Goal: Task Accomplishment & Management: Manage account settings

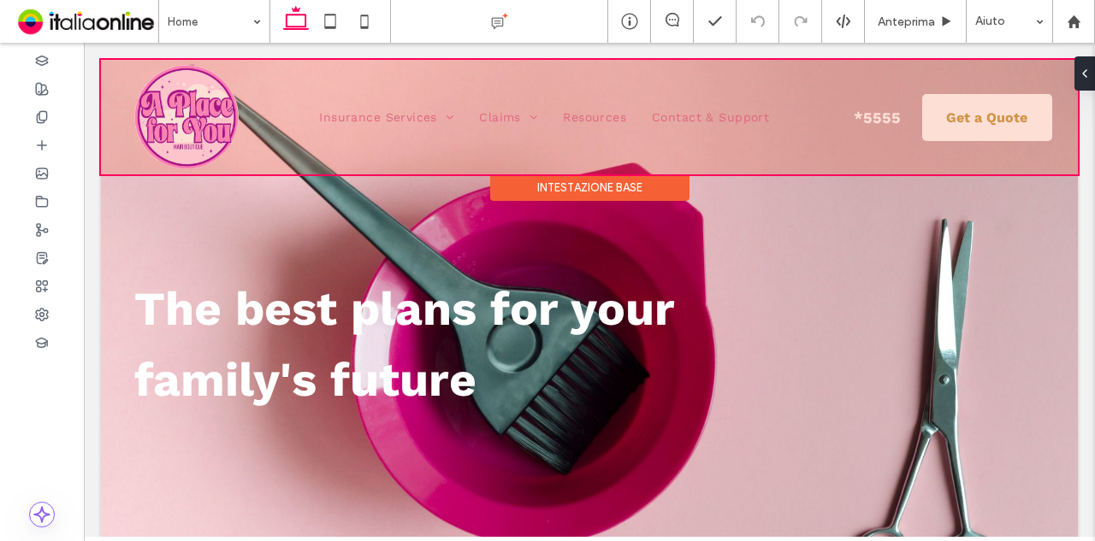
click at [267, 77] on div at bounding box center [589, 117] width 977 height 115
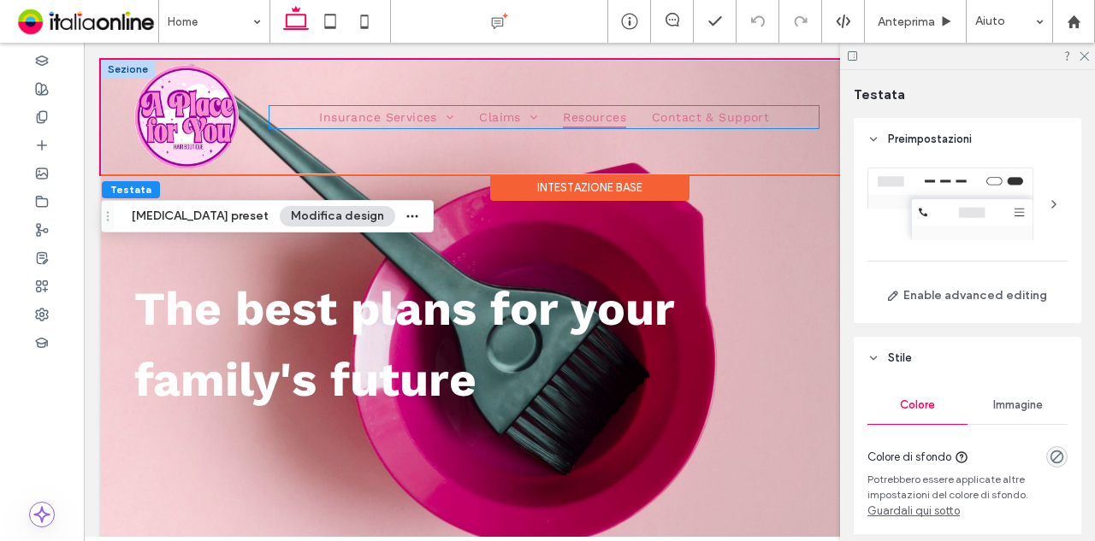
click at [597, 117] on span "Resources" at bounding box center [594, 117] width 63 height 22
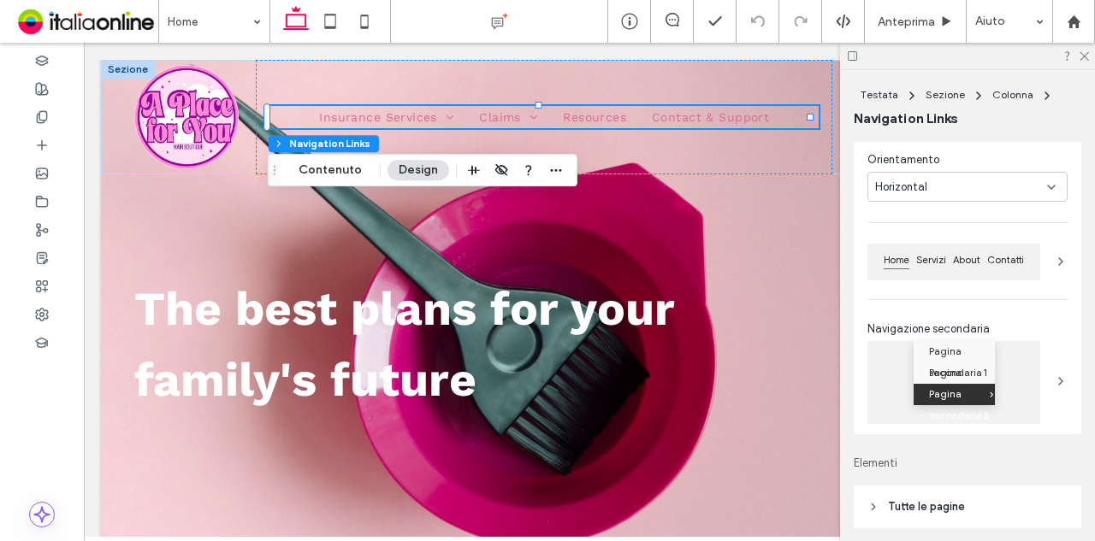
scroll to position [257, 0]
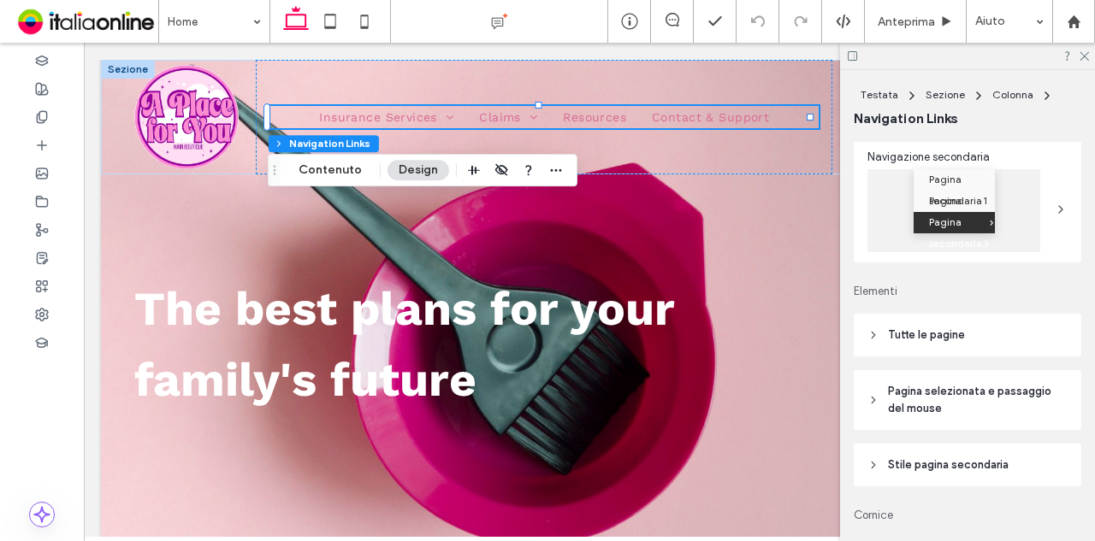
click at [961, 335] on span "Tutte le pagine" at bounding box center [926, 335] width 77 height 17
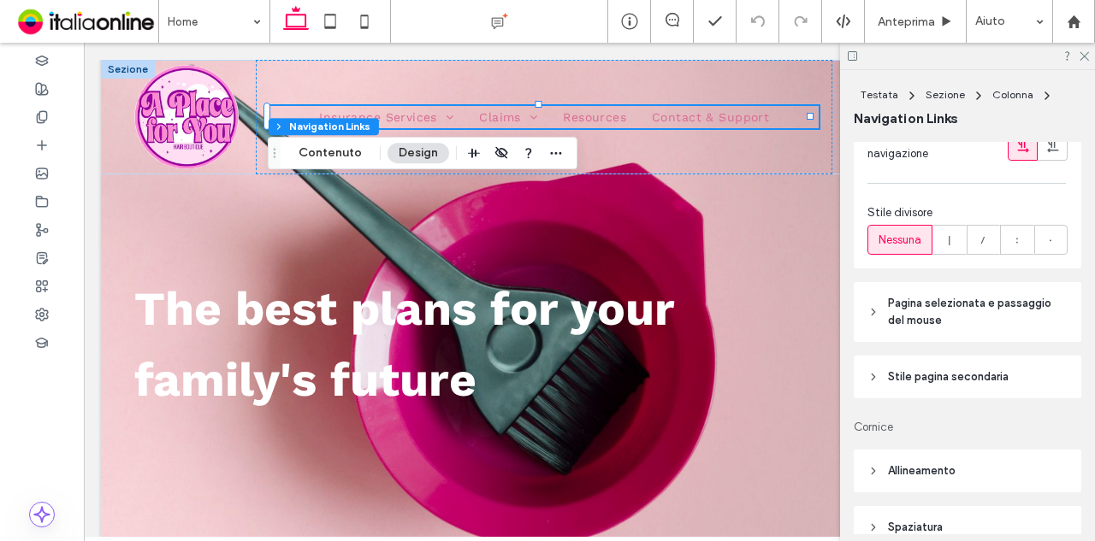
scroll to position [651, 0]
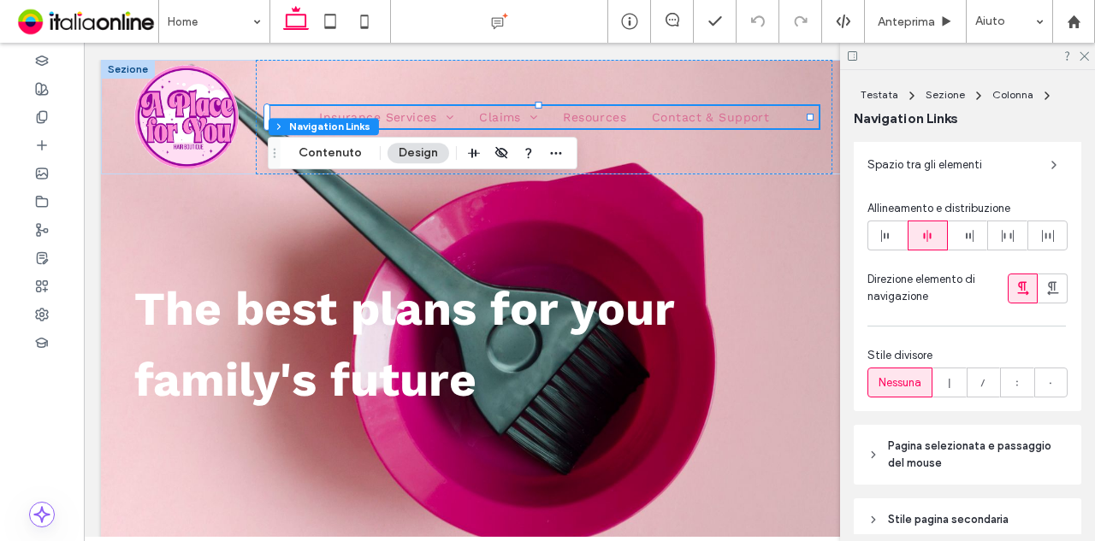
drag, startPoint x: 357, startPoint y: 146, endPoint x: 373, endPoint y: 148, distance: 15.5
click at [357, 146] on button "Contenuto" at bounding box center [330, 153] width 86 height 21
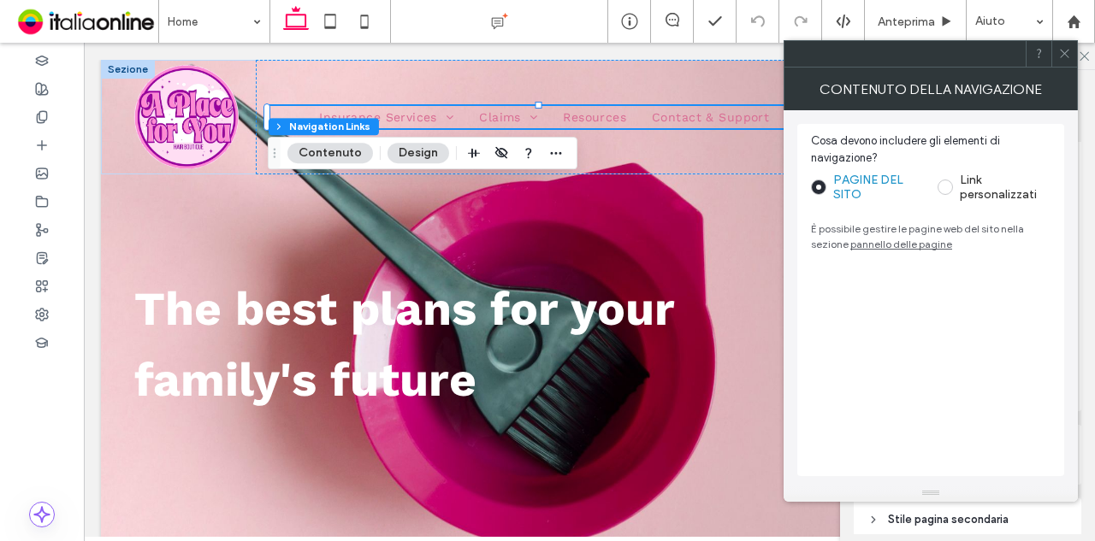
click at [1062, 68] on div "CONTENUTO DELLA NAVIGAZIONE" at bounding box center [930, 89] width 294 height 43
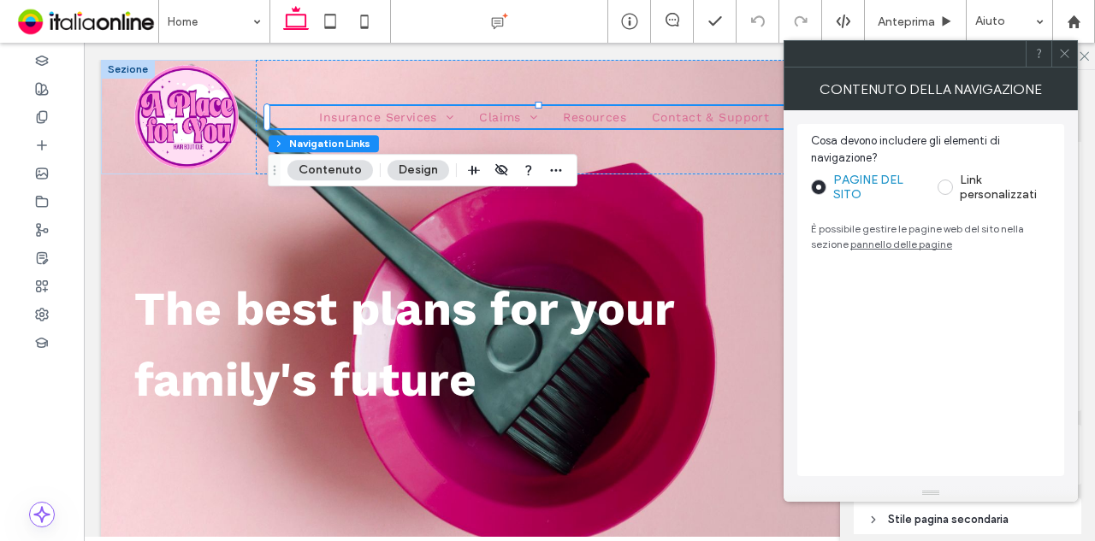
click at [1066, 56] on icon at bounding box center [1064, 53] width 13 height 13
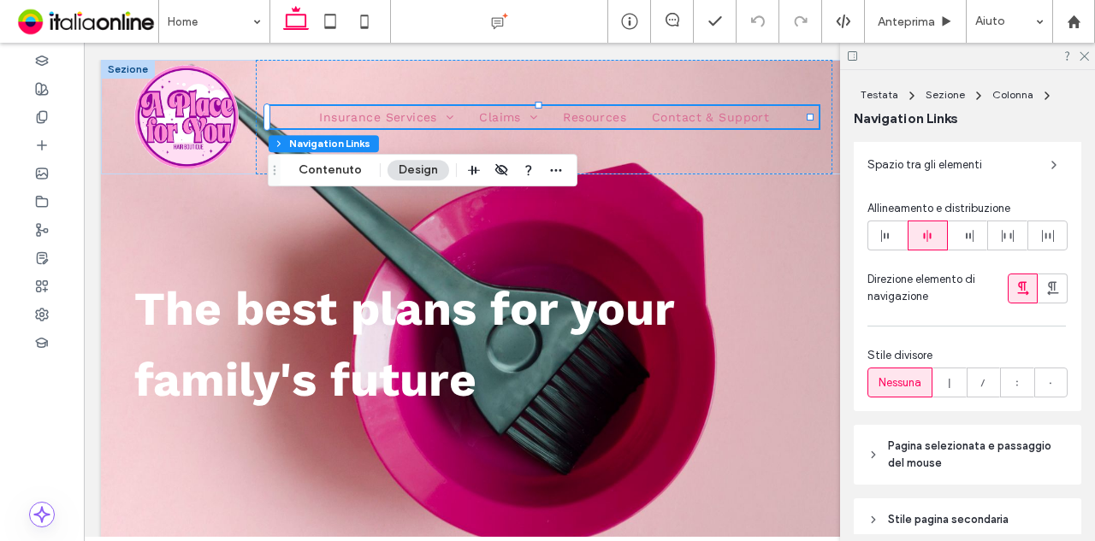
scroll to position [736, 0]
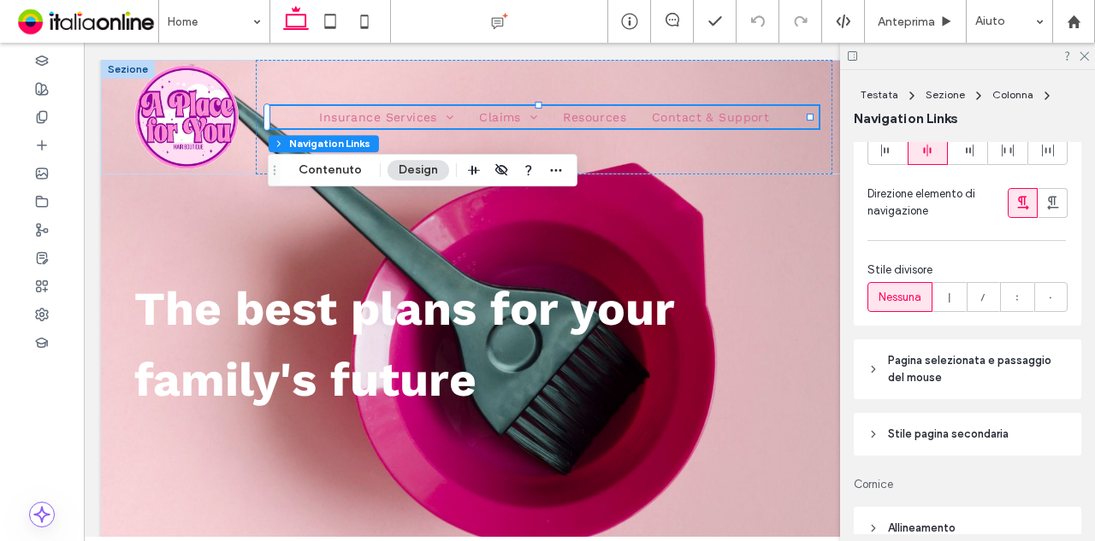
click at [999, 366] on span "Pagina selezionata e passaggio del mouse" at bounding box center [973, 369] width 171 height 34
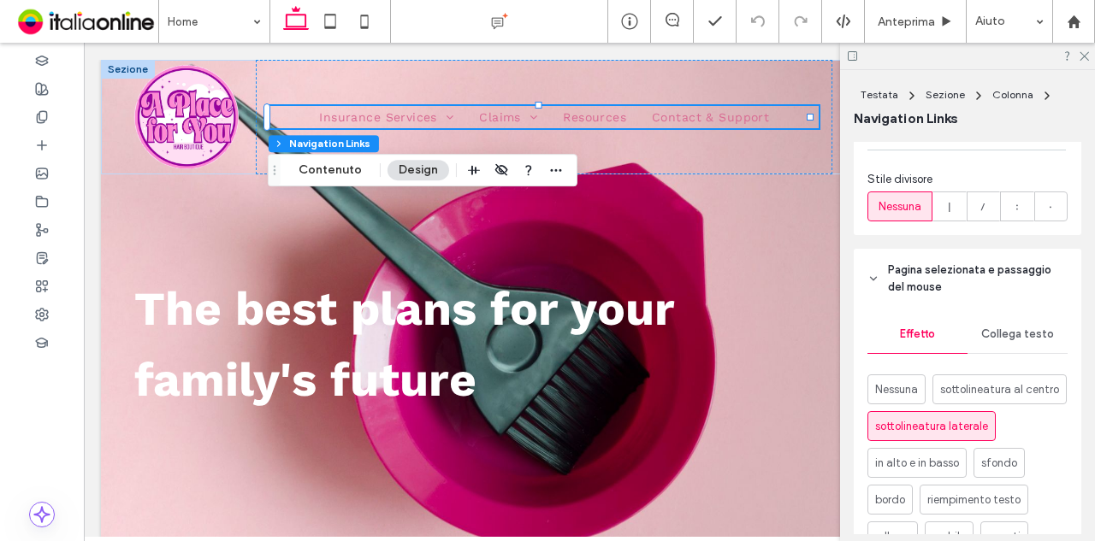
scroll to position [993, 0]
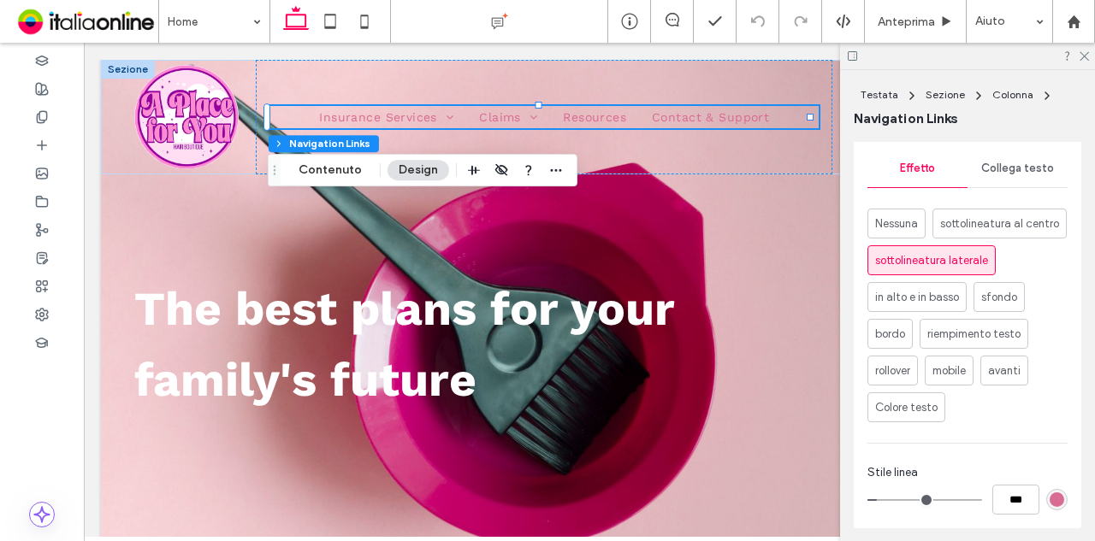
click at [1016, 170] on span "Collega testo" at bounding box center [1017, 169] width 73 height 14
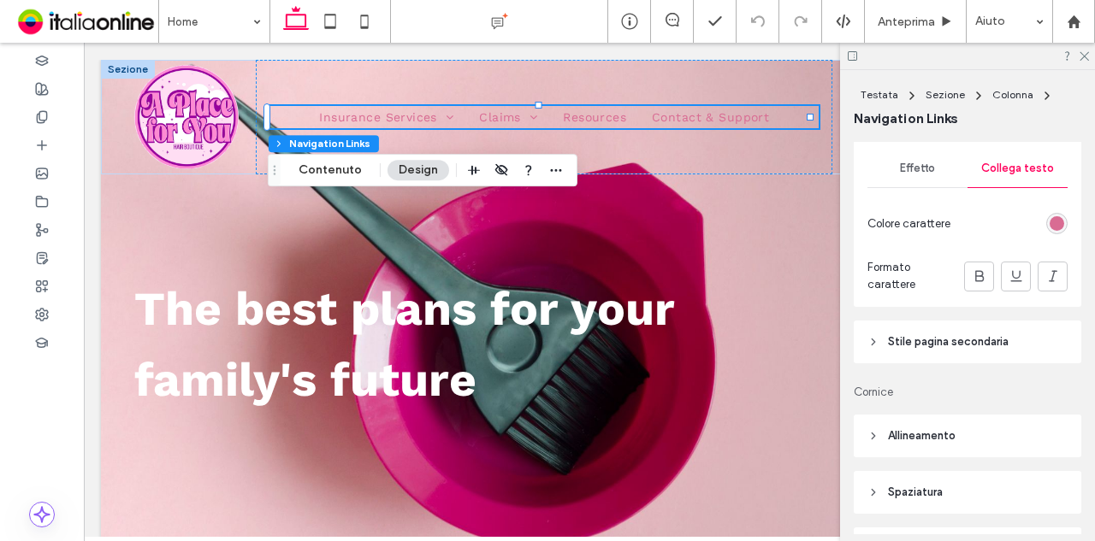
click at [1049, 221] on div "rgb(217, 108, 147)" at bounding box center [1056, 223] width 15 height 15
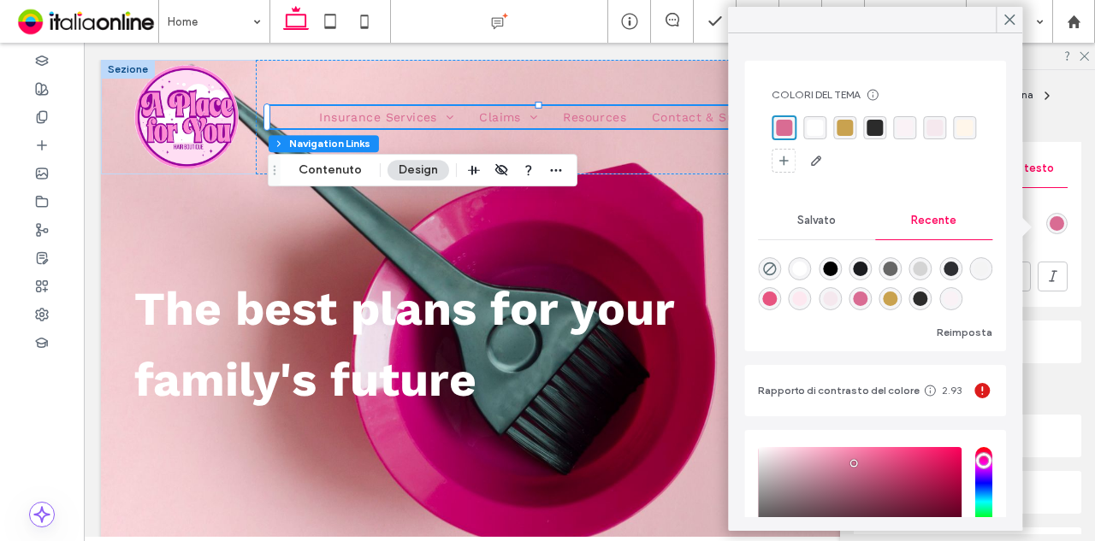
click at [811, 131] on div "rgba(255, 255, 255, 1)" at bounding box center [814, 128] width 16 height 16
click at [1007, 18] on icon at bounding box center [1008, 19] width 15 height 15
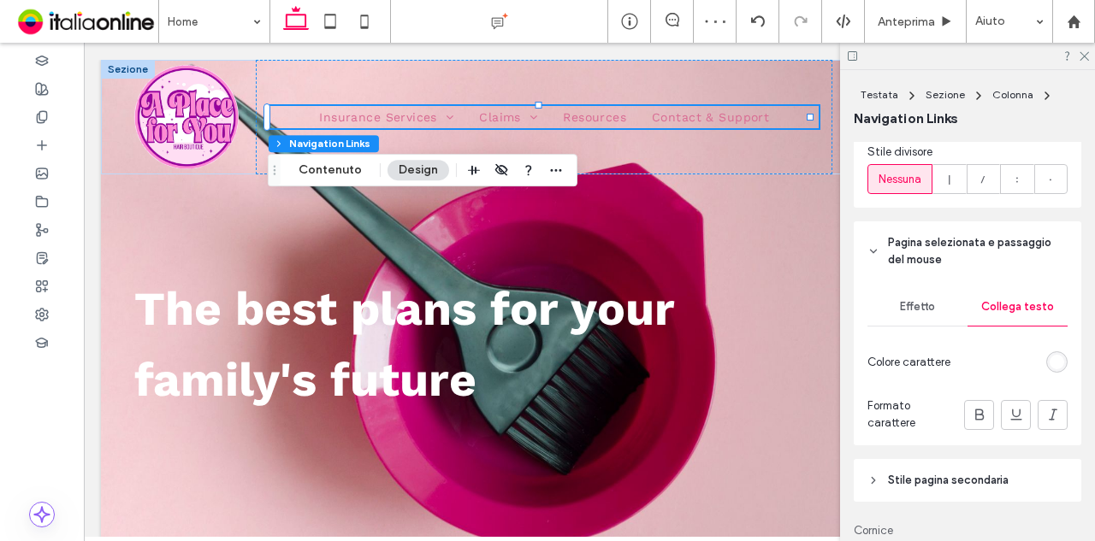
scroll to position [822, 0]
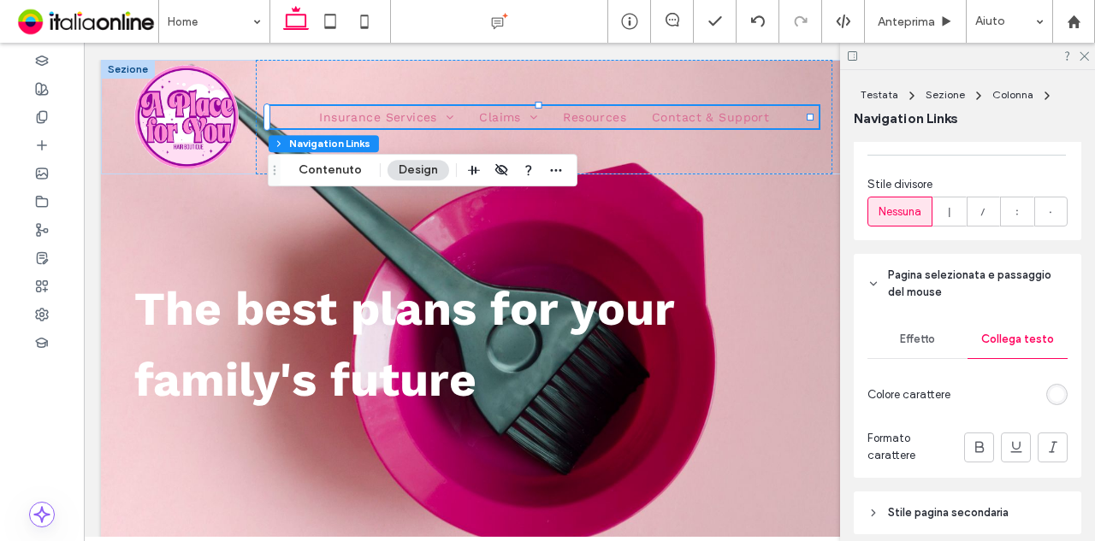
click at [1054, 400] on div "rgb(255, 255, 255)" at bounding box center [1056, 394] width 15 height 15
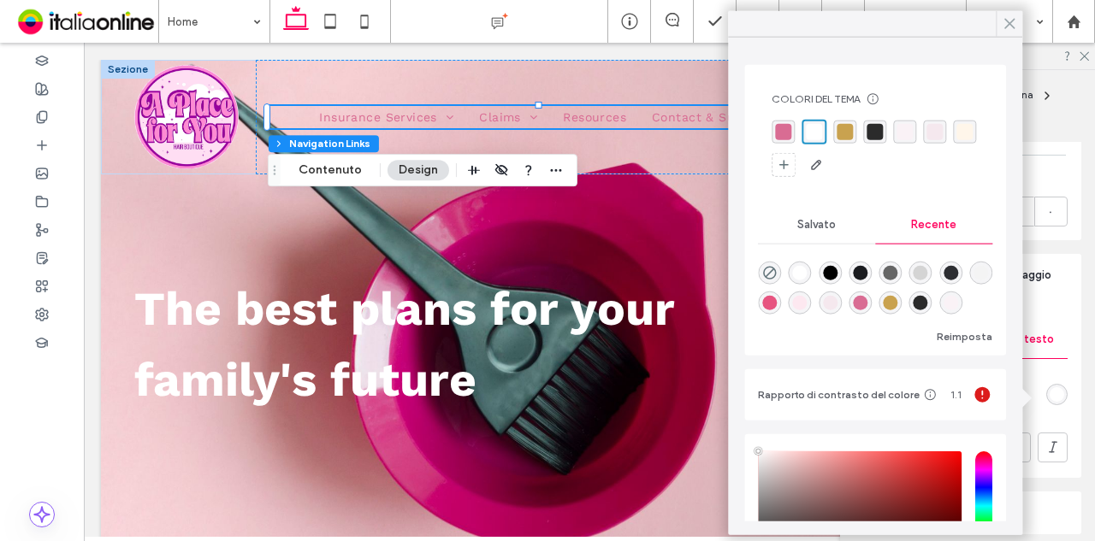
click at [1012, 18] on icon at bounding box center [1008, 23] width 15 height 15
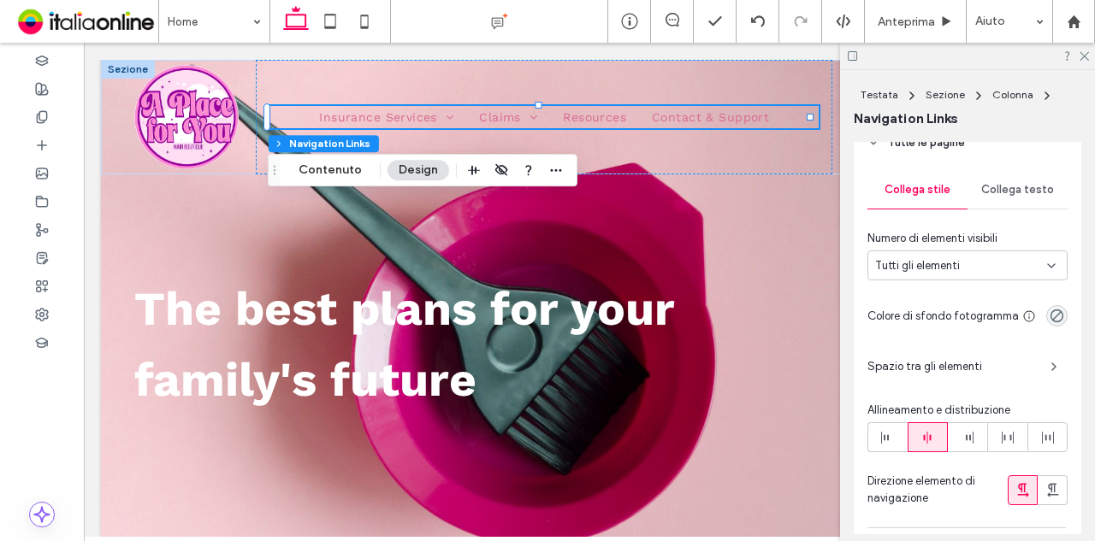
scroll to position [394, 0]
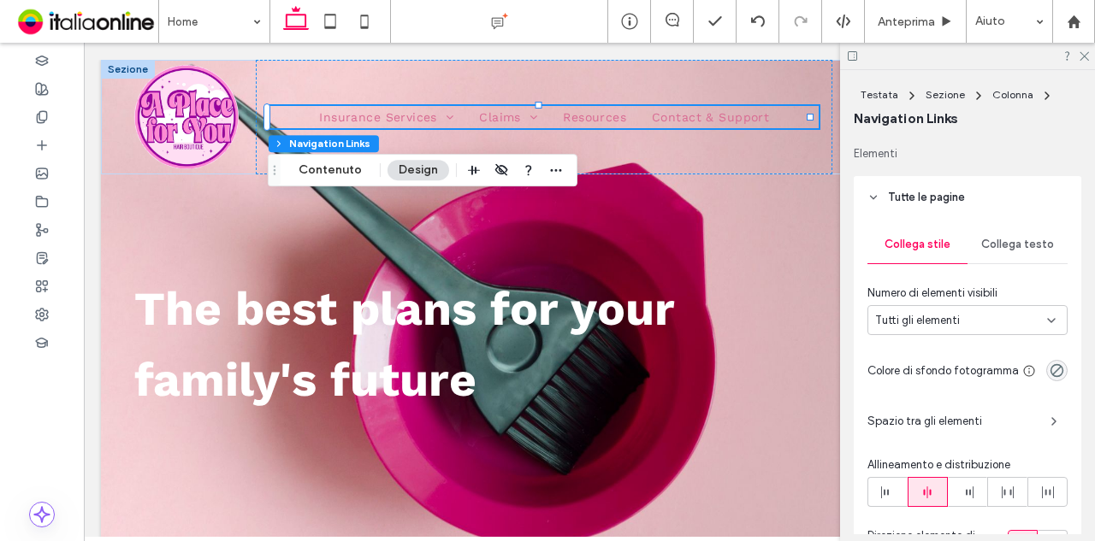
click at [989, 232] on div "Collega testo" at bounding box center [1017, 245] width 100 height 38
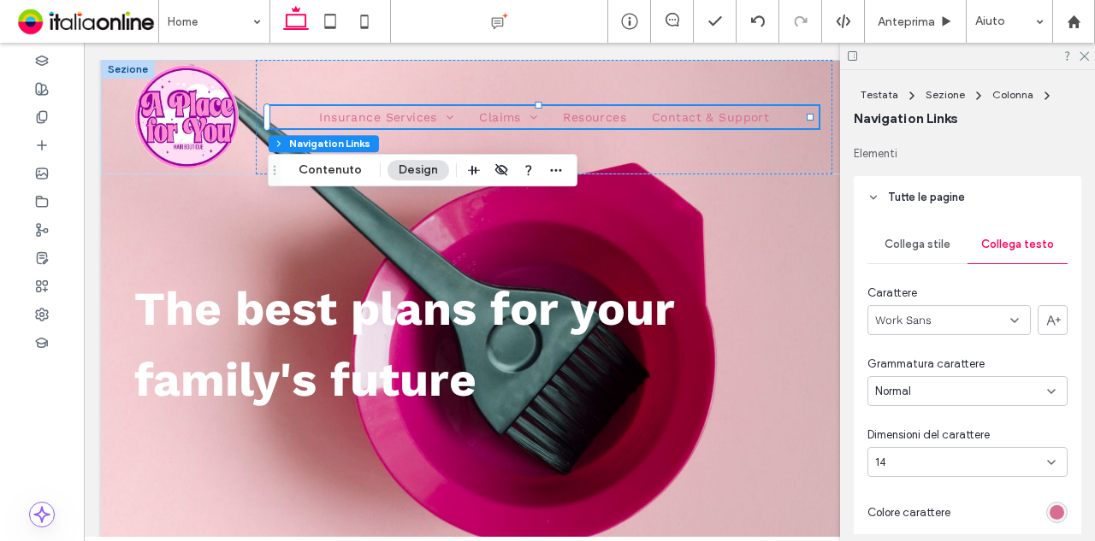
click at [1052, 503] on div "rgb(217, 108, 147)" at bounding box center [1056, 512] width 21 height 21
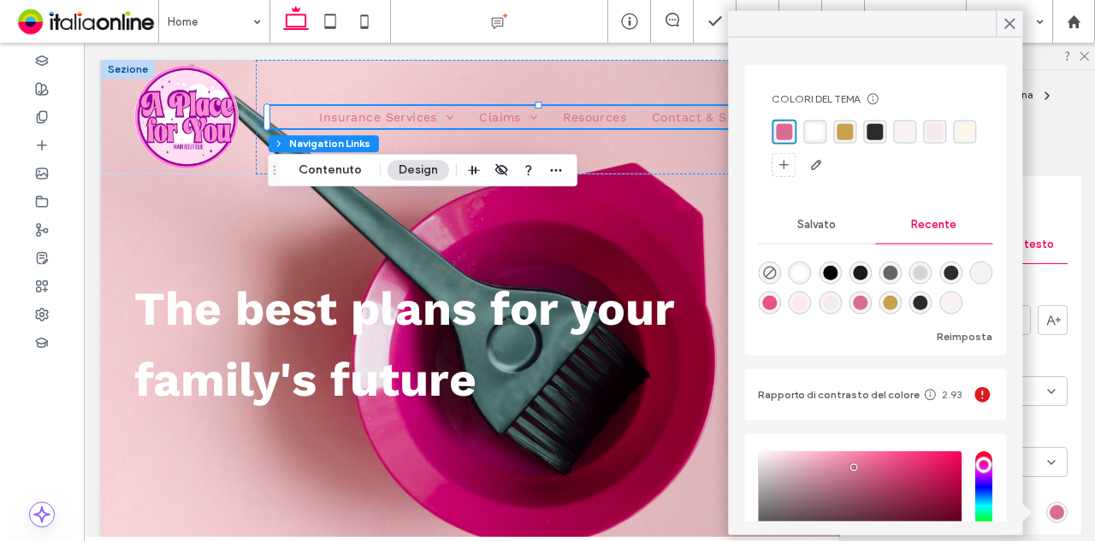
click at [816, 133] on div "rgba(255, 255, 255, 1)" at bounding box center [814, 132] width 16 height 16
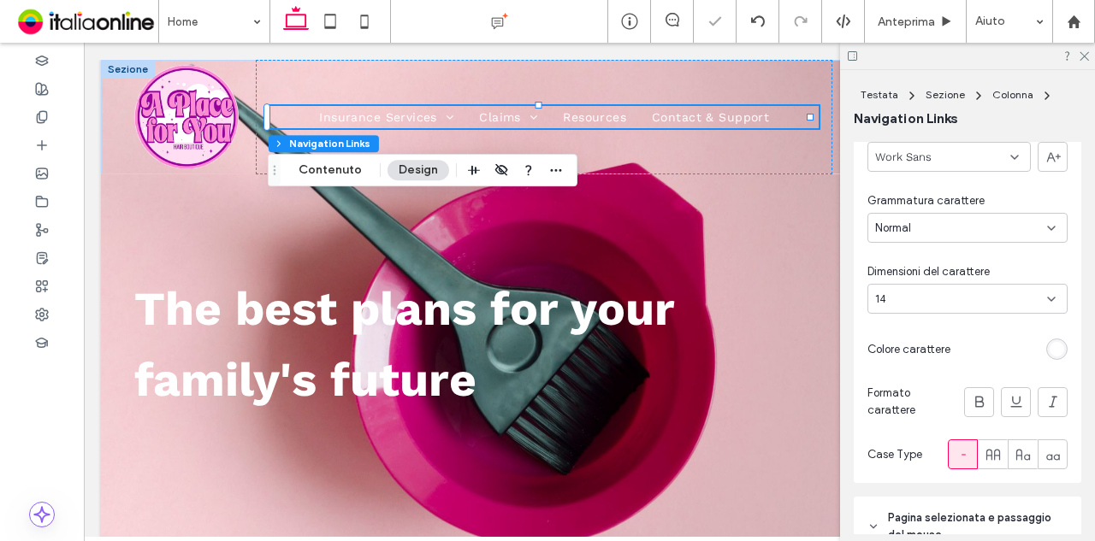
scroll to position [565, 0]
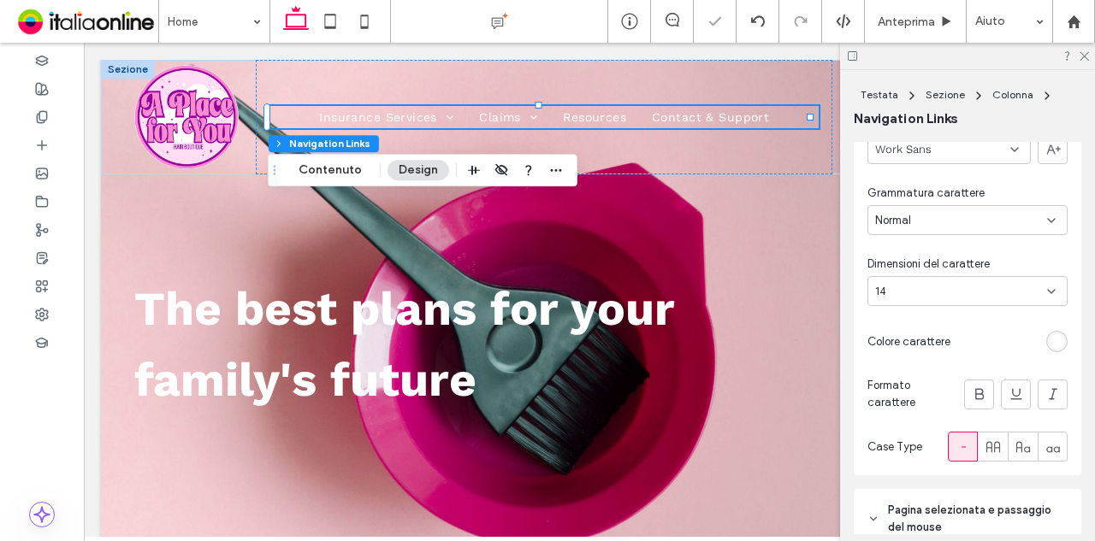
click at [944, 290] on div "14" at bounding box center [957, 291] width 164 height 17
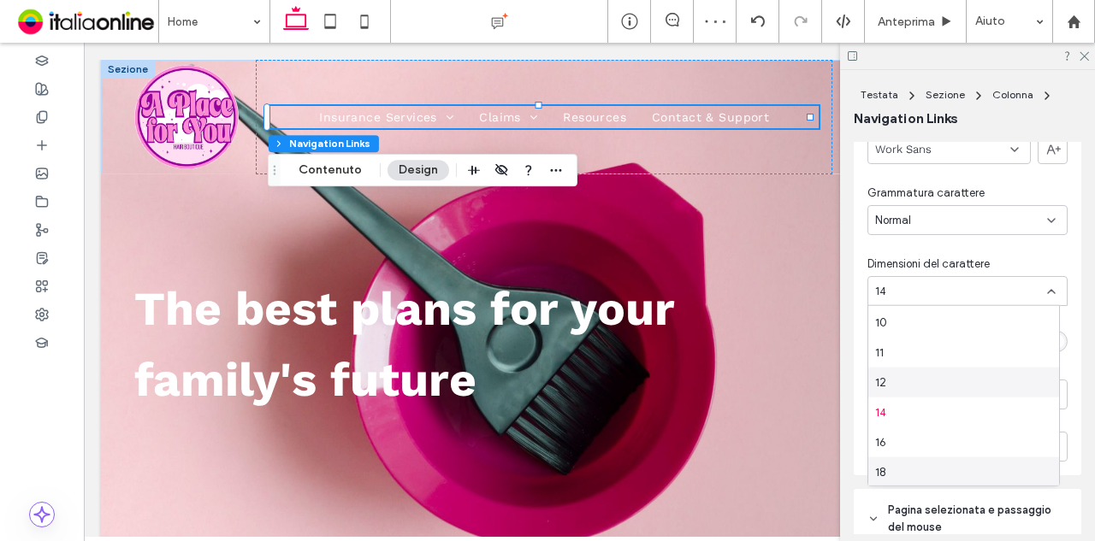
scroll to position [86, 0]
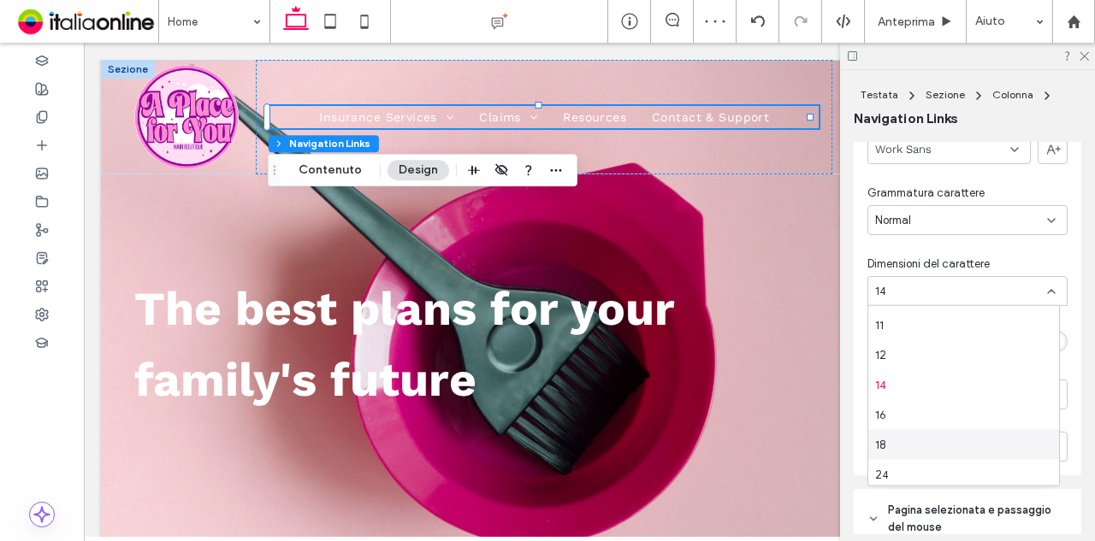
click at [944, 432] on div "18" at bounding box center [963, 445] width 191 height 30
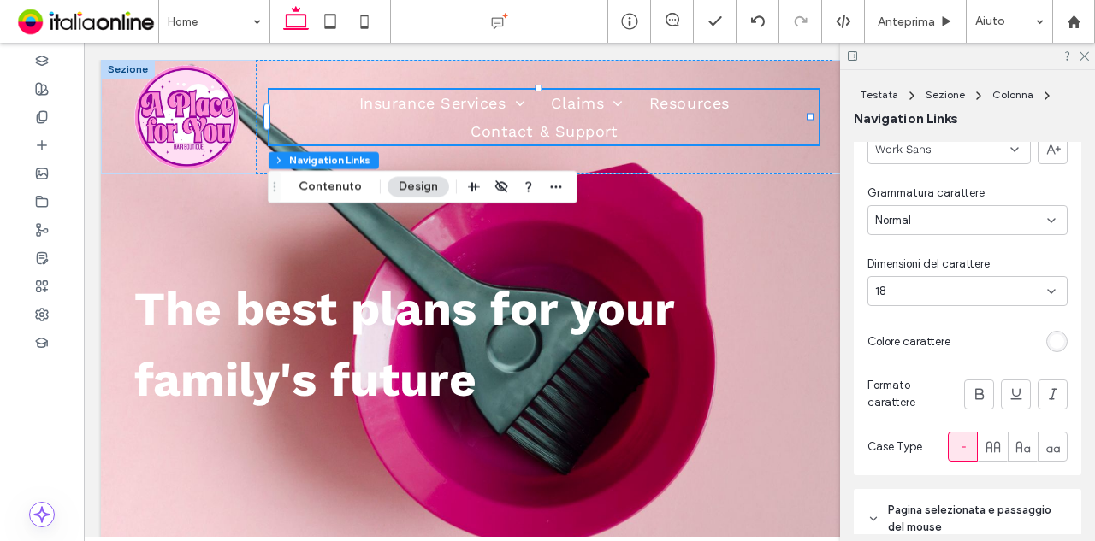
click at [997, 293] on div "18" at bounding box center [957, 291] width 164 height 17
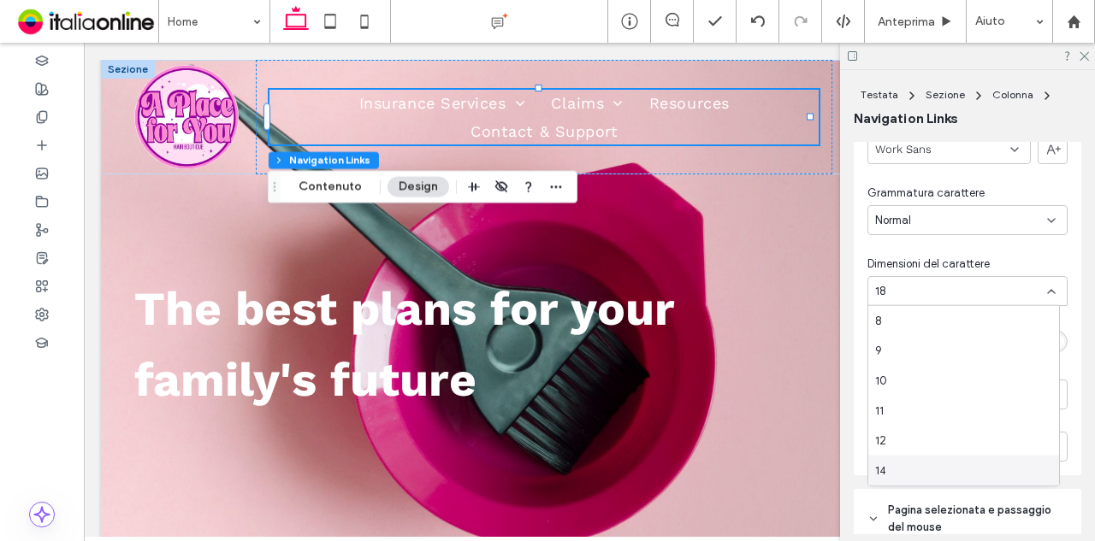
click at [949, 462] on div "14" at bounding box center [963, 471] width 191 height 30
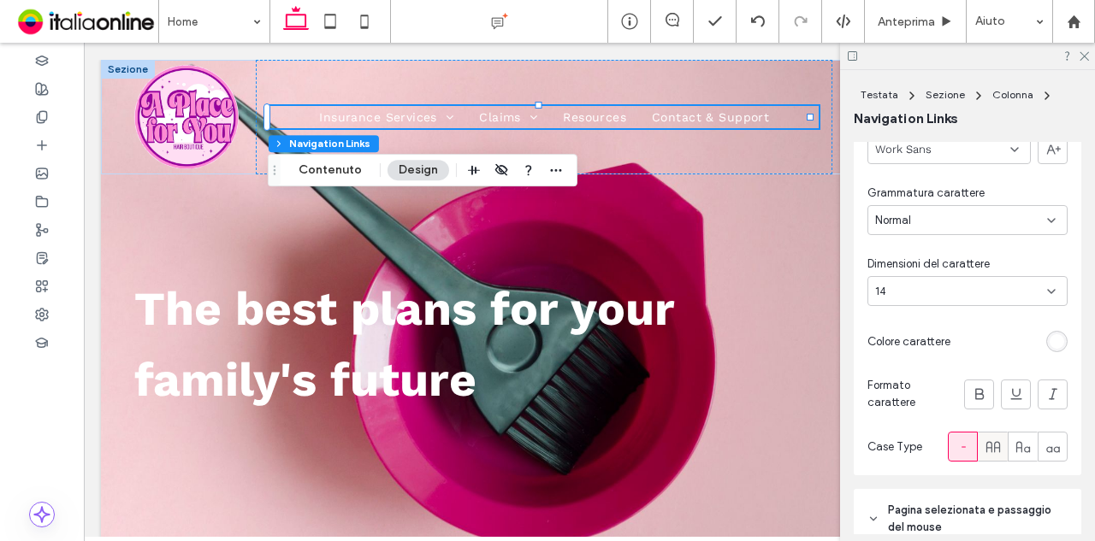
click at [984, 452] on icon at bounding box center [992, 447] width 17 height 17
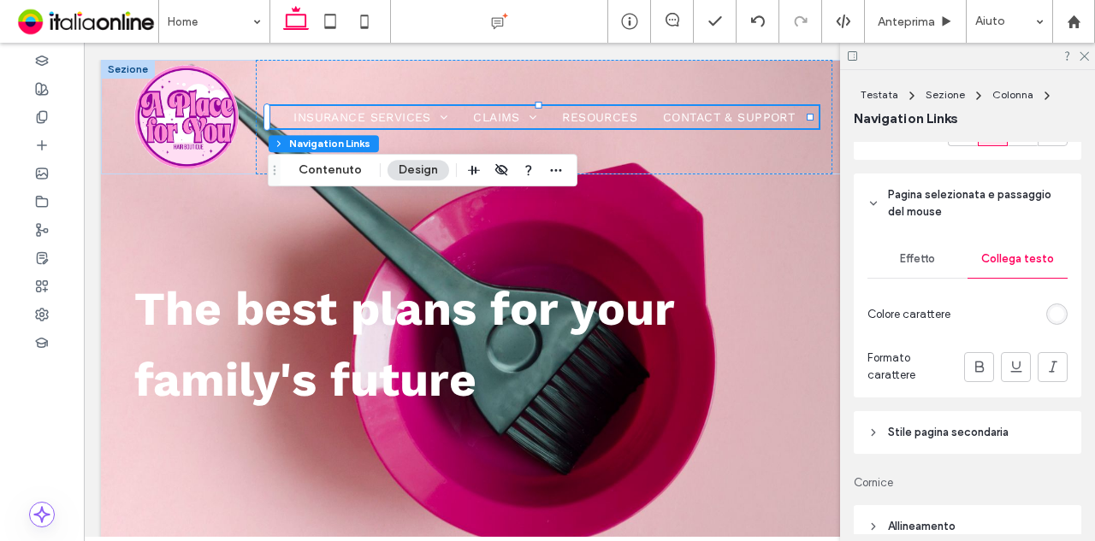
scroll to position [907, 0]
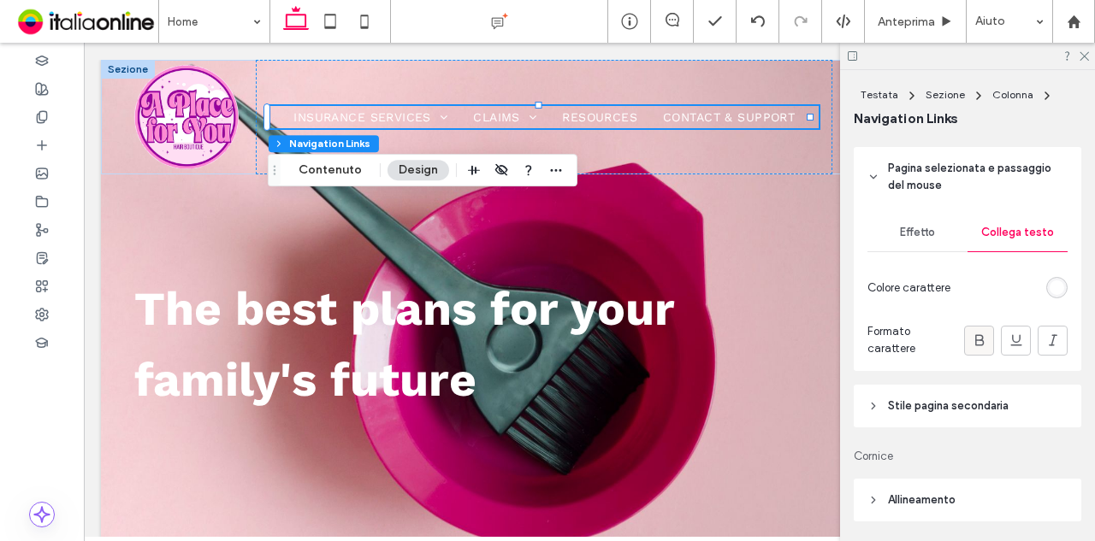
click at [965, 336] on div at bounding box center [979, 341] width 28 height 28
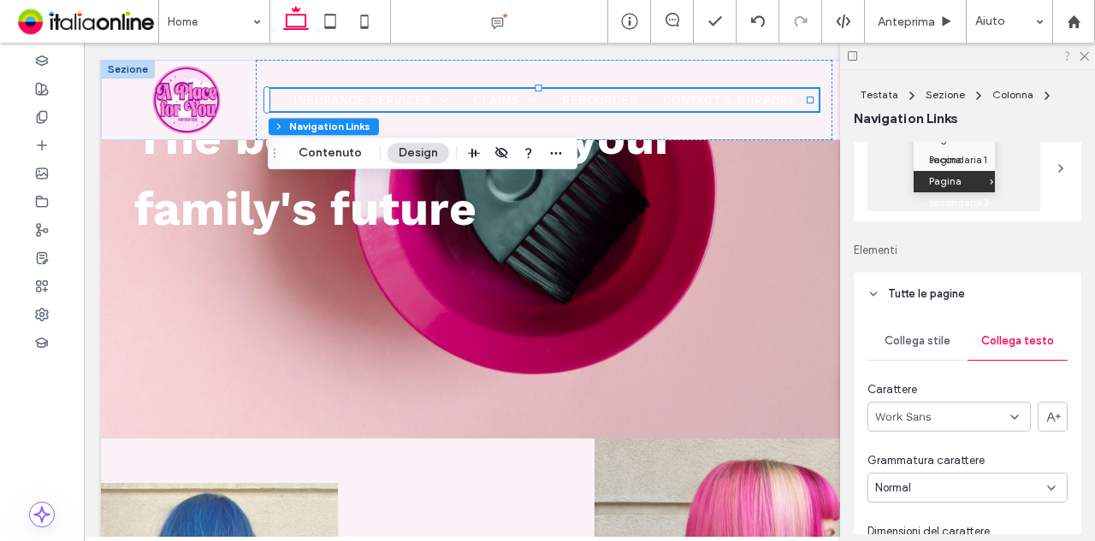
scroll to position [105, 0]
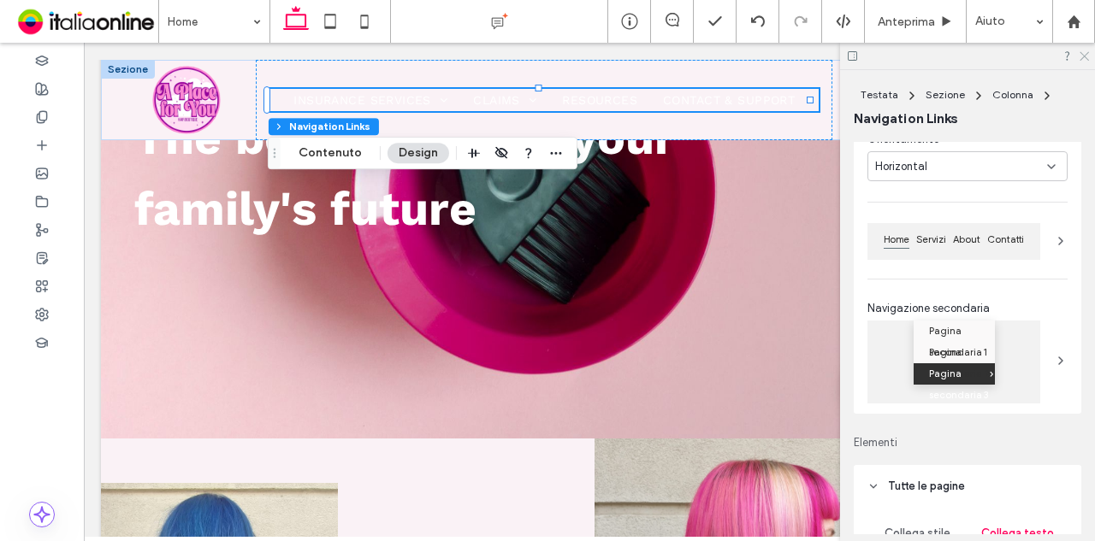
click at [1088, 51] on icon at bounding box center [1082, 55] width 11 height 11
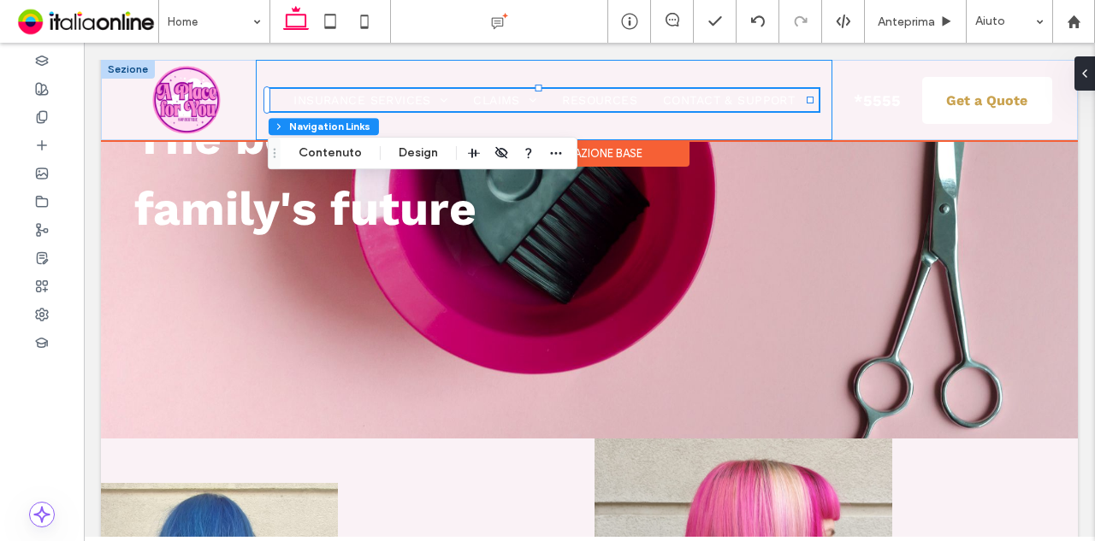
click at [679, 133] on div "Insurance Services Health Insurance Claims Pet health Resources Contact & Suppo…" at bounding box center [544, 100] width 576 height 80
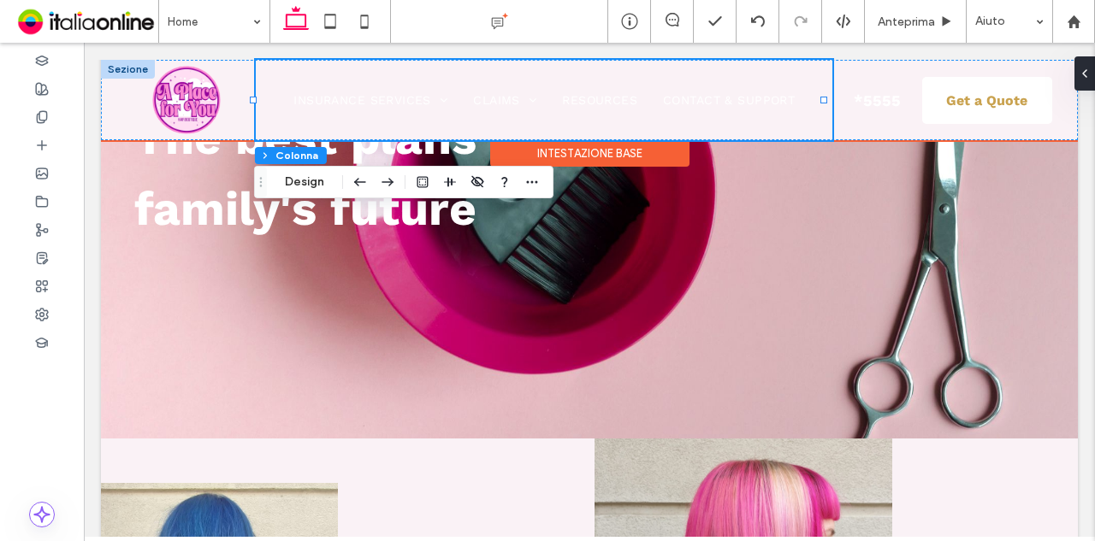
click at [642, 160] on div "Intestazione base" at bounding box center [589, 153] width 199 height 27
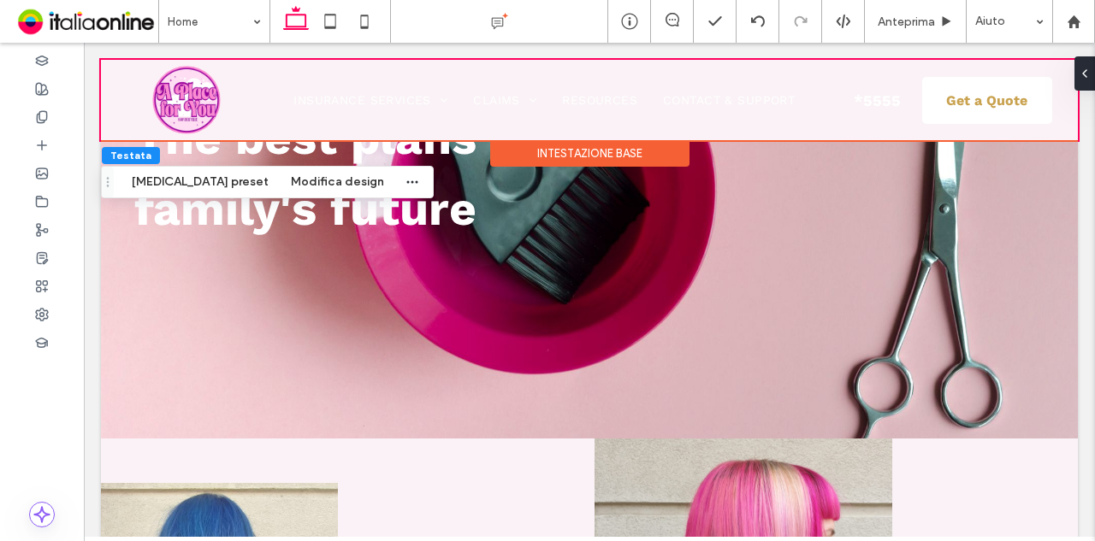
click at [633, 157] on div "Intestazione base" at bounding box center [589, 153] width 199 height 27
drag, startPoint x: 612, startPoint y: 147, endPoint x: 551, endPoint y: 156, distance: 62.3
click at [612, 147] on div "Intestazione base" at bounding box center [589, 153] width 199 height 27
click at [280, 181] on button "Modifica design" at bounding box center [337, 182] width 115 height 21
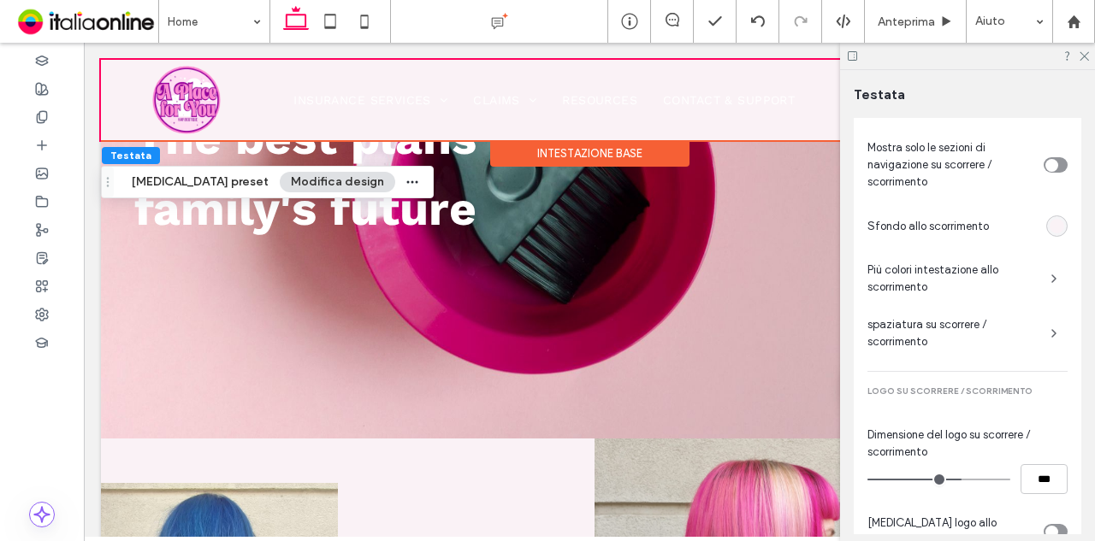
scroll to position [1225, 0]
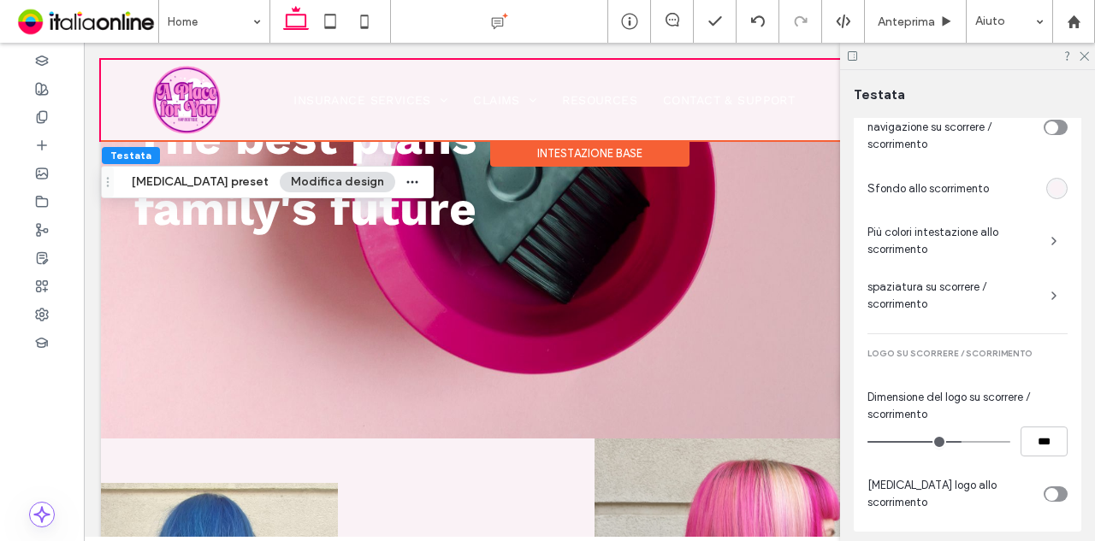
click at [965, 240] on span "Più colori intestazione allo scorrimento" at bounding box center [951, 241] width 169 height 34
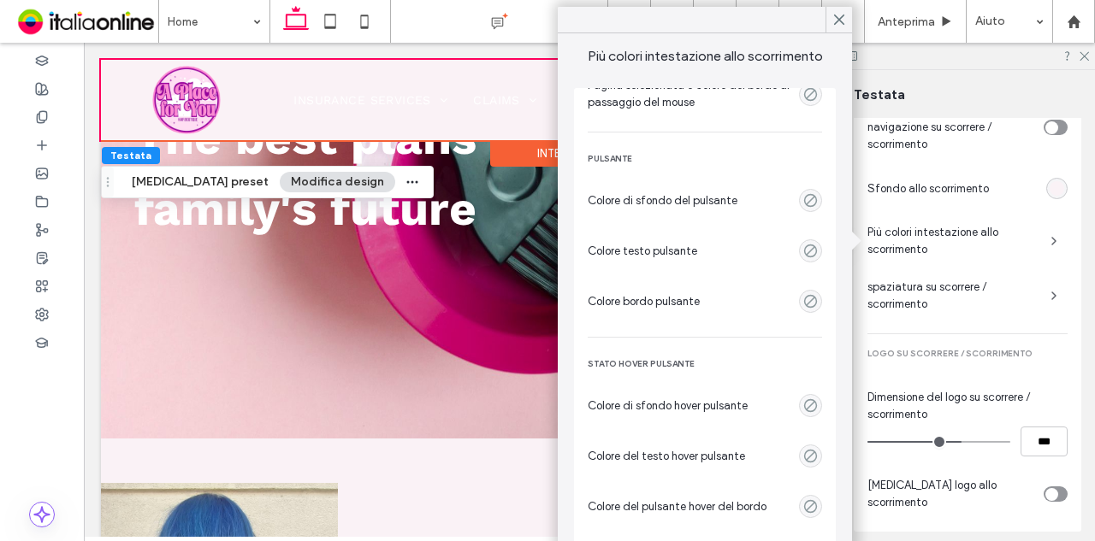
scroll to position [0, 0]
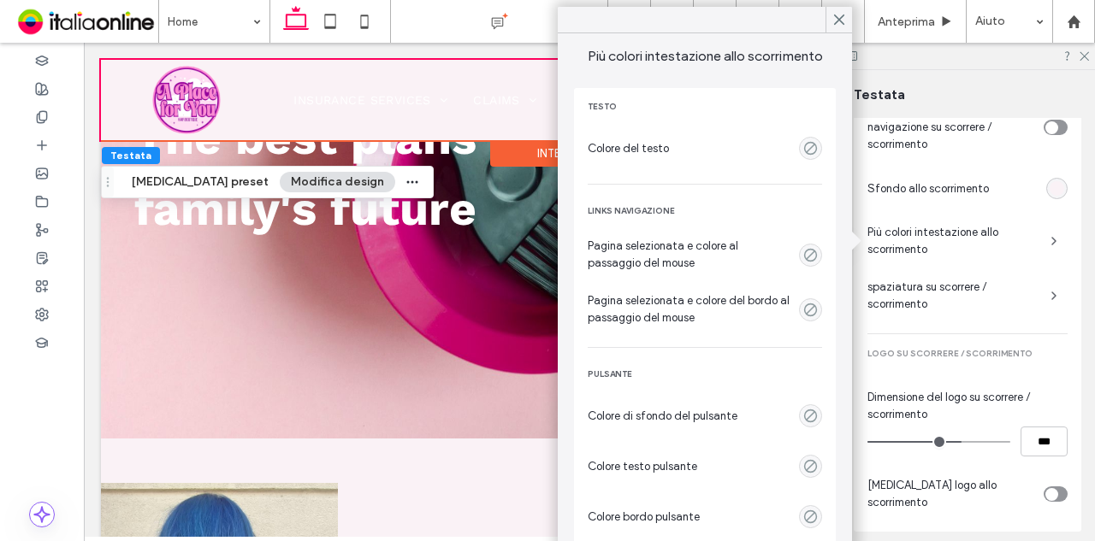
click at [809, 145] on div "Testo Colore del testo Links navigazione Pagina selezionata e colore al passagg…" at bounding box center [705, 323] width 262 height 470
click at [804, 143] on use "empty color" at bounding box center [810, 148] width 13 height 13
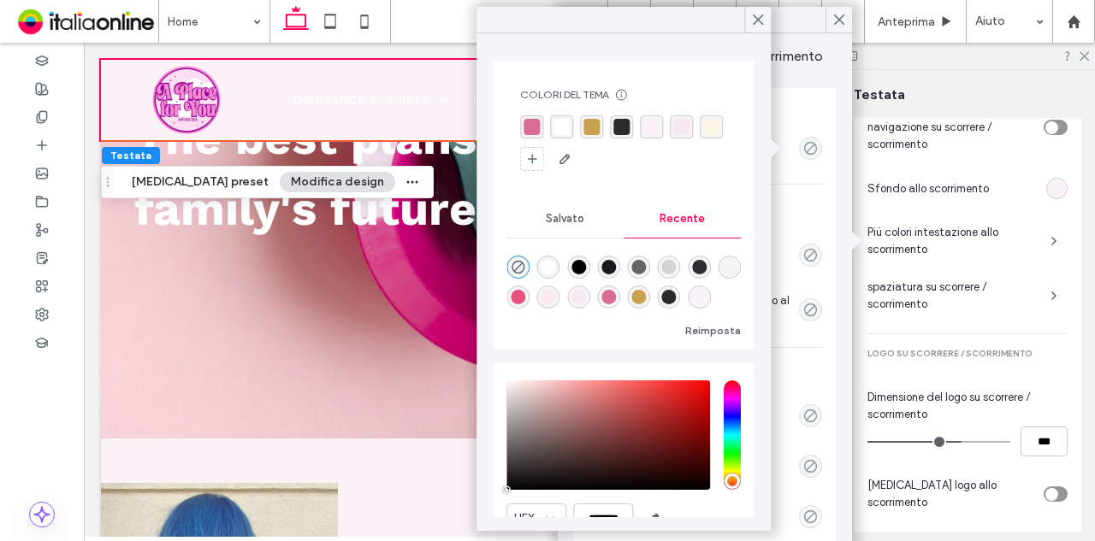
click at [534, 122] on div "rgba(217, 108, 147, 1)" at bounding box center [531, 127] width 16 height 16
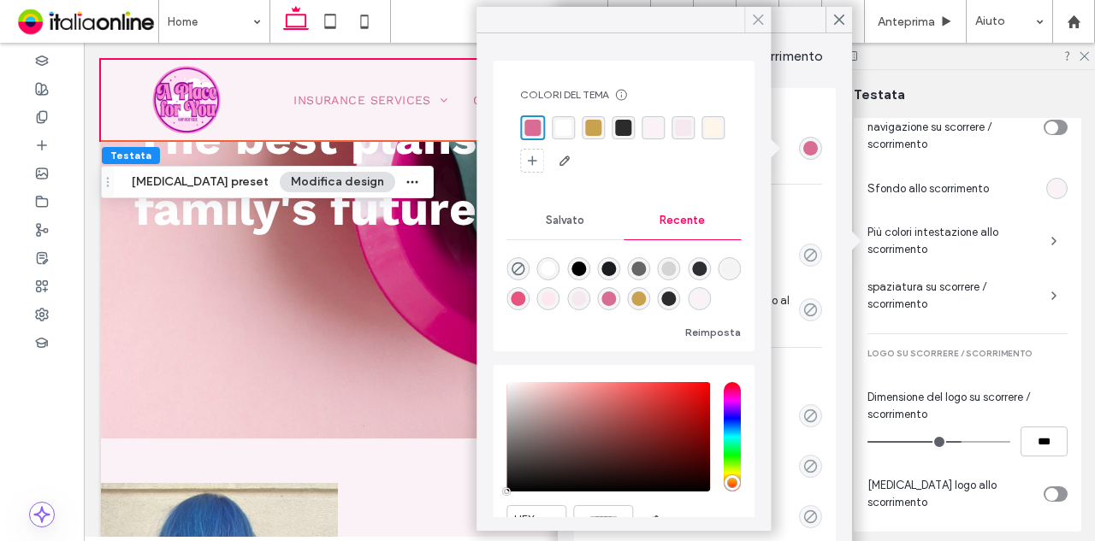
click at [756, 13] on icon at bounding box center [757, 19] width 15 height 15
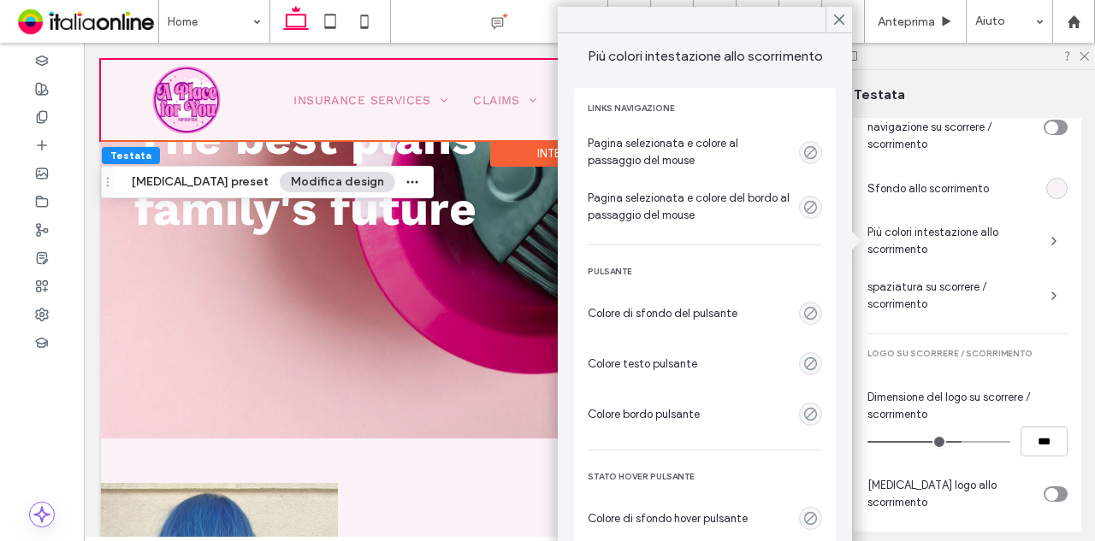
scroll to position [85, 0]
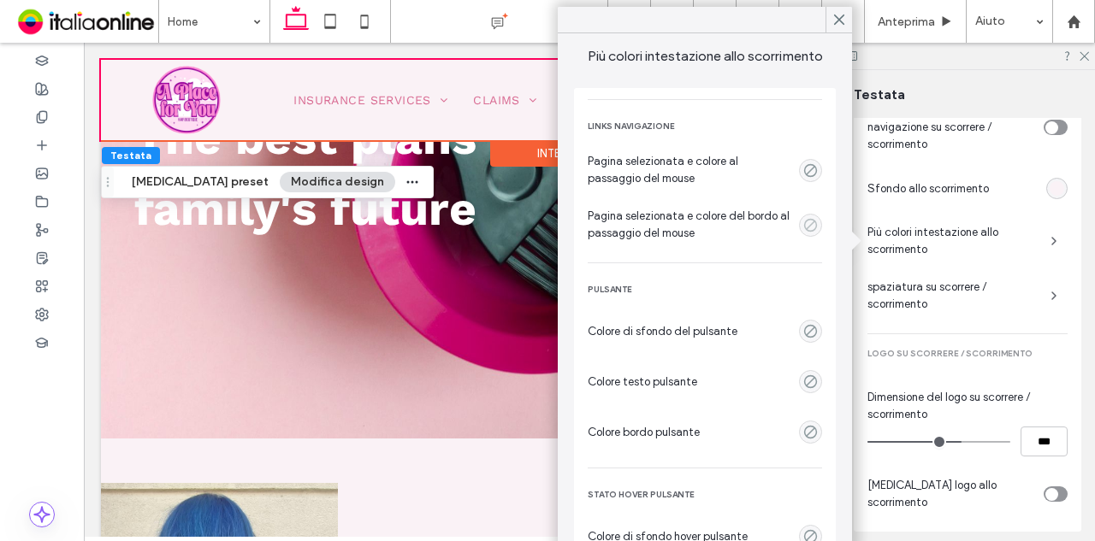
click at [804, 230] on use "empty color" at bounding box center [810, 224] width 13 height 13
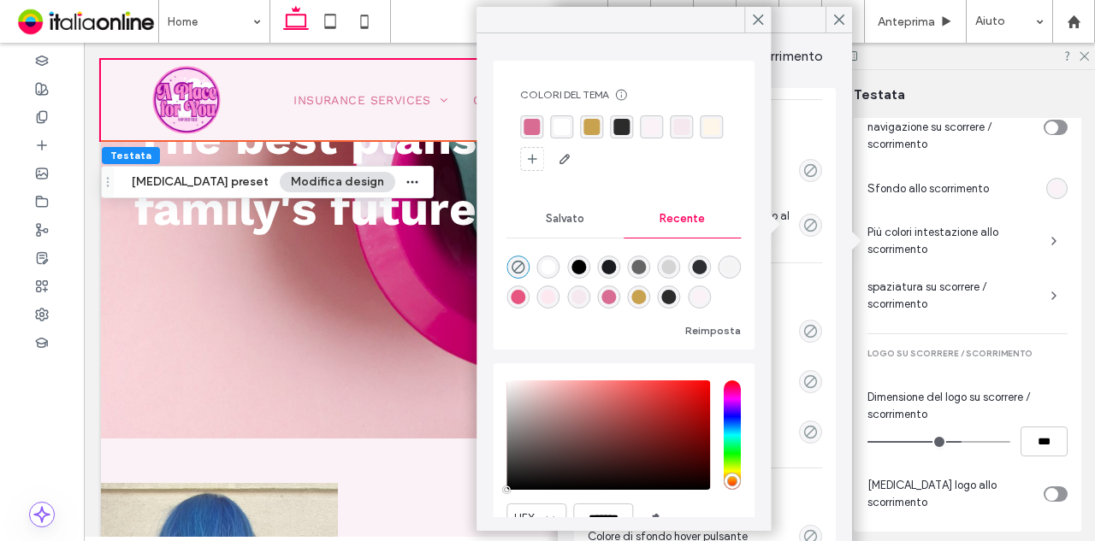
click at [530, 121] on div "rgba(217, 108, 147, 1)" at bounding box center [531, 127] width 16 height 16
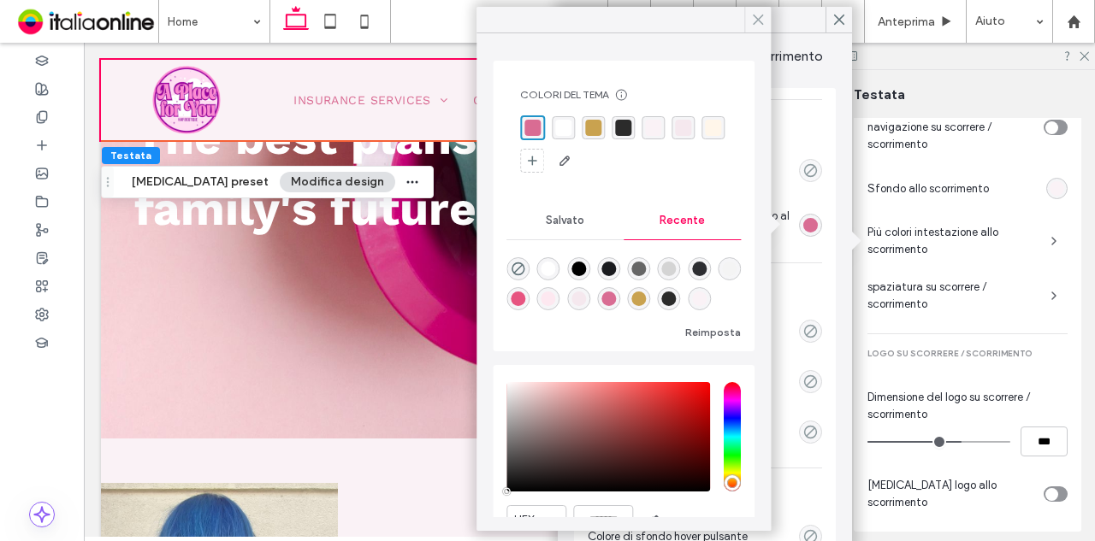
click at [749, 19] on div at bounding box center [757, 20] width 27 height 26
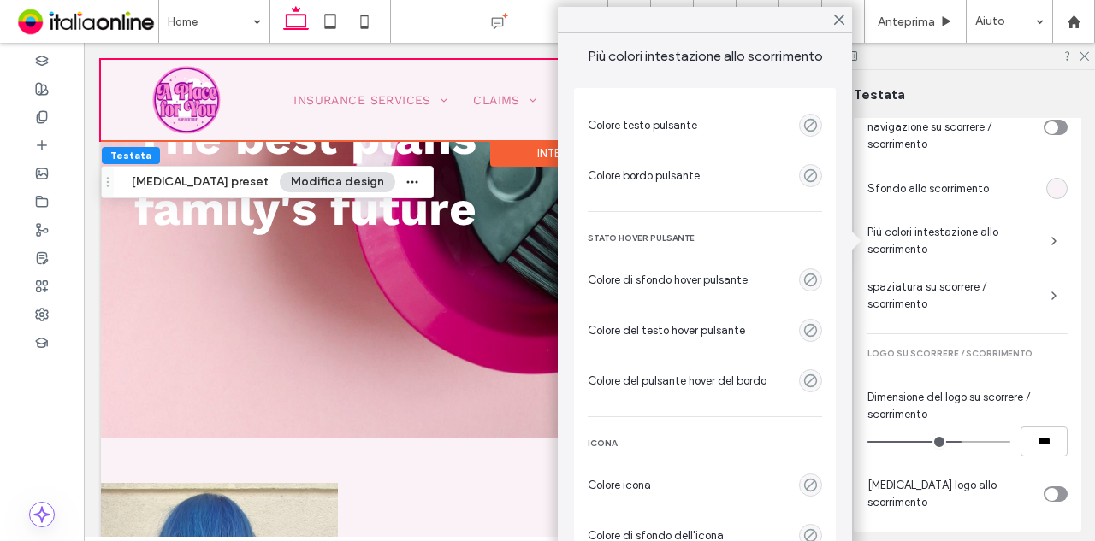
scroll to position [0, 0]
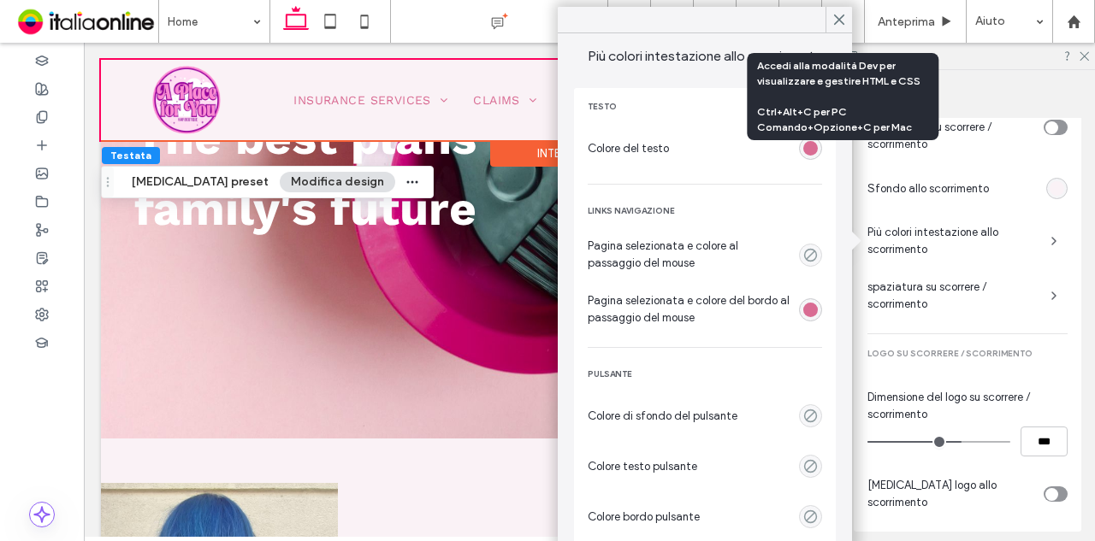
click at [826, 5] on div at bounding box center [843, 21] width 43 height 43
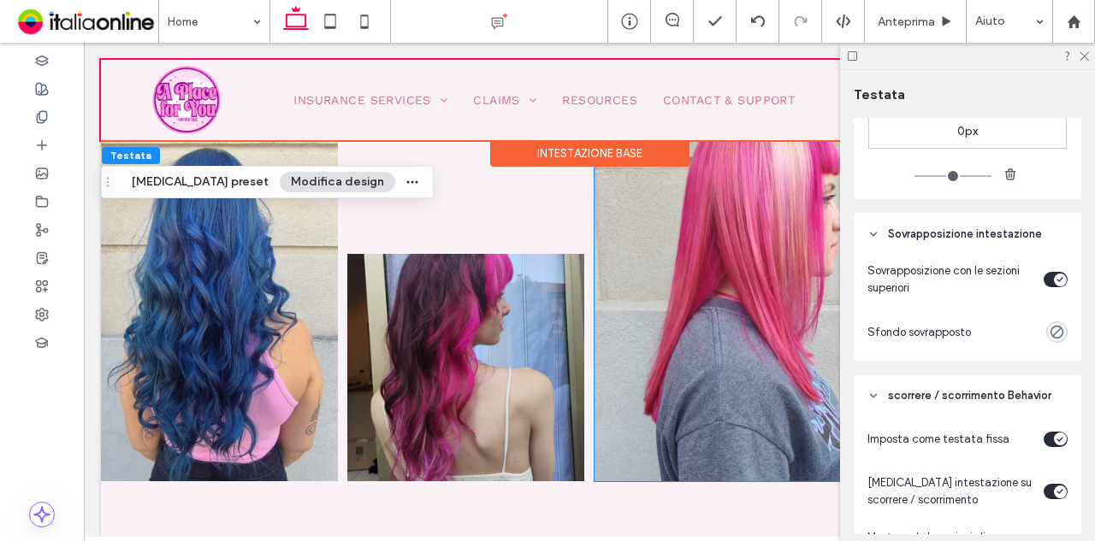
scroll to position [770, 0]
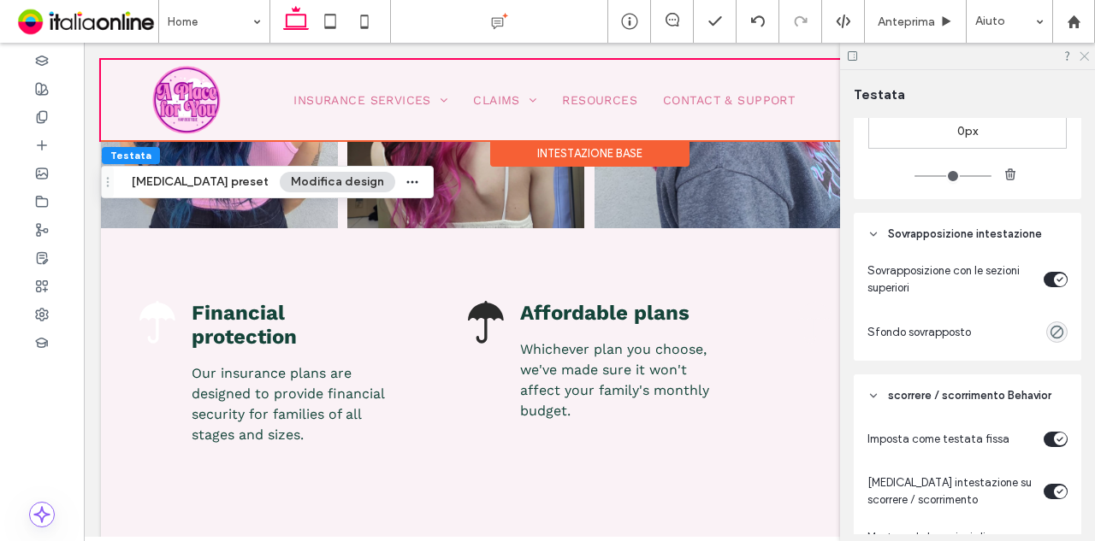
click at [1084, 56] on use at bounding box center [1083, 56] width 9 height 9
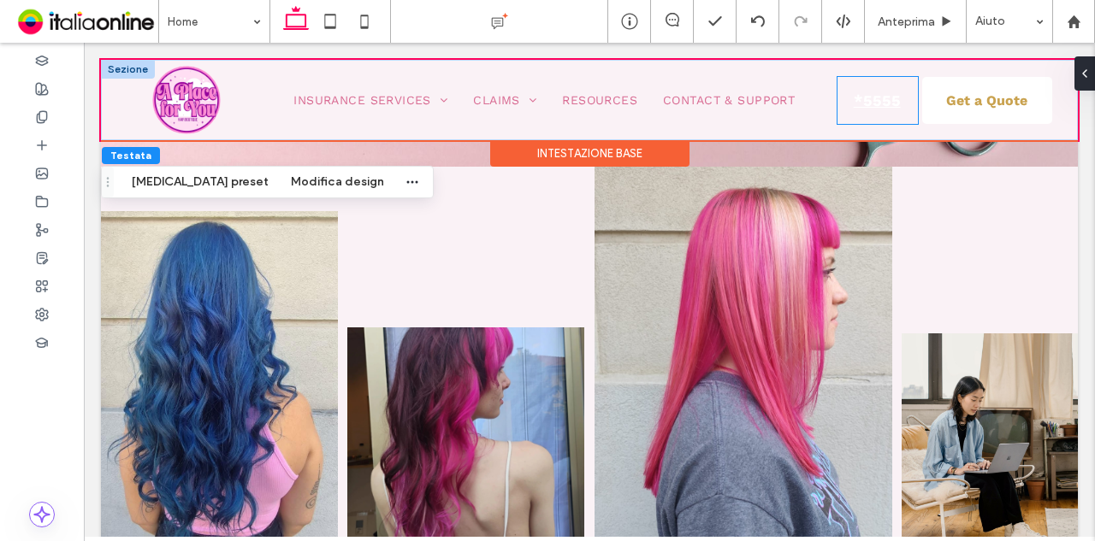
scroll to position [428, 0]
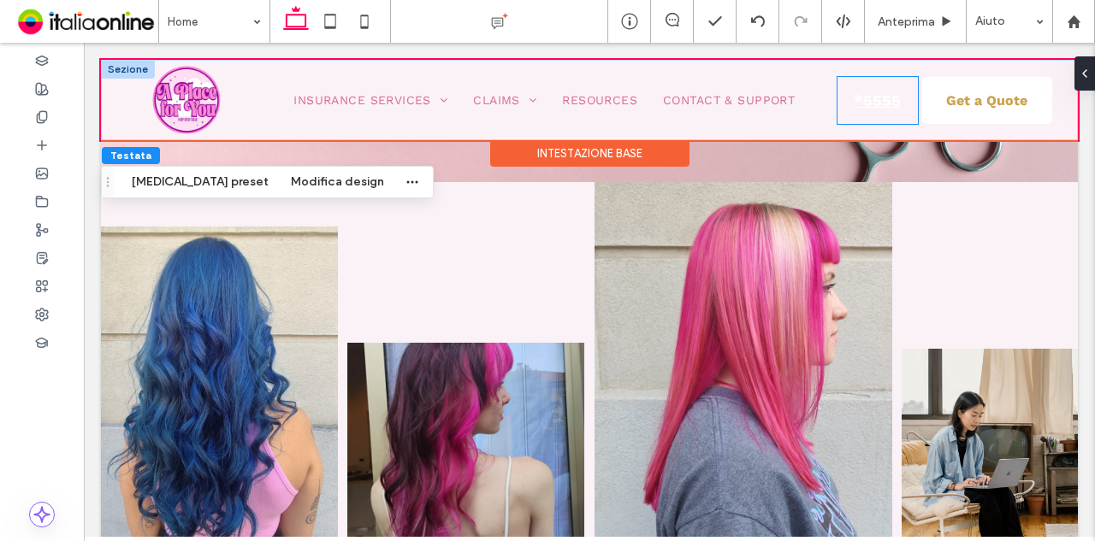
click at [872, 110] on span "*5555" at bounding box center [876, 100] width 59 height 35
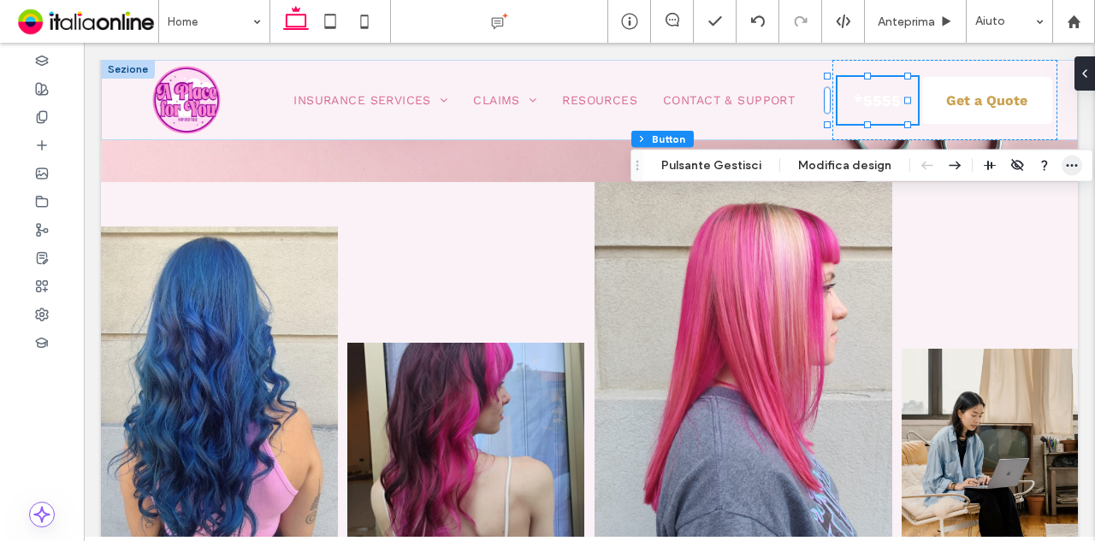
click at [1066, 165] on use "button" at bounding box center [1071, 165] width 11 height 3
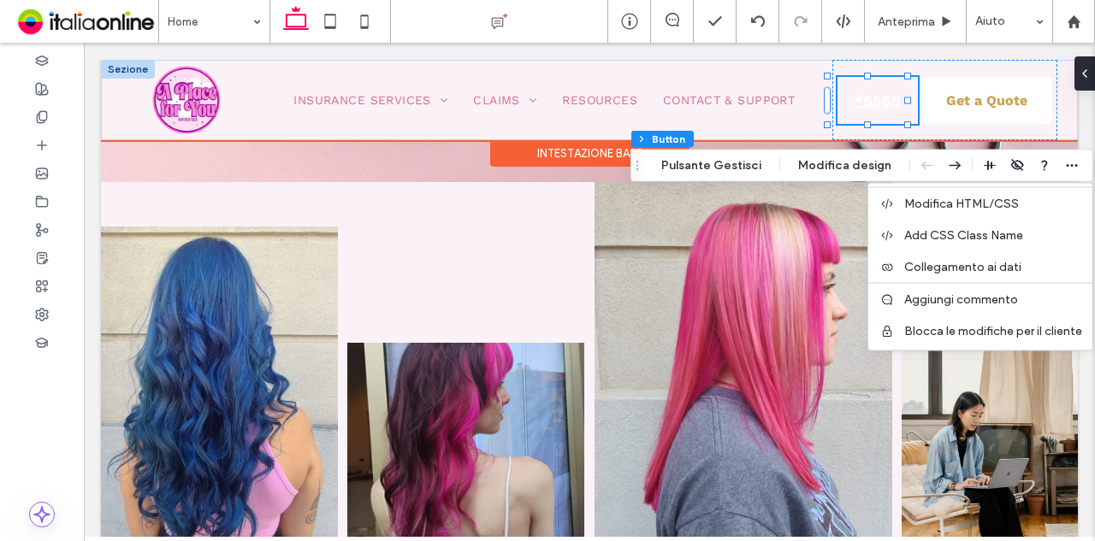
click at [893, 84] on span "*5555" at bounding box center [876, 100] width 59 height 35
type input "*"
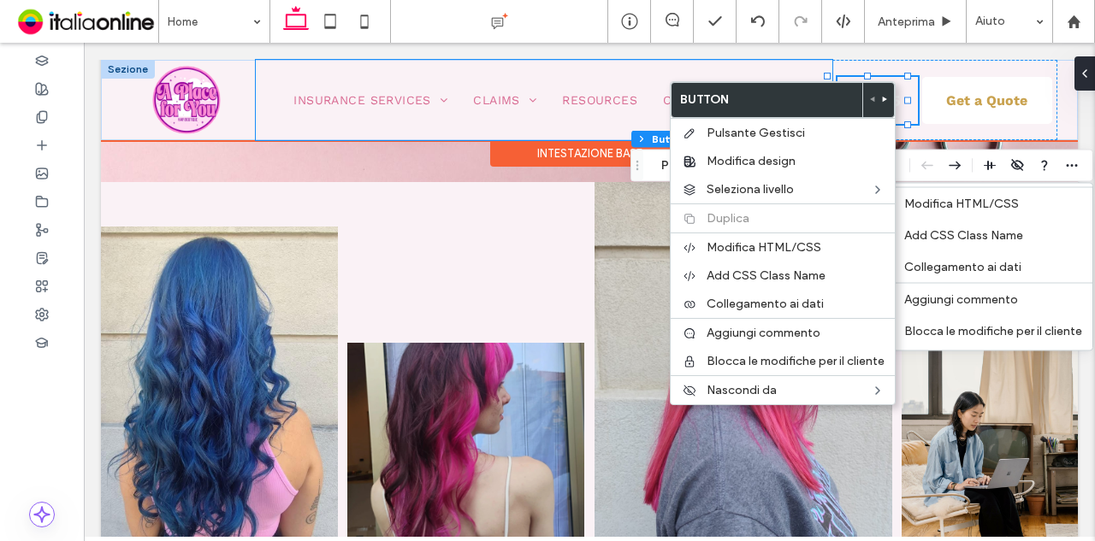
click at [770, 60] on div "Insurance Services Health Insurance Claims Pet health Resources Contact & Suppo…" at bounding box center [544, 100] width 576 height 80
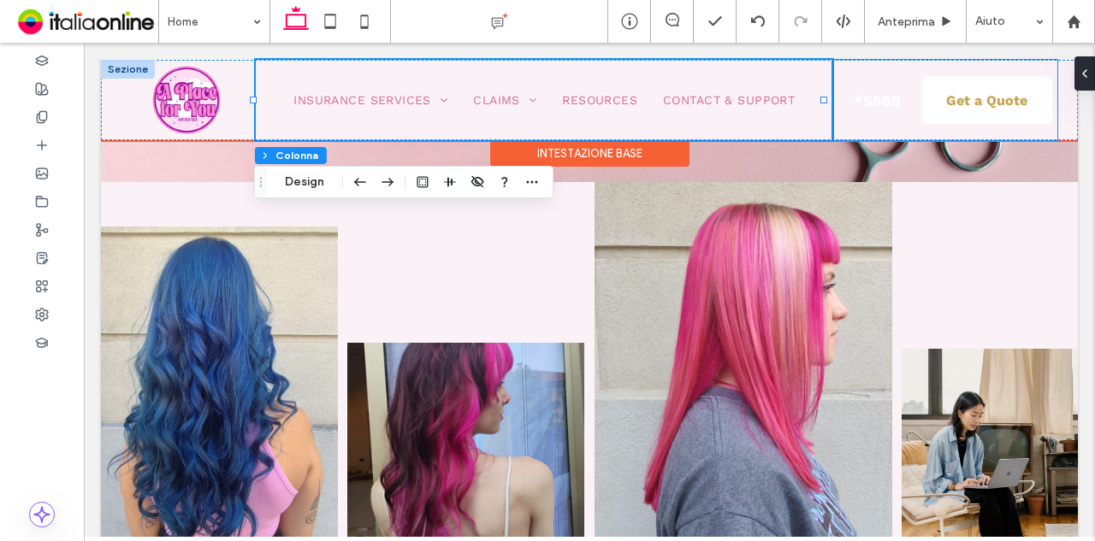
click at [869, 133] on div "Get a Quote *5555" at bounding box center [944, 100] width 225 height 80
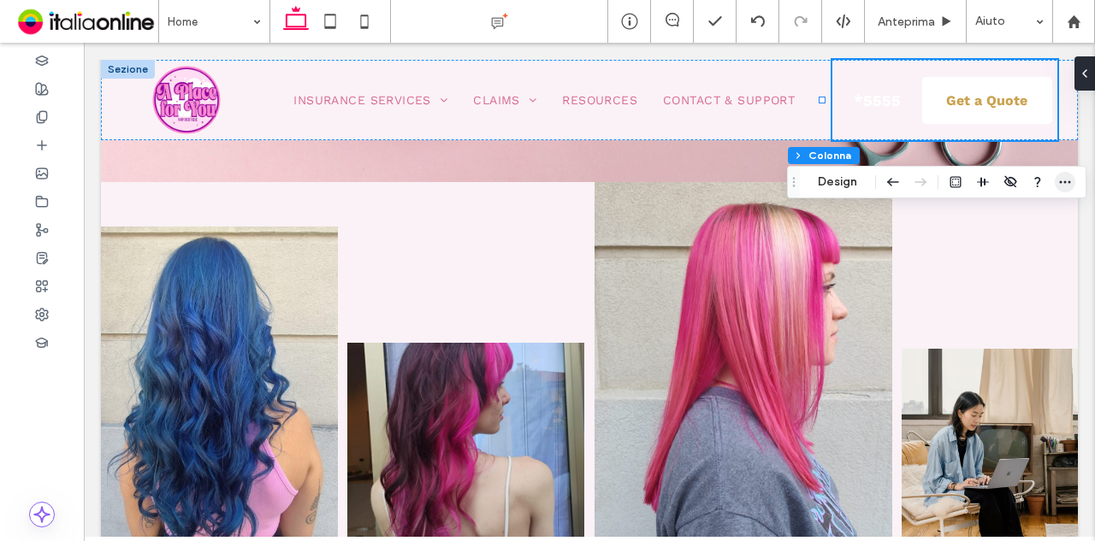
click at [1063, 181] on use "button" at bounding box center [1065, 182] width 11 height 3
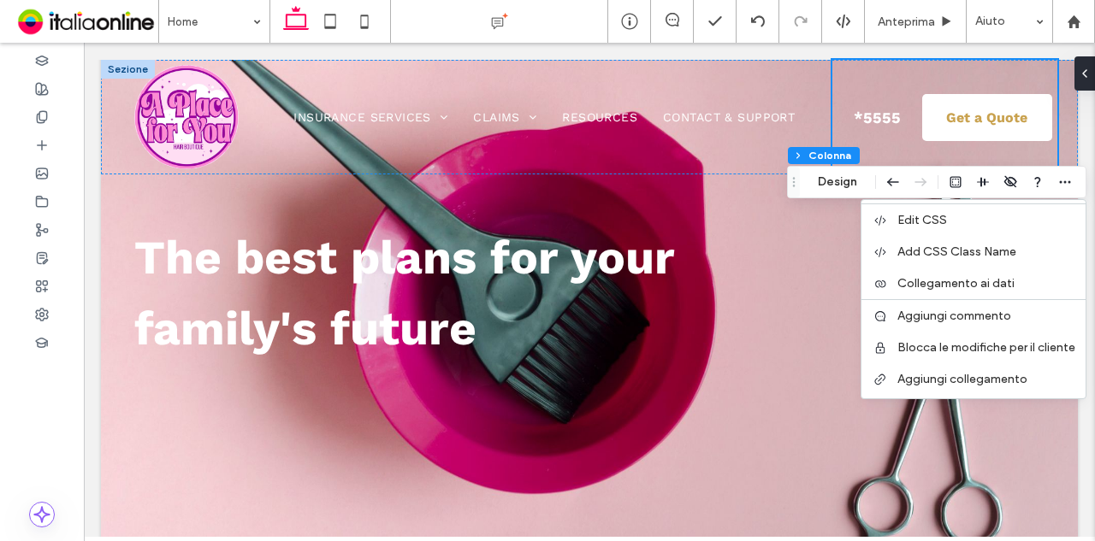
scroll to position [0, 0]
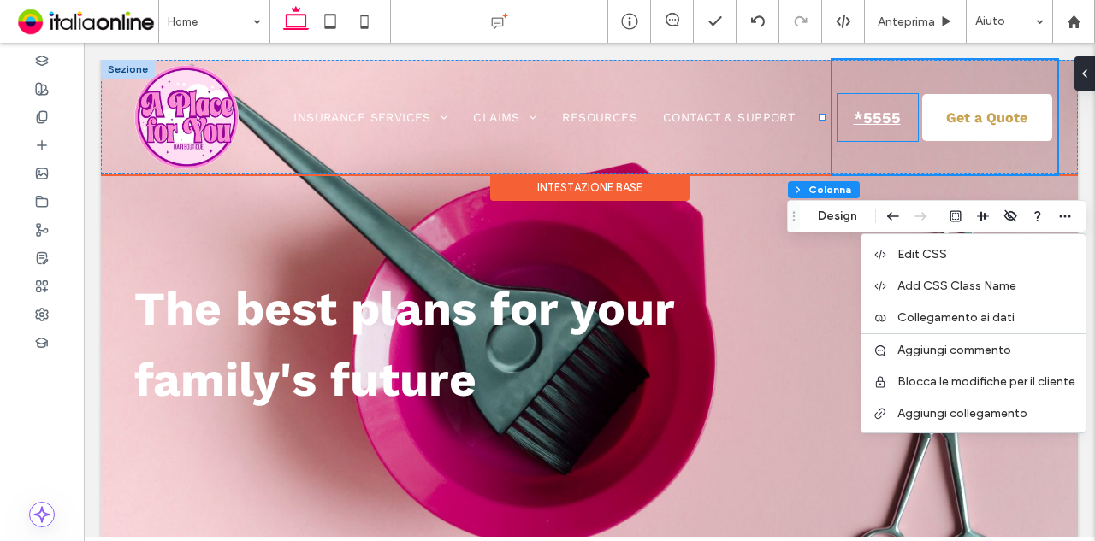
click at [874, 119] on span "*5555" at bounding box center [876, 117] width 59 height 35
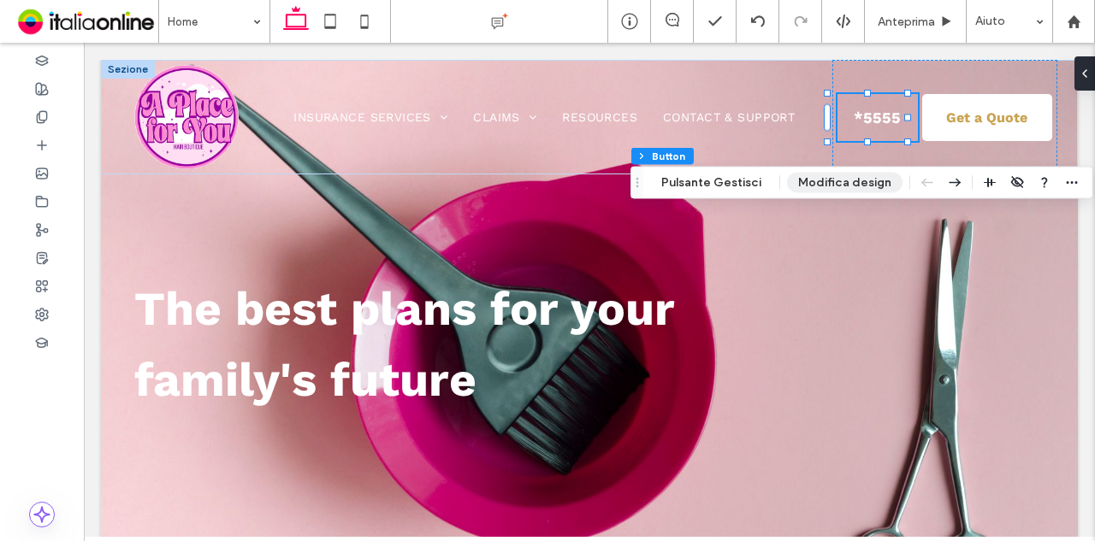
click at [840, 182] on button "Modifica design" at bounding box center [844, 183] width 115 height 21
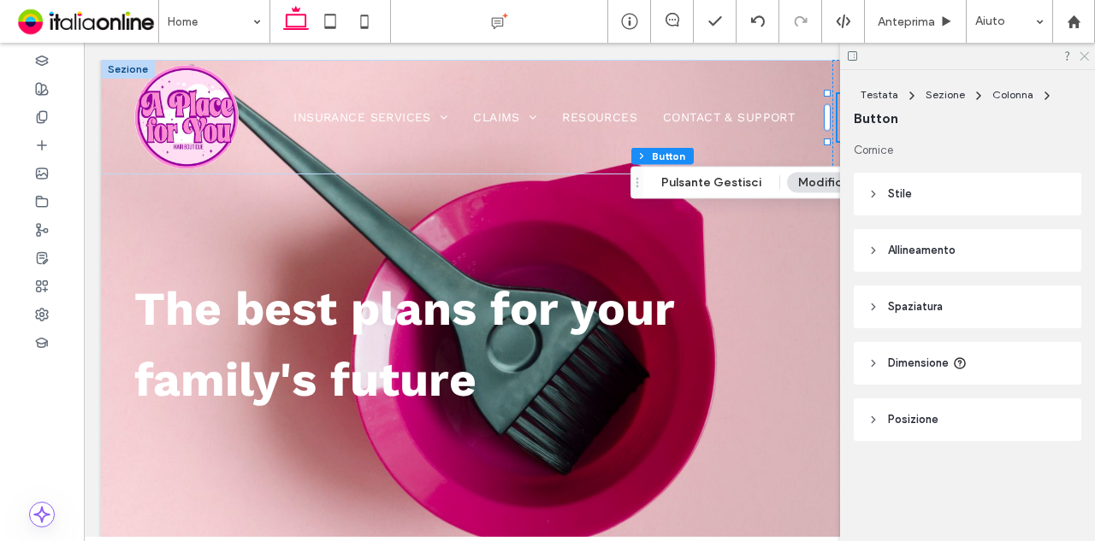
click at [1081, 53] on use at bounding box center [1083, 56] width 9 height 9
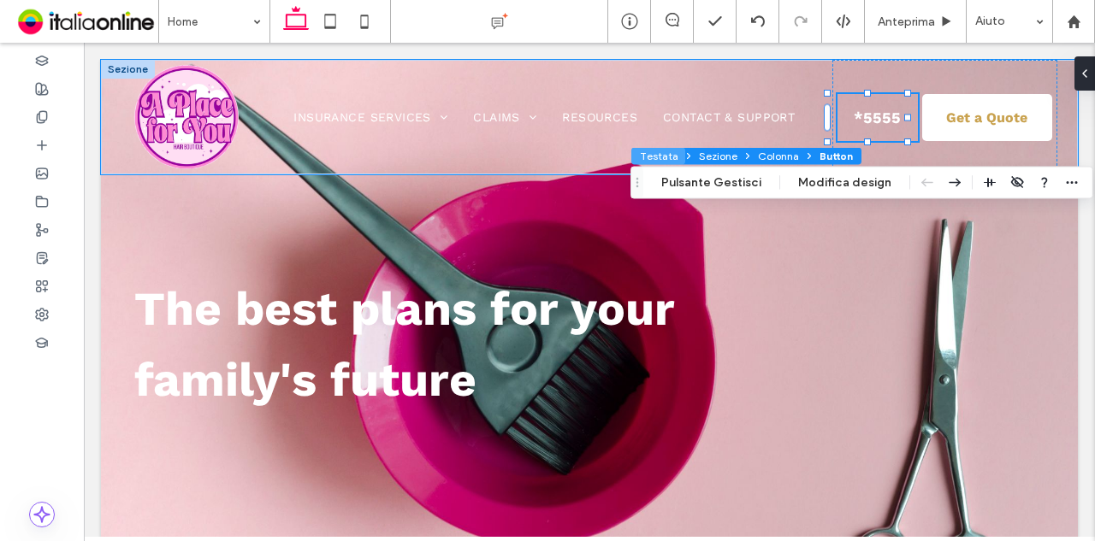
click at [657, 159] on button "Testata" at bounding box center [658, 156] width 54 height 17
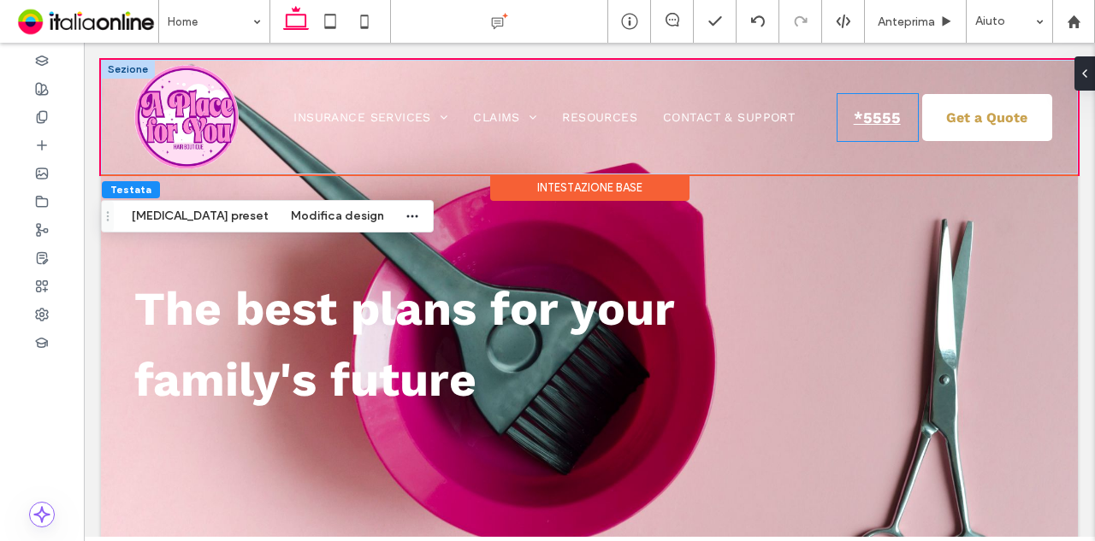
click at [865, 127] on span "*5555" at bounding box center [876, 117] width 59 height 35
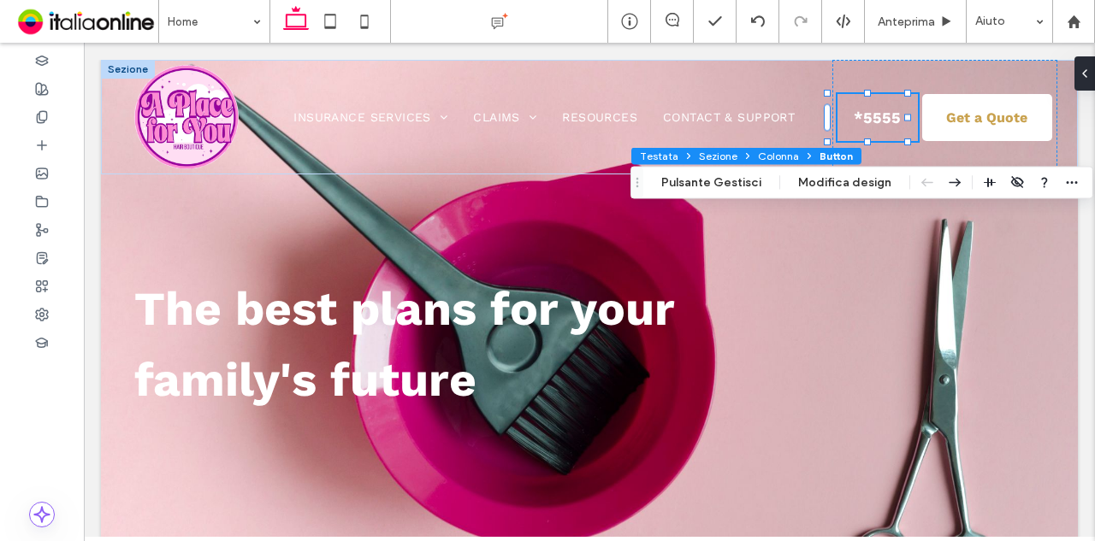
click at [683, 153] on icon at bounding box center [688, 156] width 10 height 10
click at [770, 152] on button "Colonna" at bounding box center [778, 156] width 55 height 17
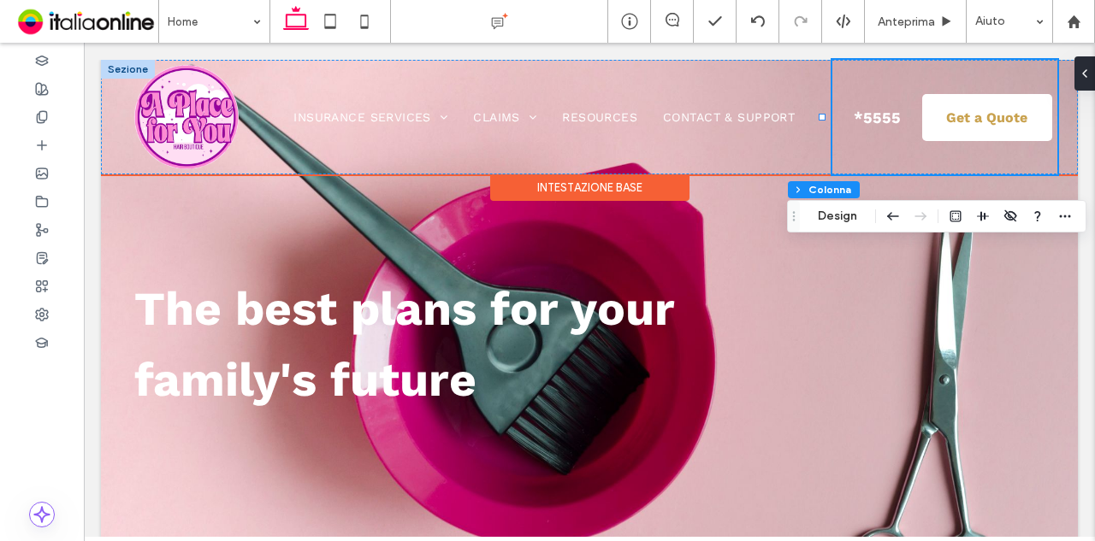
click at [892, 154] on div "Get a Quote *5555" at bounding box center [944, 117] width 225 height 115
drag, startPoint x: 876, startPoint y: 141, endPoint x: 876, endPoint y: 128, distance: 12.8
click at [876, 141] on div "Get a Quote *5555" at bounding box center [944, 117] width 225 height 115
click at [876, 126] on span "*5555" at bounding box center [876, 117] width 59 height 35
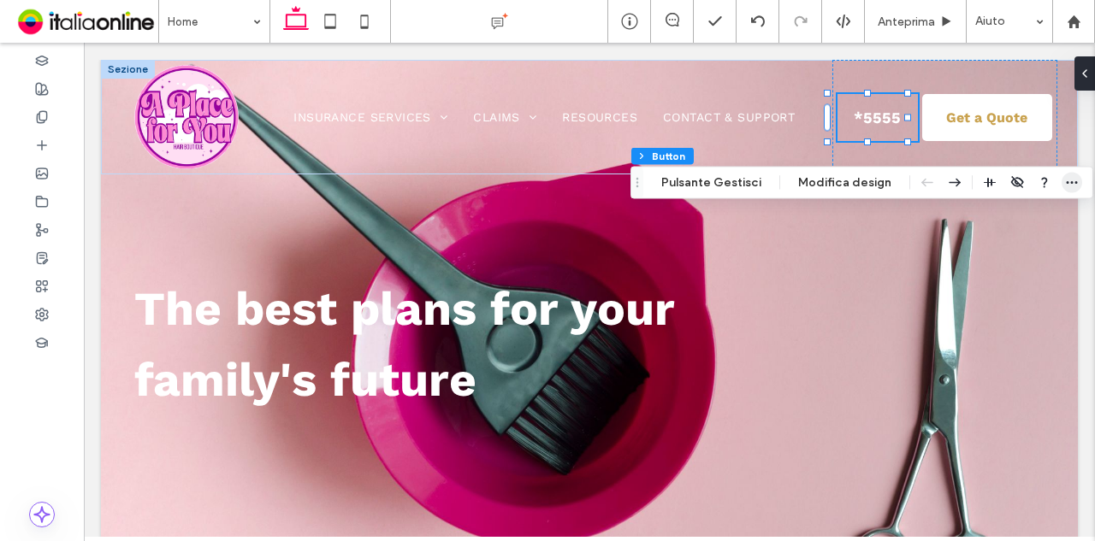
click at [1065, 187] on icon "button" at bounding box center [1072, 183] width 14 height 14
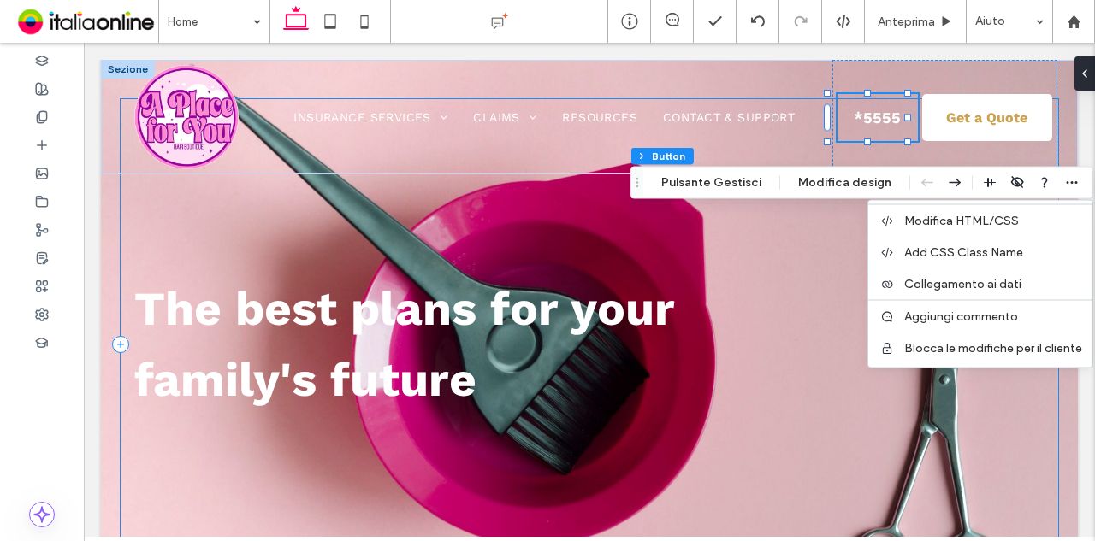
click at [899, 393] on div "The best plans for your family's future" at bounding box center [589, 345] width 937 height 492
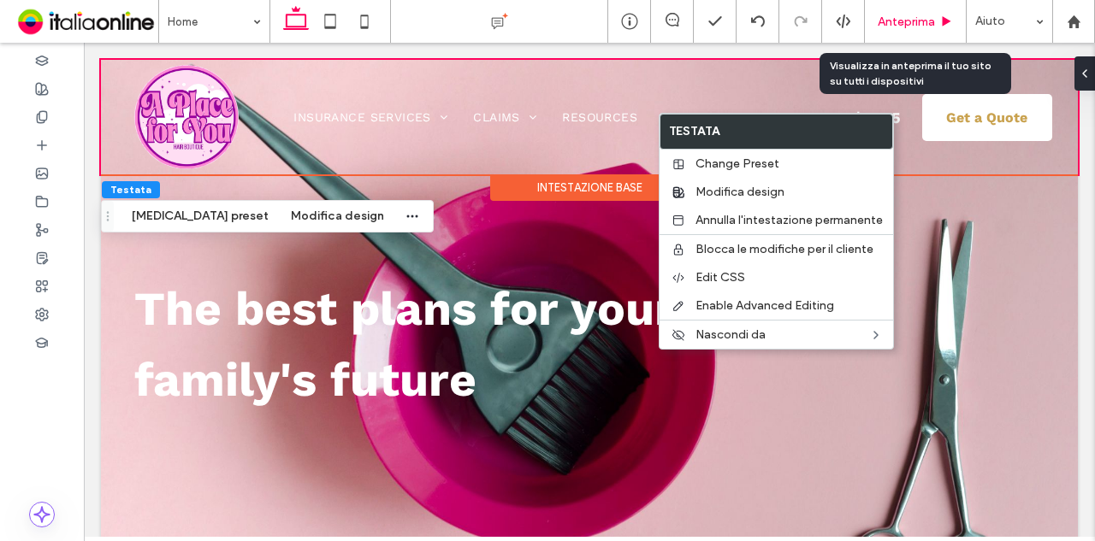
click at [936, 30] on div "Anteprima" at bounding box center [916, 21] width 102 height 43
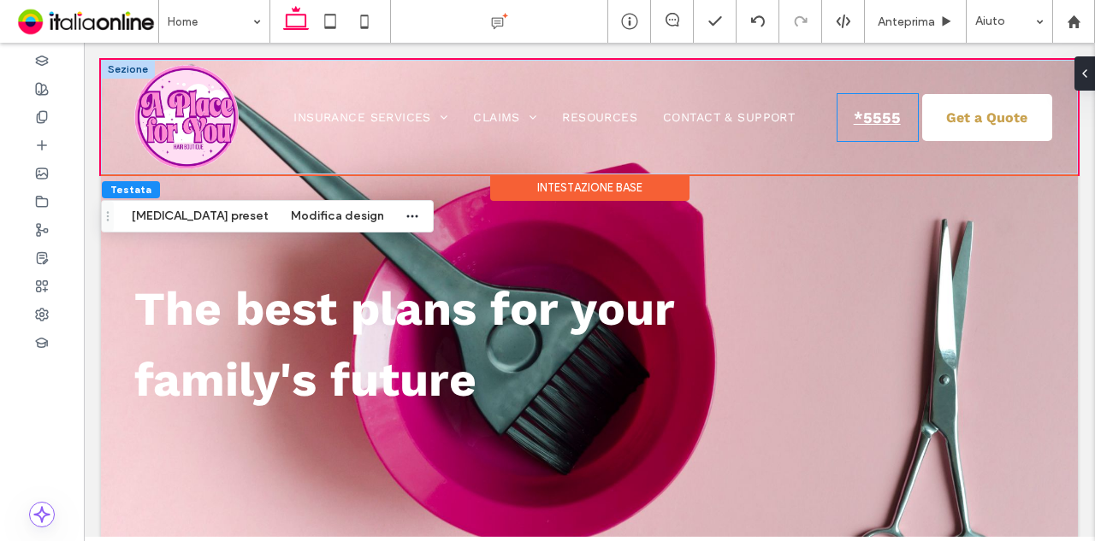
click at [862, 109] on span "*5555" at bounding box center [876, 117] width 59 height 35
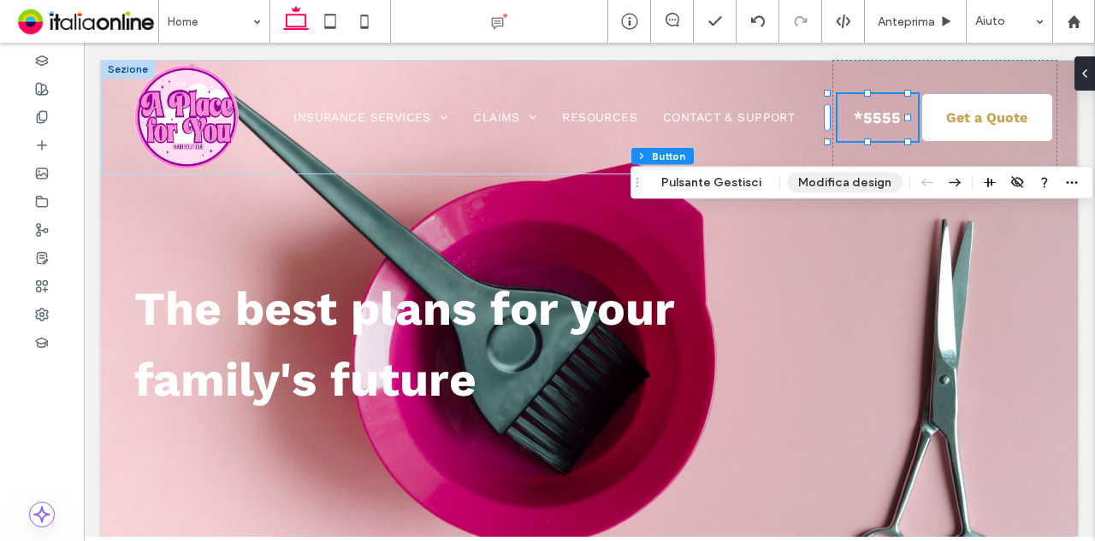
click at [845, 181] on button "Modifica design" at bounding box center [844, 183] width 115 height 21
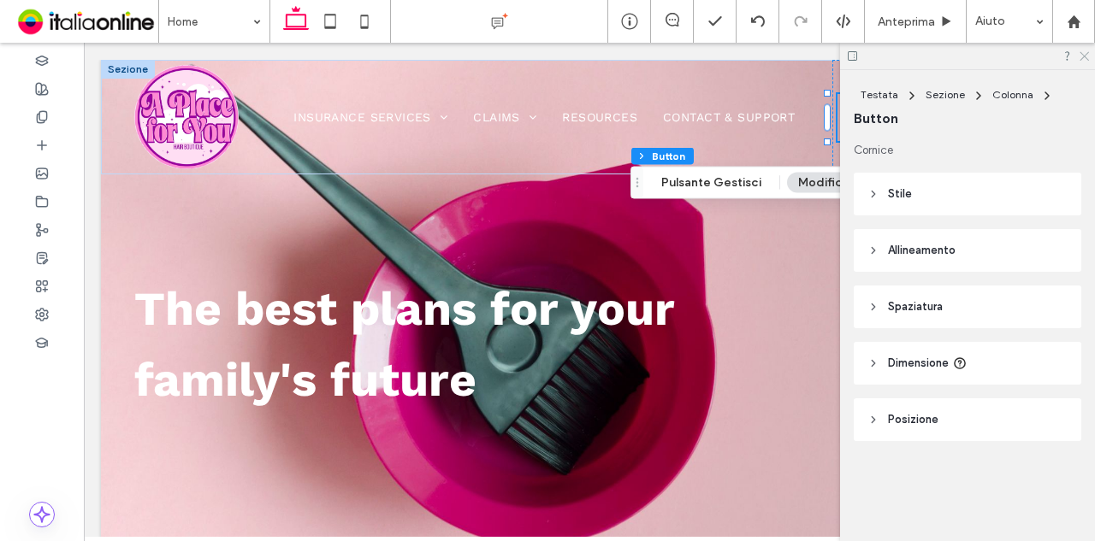
click at [1086, 56] on icon at bounding box center [1082, 55] width 11 height 11
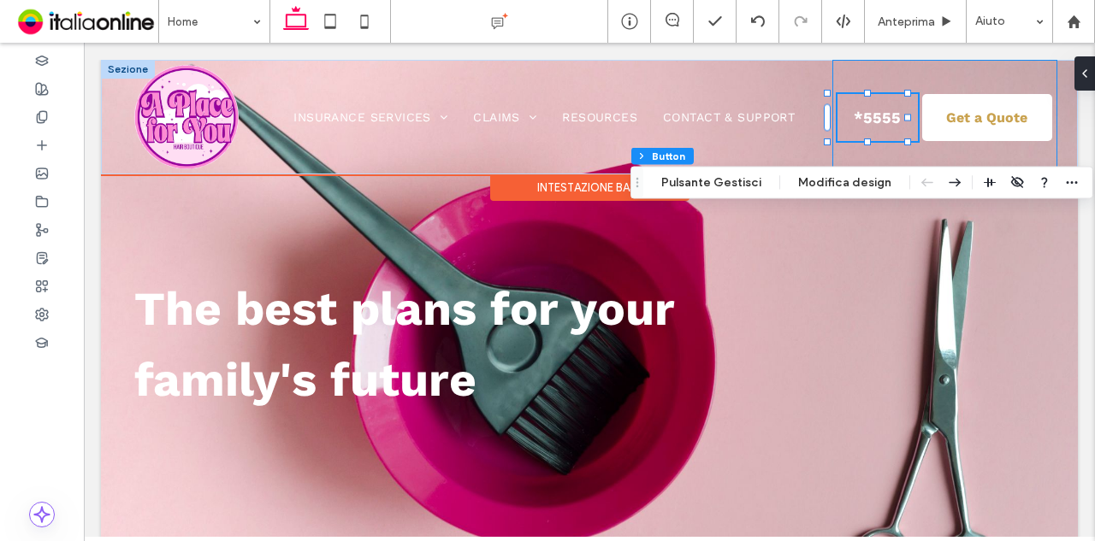
click at [910, 148] on div "Get a Quote *5555" at bounding box center [944, 117] width 225 height 115
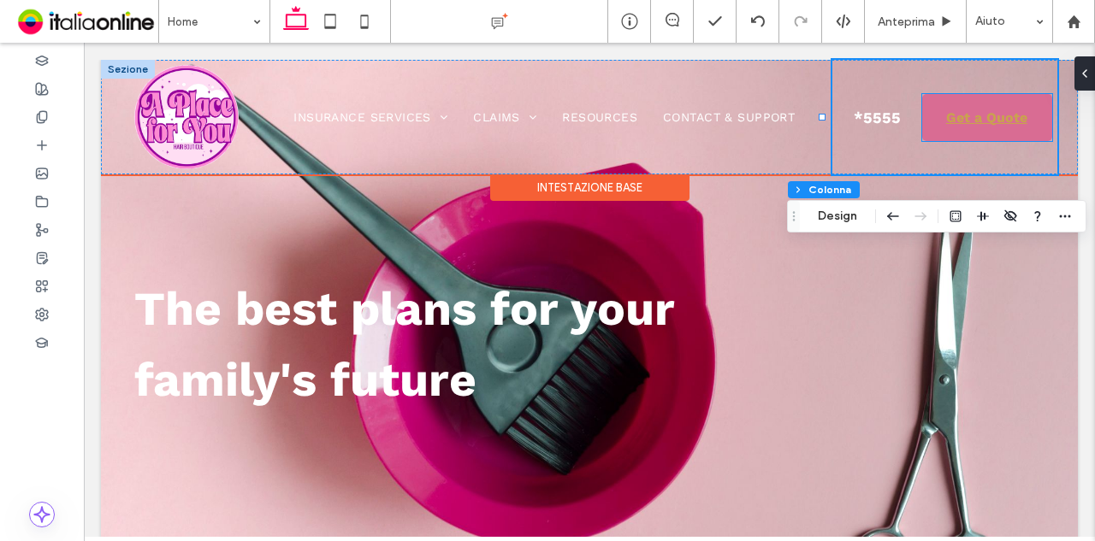
click at [939, 136] on link "Get a Quote" at bounding box center [987, 117] width 131 height 47
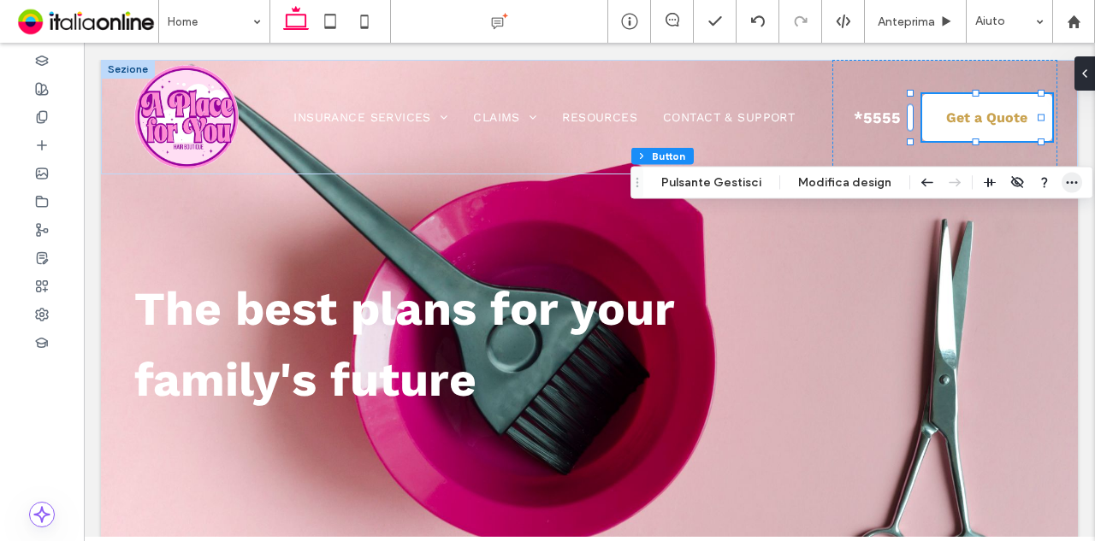
click at [1061, 180] on span "button" at bounding box center [1071, 183] width 21 height 21
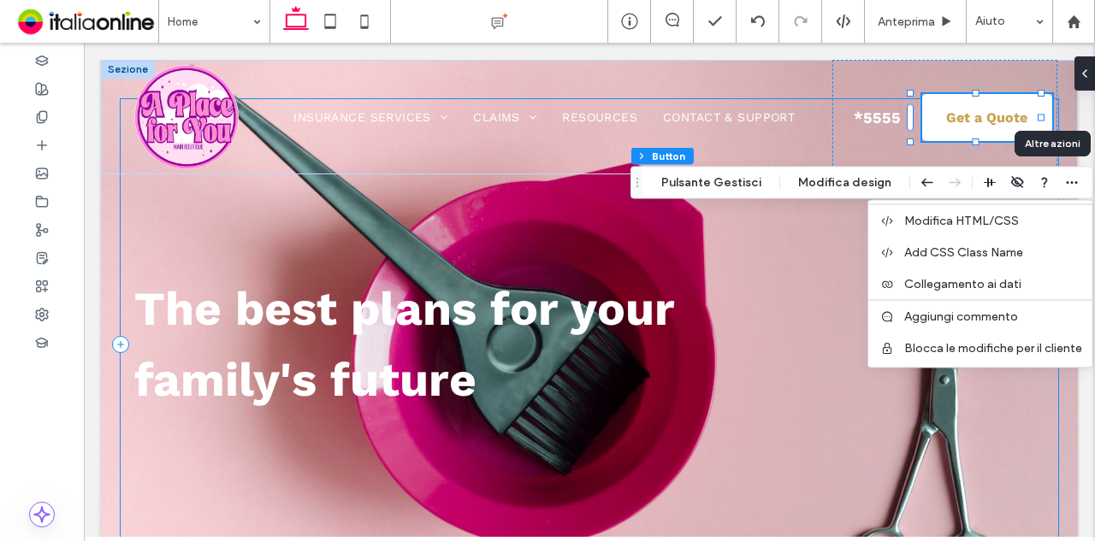
click at [776, 274] on h1 "The best plans for your family's future" at bounding box center [468, 344] width 669 height 141
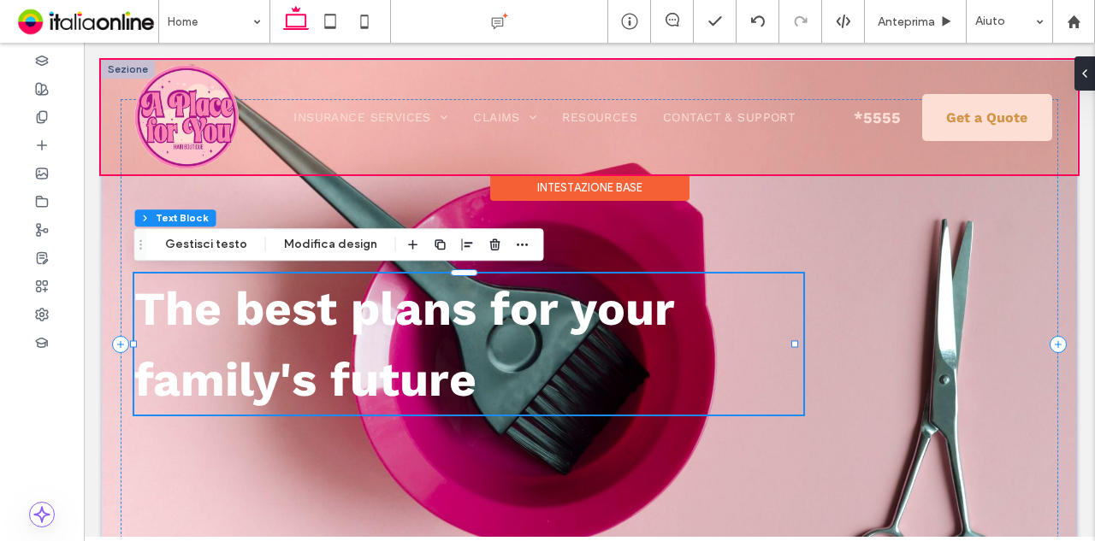
click at [871, 121] on div at bounding box center [589, 117] width 977 height 115
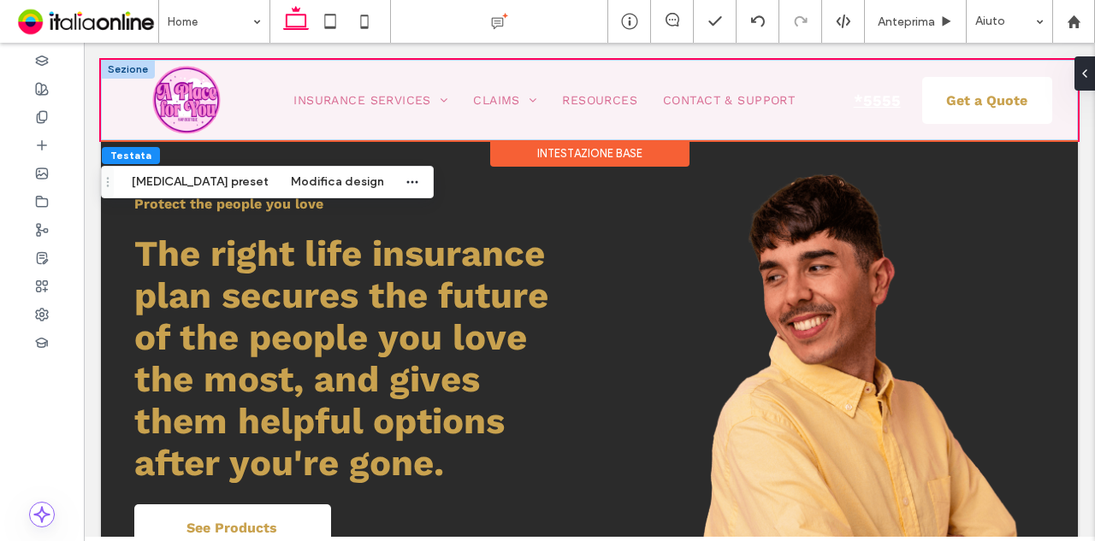
scroll to position [2651, 0]
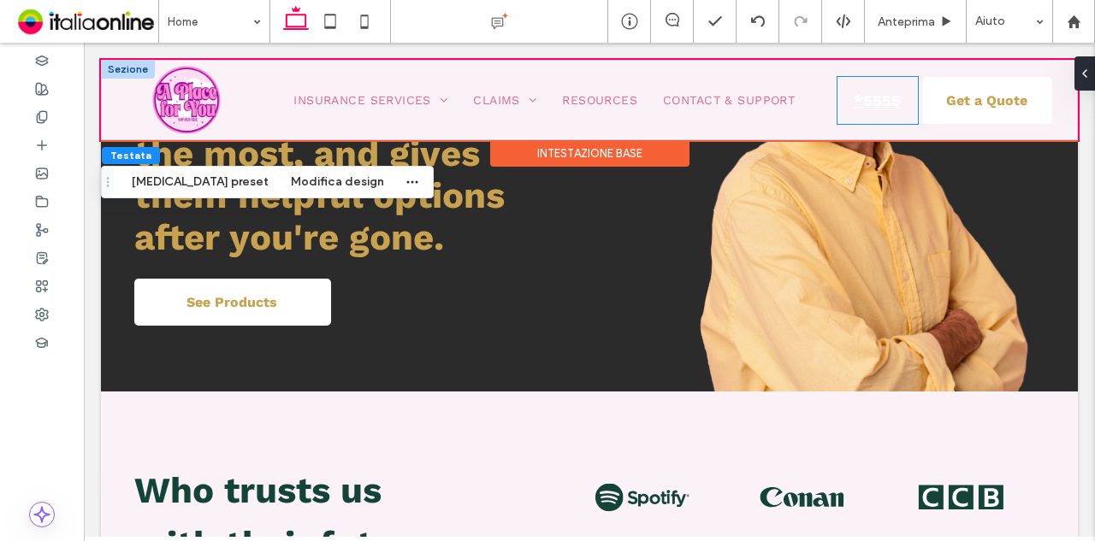
click at [873, 88] on span "*5555" at bounding box center [876, 100] width 59 height 35
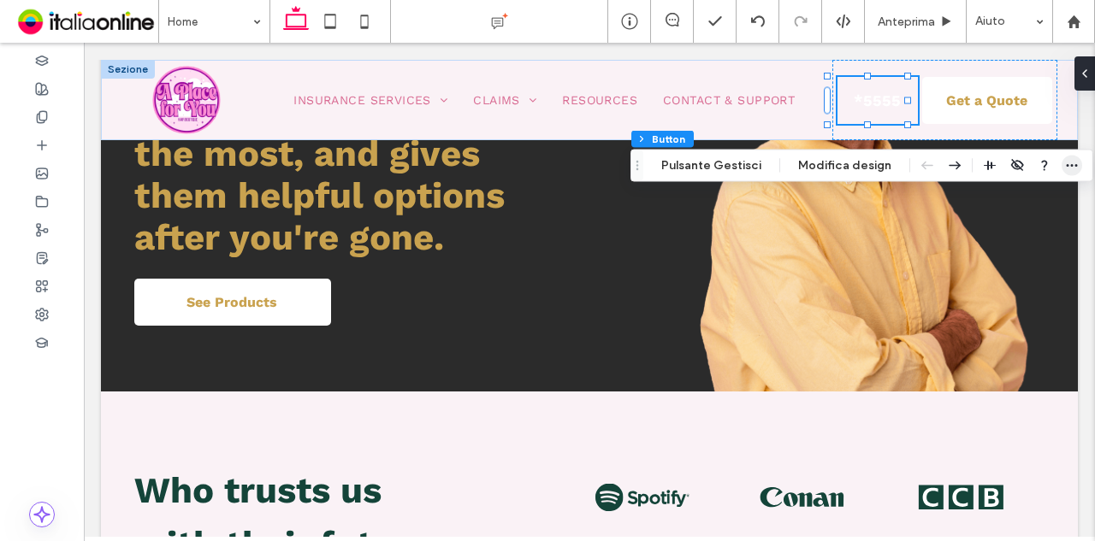
click at [1065, 168] on icon "button" at bounding box center [1072, 166] width 14 height 14
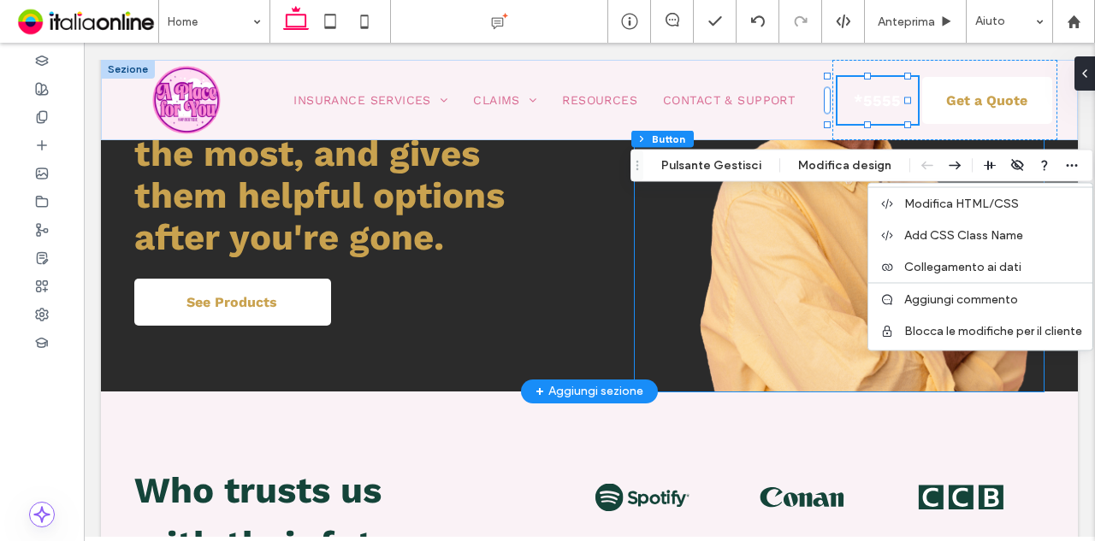
click at [754, 266] on img at bounding box center [839, 167] width 409 height 449
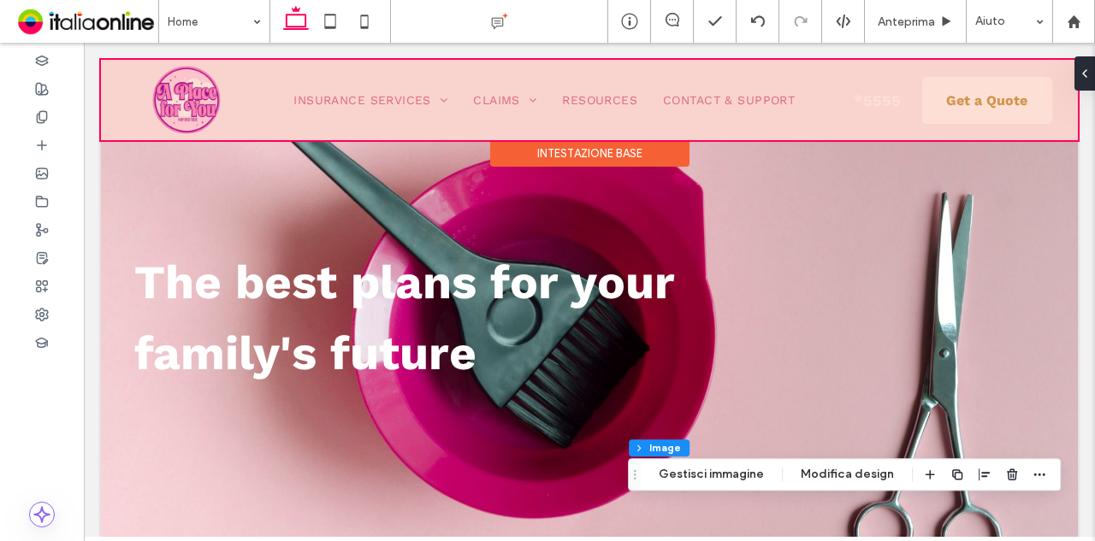
scroll to position [0, 0]
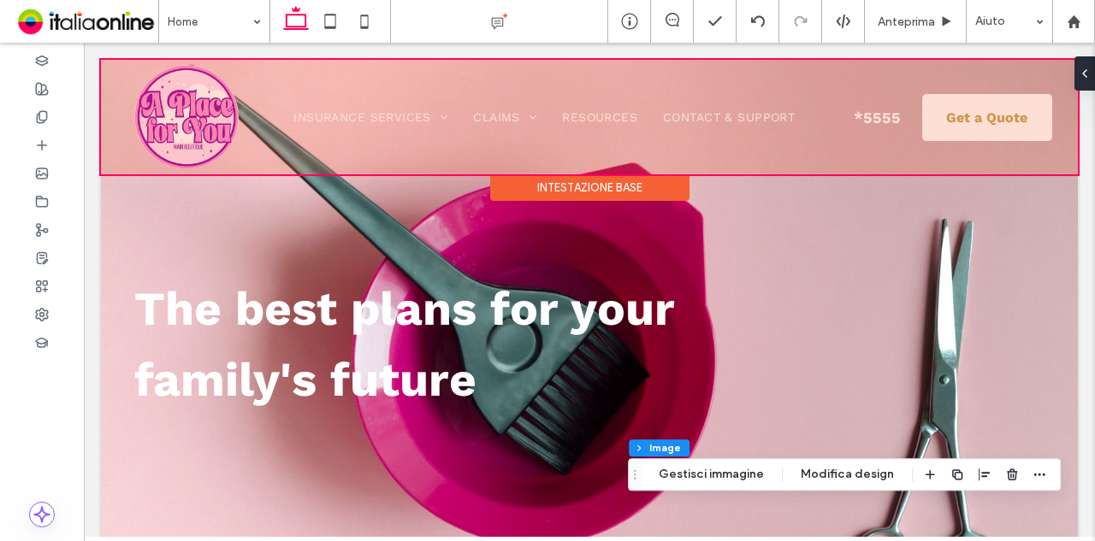
click at [850, 98] on div at bounding box center [589, 117] width 977 height 115
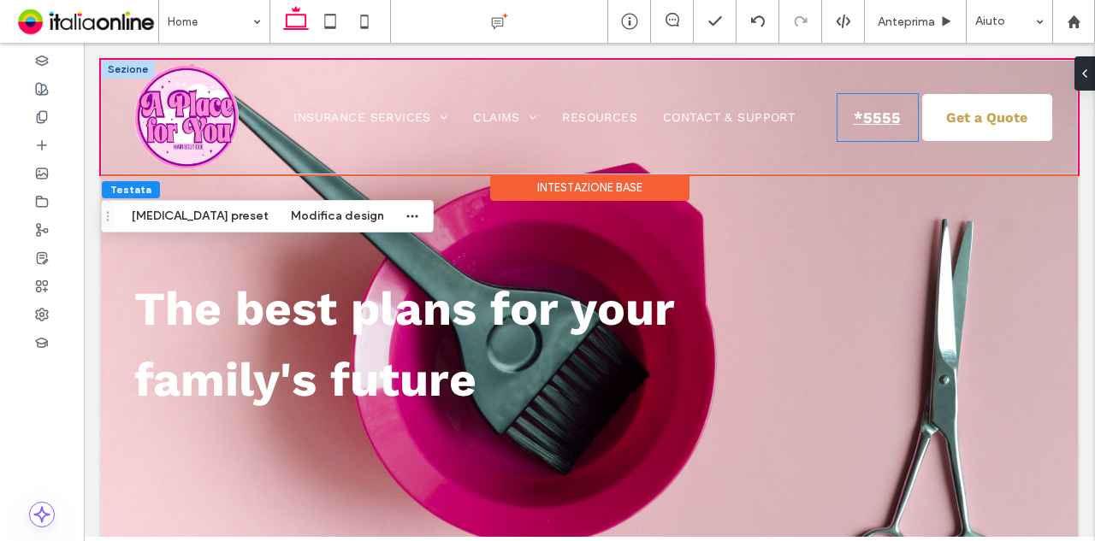
click at [894, 112] on link "*5555" at bounding box center [877, 117] width 80 height 47
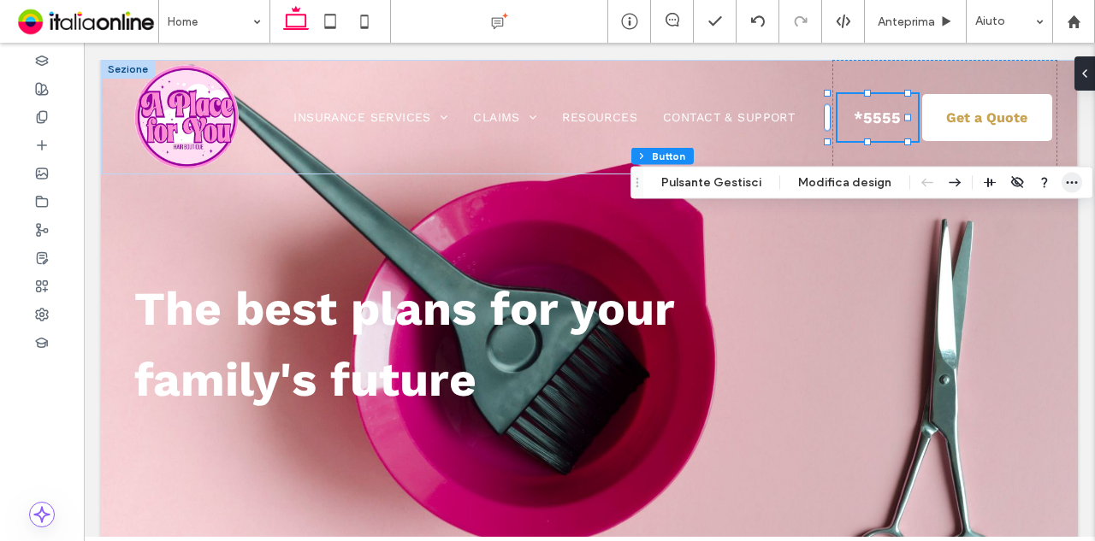
click at [1071, 178] on icon "button" at bounding box center [1072, 183] width 14 height 14
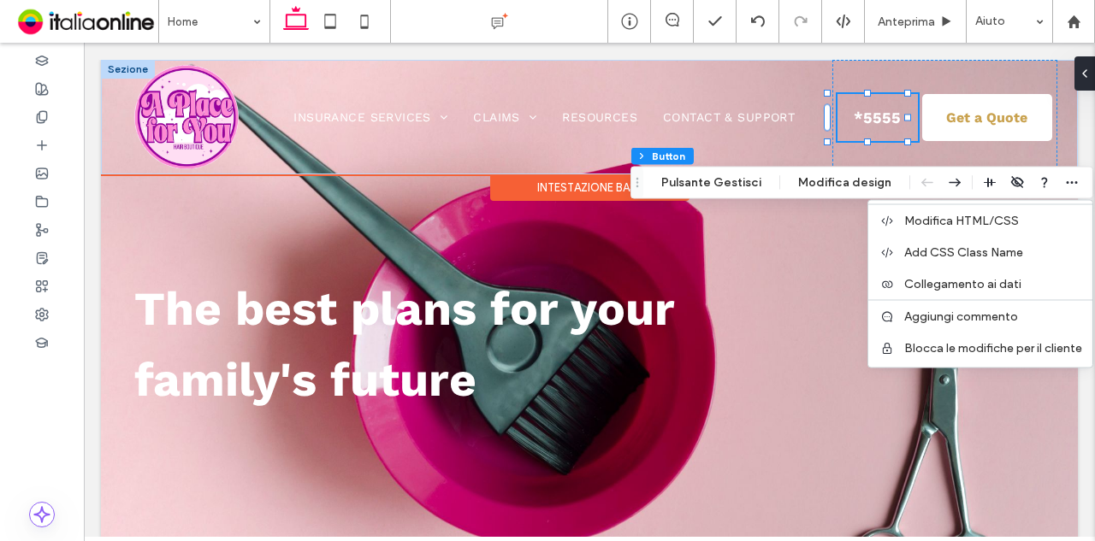
click at [865, 78] on div "Get a Quote *5555" at bounding box center [944, 117] width 225 height 115
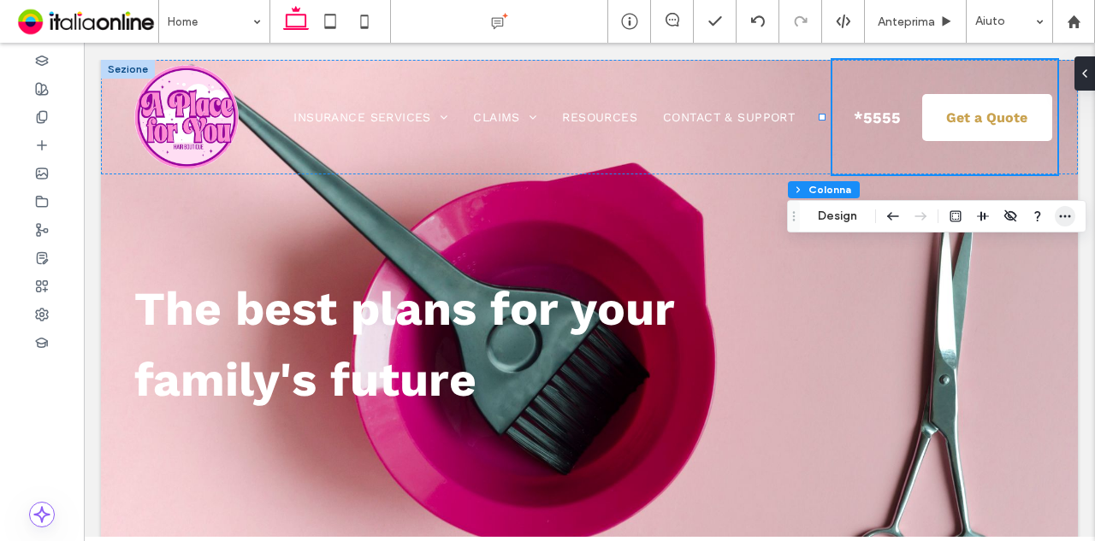
click at [1054, 215] on div at bounding box center [1010, 216] width 130 height 31
click at [1058, 217] on icon "button" at bounding box center [1065, 217] width 14 height 14
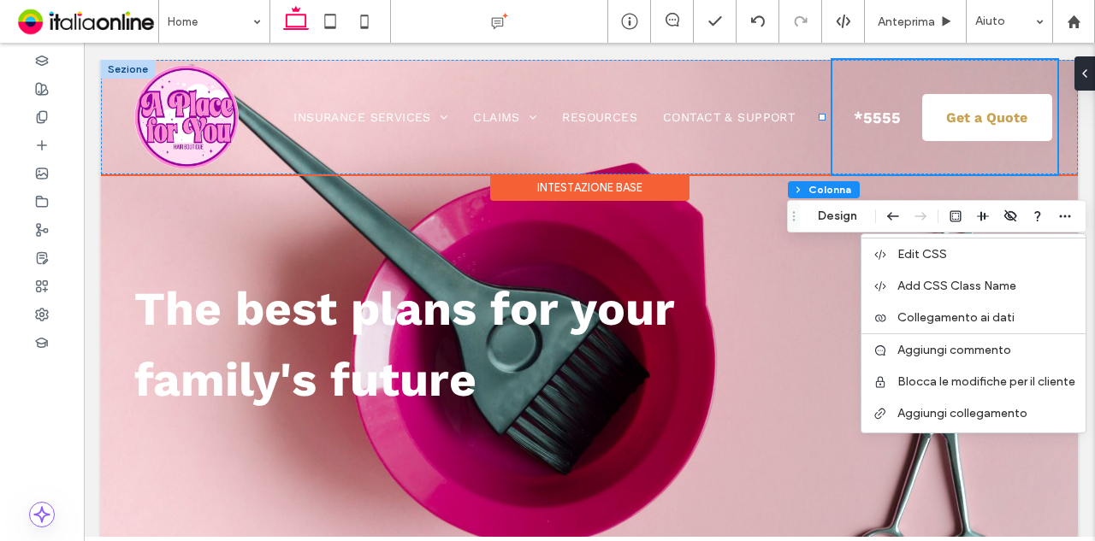
click at [931, 144] on div "Get a Quote *5555" at bounding box center [944, 117] width 225 height 115
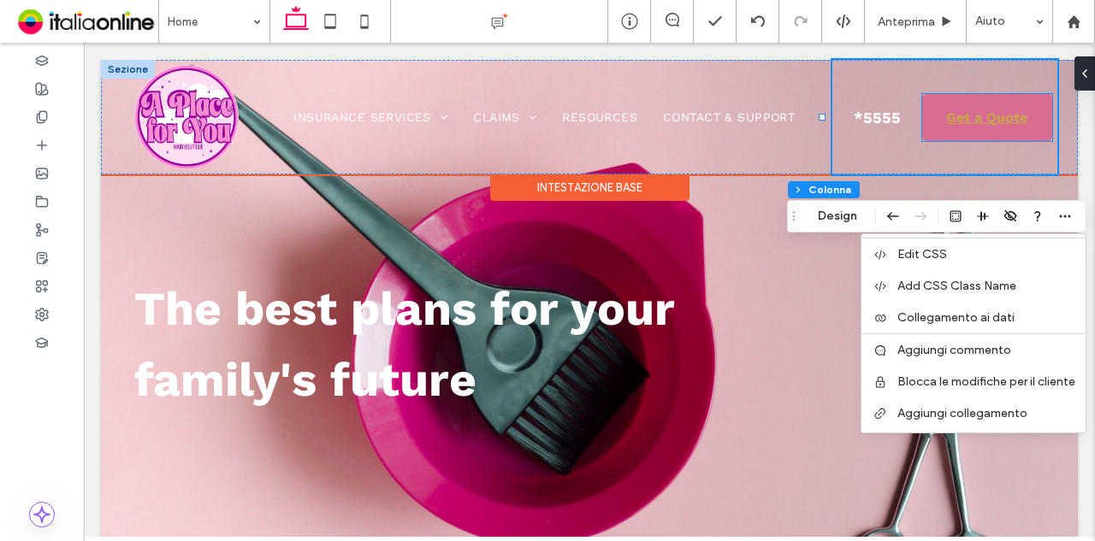
click at [932, 133] on link "Get a Quote" at bounding box center [987, 117] width 131 height 47
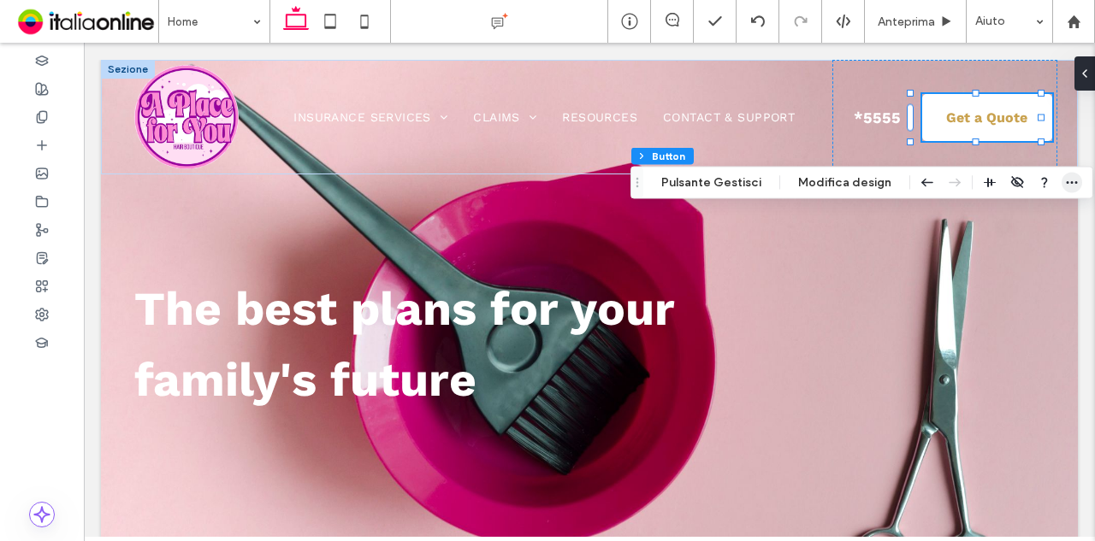
click at [1070, 188] on icon "button" at bounding box center [1072, 183] width 14 height 14
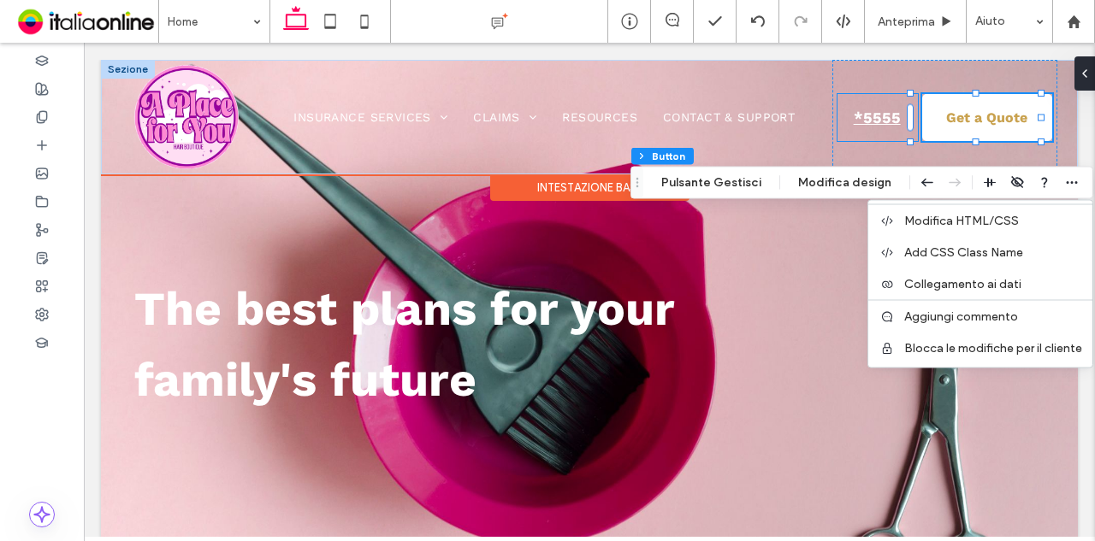
click at [881, 121] on span "*5555" at bounding box center [876, 117] width 59 height 35
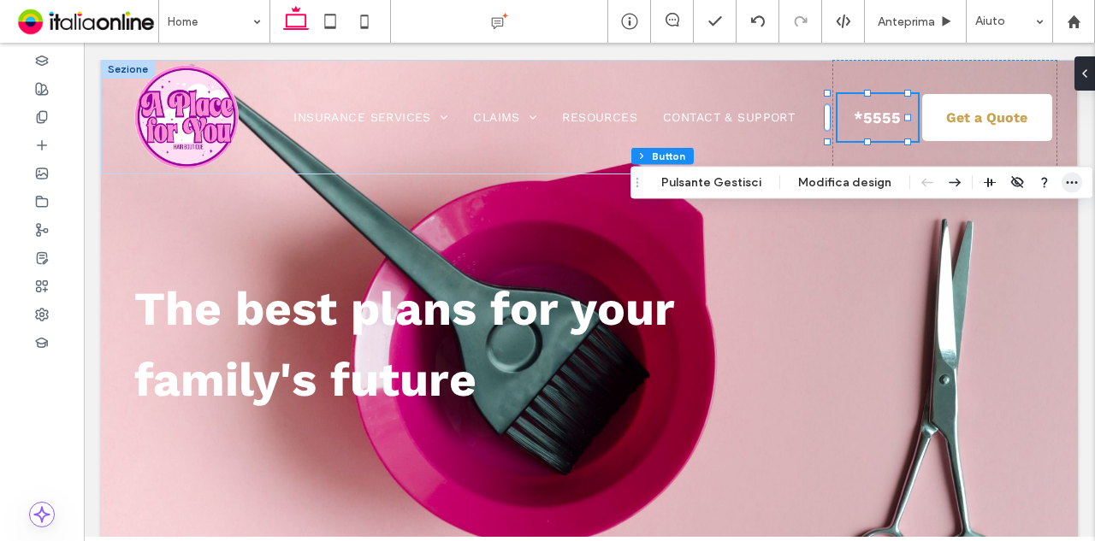
click at [1065, 180] on icon "button" at bounding box center [1072, 183] width 14 height 14
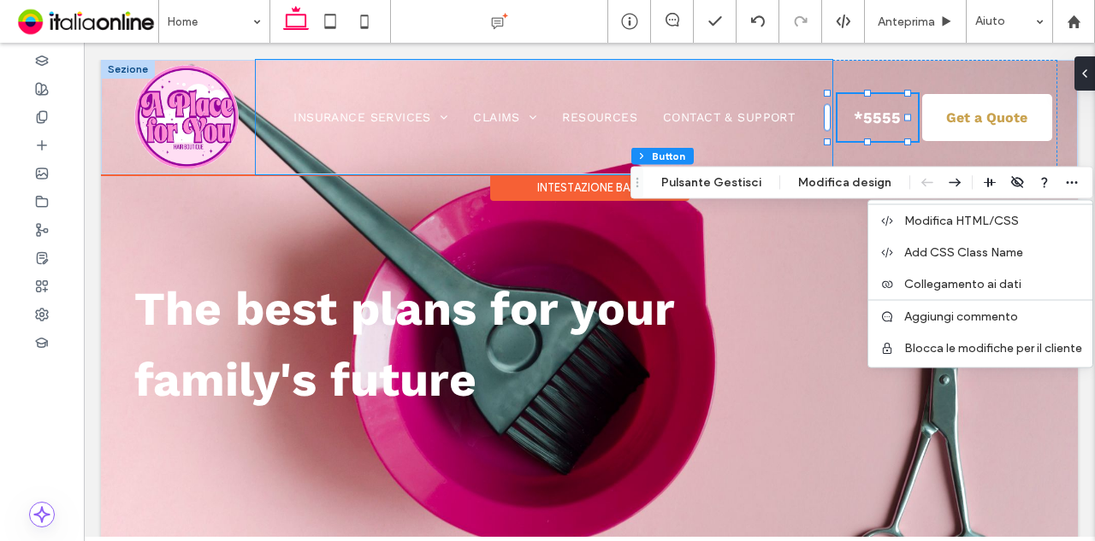
click at [722, 102] on div "Insurance Services Health Insurance Claims Pet health Resources Contact & Suppo…" at bounding box center [544, 117] width 576 height 115
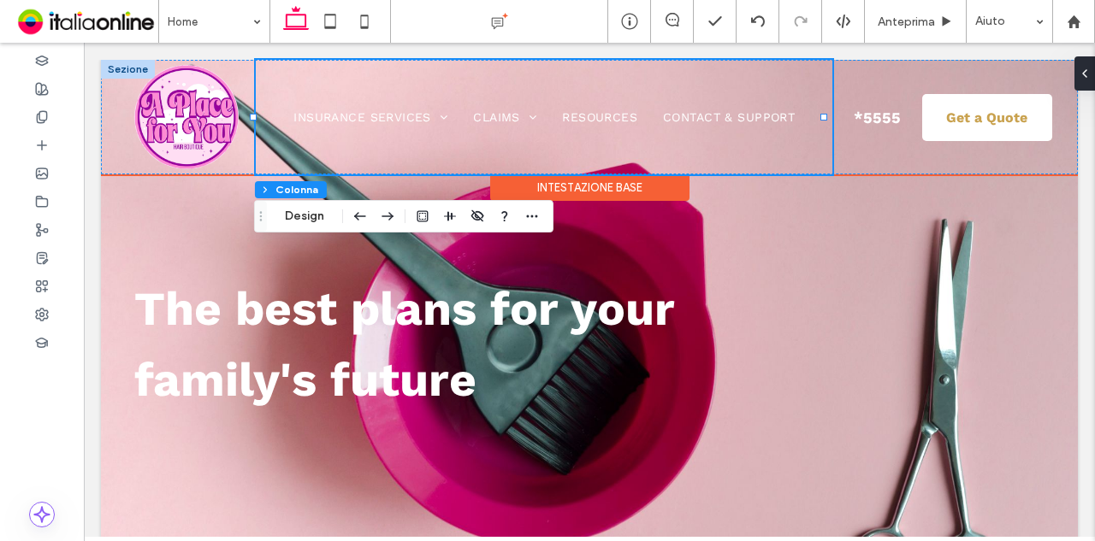
click at [725, 105] on div "Insurance Services Health Insurance Claims Pet health Resources Contact & Suppo…" at bounding box center [544, 117] width 576 height 115
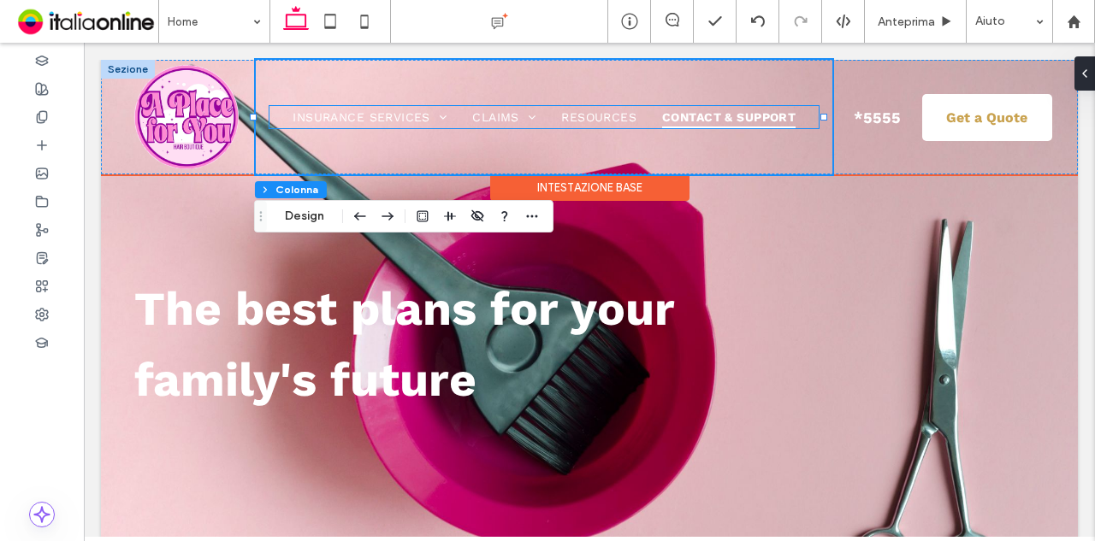
click at [727, 121] on span "Contact & Support" at bounding box center [728, 117] width 133 height 22
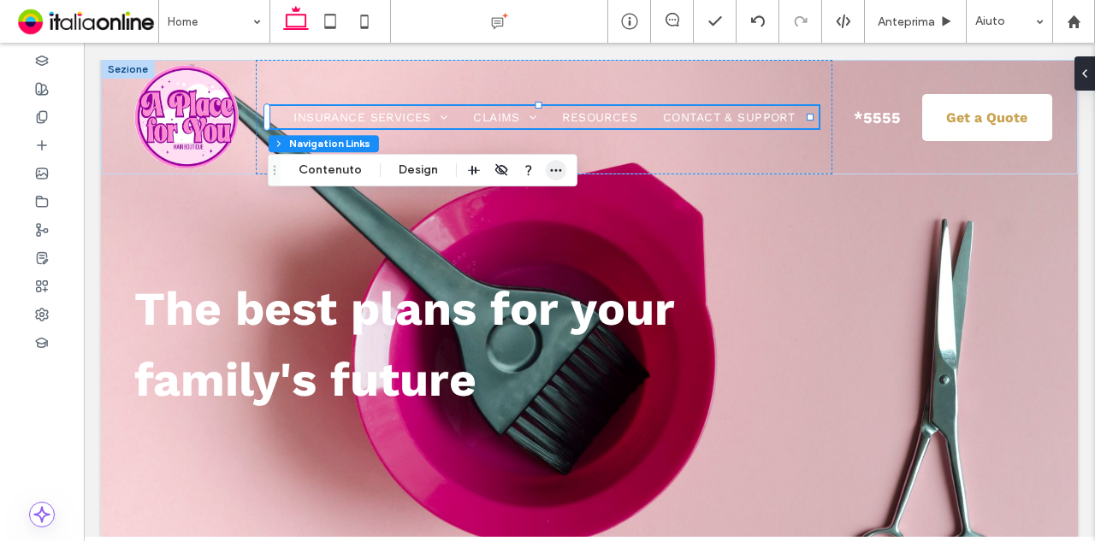
click at [552, 175] on icon "button" at bounding box center [556, 170] width 14 height 14
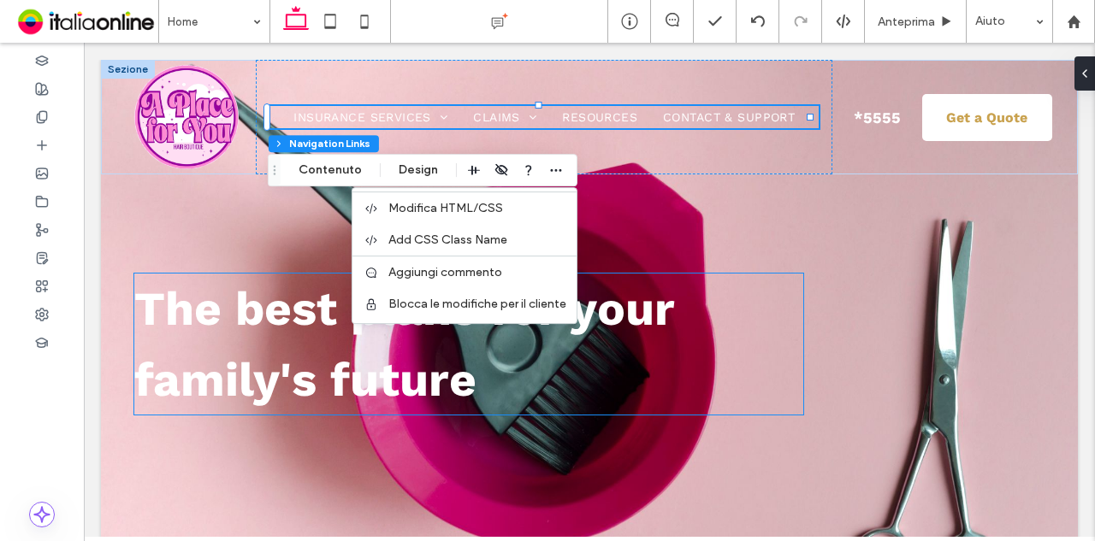
click at [678, 298] on h1 "The best plans for your family's future" at bounding box center [468, 344] width 669 height 141
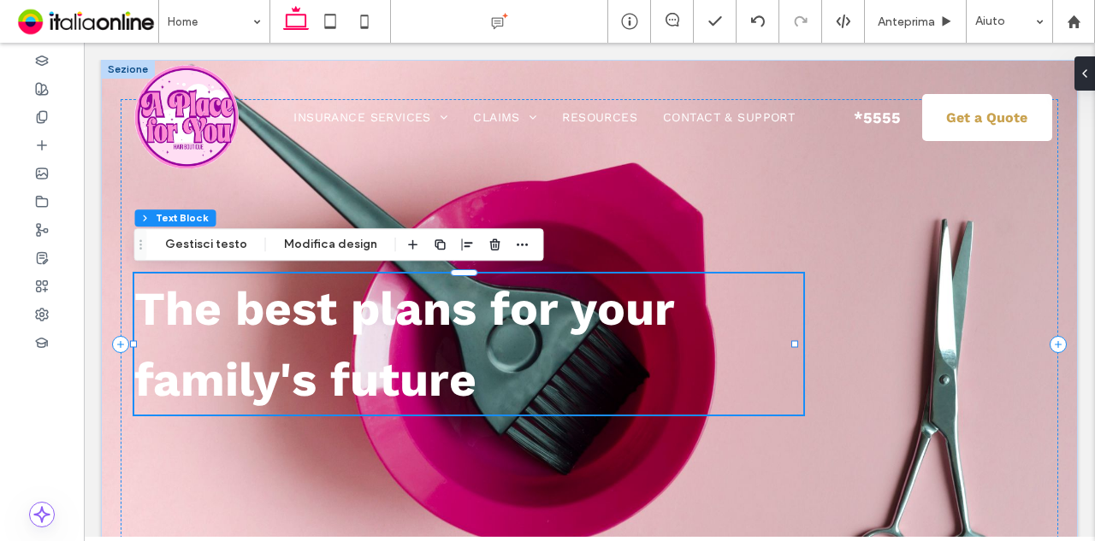
click at [610, 314] on span "The best plans for your family's future" at bounding box center [404, 344] width 540 height 126
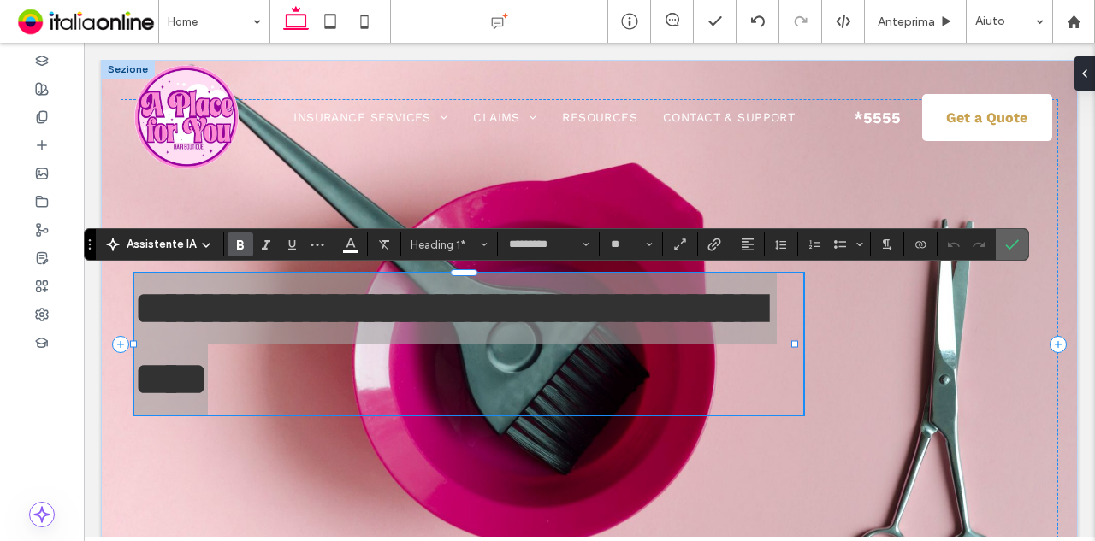
drag, startPoint x: 1004, startPoint y: 245, endPoint x: 888, endPoint y: 210, distance: 121.7
click at [1005, 245] on icon "Conferma" at bounding box center [1012, 245] width 14 height 14
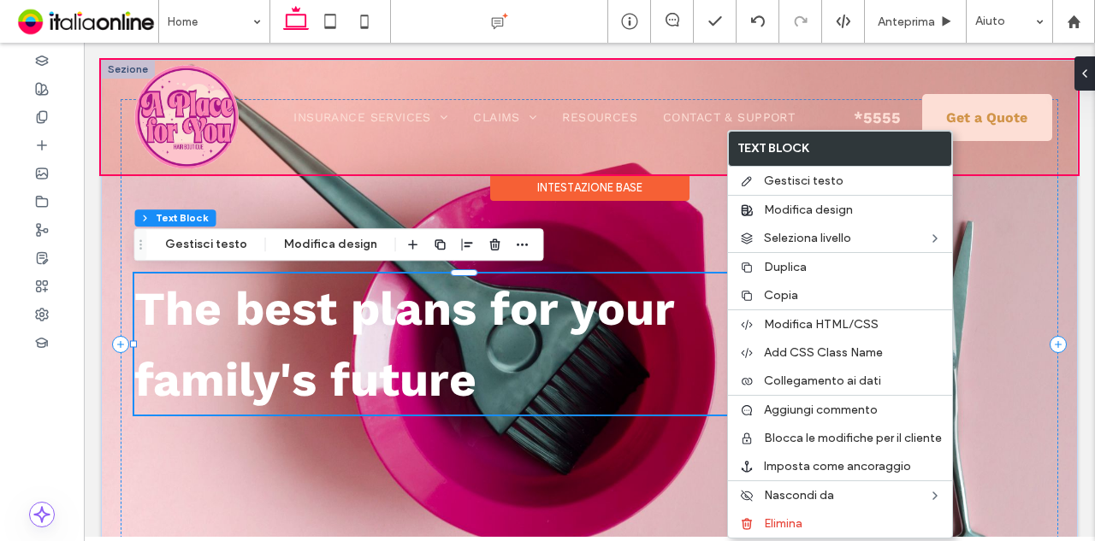
click at [520, 175] on div "Intestazione base" at bounding box center [589, 187] width 199 height 27
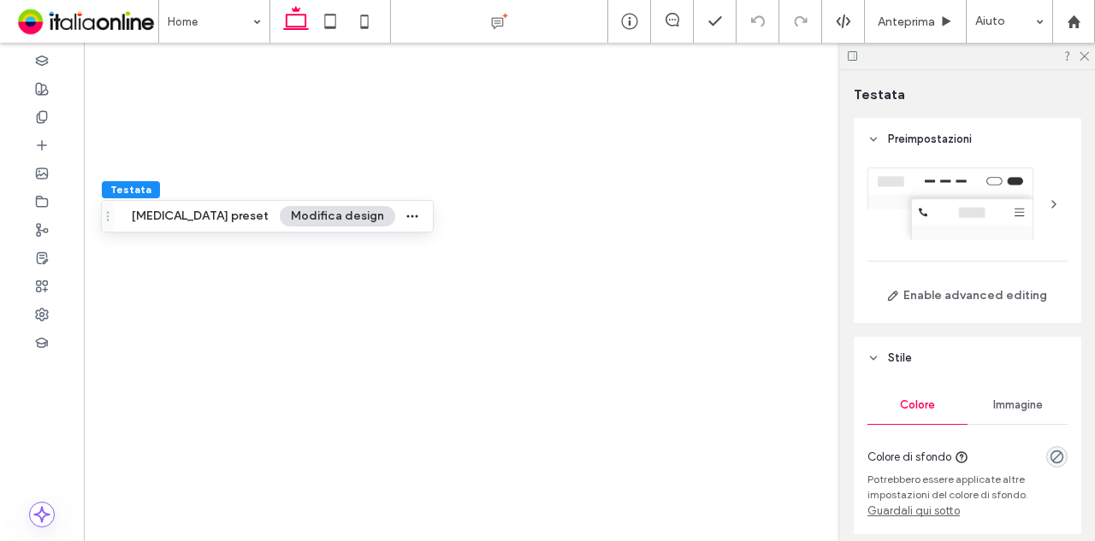
click at [1081, 60] on icon at bounding box center [1082, 55] width 11 height 11
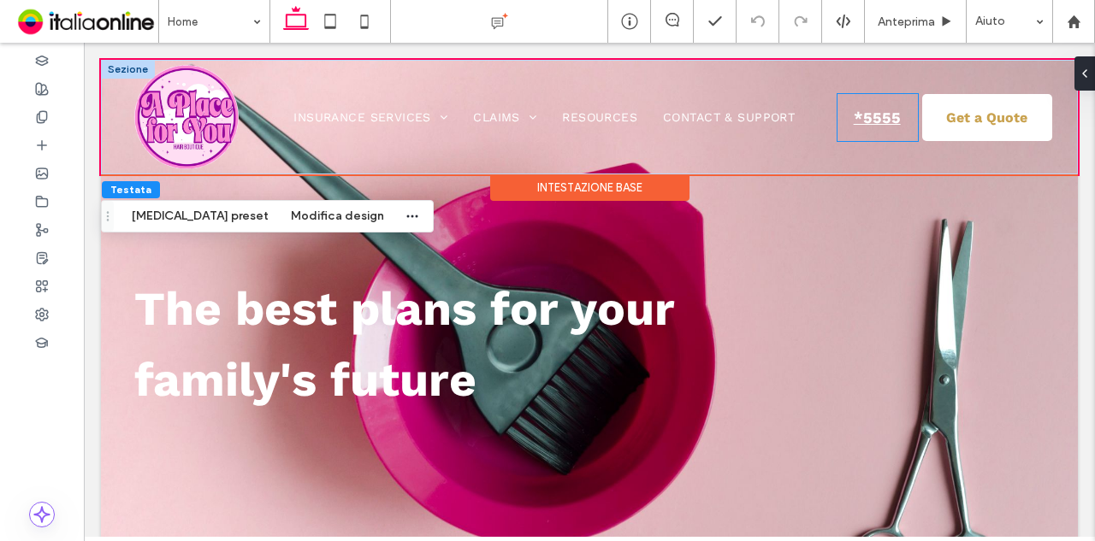
click at [887, 137] on link "*5555" at bounding box center [877, 117] width 80 height 47
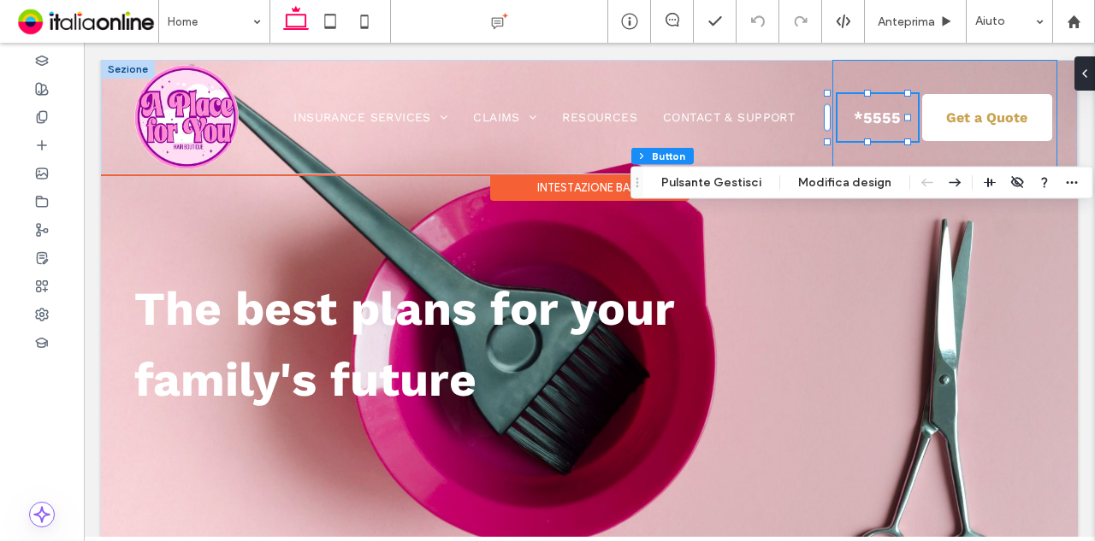
click at [889, 150] on div "Get a Quote *5555" at bounding box center [944, 117] width 225 height 115
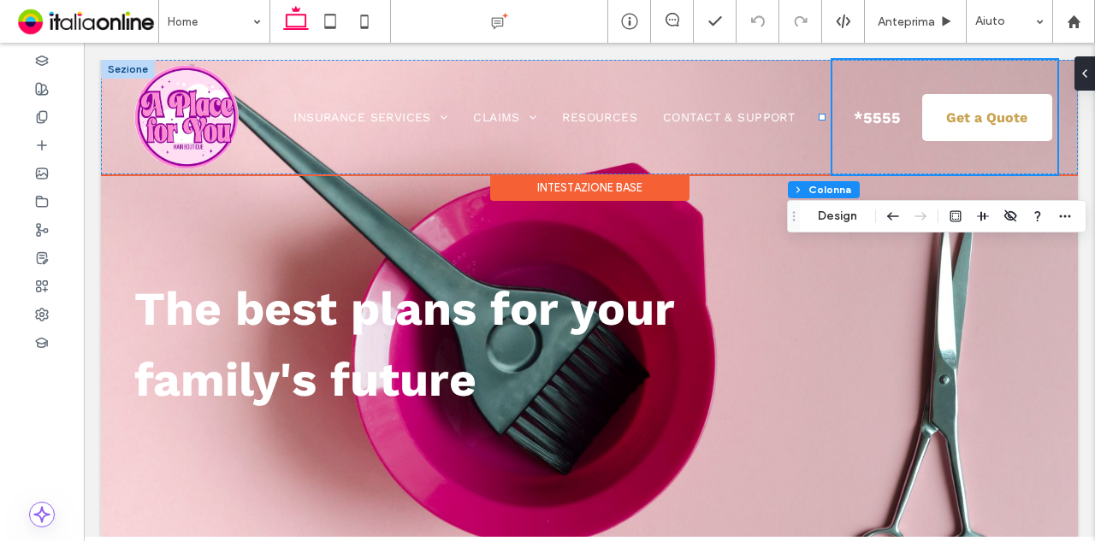
click at [603, 184] on div "Intestazione base" at bounding box center [589, 187] width 199 height 27
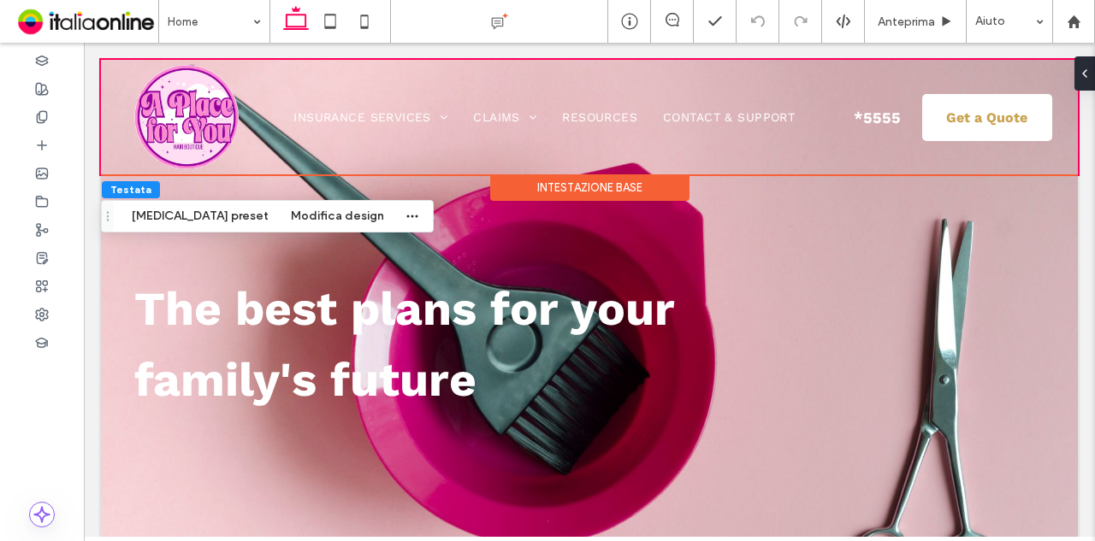
click at [646, 186] on div "Intestazione base" at bounding box center [589, 187] width 199 height 27
drag, startPoint x: 644, startPoint y: 186, endPoint x: 609, endPoint y: 180, distance: 35.6
click at [641, 185] on div "Intestazione base" at bounding box center [589, 187] width 199 height 27
click at [151, 208] on button "[MEDICAL_DATA] preset" at bounding box center [200, 216] width 159 height 21
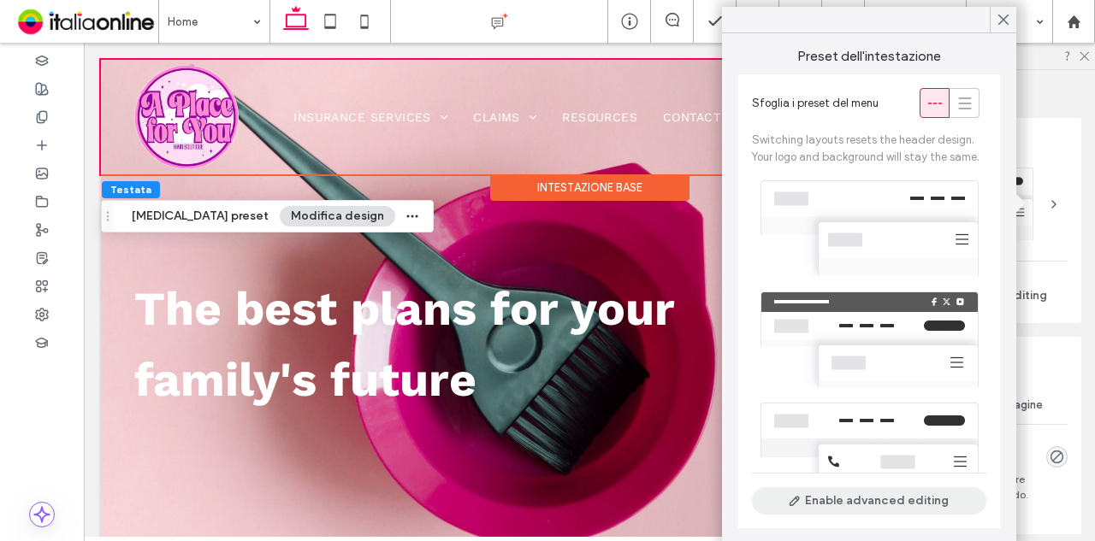
click at [864, 499] on button "Enable advanced editing" at bounding box center [869, 500] width 234 height 27
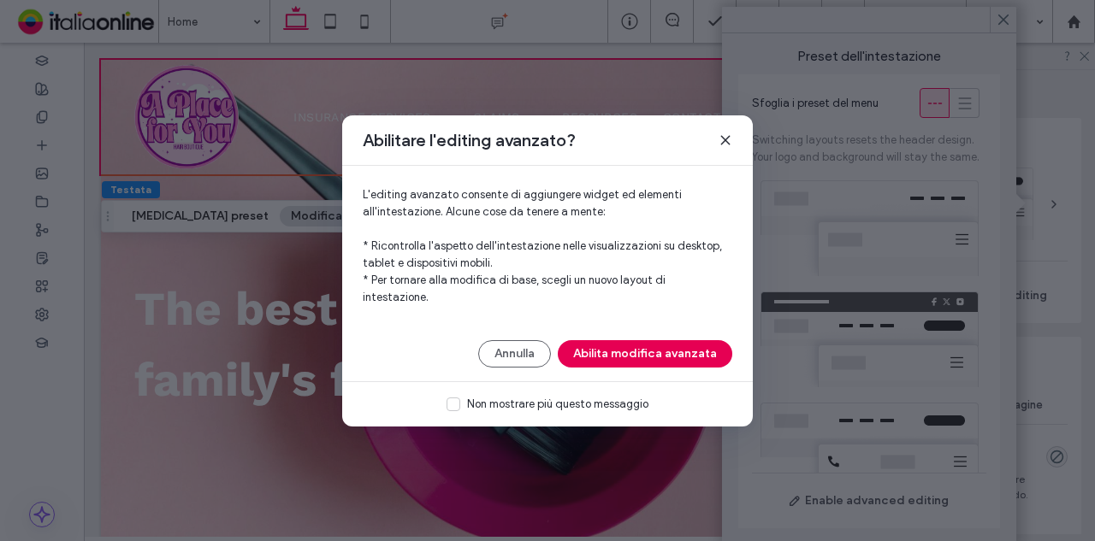
click at [658, 345] on button "Abilita modifica avanzata" at bounding box center [645, 353] width 174 height 27
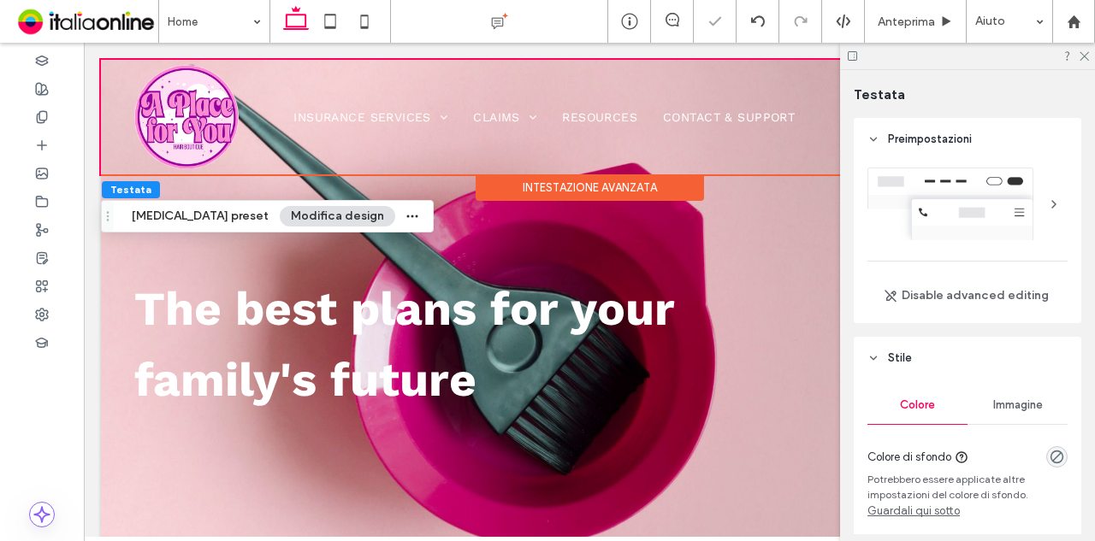
click at [1079, 61] on div at bounding box center [967, 56] width 255 height 27
click at [1079, 58] on icon at bounding box center [1082, 55] width 11 height 11
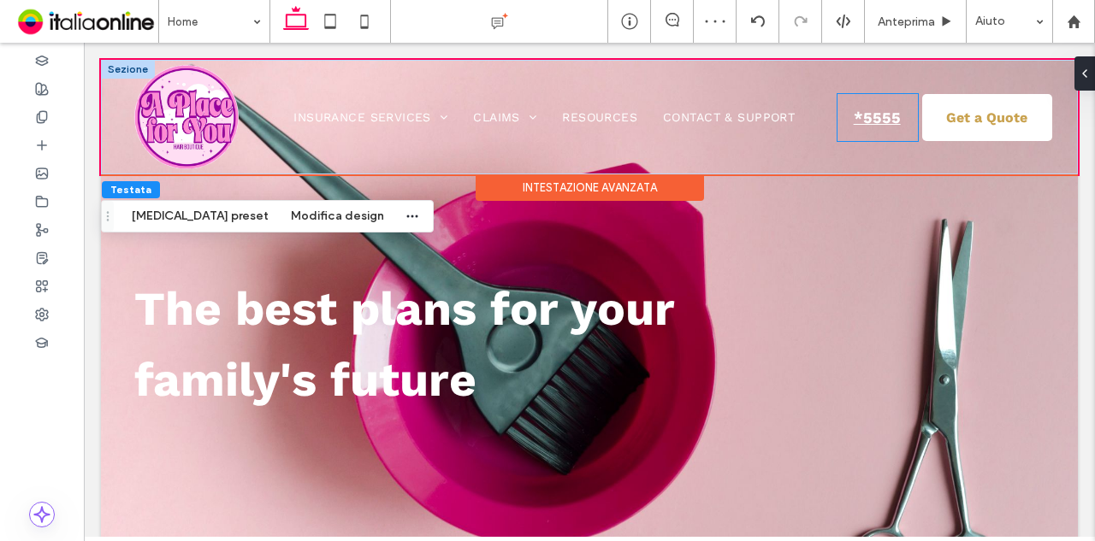
click at [876, 117] on span "*5555" at bounding box center [876, 117] width 59 height 35
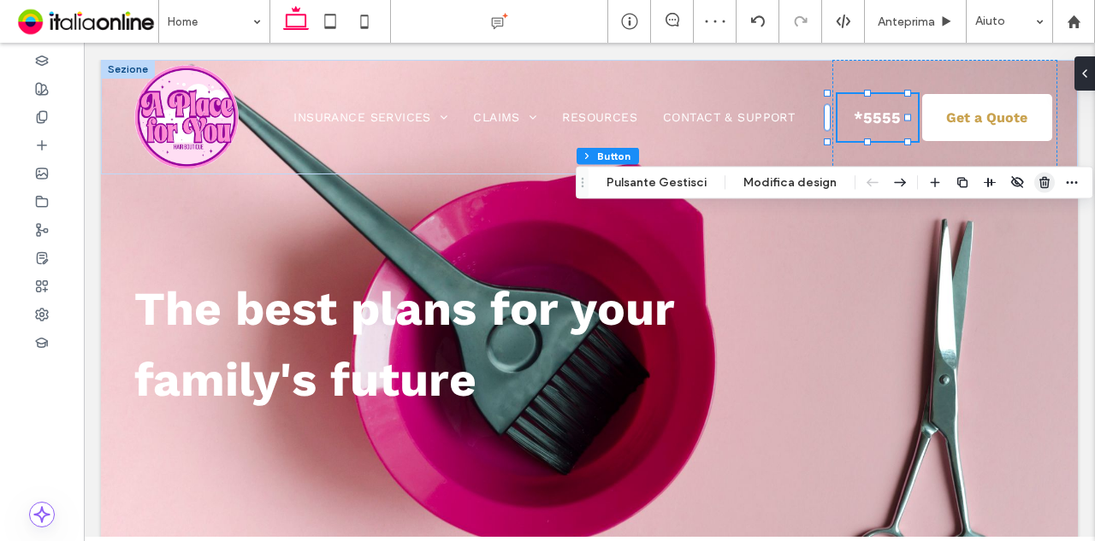
click at [1042, 179] on icon "button" at bounding box center [1044, 183] width 14 height 14
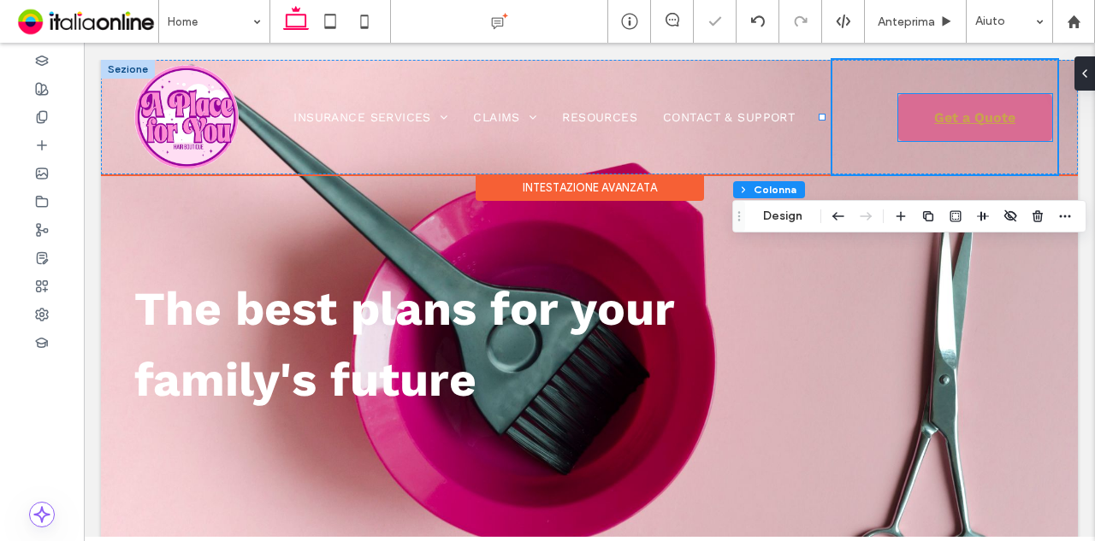
click at [999, 139] on link "Get a Quote" at bounding box center [975, 117] width 154 height 47
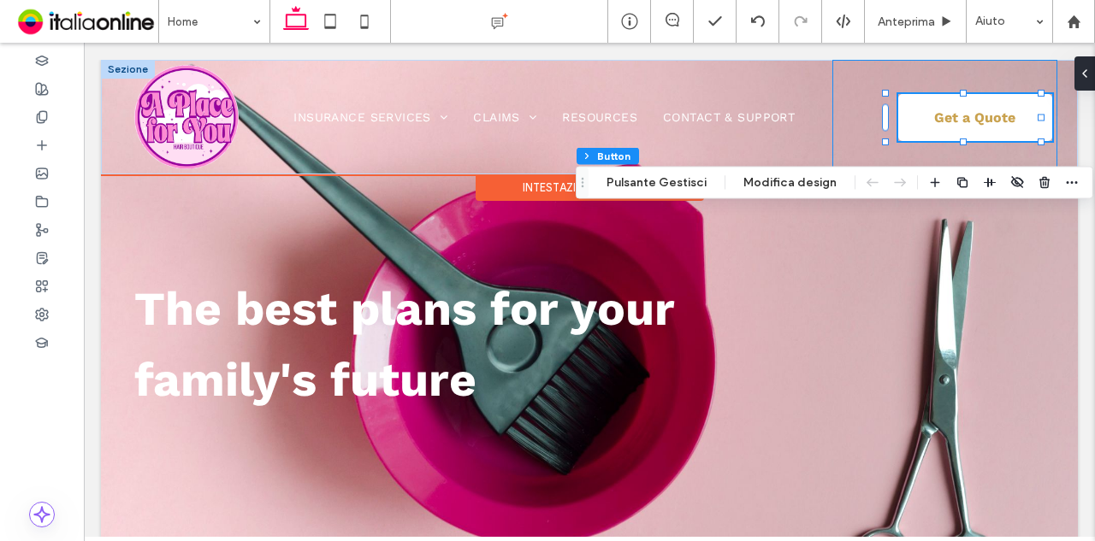
click at [832, 115] on div "Get a Quote" at bounding box center [944, 117] width 225 height 115
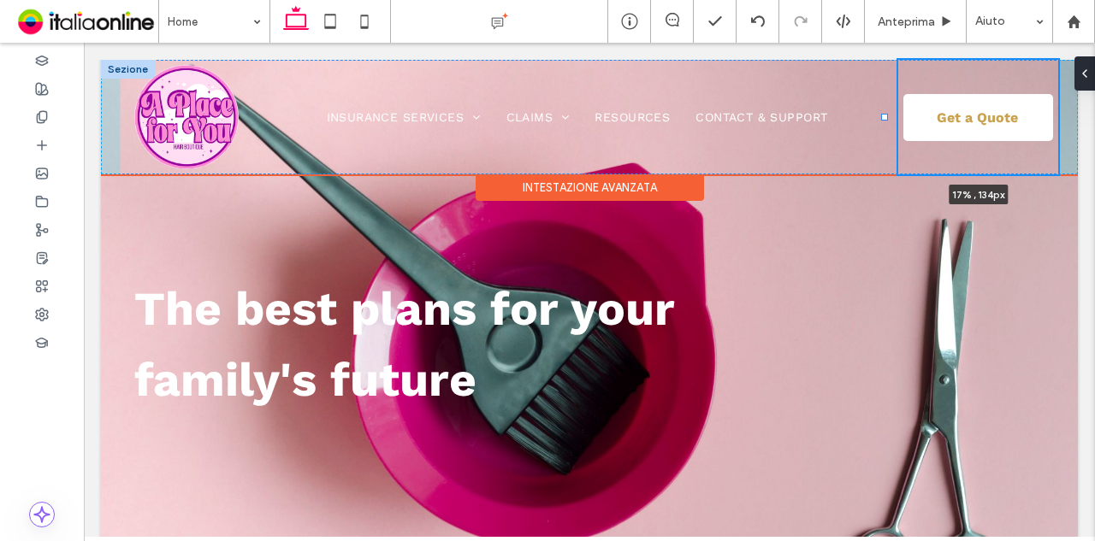
drag, startPoint x: 824, startPoint y: 119, endPoint x: 886, endPoint y: 109, distance: 62.4
click at [886, 109] on div "Insurance Services Health Insurance Claims Pet health Resources Contact & Suppo…" at bounding box center [589, 117] width 977 height 115
type input "**"
type input "*****"
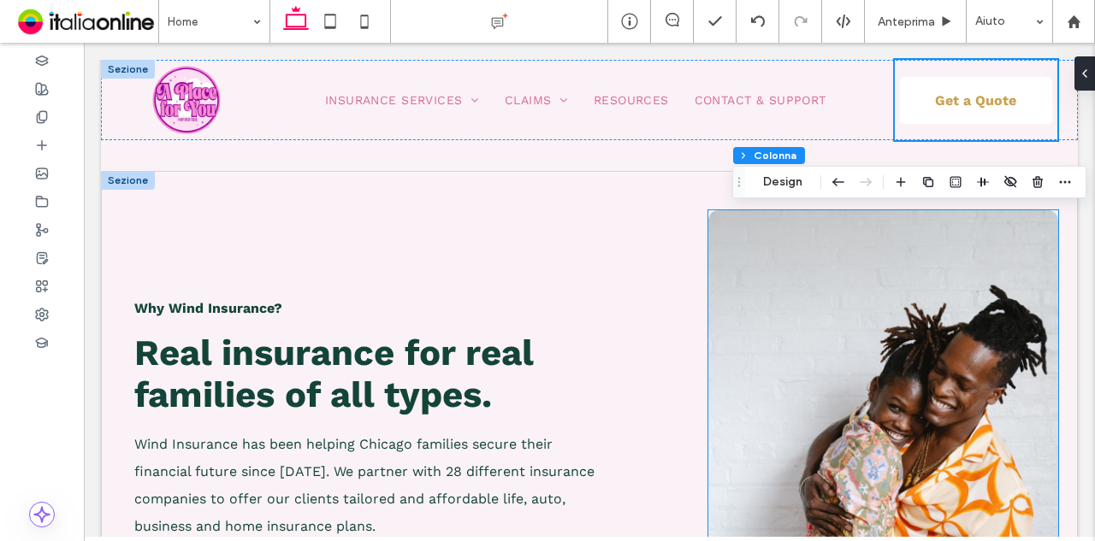
scroll to position [1089, 0]
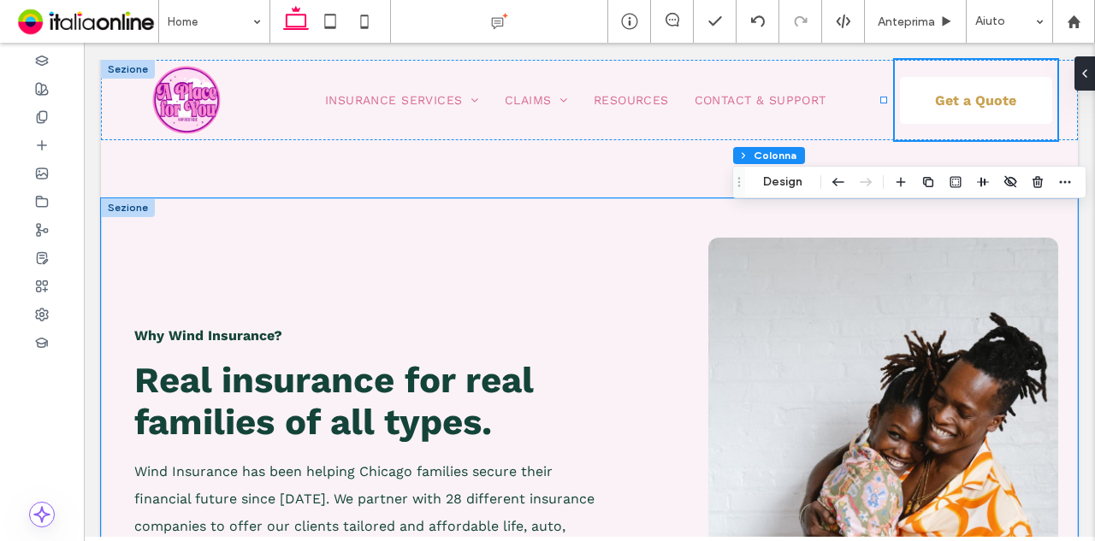
click at [1021, 221] on div "Why Wind Insurance? Real insurance for real families of all types. Wind Insuran…" at bounding box center [589, 478] width 977 height 560
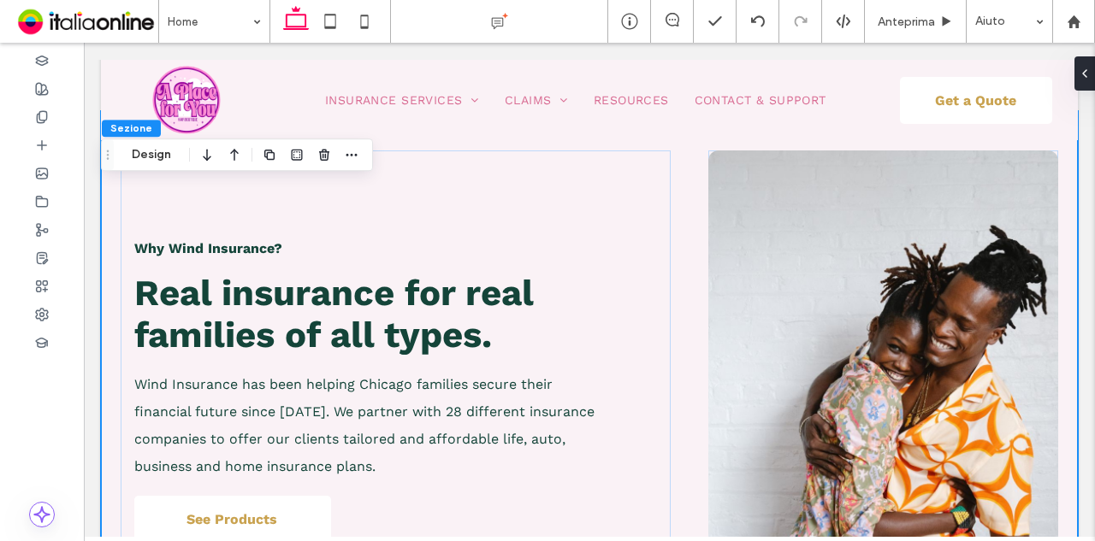
scroll to position [1260, 0]
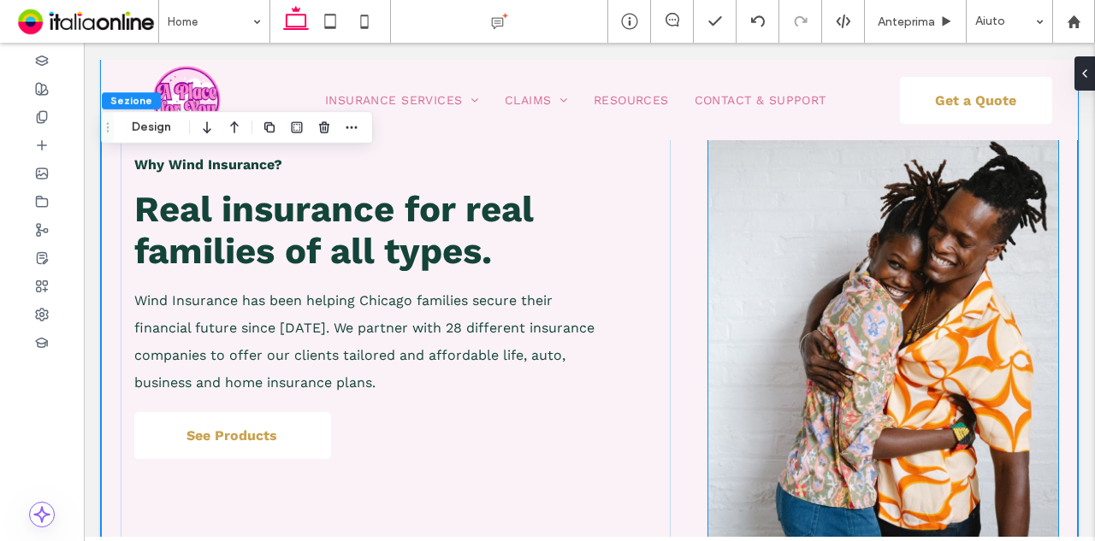
click at [900, 287] on img at bounding box center [883, 308] width 350 height 482
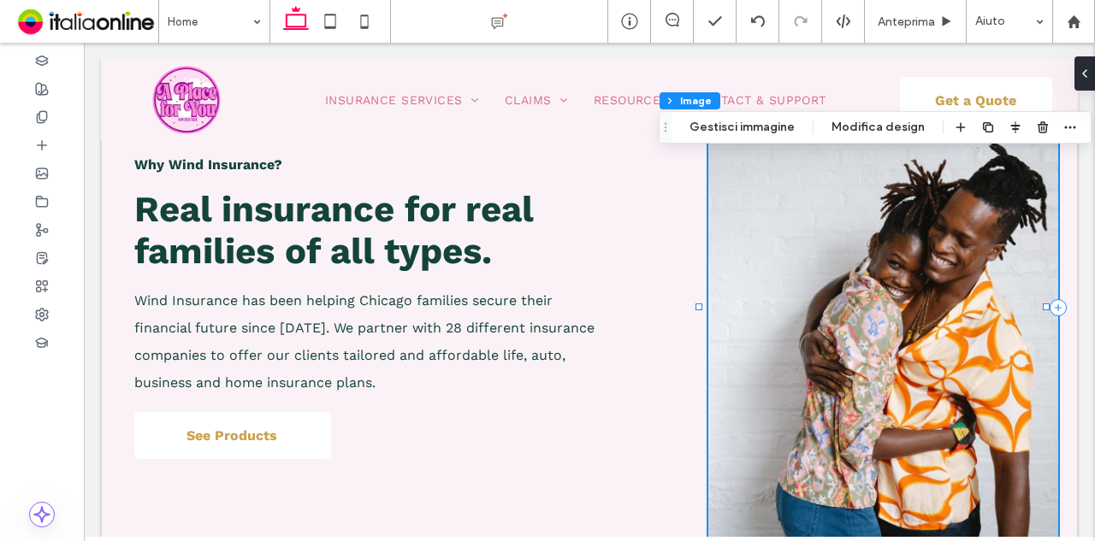
type input "**"
click at [726, 118] on button "Gestisci immagine" at bounding box center [741, 127] width 127 height 21
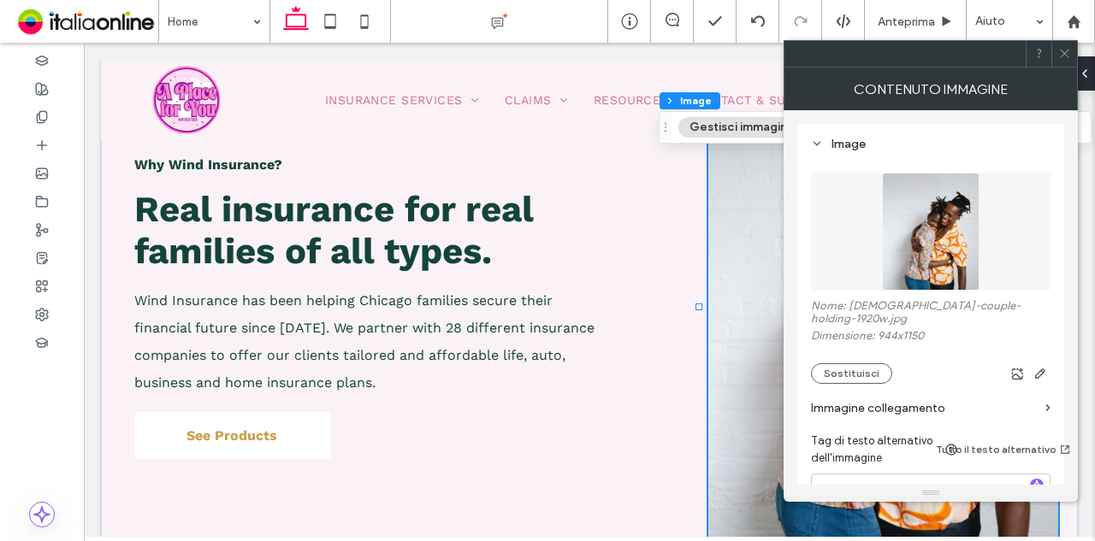
click at [1063, 56] on icon at bounding box center [1064, 53] width 13 height 13
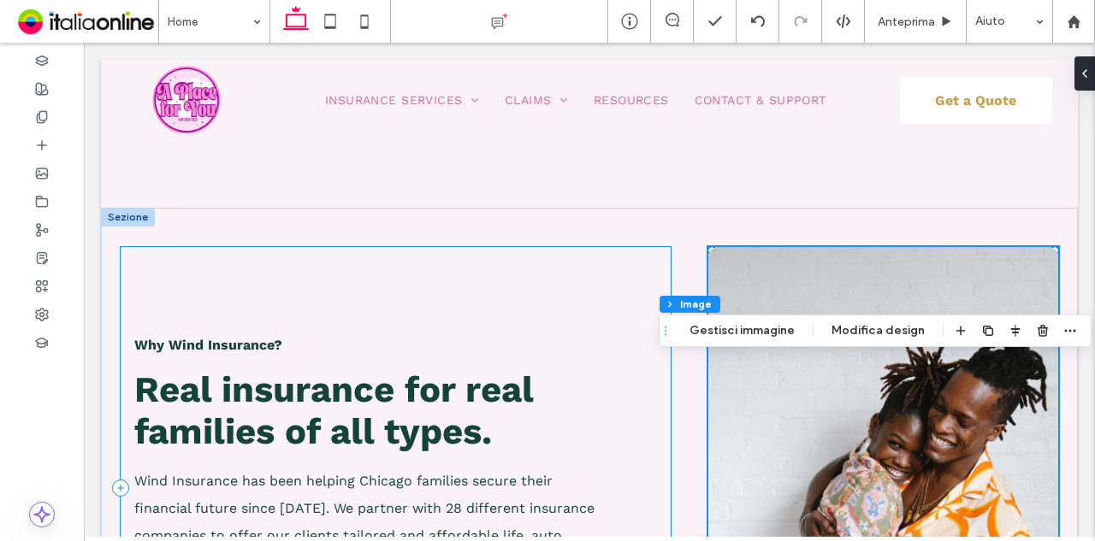
scroll to position [1089, 0]
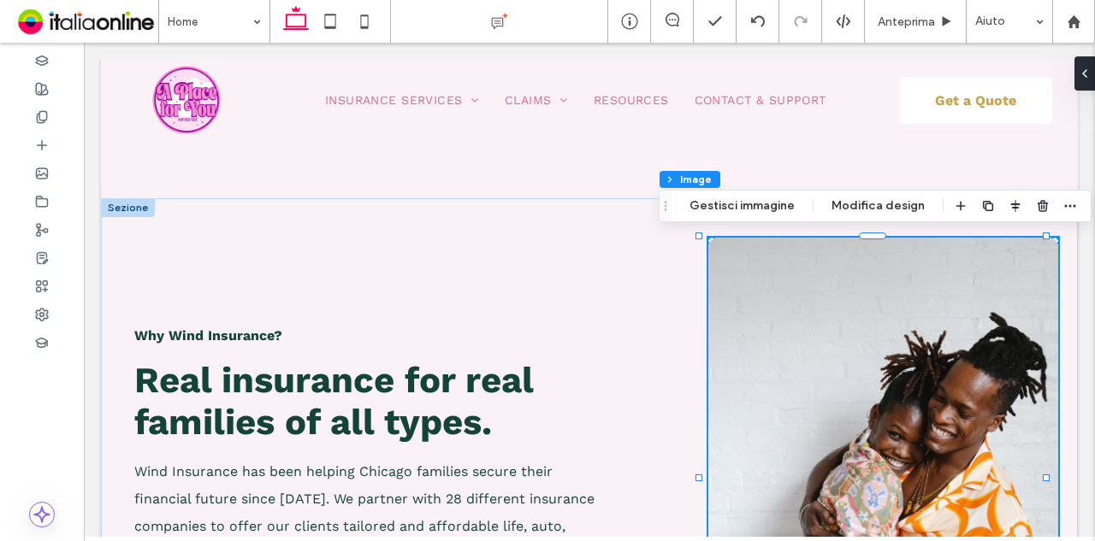
click at [144, 199] on div at bounding box center [128, 207] width 54 height 19
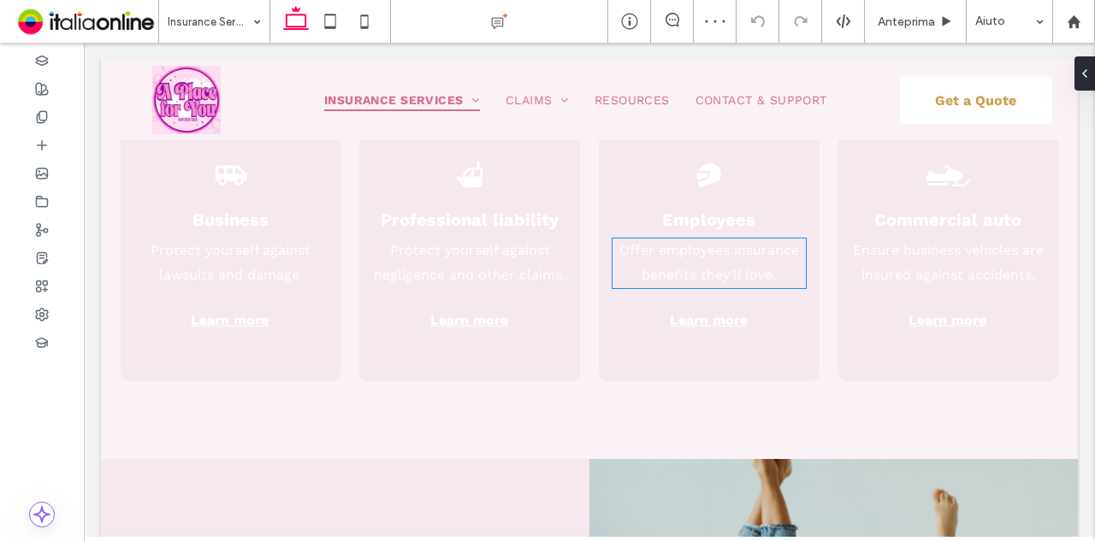
scroll to position [992, 0]
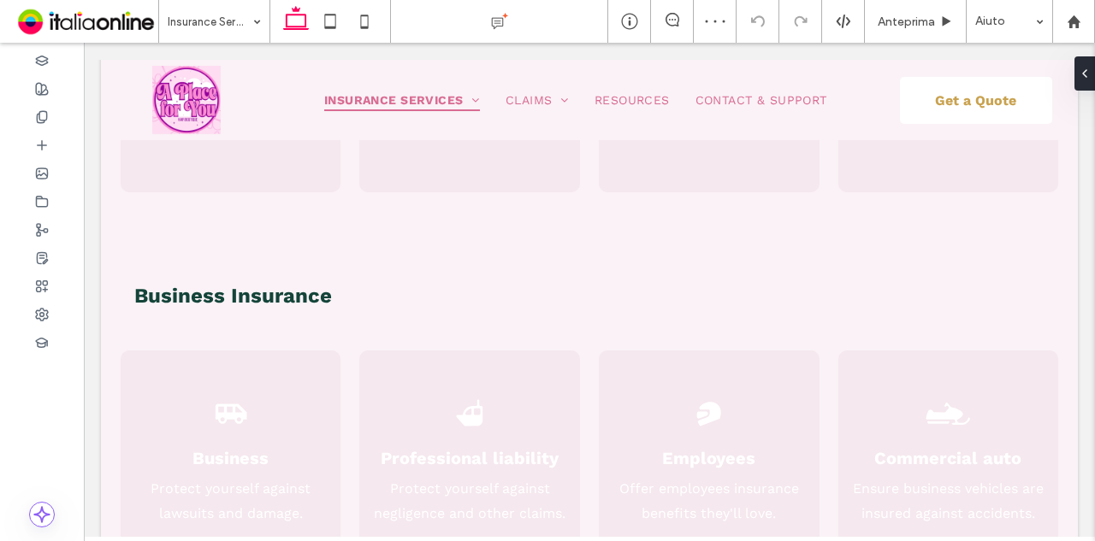
click at [237, 23] on input at bounding box center [210, 21] width 85 height 43
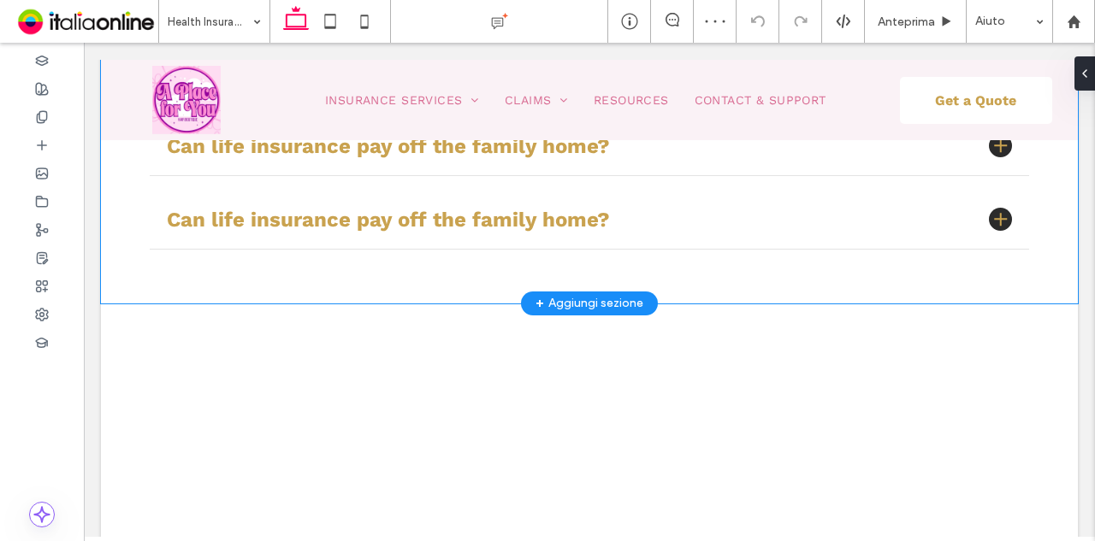
scroll to position [2959, 0]
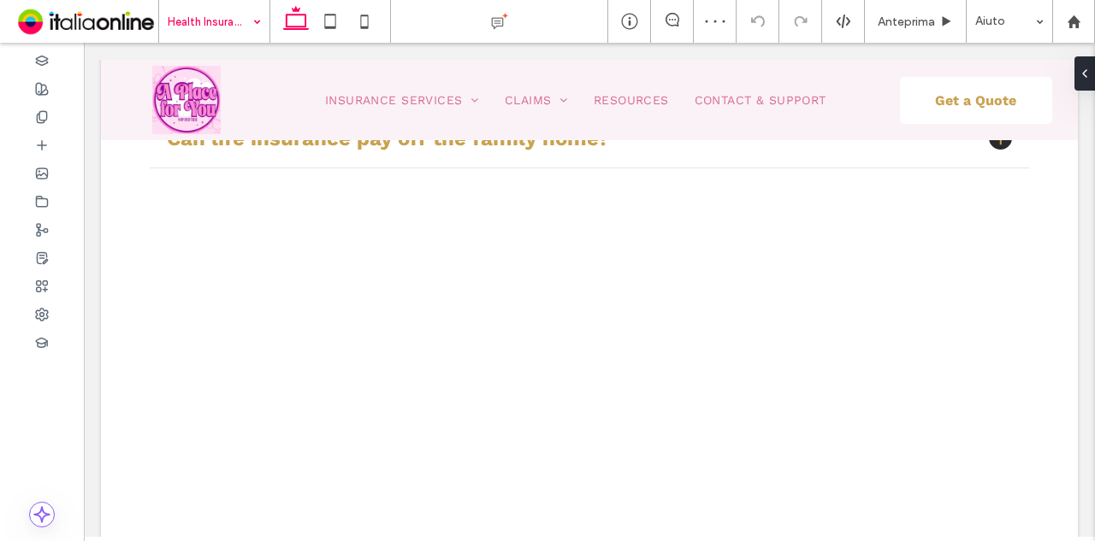
click at [255, 20] on div "Health Insurance" at bounding box center [214, 21] width 110 height 43
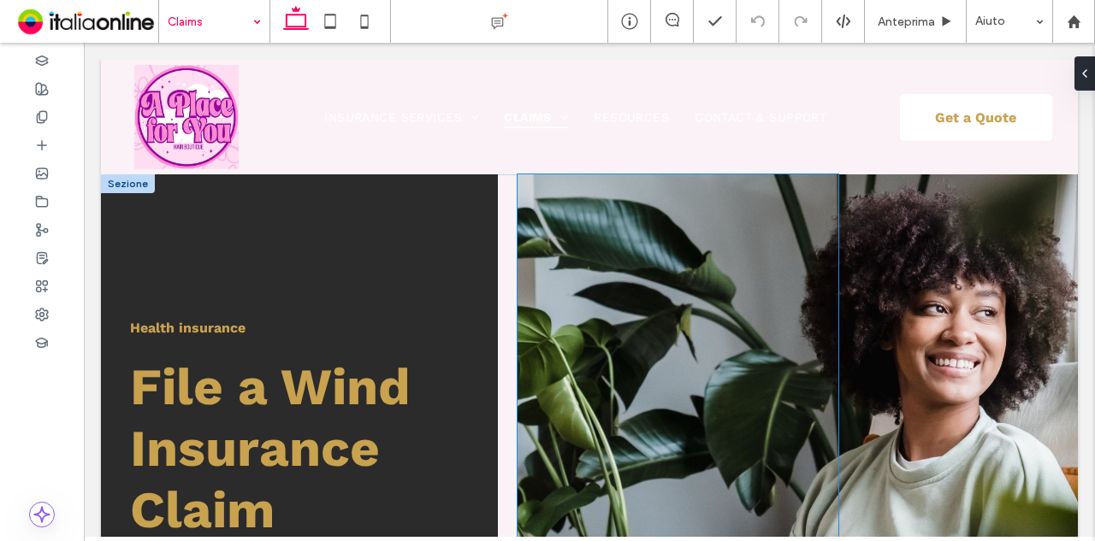
click at [627, 268] on div at bounding box center [677, 462] width 321 height 577
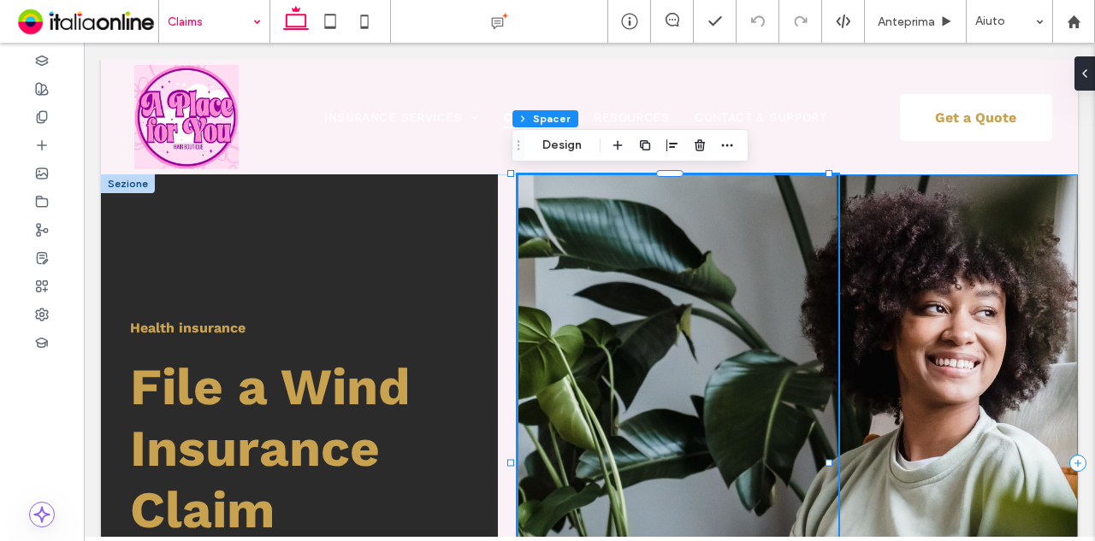
click at [949, 269] on div at bounding box center [797, 462] width 560 height 577
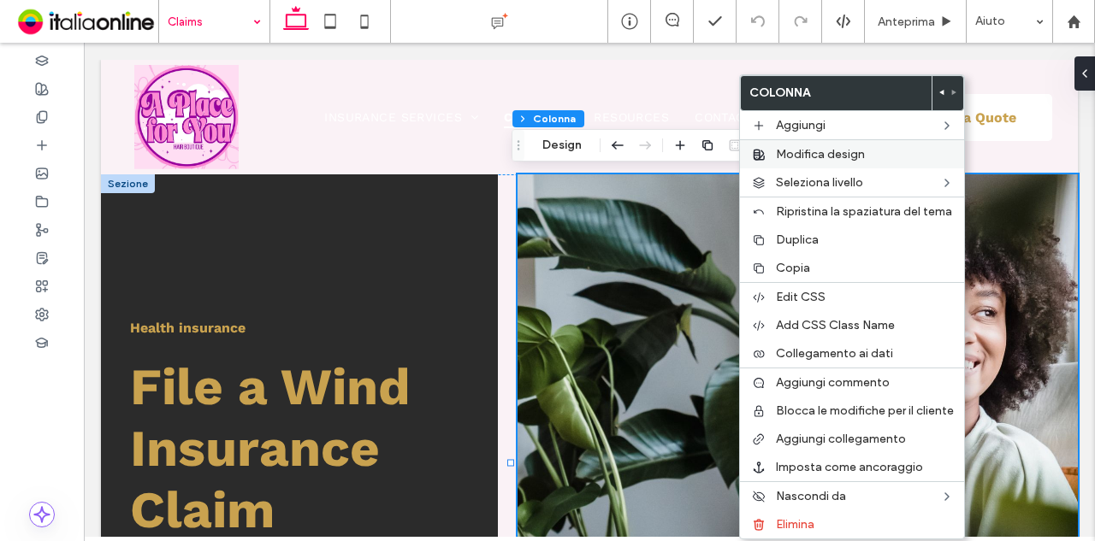
click at [871, 147] on label "Modifica design" at bounding box center [865, 154] width 178 height 15
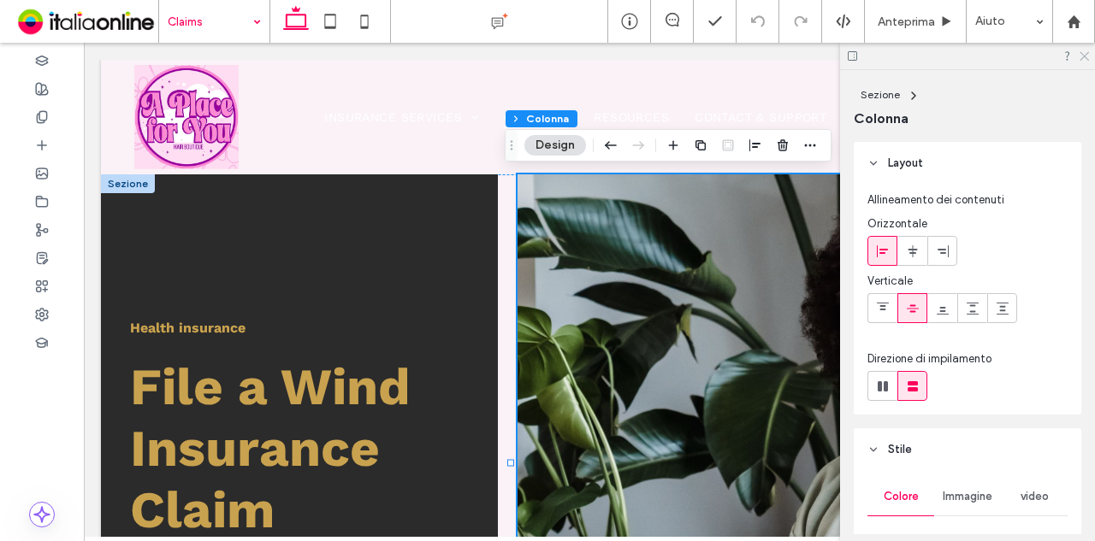
click at [1083, 58] on icon at bounding box center [1082, 55] width 11 height 11
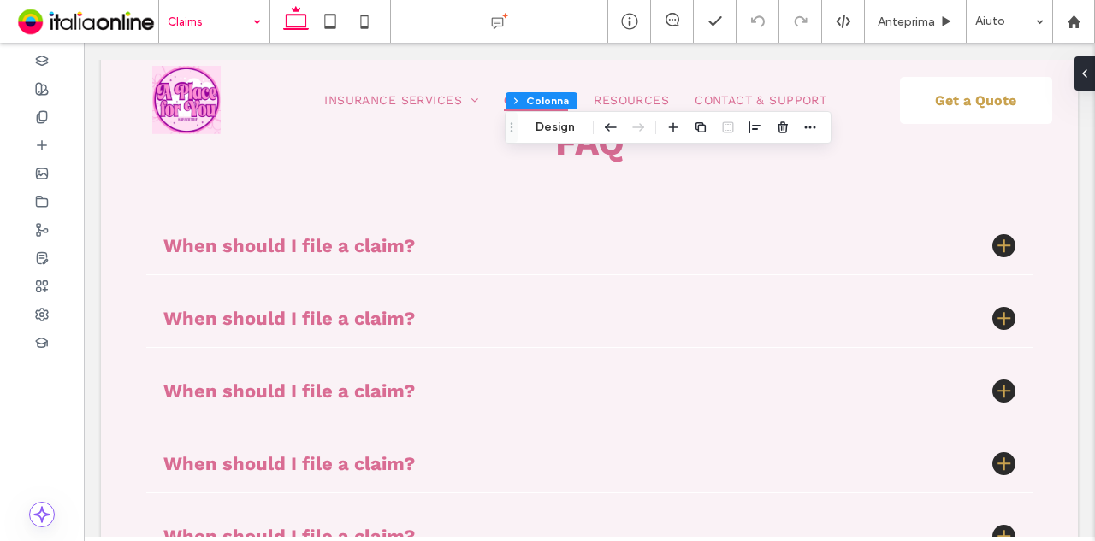
scroll to position [2873, 0]
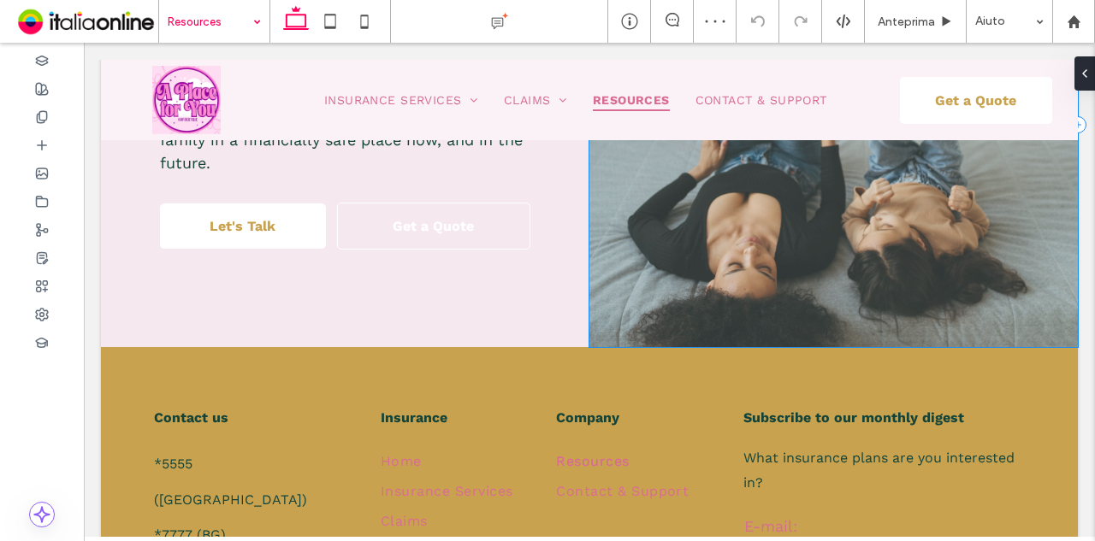
scroll to position [2182, 0]
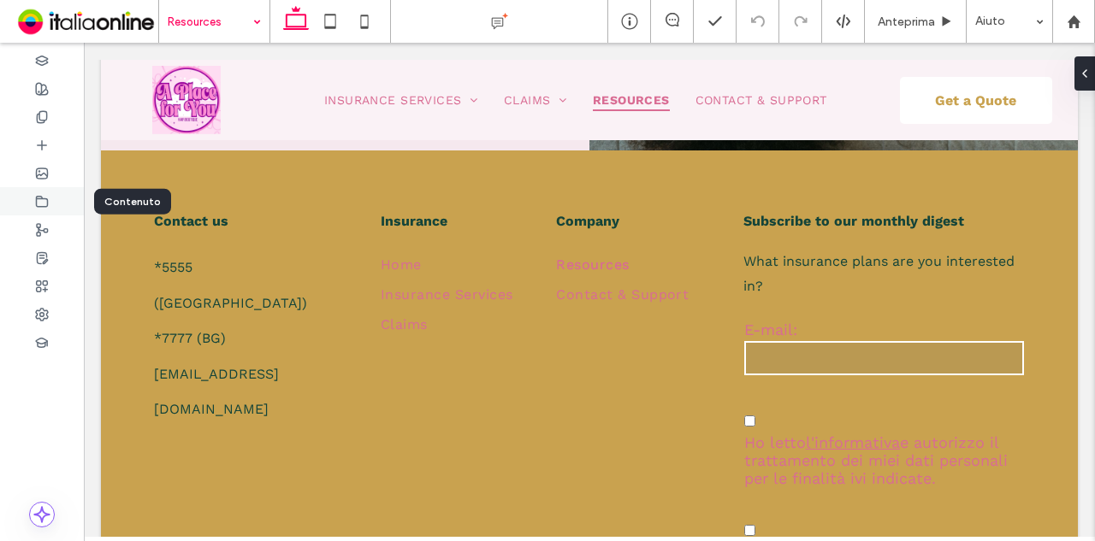
click at [48, 199] on use at bounding box center [42, 201] width 11 height 10
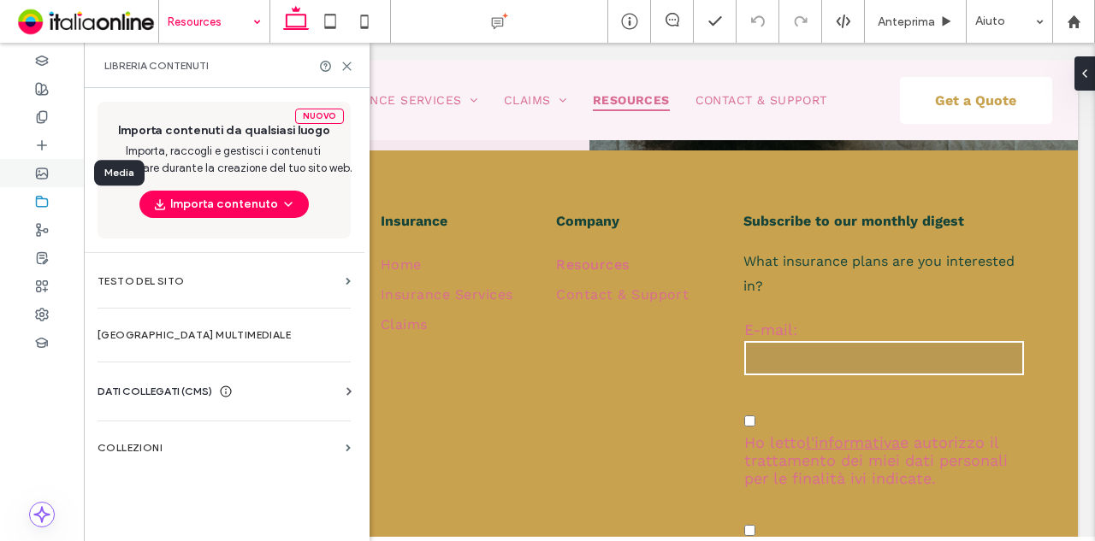
click at [51, 172] on div at bounding box center [42, 173] width 84 height 28
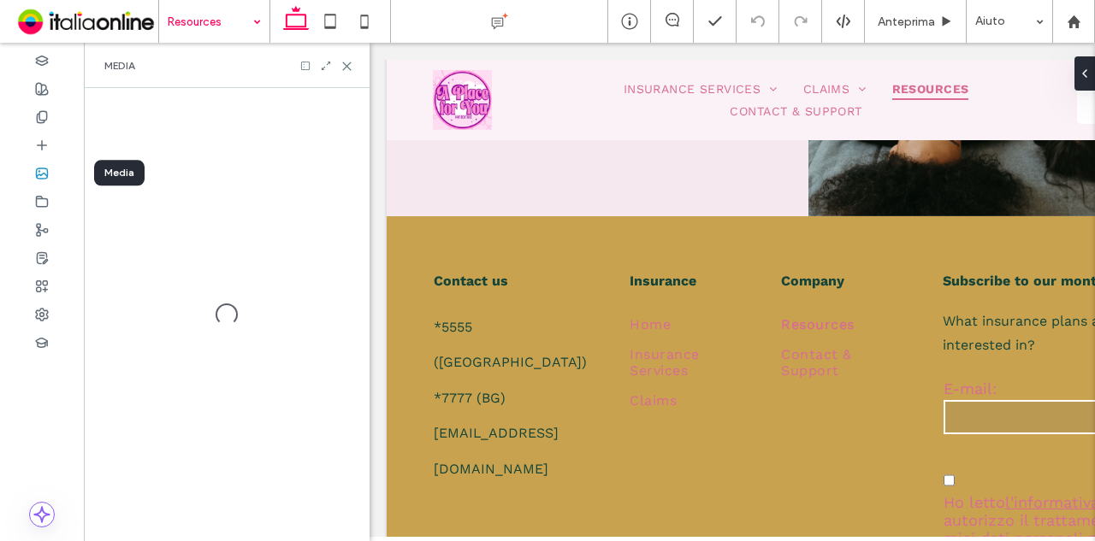
scroll to position [2264, 0]
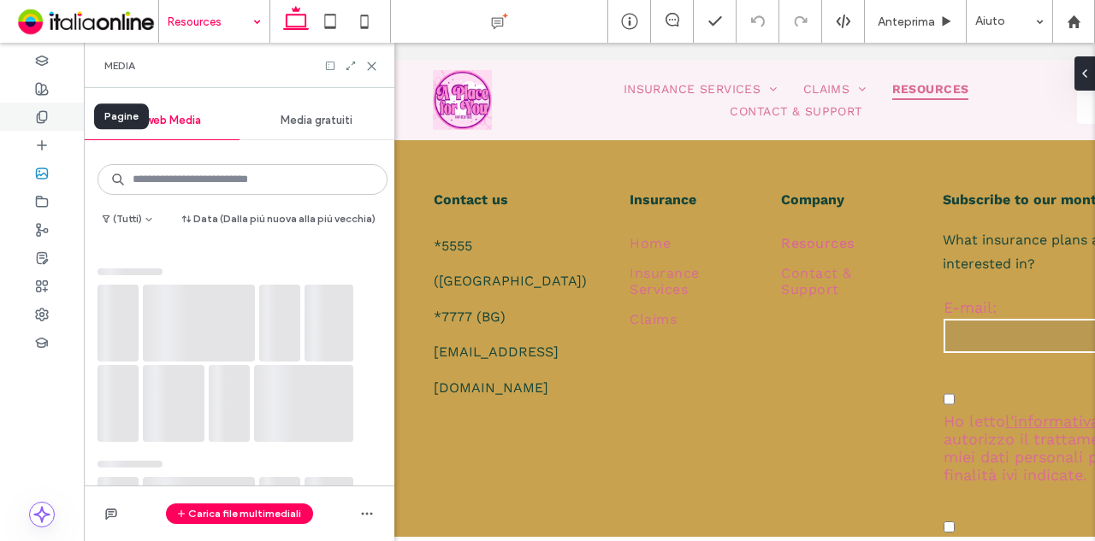
click at [46, 121] on icon at bounding box center [42, 117] width 14 height 14
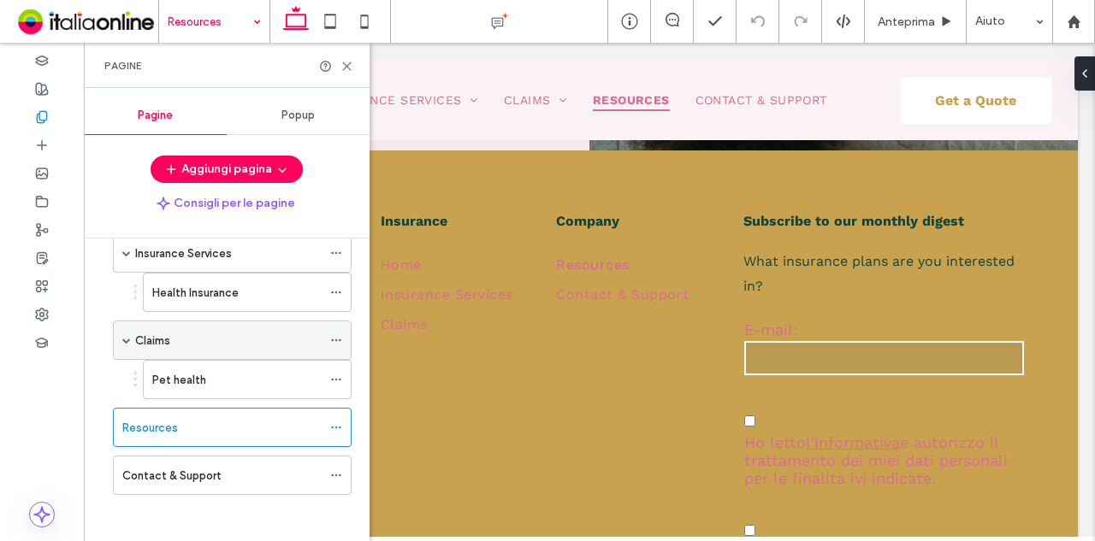
scroll to position [0, 0]
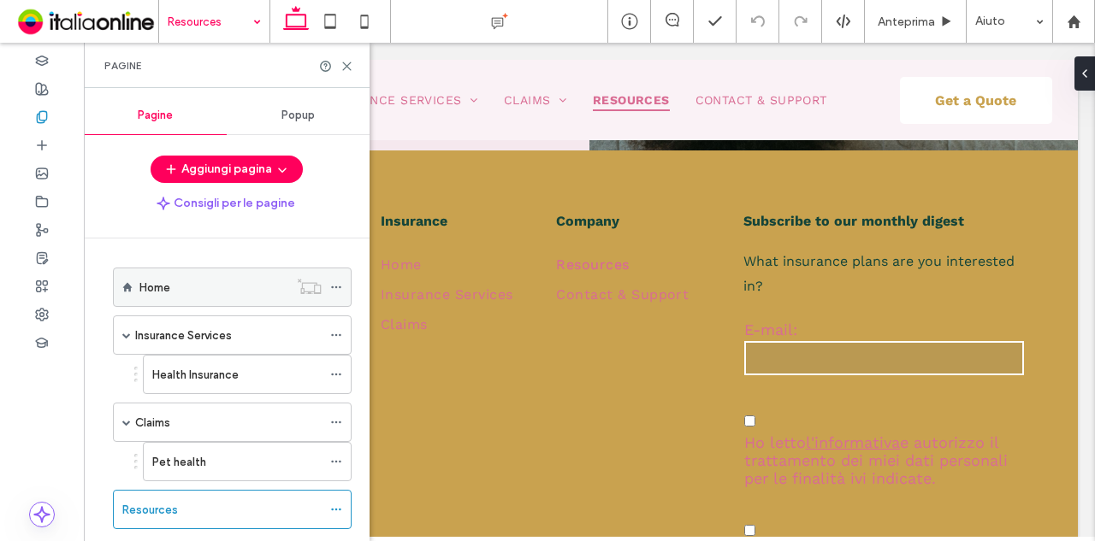
click at [330, 284] on icon at bounding box center [336, 287] width 12 height 12
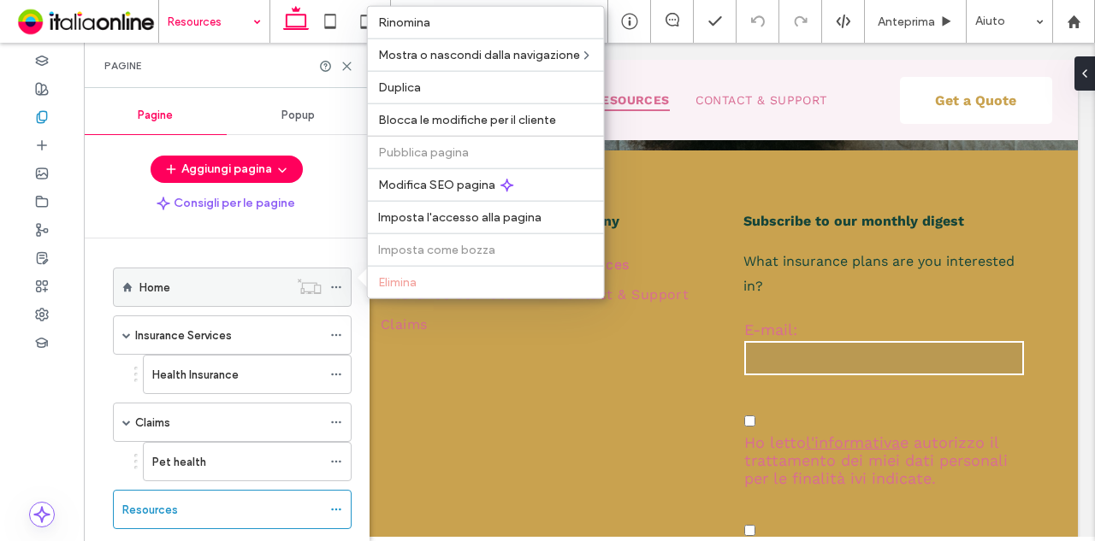
click at [343, 280] on div at bounding box center [340, 288] width 21 height 26
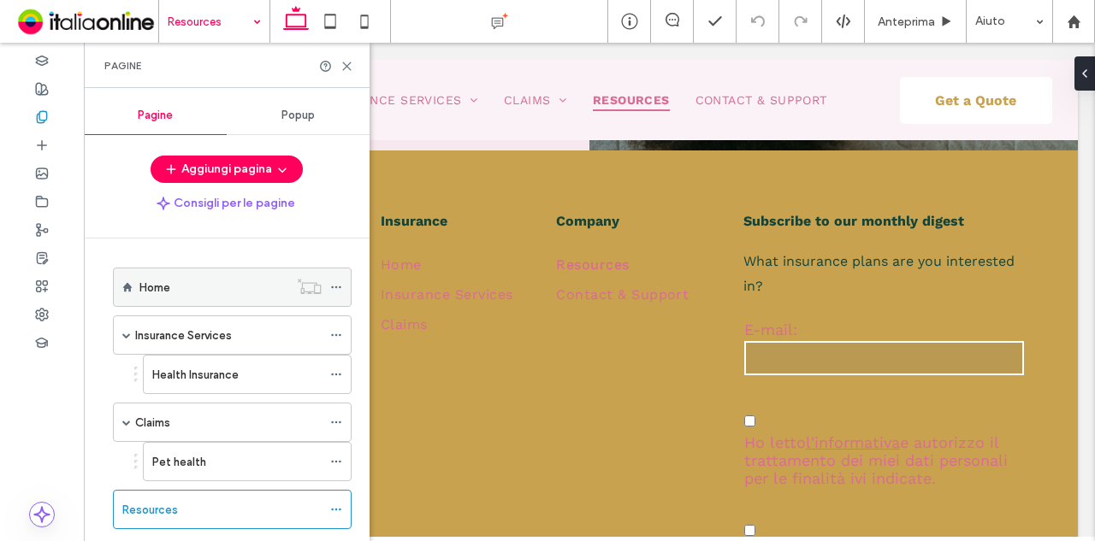
click at [342, 280] on div at bounding box center [340, 288] width 21 height 26
click at [337, 286] on use at bounding box center [335, 287] width 9 height 3
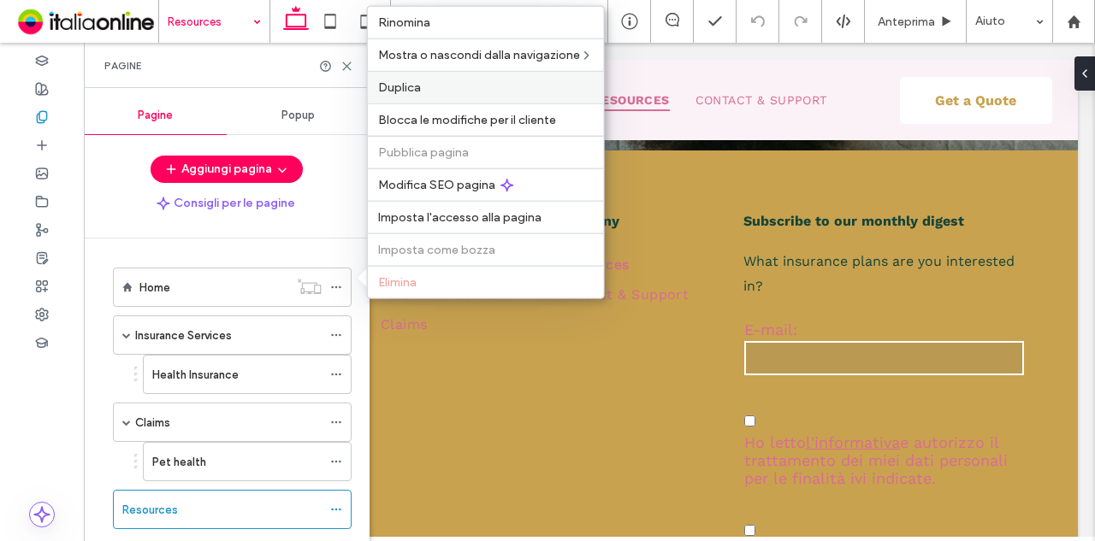
click at [430, 94] on label "Duplica" at bounding box center [485, 87] width 215 height 15
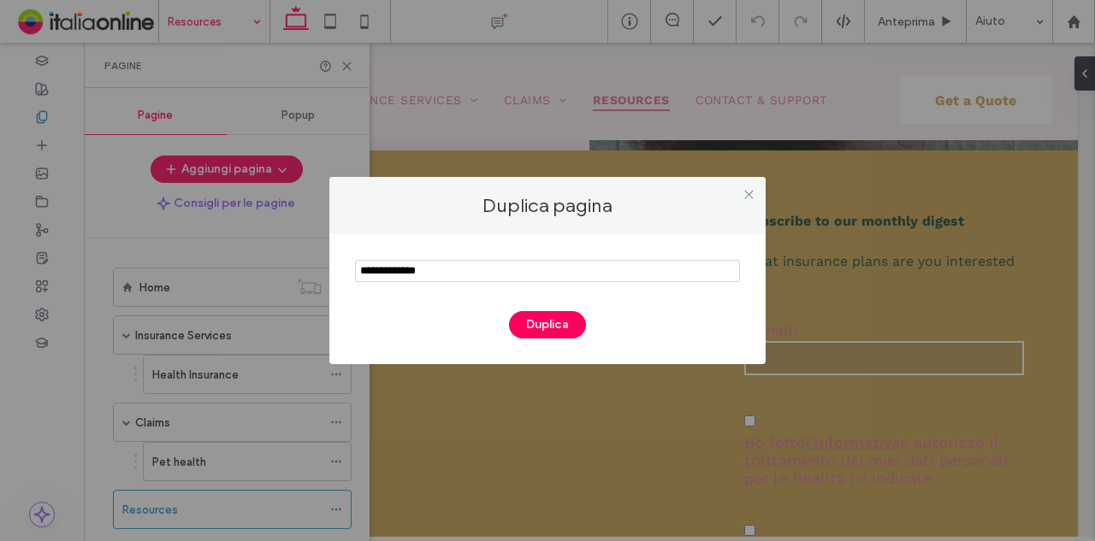
drag, startPoint x: 291, startPoint y: 269, endPoint x: 134, endPoint y: 264, distance: 156.6
click at [137, 265] on div "Duplica pagina Duplica" at bounding box center [547, 270] width 1095 height 541
type input "*********"
click at [553, 339] on div "Duplica" at bounding box center [547, 299] width 436 height 130
click at [553, 322] on button "Duplica" at bounding box center [547, 324] width 77 height 27
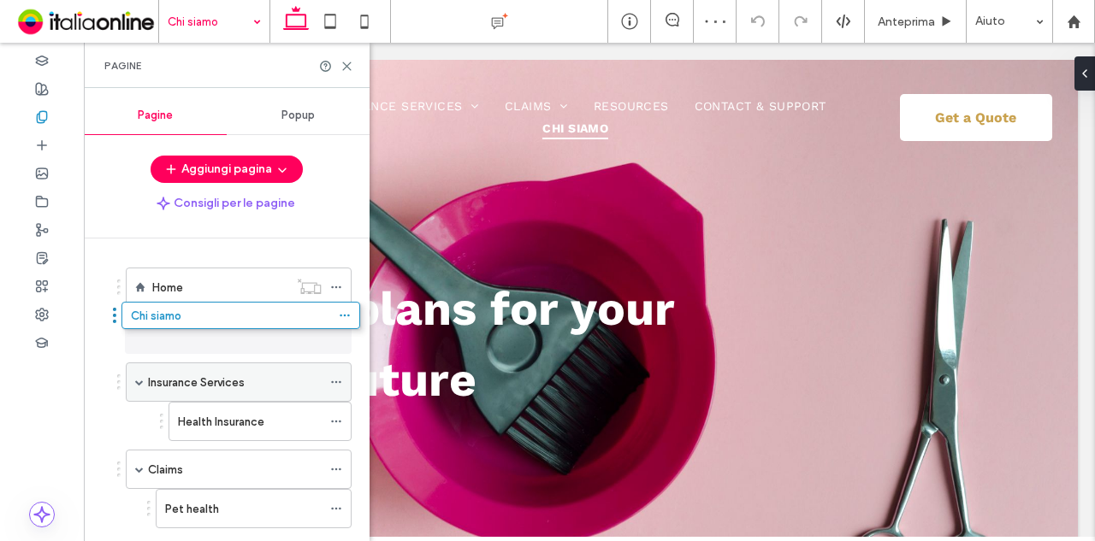
drag, startPoint x: 245, startPoint y: 480, endPoint x: 253, endPoint y: 332, distance: 148.1
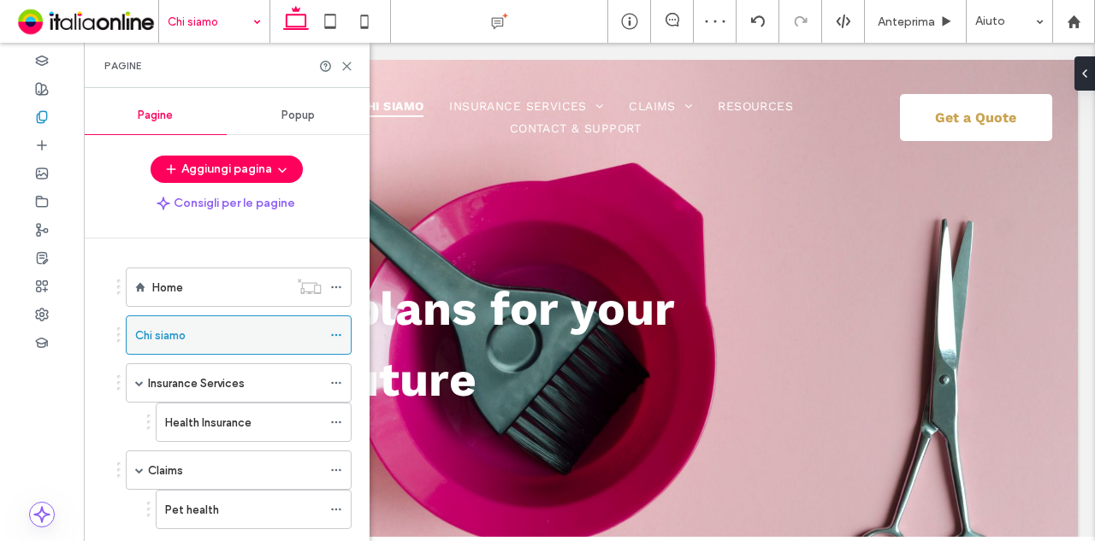
click at [338, 331] on icon at bounding box center [336, 335] width 12 height 12
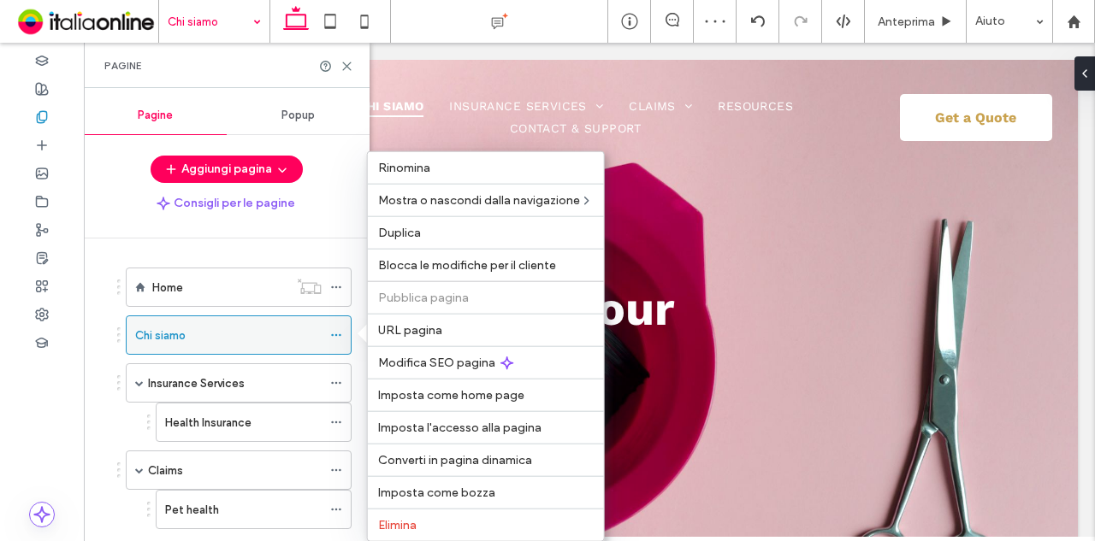
click at [267, 350] on div "Chi siamo" at bounding box center [228, 335] width 186 height 38
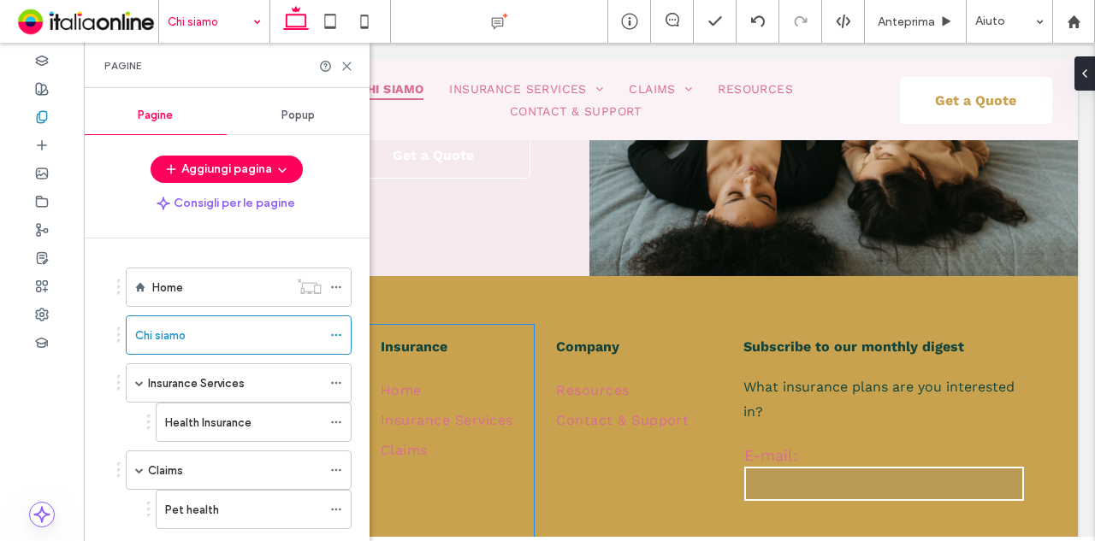
scroll to position [4424, 0]
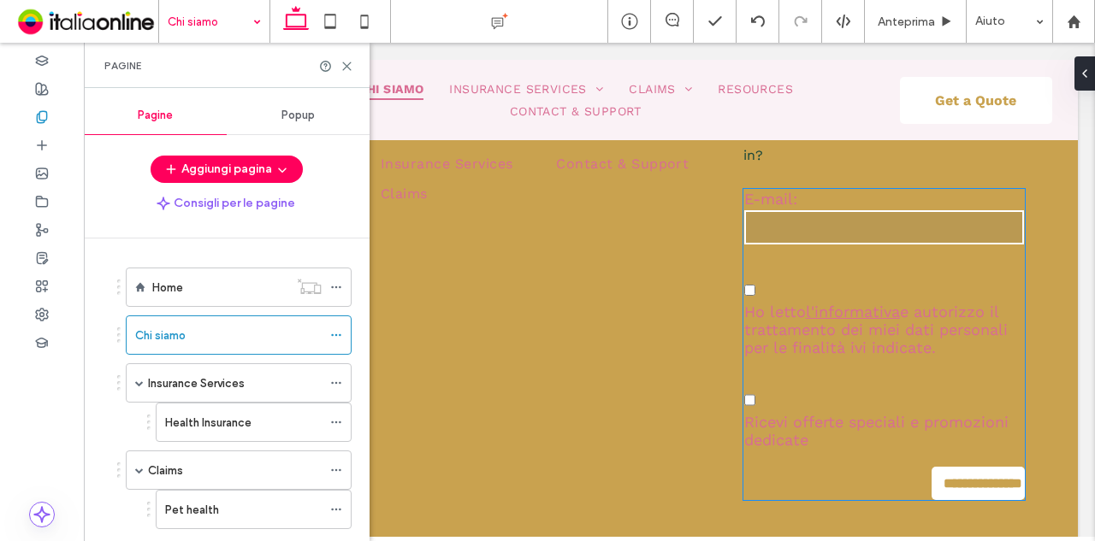
click at [991, 222] on input "email" at bounding box center [884, 227] width 280 height 34
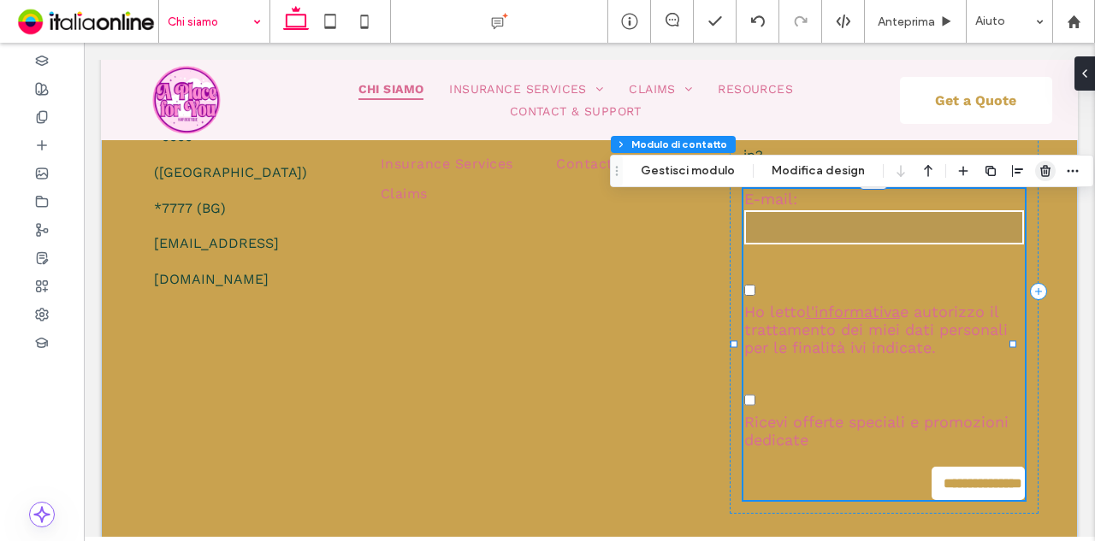
click at [1040, 165] on use "button" at bounding box center [1045, 170] width 10 height 11
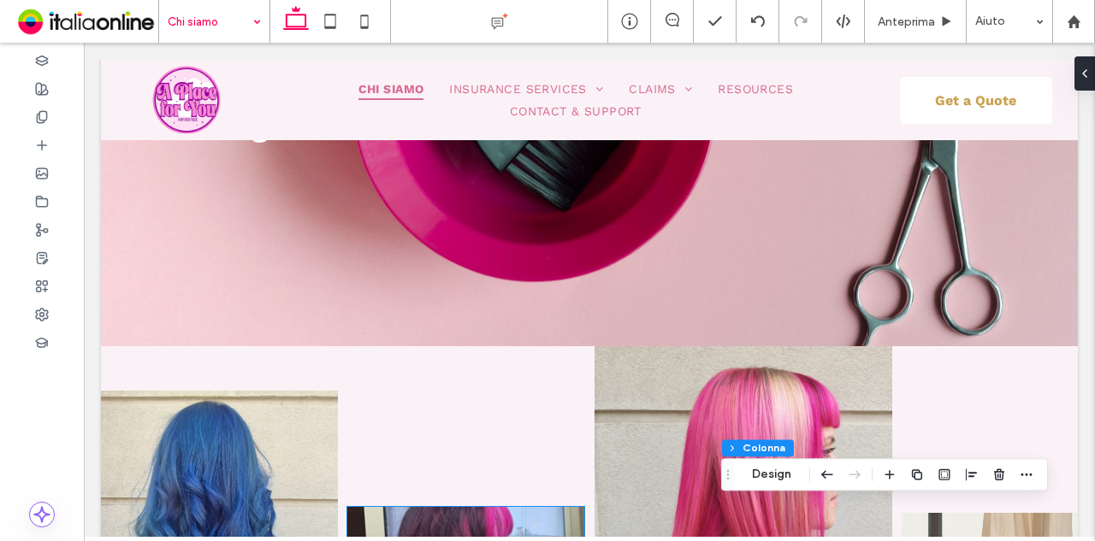
scroll to position [257, 0]
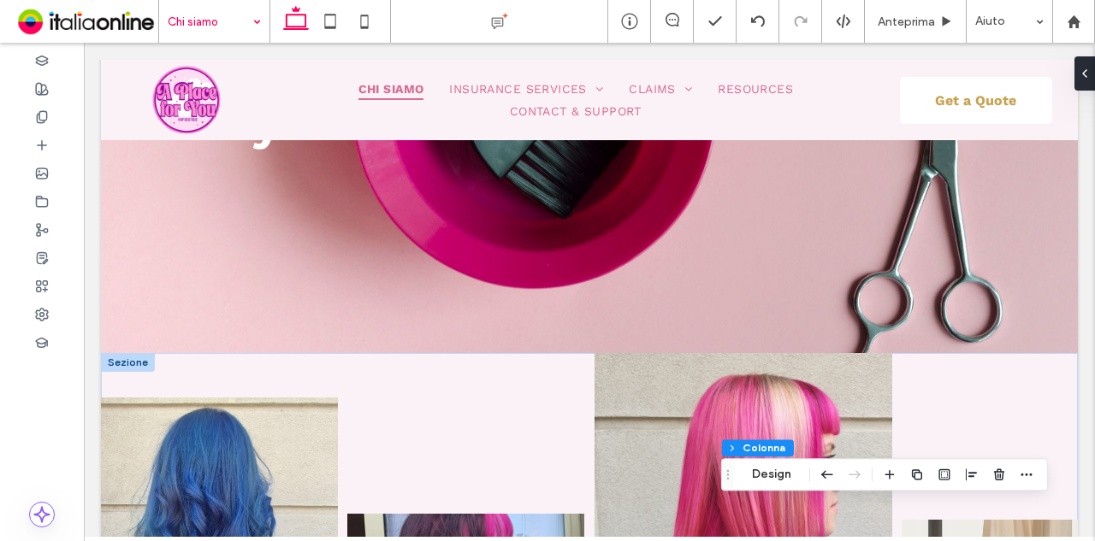
click at [133, 362] on div at bounding box center [128, 362] width 54 height 19
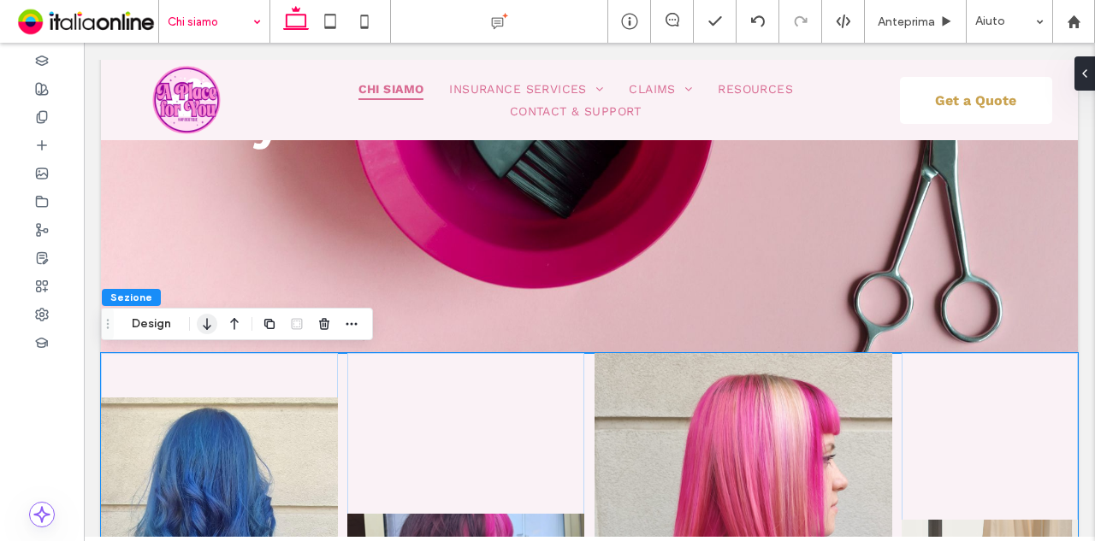
click at [202, 333] on icon "button" at bounding box center [207, 324] width 21 height 31
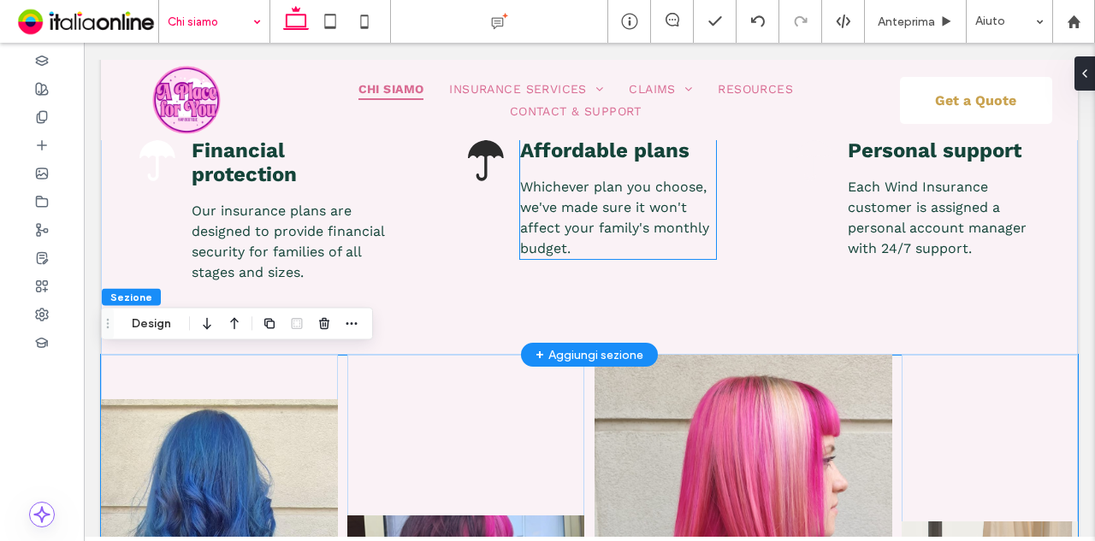
scroll to position [287, 0]
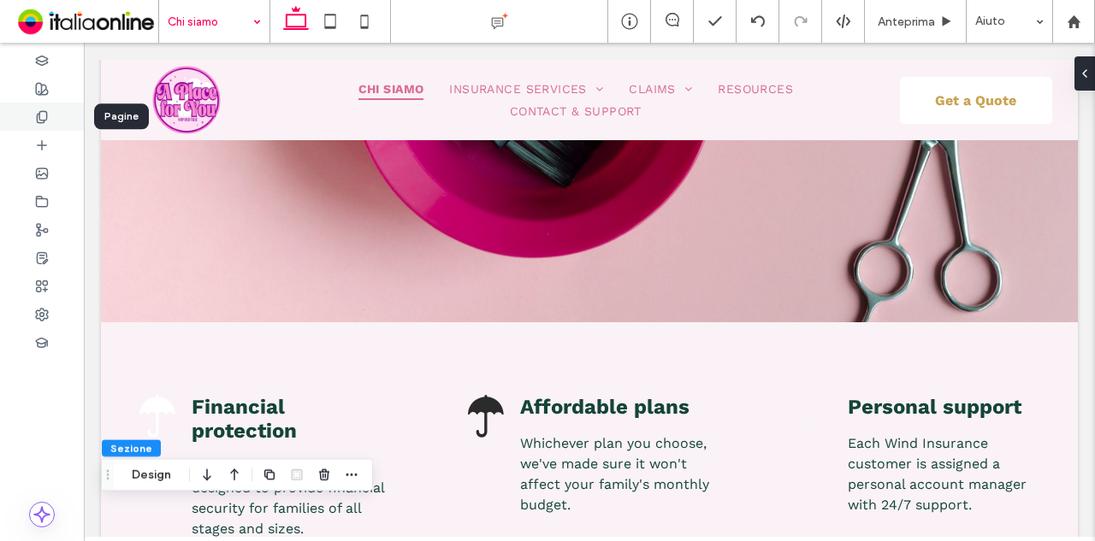
click at [50, 121] on div at bounding box center [42, 117] width 84 height 28
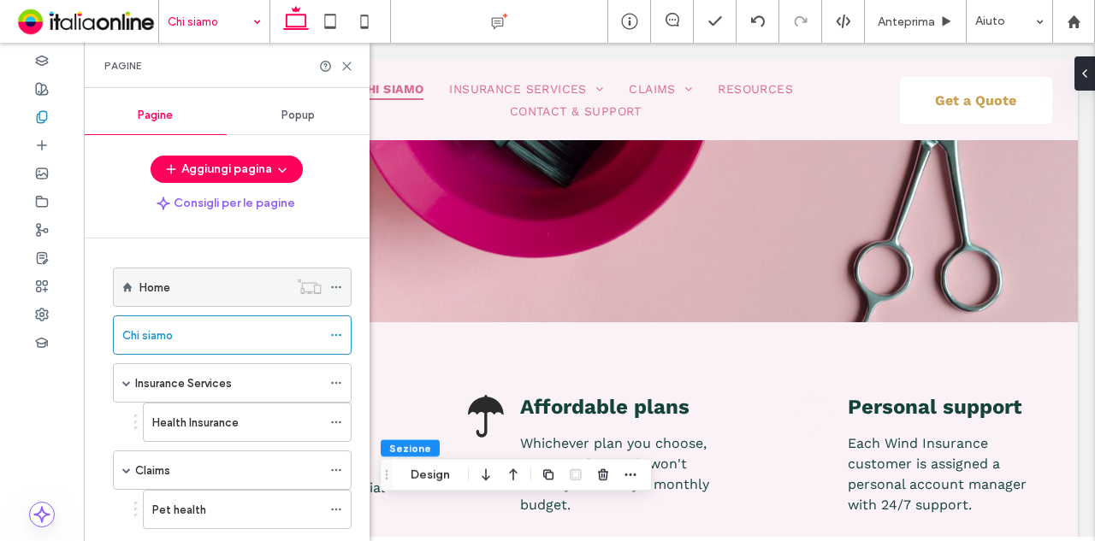
click at [222, 281] on div "Home" at bounding box center [213, 288] width 149 height 18
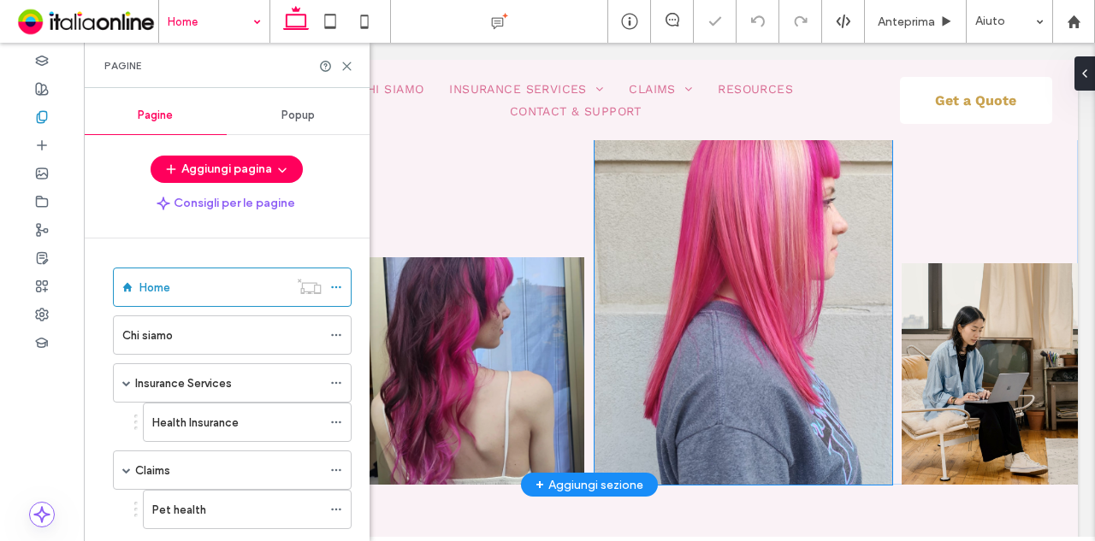
scroll to position [513, 0]
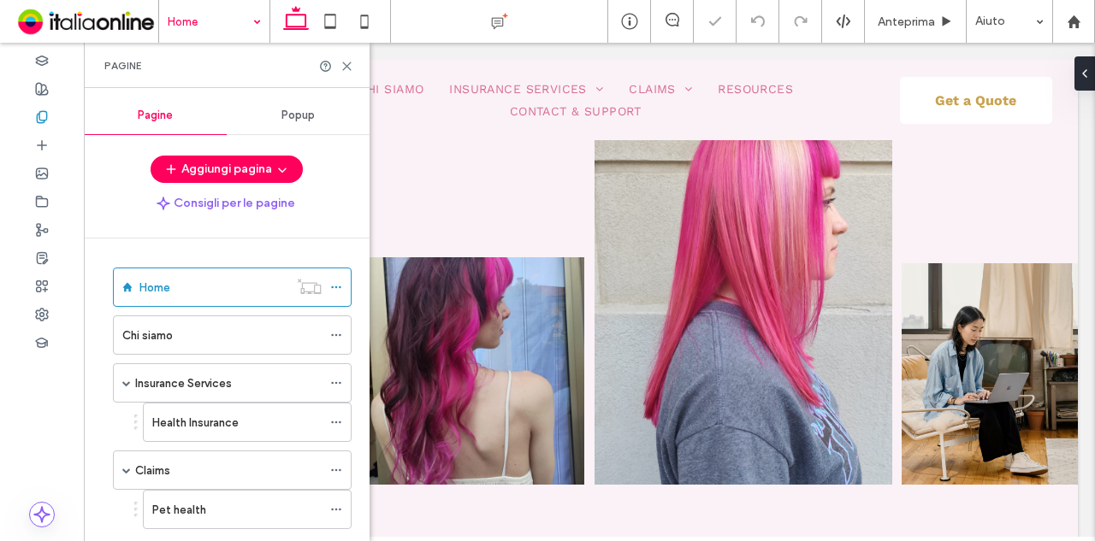
click at [352, 73] on div "Pagine" at bounding box center [227, 65] width 286 height 45
click at [351, 69] on icon at bounding box center [346, 66] width 13 height 13
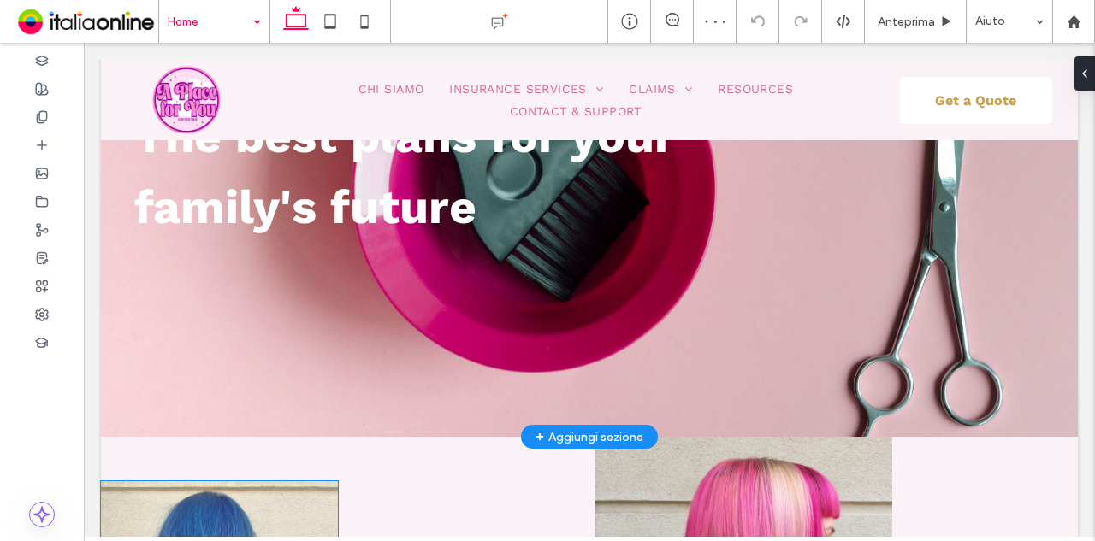
scroll to position [171, 0]
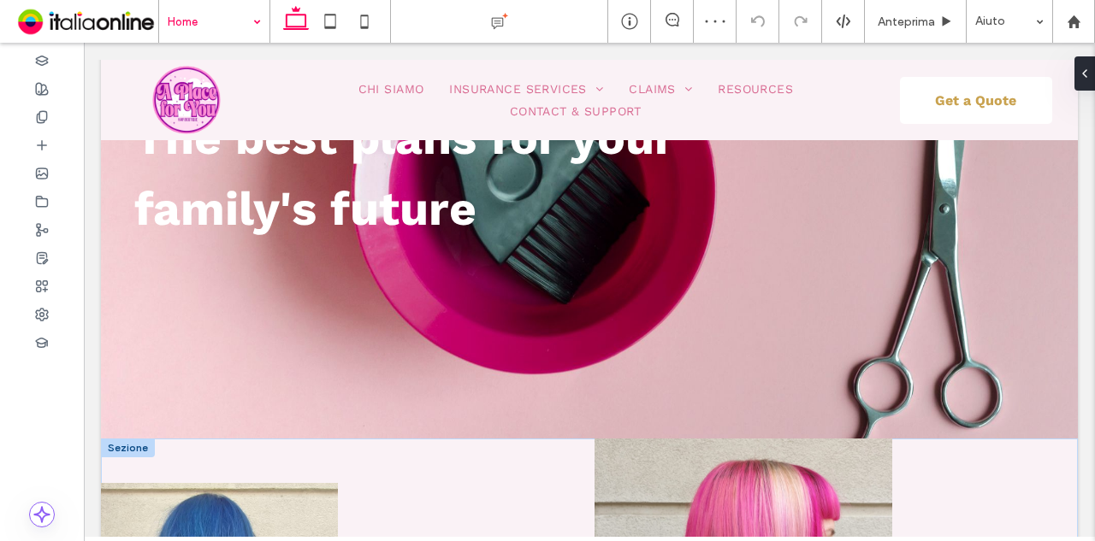
click at [119, 449] on div at bounding box center [128, 448] width 54 height 19
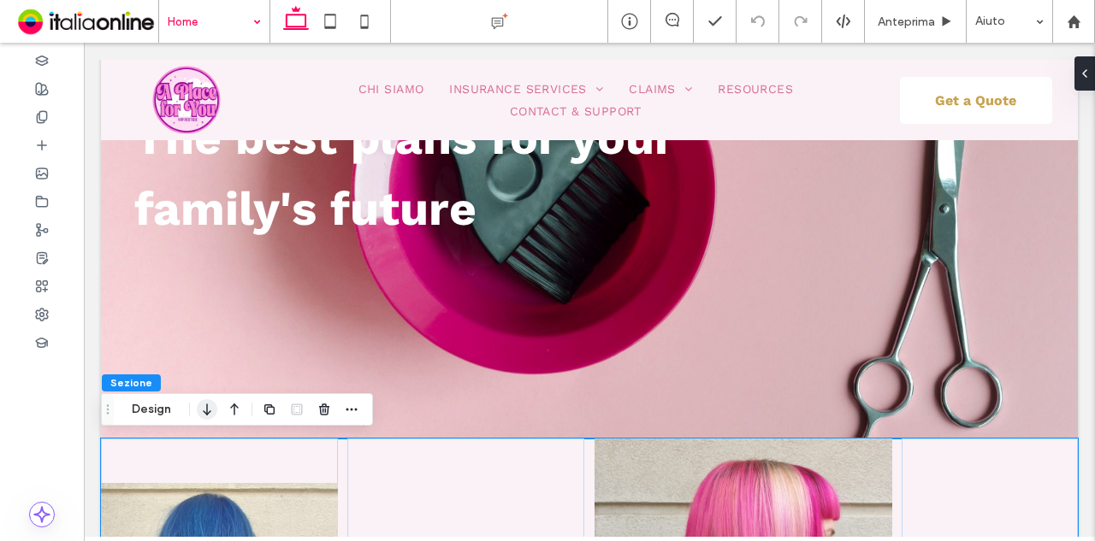
click at [203, 404] on icon "button" at bounding box center [207, 409] width 21 height 31
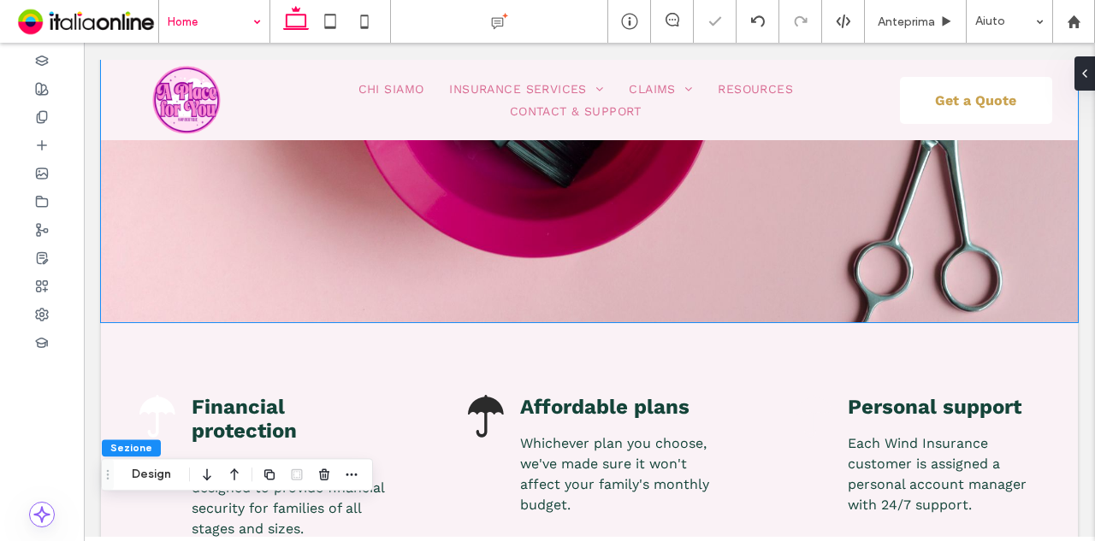
scroll to position [458, 0]
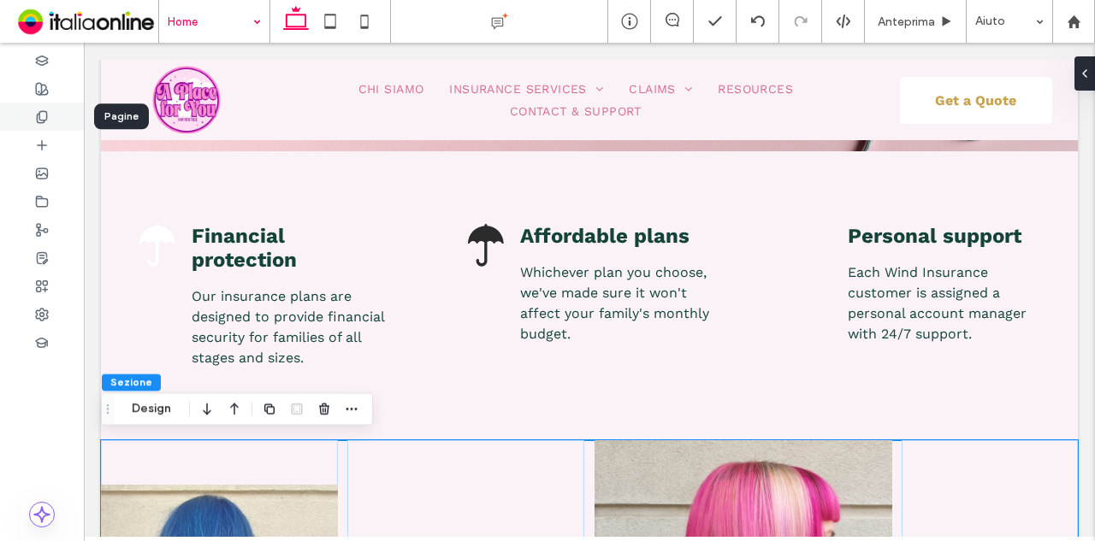
click at [38, 110] on icon at bounding box center [42, 117] width 14 height 14
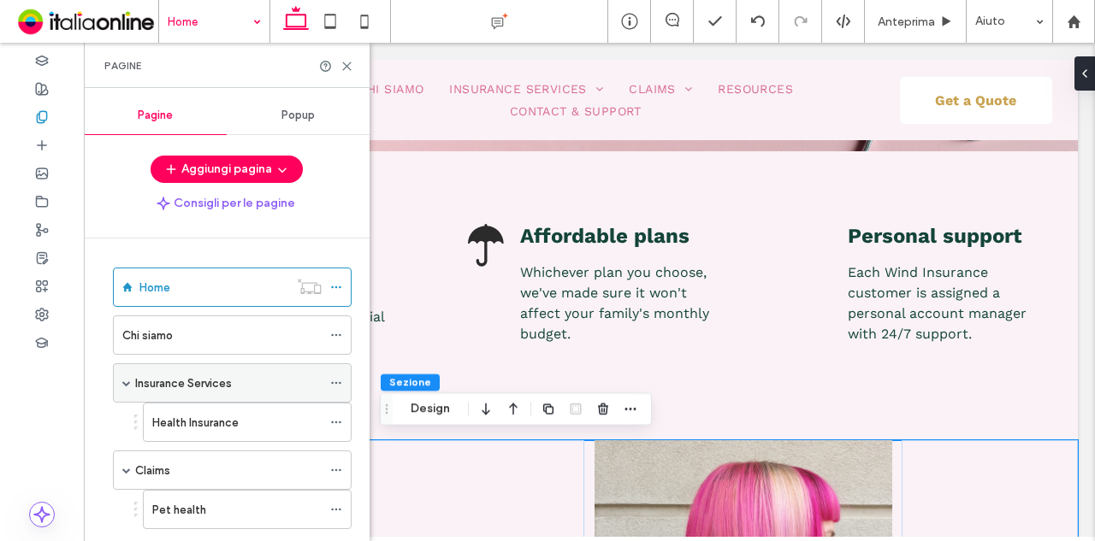
click at [333, 377] on icon at bounding box center [336, 383] width 12 height 12
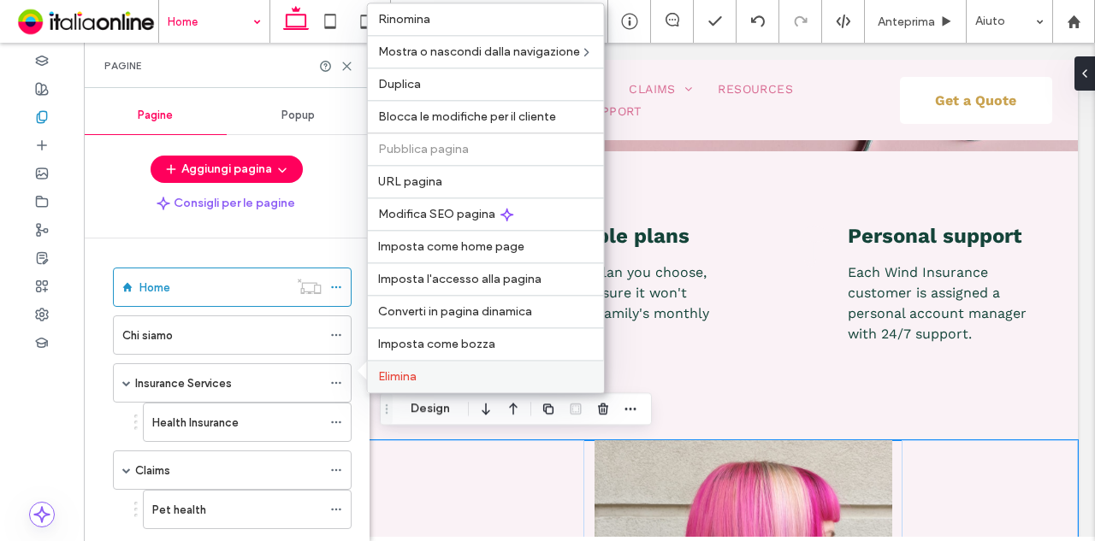
click at [433, 372] on label "Elimina" at bounding box center [485, 376] width 215 height 15
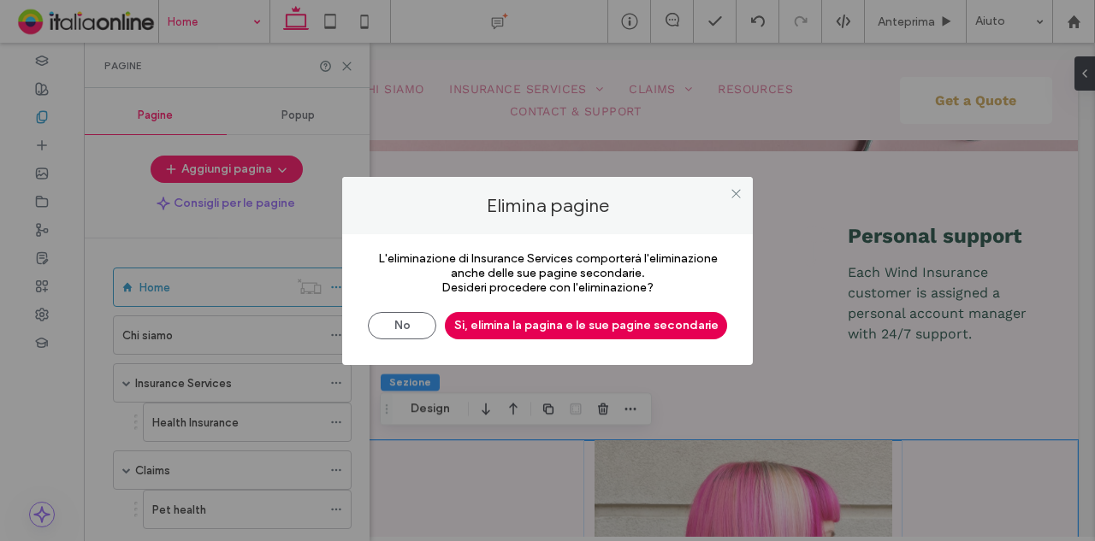
click at [534, 338] on button "Sì, elimina la pagina e le sue pagine secondarie" at bounding box center [586, 325] width 282 height 27
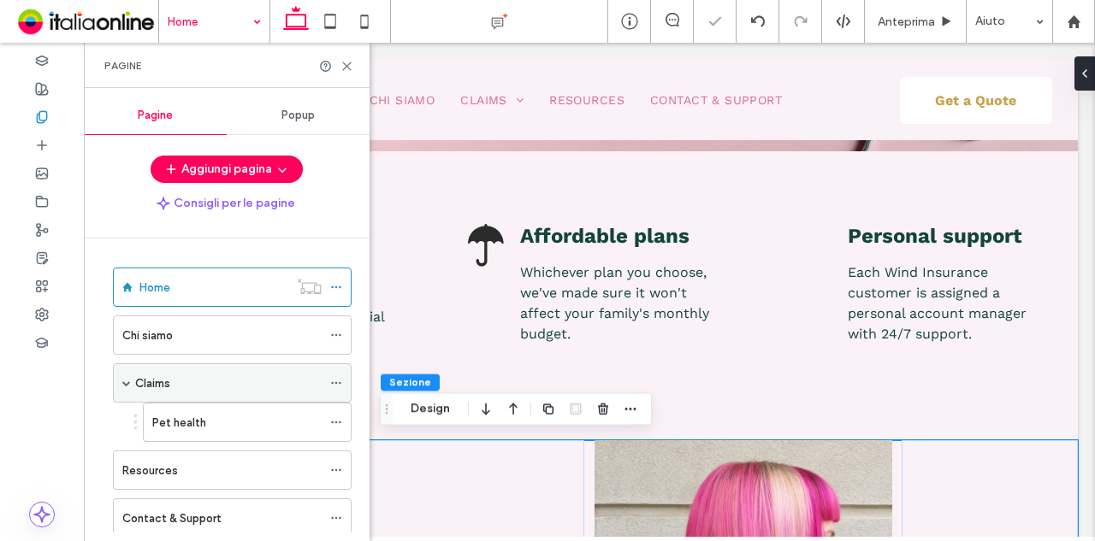
click at [333, 388] on span at bounding box center [336, 383] width 12 height 26
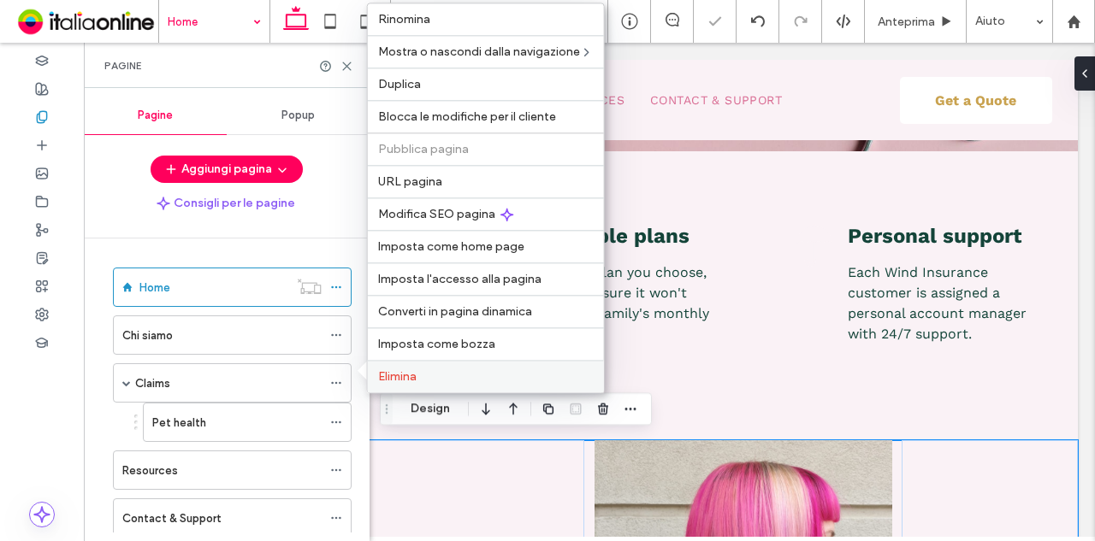
click at [404, 374] on span "Elimina" at bounding box center [397, 376] width 38 height 15
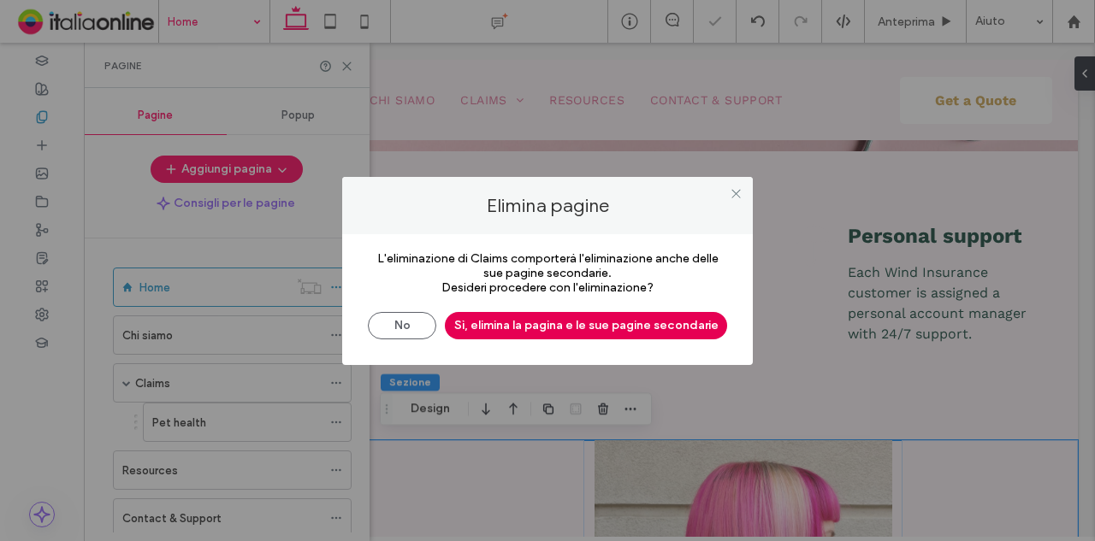
click at [558, 323] on button "Sì, elimina la pagina e le sue pagine secondarie" at bounding box center [586, 325] width 282 height 27
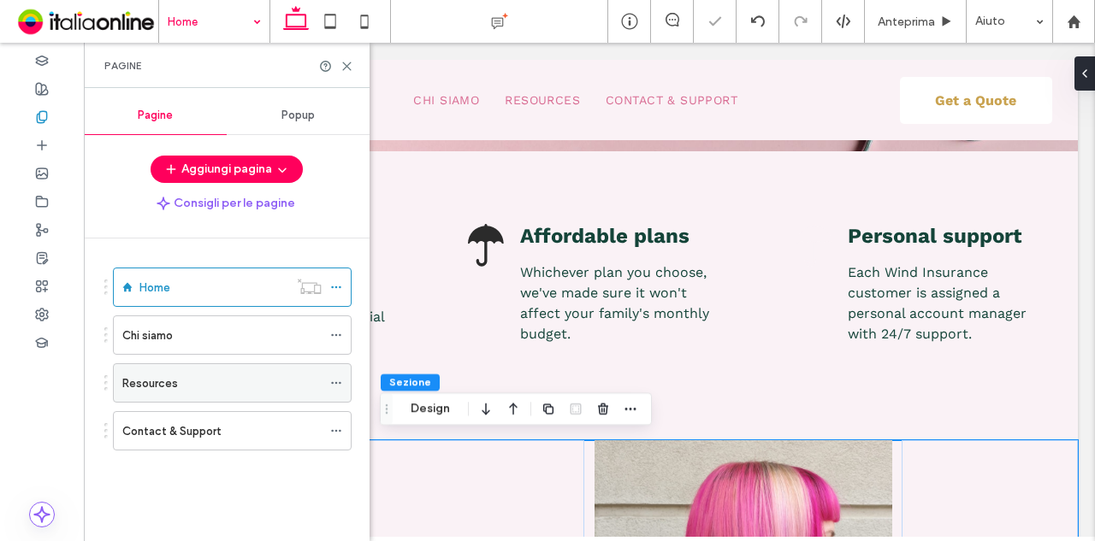
click at [334, 379] on icon at bounding box center [336, 383] width 12 height 12
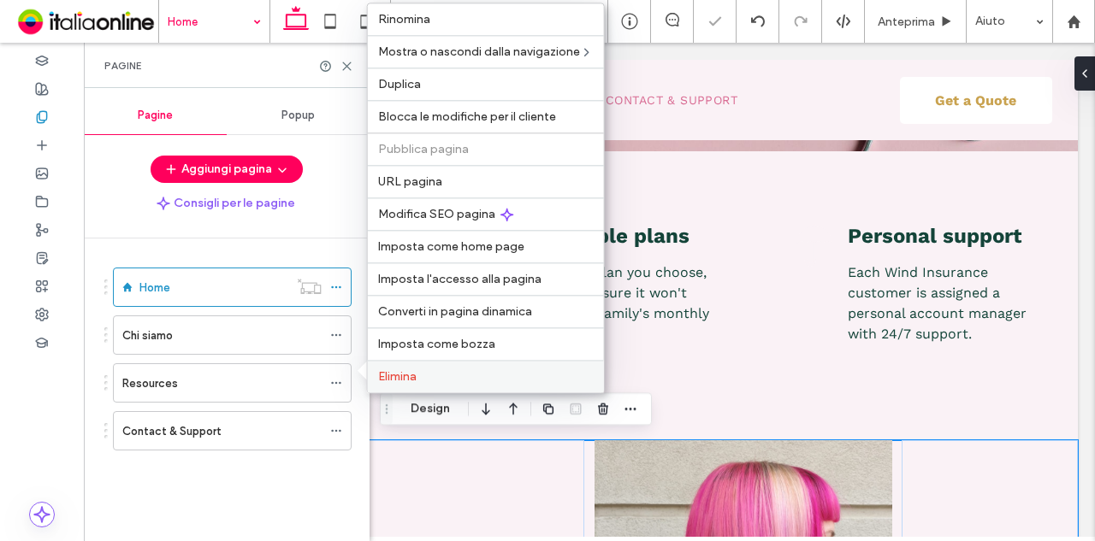
click at [432, 372] on label "Elimina" at bounding box center [485, 376] width 215 height 15
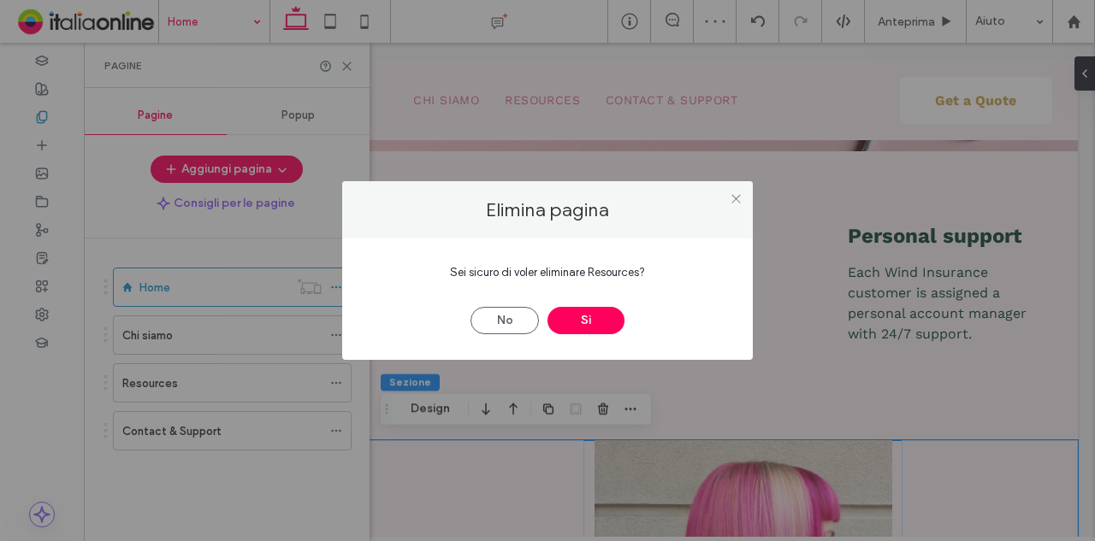
drag, startPoint x: 563, startPoint y: 321, endPoint x: 446, endPoint y: 351, distance: 120.3
click at [563, 321] on button "Sì" at bounding box center [585, 320] width 77 height 27
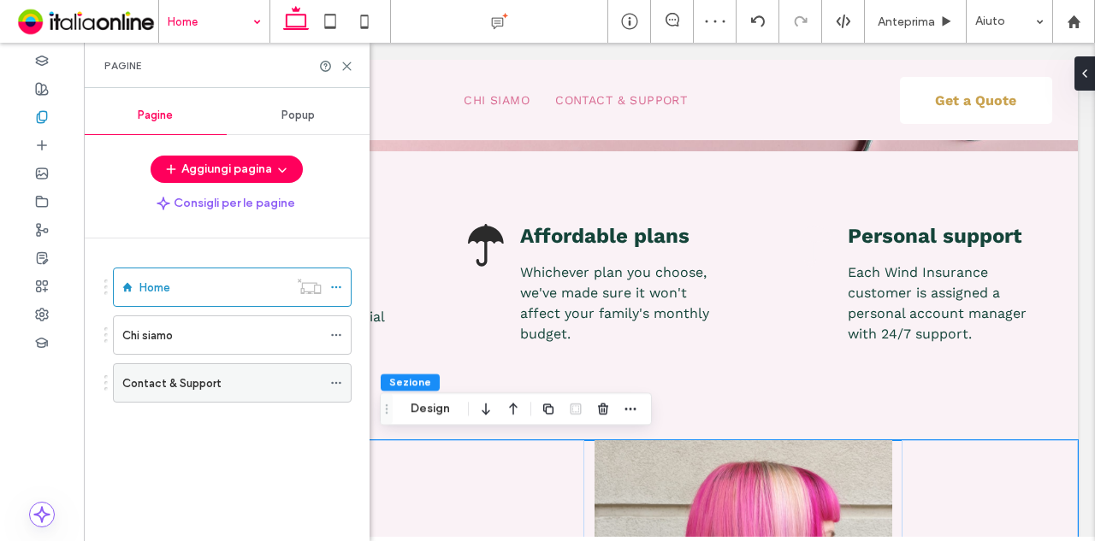
click at [337, 387] on span at bounding box center [336, 383] width 12 height 26
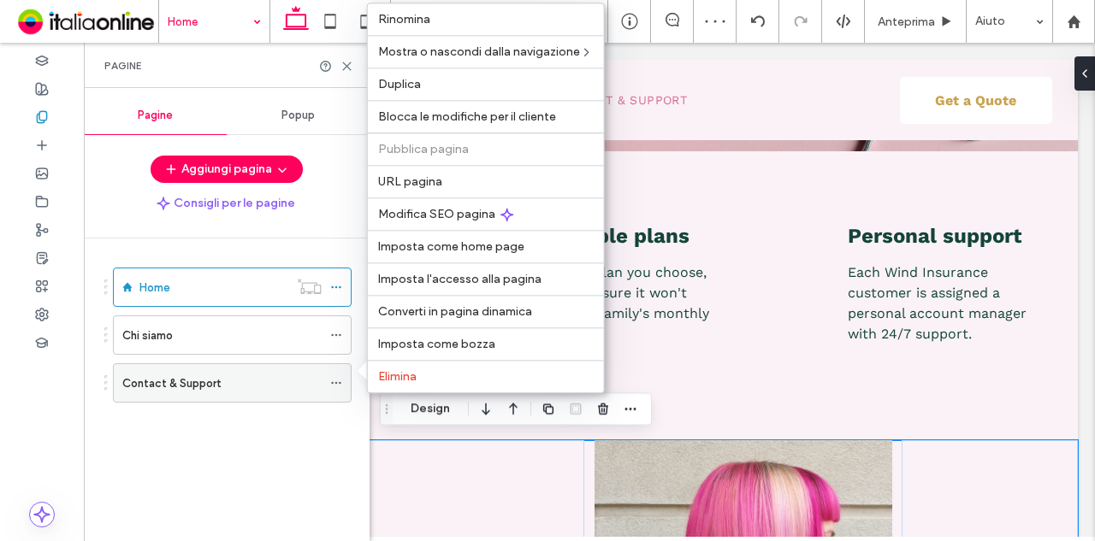
click at [253, 369] on div "Contact & Support" at bounding box center [221, 383] width 199 height 38
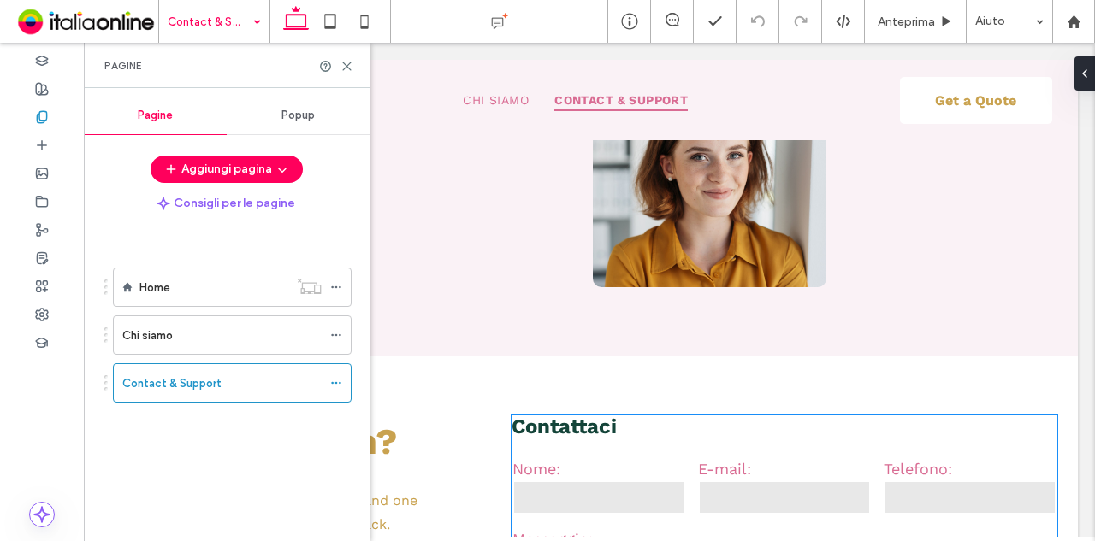
scroll to position [515, 0]
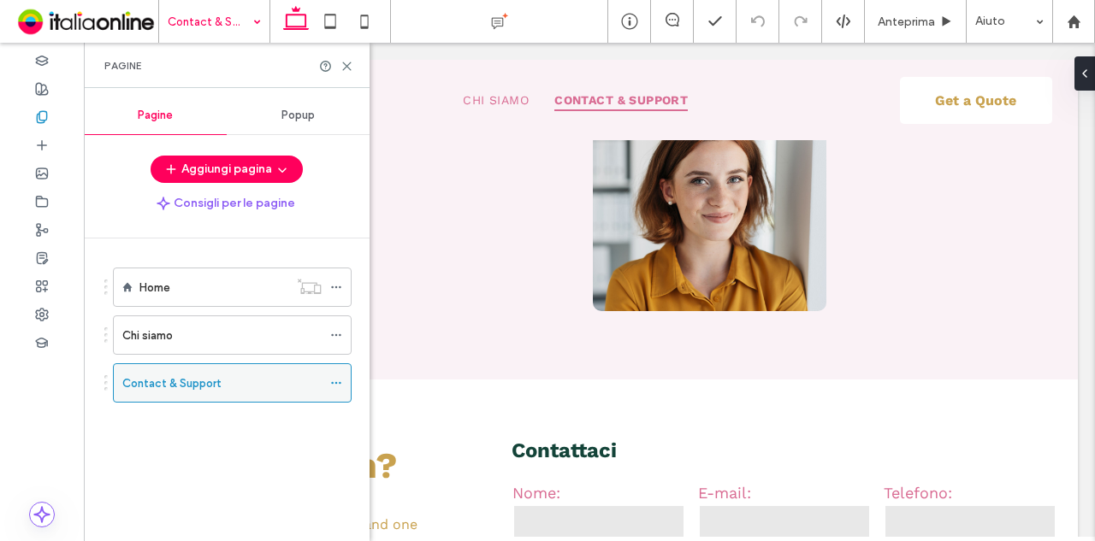
click at [336, 379] on icon at bounding box center [336, 383] width 12 height 12
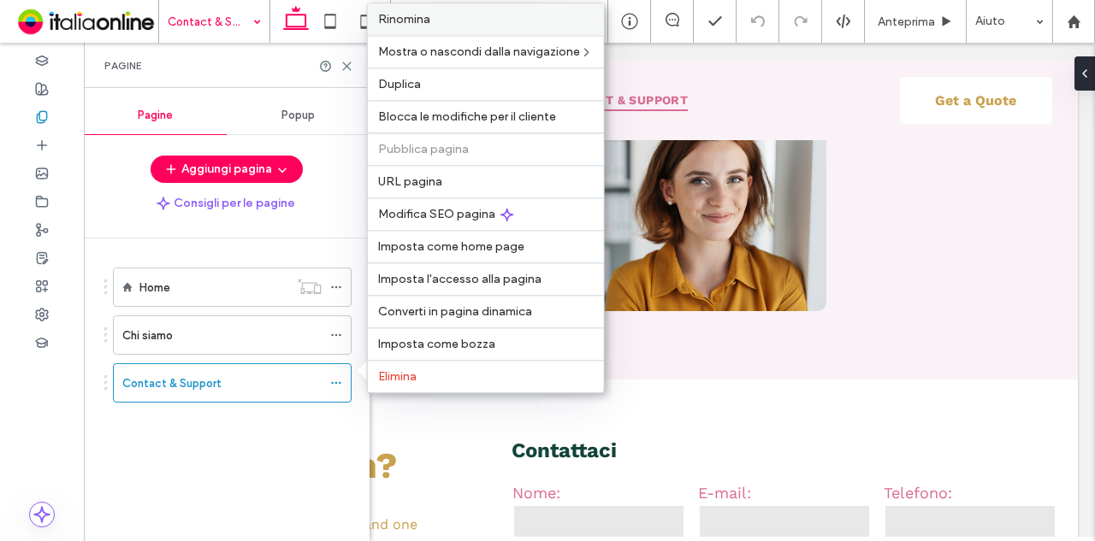
click at [517, 27] on label "Rinomina" at bounding box center [485, 19] width 215 height 15
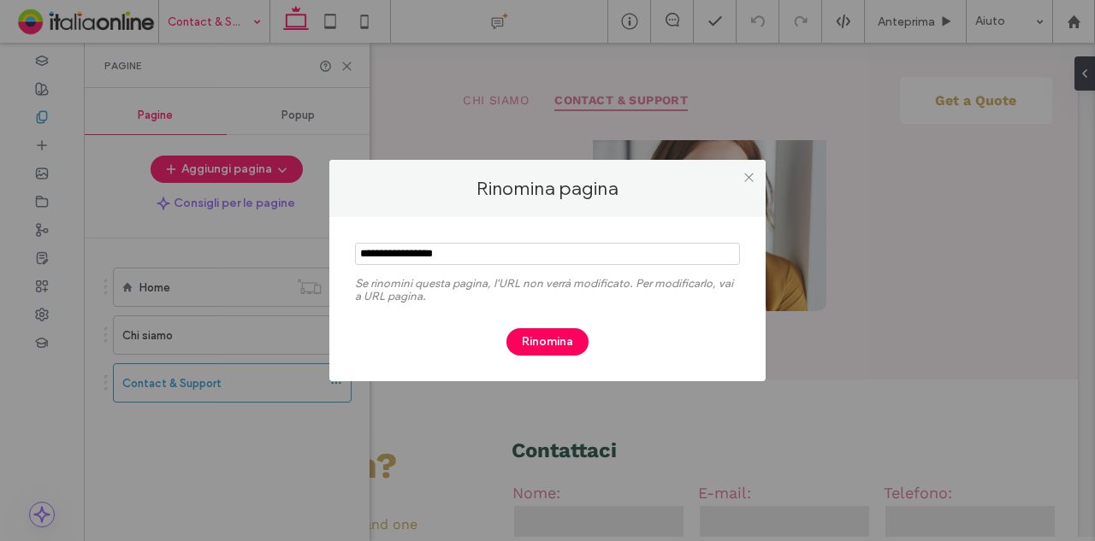
drag, startPoint x: 477, startPoint y: 257, endPoint x: 28, endPoint y: 231, distance: 449.7
click at [53, 233] on div "Rinomina pagina Se rinomini questa pagina, l'URL non verrà modificato. Per modi…" at bounding box center [547, 270] width 1095 height 541
type input "********"
click at [559, 345] on button "Rinomina" at bounding box center [547, 341] width 82 height 27
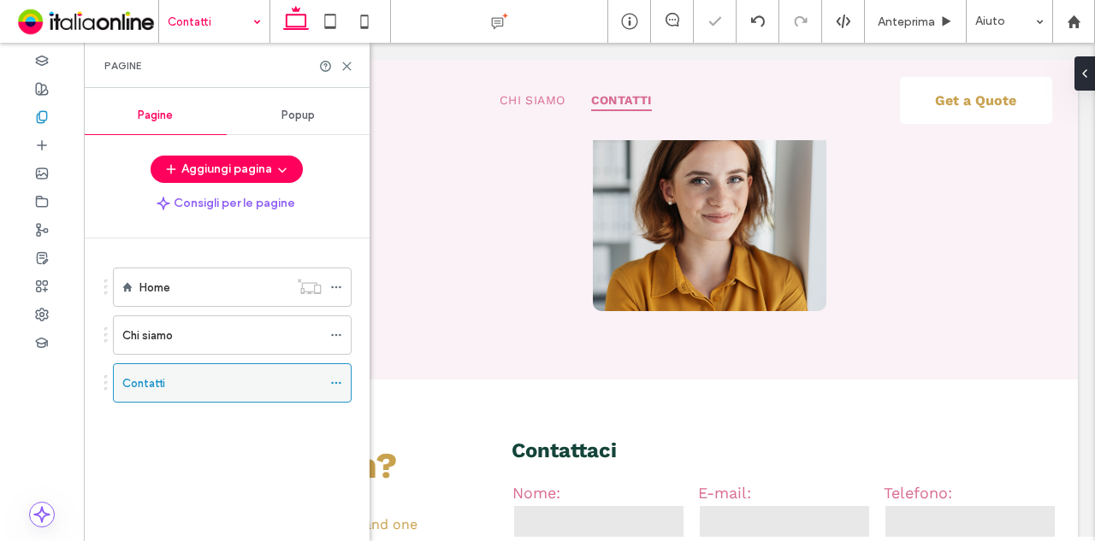
click at [330, 384] on icon at bounding box center [336, 383] width 12 height 12
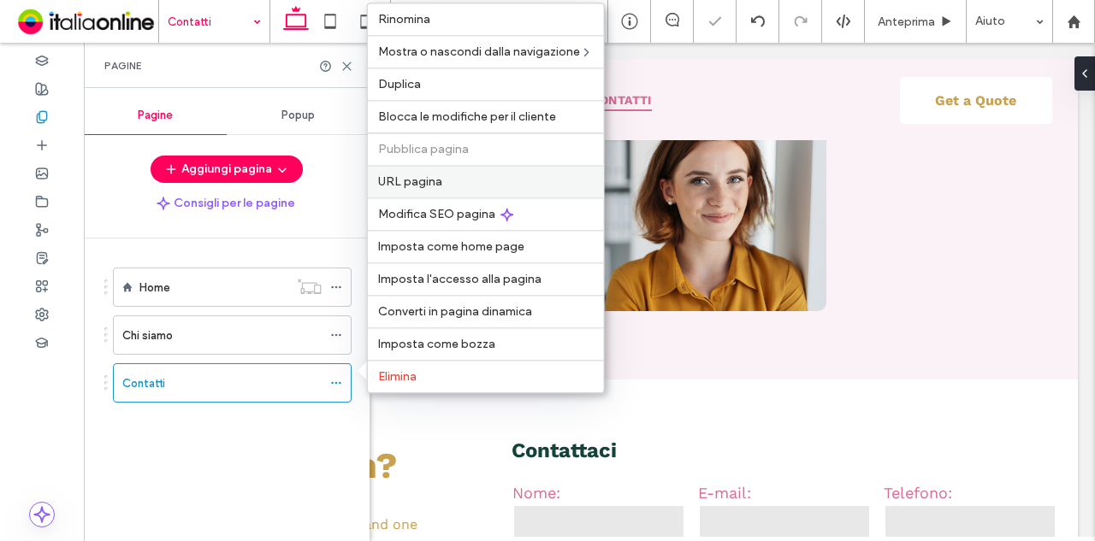
click at [444, 189] on label "URL pagina" at bounding box center [485, 181] width 215 height 15
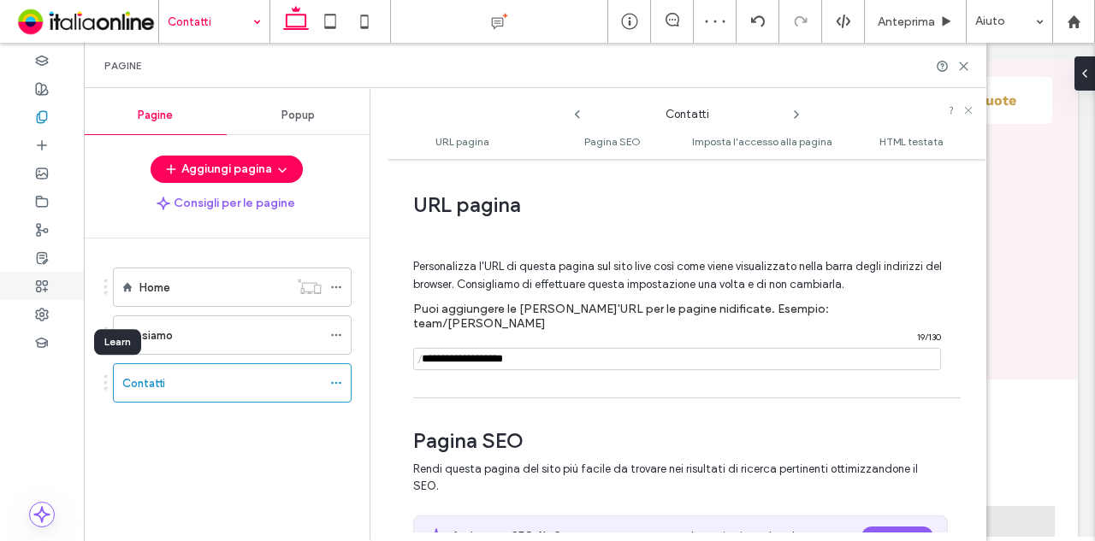
drag, startPoint x: 560, startPoint y: 346, endPoint x: 0, endPoint y: 293, distance: 562.6
click at [0, 296] on div "Pagine Pagine Popup Aggiungi pagina Consigli per le pagine Home Chi siamo Conta…" at bounding box center [42, 292] width 84 height 499
type input "********"
click at [959, 66] on icon at bounding box center [963, 66] width 13 height 13
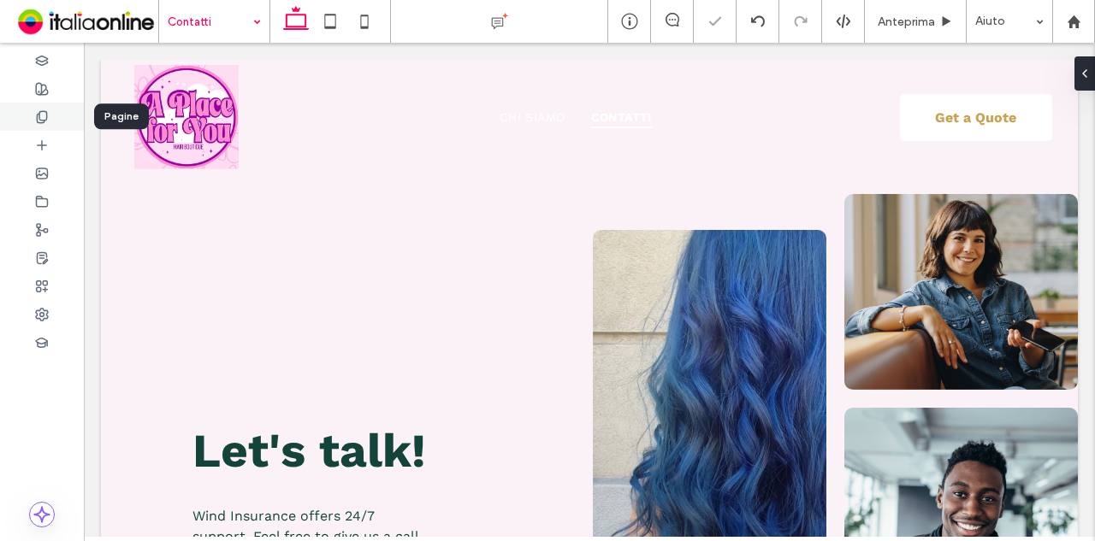
click at [42, 111] on use at bounding box center [41, 116] width 9 height 11
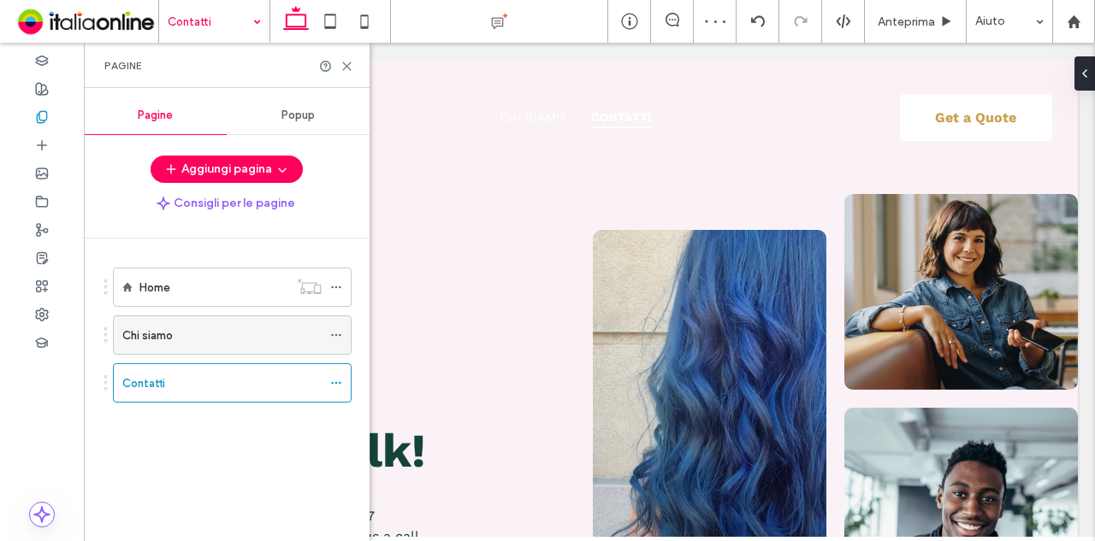
click at [342, 329] on icon at bounding box center [336, 335] width 12 height 12
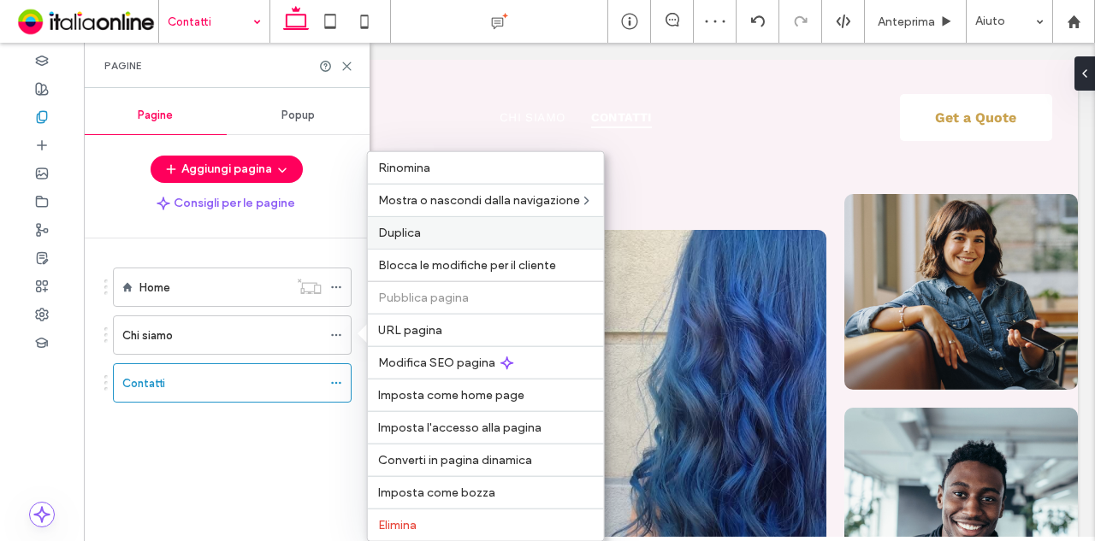
click at [438, 229] on label "Duplica" at bounding box center [485, 233] width 215 height 15
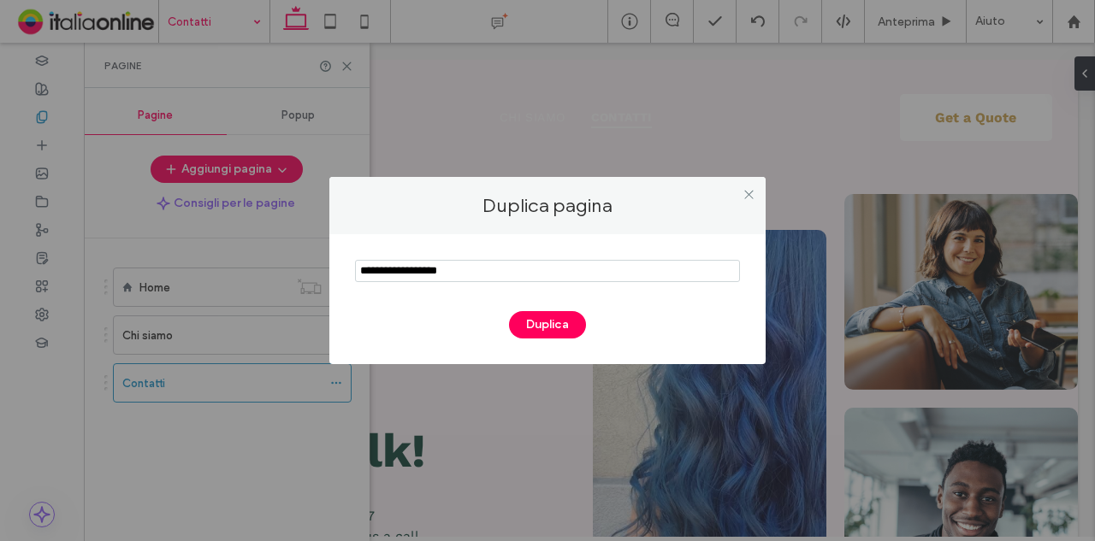
drag, startPoint x: 479, startPoint y: 281, endPoint x: 0, endPoint y: 244, distance: 480.4
click at [0, 244] on div "Duplica pagina Duplica" at bounding box center [547, 270] width 1095 height 541
type input "******"
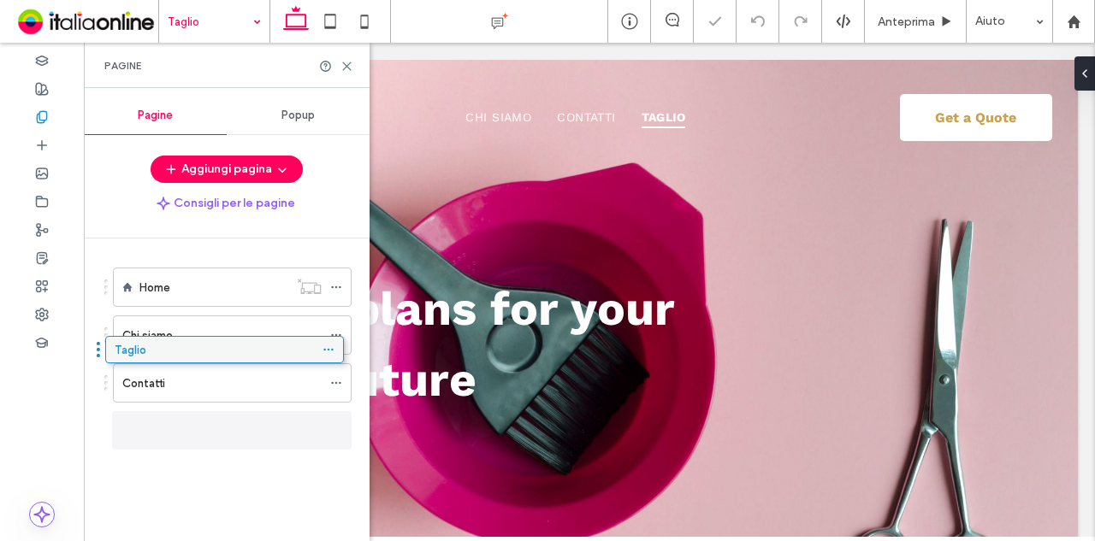
drag, startPoint x: 239, startPoint y: 370, endPoint x: 235, endPoint y: 351, distance: 20.1
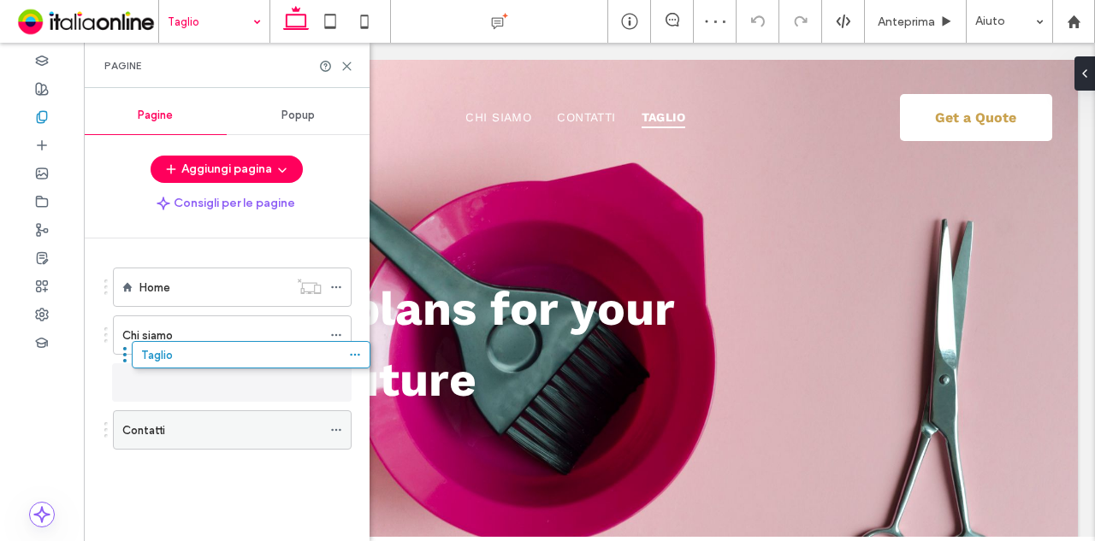
drag, startPoint x: 236, startPoint y: 434, endPoint x: 255, endPoint y: 366, distance: 70.1
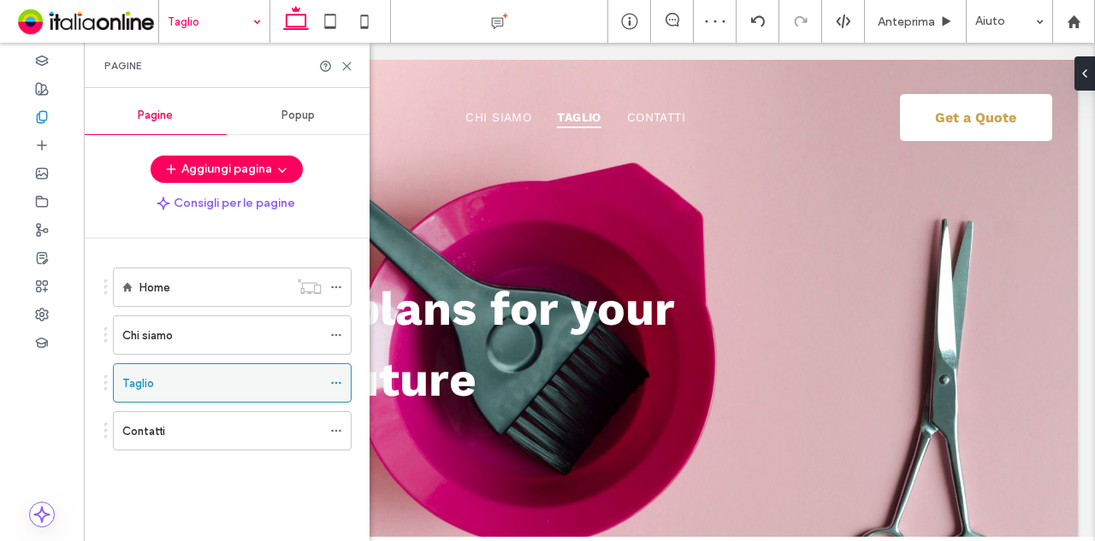
drag, startPoint x: 342, startPoint y: 381, endPoint x: 347, endPoint y: 371, distance: 10.7
click at [342, 381] on icon at bounding box center [336, 383] width 12 height 12
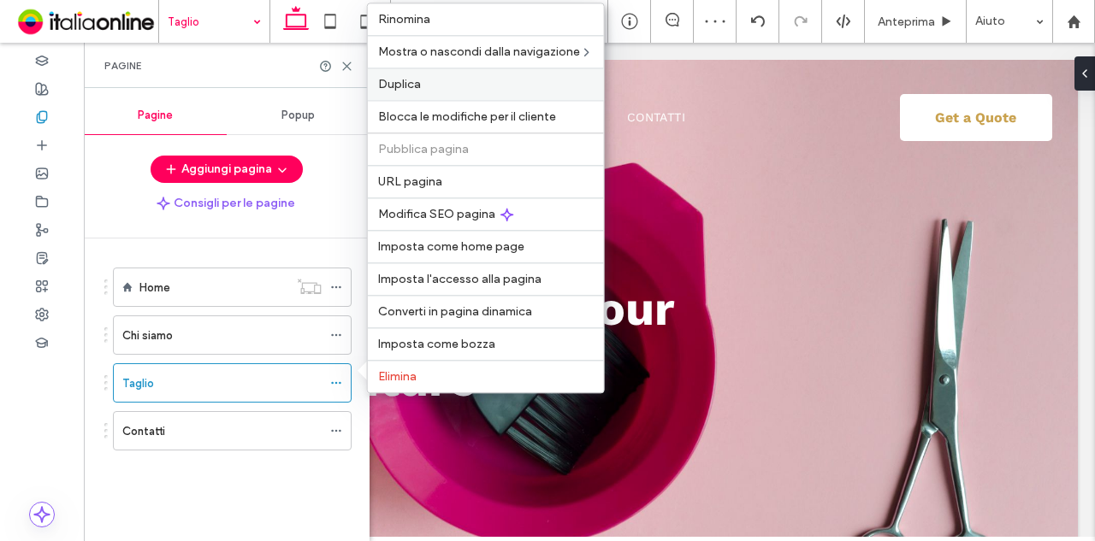
click at [469, 91] on label "Duplica" at bounding box center [485, 84] width 215 height 15
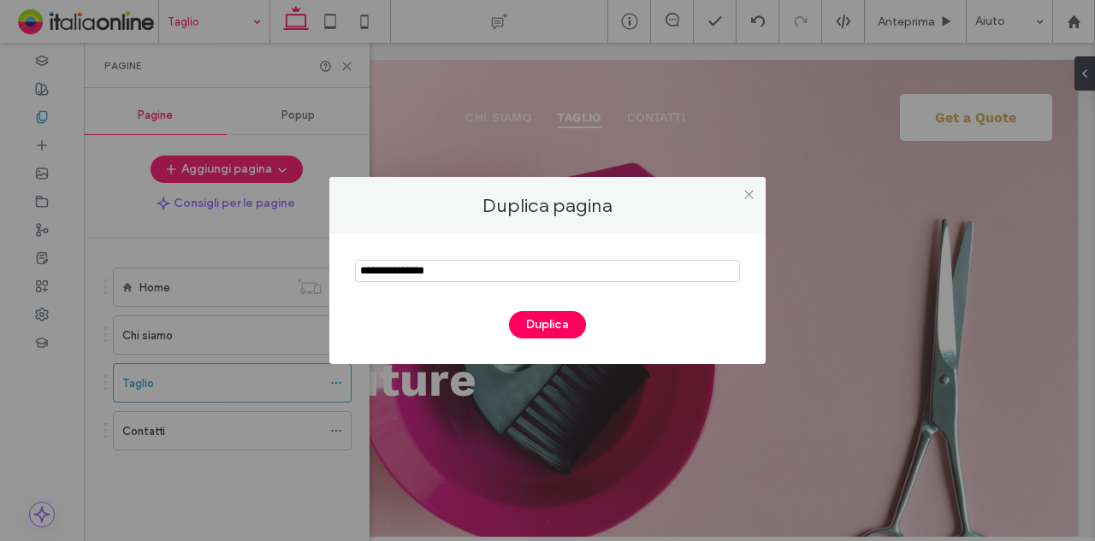
drag, startPoint x: 470, startPoint y: 271, endPoint x: 248, endPoint y: 273, distance: 222.3
click at [249, 273] on div "Duplica pagina Duplica" at bounding box center [547, 270] width 1095 height 541
type input "*******"
click at [523, 324] on button "Duplica" at bounding box center [547, 324] width 77 height 27
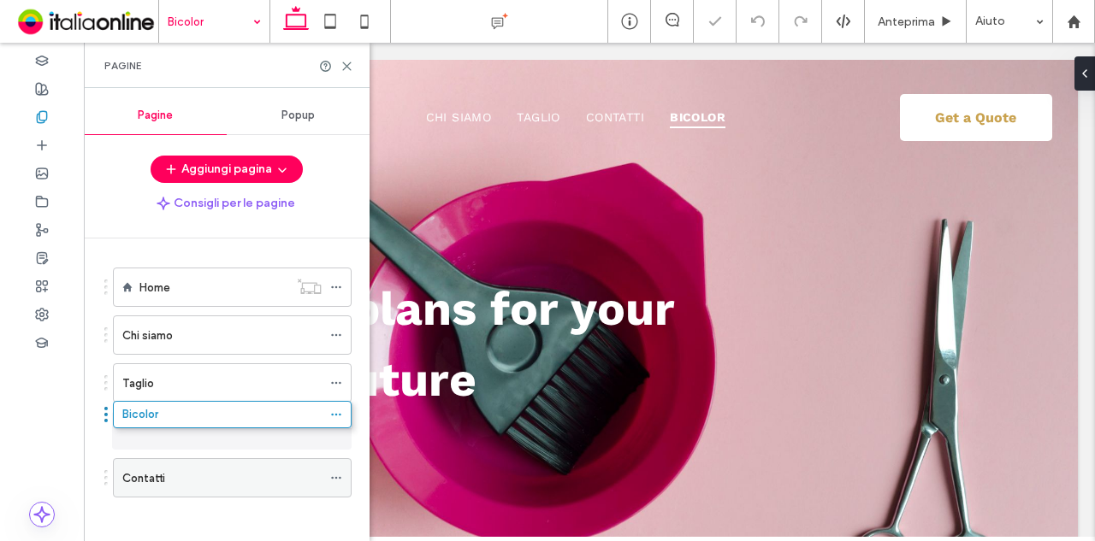
drag, startPoint x: 227, startPoint y: 479, endPoint x: 227, endPoint y: 424, distance: 54.7
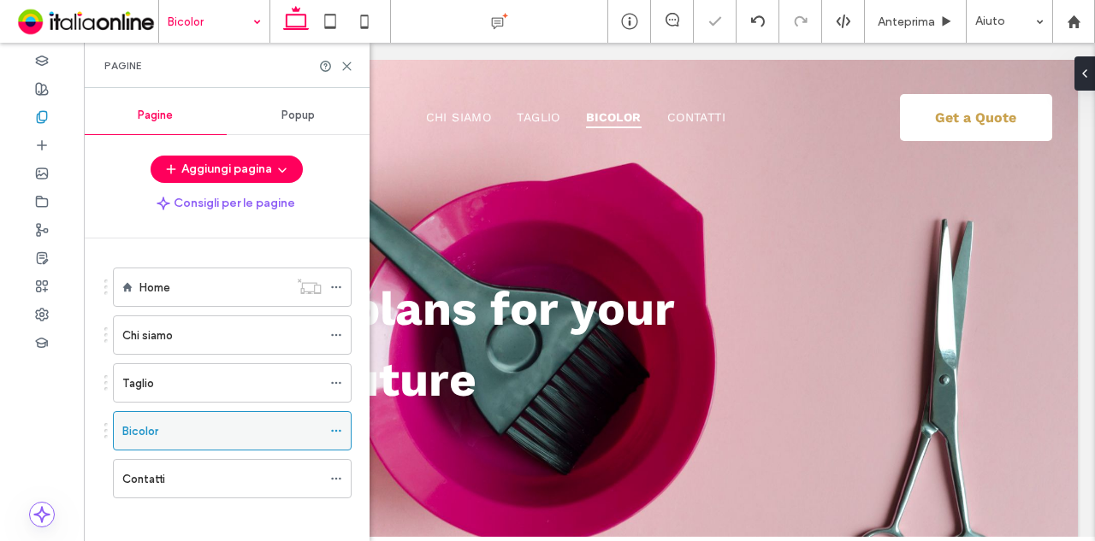
click at [342, 430] on icon at bounding box center [336, 431] width 12 height 12
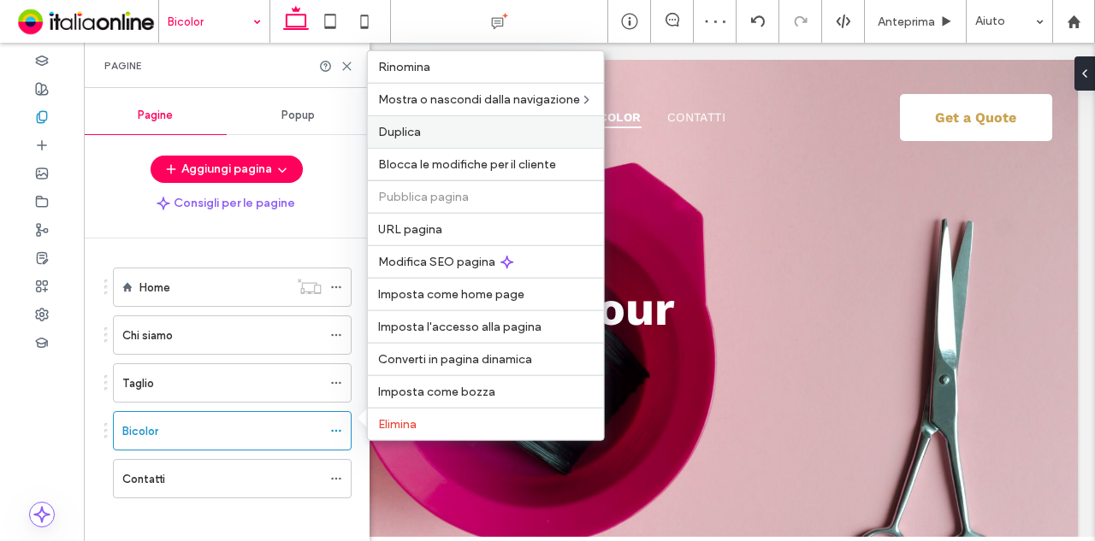
click at [459, 139] on label "Duplica" at bounding box center [485, 132] width 215 height 15
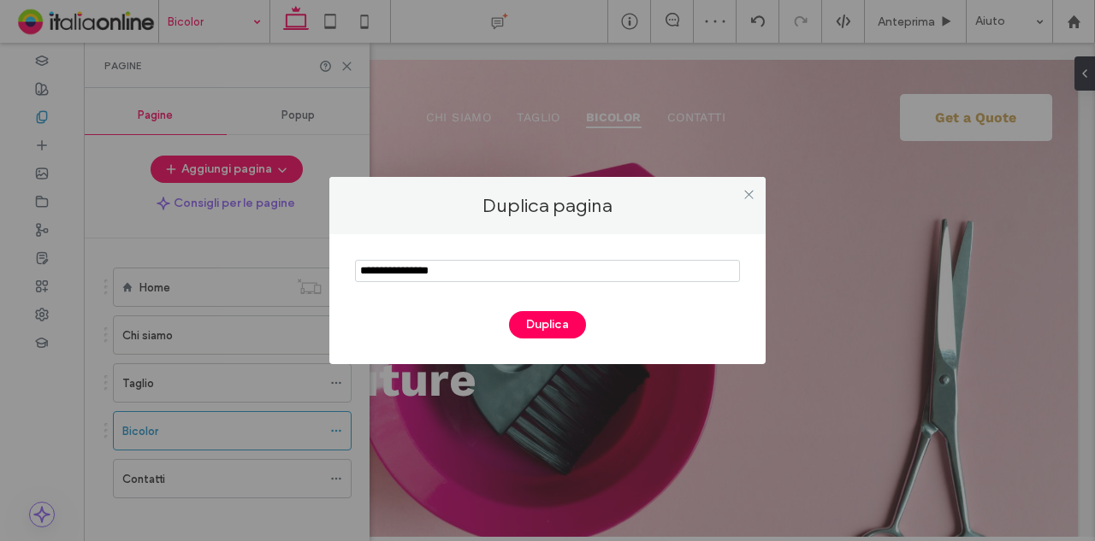
drag, startPoint x: 508, startPoint y: 269, endPoint x: 0, endPoint y: 255, distance: 508.1
click at [0, 255] on div "Duplica pagina Duplica" at bounding box center [547, 270] width 1095 height 541
type input "******"
click at [570, 314] on button "Duplica" at bounding box center [547, 324] width 77 height 27
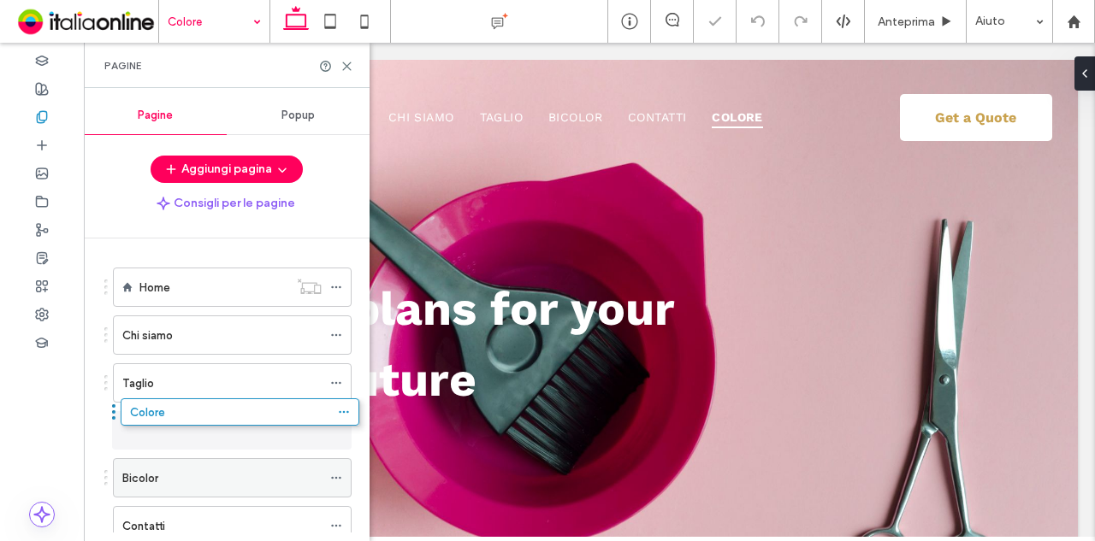
drag, startPoint x: 223, startPoint y: 512, endPoint x: 231, endPoint y: 411, distance: 101.2
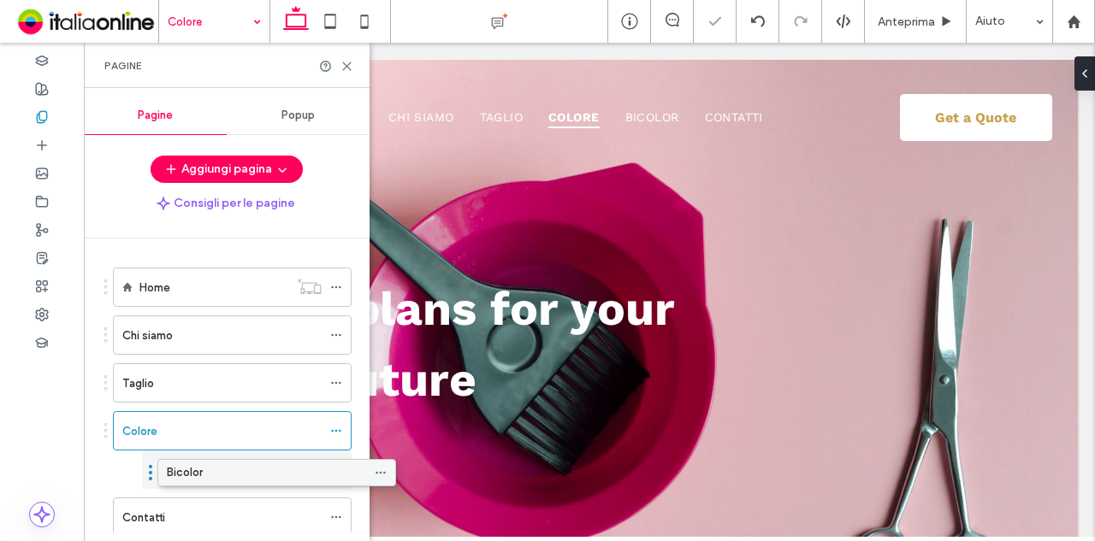
drag, startPoint x: 223, startPoint y: 469, endPoint x: 267, endPoint y: 470, distance: 43.6
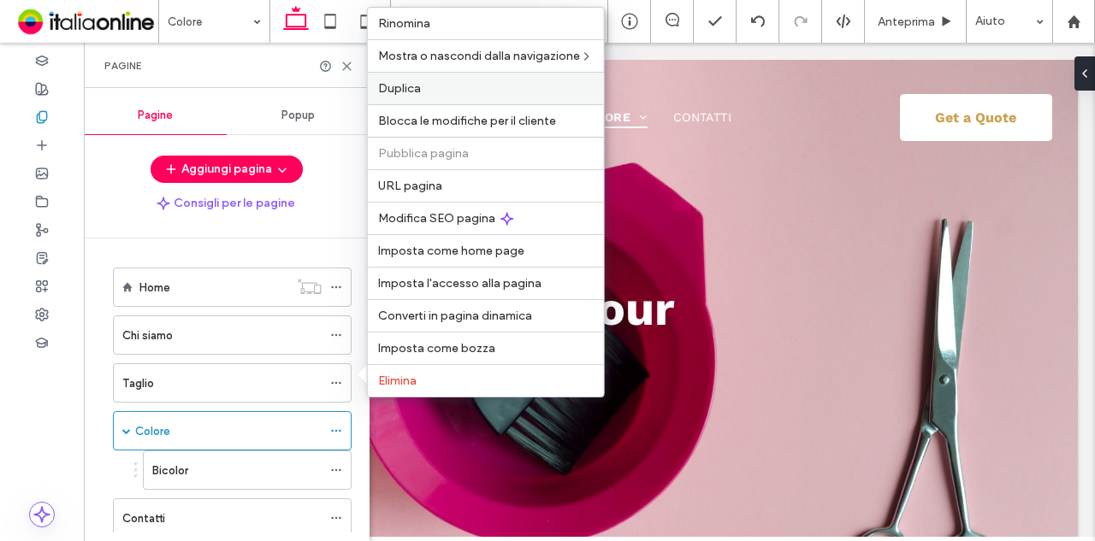
scroll to position [43, 0]
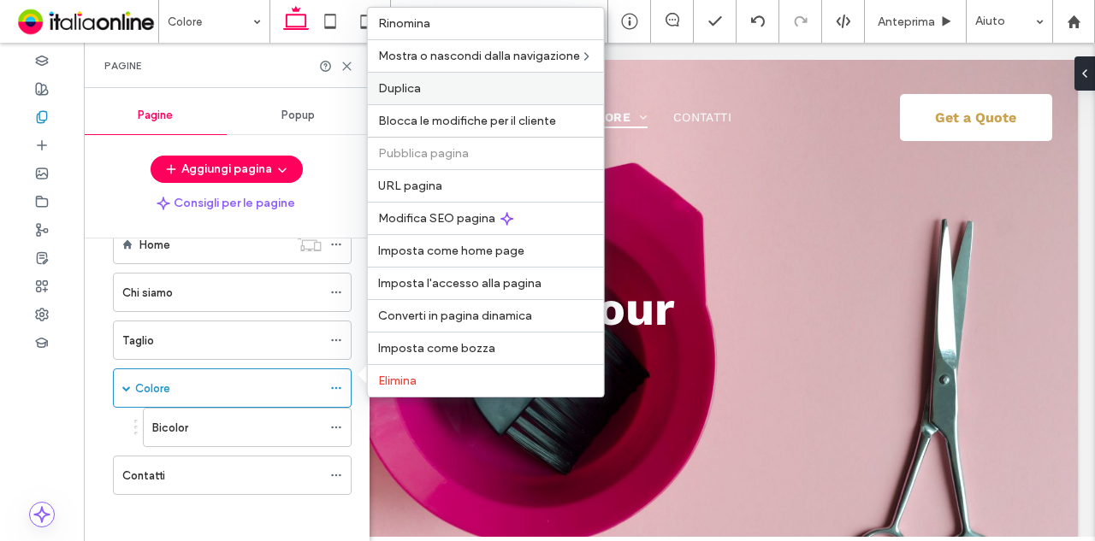
click at [433, 93] on label "Duplica" at bounding box center [485, 88] width 215 height 15
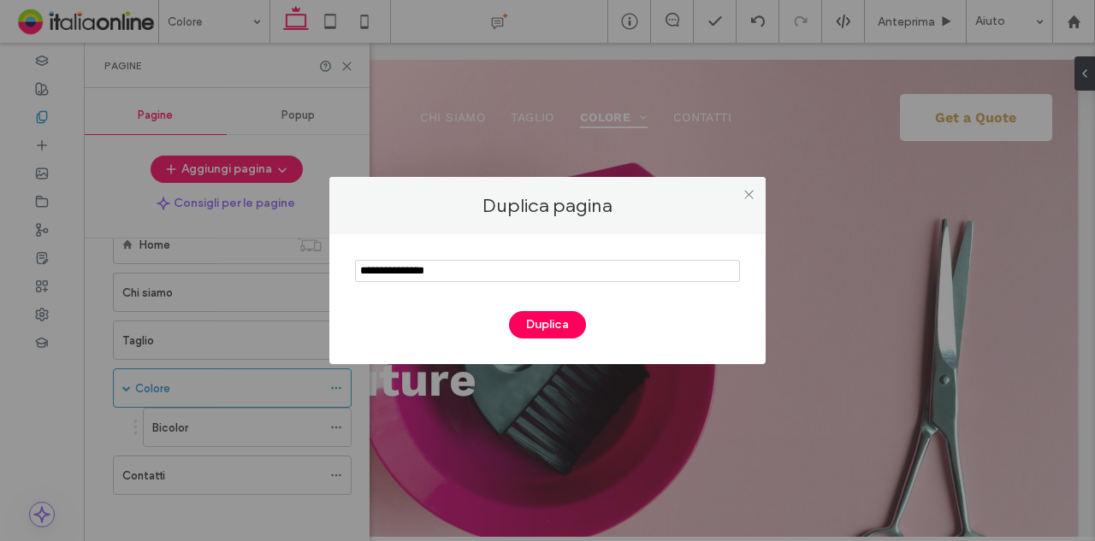
drag, startPoint x: 464, startPoint y: 273, endPoint x: 0, endPoint y: 227, distance: 466.6
click at [0, 228] on div "Duplica pagina Duplica" at bounding box center [547, 270] width 1095 height 541
type input "********"
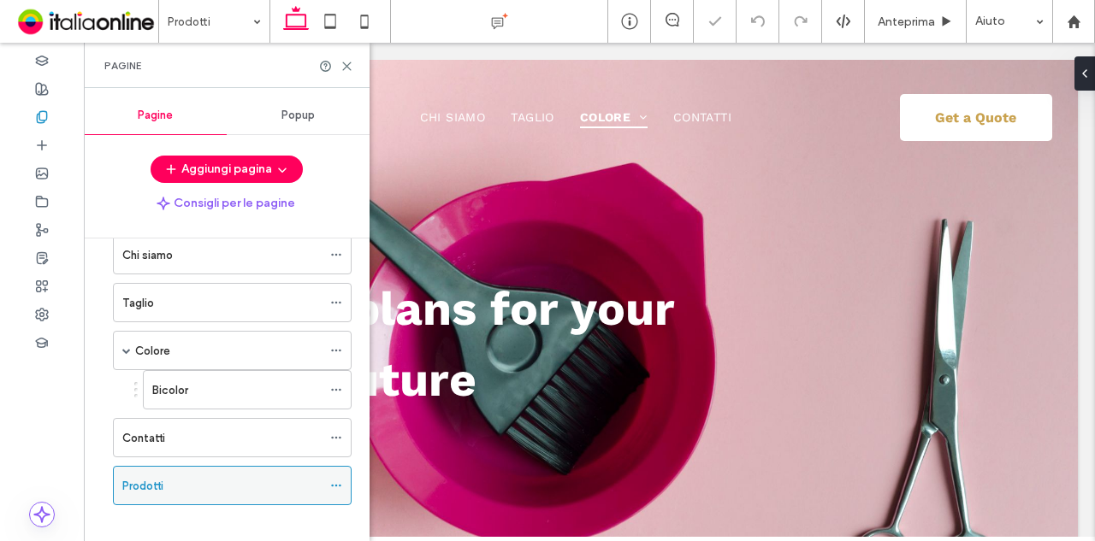
scroll to position [91, 0]
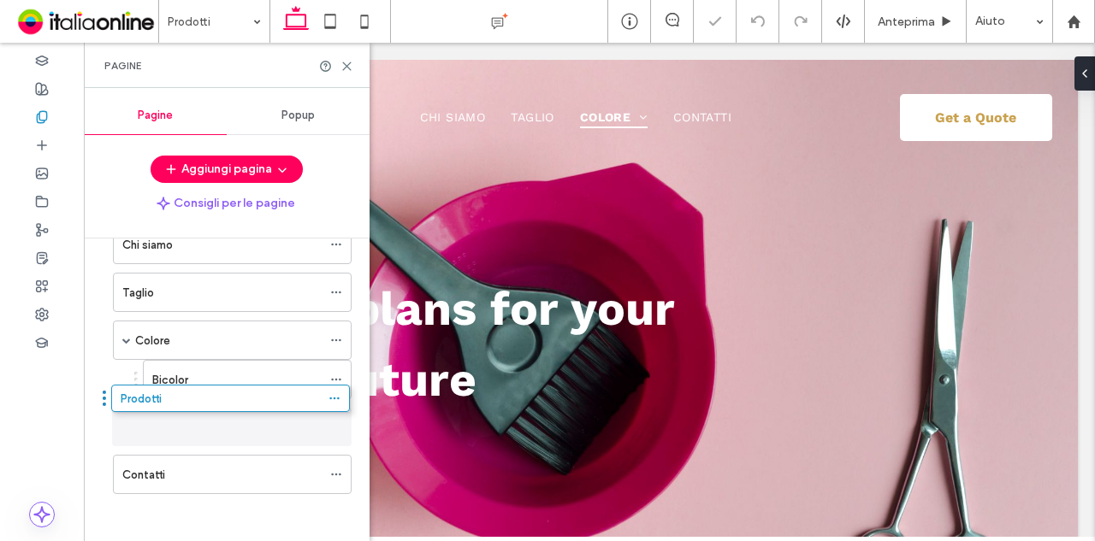
drag, startPoint x: 215, startPoint y: 463, endPoint x: 214, endPoint y: 398, distance: 65.0
click at [214, 422] on div "Prodotti" at bounding box center [221, 428] width 199 height 18
click at [303, 431] on div "Prodotti" at bounding box center [221, 428] width 199 height 18
click at [345, 426] on div at bounding box center [340, 428] width 21 height 26
click at [339, 425] on icon at bounding box center [336, 428] width 12 height 12
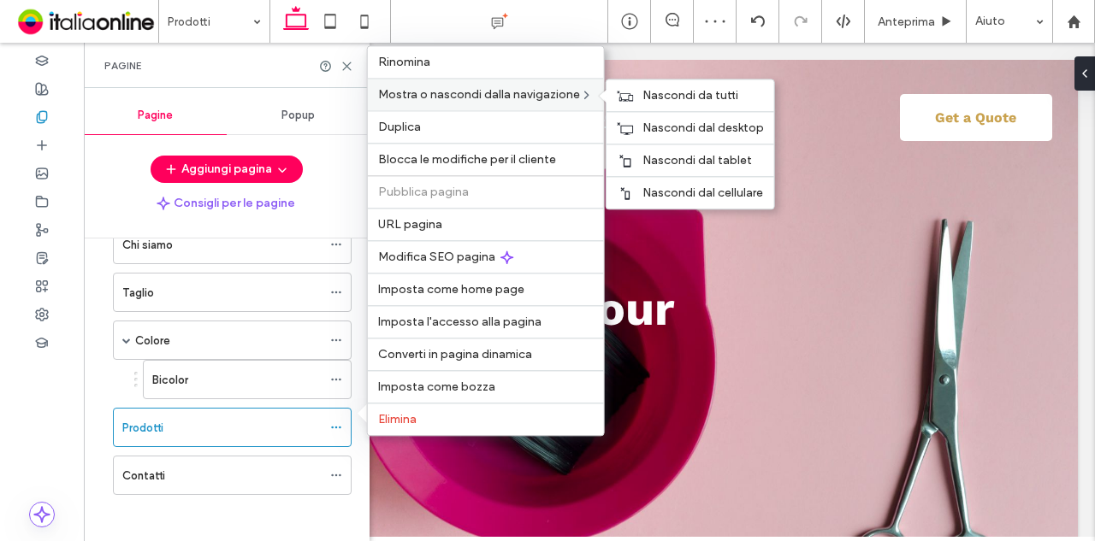
click at [463, 110] on div "Mostra o nascondi dalla navigazione Nascondi da tutti Nascondi dal desktop Nasc…" at bounding box center [486, 94] width 236 height 32
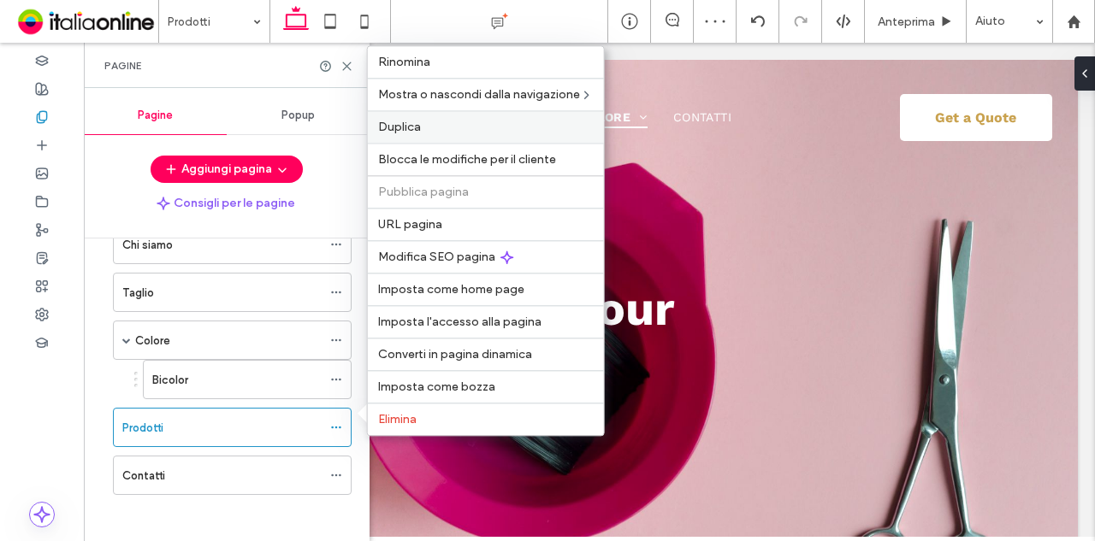
click at [457, 127] on label "Duplica" at bounding box center [485, 127] width 215 height 15
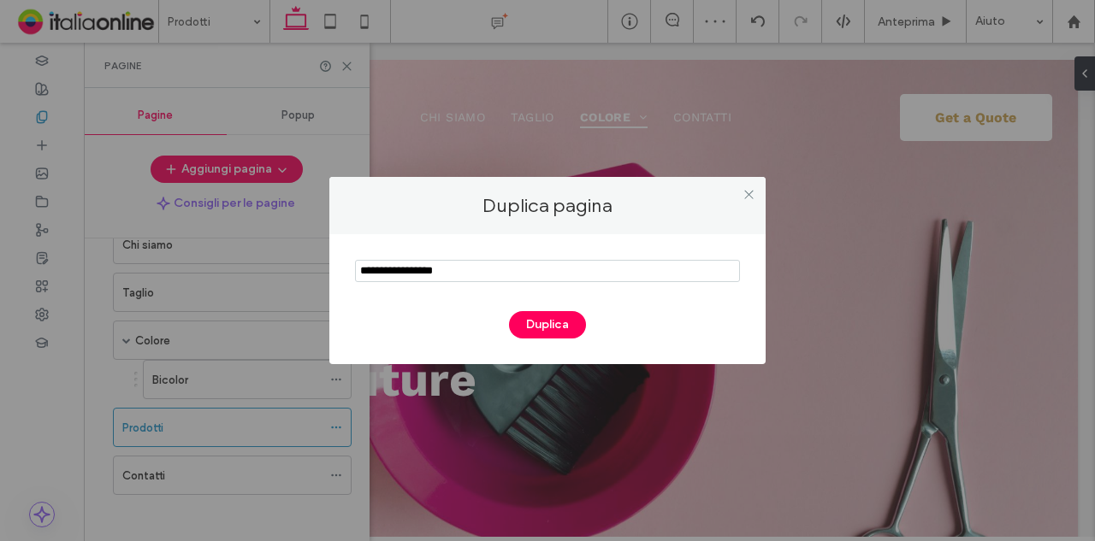
drag, startPoint x: 475, startPoint y: 266, endPoint x: 0, endPoint y: 221, distance: 476.8
click at [0, 222] on div "Duplica pagina Duplica" at bounding box center [547, 270] width 1095 height 541
click at [428, 267] on input "notEmpty" at bounding box center [547, 271] width 385 height 22
type input "**********"
click at [535, 317] on button "Duplica" at bounding box center [547, 324] width 77 height 27
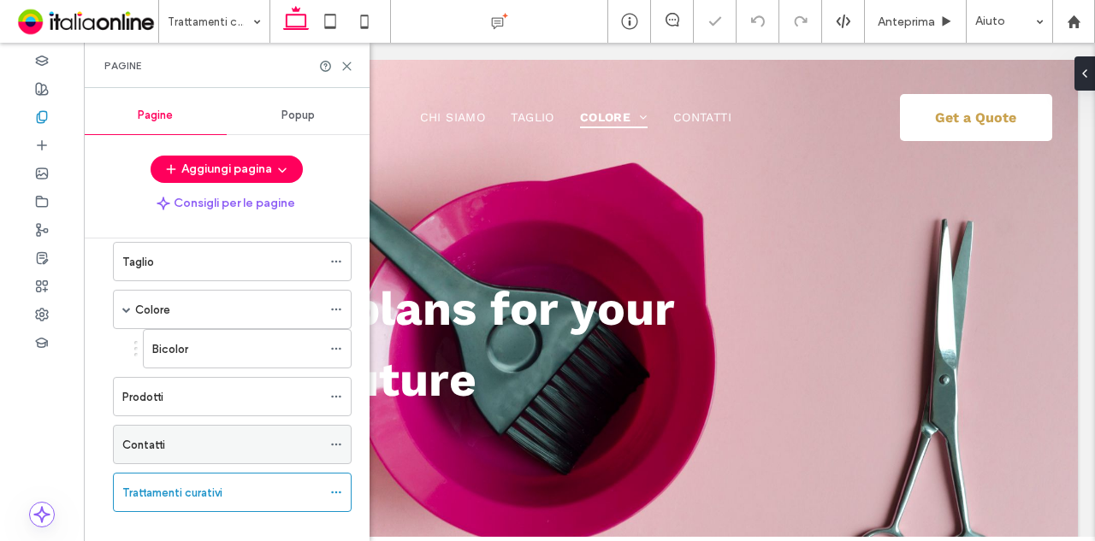
scroll to position [138, 0]
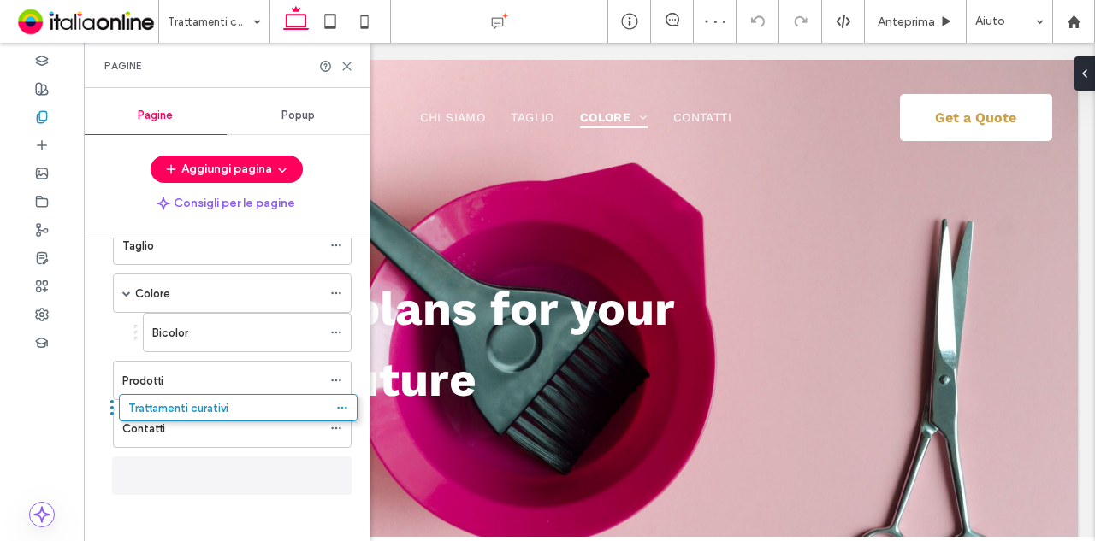
drag, startPoint x: 231, startPoint y: 479, endPoint x: 237, endPoint y: 422, distance: 57.6
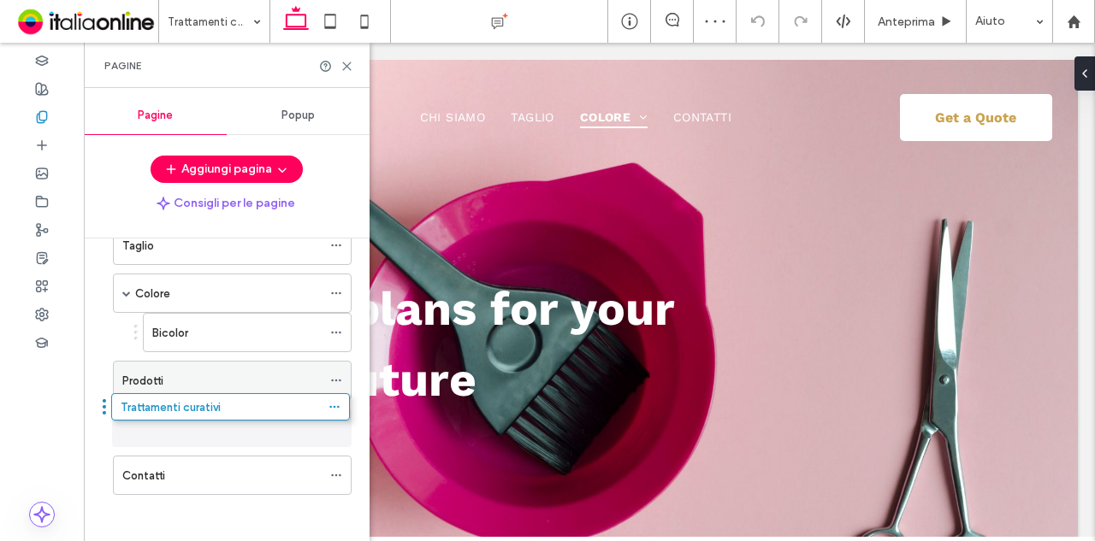
drag, startPoint x: 240, startPoint y: 459, endPoint x: 234, endPoint y: 394, distance: 65.3
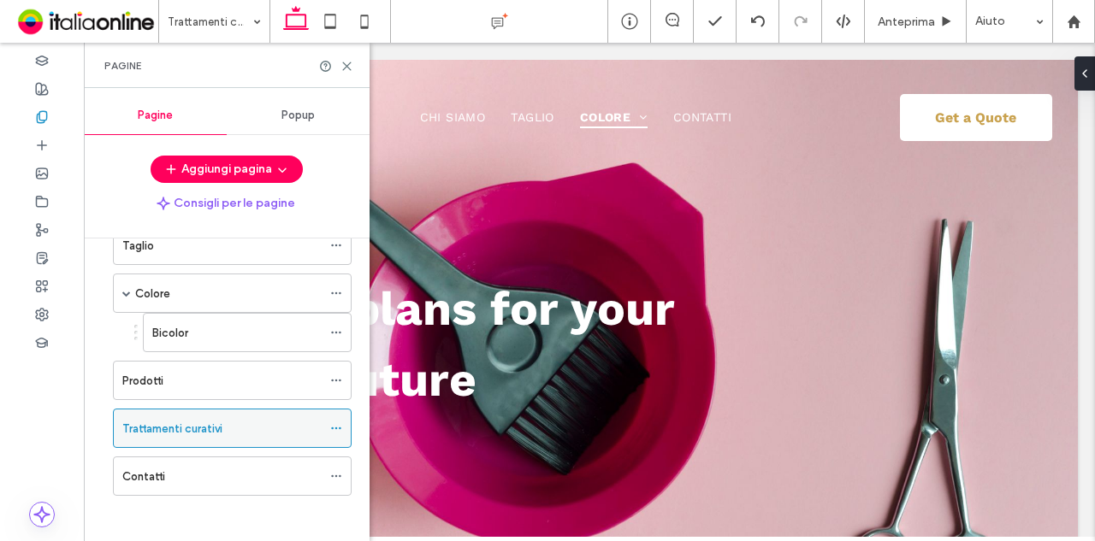
click at [205, 428] on label "Trattamenti curativi" at bounding box center [172, 429] width 100 height 30
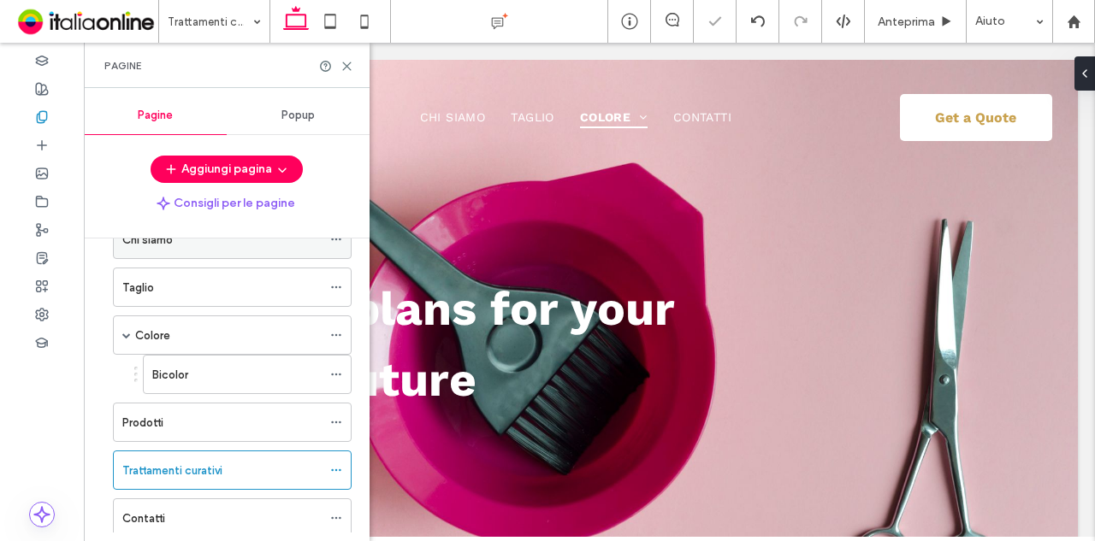
scroll to position [0, 0]
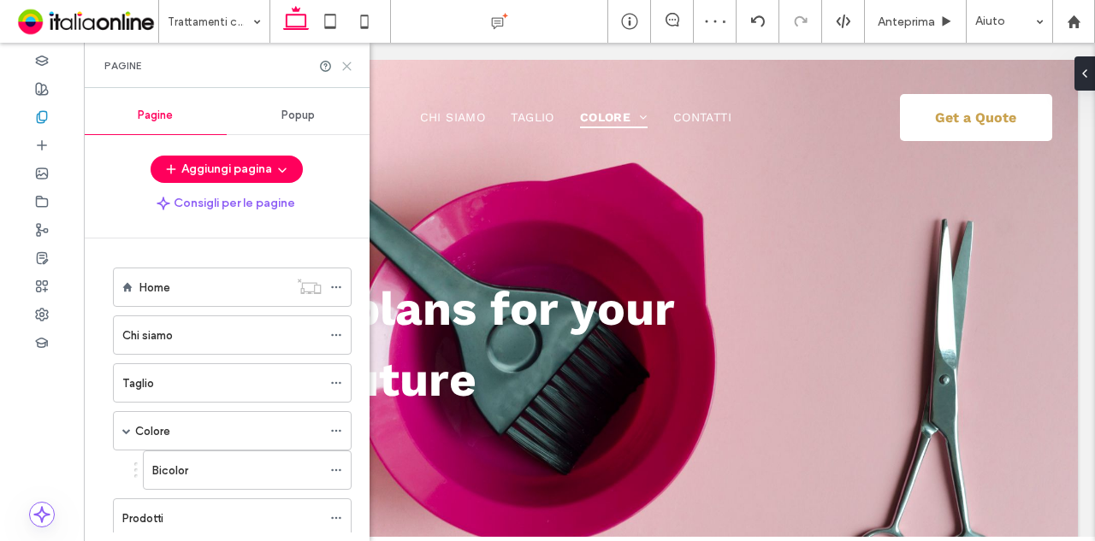
click at [341, 68] on icon at bounding box center [346, 66] width 13 height 13
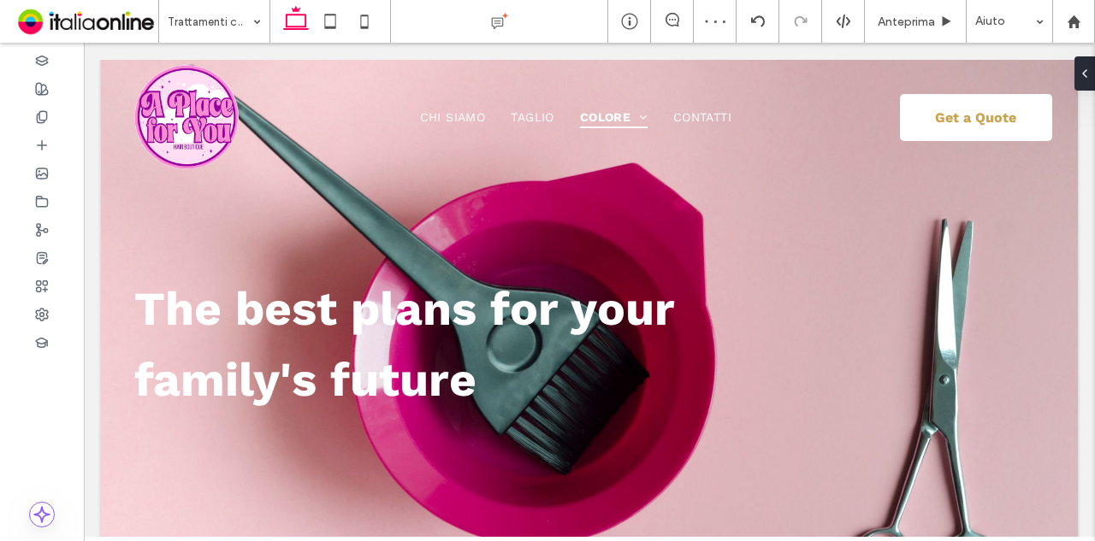
type input "*"
type input "****"
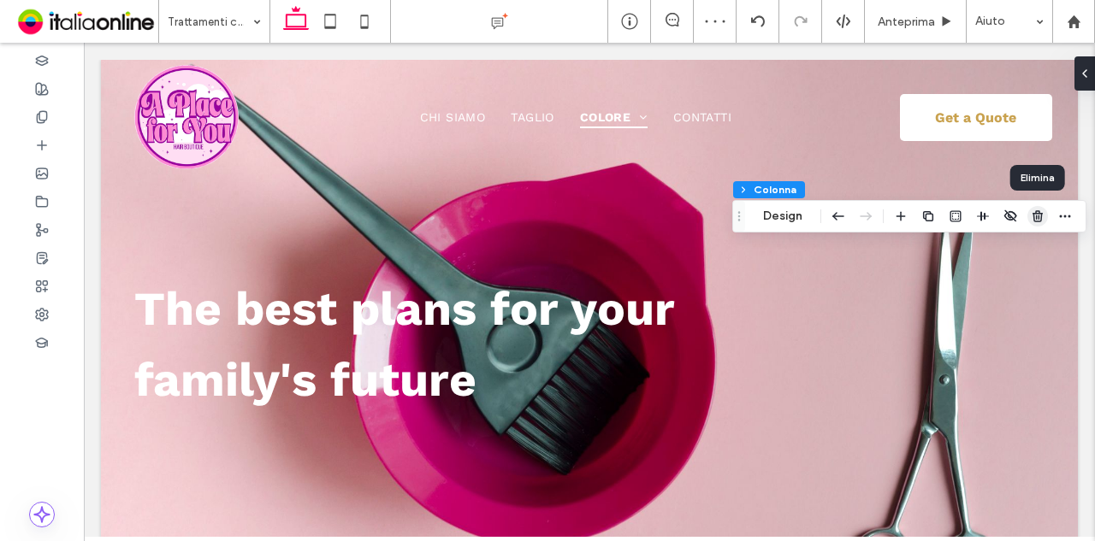
click at [1046, 218] on span "button" at bounding box center [1037, 216] width 21 height 21
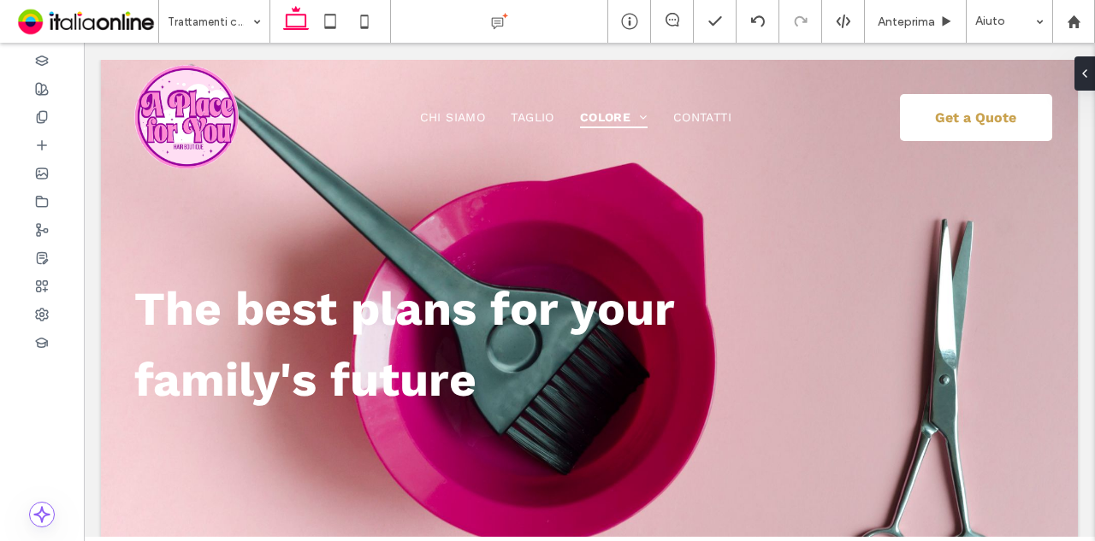
type input "**"
type input "*****"
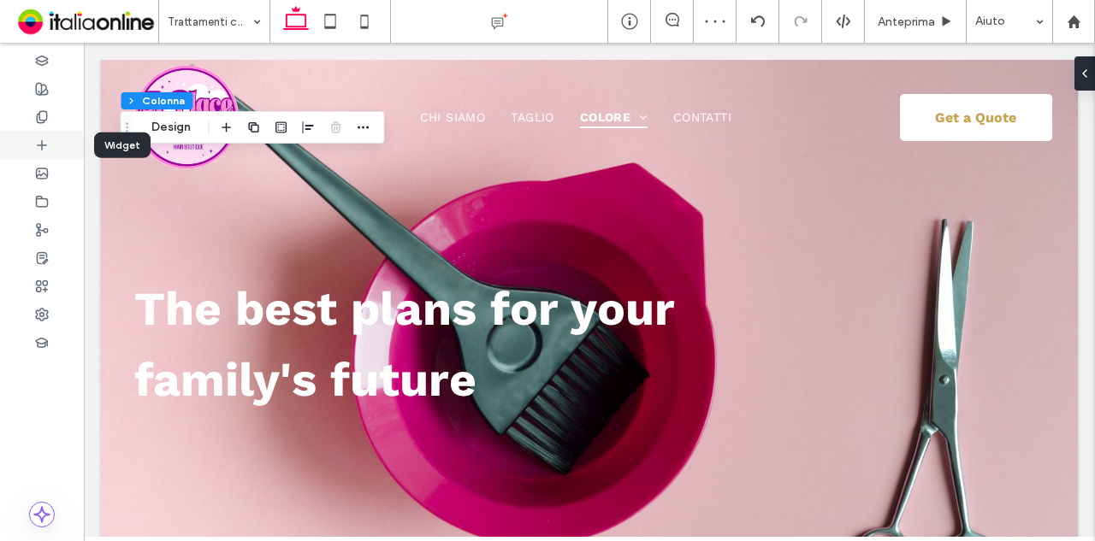
click at [45, 143] on icon at bounding box center [42, 146] width 14 height 14
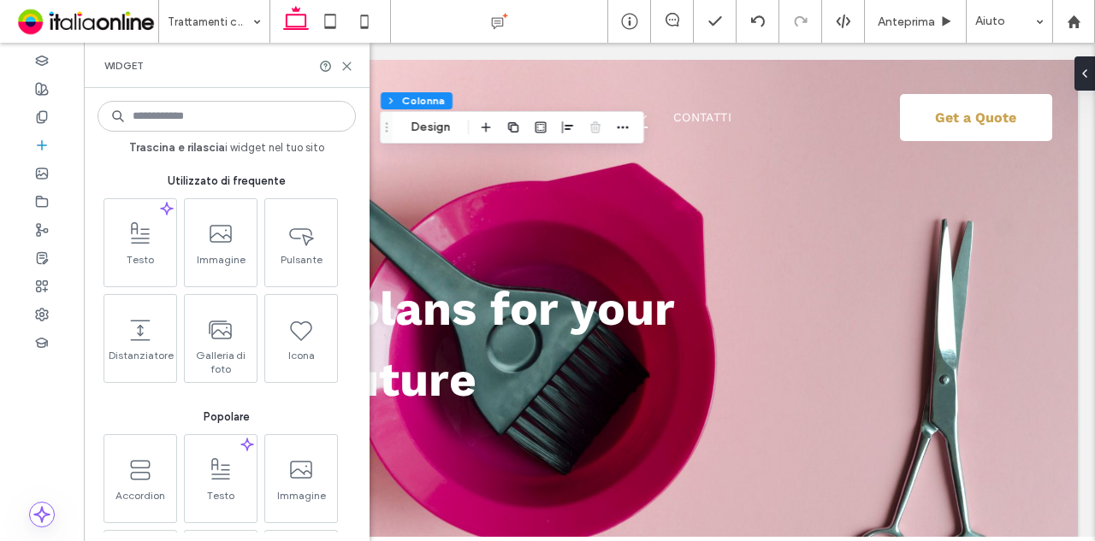
click at [188, 128] on input at bounding box center [226, 116] width 258 height 31
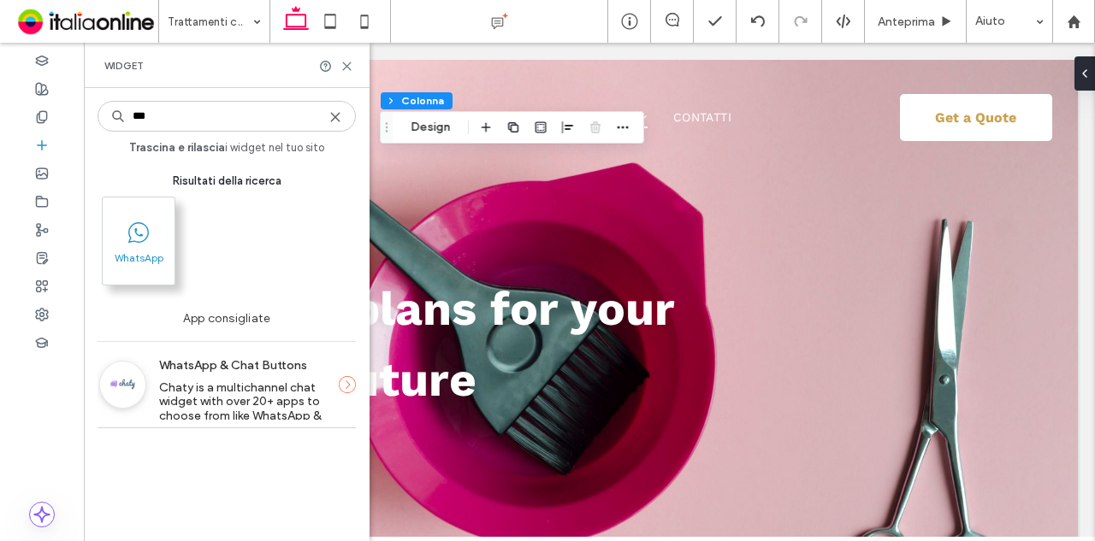
type input "***"
click at [151, 222] on icon at bounding box center [139, 233] width 26 height 26
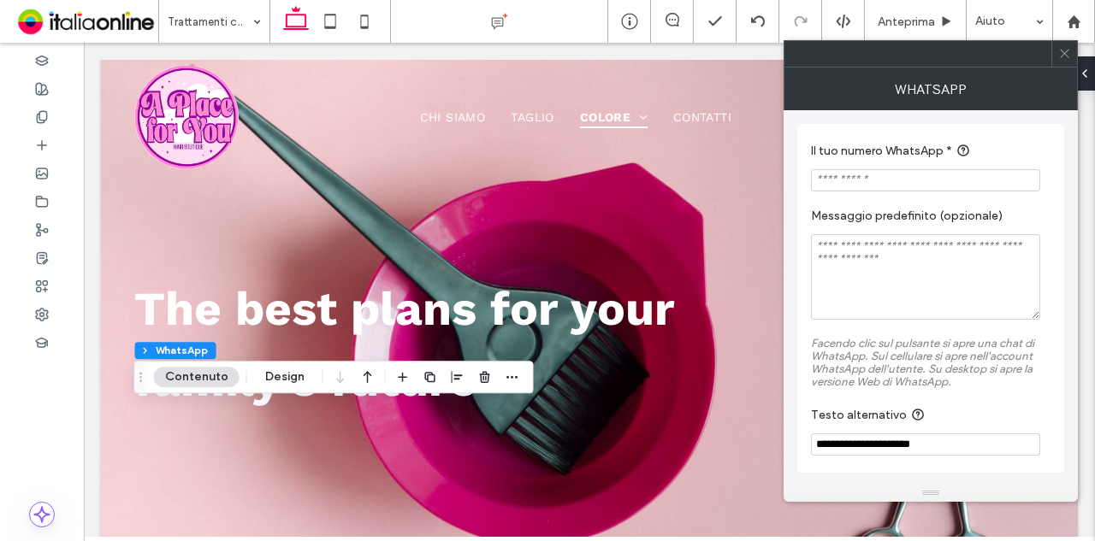
click at [952, 172] on input "Il tuo numero WhatsApp *" at bounding box center [925, 180] width 229 height 22
click at [946, 259] on textarea "Messaggio predefinito (opzionale)" at bounding box center [925, 277] width 229 height 86
drag, startPoint x: 994, startPoint y: 181, endPoint x: 985, endPoint y: 187, distance: 10.4
click at [986, 186] on input "Il tuo numero WhatsApp *" at bounding box center [925, 180] width 229 height 22
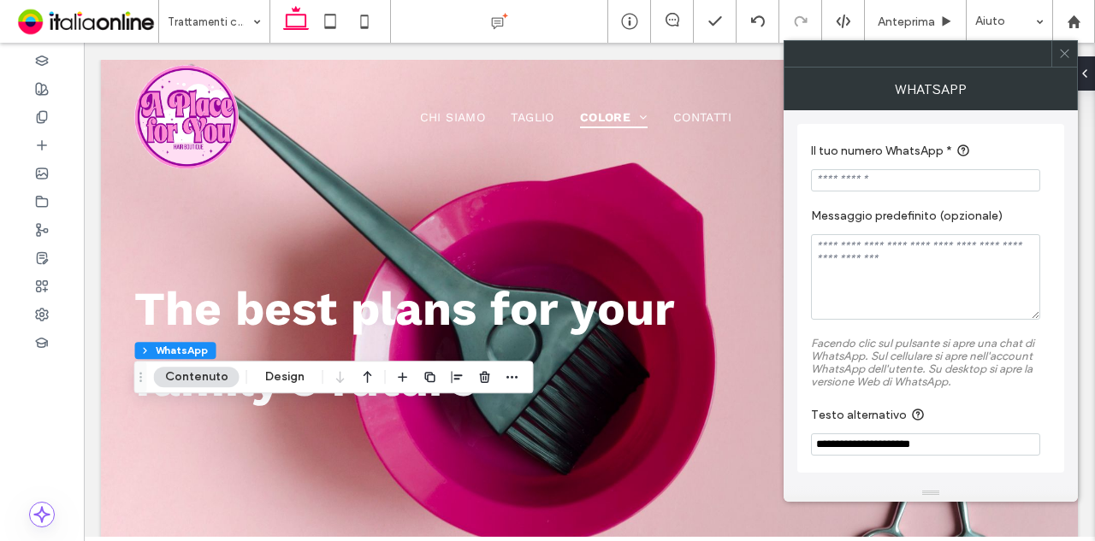
click at [886, 446] on input "**********" at bounding box center [925, 445] width 229 height 22
drag, startPoint x: 888, startPoint y: 453, endPoint x: 804, endPoint y: 448, distance: 84.0
click at [804, 448] on div "**********" at bounding box center [930, 298] width 267 height 349
type input "**********"
click at [929, 406] on section "**********" at bounding box center [930, 431] width 239 height 68
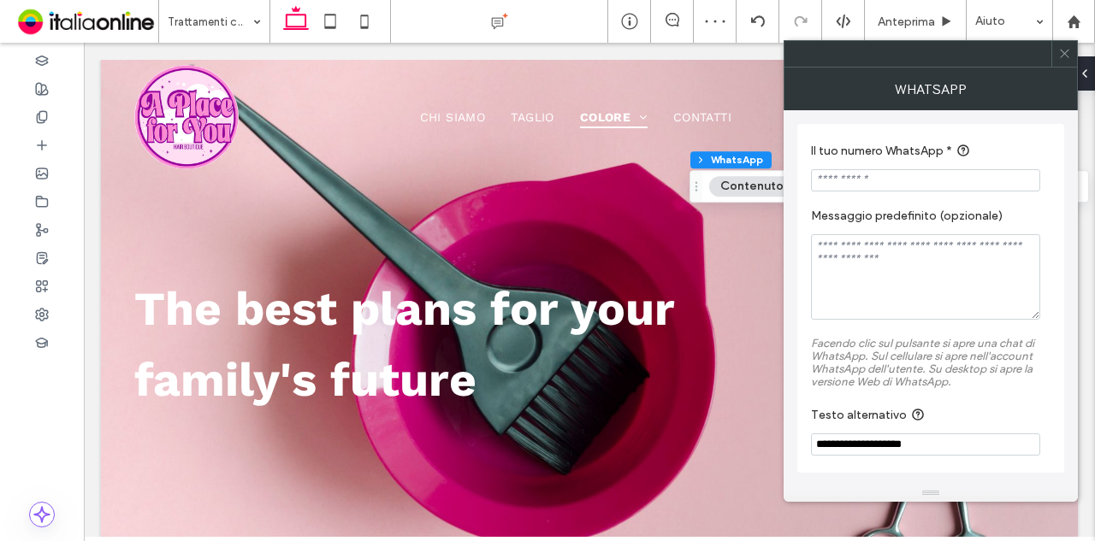
click at [1062, 52] on icon at bounding box center [1064, 53] width 13 height 13
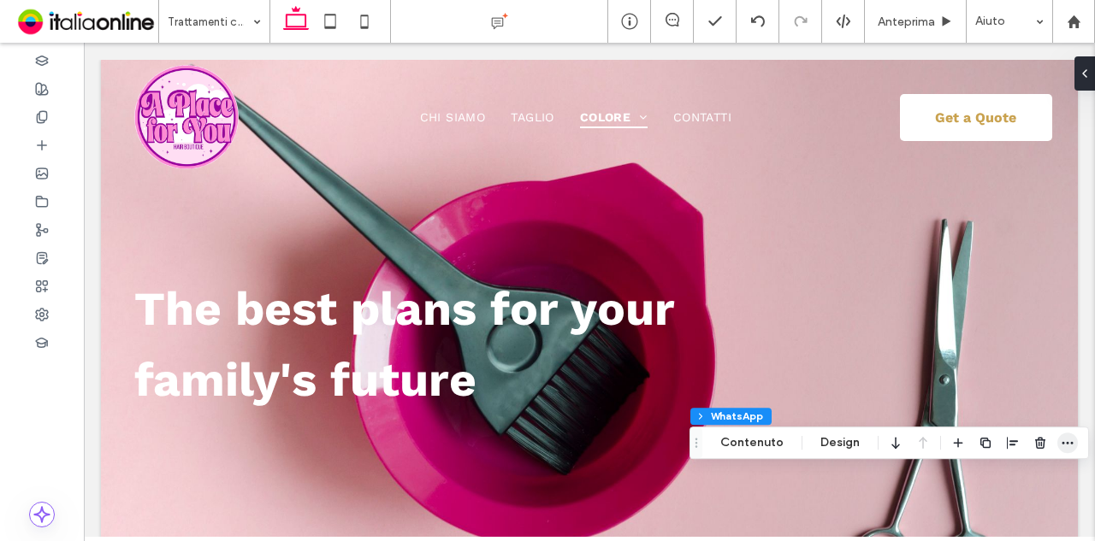
click at [1060, 449] on icon "button" at bounding box center [1067, 443] width 14 height 14
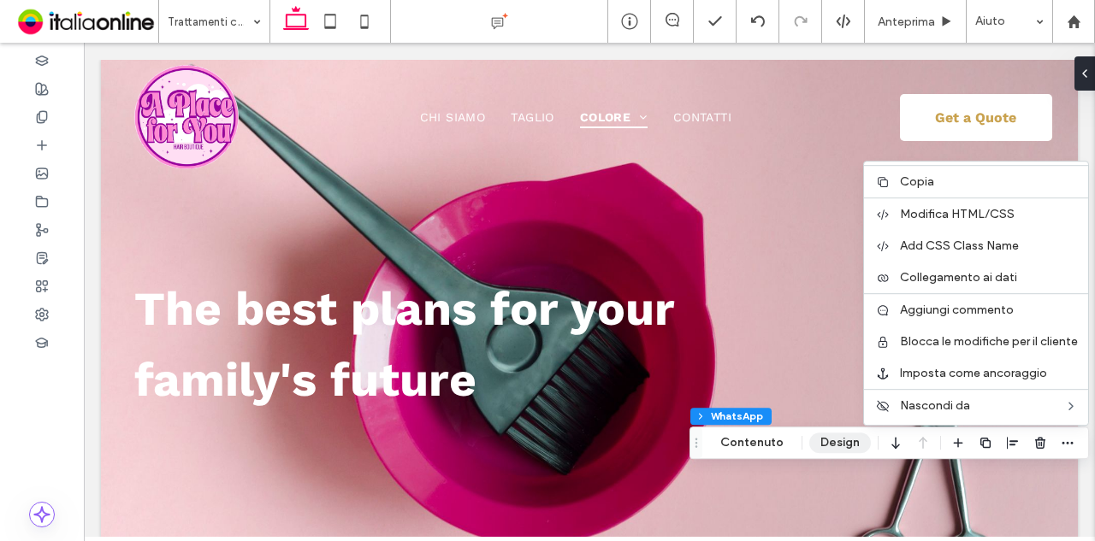
click at [859, 444] on button "Design" at bounding box center [840, 443] width 62 height 21
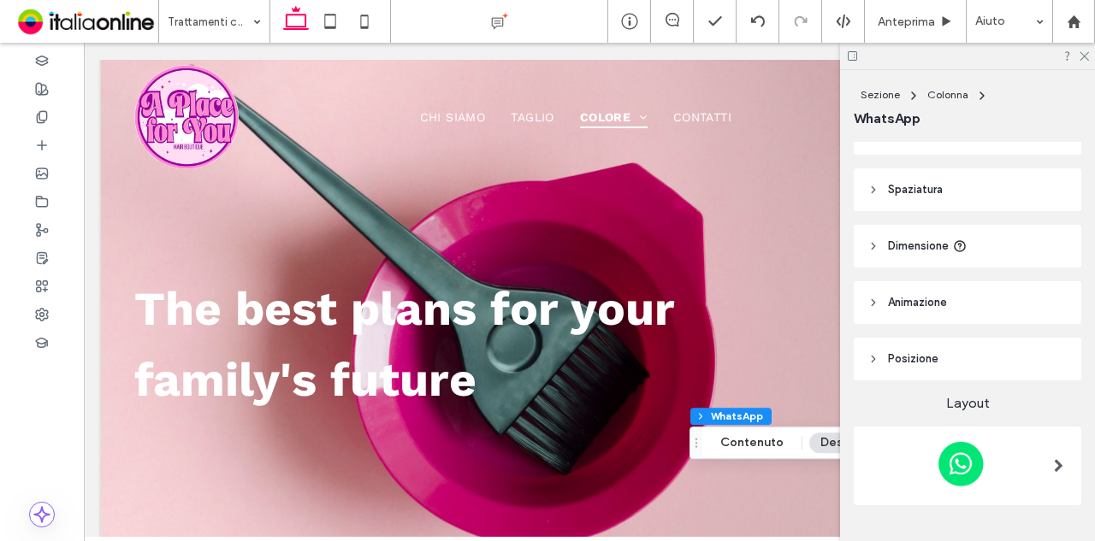
scroll to position [74, 0]
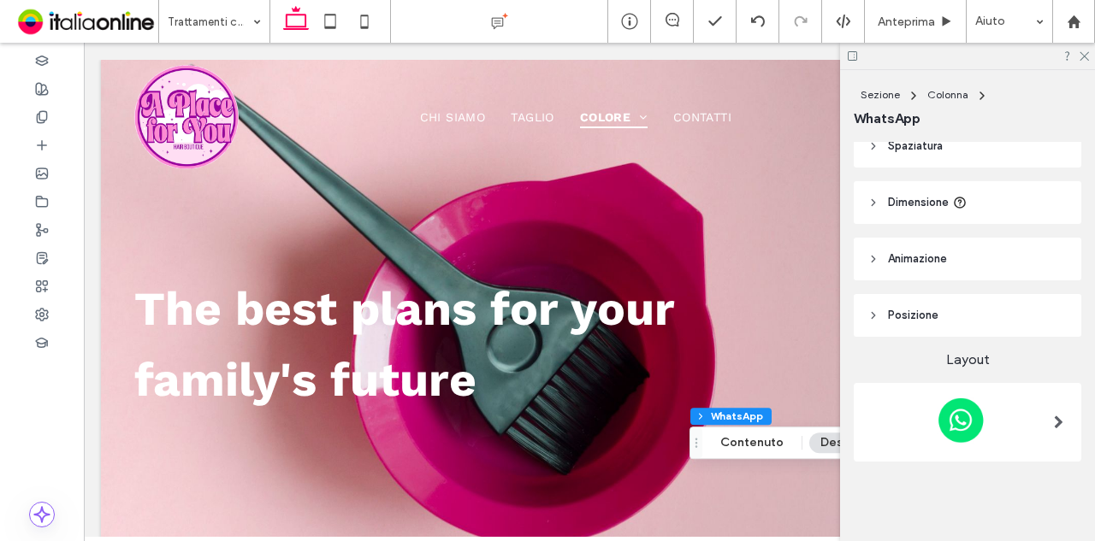
click at [1041, 422] on div at bounding box center [1058, 423] width 35 height 62
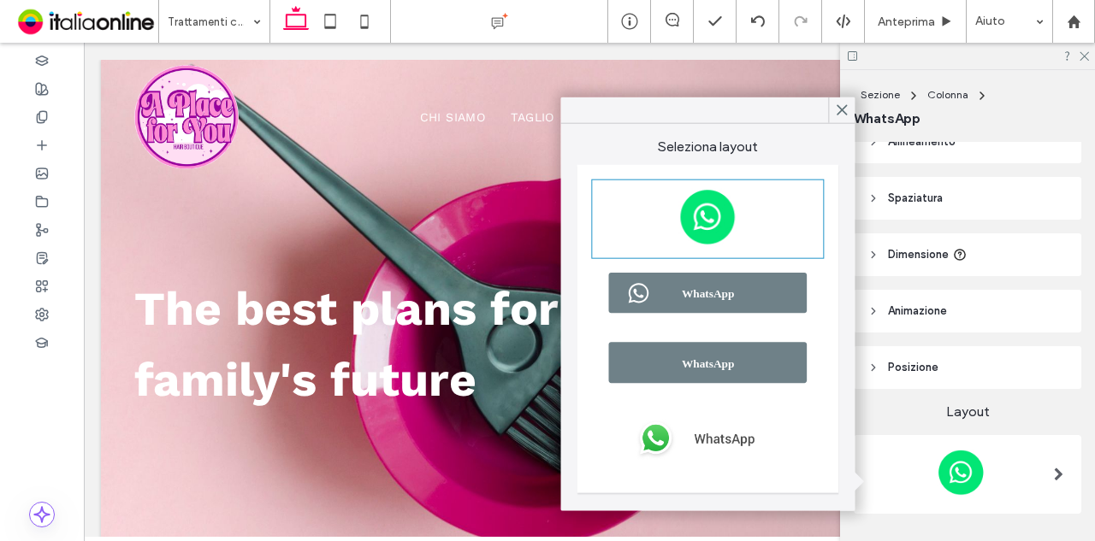
scroll to position [0, 0]
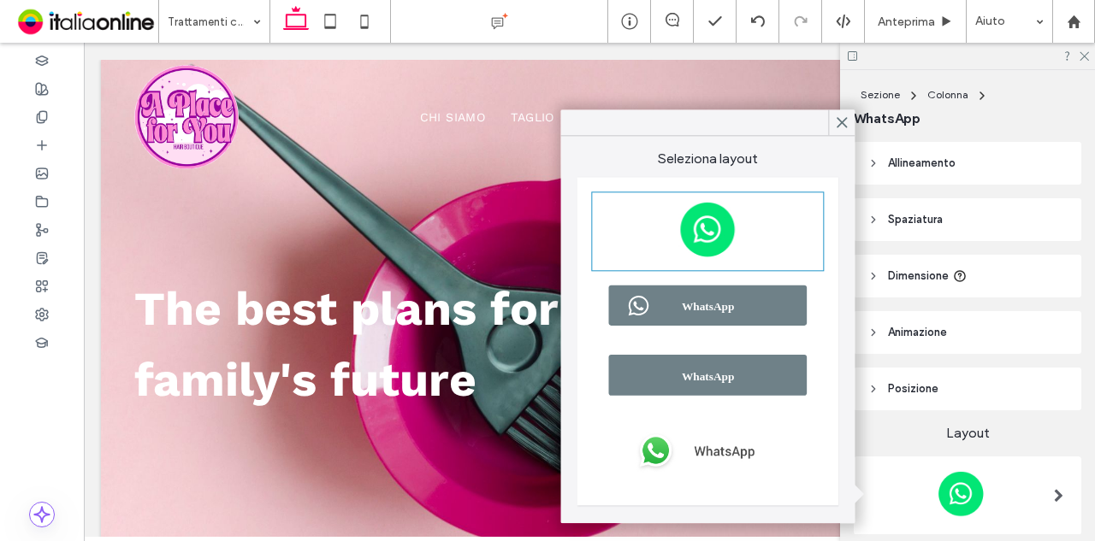
click at [995, 223] on header "Spaziatura" at bounding box center [966, 219] width 227 height 43
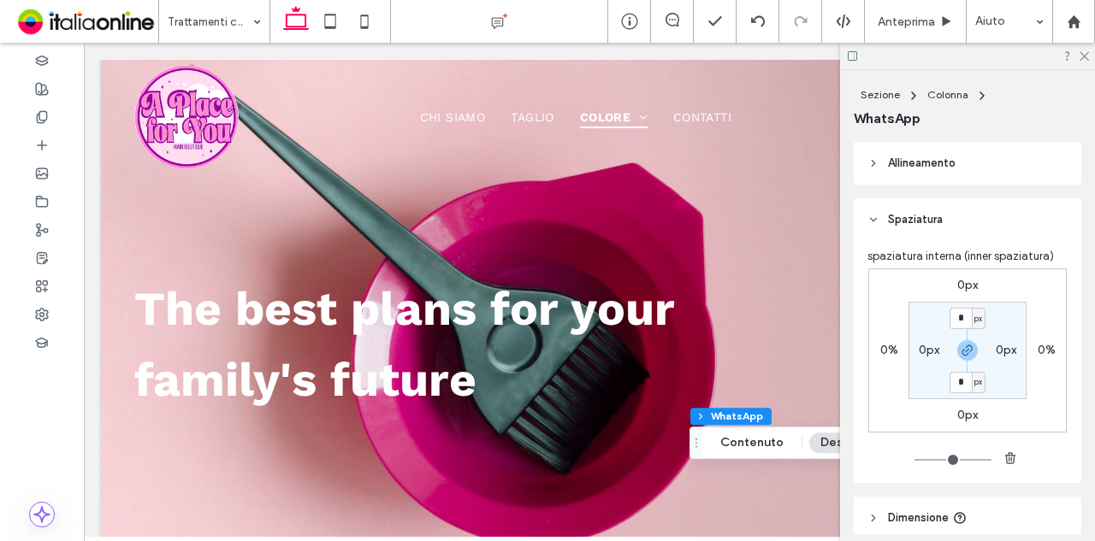
click at [999, 163] on header "Allineamento" at bounding box center [966, 163] width 227 height 43
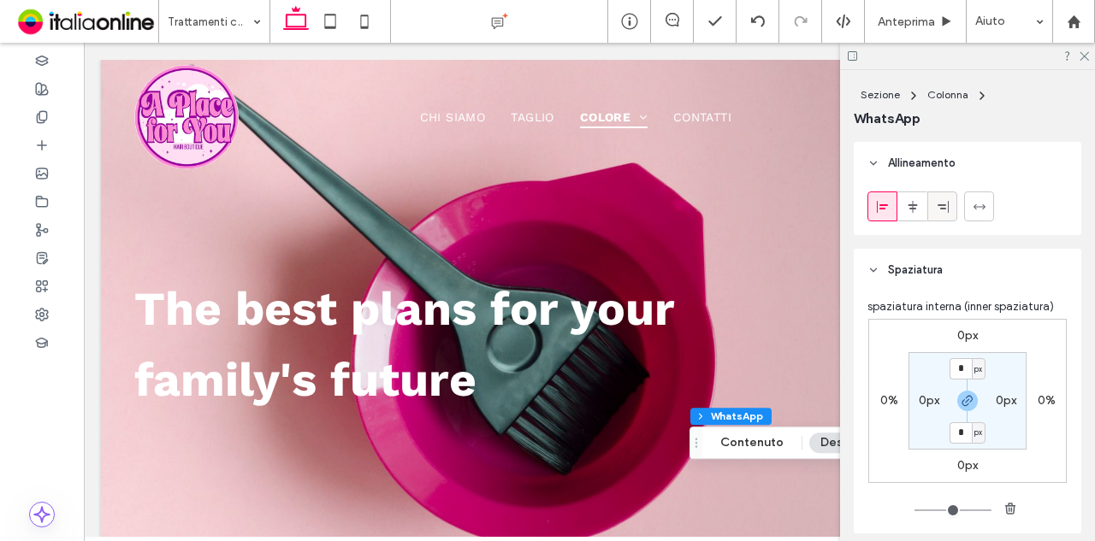
click at [955, 214] on div at bounding box center [942, 206] width 28 height 28
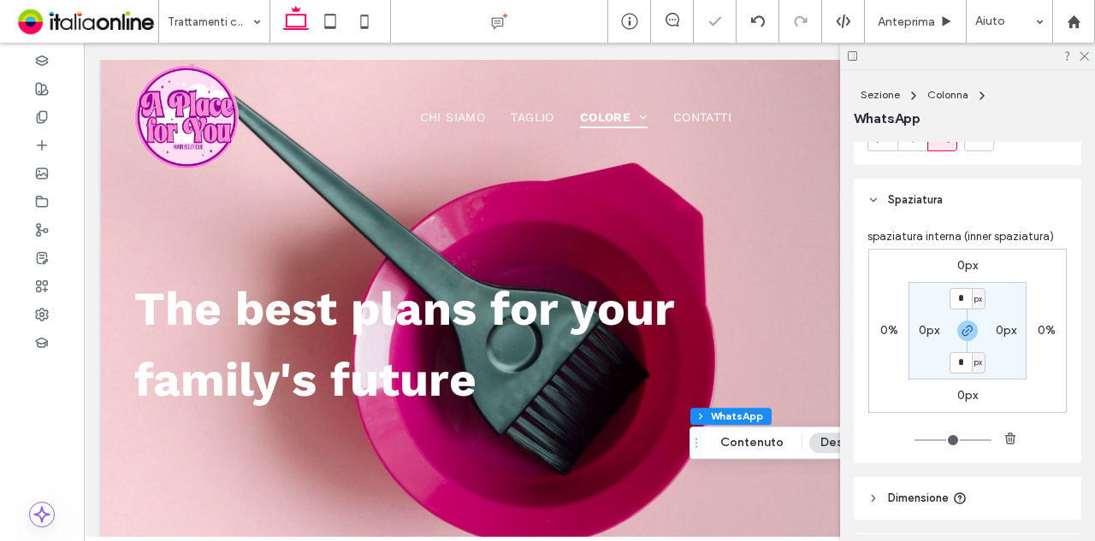
scroll to position [257, 0]
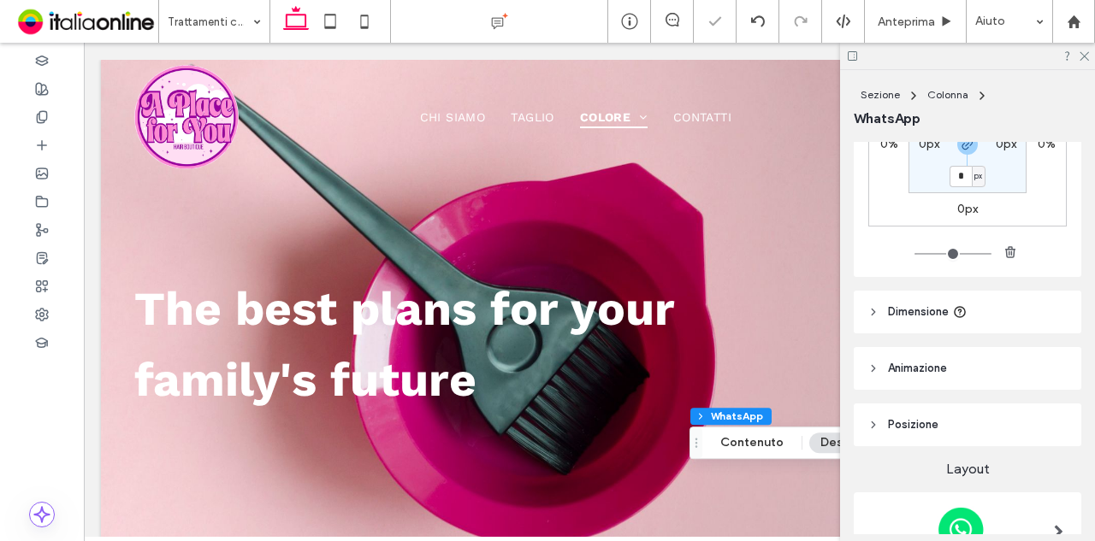
click at [1011, 319] on header "Dimensione" at bounding box center [966, 312] width 227 height 43
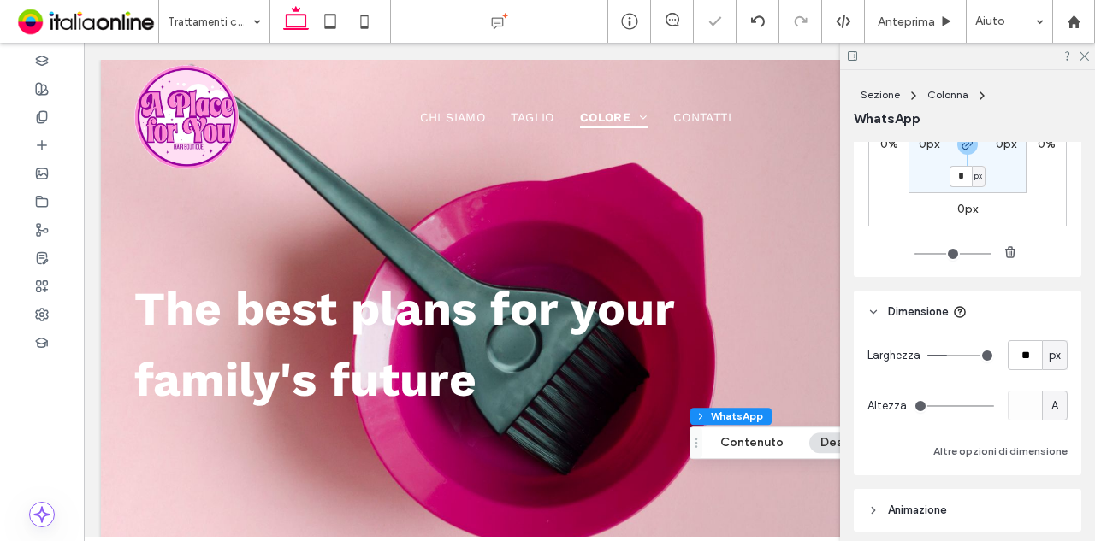
click at [983, 531] on header "Animazione" at bounding box center [966, 510] width 227 height 43
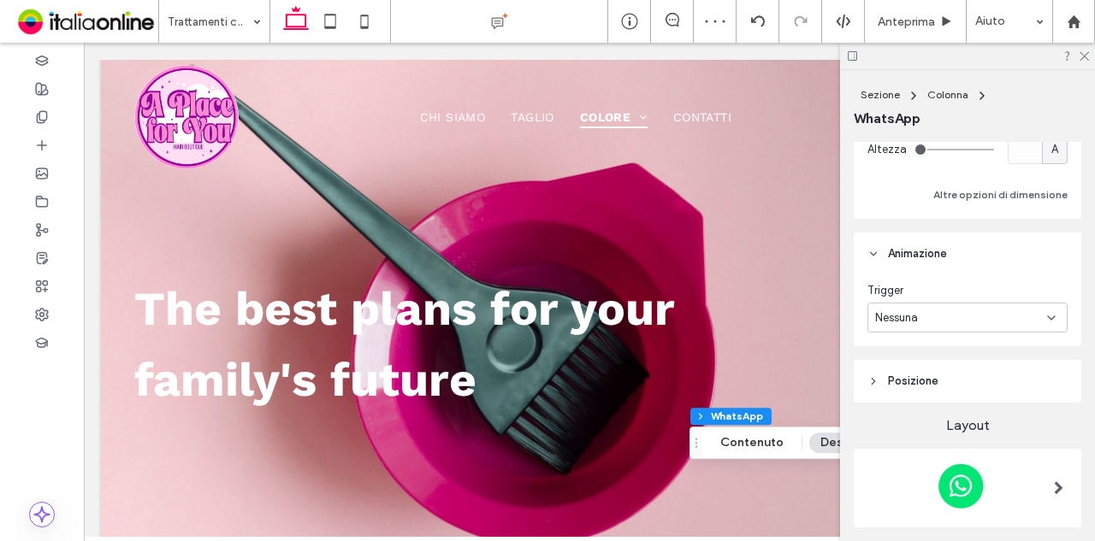
click at [982, 396] on header "Posizione" at bounding box center [966, 381] width 227 height 43
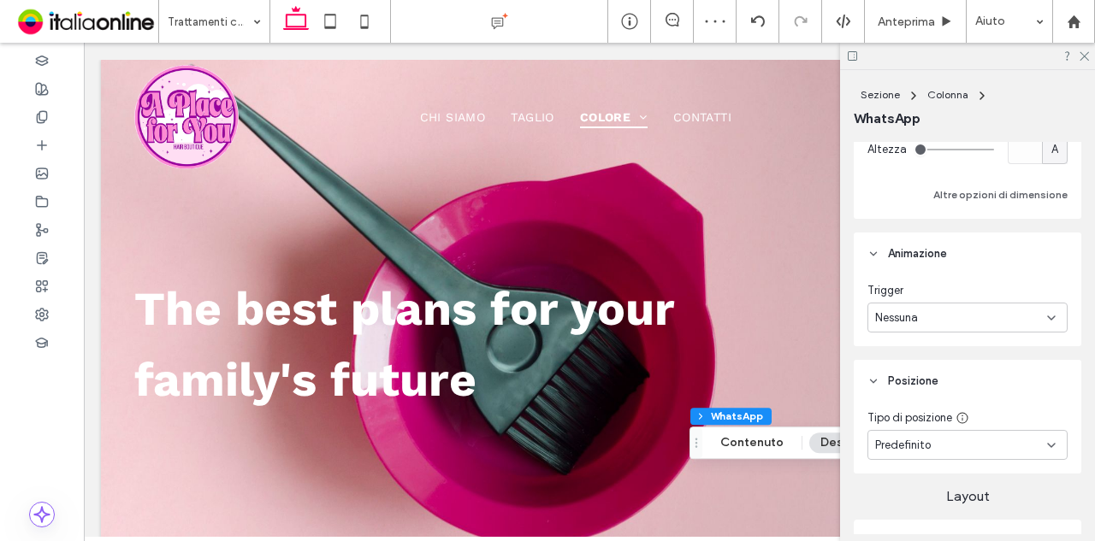
click at [990, 452] on div "Predefinito" at bounding box center [961, 445] width 172 height 17
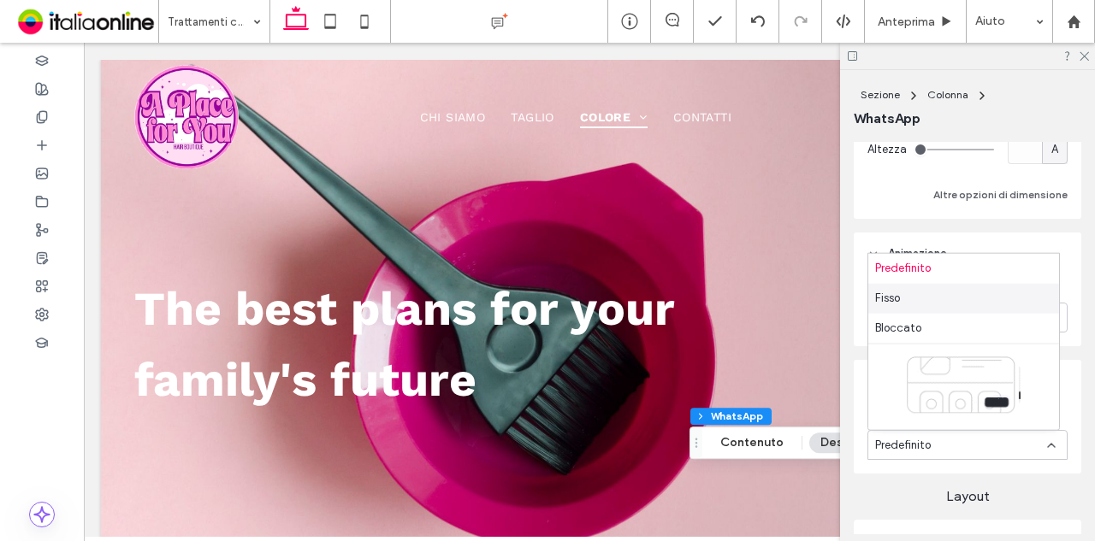
click at [974, 300] on div "Fisso" at bounding box center [963, 299] width 191 height 30
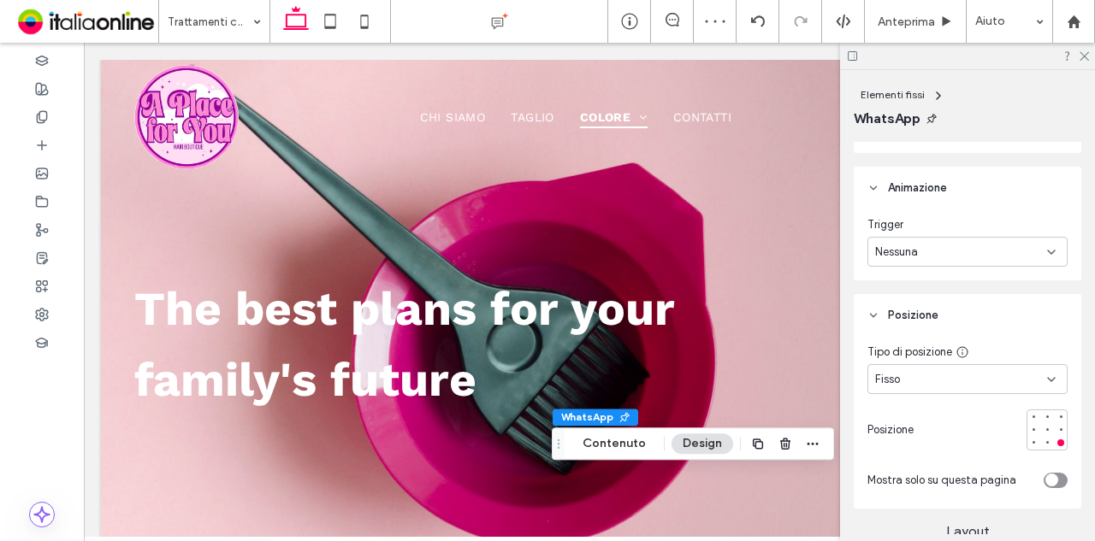
scroll to position [684, 0]
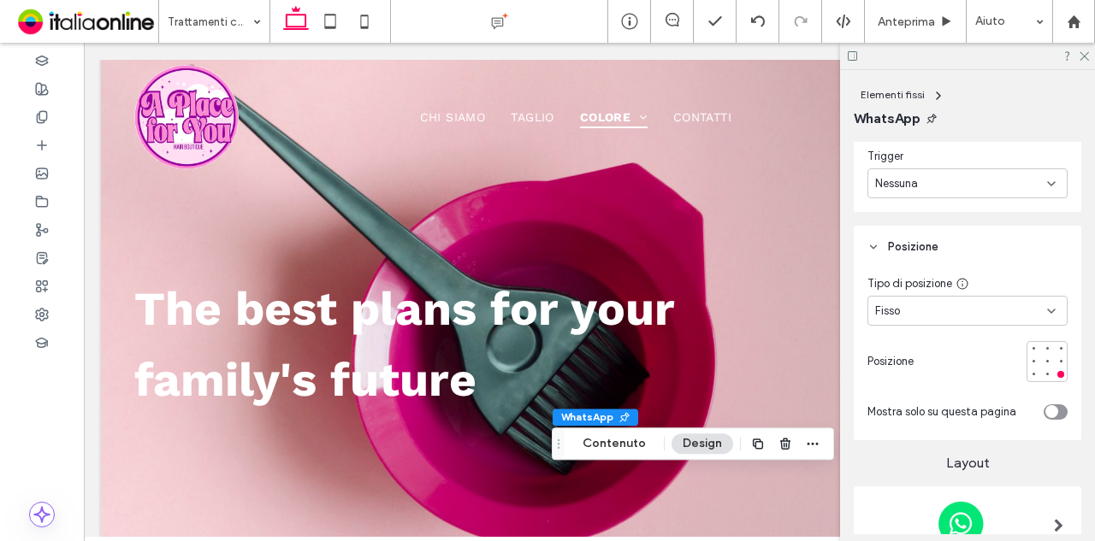
click at [1024, 313] on div "Fisso" at bounding box center [961, 311] width 172 height 17
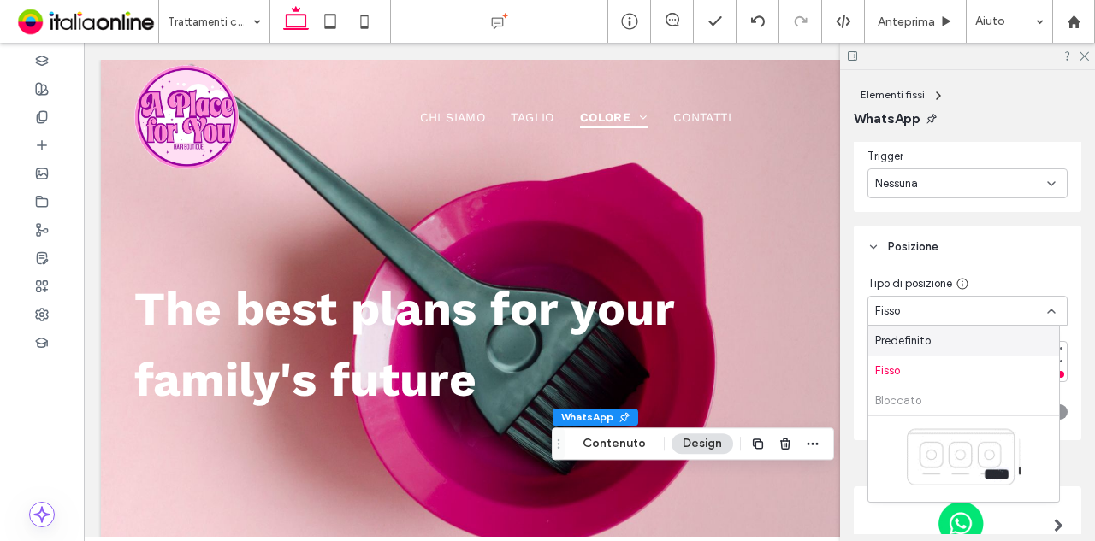
click at [1016, 310] on div "Fisso" at bounding box center [961, 311] width 172 height 17
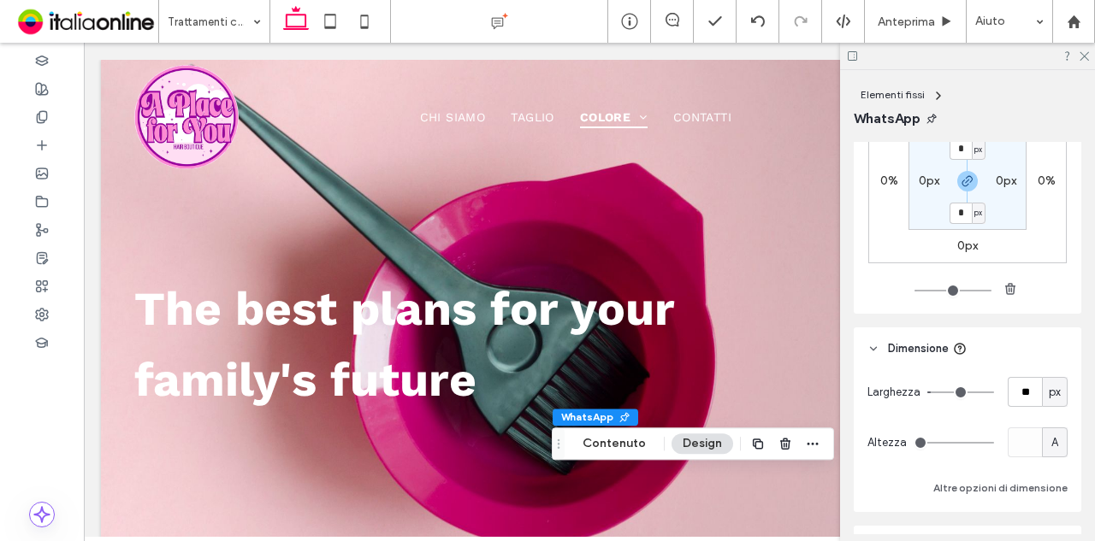
scroll to position [0, 0]
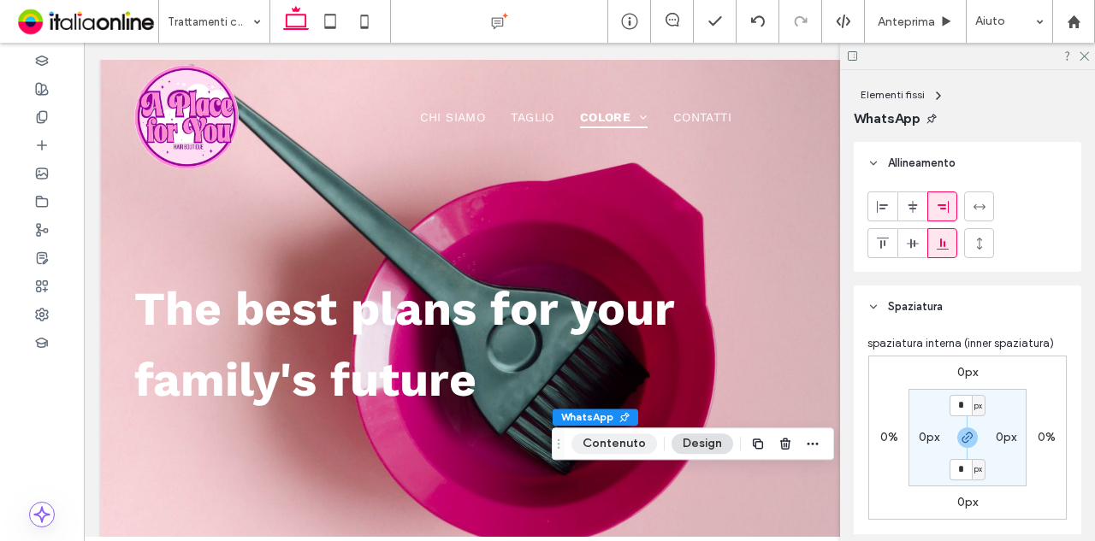
click at [619, 441] on button "Contenuto" at bounding box center [614, 444] width 86 height 21
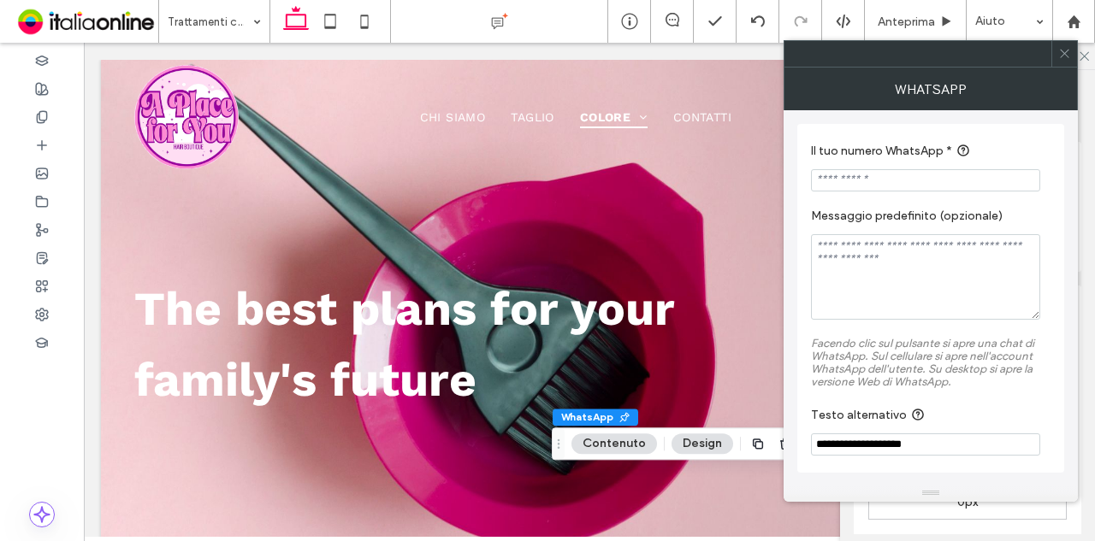
click at [1059, 68] on div "WhatsApp" at bounding box center [930, 89] width 294 height 43
click at [1060, 62] on span at bounding box center [1064, 54] width 13 height 26
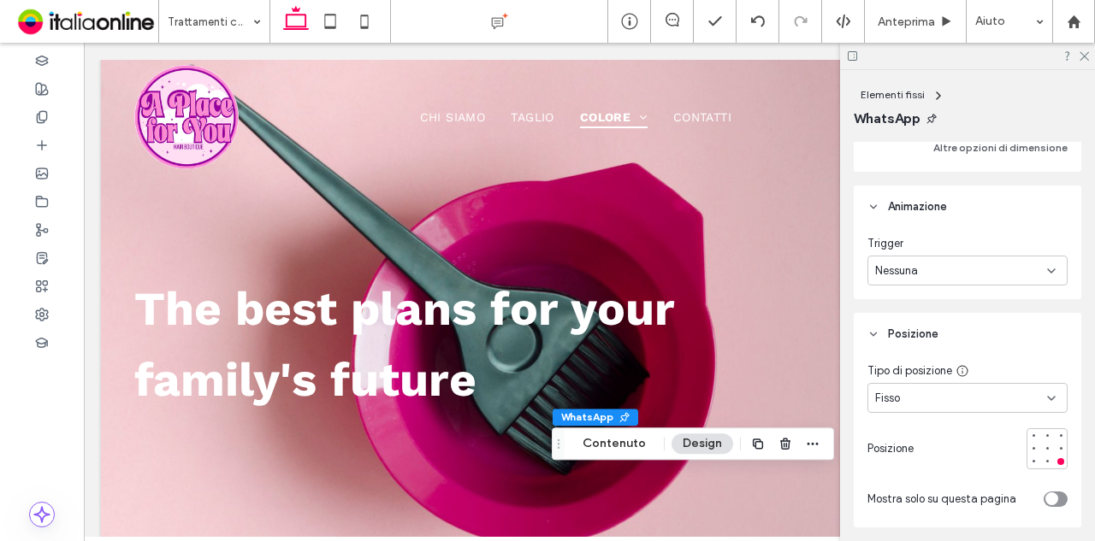
scroll to position [599, 0]
click at [983, 273] on div "Nessuna" at bounding box center [961, 269] width 172 height 17
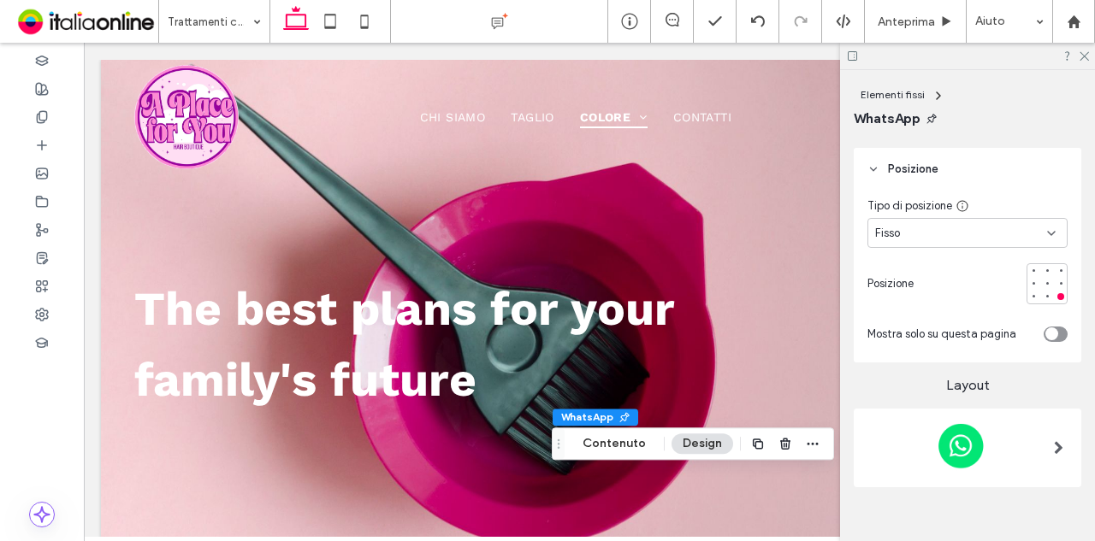
scroll to position [770, 0]
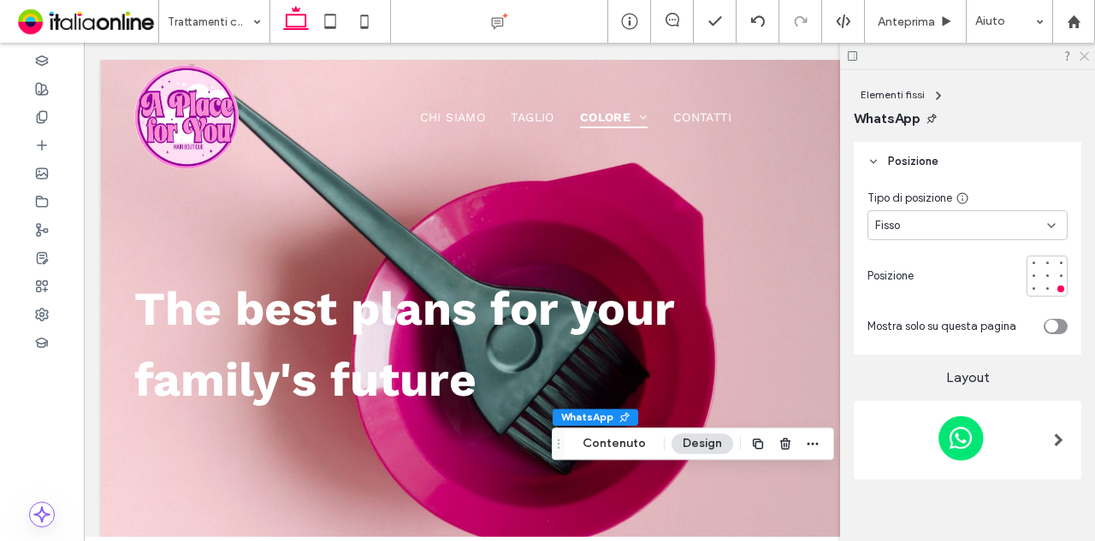
click at [1080, 51] on icon at bounding box center [1082, 55] width 11 height 11
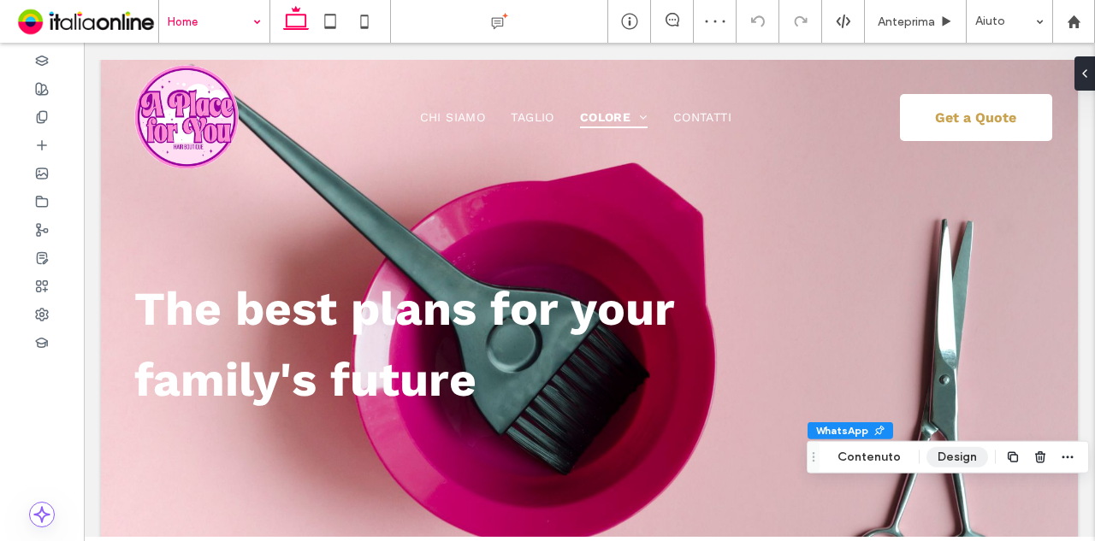
click at [953, 463] on button "Design" at bounding box center [957, 457] width 62 height 21
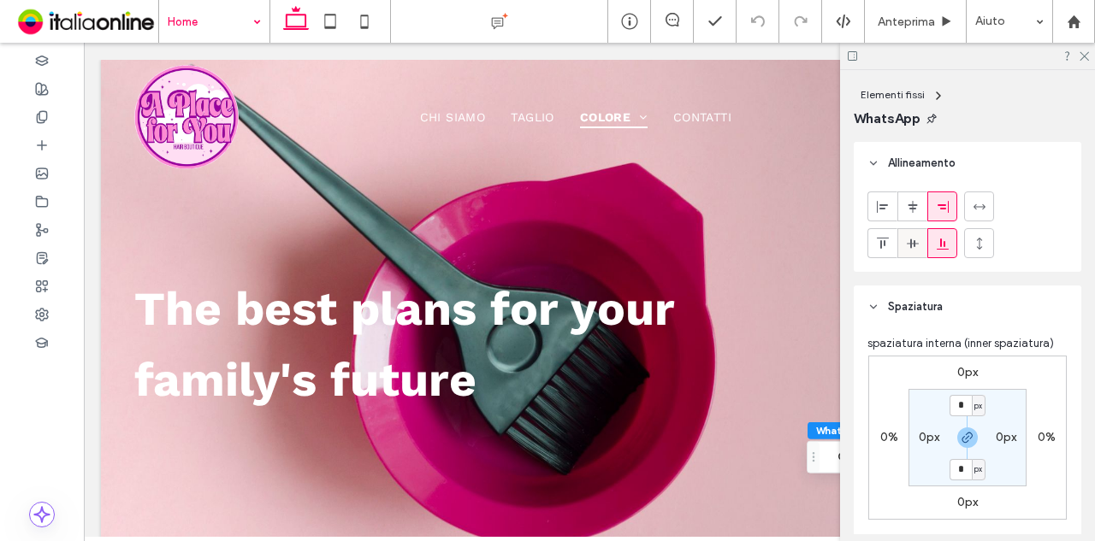
click at [912, 244] on icon at bounding box center [913, 244] width 14 height 14
click at [1087, 62] on div at bounding box center [967, 56] width 255 height 27
click at [1083, 55] on use at bounding box center [1083, 56] width 9 height 9
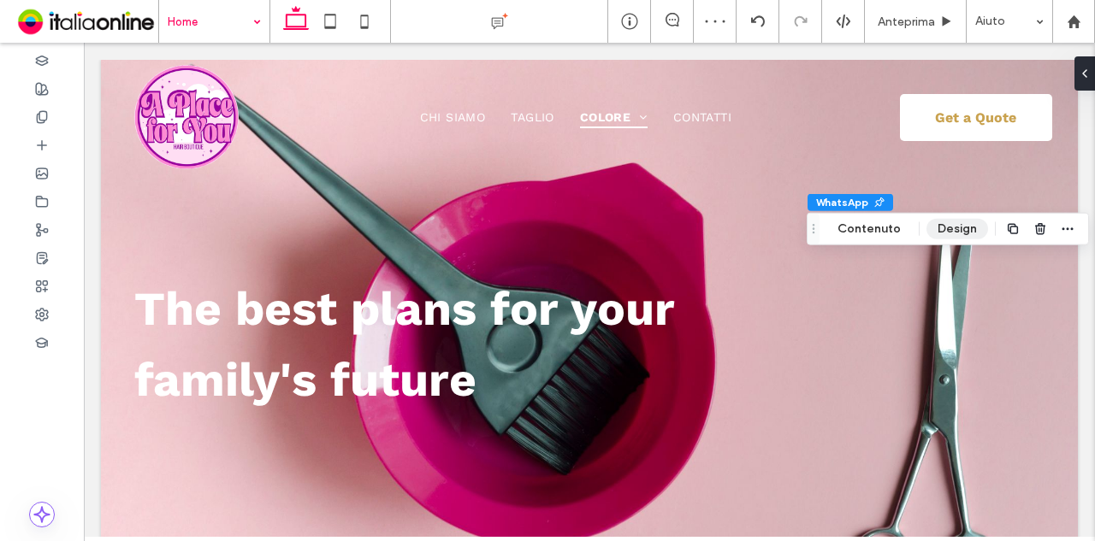
click at [942, 231] on button "Design" at bounding box center [957, 229] width 62 height 21
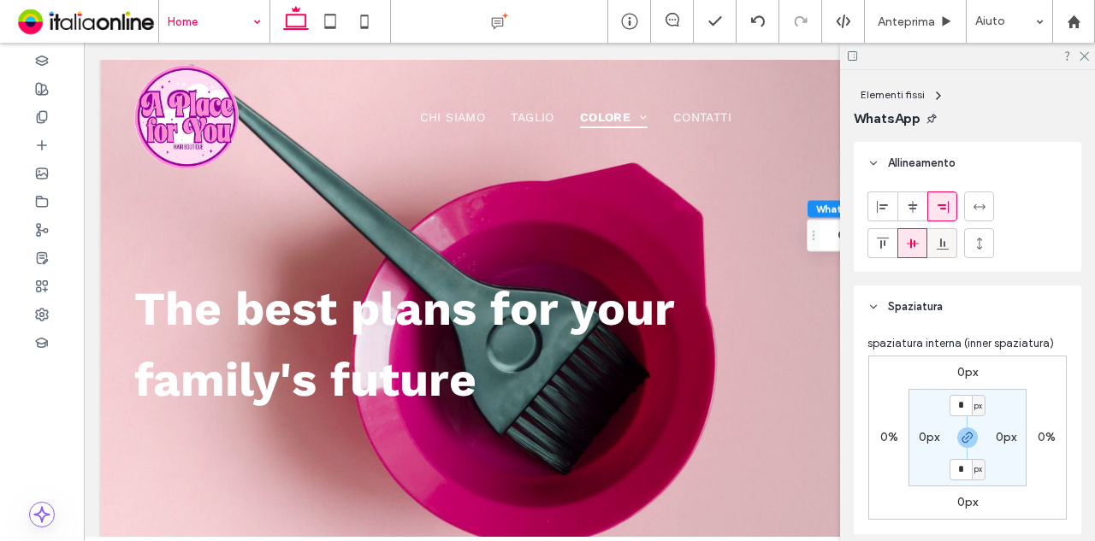
click at [949, 242] on div at bounding box center [942, 243] width 28 height 28
click at [906, 208] on icon at bounding box center [913, 207] width 14 height 14
click at [948, 204] on icon at bounding box center [943, 207] width 14 height 14
click at [979, 210] on icon at bounding box center [979, 207] width 14 height 14
click at [940, 204] on use at bounding box center [942, 206] width 11 height 12
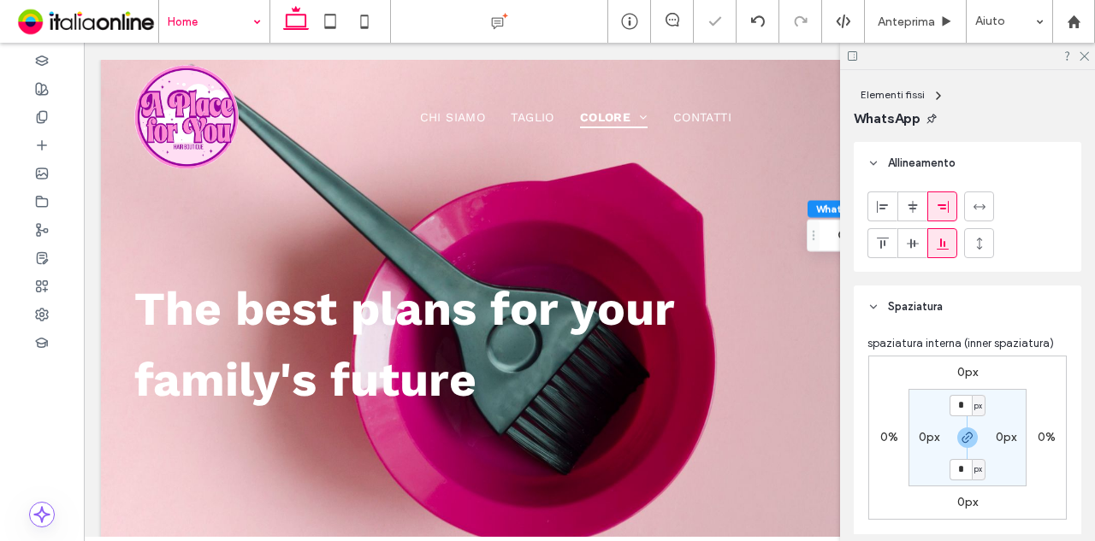
click at [1002, 437] on label "0px" at bounding box center [1005, 437] width 21 height 15
click at [1010, 440] on div "px" at bounding box center [1017, 437] width 14 height 21
click at [1039, 440] on label "0%" at bounding box center [1046, 437] width 18 height 15
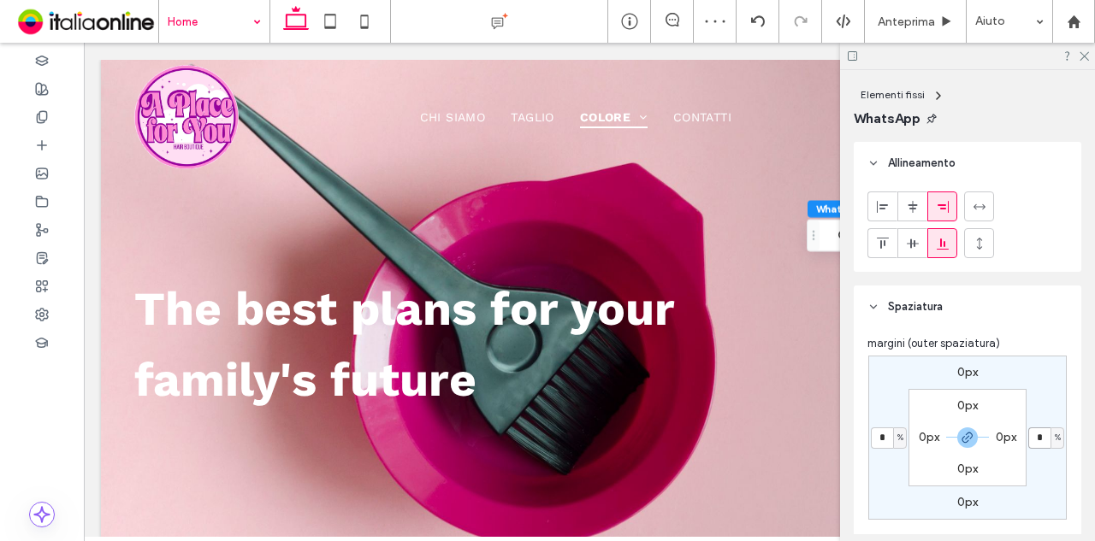
click at [1039, 440] on input "*" at bounding box center [1039, 438] width 22 height 21
type input "**"
click at [1033, 487] on div "0px ** % 0px ** % 0px 0px 0px 0px" at bounding box center [967, 438] width 198 height 164
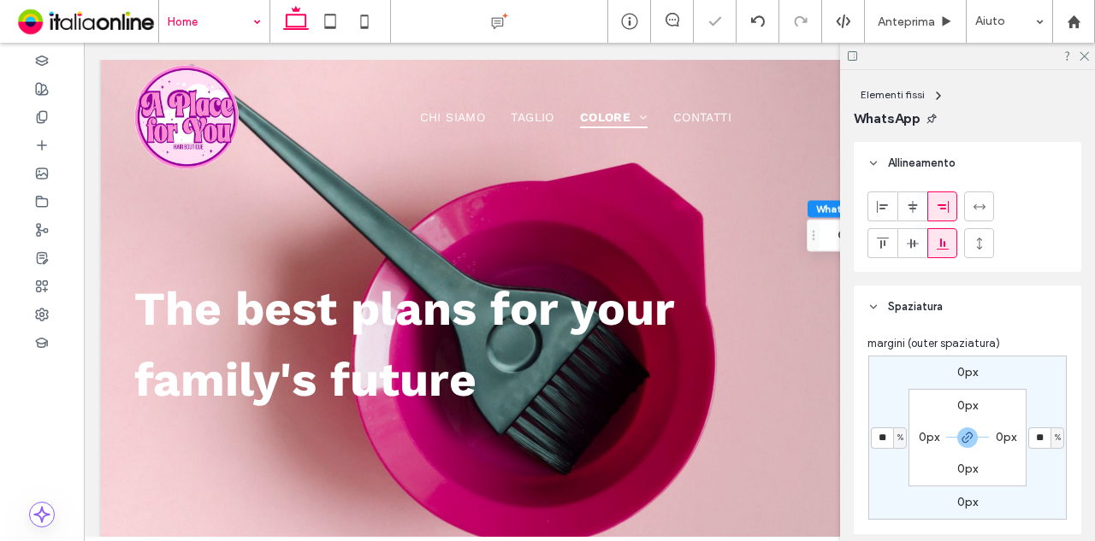
click at [959, 500] on label "0px" at bounding box center [967, 502] width 21 height 15
type input "*"
type input "**"
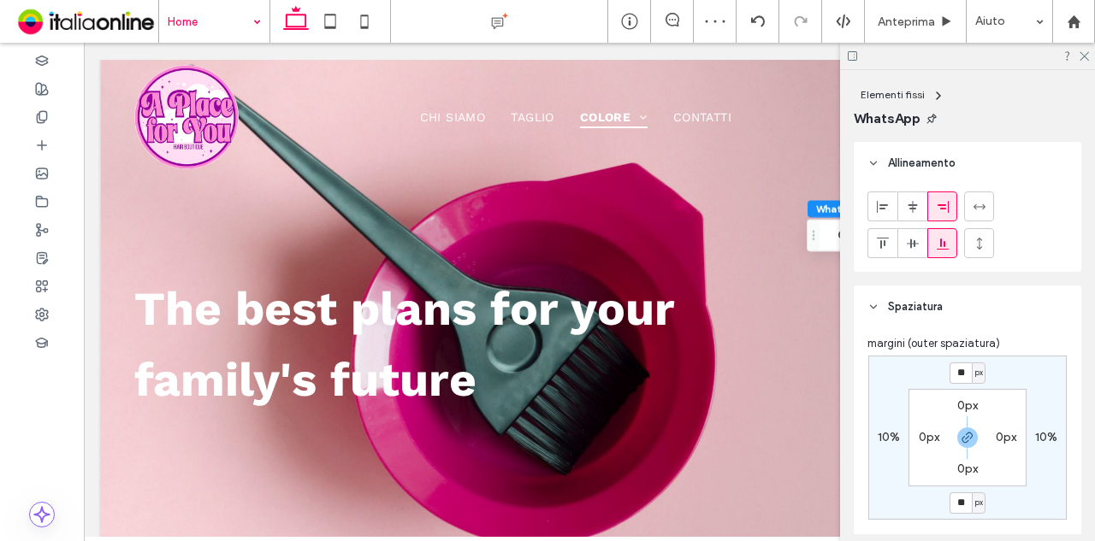
click at [1010, 507] on div "** px 10% ** px 10% 0px 0px 0px 0px" at bounding box center [967, 438] width 198 height 164
click at [1086, 60] on icon at bounding box center [1082, 55] width 11 height 11
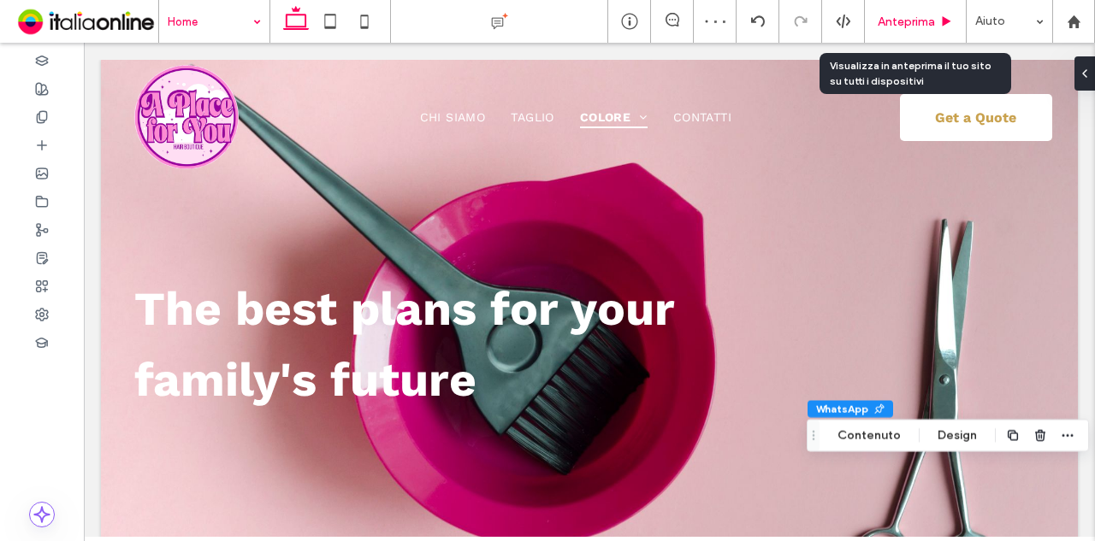
click at [924, 15] on span "Anteprima" at bounding box center [905, 22] width 57 height 15
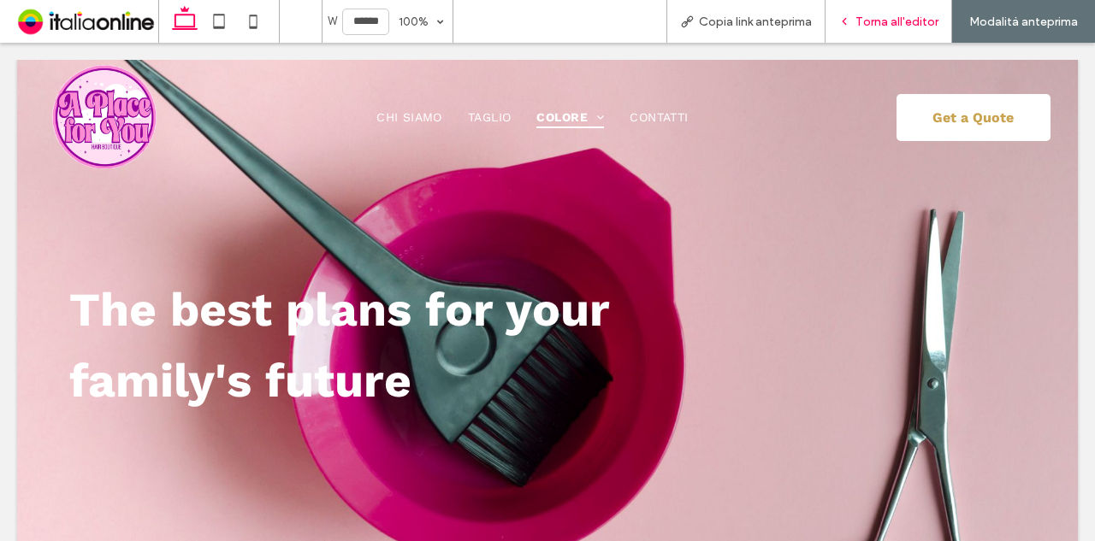
click at [893, 28] on div "Torna all'editor" at bounding box center [888, 21] width 127 height 43
click at [906, 25] on span "Torna all'editor" at bounding box center [896, 22] width 83 height 15
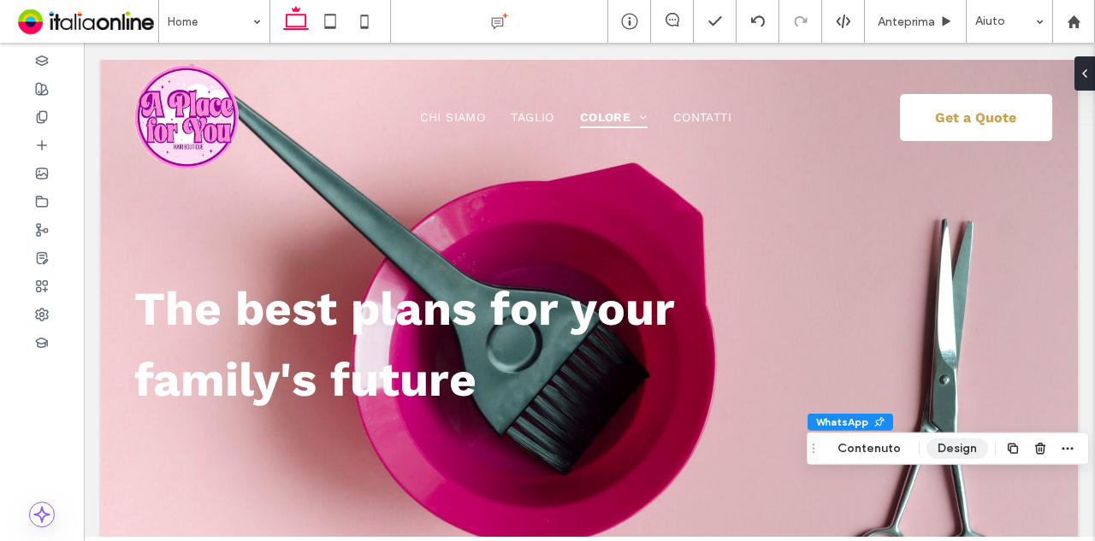
click at [948, 448] on button "Design" at bounding box center [957, 449] width 62 height 21
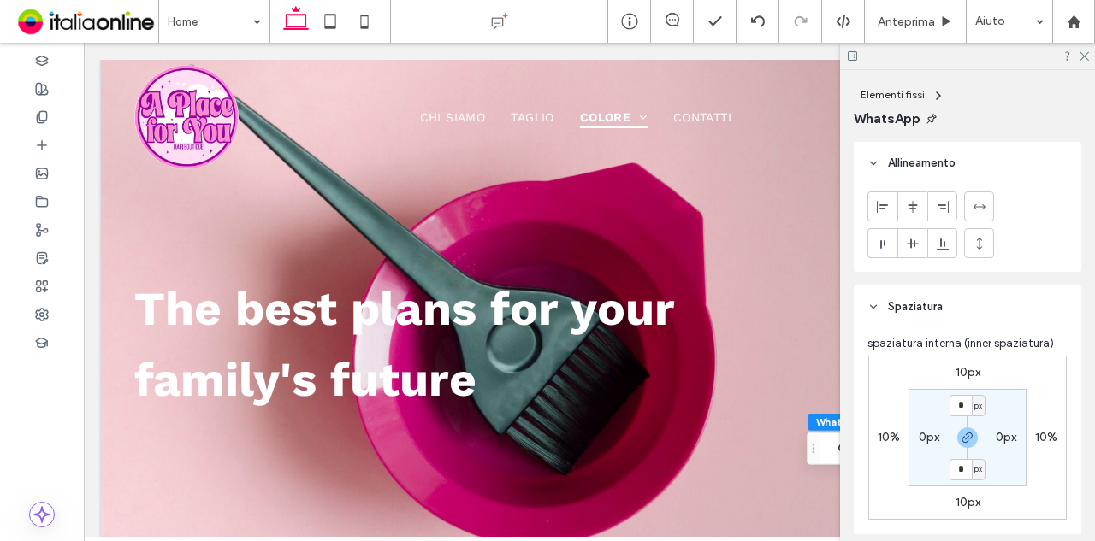
click at [1036, 440] on label "10%" at bounding box center [1046, 437] width 22 height 15
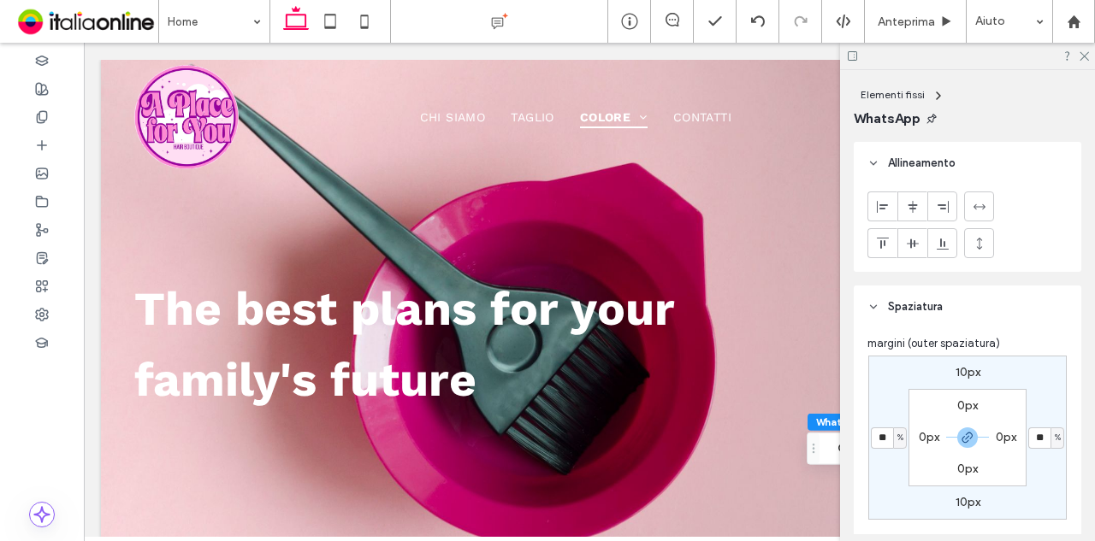
click at [1001, 442] on label "0px" at bounding box center [1005, 437] width 21 height 15
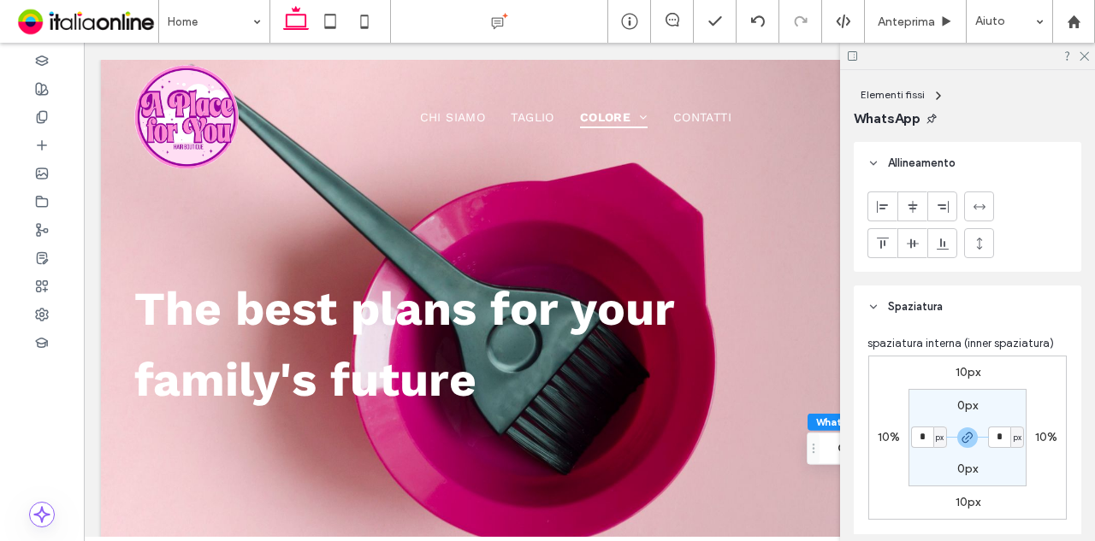
click at [1049, 437] on label "10%" at bounding box center [1046, 437] width 22 height 15
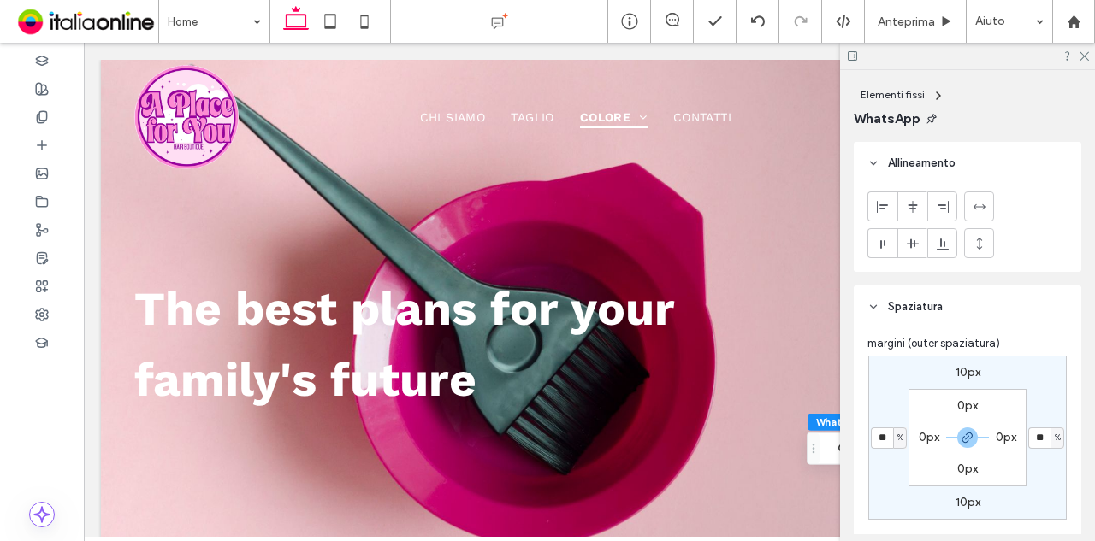
click at [1054, 437] on span "%" at bounding box center [1057, 437] width 6 height 17
click at [1042, 322] on span "px" at bounding box center [1048, 322] width 12 height 17
type input "***"
type input "*****"
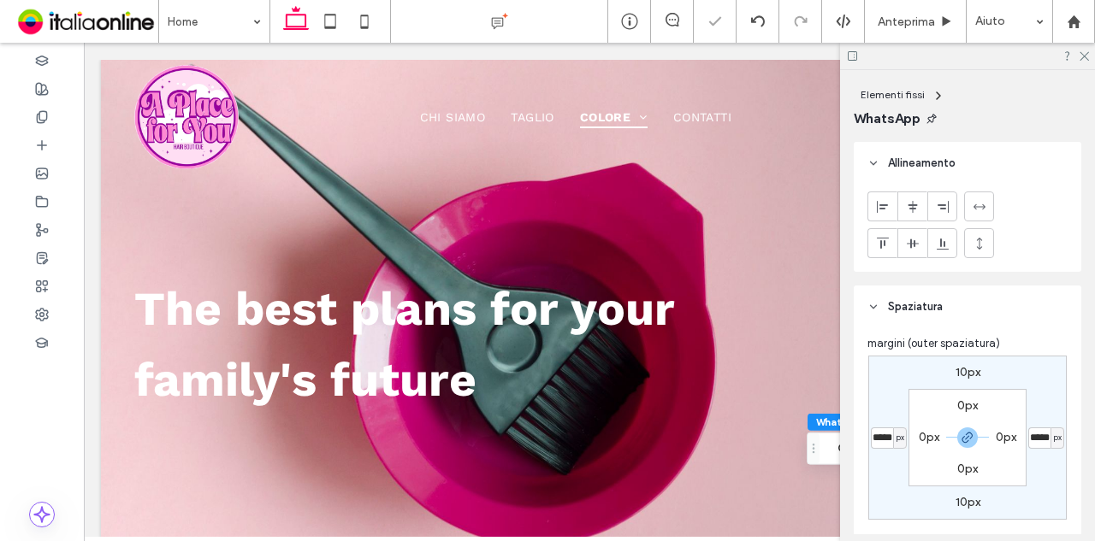
click at [967, 502] on label "10px" at bounding box center [967, 502] width 25 height 15
click at [971, 502] on div "px" at bounding box center [978, 503] width 14 height 21
click at [971, 381] on span "px" at bounding box center [968, 387] width 12 height 17
click at [1033, 438] on label "116.7px" at bounding box center [1046, 437] width 38 height 15
type input "***"
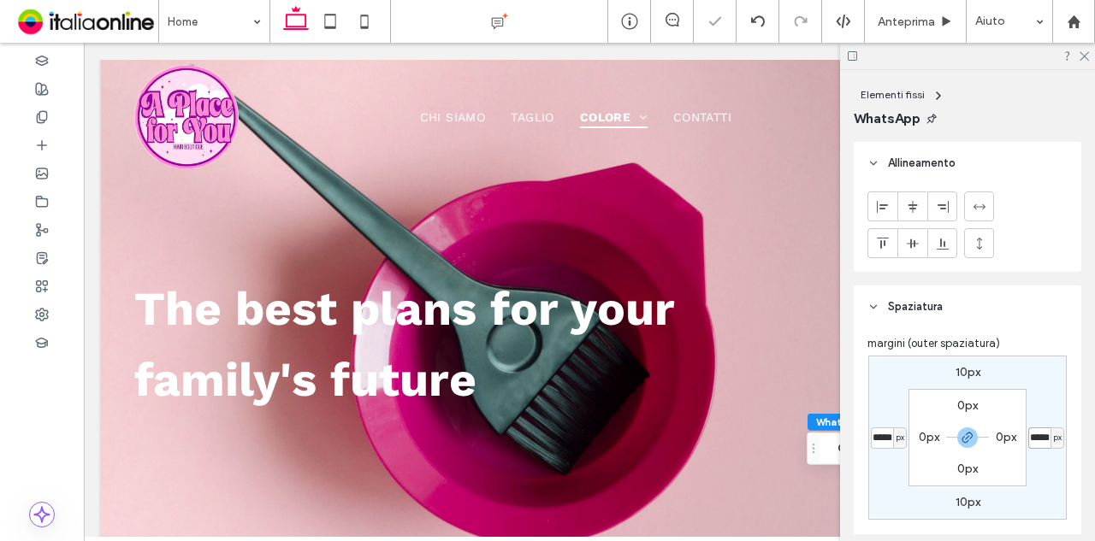
click at [1034, 438] on input "*****" at bounding box center [1039, 438] width 22 height 21
type input "**"
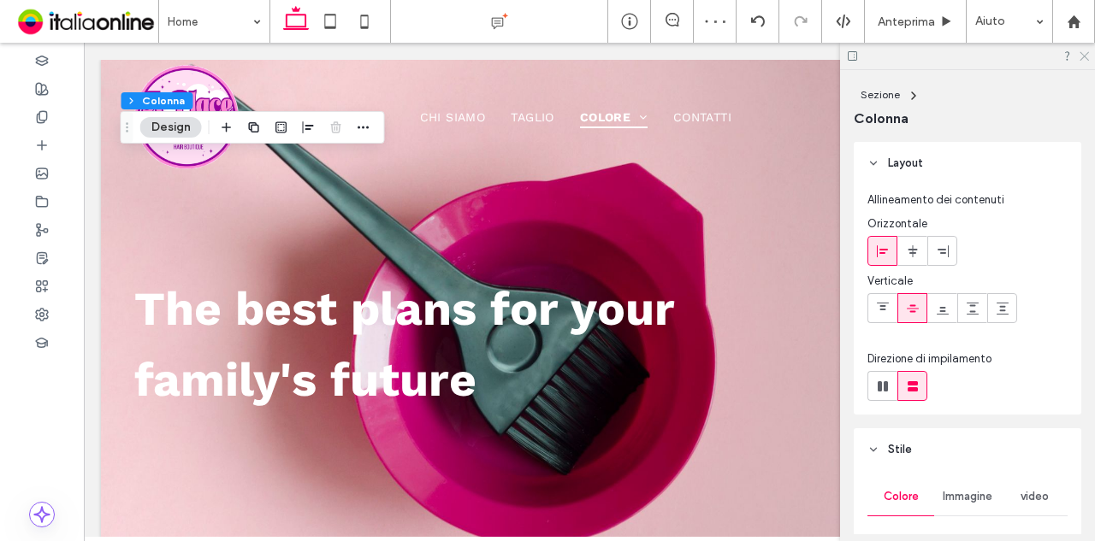
click at [1083, 56] on icon at bounding box center [1082, 55] width 11 height 11
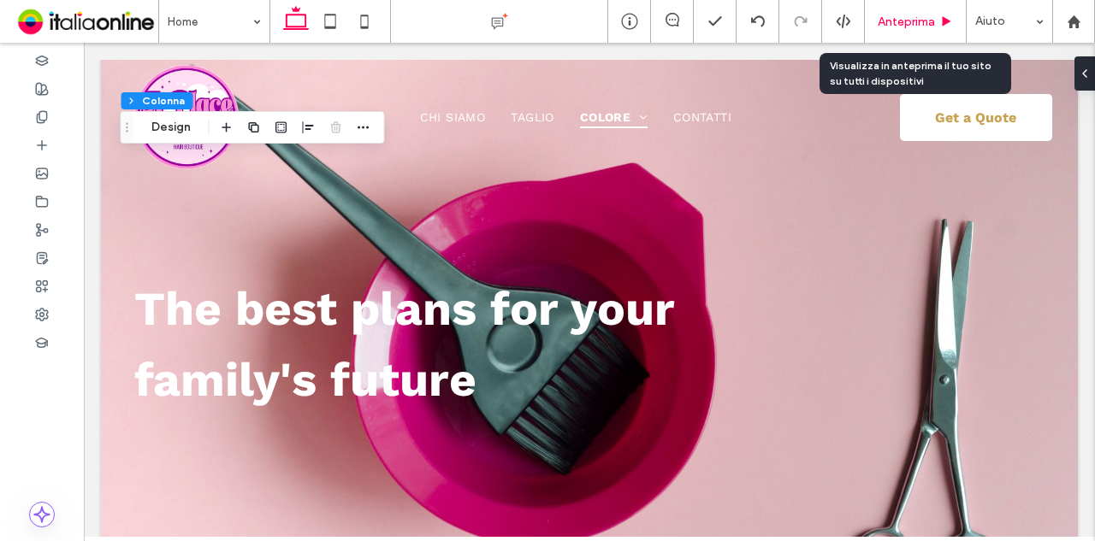
click at [899, 4] on div "Anteprima" at bounding box center [916, 21] width 102 height 43
click at [901, 15] on span "Anteprima" at bounding box center [905, 22] width 57 height 15
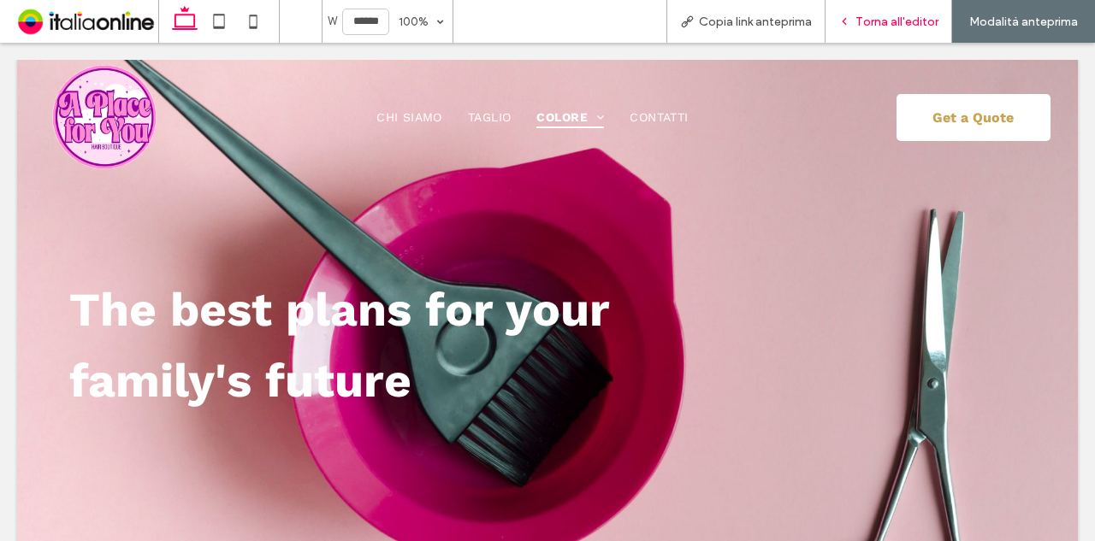
click at [881, 24] on span "Torna all'editor" at bounding box center [896, 22] width 83 height 15
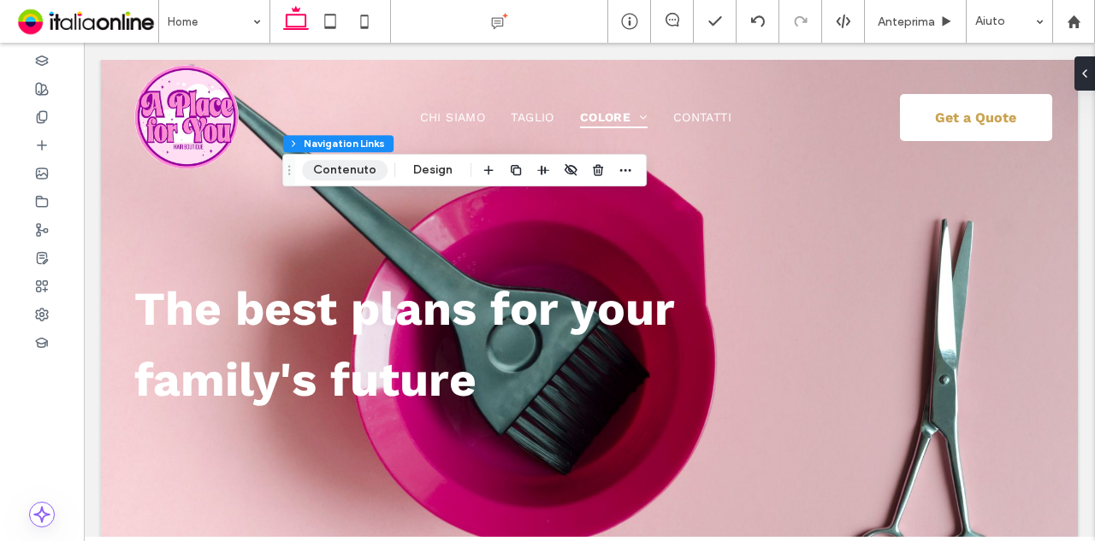
click at [357, 162] on button "Contenuto" at bounding box center [345, 170] width 86 height 21
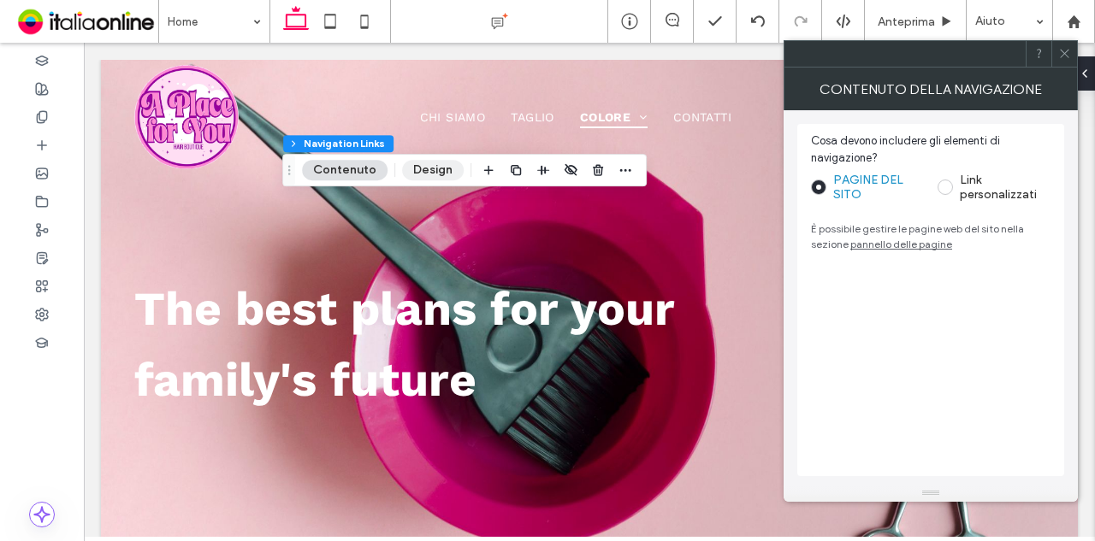
click at [423, 168] on button "Design" at bounding box center [433, 170] width 62 height 21
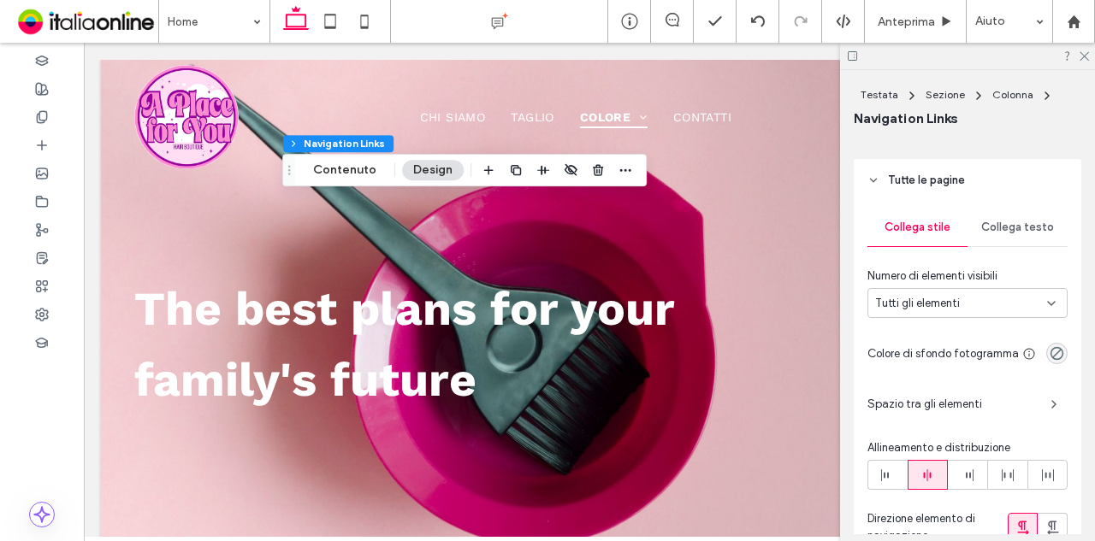
scroll to position [428, 0]
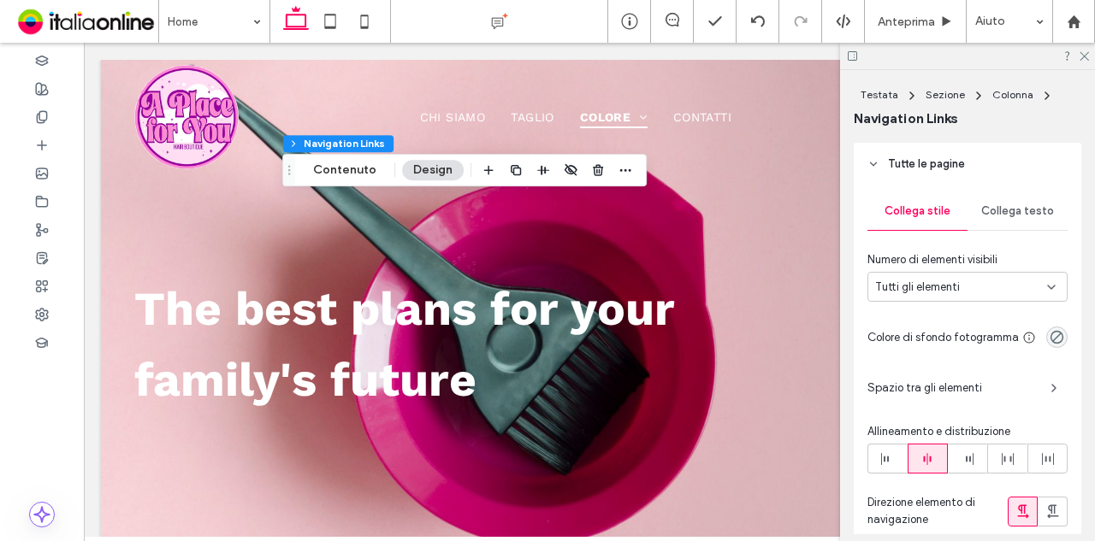
click at [1012, 216] on span "Collega testo" at bounding box center [1017, 211] width 73 height 14
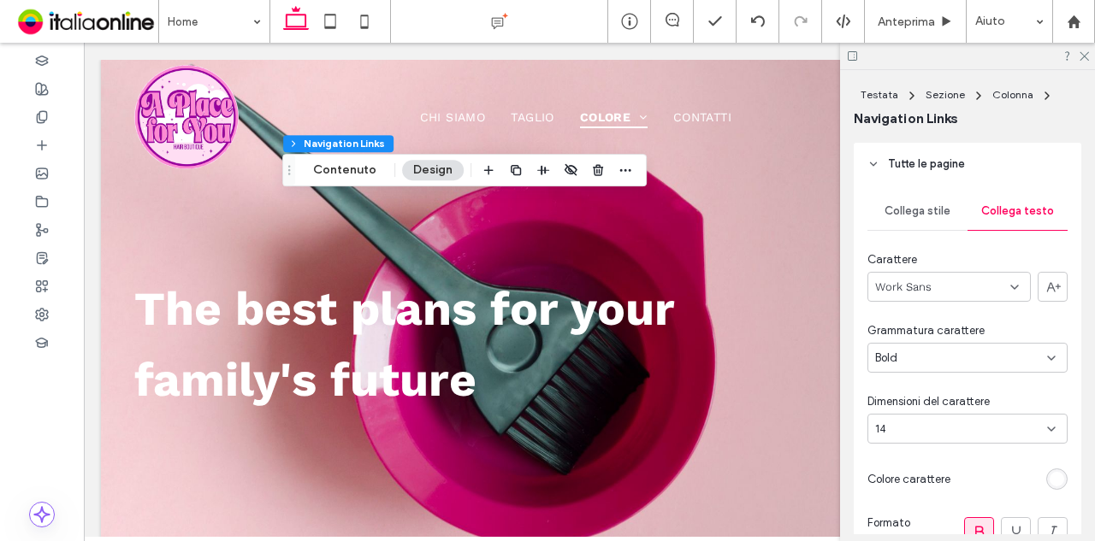
click at [998, 424] on div "14" at bounding box center [957, 429] width 164 height 17
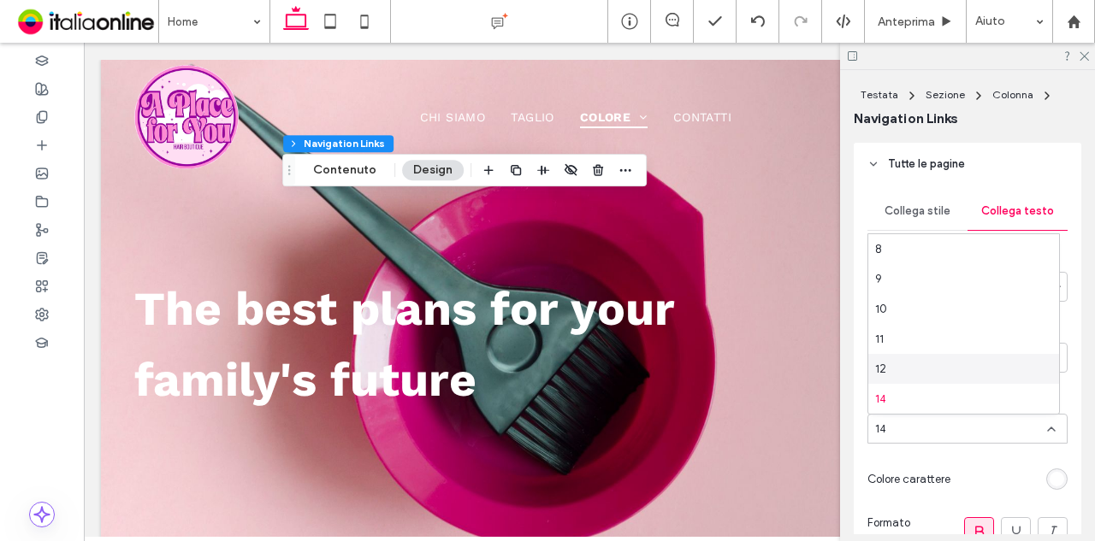
scroll to position [86, 0]
click at [978, 338] on div "16" at bounding box center [963, 343] width 191 height 30
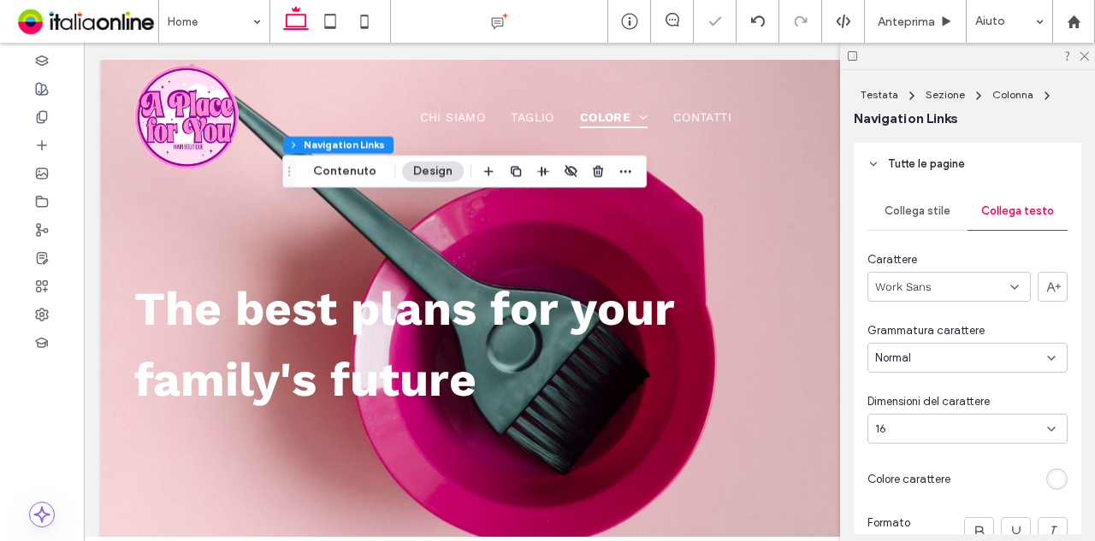
click at [977, 440] on div "16" at bounding box center [967, 429] width 200 height 30
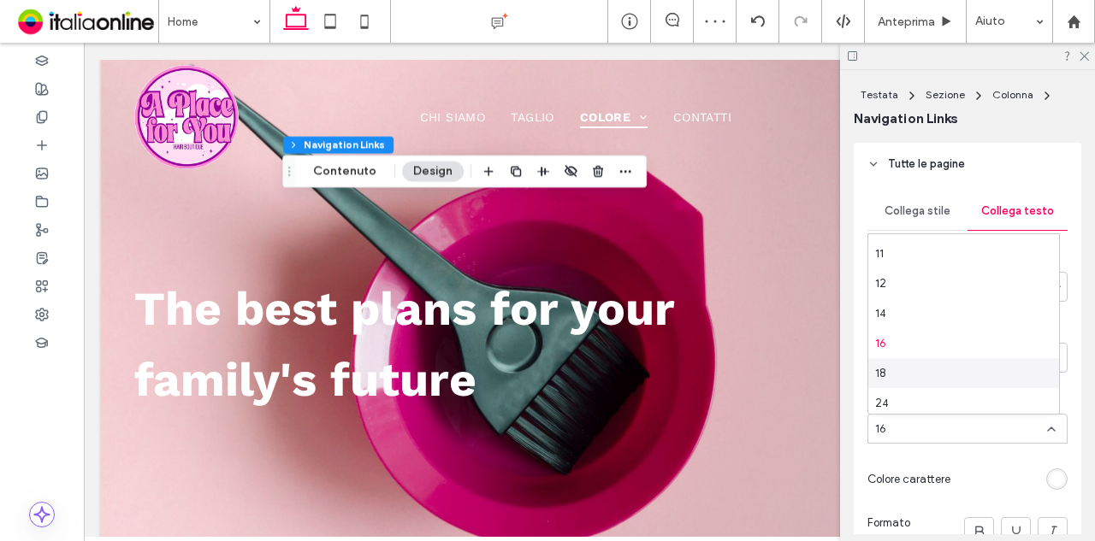
click at [961, 373] on div "18" at bounding box center [963, 373] width 191 height 30
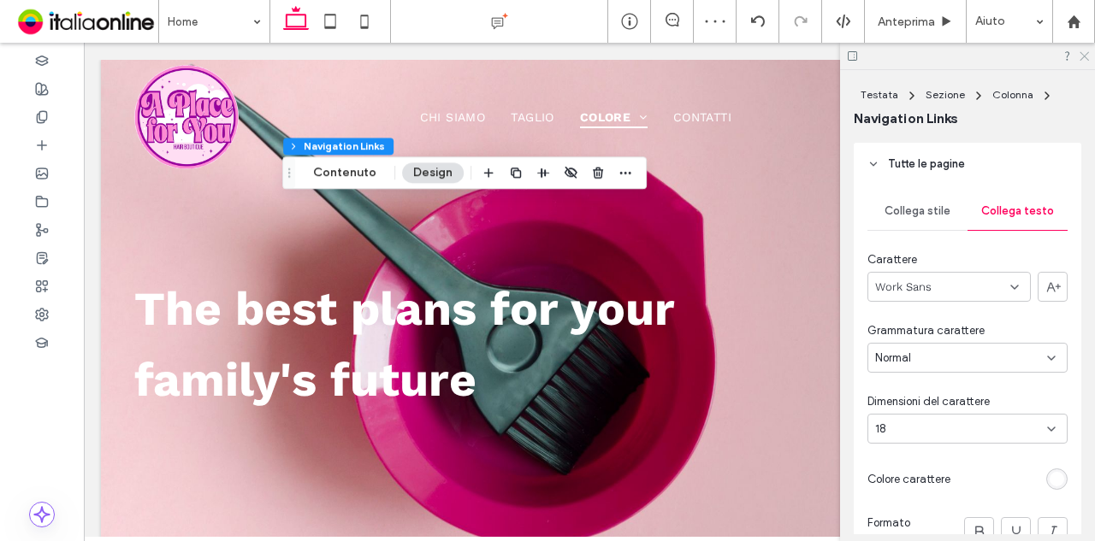
click at [1081, 57] on icon at bounding box center [1082, 55] width 11 height 11
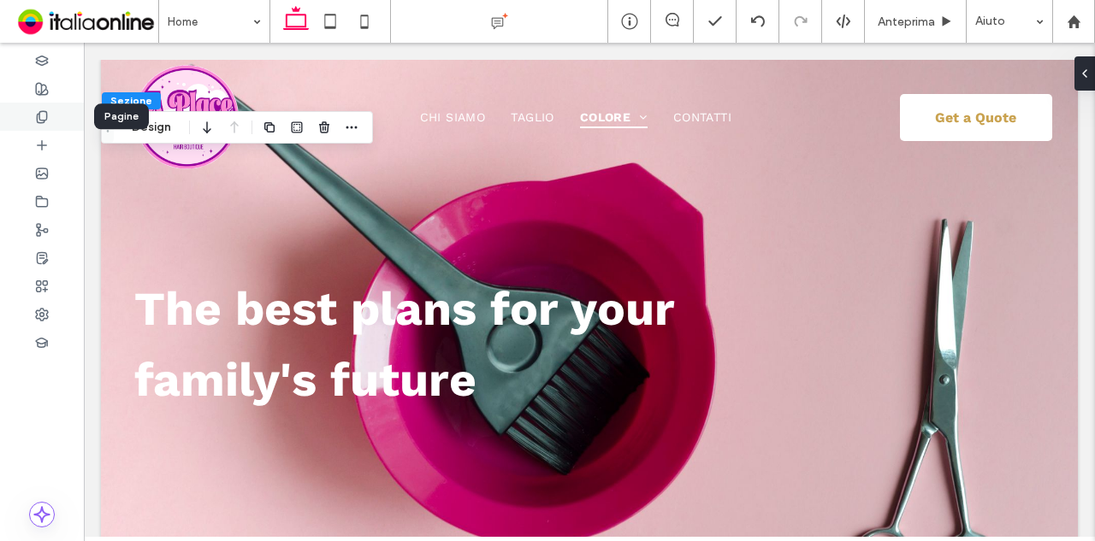
click at [58, 112] on div at bounding box center [42, 117] width 84 height 28
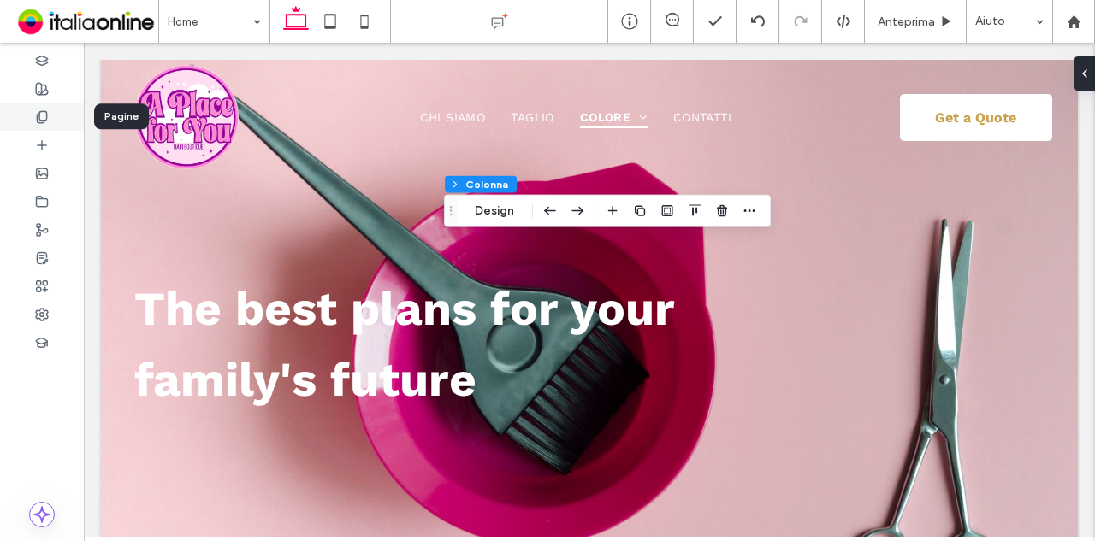
click at [46, 114] on use at bounding box center [41, 116] width 9 height 11
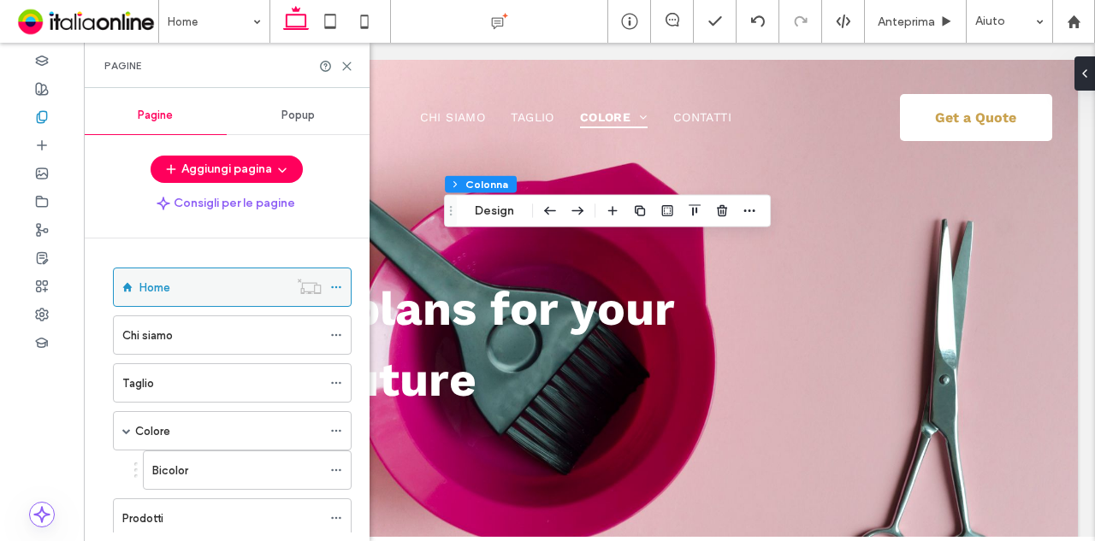
click at [337, 289] on icon at bounding box center [336, 287] width 12 height 12
click at [193, 280] on div "Home" at bounding box center [213, 288] width 149 height 18
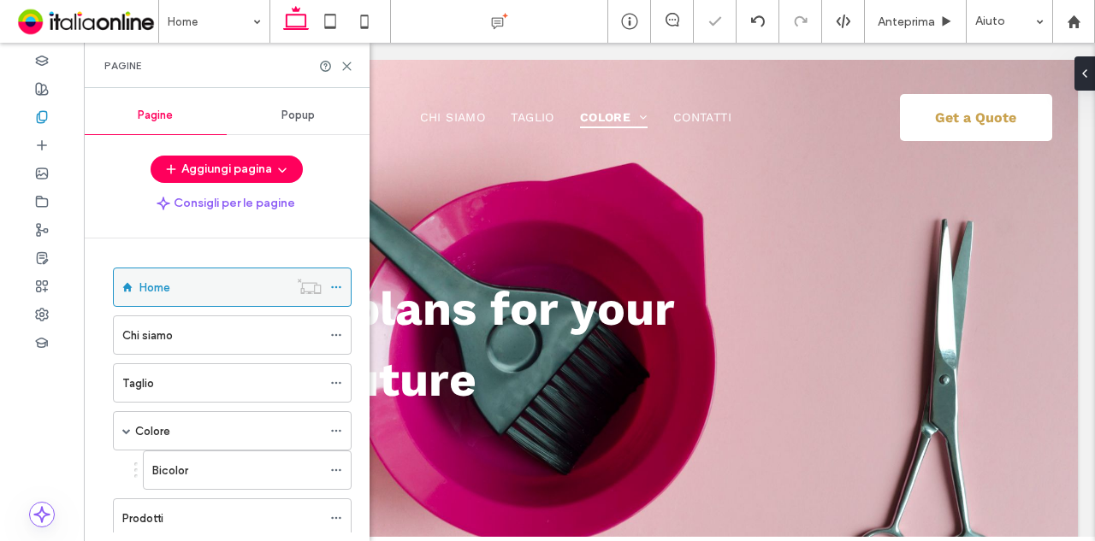
click at [339, 288] on icon at bounding box center [336, 287] width 12 height 12
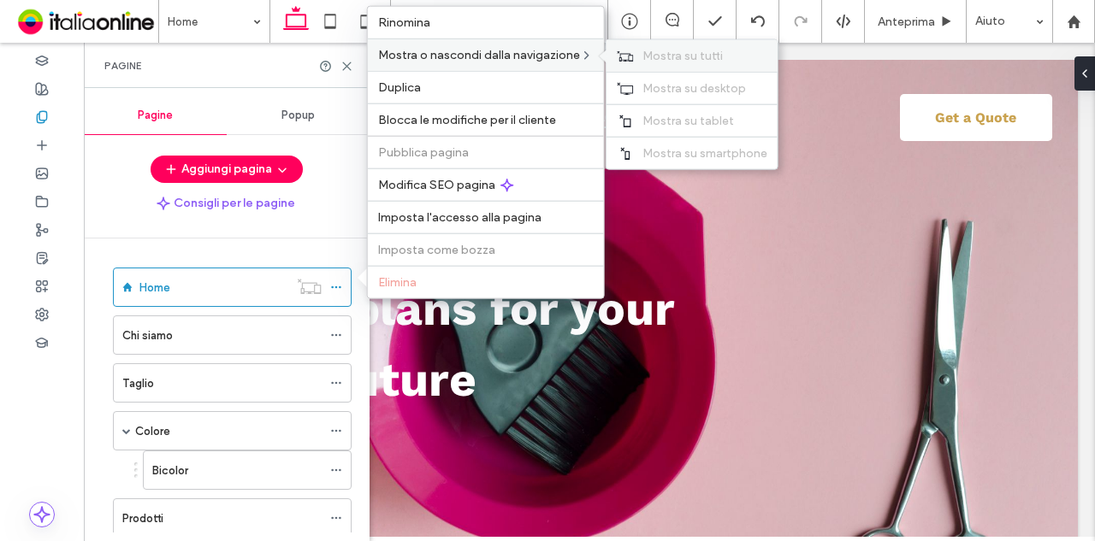
click at [680, 63] on span "Mostra su tutti" at bounding box center [682, 56] width 80 height 15
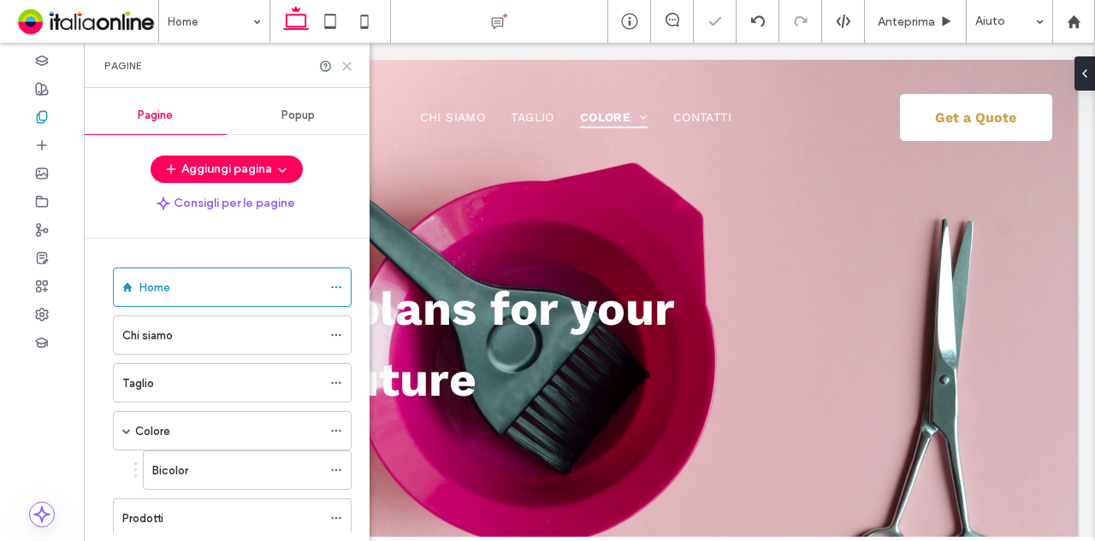
click at [345, 66] on icon at bounding box center [346, 66] width 13 height 13
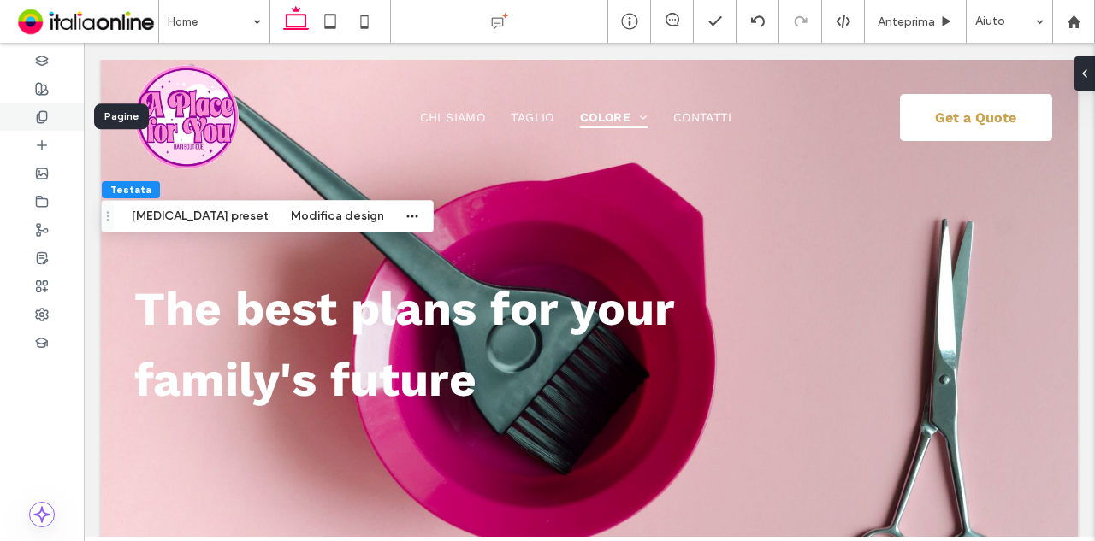
click at [59, 121] on div at bounding box center [42, 117] width 84 height 28
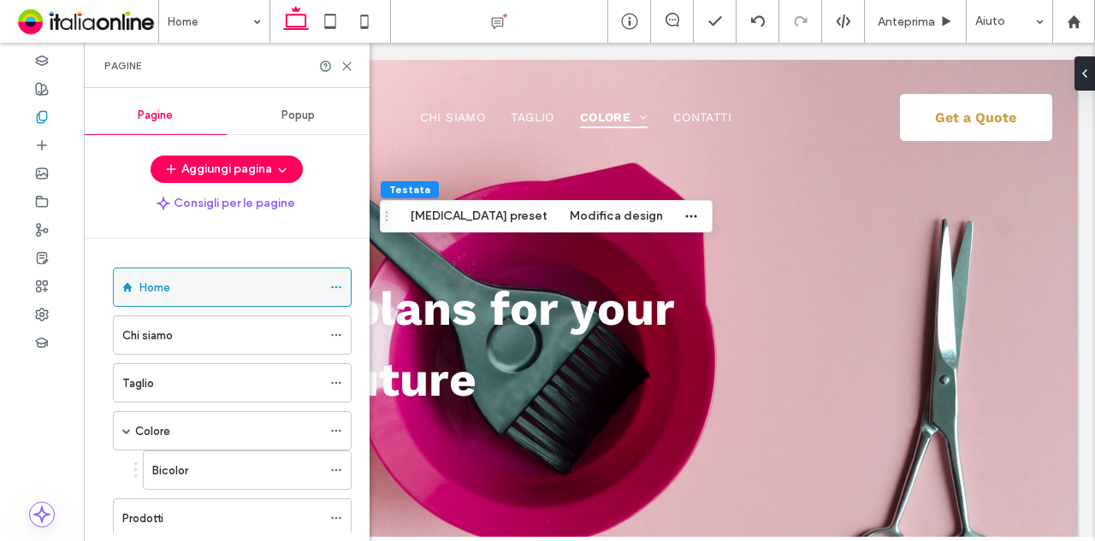
click at [339, 294] on span at bounding box center [336, 288] width 12 height 26
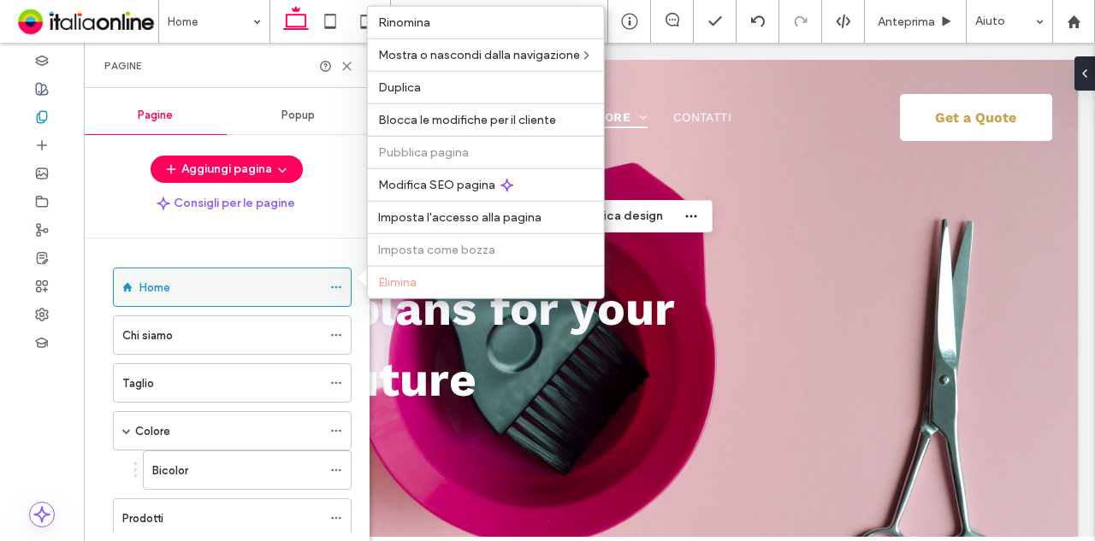
click at [334, 283] on icon at bounding box center [336, 287] width 12 height 12
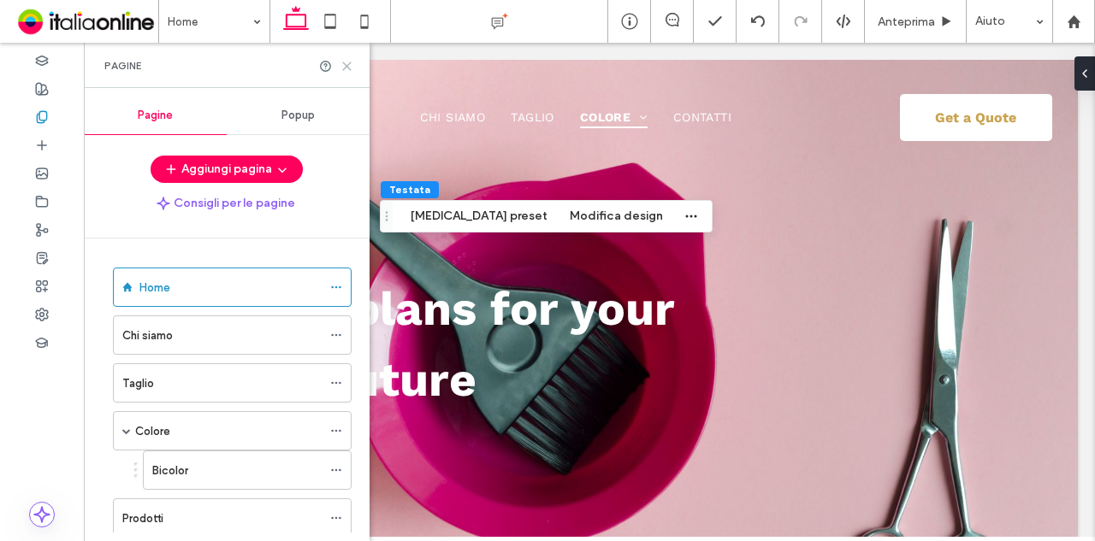
click at [347, 62] on icon at bounding box center [346, 66] width 13 height 13
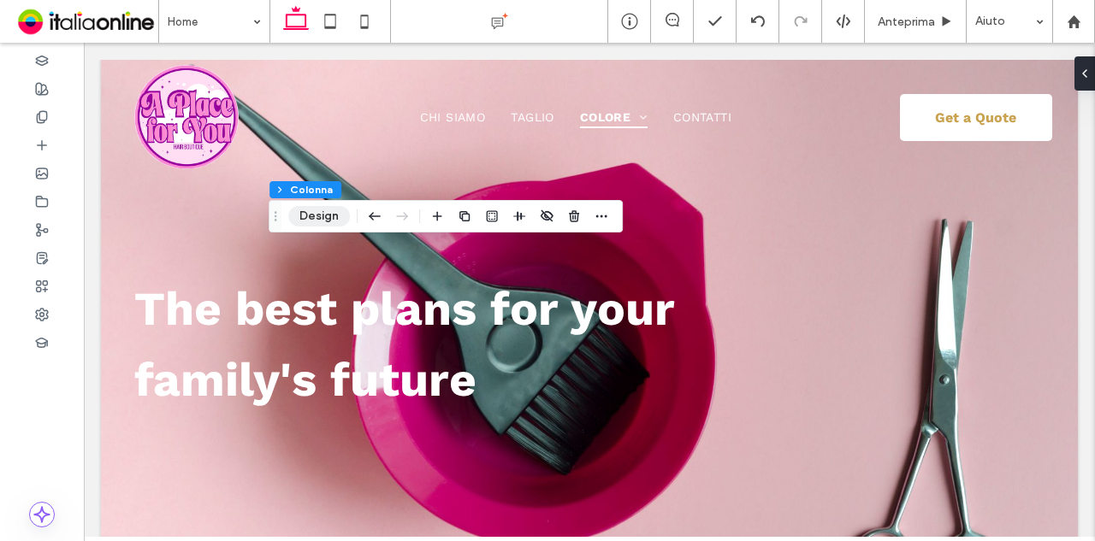
click at [332, 220] on button "Design" at bounding box center [319, 216] width 62 height 21
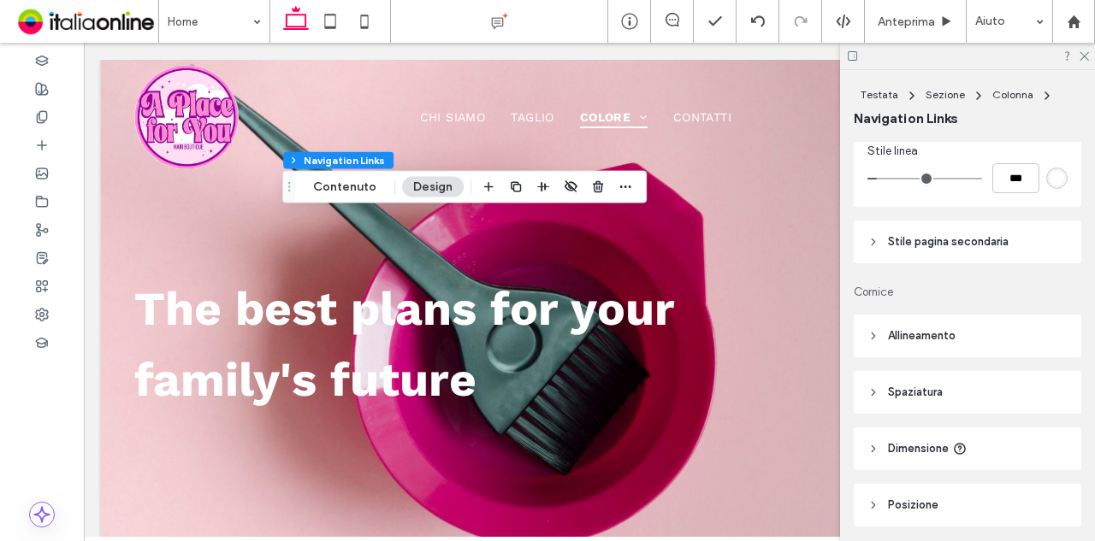
scroll to position [1322, 0]
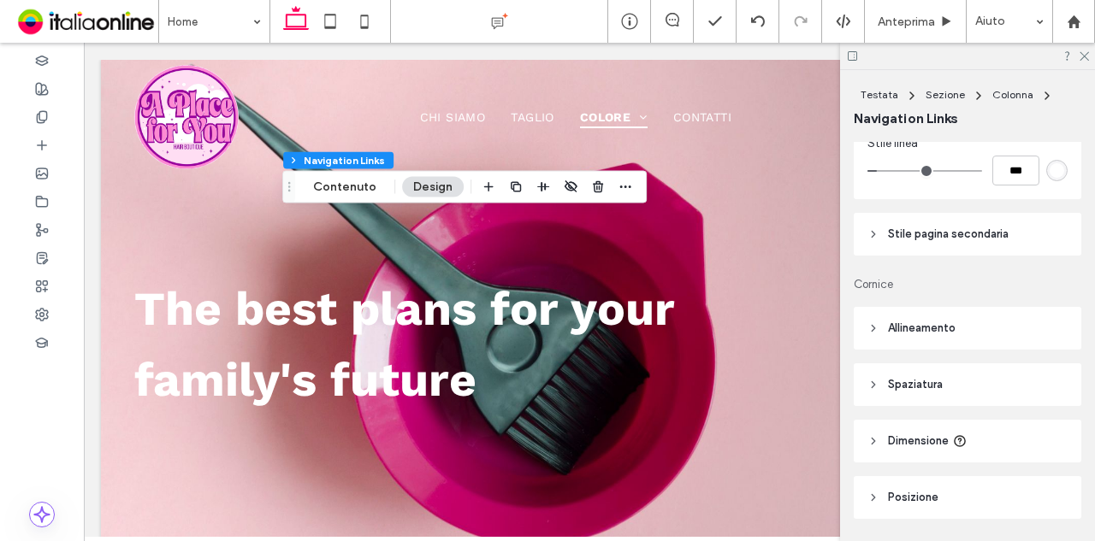
click at [951, 337] on span "Allineamento" at bounding box center [922, 328] width 68 height 17
click at [939, 444] on span "Spaziatura" at bounding box center [915, 435] width 55 height 17
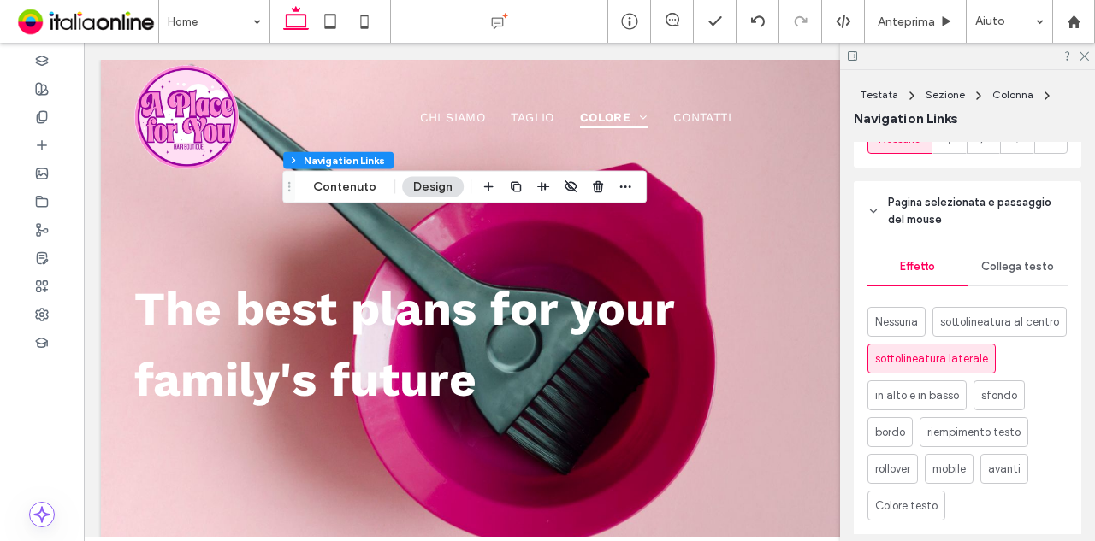
click at [994, 272] on span "Collega testo" at bounding box center [1017, 267] width 73 height 14
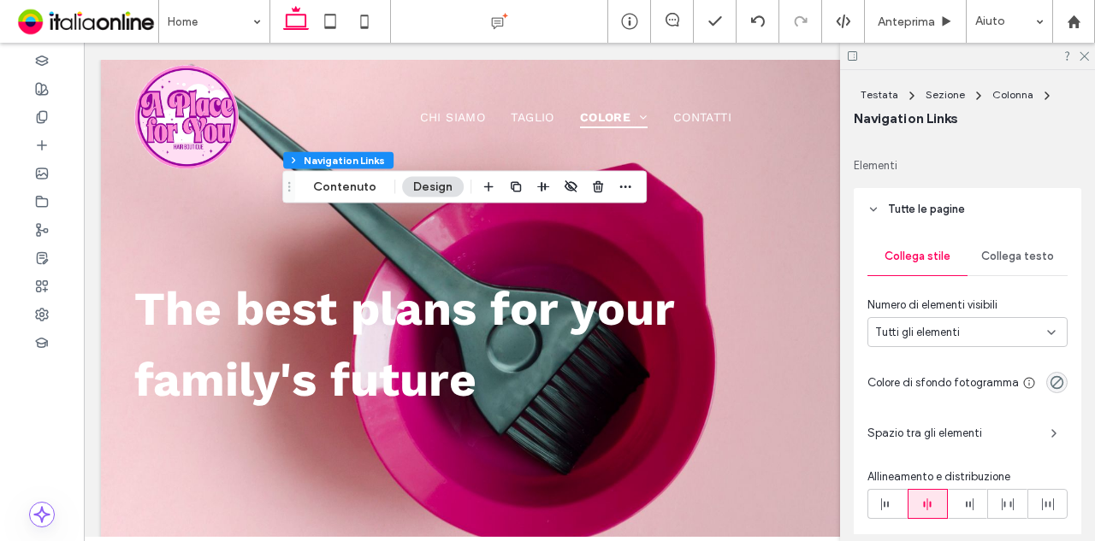
scroll to position [381, 0]
click at [997, 262] on span "Collega testo" at bounding box center [1017, 258] width 73 height 14
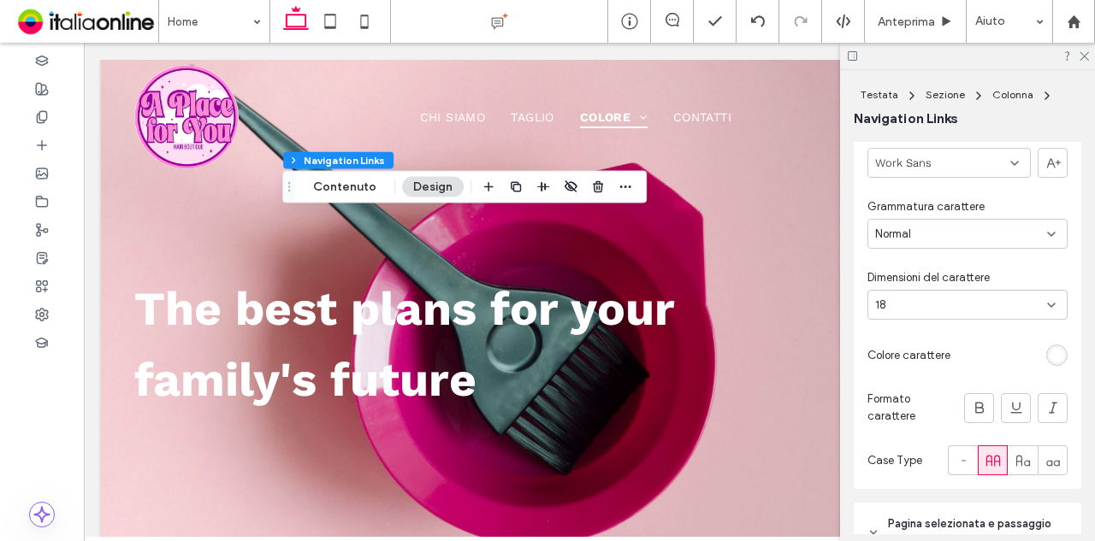
scroll to position [552, 0]
click at [1003, 297] on div "18" at bounding box center [957, 304] width 164 height 17
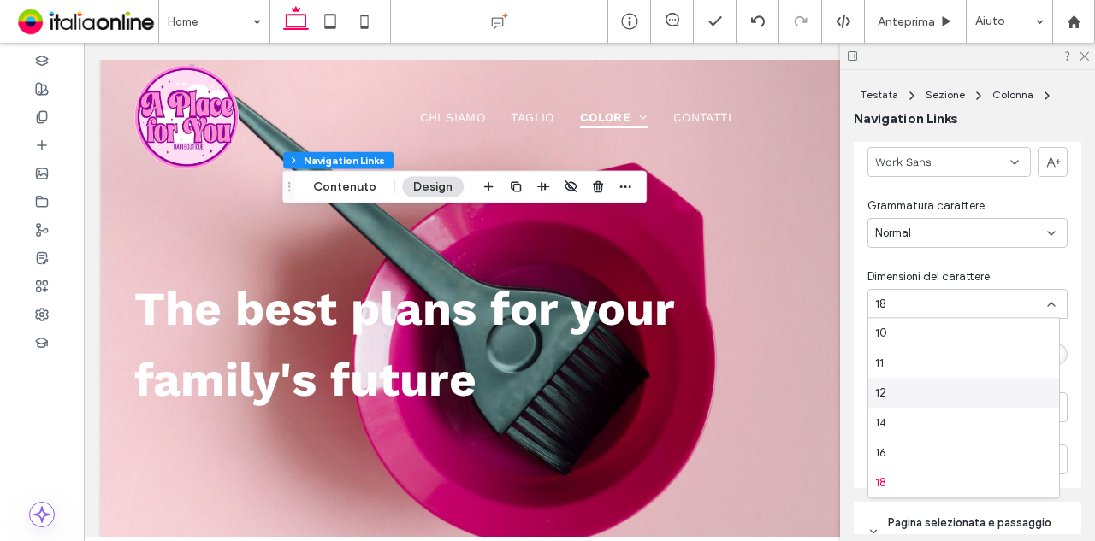
scroll to position [86, 0]
click at [954, 418] on div "16" at bounding box center [963, 427] width 191 height 30
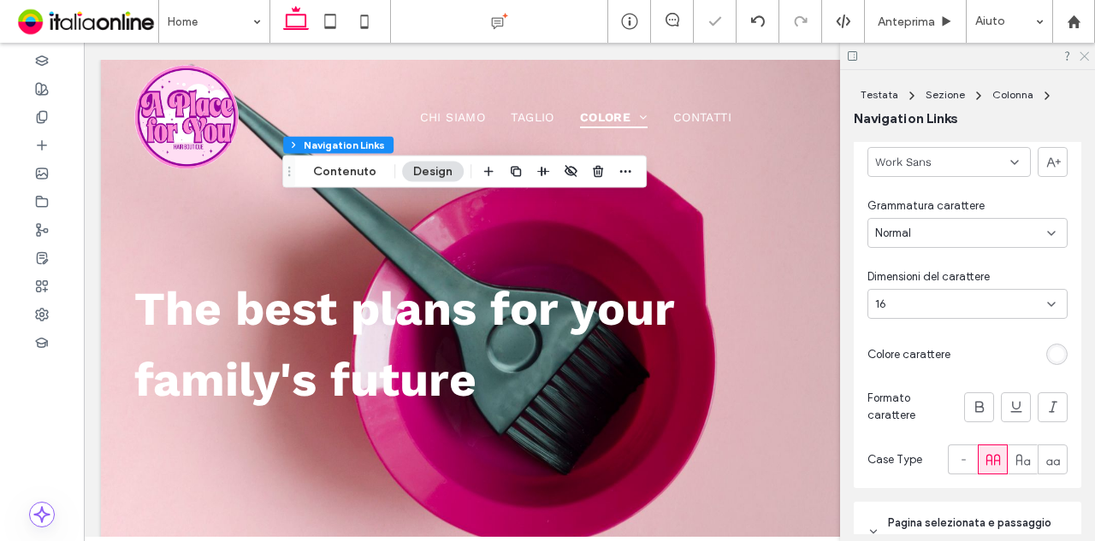
click at [1088, 57] on icon at bounding box center [1082, 55] width 11 height 11
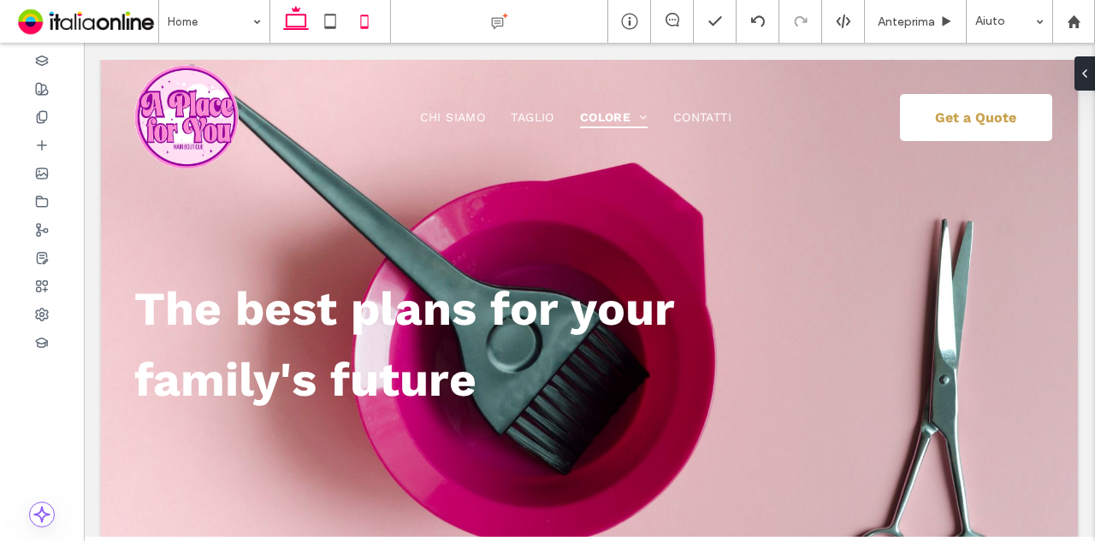
type input "**"
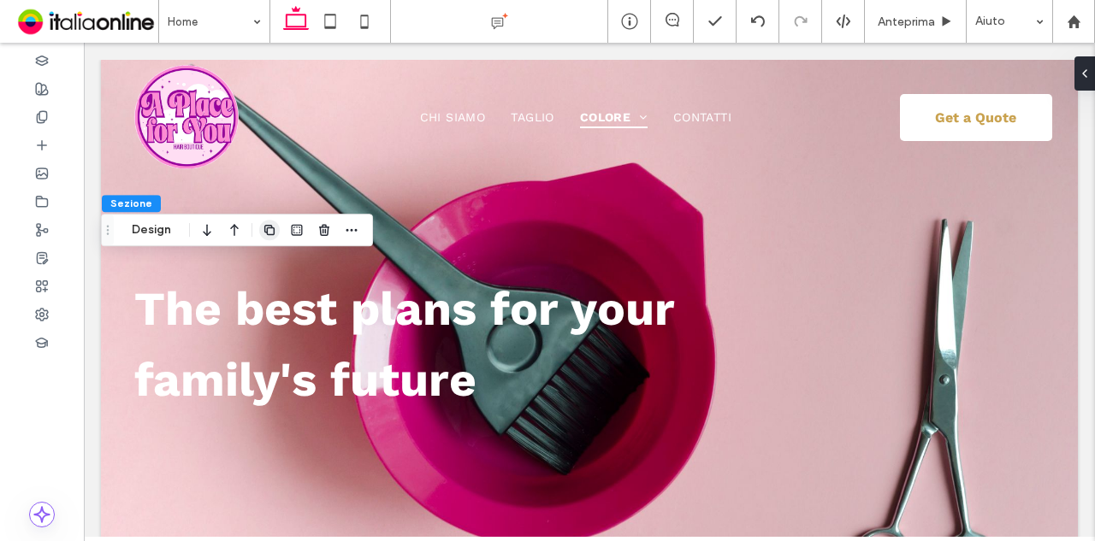
click at [275, 232] on icon "button" at bounding box center [270, 230] width 14 height 14
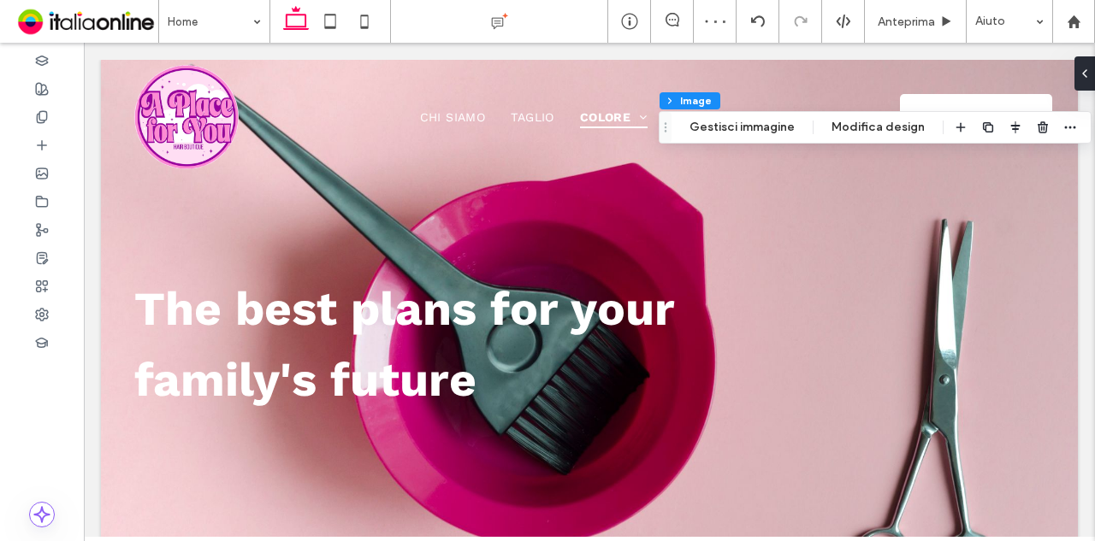
type input "**"
drag, startPoint x: 59, startPoint y: 144, endPoint x: 70, endPoint y: 144, distance: 11.1
click at [59, 144] on div at bounding box center [42, 145] width 84 height 28
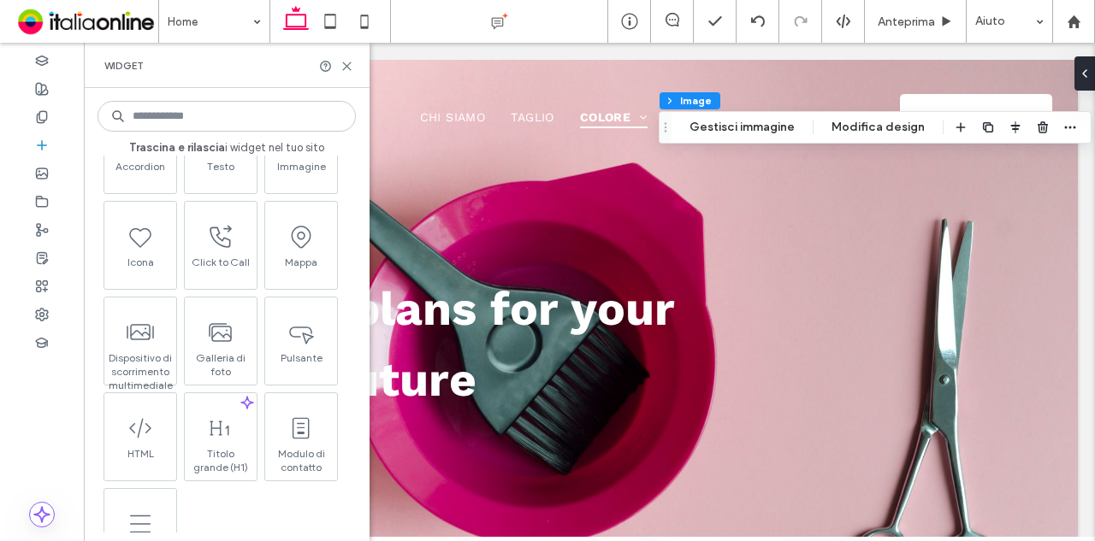
scroll to position [342, 0]
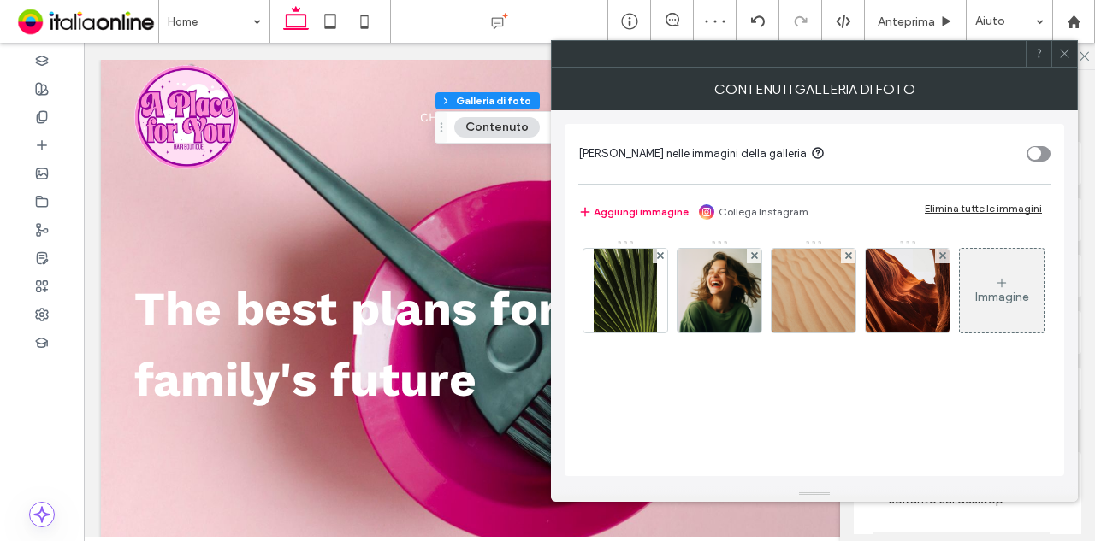
drag, startPoint x: 1064, startPoint y: 56, endPoint x: 1048, endPoint y: 74, distance: 24.2
click at [1064, 56] on icon at bounding box center [1064, 53] width 13 height 13
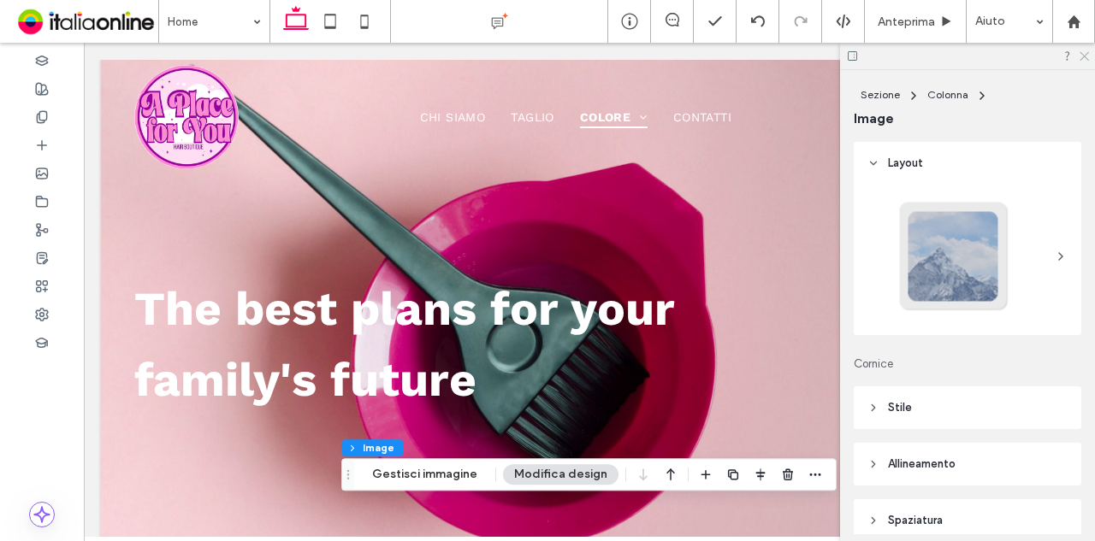
click at [1082, 54] on use at bounding box center [1083, 56] width 9 height 9
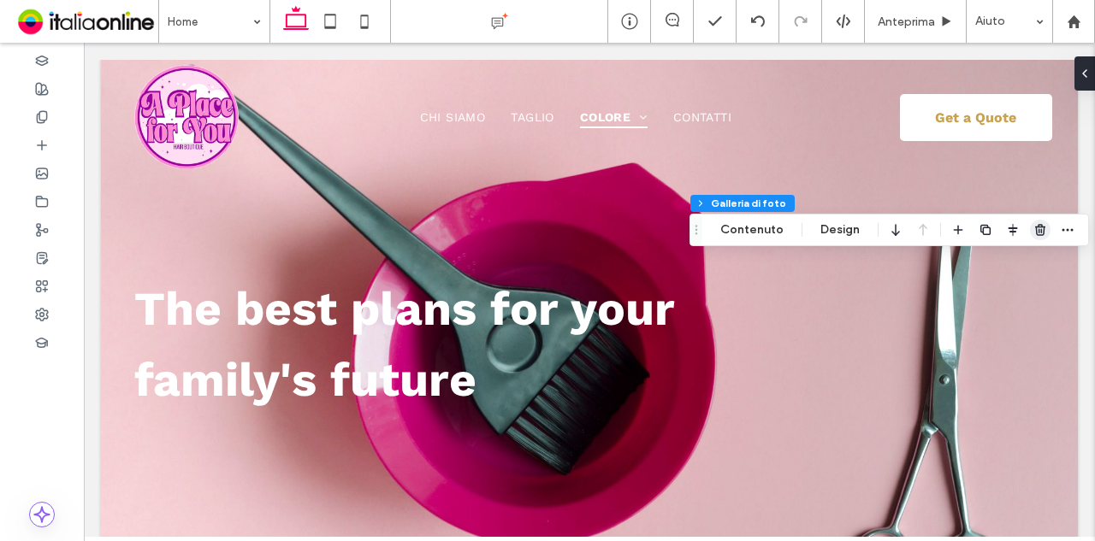
click at [1038, 237] on span "button" at bounding box center [1040, 230] width 21 height 21
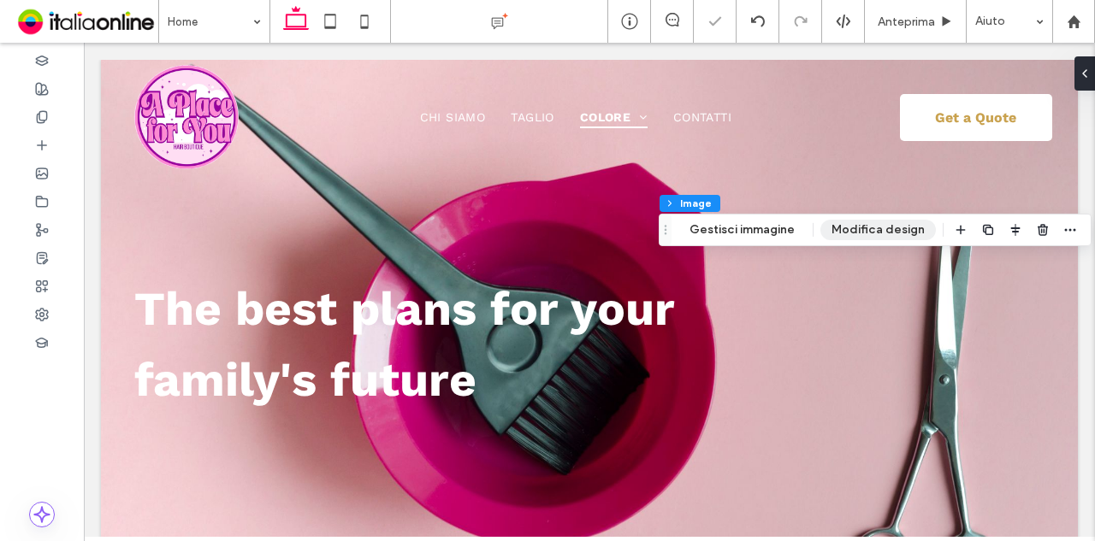
click at [860, 228] on button "Modifica design" at bounding box center [877, 230] width 115 height 21
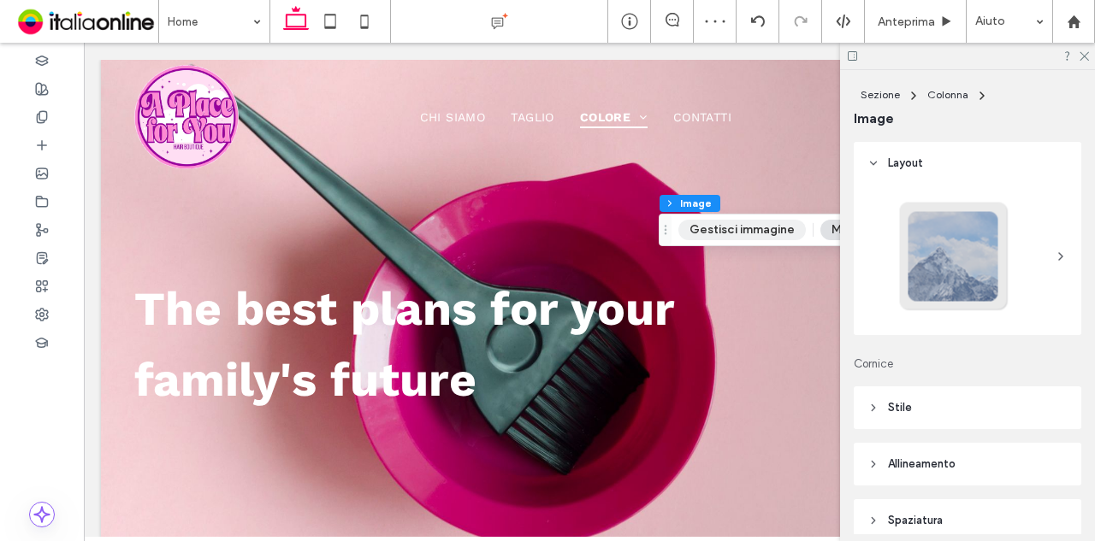
click at [770, 237] on button "Gestisci immagine" at bounding box center [741, 230] width 127 height 21
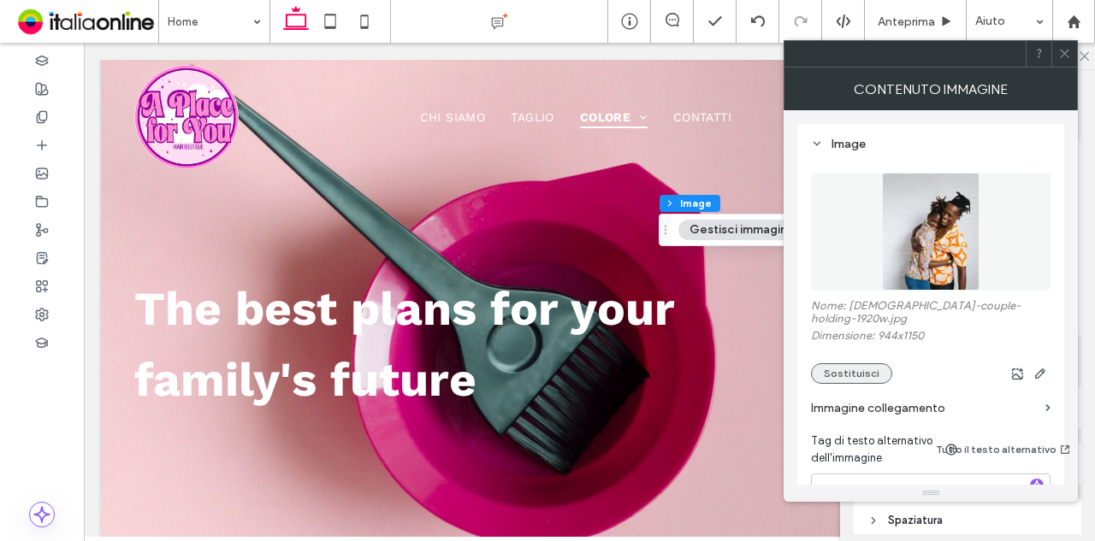
click at [843, 376] on button "Sostituisci" at bounding box center [851, 373] width 81 height 21
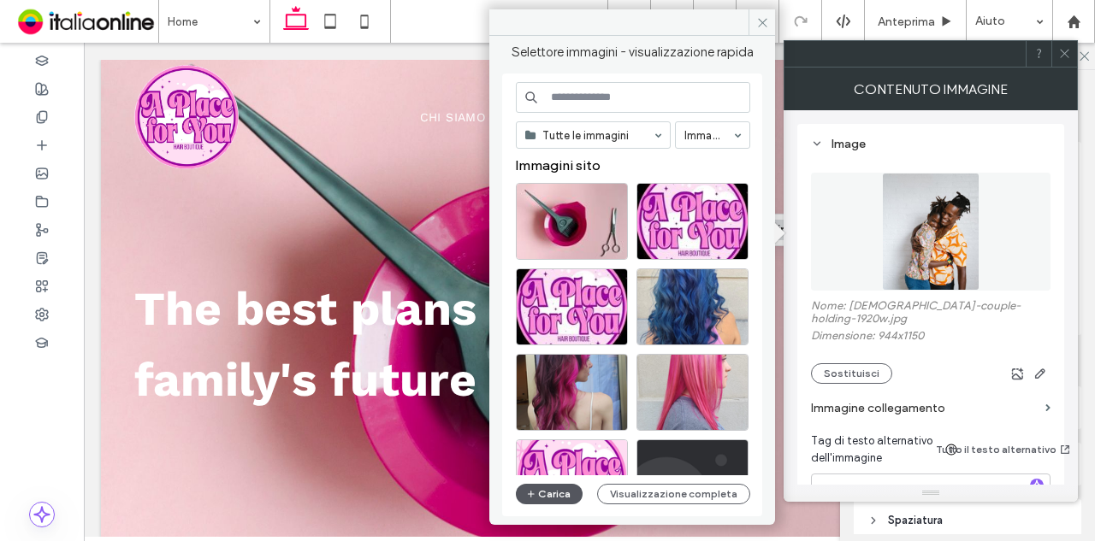
click at [559, 496] on button "Carica" at bounding box center [549, 494] width 67 height 21
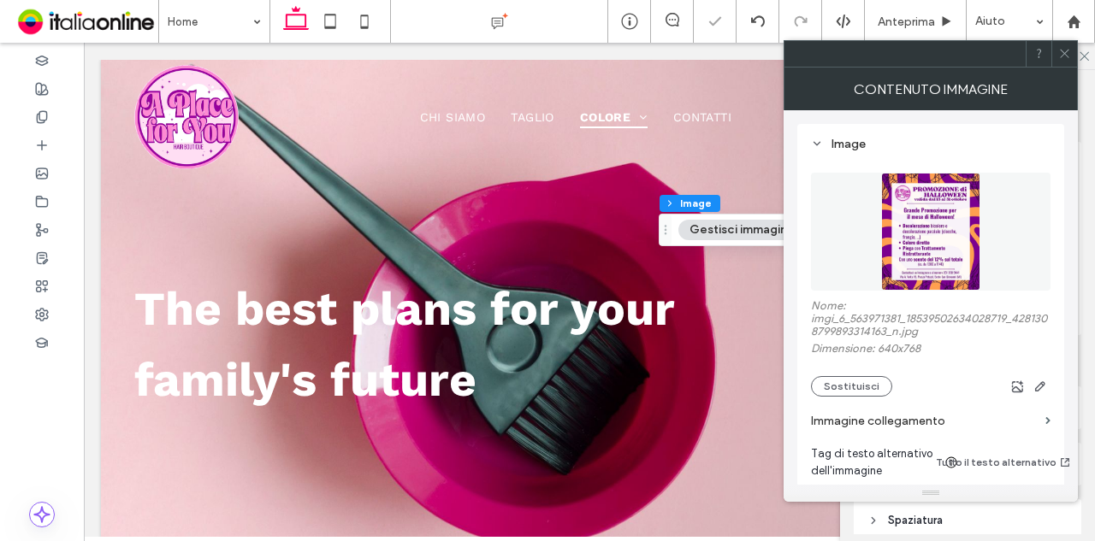
click at [1066, 58] on icon at bounding box center [1064, 53] width 13 height 13
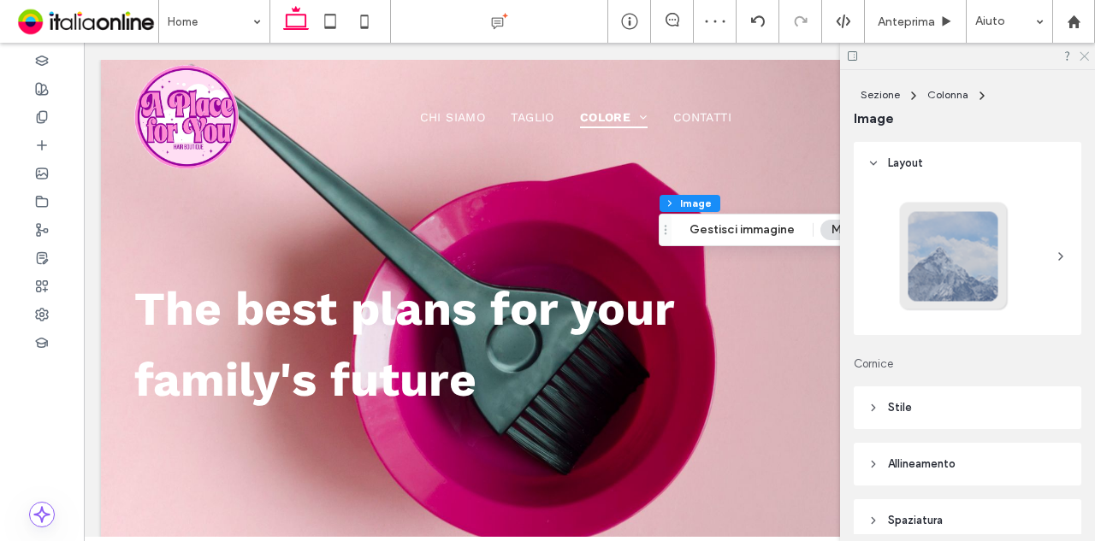
click at [1083, 50] on icon at bounding box center [1082, 55] width 11 height 11
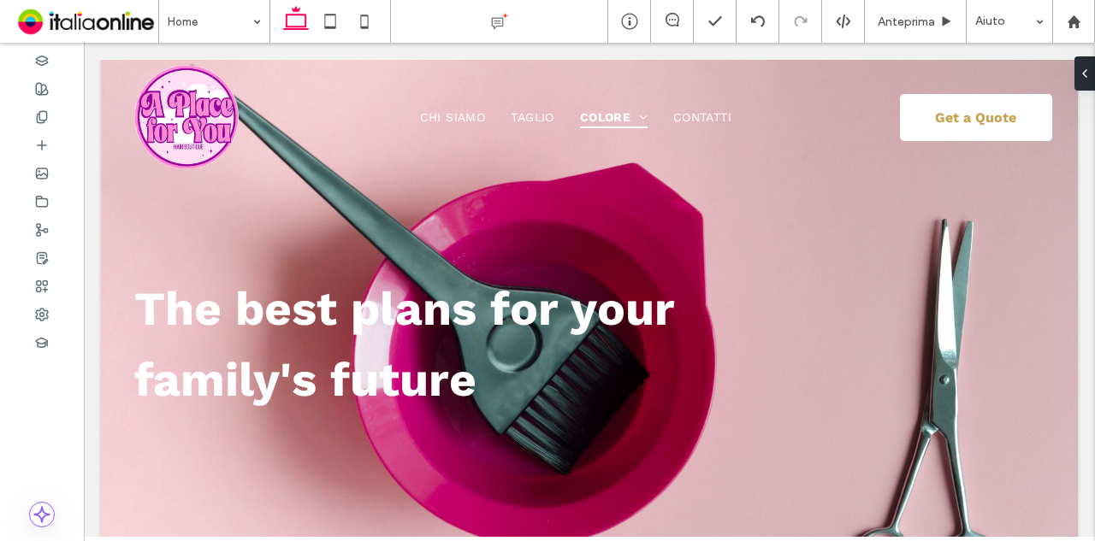
type input "**"
type input "*****"
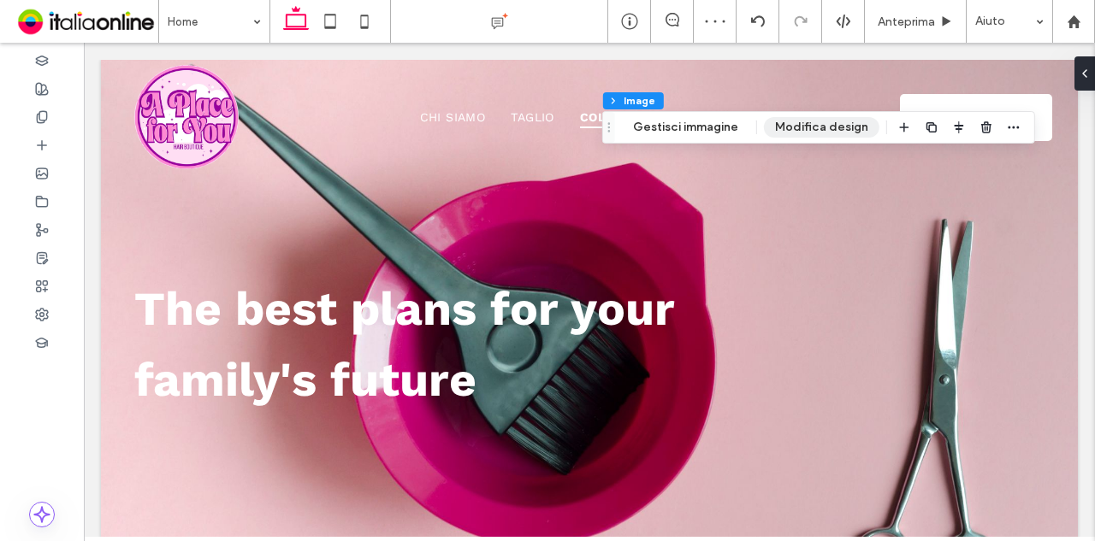
click at [809, 126] on button "Modifica design" at bounding box center [821, 127] width 115 height 21
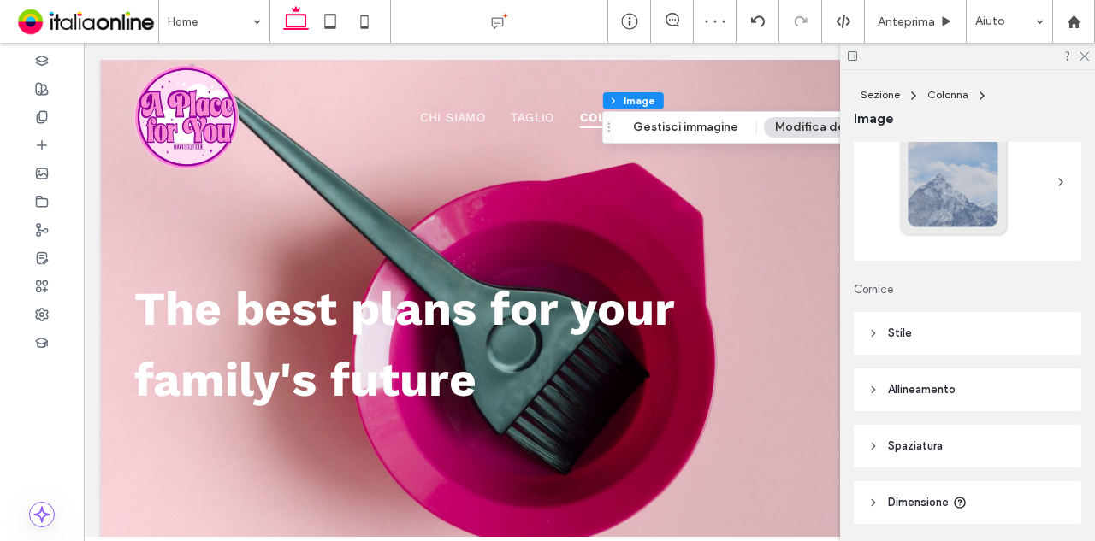
scroll to position [171, 0]
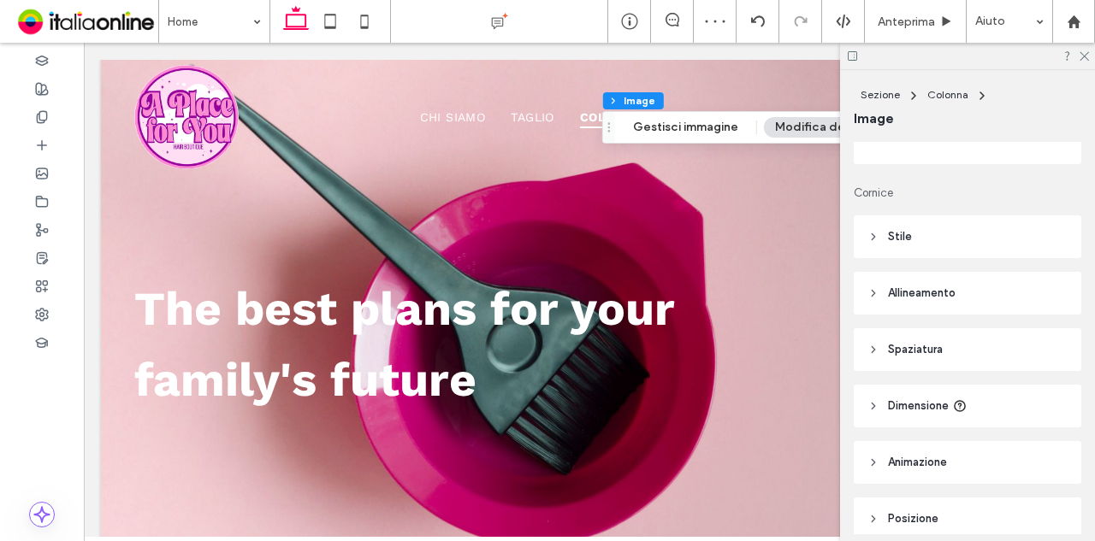
click at [987, 232] on header "Stile" at bounding box center [966, 236] width 227 height 43
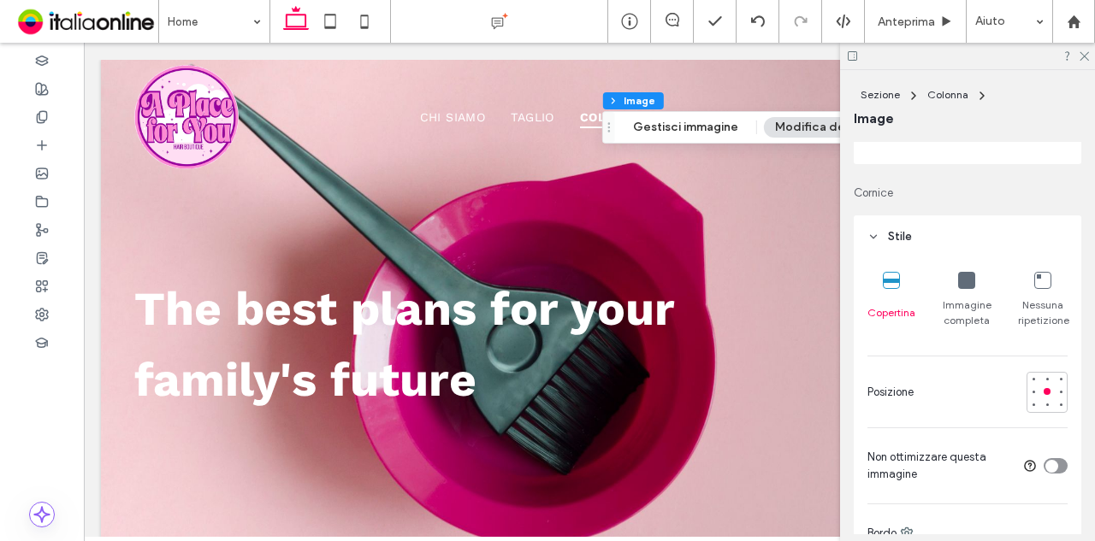
click at [959, 283] on icon at bounding box center [966, 280] width 17 height 17
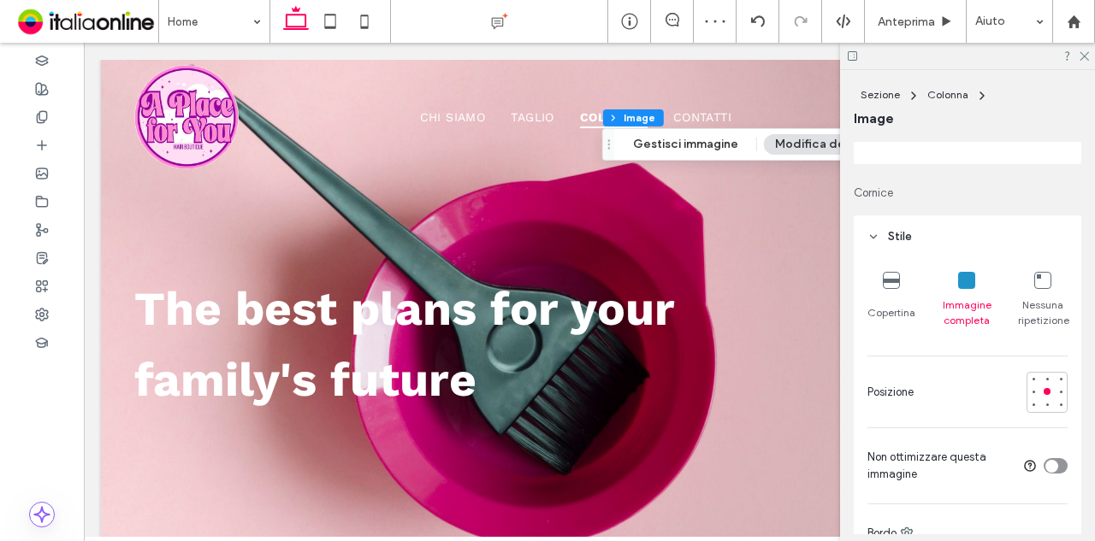
click at [1090, 56] on div at bounding box center [967, 56] width 255 height 27
click at [1088, 47] on div at bounding box center [967, 56] width 255 height 27
click at [1086, 53] on use at bounding box center [1083, 56] width 9 height 9
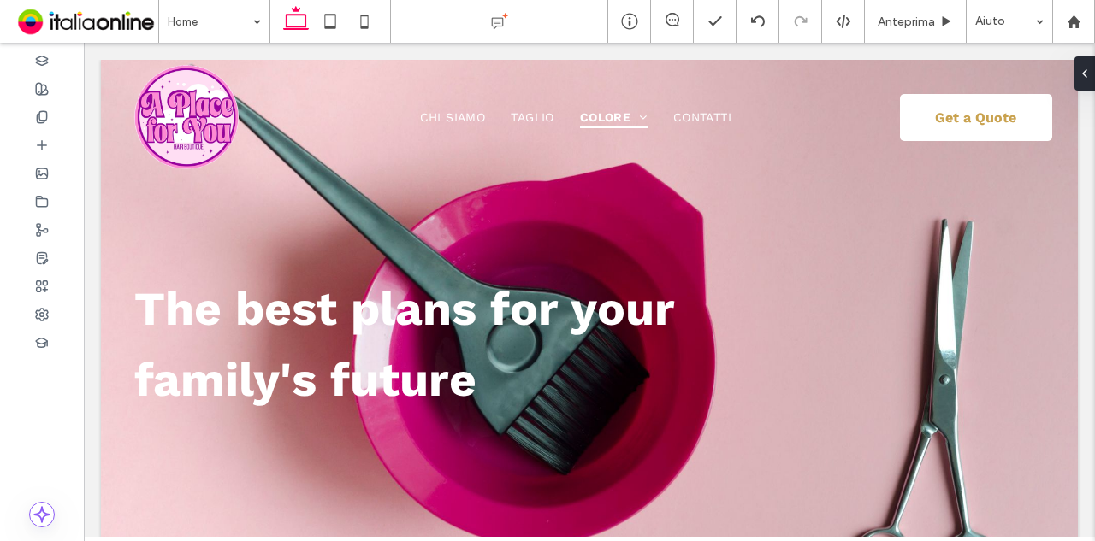
type input "**"
type input "****"
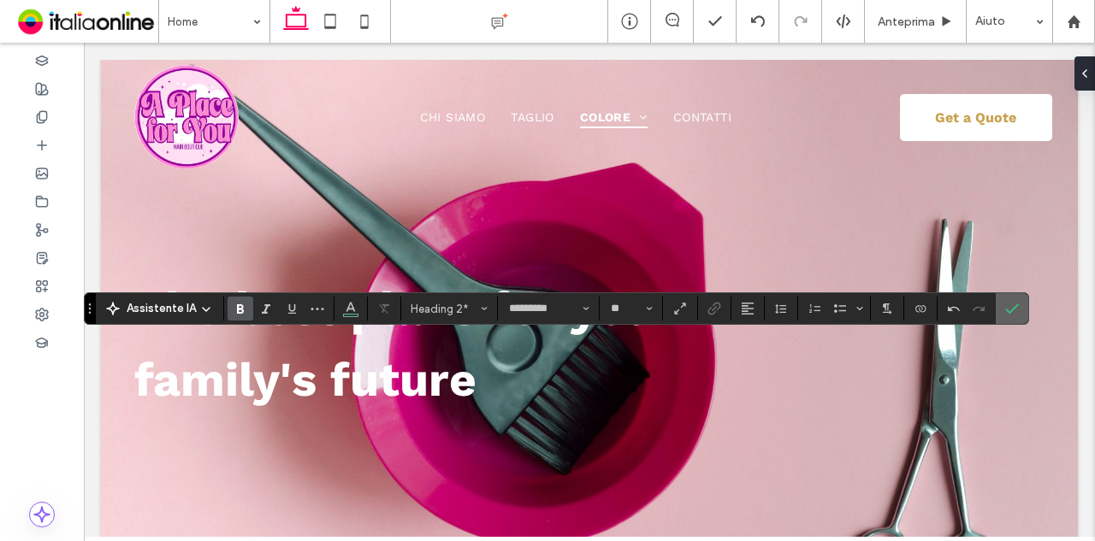
click at [1006, 316] on icon "Conferma" at bounding box center [1012, 309] width 14 height 14
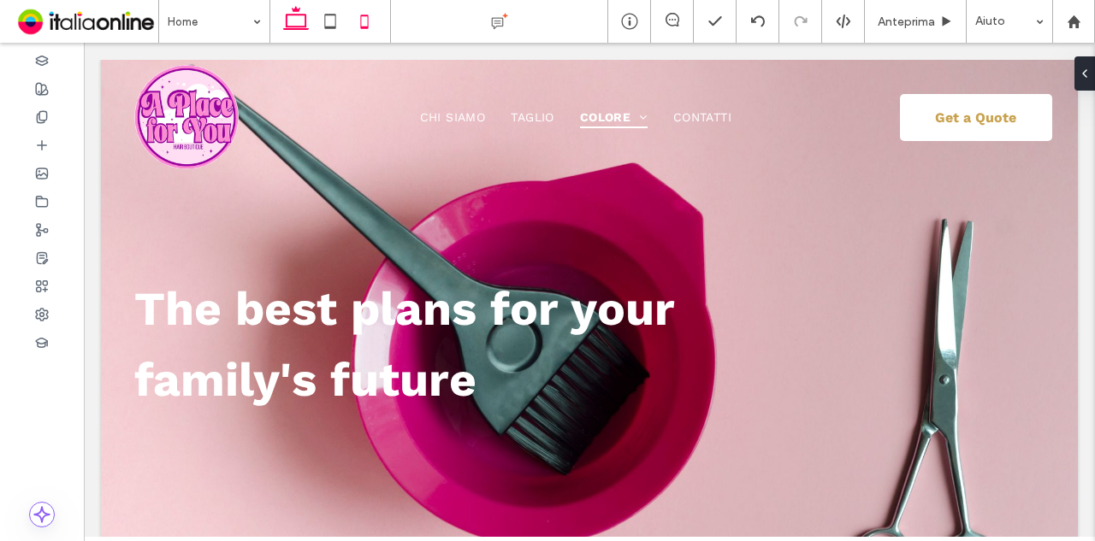
type input "*********"
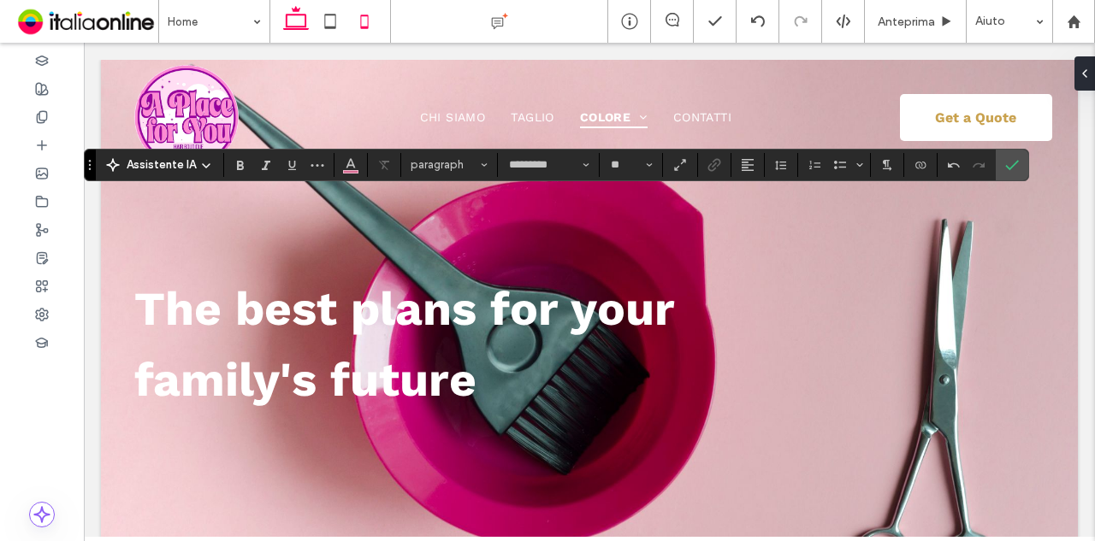
type input "**"
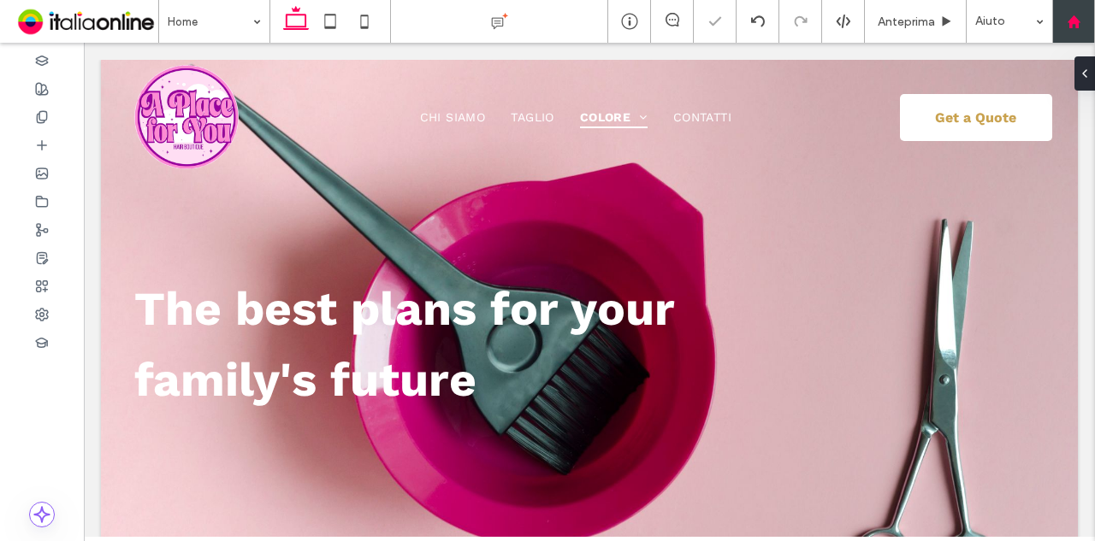
type input "*********"
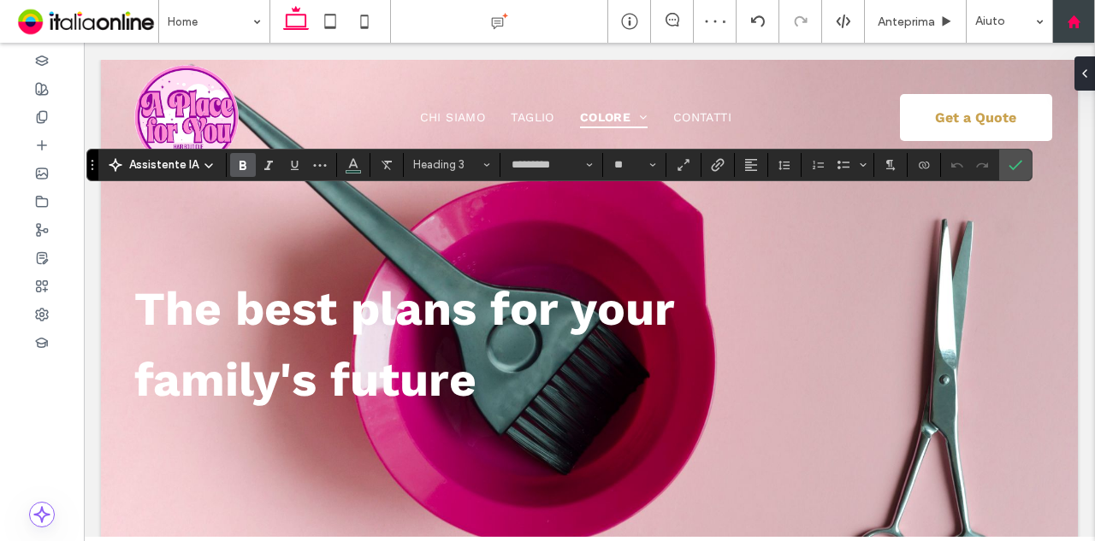
type input "**"
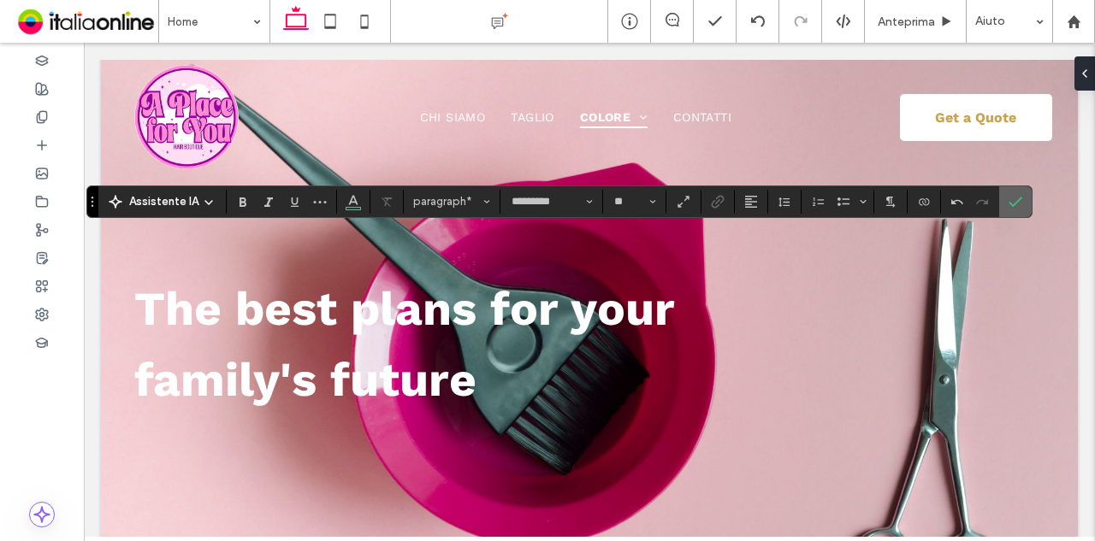
click at [1019, 210] on label "Conferma" at bounding box center [1015, 201] width 26 height 31
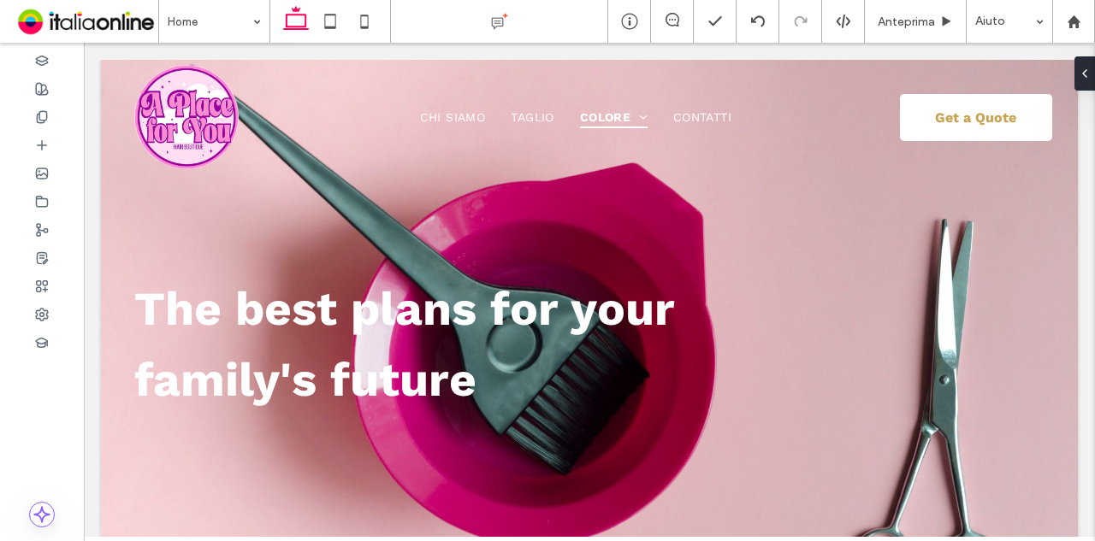
type input "**"
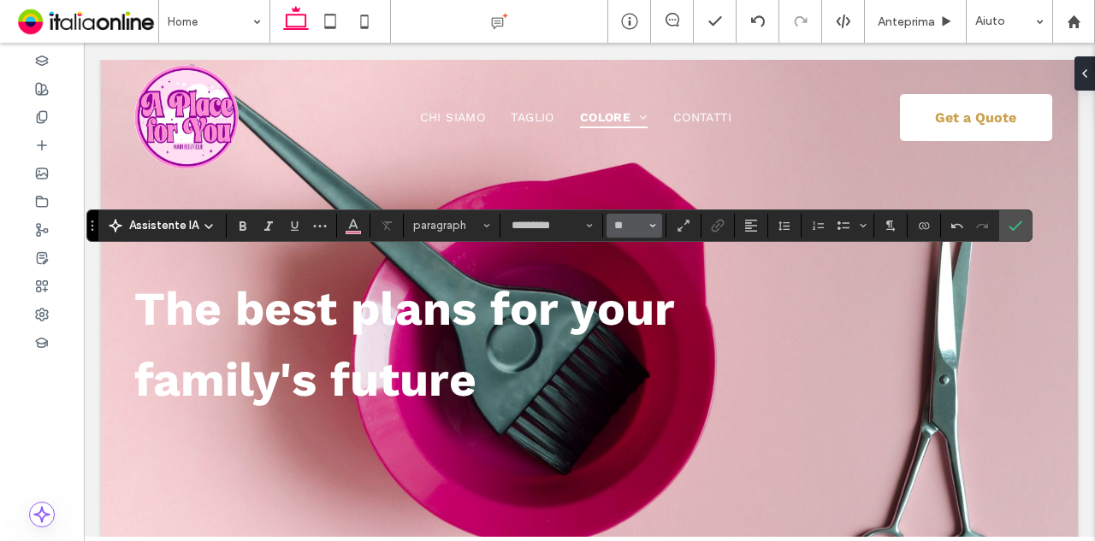
type input "**"
click at [1009, 220] on icon "Conferma" at bounding box center [1015, 226] width 14 height 14
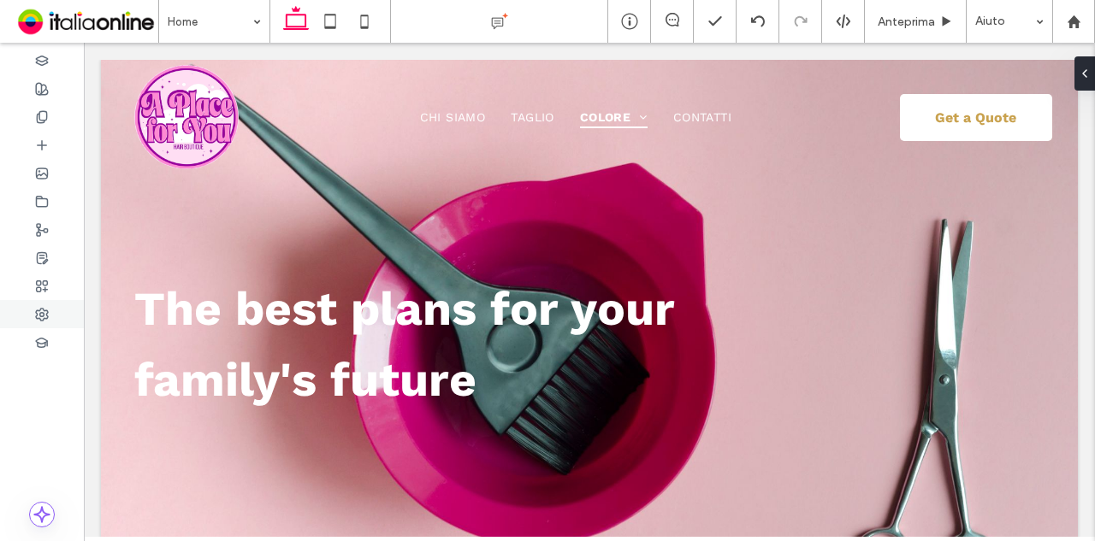
type input "*********"
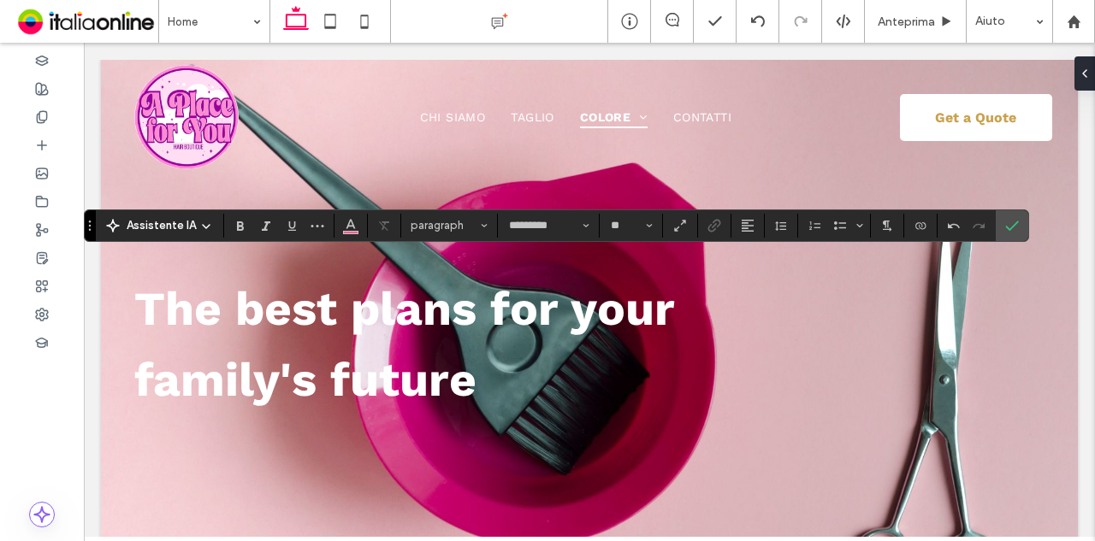
type input "**"
click at [999, 221] on label "Conferma" at bounding box center [1012, 225] width 26 height 31
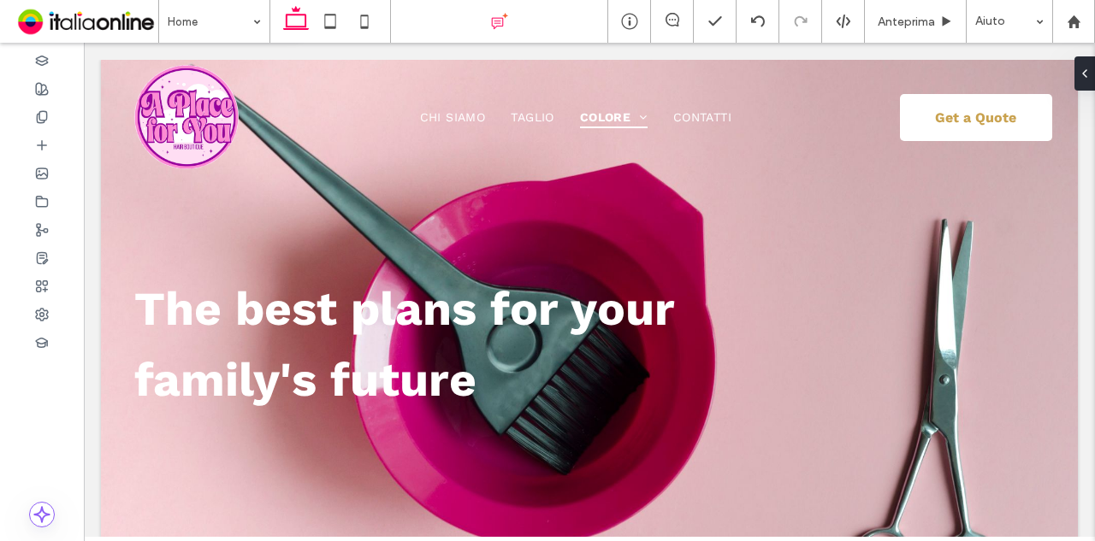
type input "**"
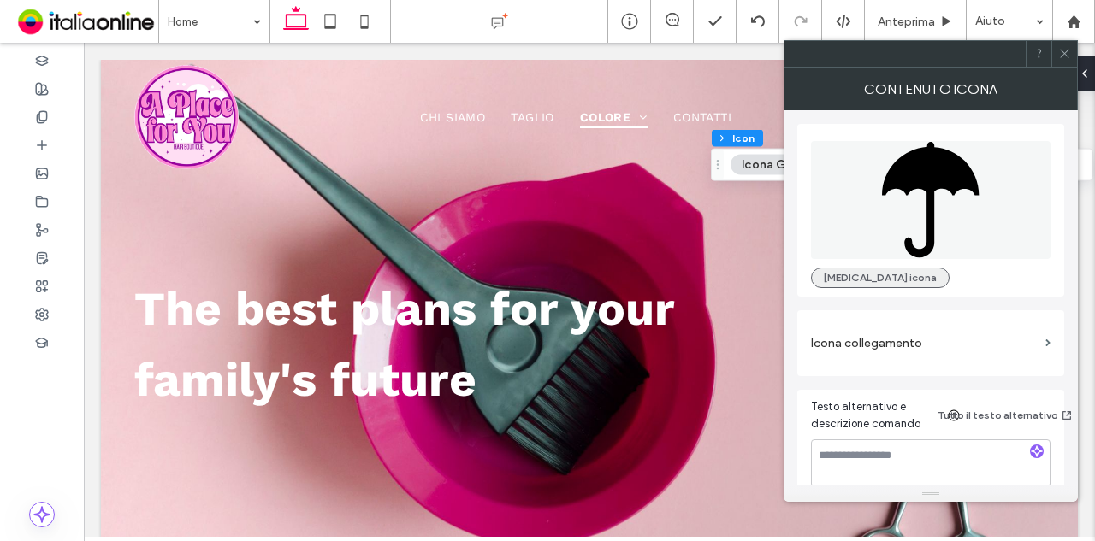
click at [853, 276] on button "[MEDICAL_DATA] icona" at bounding box center [880, 278] width 139 height 21
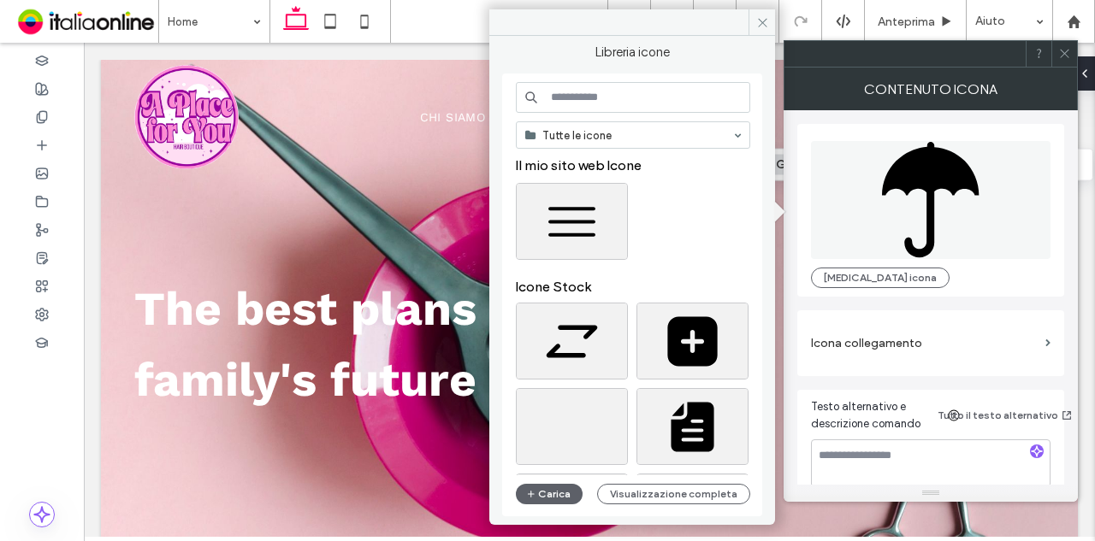
click at [648, 98] on input at bounding box center [633, 97] width 234 height 31
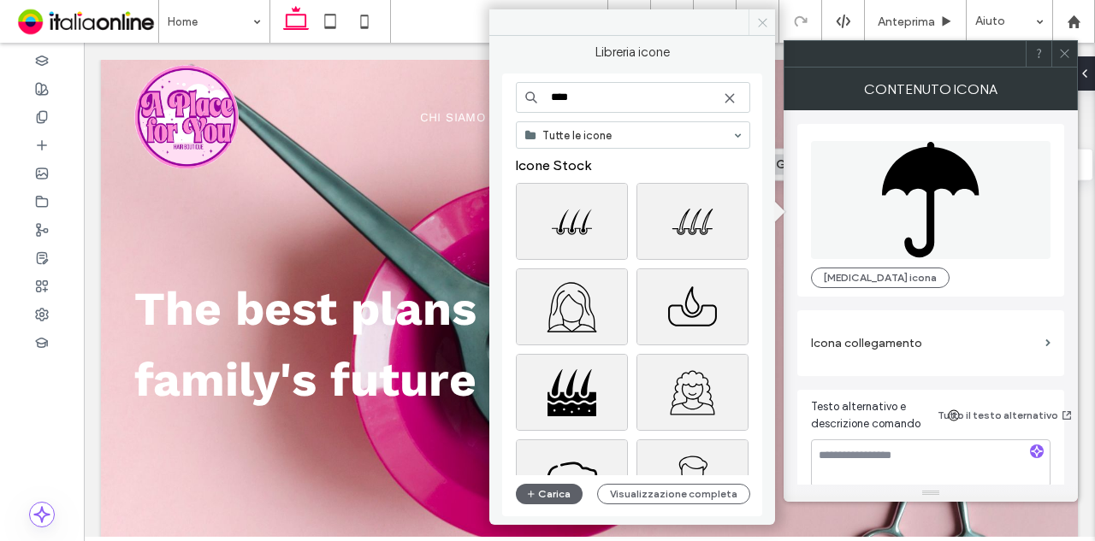
type input "****"
drag, startPoint x: 757, startPoint y: 23, endPoint x: 624, endPoint y: 42, distance: 133.9
click at [757, 23] on icon at bounding box center [762, 22] width 13 height 13
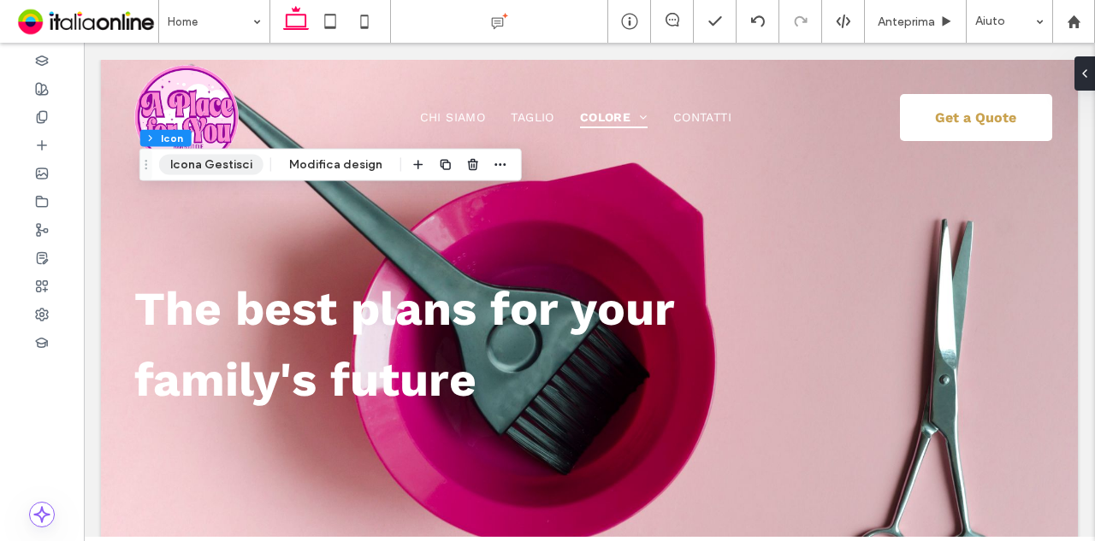
click at [242, 165] on button "Icona Gestisci" at bounding box center [211, 165] width 104 height 21
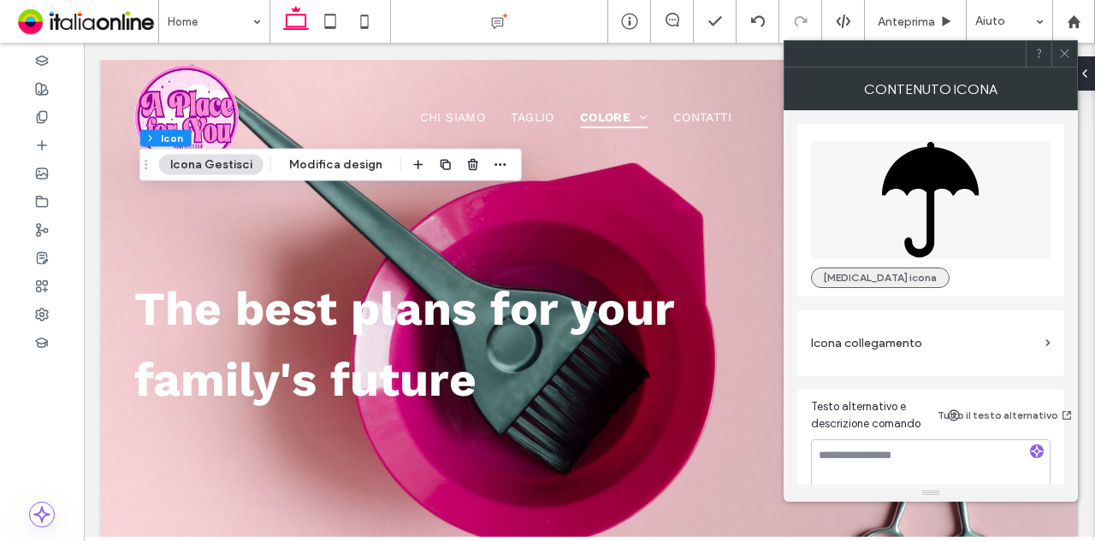
click at [862, 268] on button "[MEDICAL_DATA] icona" at bounding box center [880, 278] width 139 height 21
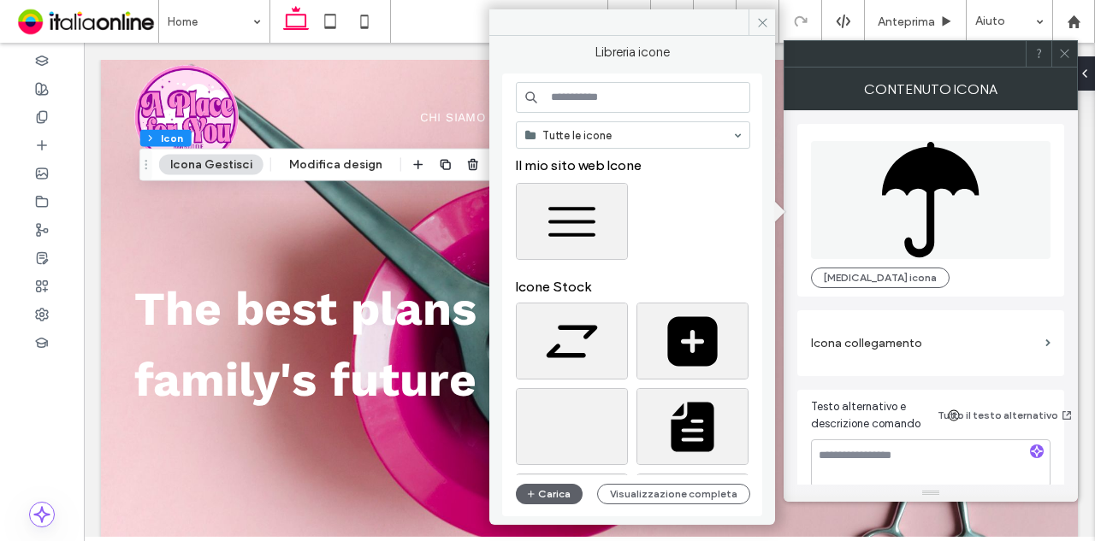
click at [623, 94] on input at bounding box center [633, 97] width 234 height 31
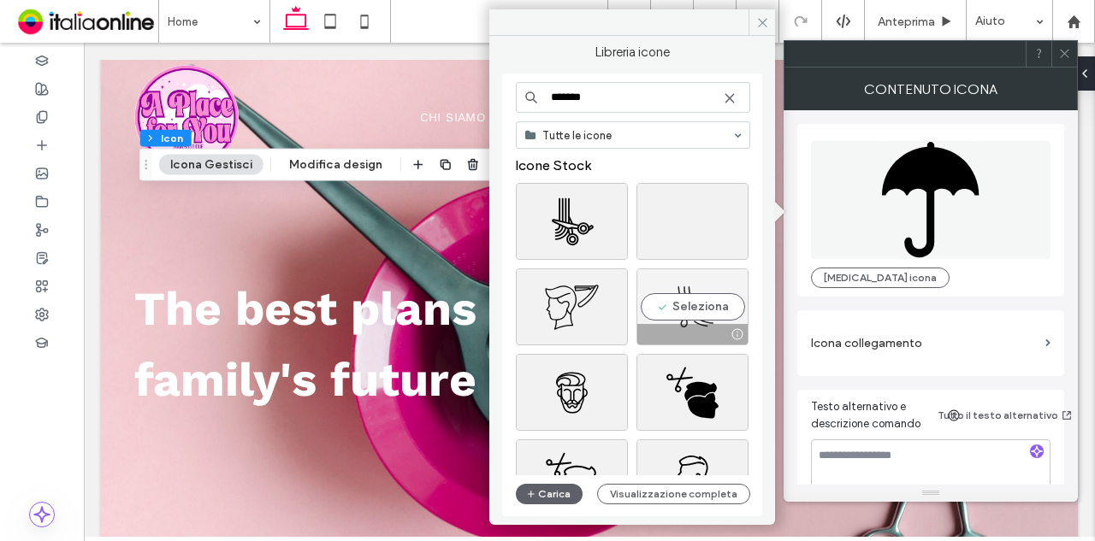
type input "*******"
click at [715, 302] on div "Seleziona" at bounding box center [692, 307] width 112 height 77
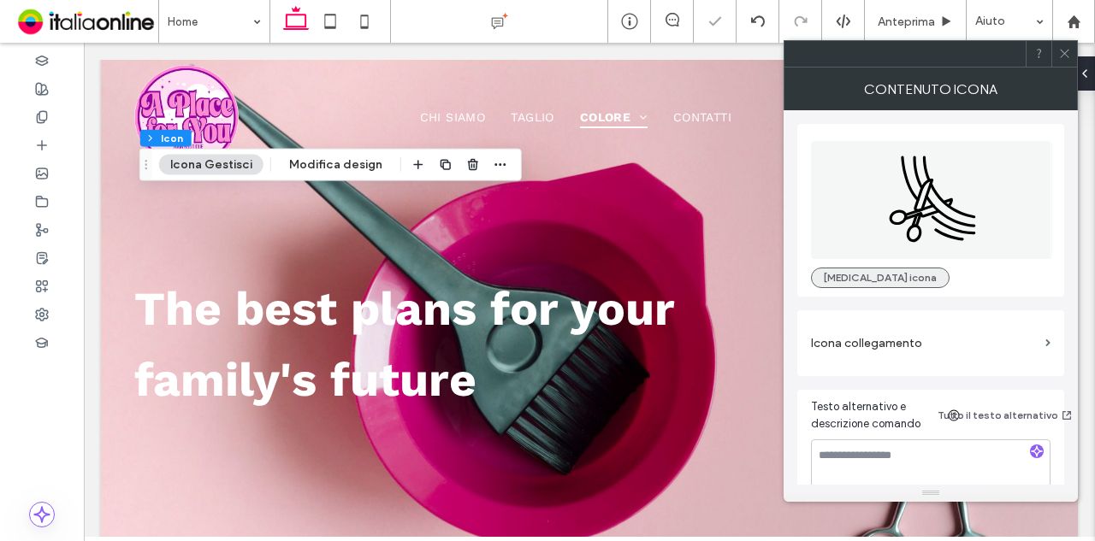
click at [870, 280] on button "[MEDICAL_DATA] icona" at bounding box center [880, 278] width 139 height 21
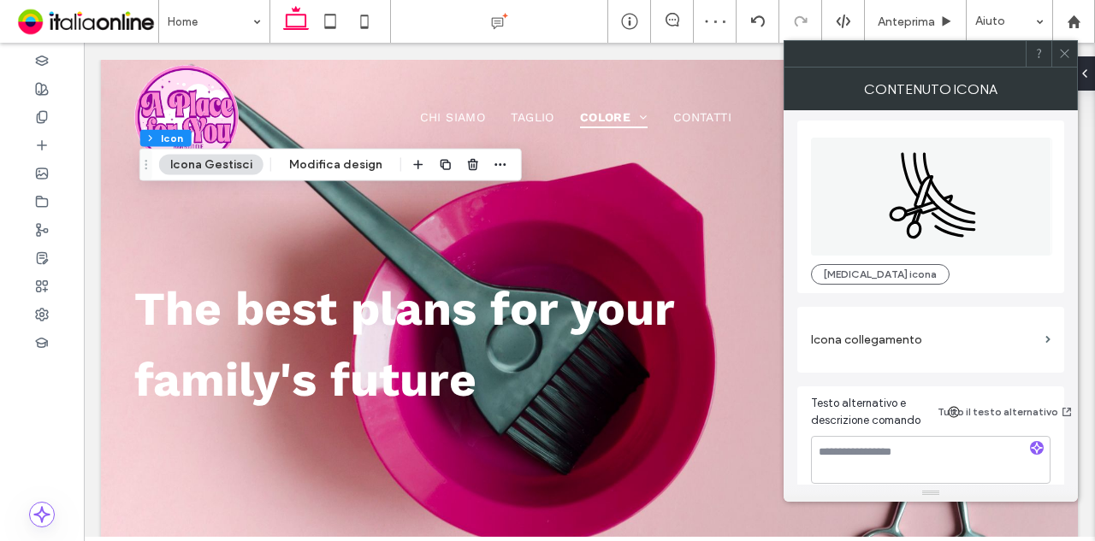
scroll to position [0, 0]
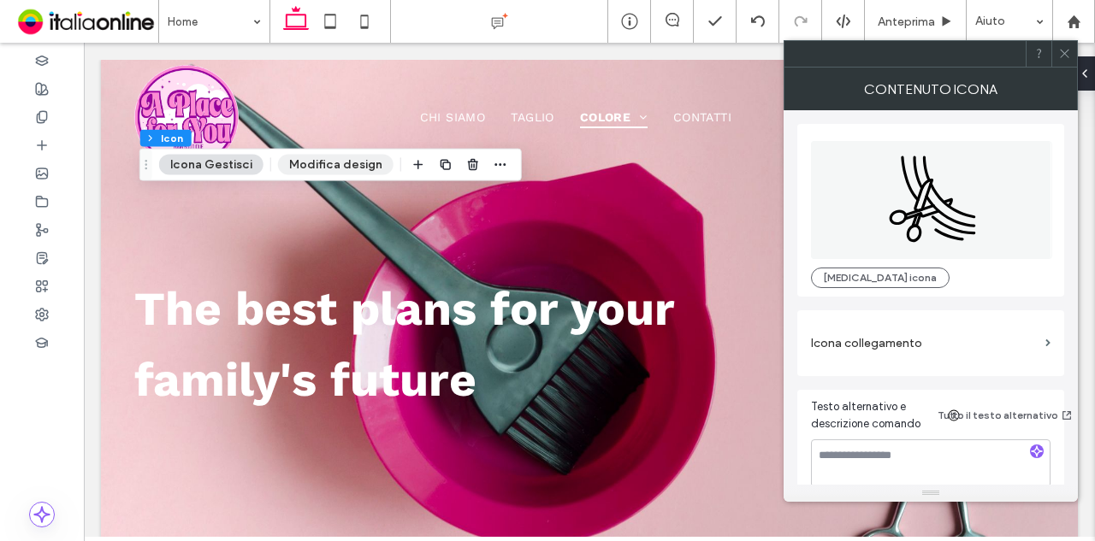
click at [310, 165] on button "Modifica design" at bounding box center [335, 165] width 115 height 21
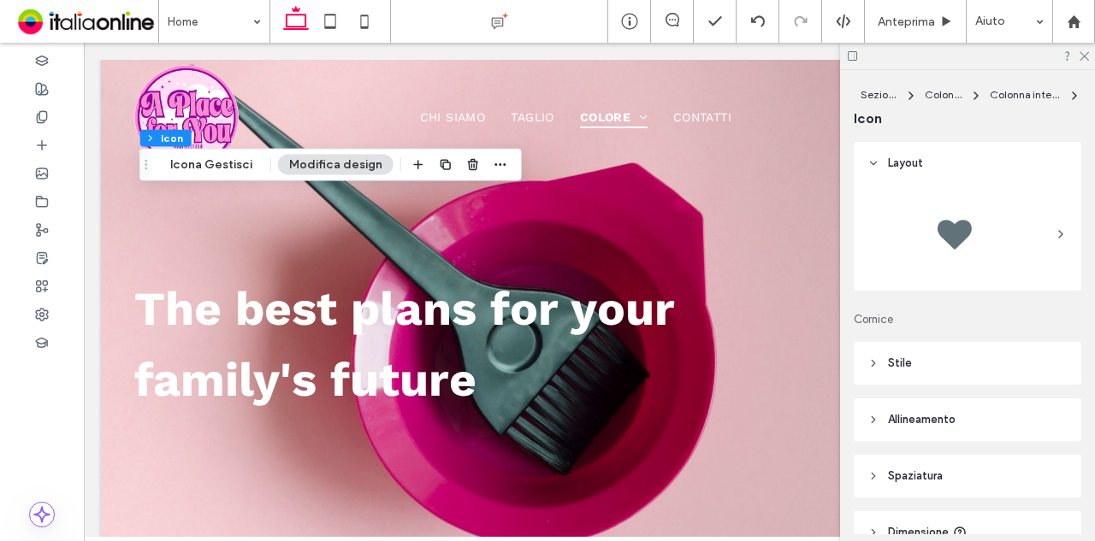
click at [906, 368] on span "Stile" at bounding box center [900, 363] width 24 height 17
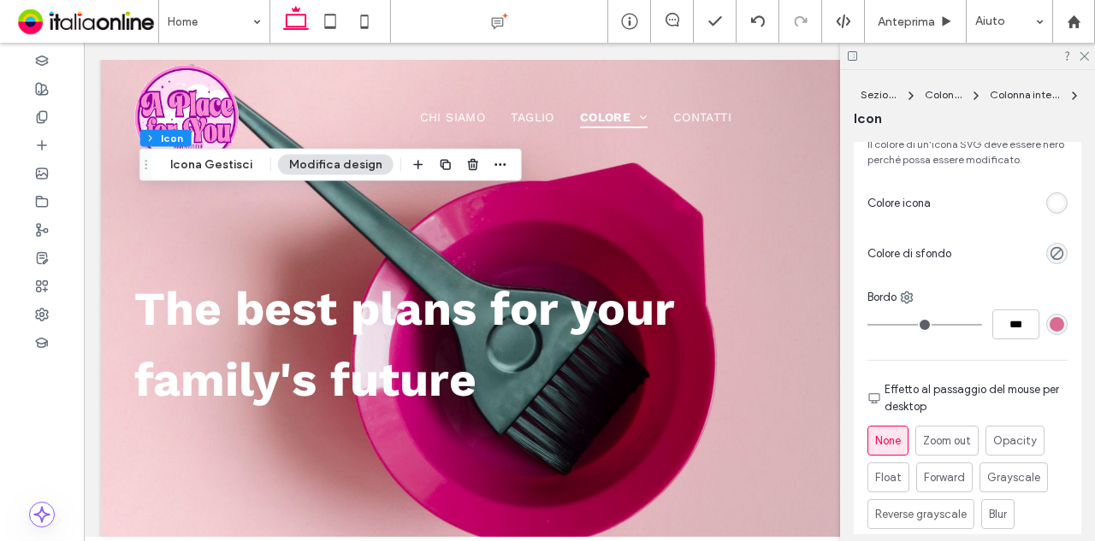
scroll to position [257, 0]
click at [1049, 204] on div "rgb(255, 255, 255)" at bounding box center [1056, 201] width 15 height 15
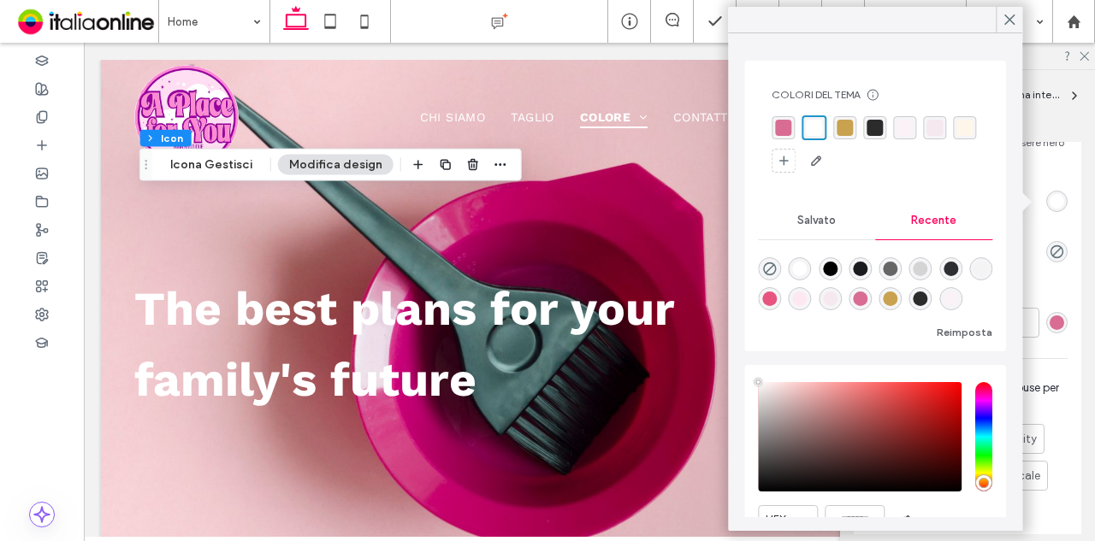
click at [785, 130] on div "rgba(217, 108, 147, 1)" at bounding box center [783, 128] width 16 height 16
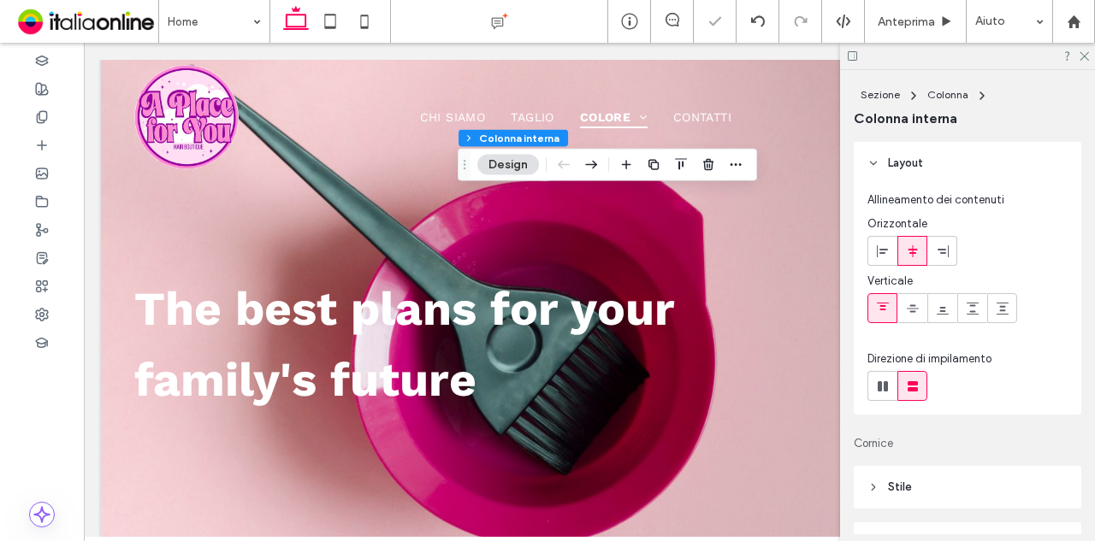
type input "**"
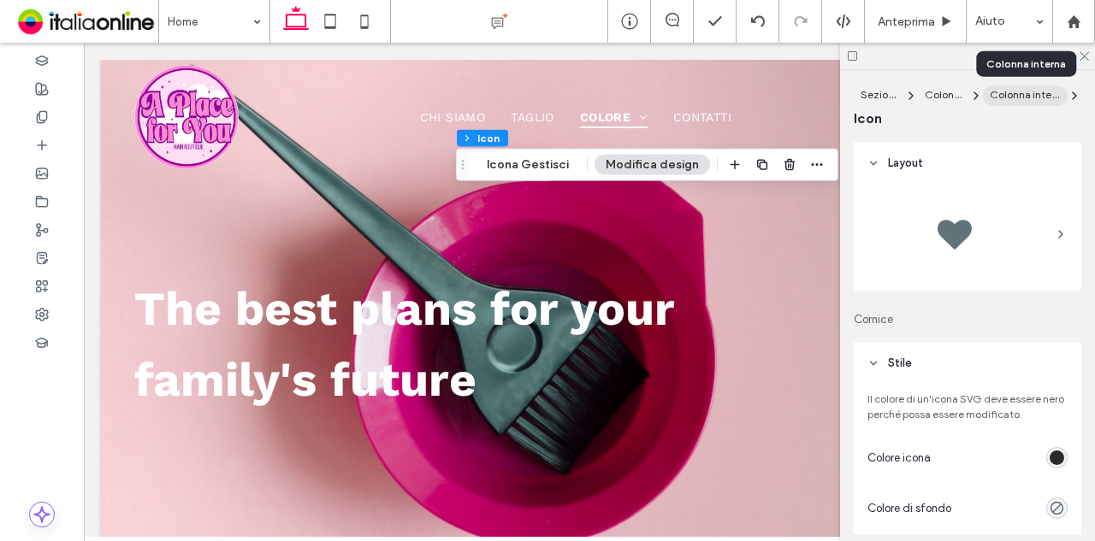
click at [1020, 91] on span "Colonna interna" at bounding box center [1027, 94] width 77 height 13
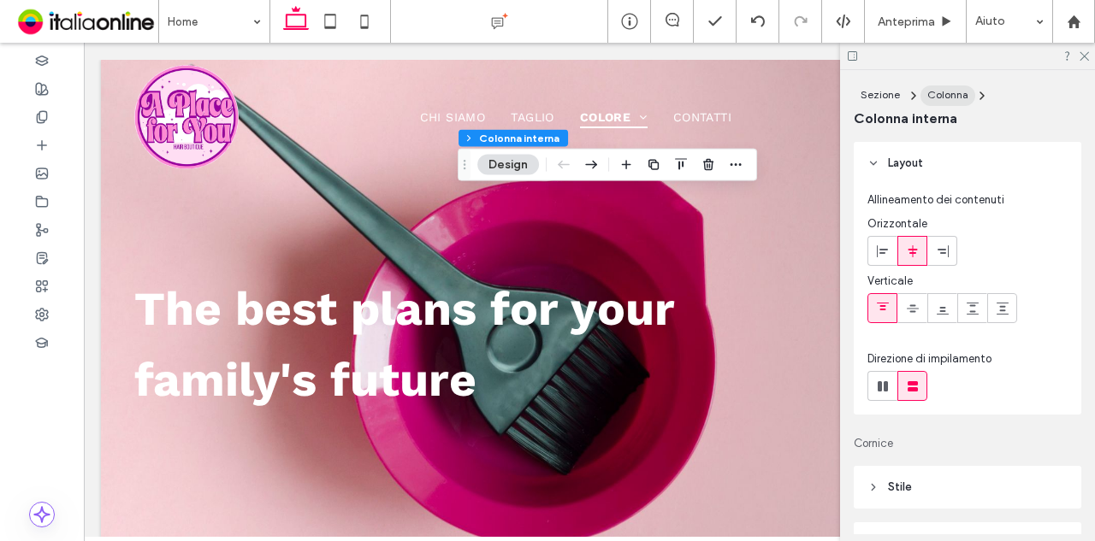
click at [959, 95] on span "Colonna" at bounding box center [947, 94] width 41 height 13
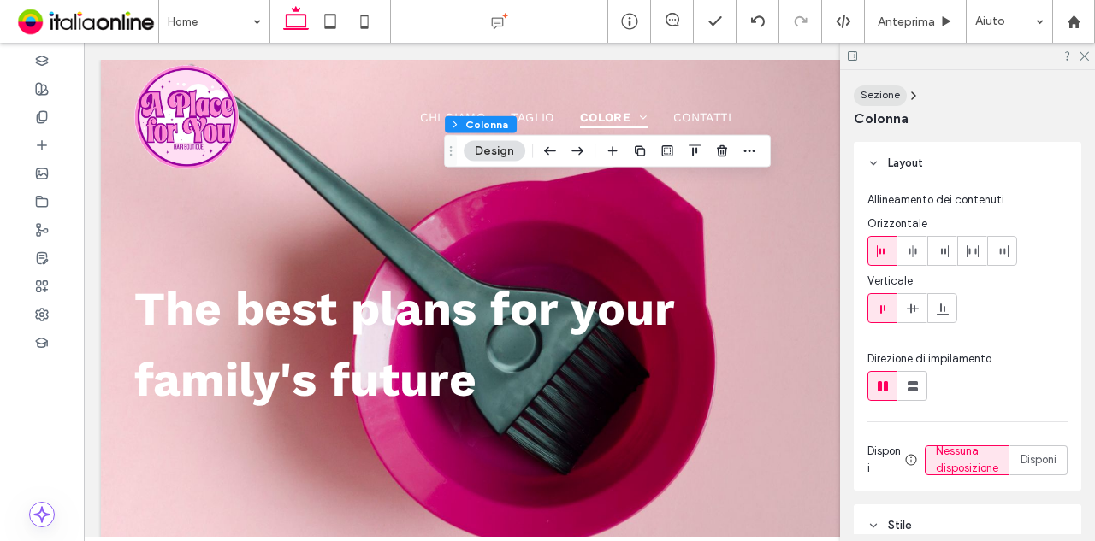
click at [874, 97] on span "Sezione" at bounding box center [879, 94] width 39 height 13
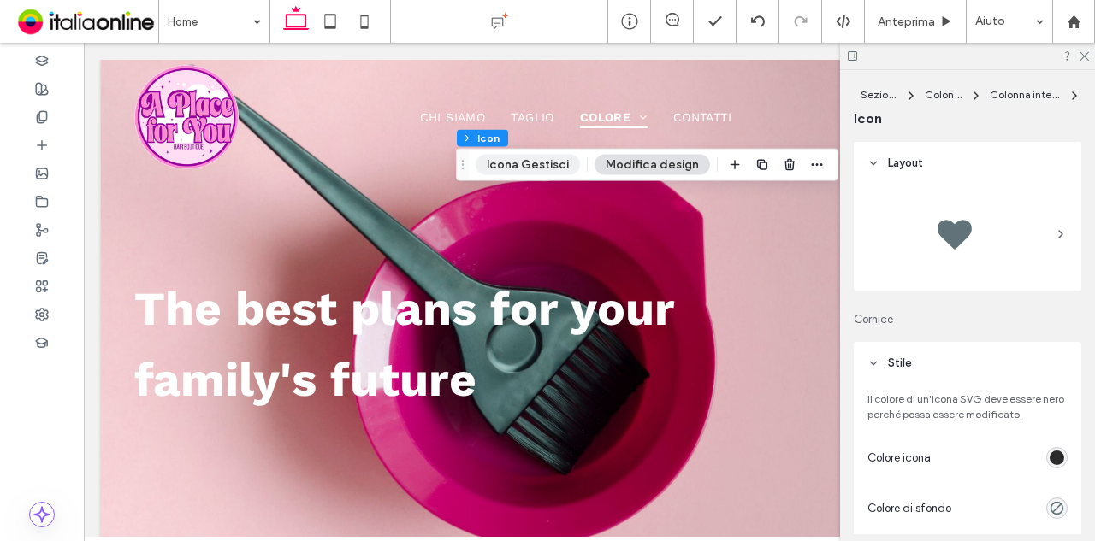
click at [559, 159] on button "Icona Gestisci" at bounding box center [527, 165] width 104 height 21
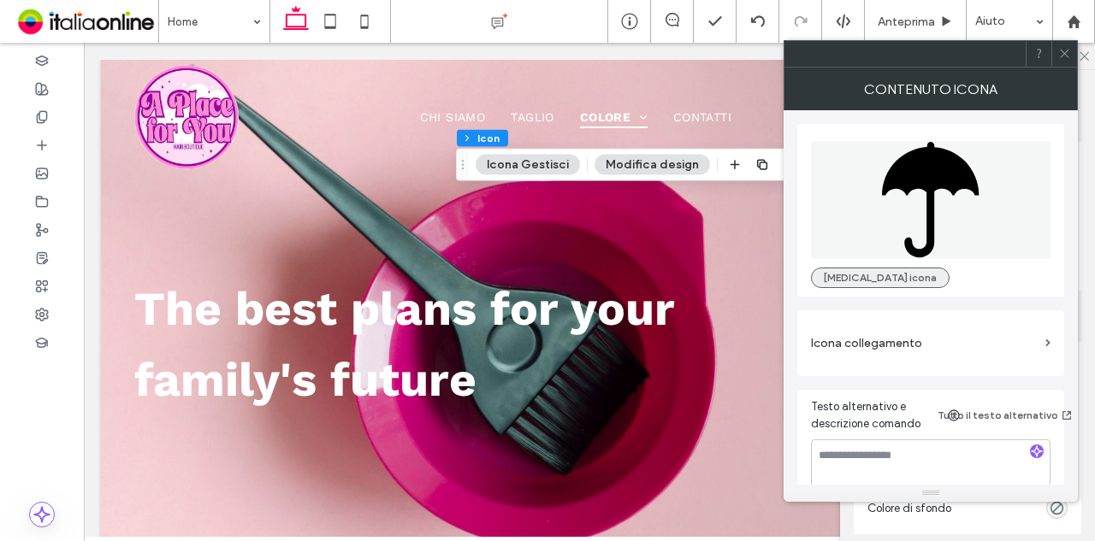
click at [842, 271] on button "[MEDICAL_DATA] icona" at bounding box center [880, 278] width 139 height 21
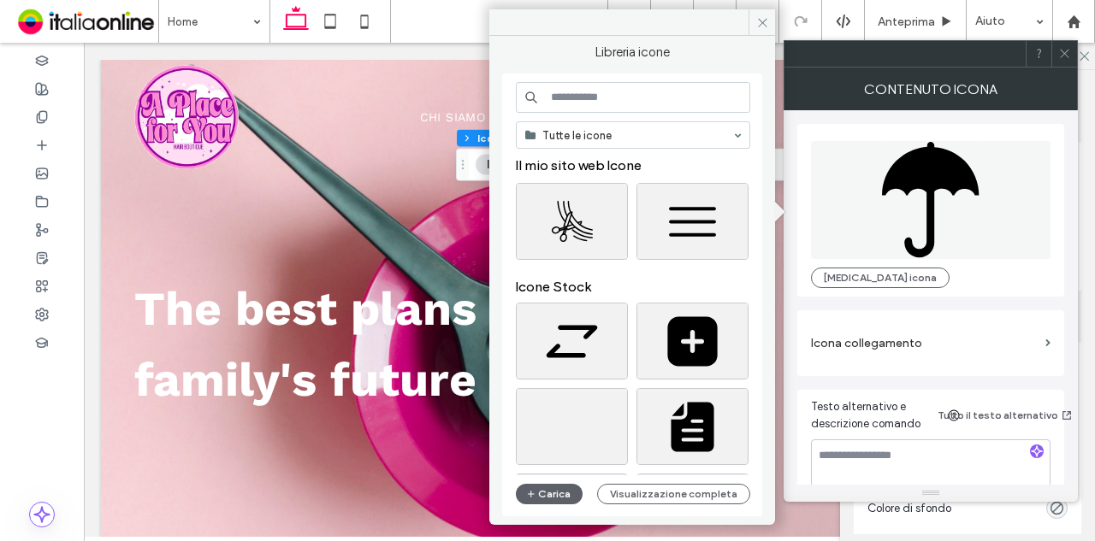
click at [666, 98] on input at bounding box center [633, 97] width 234 height 31
type input "**********"
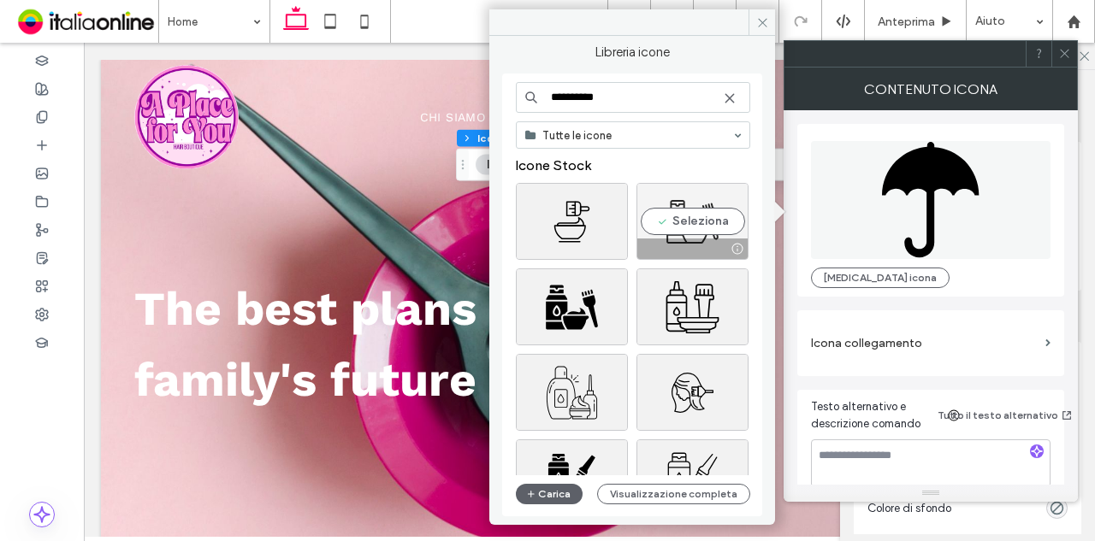
click at [711, 213] on div "Seleziona" at bounding box center [692, 221] width 112 height 77
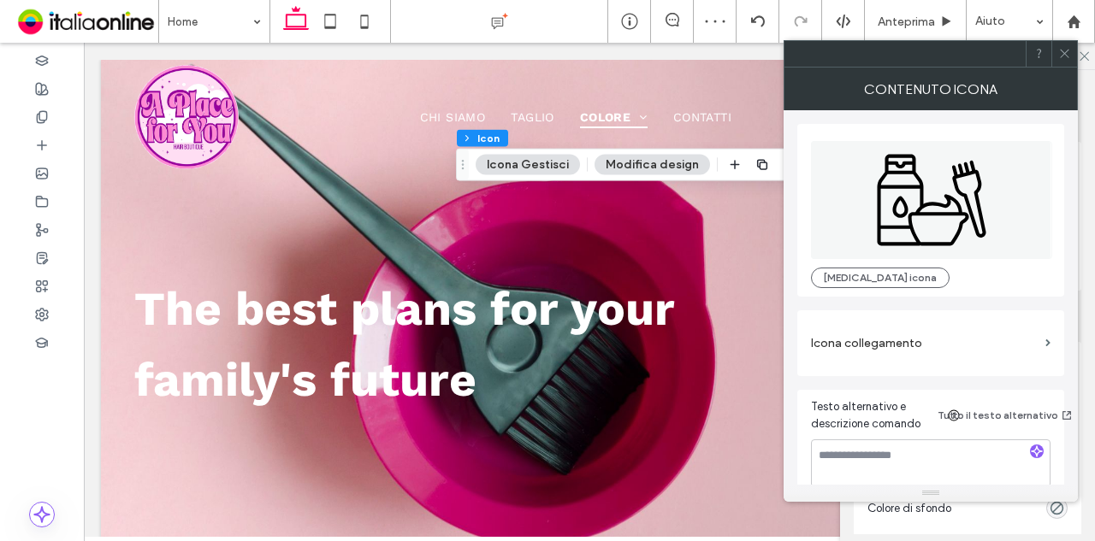
click at [631, 168] on button "Modifica design" at bounding box center [651, 165] width 115 height 21
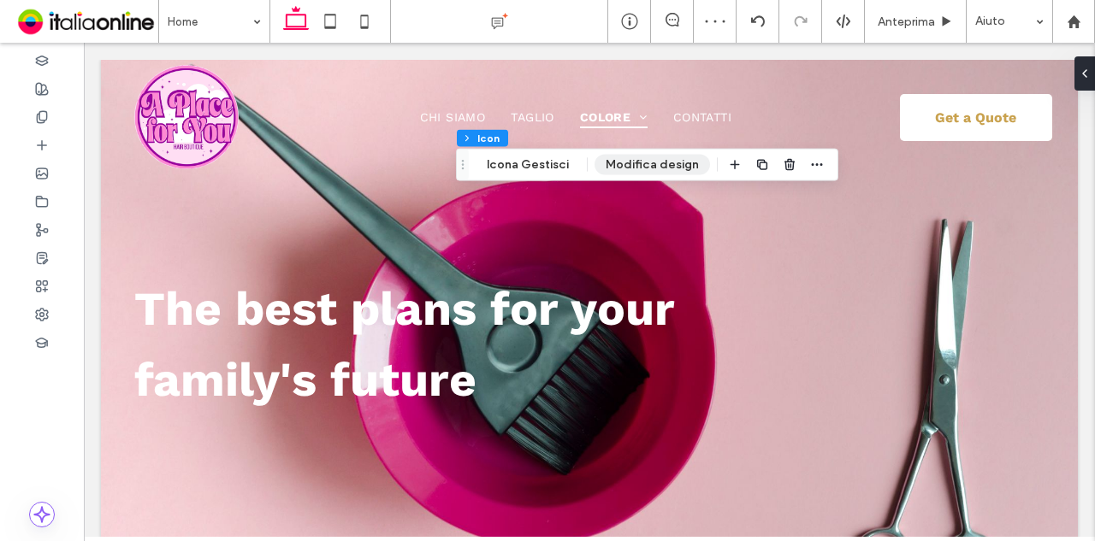
click at [614, 165] on button "Modifica design" at bounding box center [651, 165] width 115 height 21
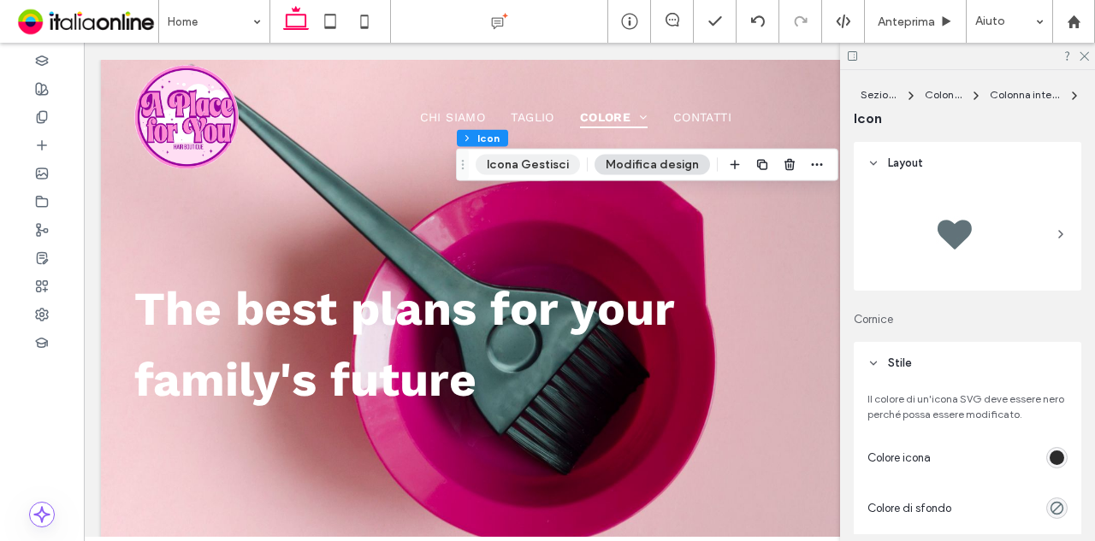
click at [513, 172] on button "Icona Gestisci" at bounding box center [527, 165] width 104 height 21
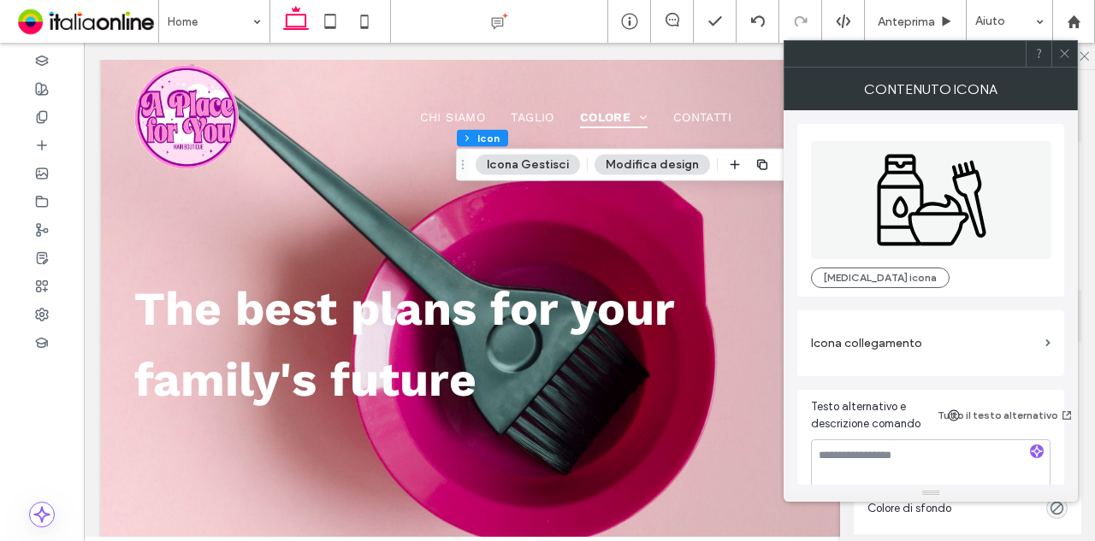
click at [635, 170] on button "Modifica design" at bounding box center [651, 165] width 115 height 21
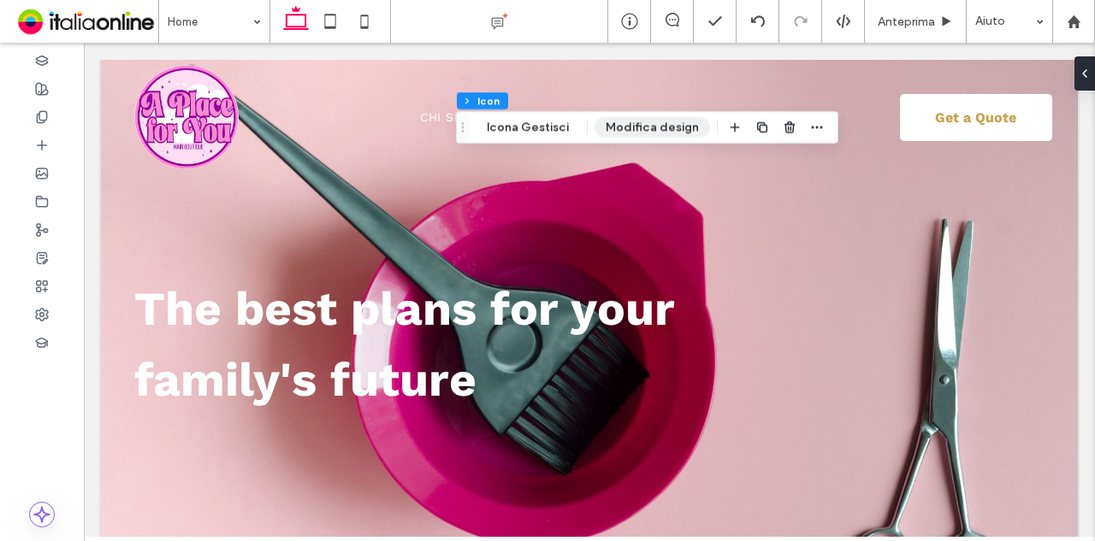
click at [625, 135] on button "Modifica design" at bounding box center [651, 127] width 115 height 21
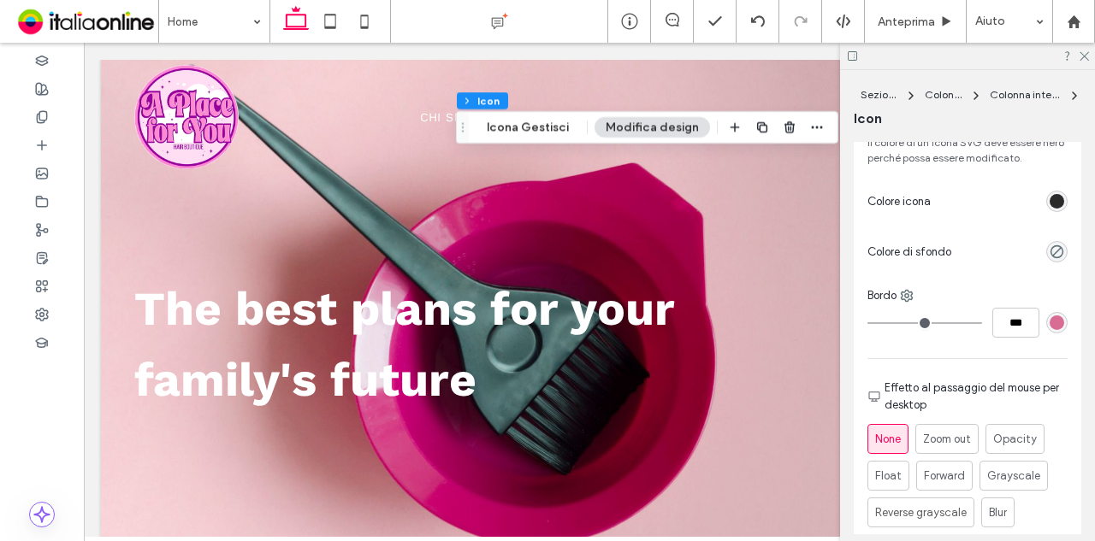
click at [1049, 202] on div "rgb(43, 43, 43)" at bounding box center [1056, 201] width 15 height 15
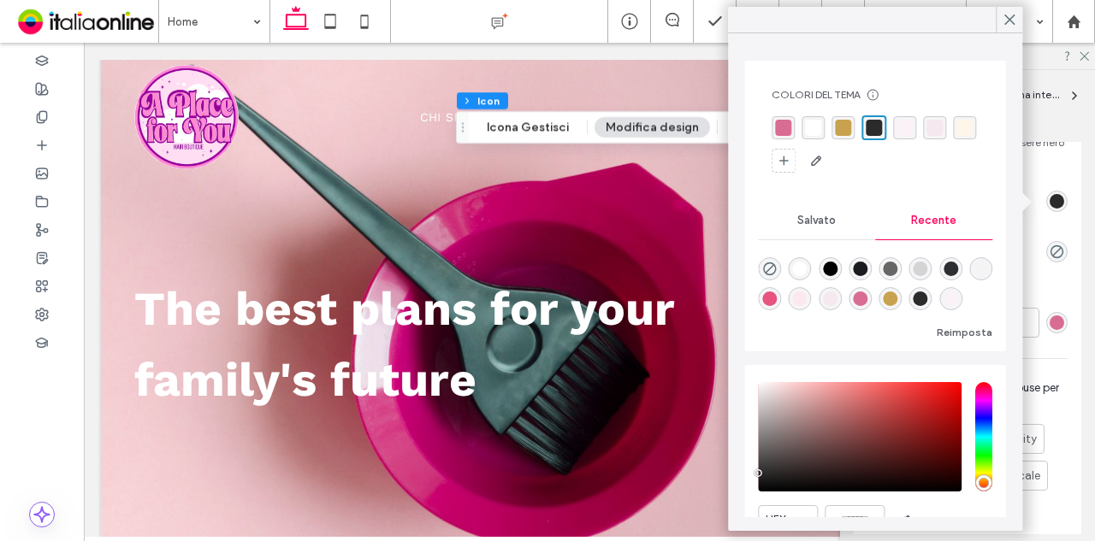
click at [783, 127] on div "rgba(217, 108, 147, 1)" at bounding box center [783, 128] width 16 height 16
click at [1007, 21] on icon at bounding box center [1008, 19] width 15 height 15
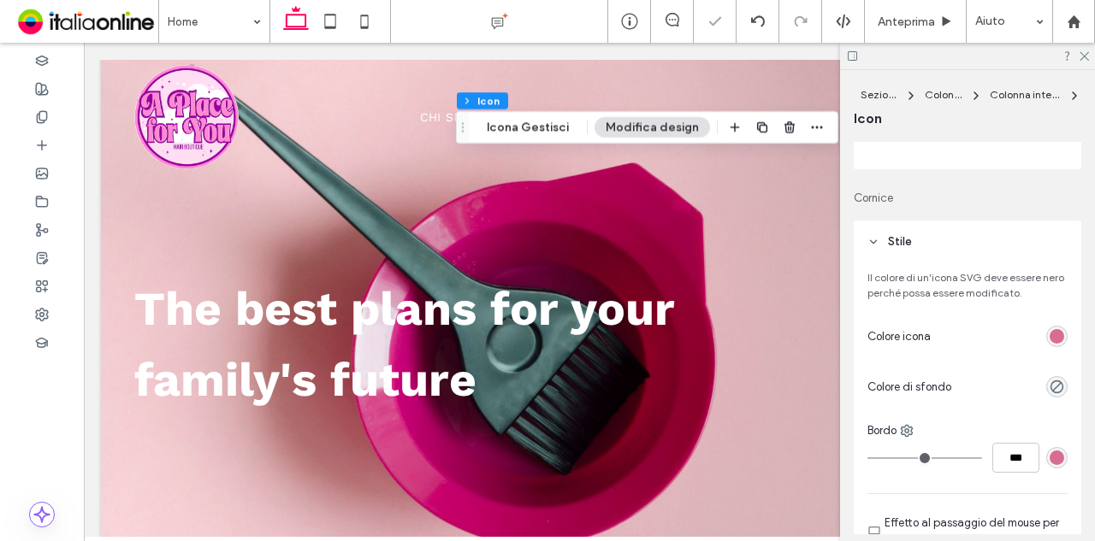
scroll to position [0, 0]
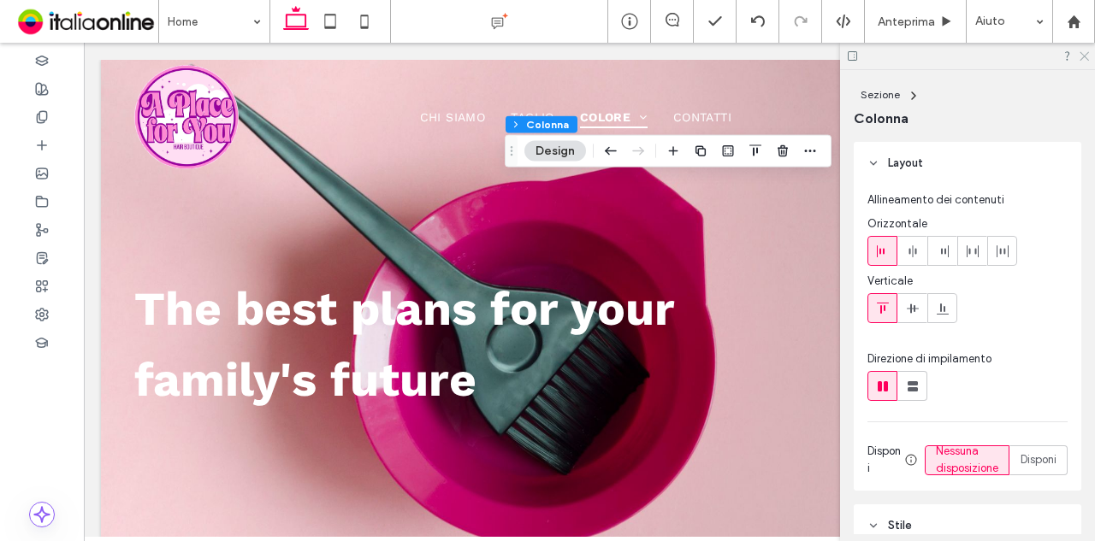
click at [1088, 59] on icon at bounding box center [1082, 55] width 11 height 11
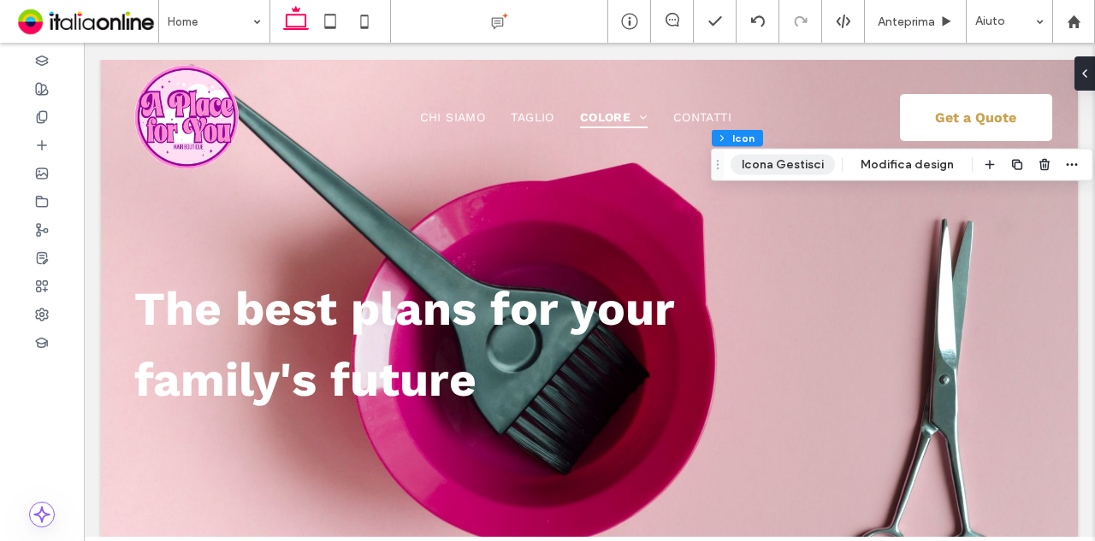
click at [805, 158] on button "Icona Gestisci" at bounding box center [782, 165] width 104 height 21
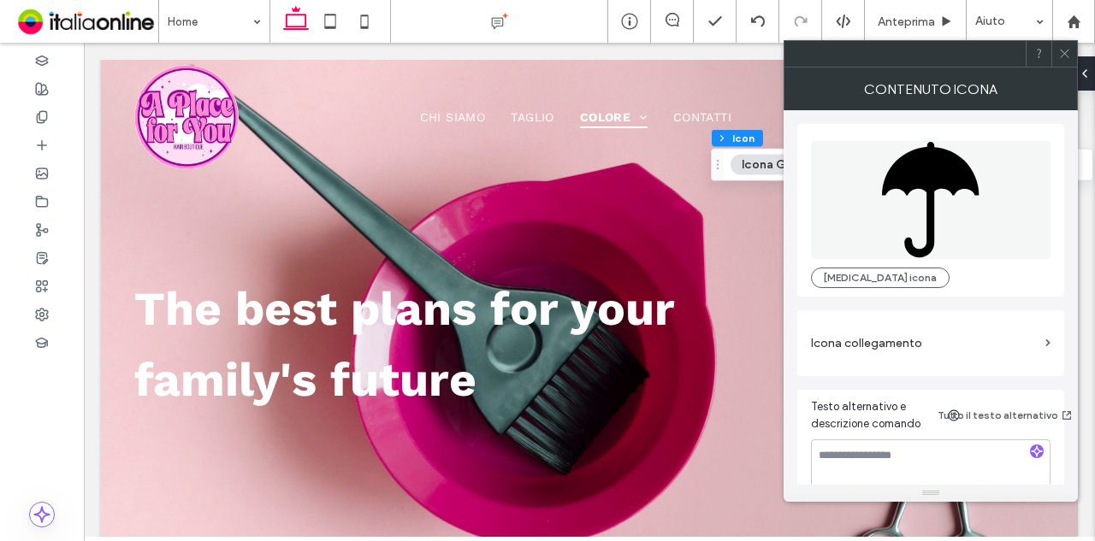
click at [855, 264] on div "[MEDICAL_DATA] icona" at bounding box center [930, 211] width 239 height 156
click at [855, 275] on button "[MEDICAL_DATA] icona" at bounding box center [880, 278] width 139 height 21
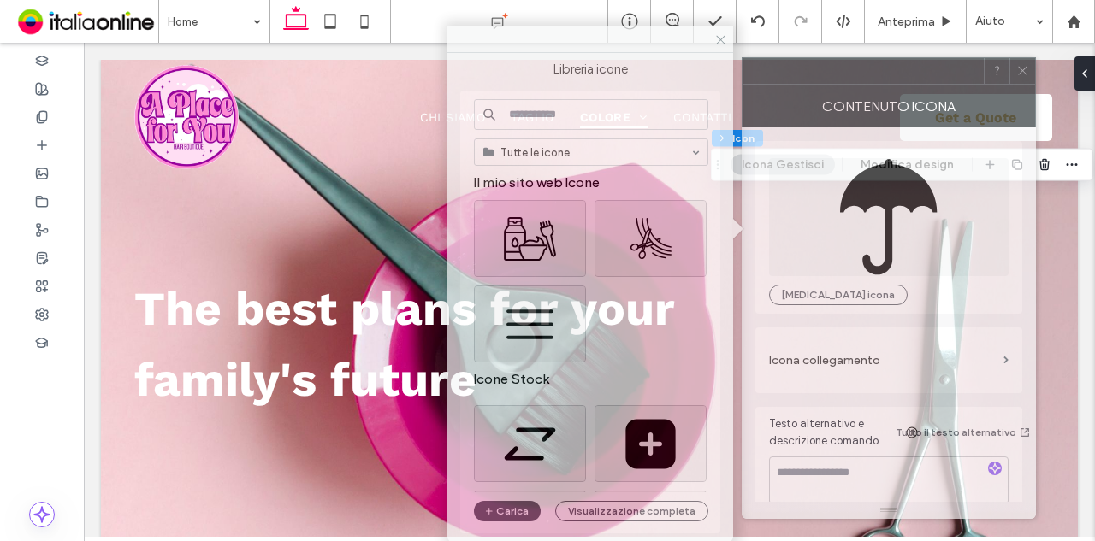
drag, startPoint x: 909, startPoint y: 55, endPoint x: 895, endPoint y: 75, distance: 24.7
click at [894, 74] on div at bounding box center [862, 71] width 241 height 26
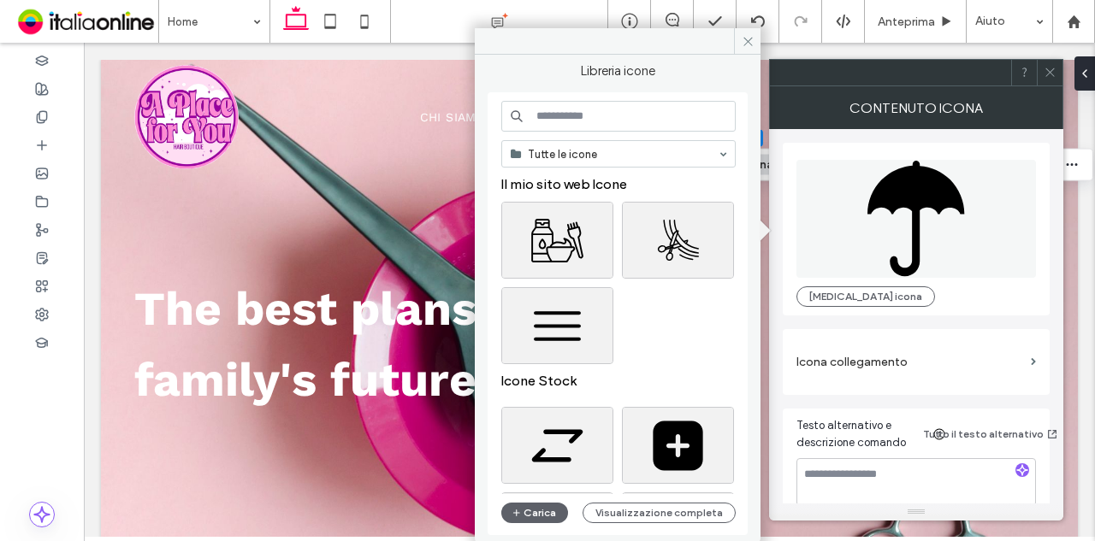
click at [562, 119] on input at bounding box center [618, 116] width 234 height 31
type input "***"
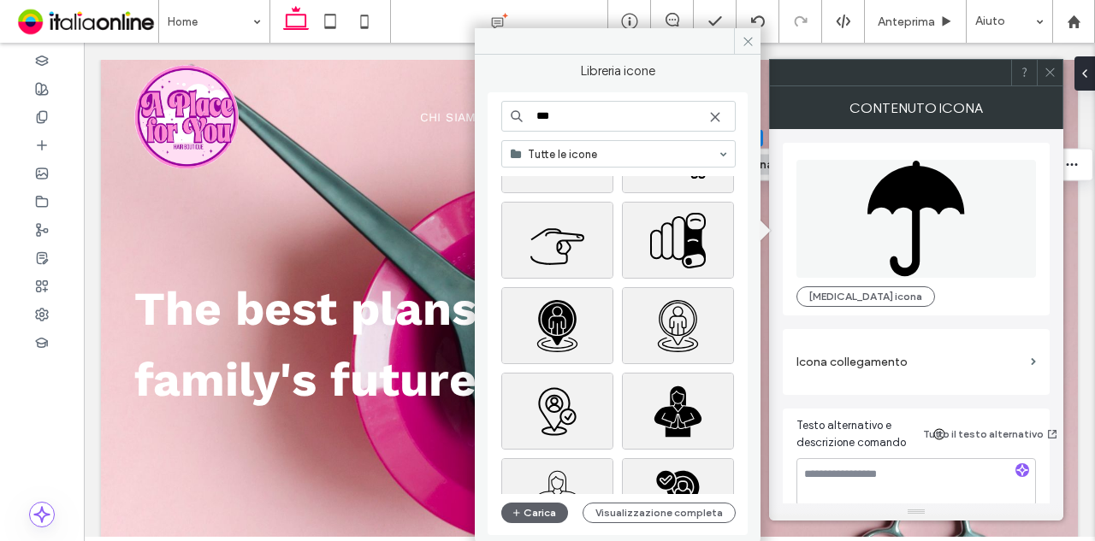
scroll to position [684, 0]
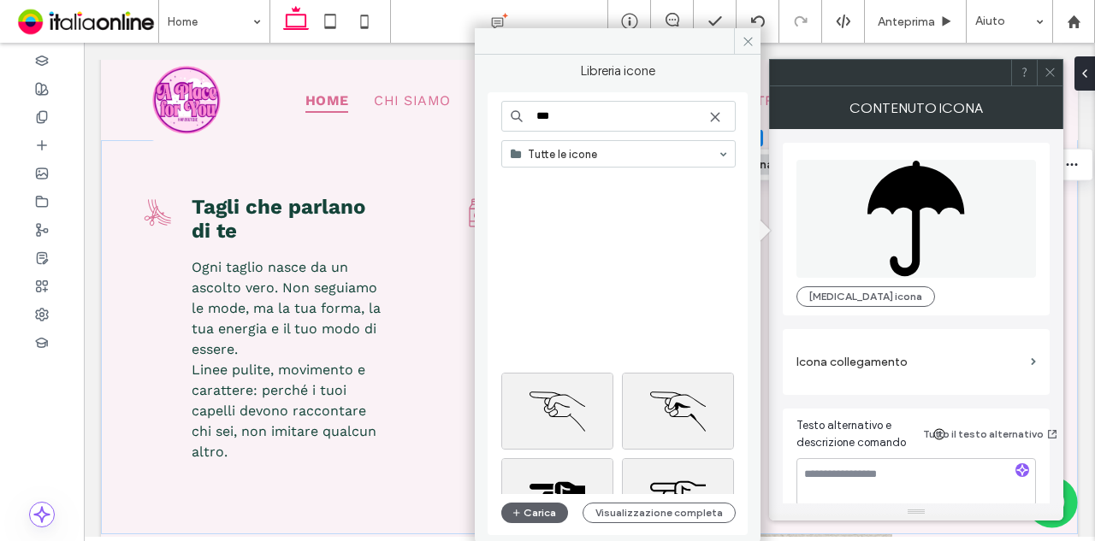
scroll to position [684, 0]
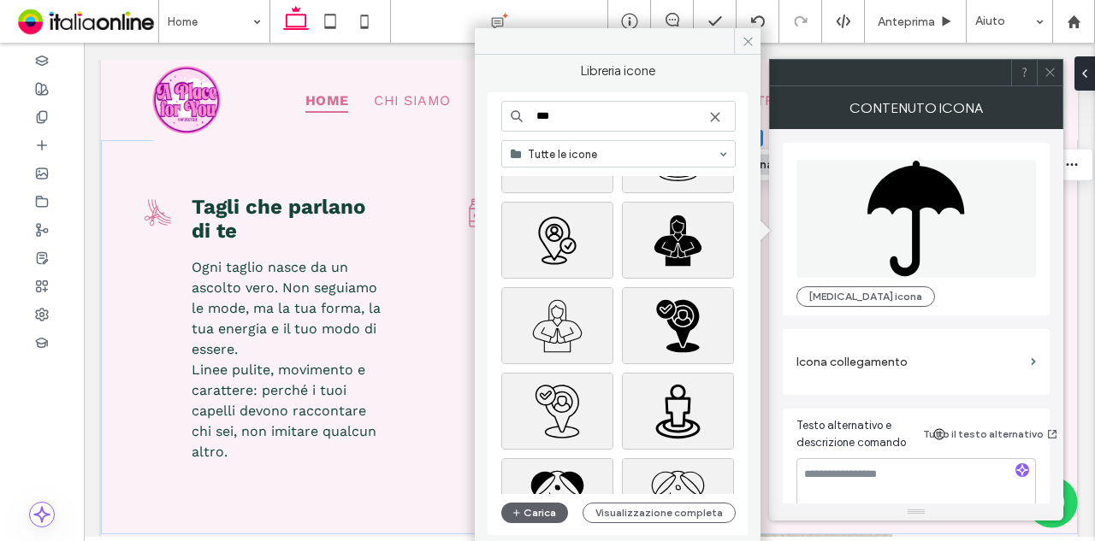
click at [566, 106] on input "***" at bounding box center [618, 116] width 234 height 31
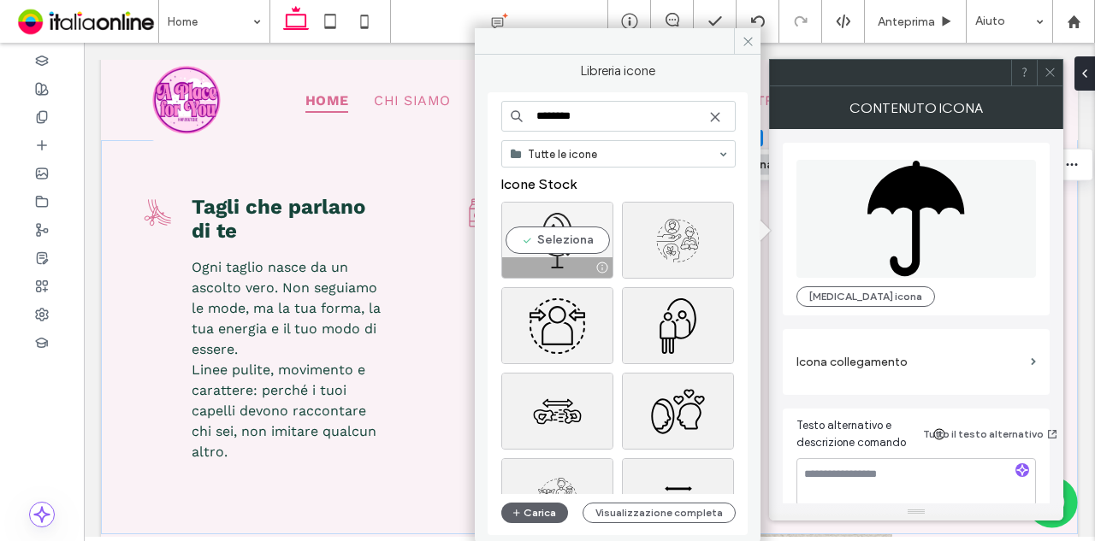
type input "********"
click at [569, 239] on div "Seleziona" at bounding box center [557, 240] width 112 height 77
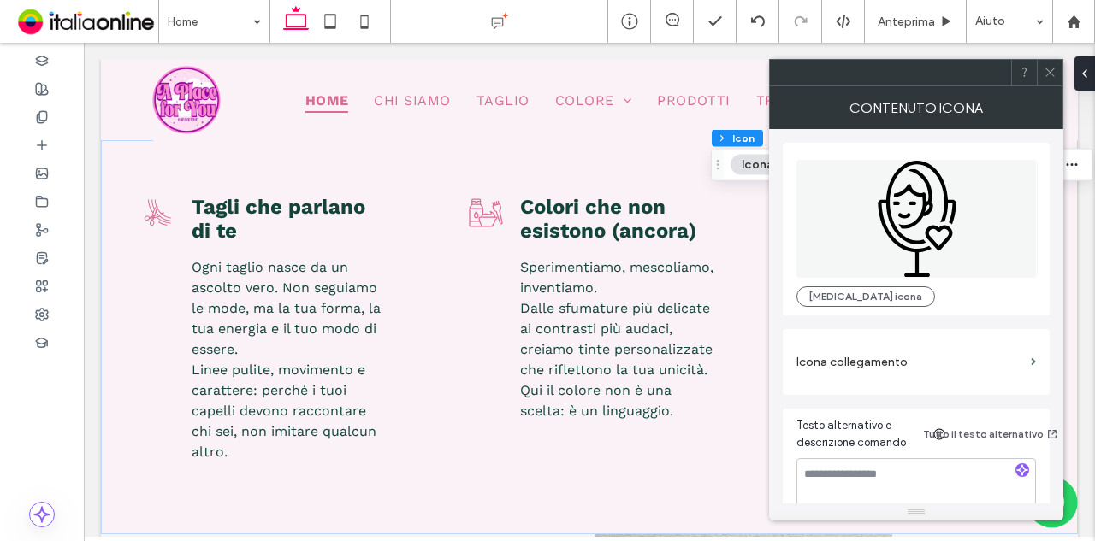
drag, startPoint x: 1055, startPoint y: 64, endPoint x: 1040, endPoint y: 75, distance: 19.0
click at [1055, 64] on span at bounding box center [1049, 73] width 13 height 26
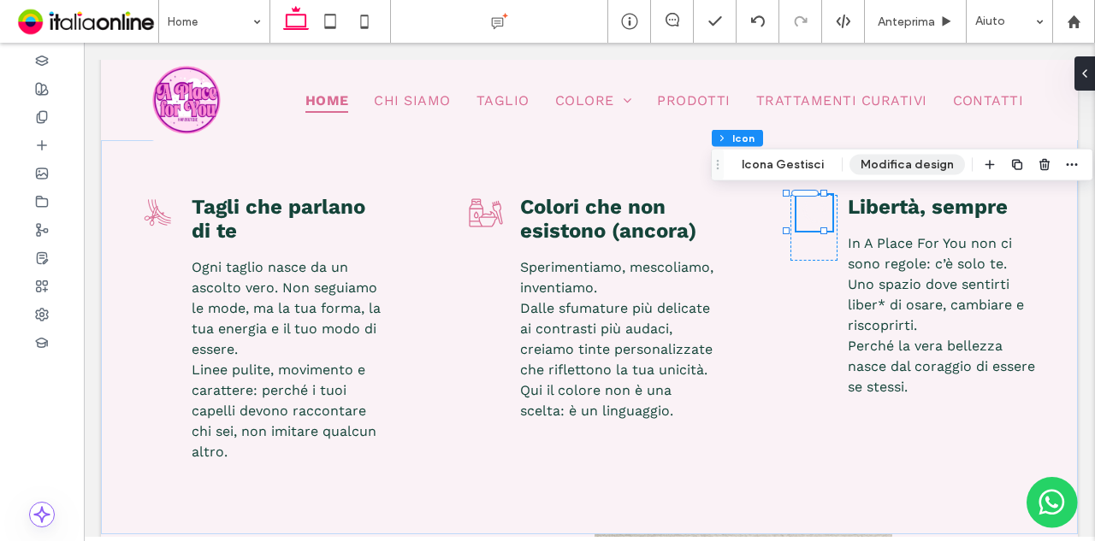
click at [905, 163] on button "Modifica design" at bounding box center [906, 165] width 115 height 21
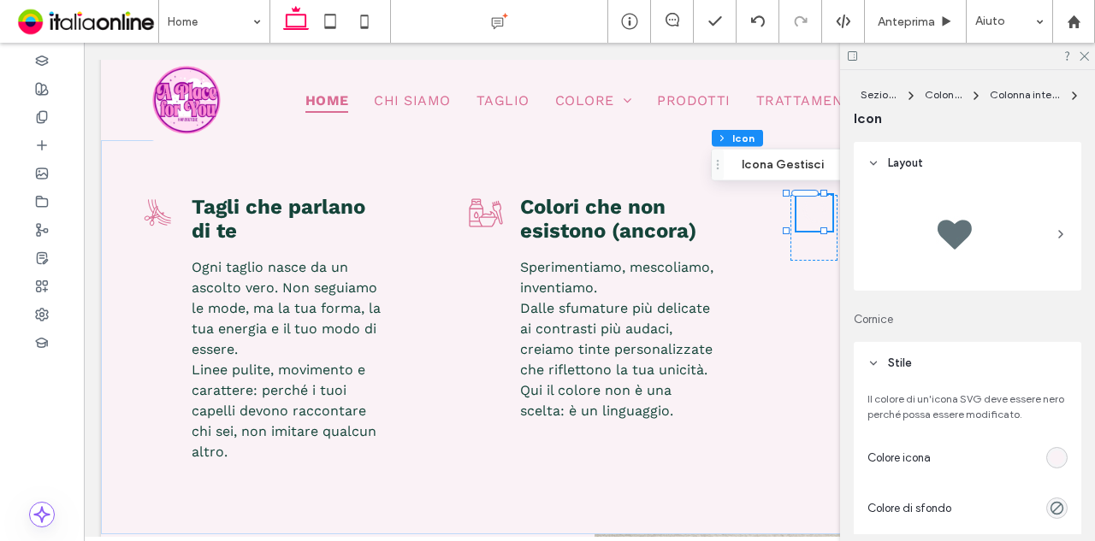
drag, startPoint x: 1049, startPoint y: 463, endPoint x: 1047, endPoint y: 454, distance: 8.9
click at [1049, 463] on div "rgb(250, 242, 246)" at bounding box center [1056, 458] width 15 height 15
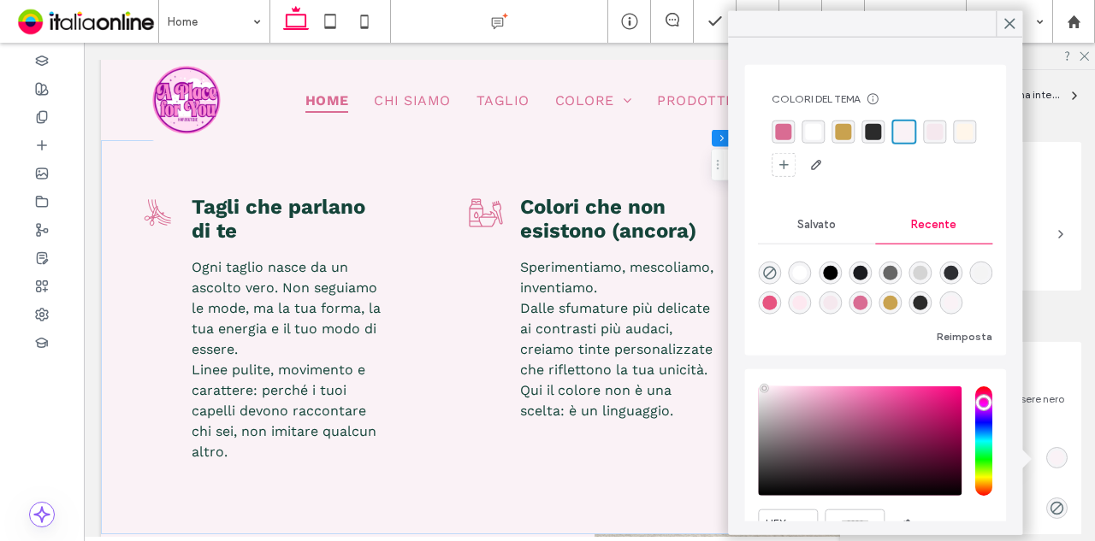
click at [785, 124] on div "rgba(217, 108, 147, 1)" at bounding box center [783, 132] width 16 height 16
click at [1005, 23] on icon at bounding box center [1008, 23] width 15 height 15
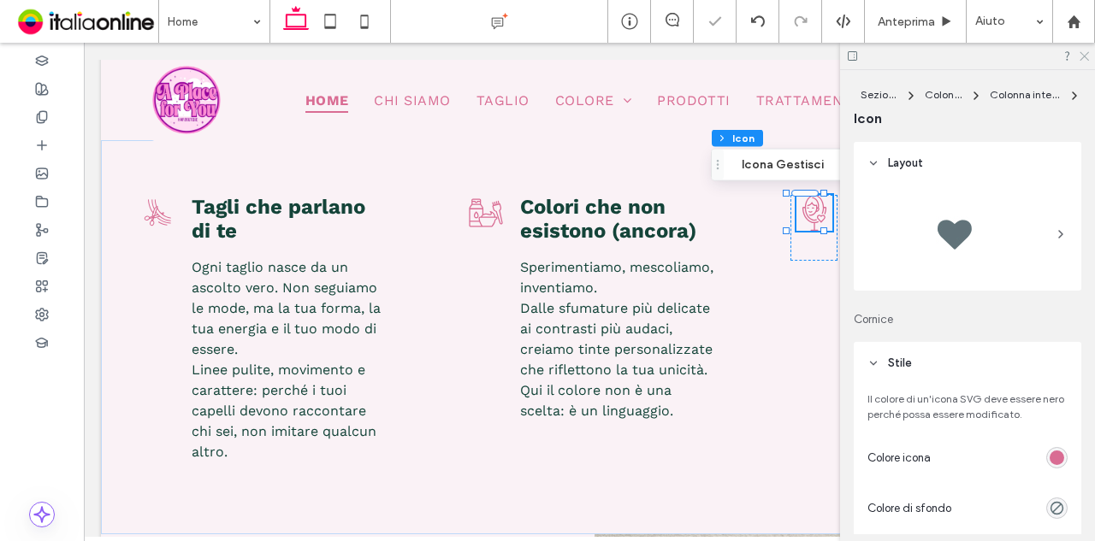
click at [1081, 57] on icon at bounding box center [1082, 55] width 11 height 11
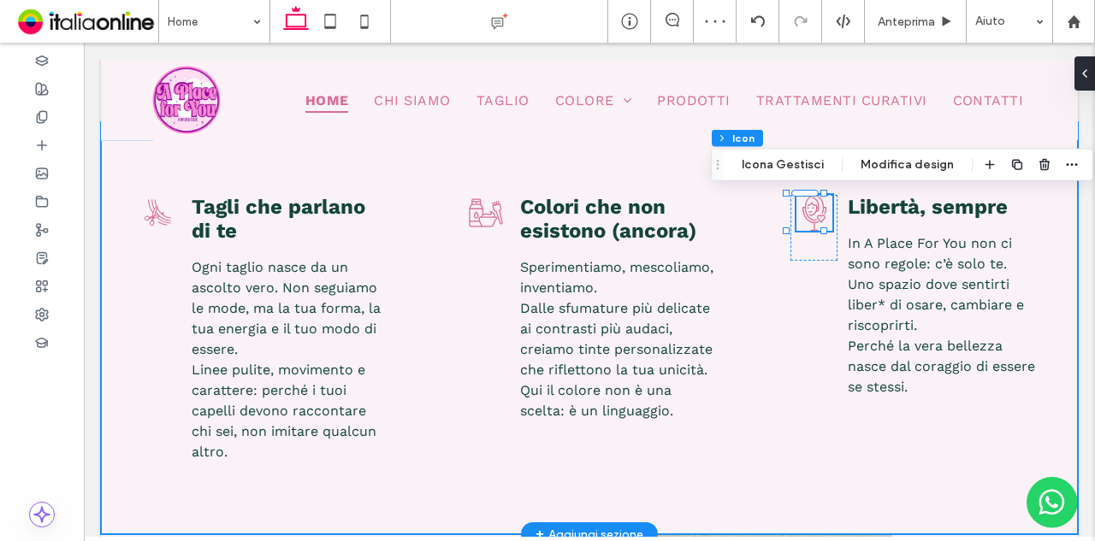
click at [895, 516] on div "Tagli che parlano di te Ogni taglio nasce da un ascolto vero. Non seguiamo le m…" at bounding box center [589, 328] width 977 height 412
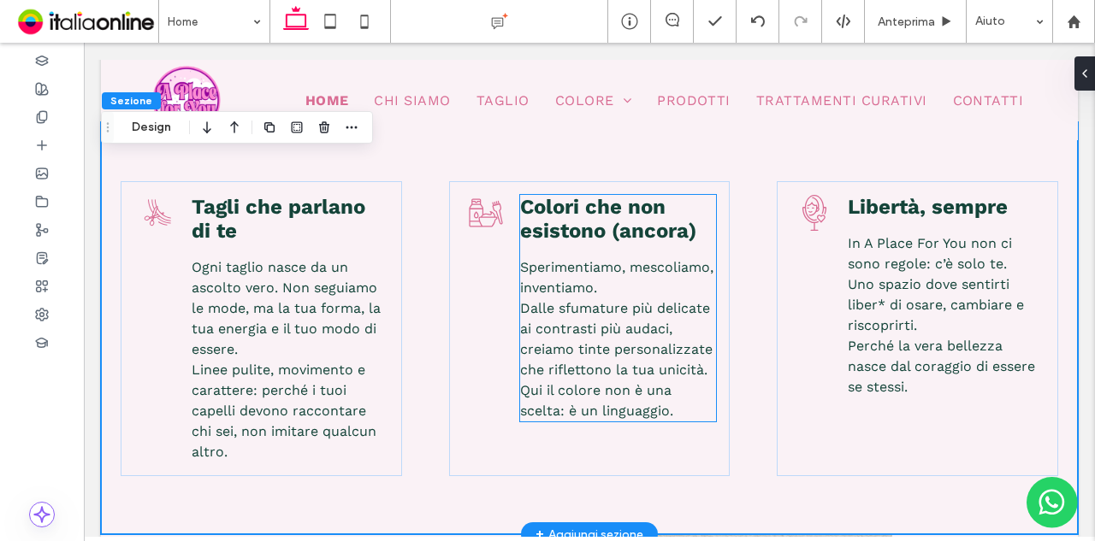
click at [566, 305] on span "Sperimentiamo, mescoliamo, inventiamo. Dalle sfumature più delicate ai contrast…" at bounding box center [616, 339] width 193 height 160
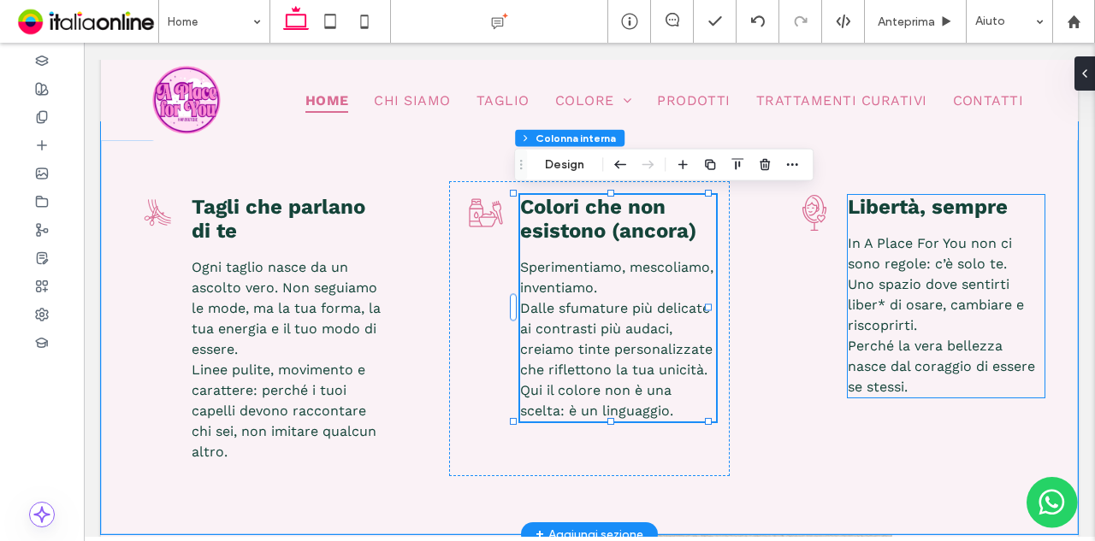
click at [882, 263] on span "In A Place For You non ci sono regole: c’è solo te. Uno spazio dove sentirti li…" at bounding box center [940, 315] width 187 height 160
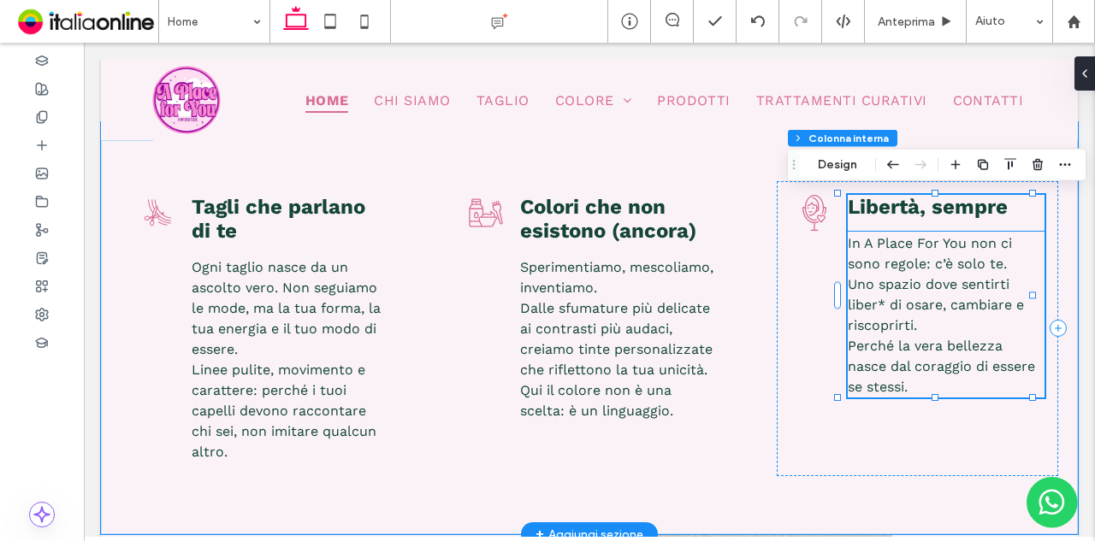
click at [934, 236] on span "In A Place For You non ci sono regole: c’è solo te. Uno spazio dove sentirti li…" at bounding box center [940, 315] width 187 height 160
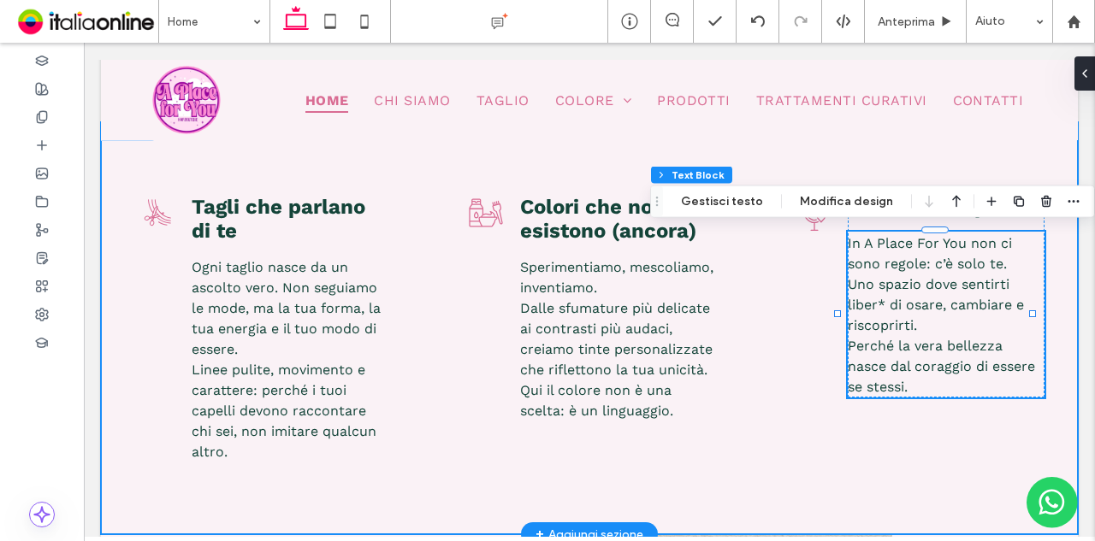
click at [753, 322] on div "Tagli che parlano di te Ogni taglio nasce da un ascolto vero. Non seguiamo le m…" at bounding box center [589, 328] width 977 height 412
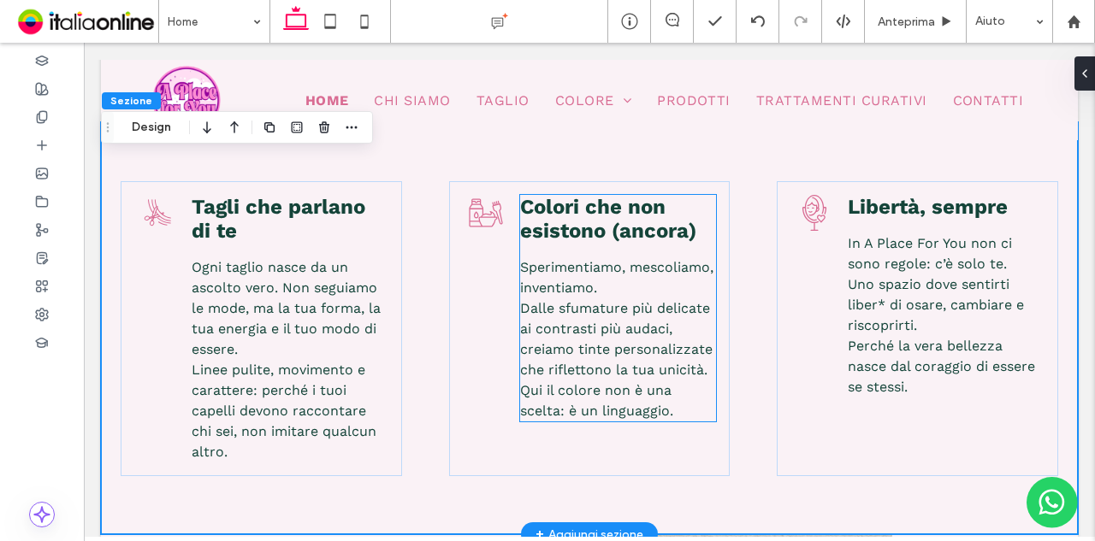
drag, startPoint x: 655, startPoint y: 322, endPoint x: 605, endPoint y: 321, distance: 49.6
click at [655, 322] on span "Sperimentiamo, mescoliamo, inventiamo. Dalle sfumature più delicate ai contrast…" at bounding box center [616, 339] width 193 height 160
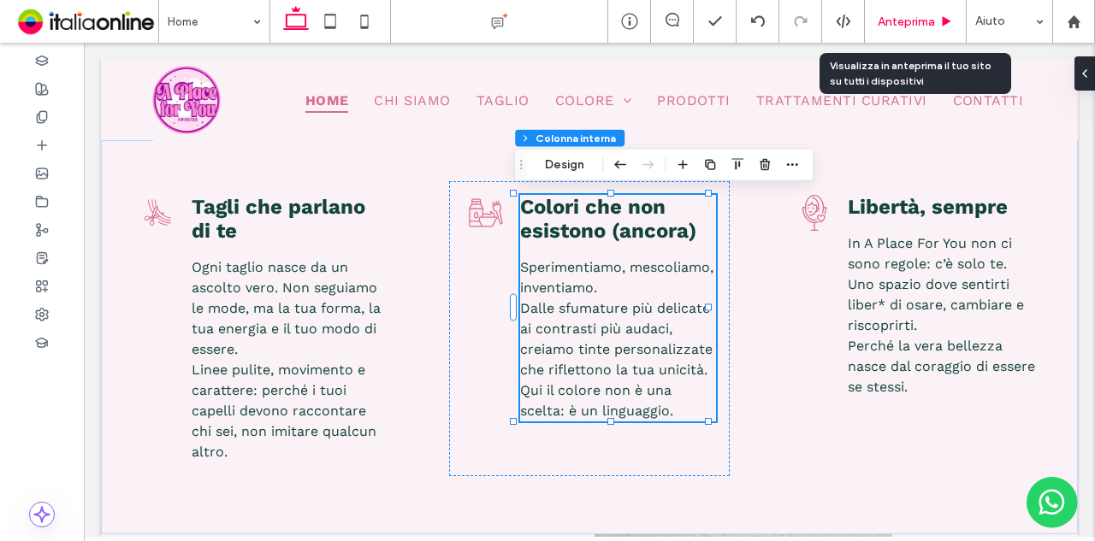
click at [924, 18] on span "Anteprima" at bounding box center [905, 22] width 57 height 15
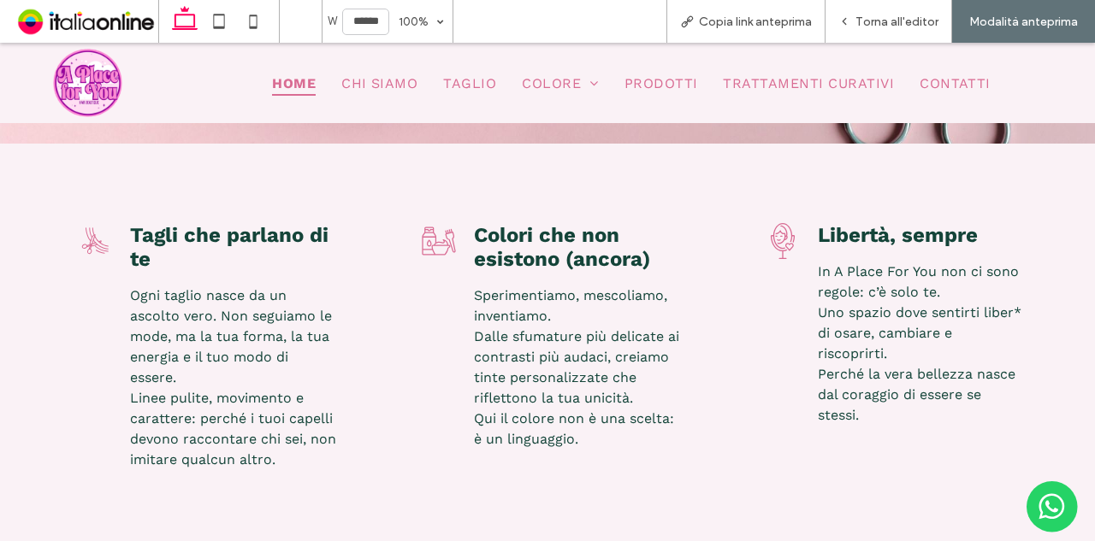
scroll to position [475, 0]
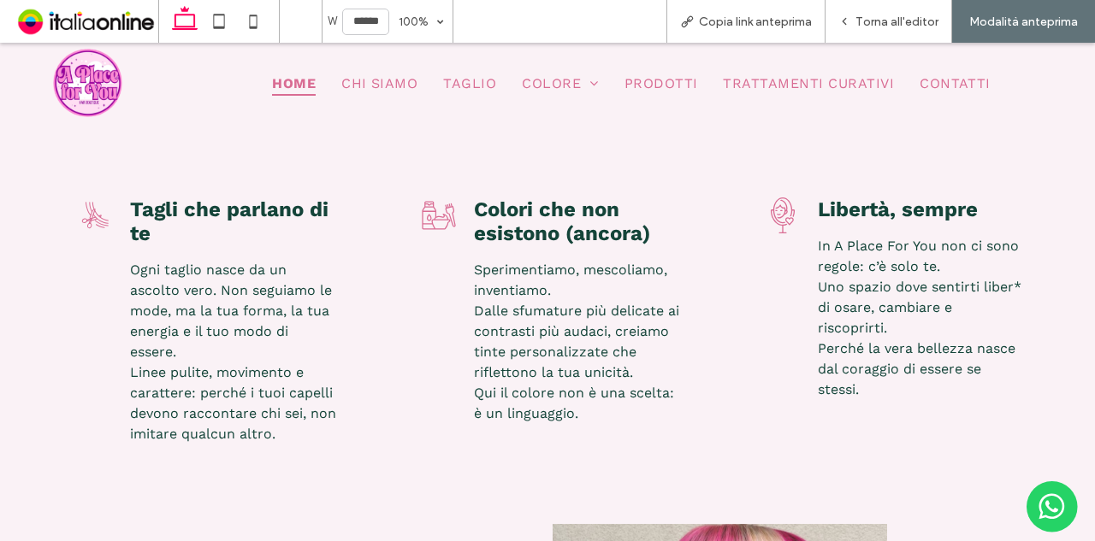
click at [860, 295] on p "In A Place For You non ci sono regole: c’è solo te. Uno spazio dove sentirti li…" at bounding box center [921, 318] width 207 height 164
click at [896, 203] on span "Libertà, sempre" at bounding box center [898, 210] width 160 height 24
click at [911, 263] on span "In A Place For You non ci sono regole: c’è solo te. Uno spazio dove sentirti li…" at bounding box center [920, 318] width 204 height 160
click at [887, 6] on div "Torna all'editor" at bounding box center [888, 21] width 127 height 43
click at [893, 21] on span "Torna all'editor" at bounding box center [896, 22] width 83 height 15
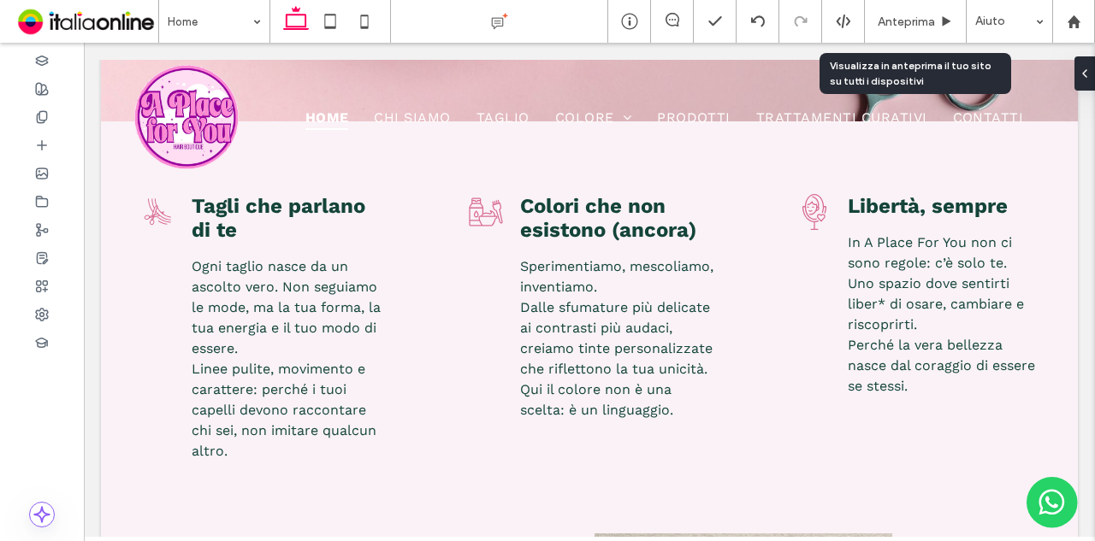
scroll to position [487, 0]
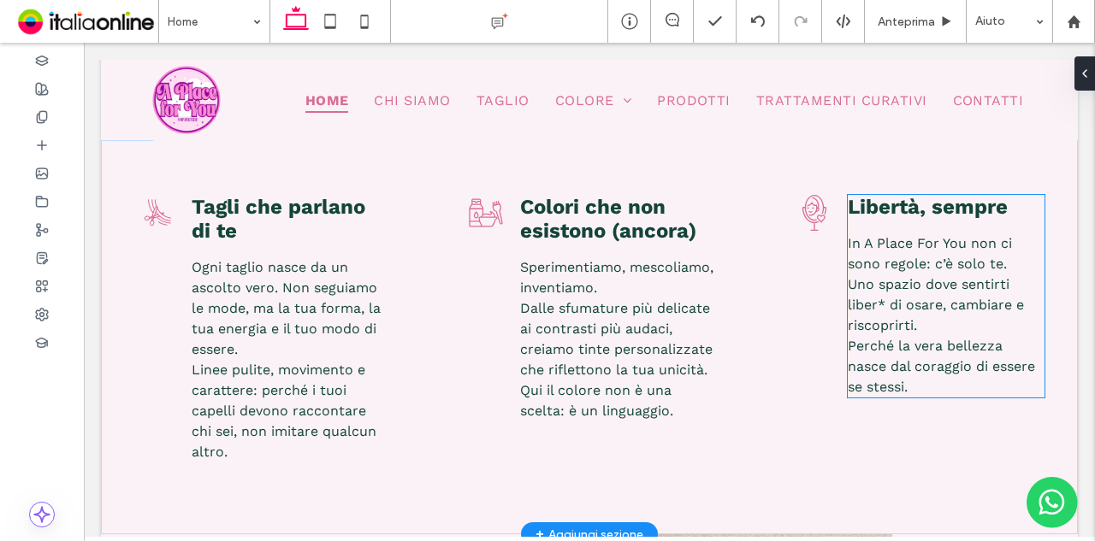
click at [956, 263] on span "In A Place For You non ci sono regole: c’è solo te. Uno spazio dove sentirti li…" at bounding box center [940, 315] width 187 height 160
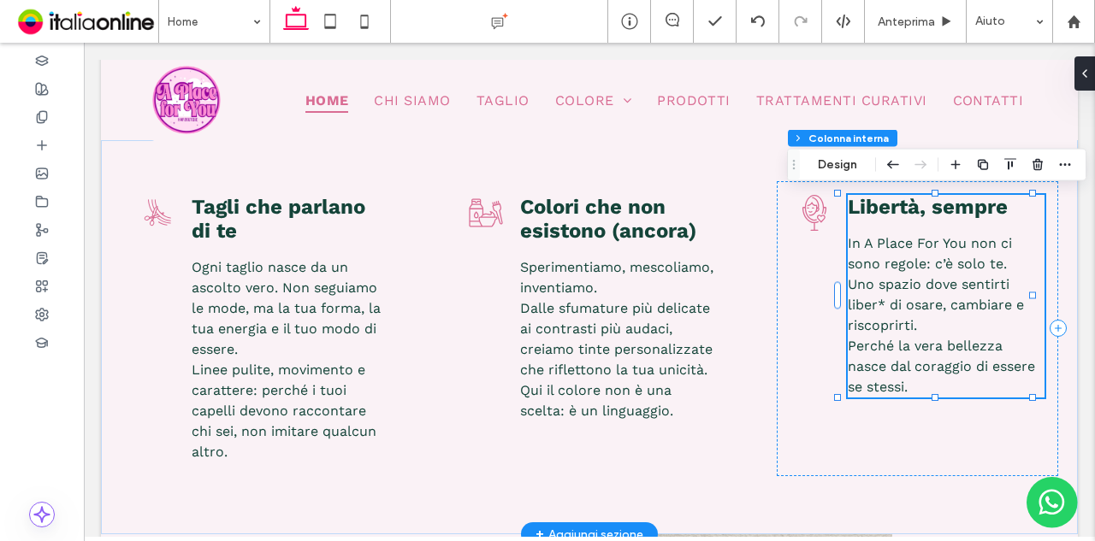
click at [938, 261] on span "In A Place For You non ci sono regole: c’è solo te. Uno spazio dove sentirti li…" at bounding box center [940, 315] width 187 height 160
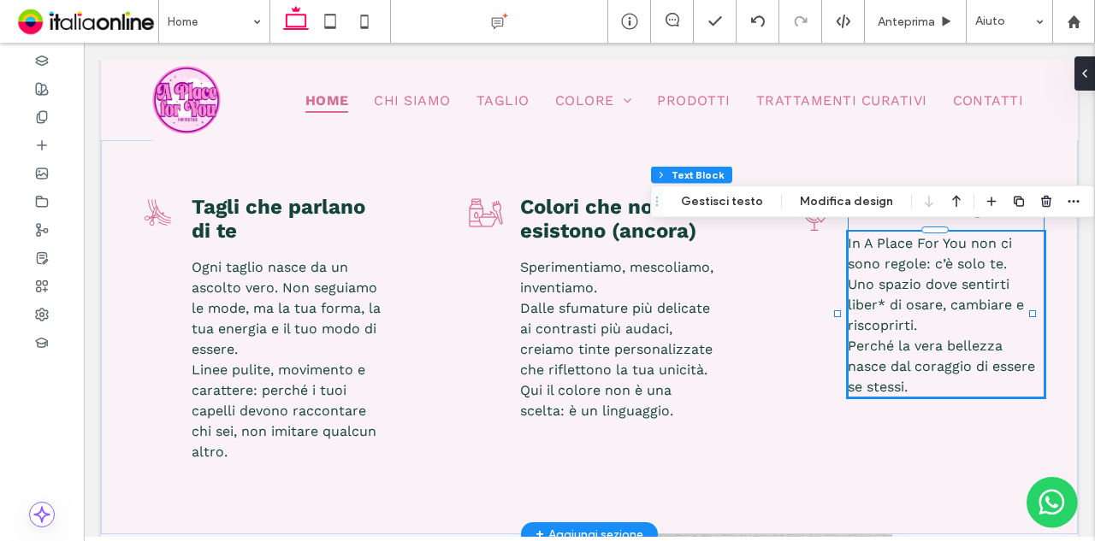
click at [938, 256] on span "In A Place For You non ci sono regole: c’è solo te. Uno spazio dove sentirti li…" at bounding box center [940, 315] width 187 height 160
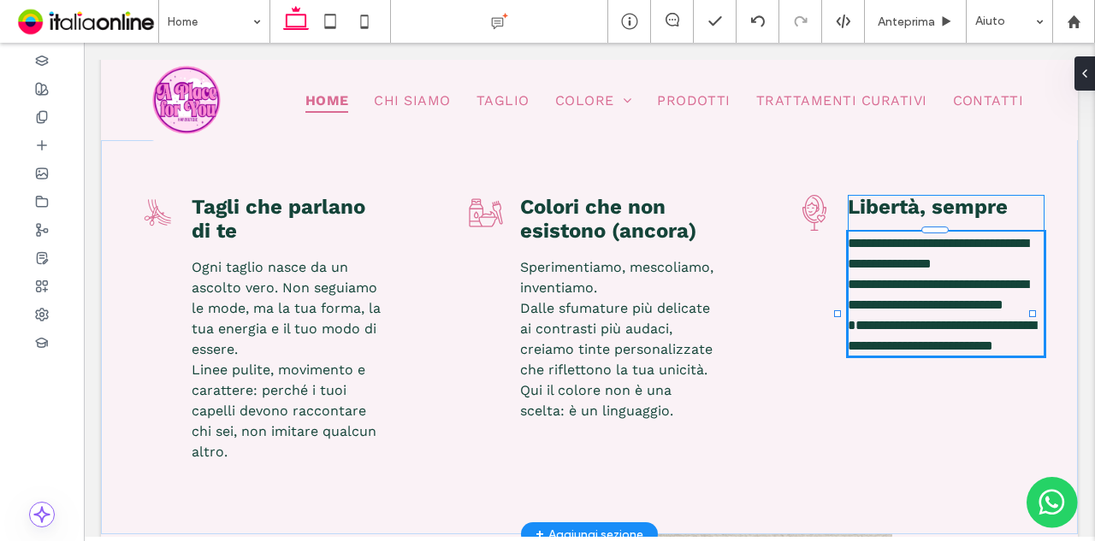
type input "*********"
type input "**"
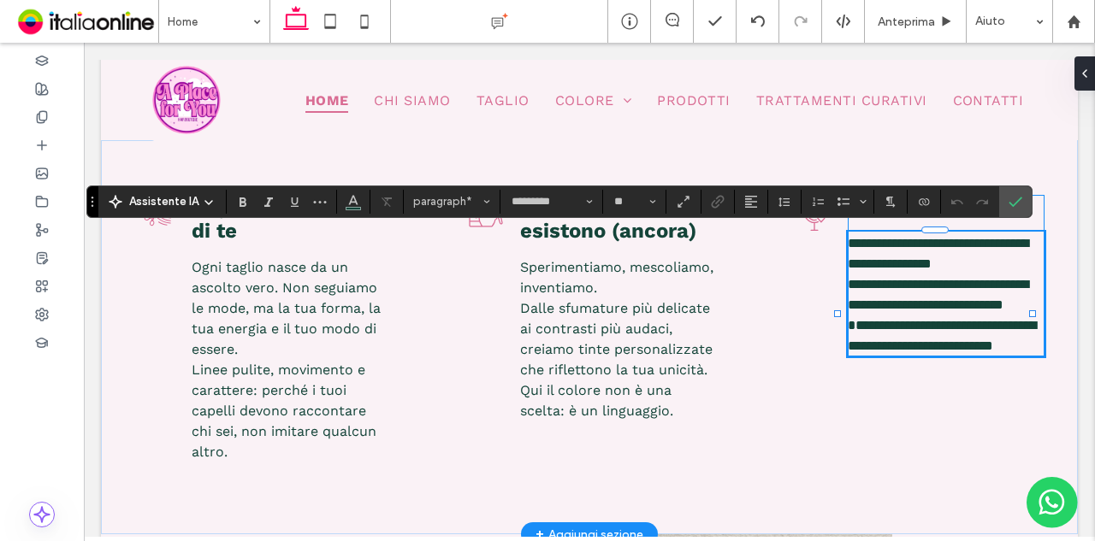
click at [948, 256] on span "**********" at bounding box center [937, 253] width 180 height 33
drag, startPoint x: 944, startPoint y: 258, endPoint x: 930, endPoint y: 263, distance: 14.3
click at [930, 263] on span "**********" at bounding box center [937, 253] width 180 height 33
click at [922, 357] on p "**********" at bounding box center [945, 294] width 197 height 123
click at [1008, 203] on use "Conferma" at bounding box center [1015, 202] width 14 height 10
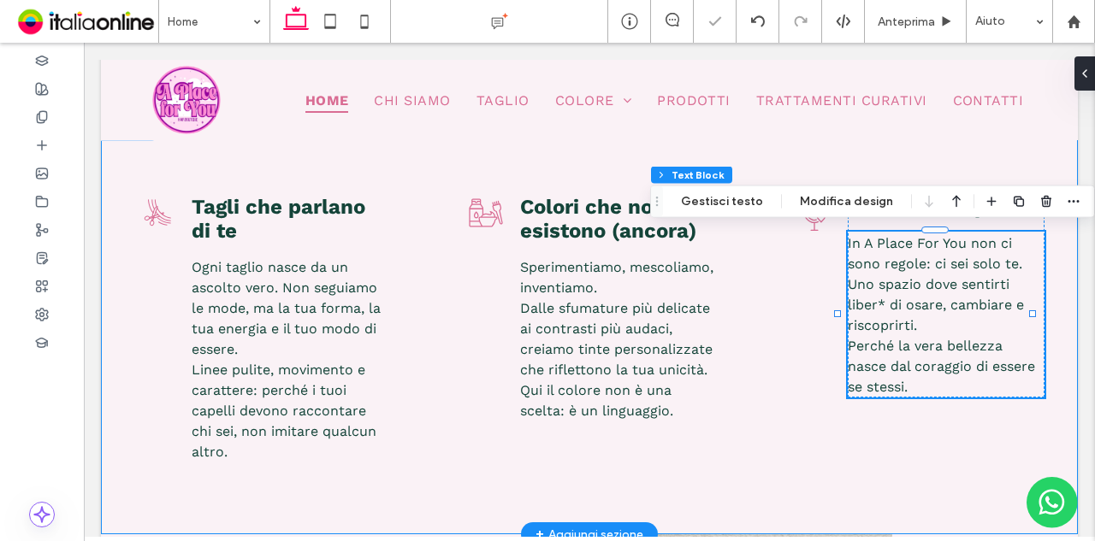
click at [884, 493] on div "Tagli che parlano di te Ogni taglio nasce da un ascolto vero. Non seguiamo le m…" at bounding box center [589, 328] width 977 height 412
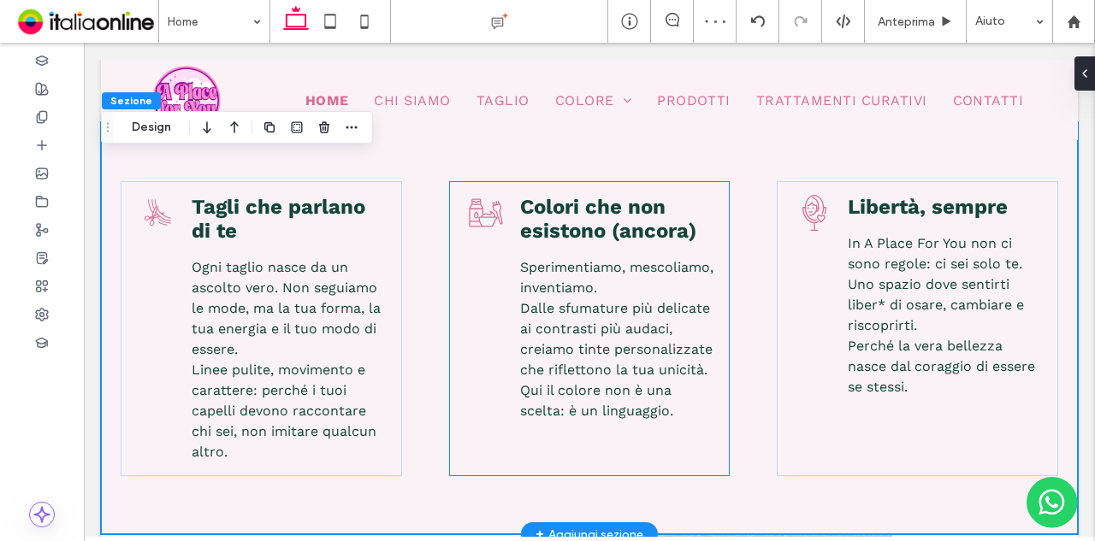
click at [664, 402] on span "Sperimentiamo, mescoliamo, inventiamo. Dalle sfumature più delicate ai contrast…" at bounding box center [616, 339] width 193 height 160
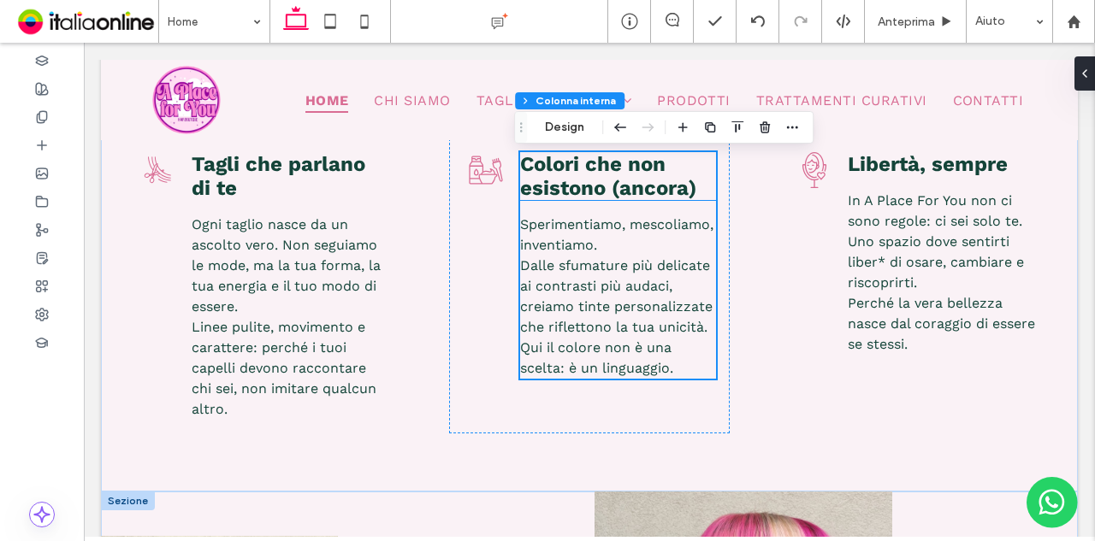
scroll to position [658, 0]
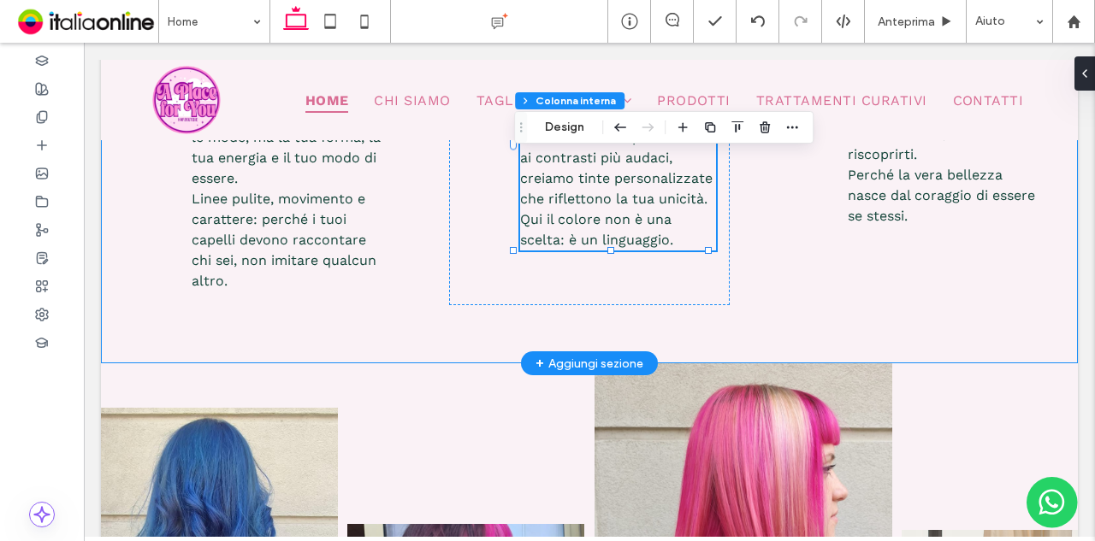
click at [477, 324] on div "Tagli che parlano di te Ogni taglio nasce da un ascolto vero. Non seguiamo le m…" at bounding box center [589, 157] width 977 height 412
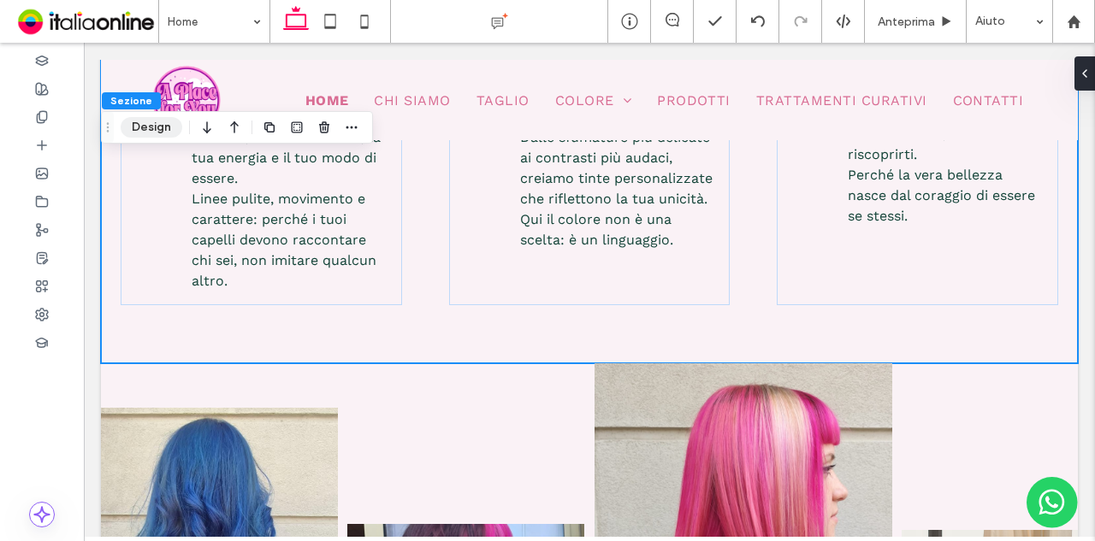
click at [162, 117] on button "Design" at bounding box center [152, 127] width 62 height 21
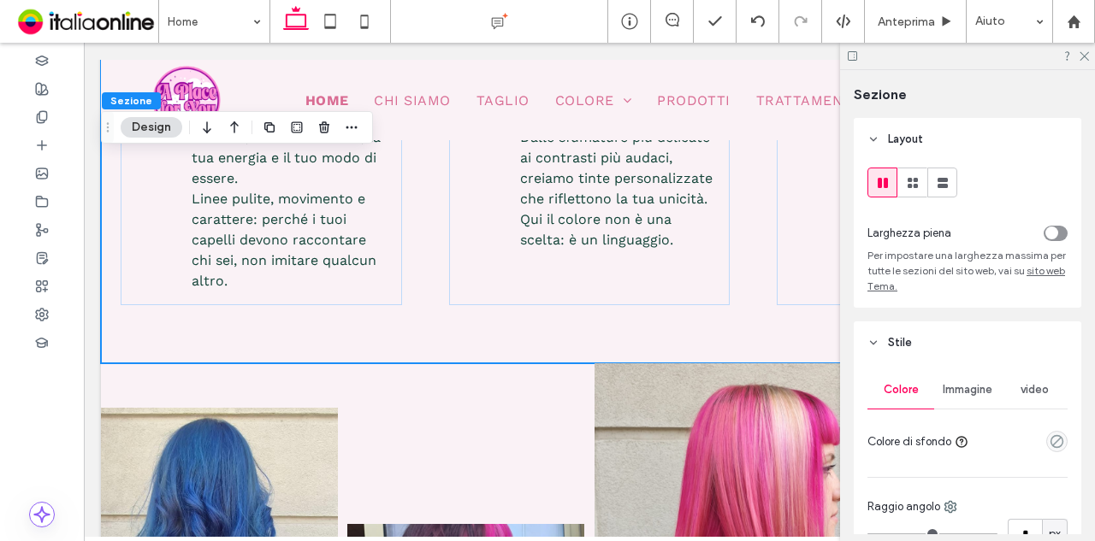
scroll to position [257, 0]
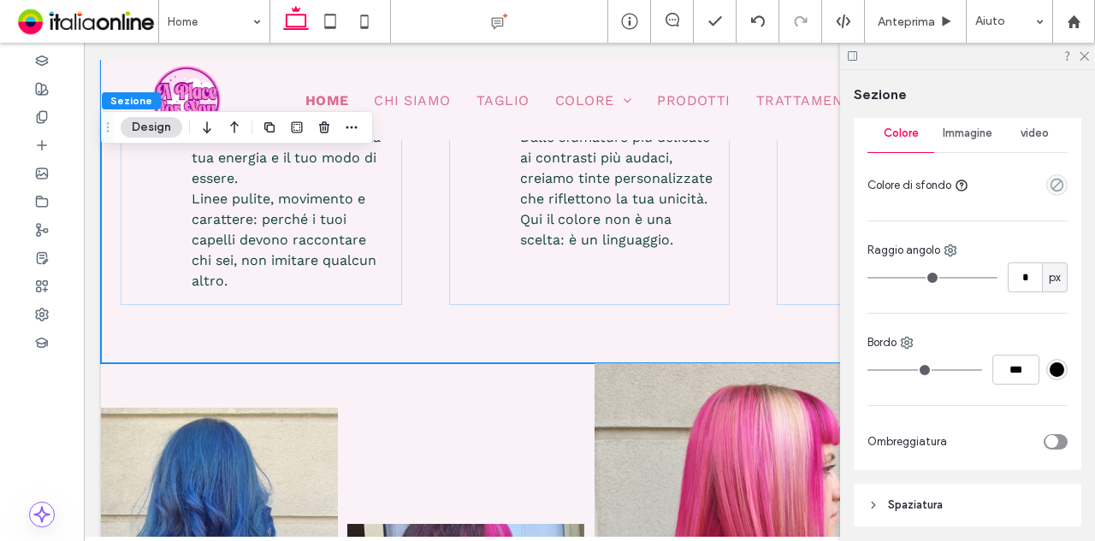
click at [915, 495] on header "Spaziatura" at bounding box center [966, 505] width 227 height 43
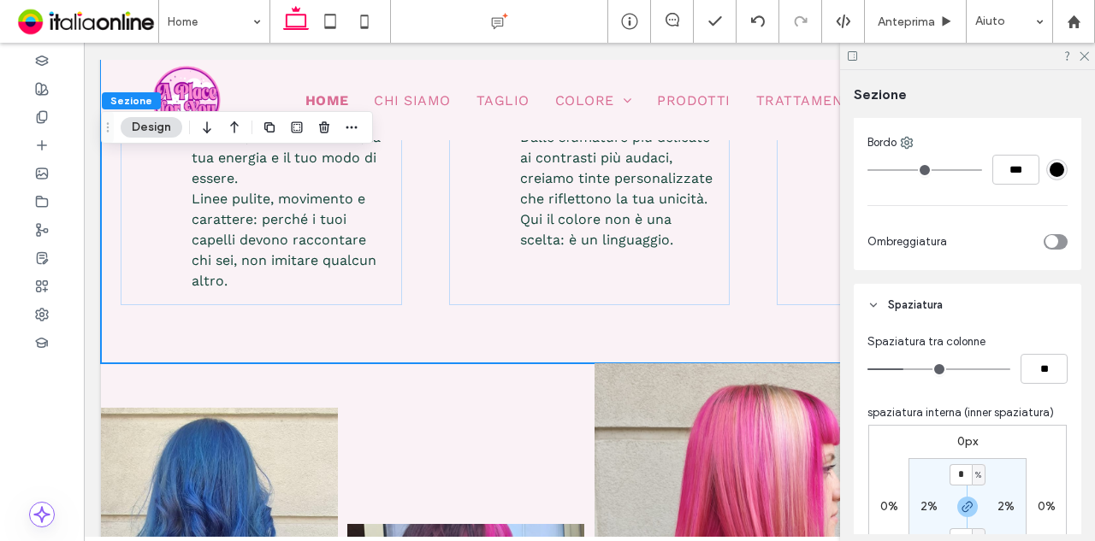
scroll to position [599, 0]
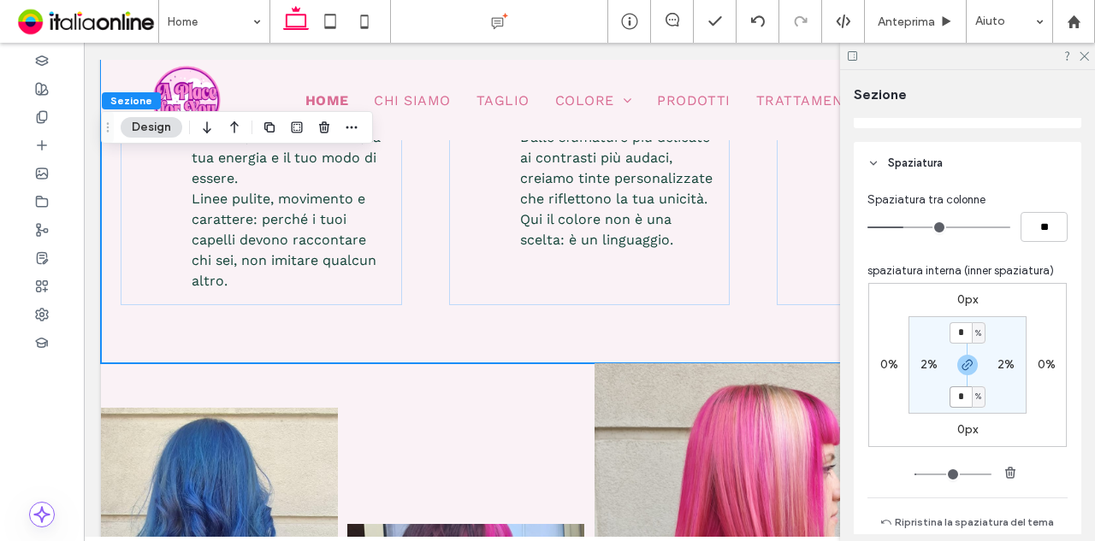
click at [959, 397] on input "*" at bounding box center [960, 397] width 22 height 21
click at [962, 363] on use "button" at bounding box center [967, 365] width 10 height 10
click at [959, 399] on label "6%" at bounding box center [967, 396] width 17 height 15
type input "*"
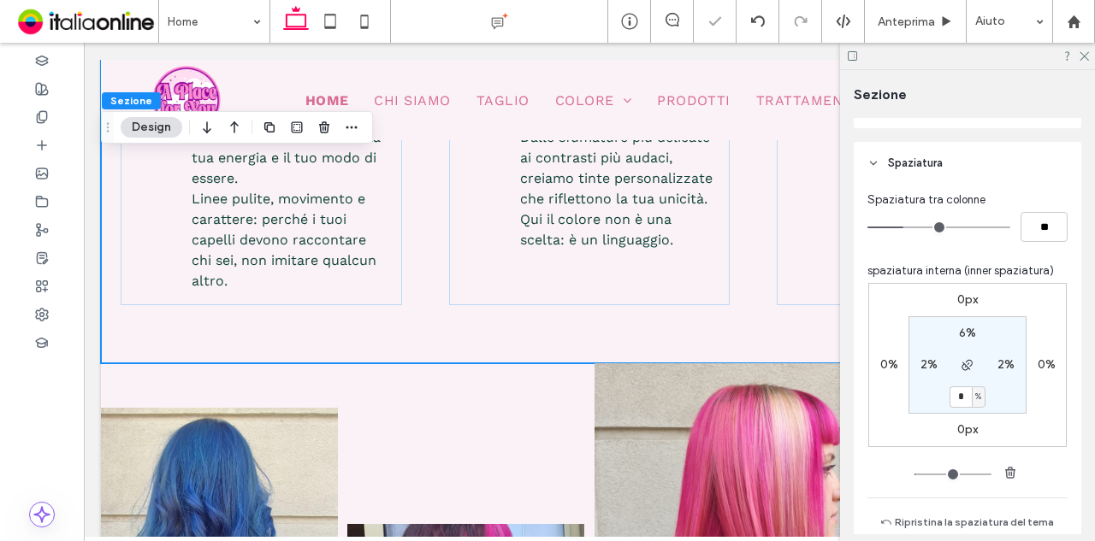
click at [995, 406] on section "6% 2% * % 2%" at bounding box center [967, 364] width 118 height 97
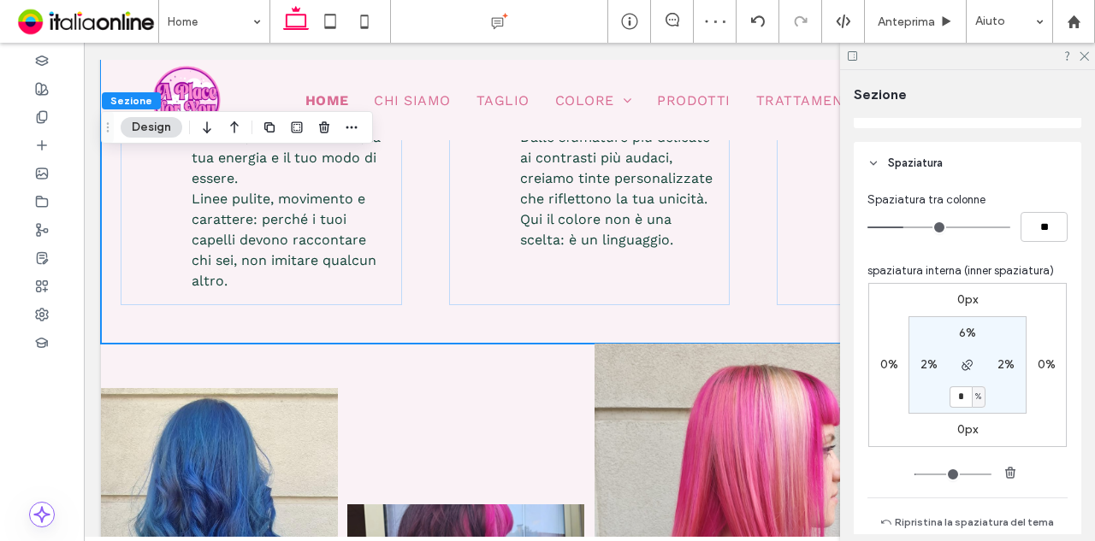
click at [1089, 57] on div at bounding box center [967, 56] width 255 height 27
click at [1083, 49] on div at bounding box center [967, 56] width 255 height 27
click at [1083, 51] on icon at bounding box center [1082, 55] width 11 height 11
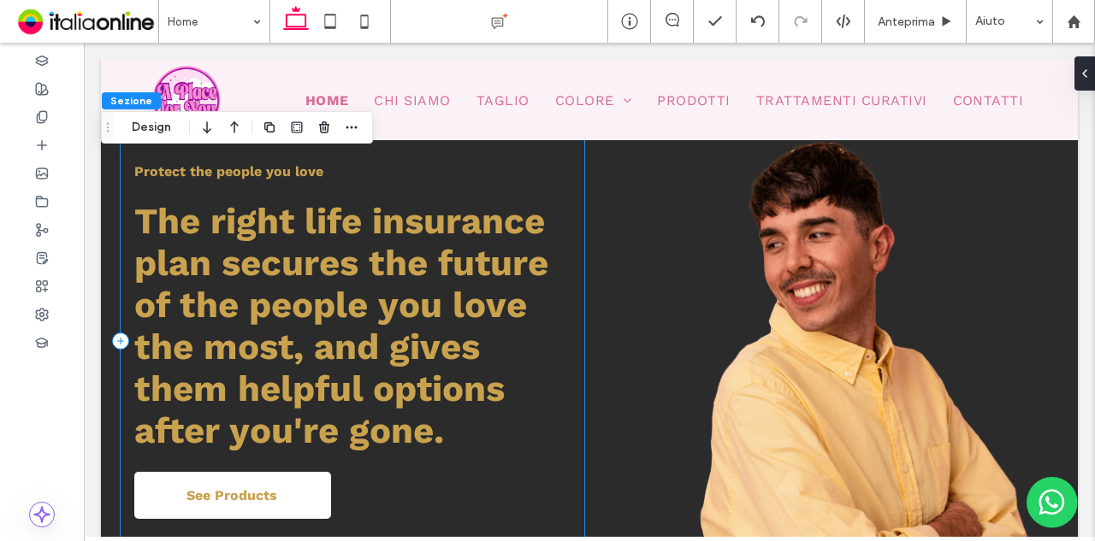
scroll to position [2993, 0]
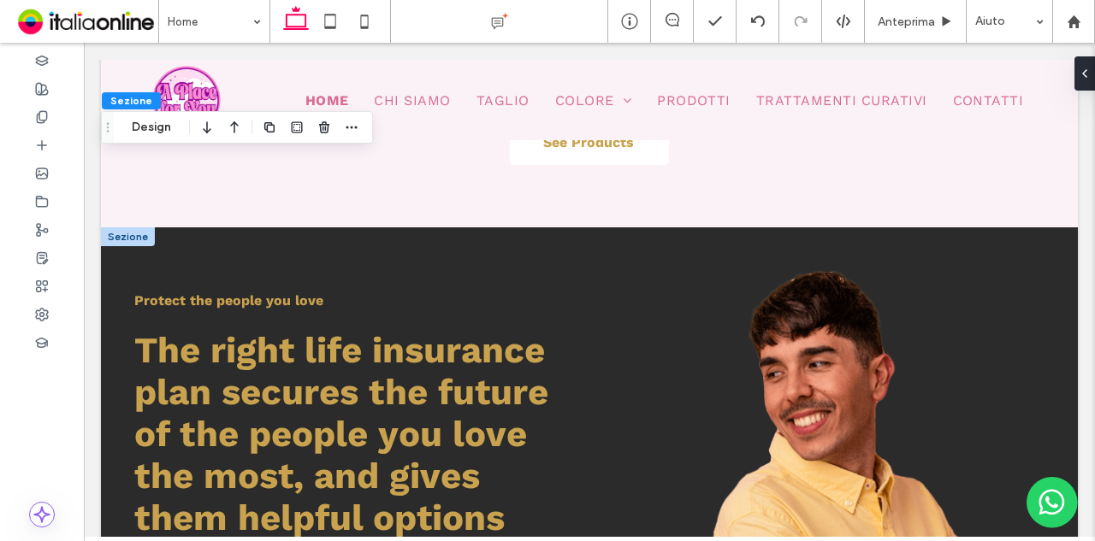
click at [134, 227] on div at bounding box center [128, 236] width 54 height 19
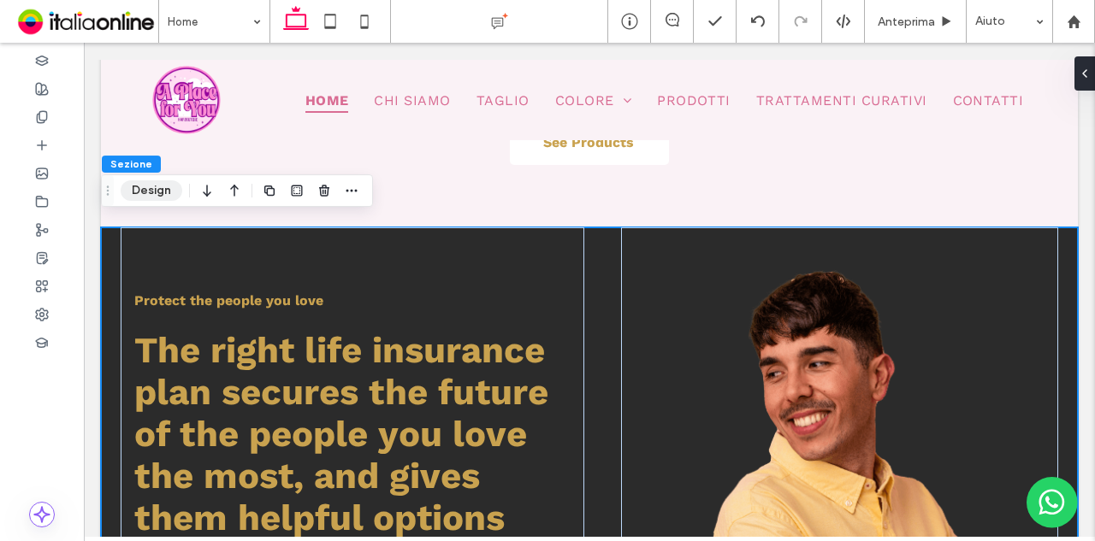
click at [166, 193] on button "Design" at bounding box center [152, 190] width 62 height 21
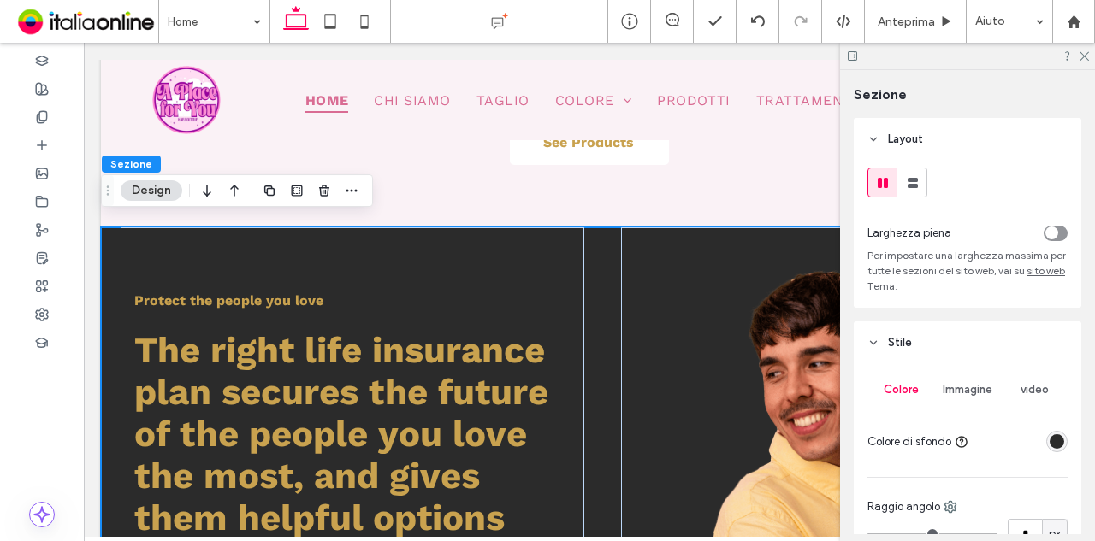
click at [1091, 64] on div at bounding box center [967, 56] width 255 height 27
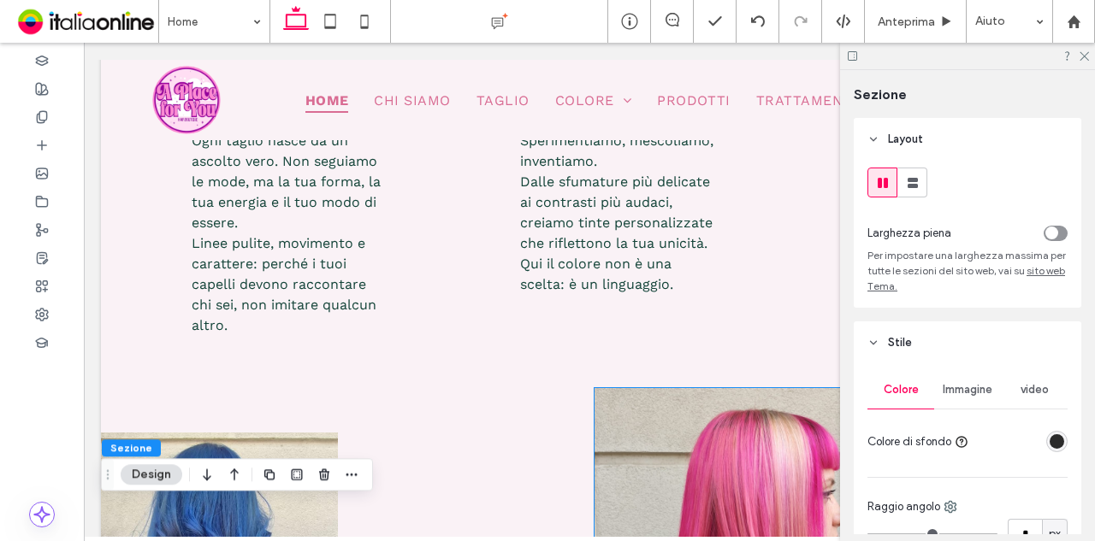
scroll to position [513, 0]
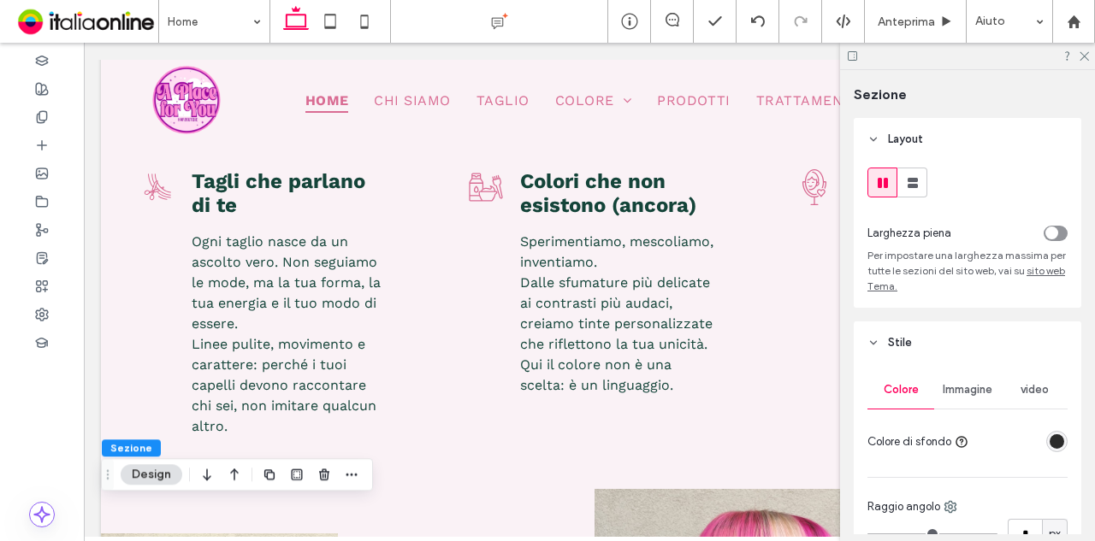
click at [1077, 57] on div at bounding box center [967, 56] width 255 height 27
click at [1084, 55] on icon at bounding box center [1082, 55] width 11 height 11
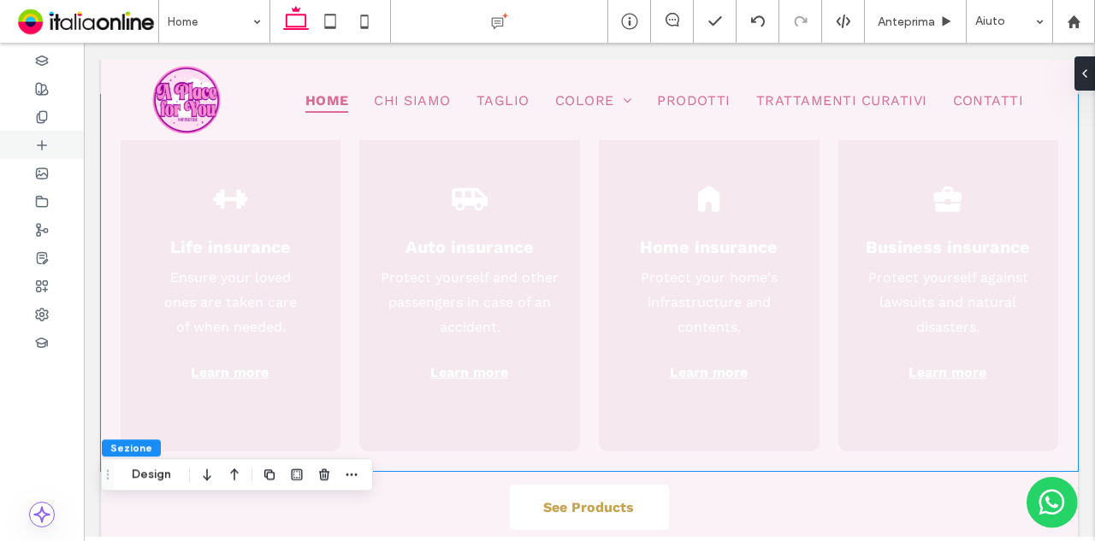
scroll to position [2736, 0]
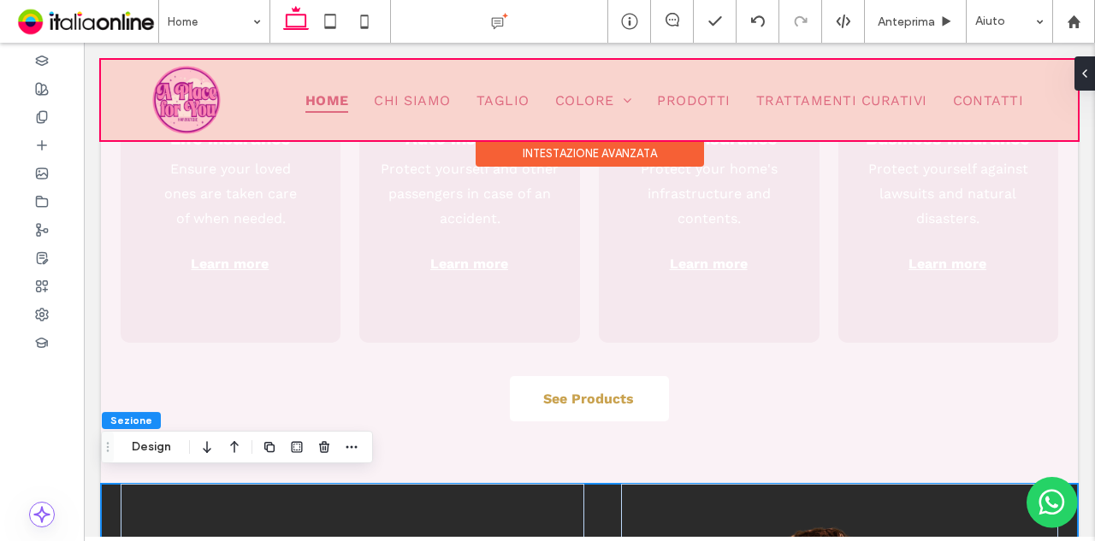
click at [114, 80] on div at bounding box center [589, 100] width 977 height 80
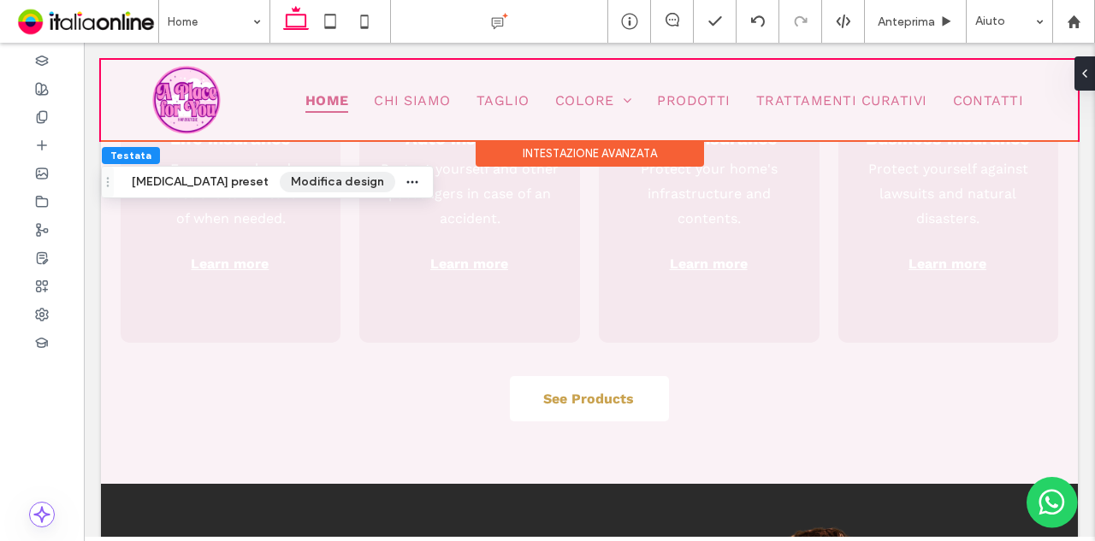
click at [280, 180] on button "Modifica design" at bounding box center [337, 182] width 115 height 21
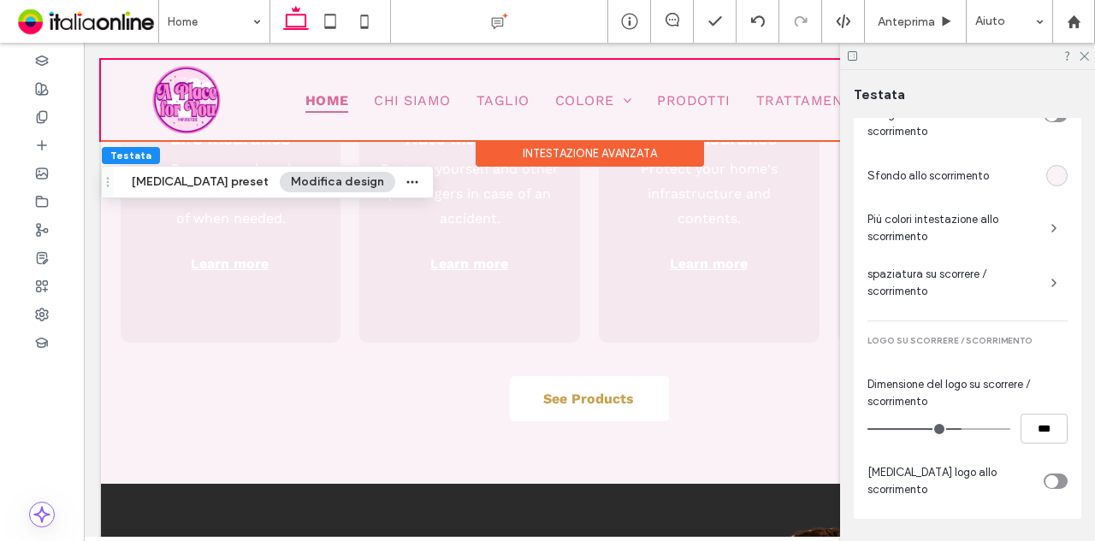
scroll to position [1200, 0]
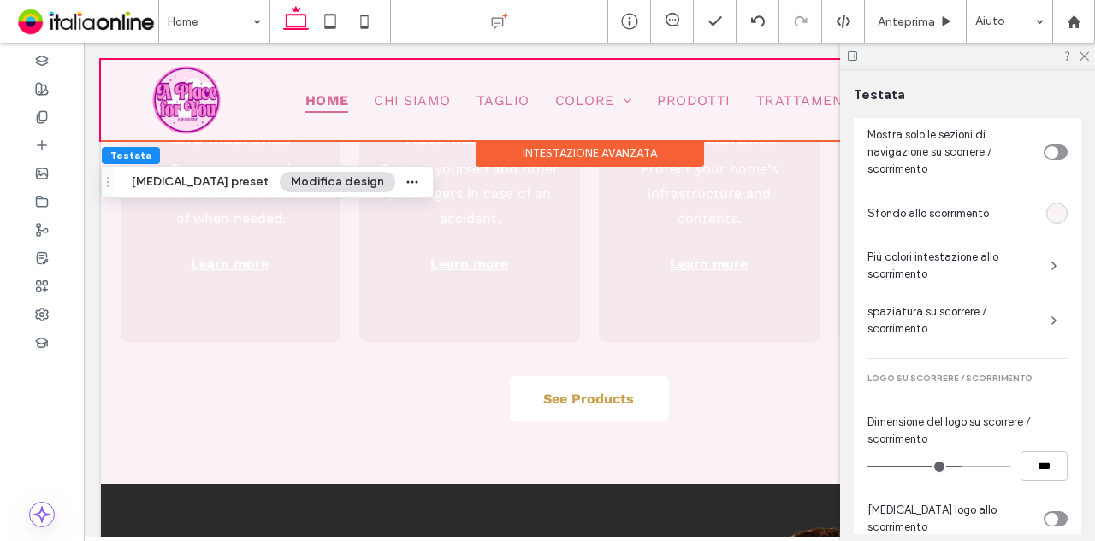
click at [998, 312] on span "spaziatura su scorrere / scorrimento" at bounding box center [951, 321] width 169 height 34
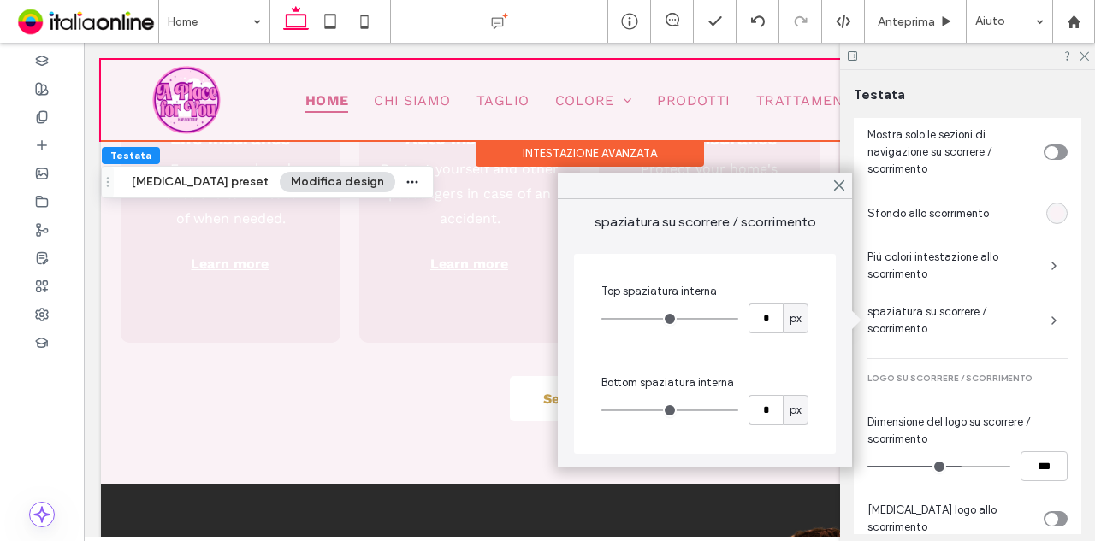
click at [986, 276] on span "Più colori intestazione allo scorrimento" at bounding box center [951, 266] width 169 height 34
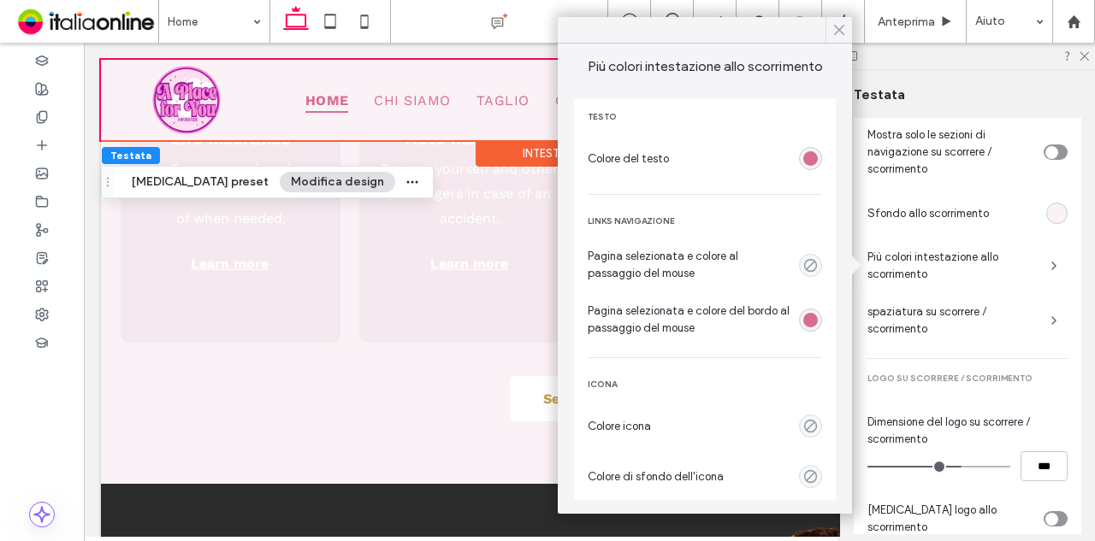
click at [838, 25] on icon at bounding box center [838, 29] width 15 height 15
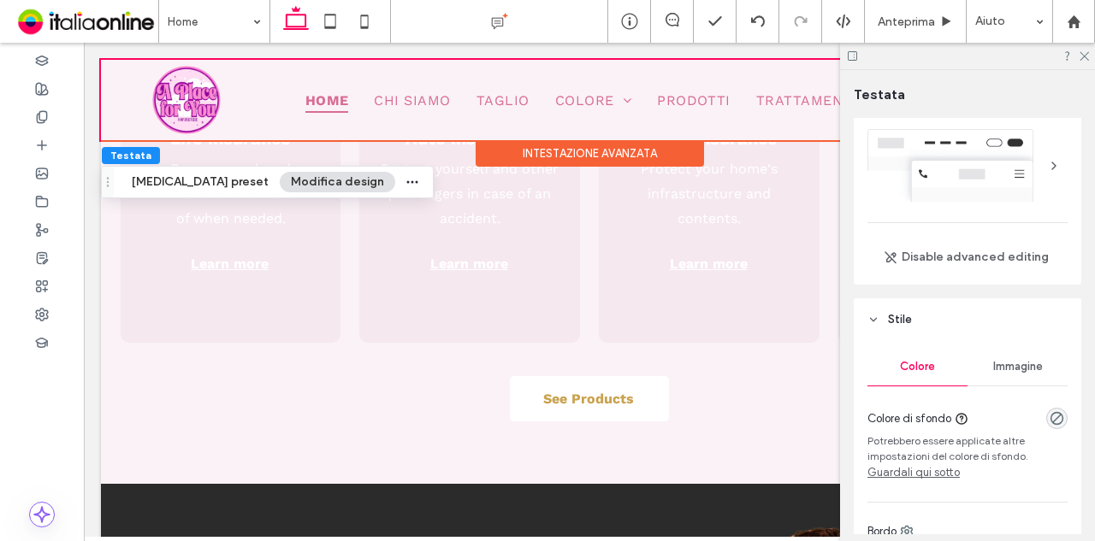
scroll to position [0, 0]
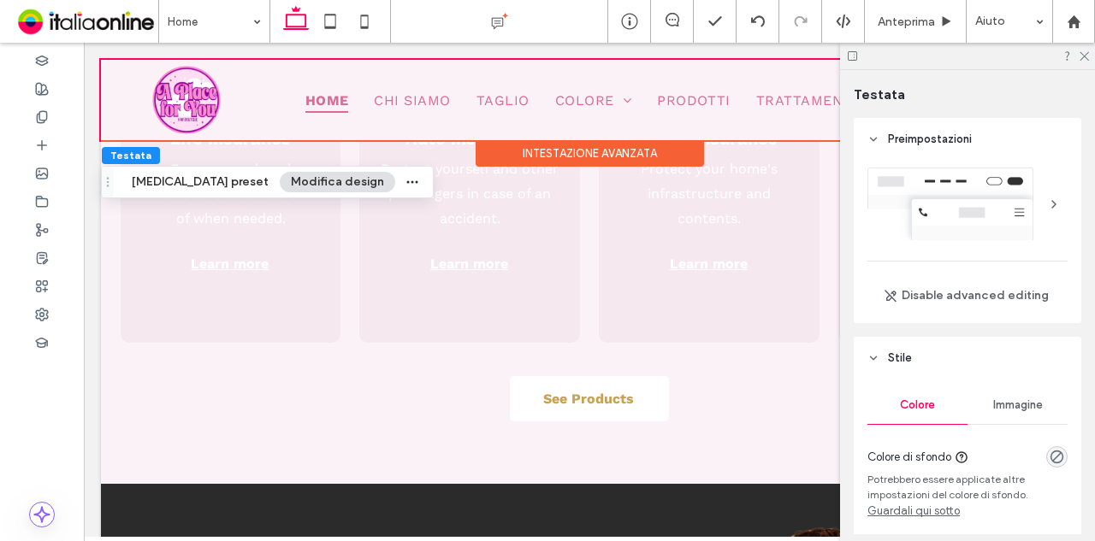
click at [1089, 57] on div at bounding box center [967, 56] width 255 height 27
click at [1081, 56] on icon at bounding box center [1082, 55] width 11 height 11
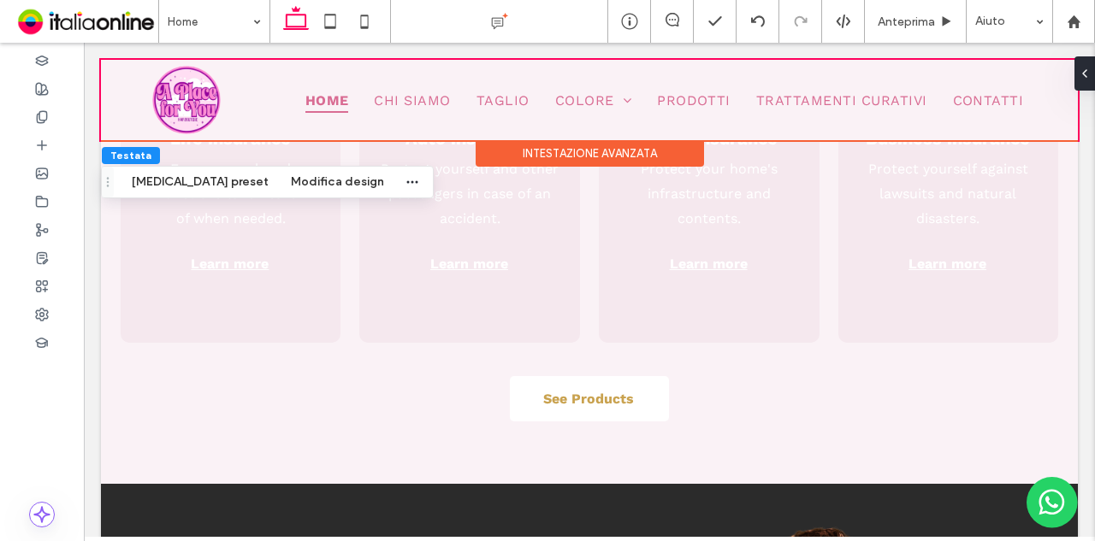
click at [672, 153] on div "Intestazione avanzata" at bounding box center [589, 153] width 228 height 27
click at [286, 186] on button "Modifica design" at bounding box center [337, 182] width 115 height 21
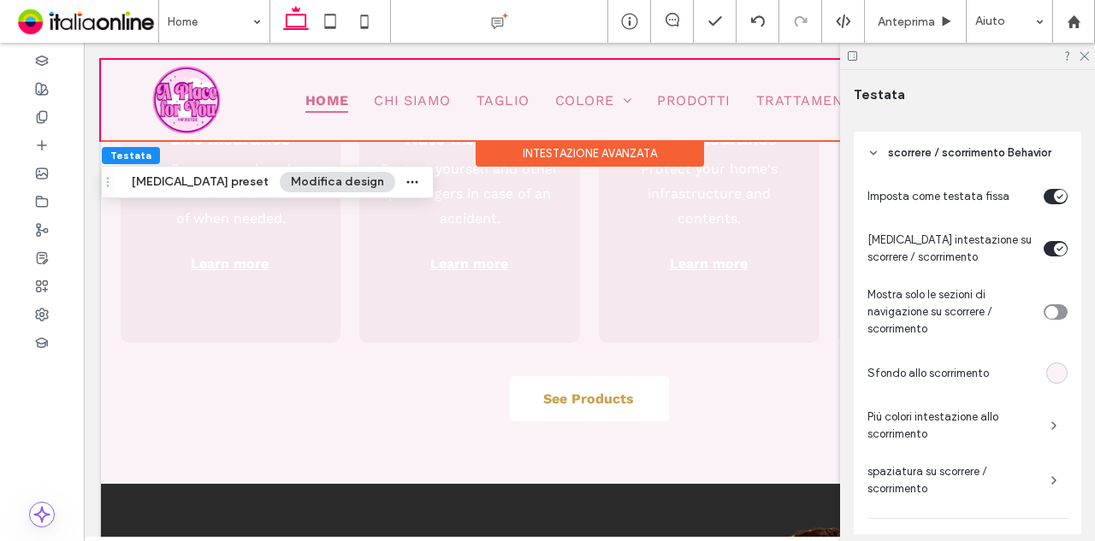
scroll to position [1054, 0]
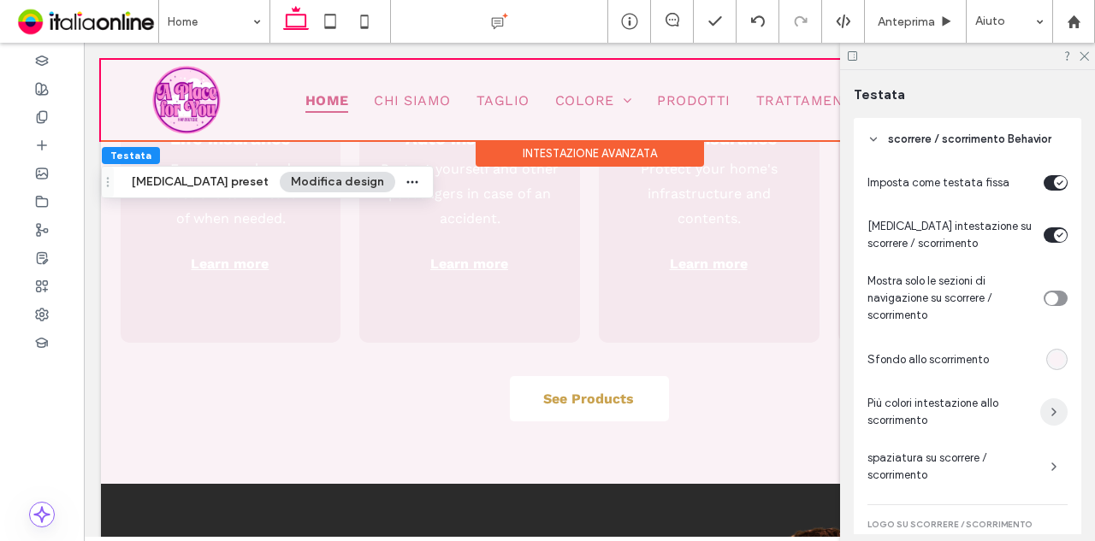
click at [1050, 419] on span "button" at bounding box center [1053, 412] width 27 height 27
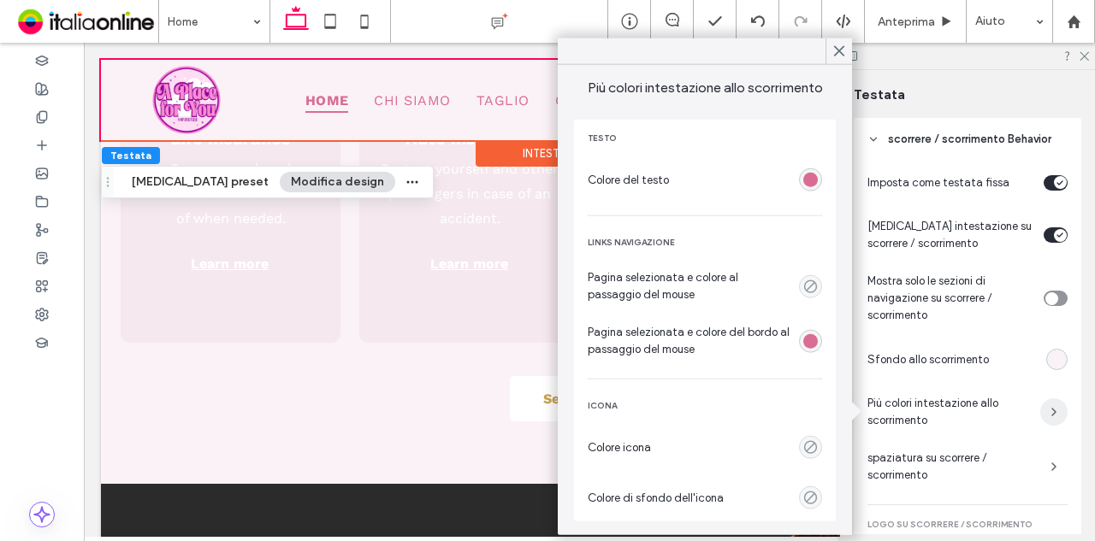
click at [1040, 418] on span "button" at bounding box center [1053, 412] width 27 height 27
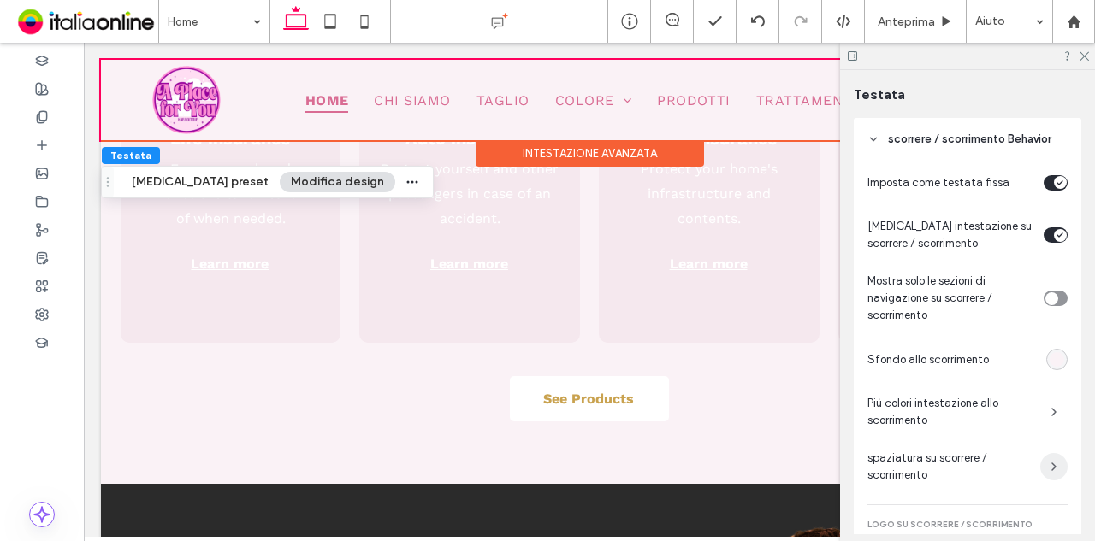
click at [1040, 475] on span "button" at bounding box center [1053, 466] width 27 height 27
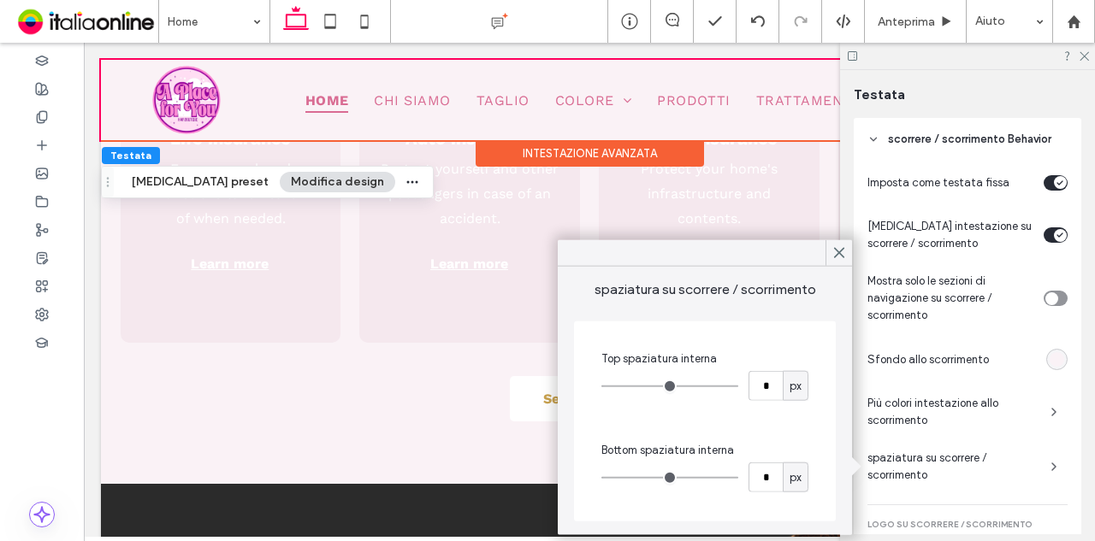
click at [946, 471] on span "spaziatura su scorrere / scorrimento" at bounding box center [951, 467] width 169 height 34
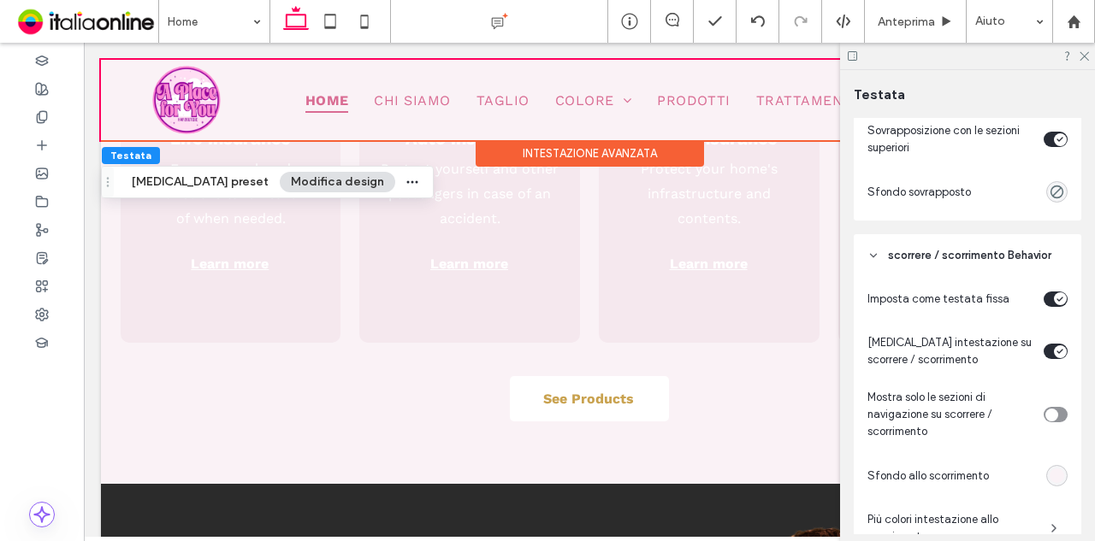
scroll to position [687, 0]
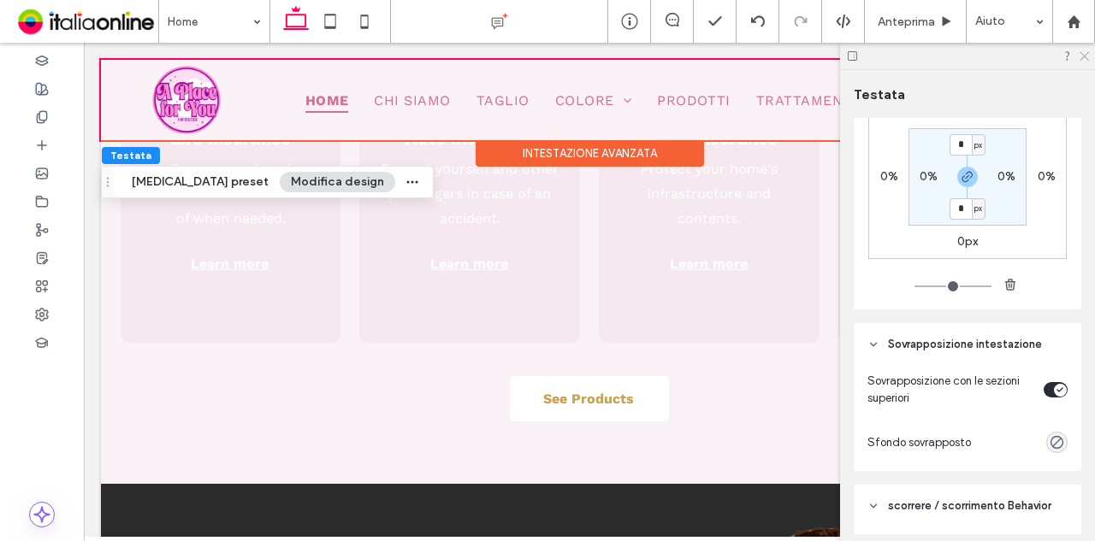
click at [1083, 56] on icon at bounding box center [1082, 55] width 11 height 11
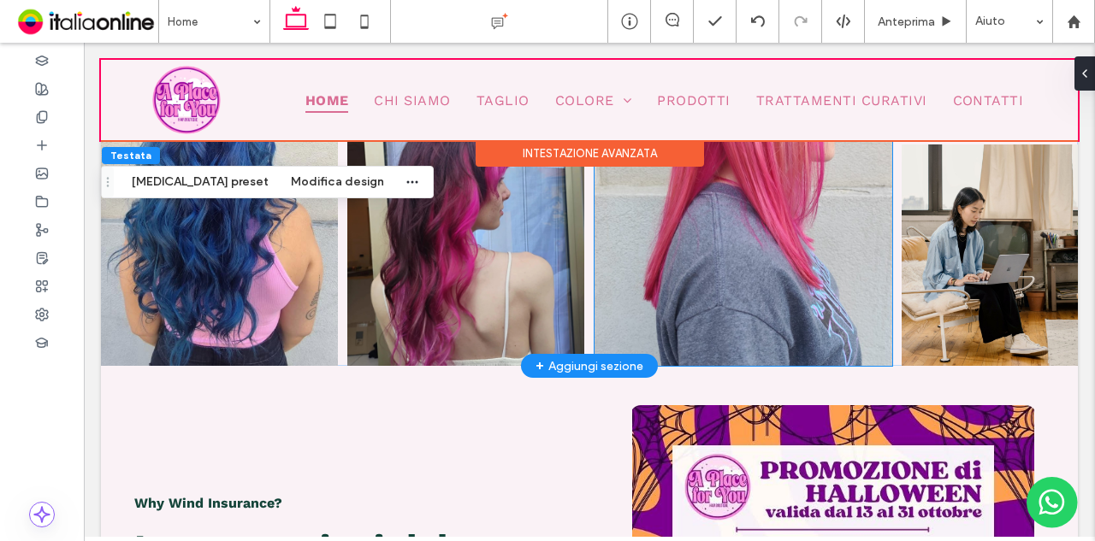
scroll to position [1026, 0]
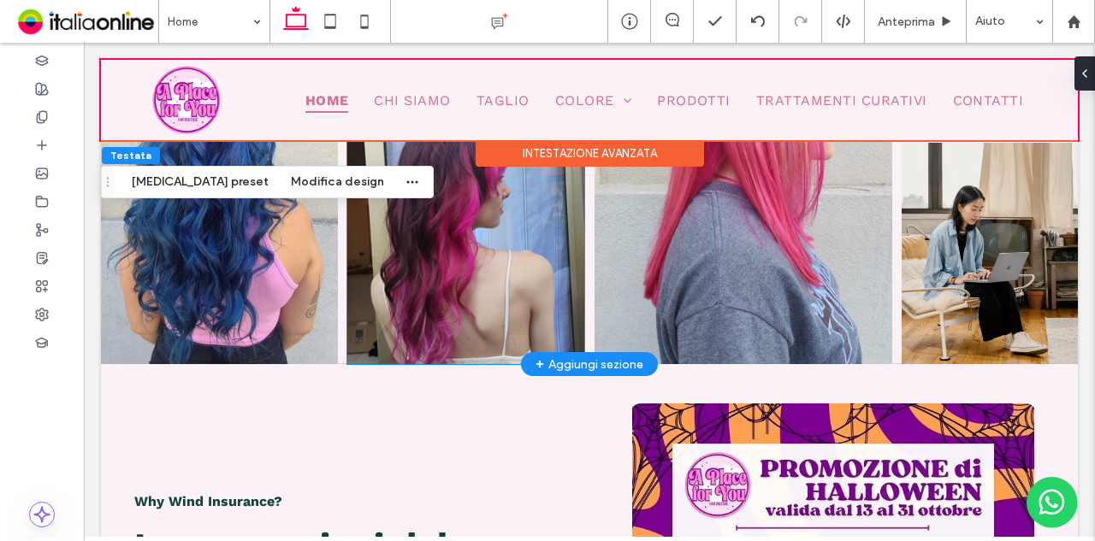
click at [517, 241] on img at bounding box center [465, 250] width 237 height 227
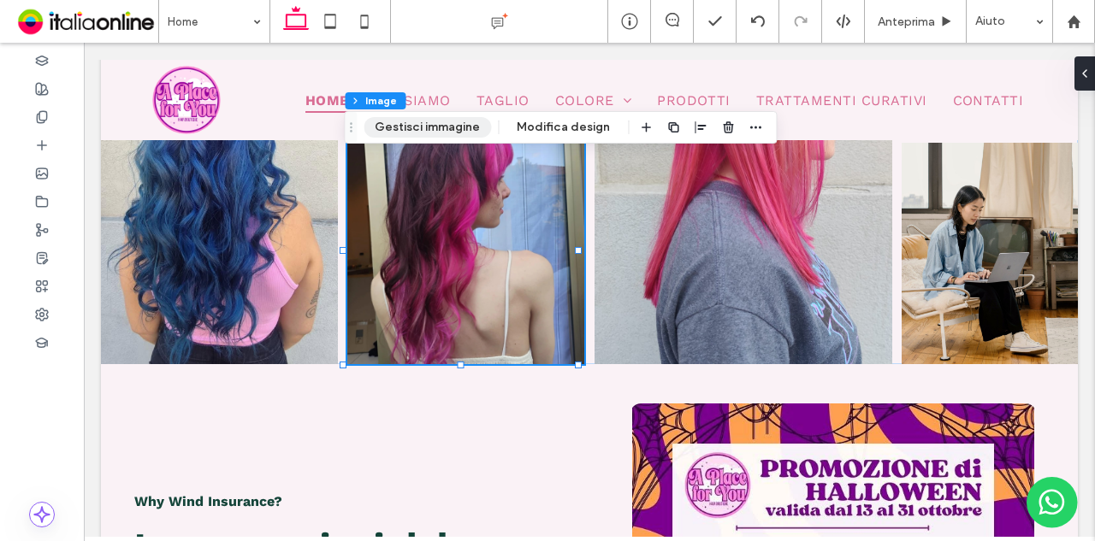
click at [459, 134] on button "Gestisci immagine" at bounding box center [426, 127] width 127 height 21
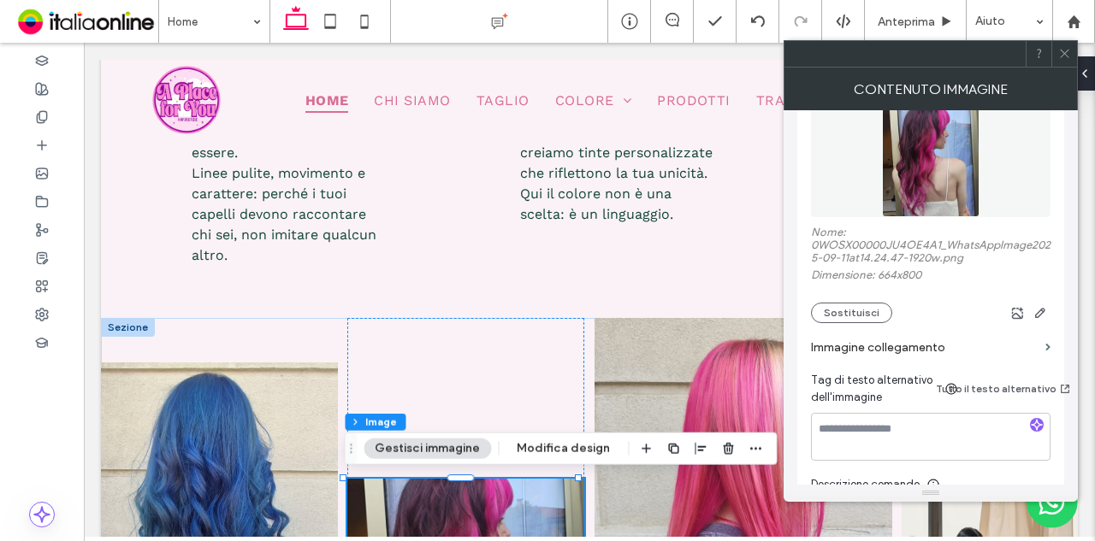
scroll to position [257, 0]
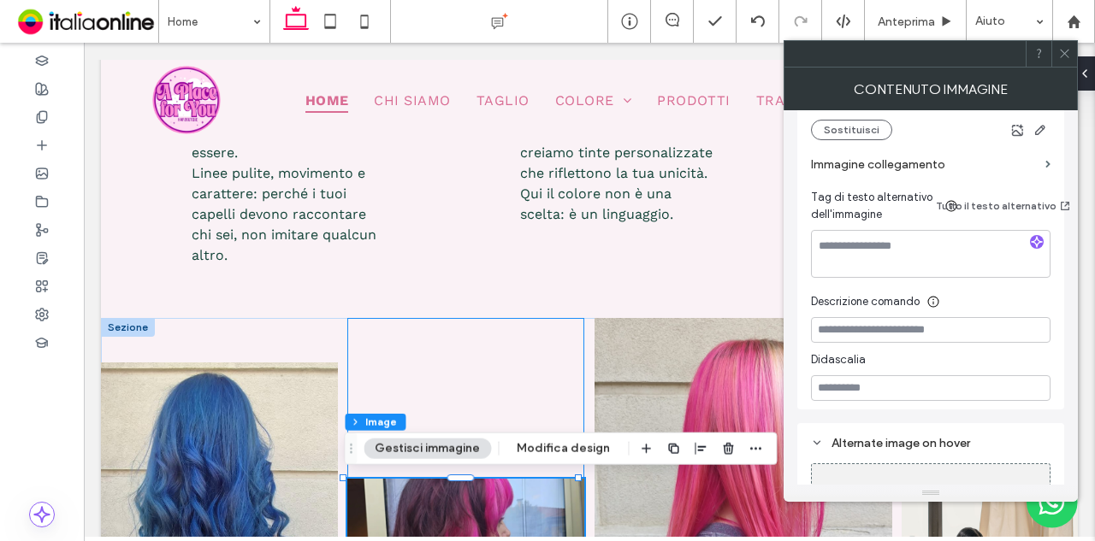
click at [566, 346] on div at bounding box center [465, 512] width 237 height 388
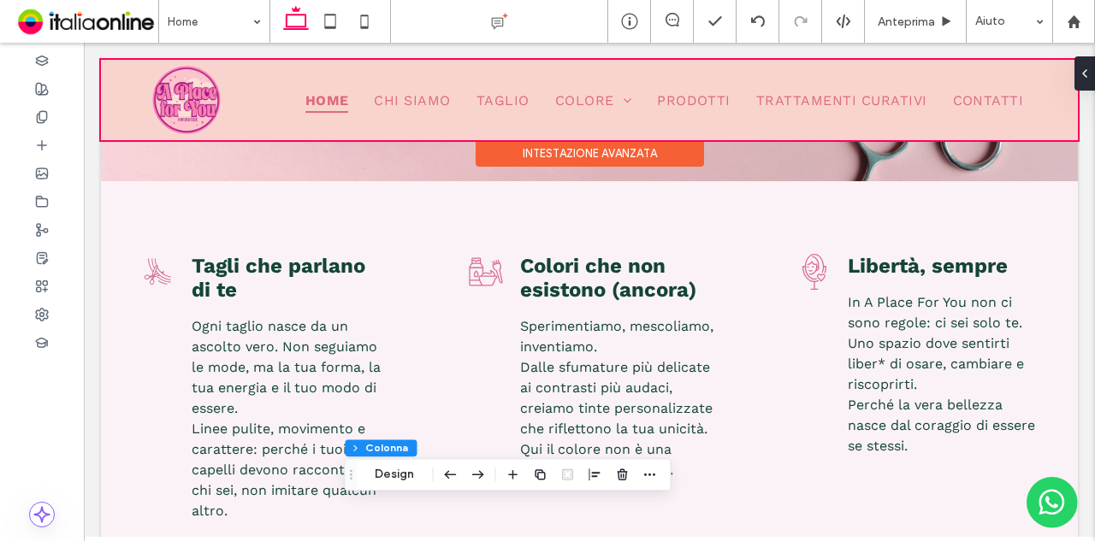
scroll to position [428, 0]
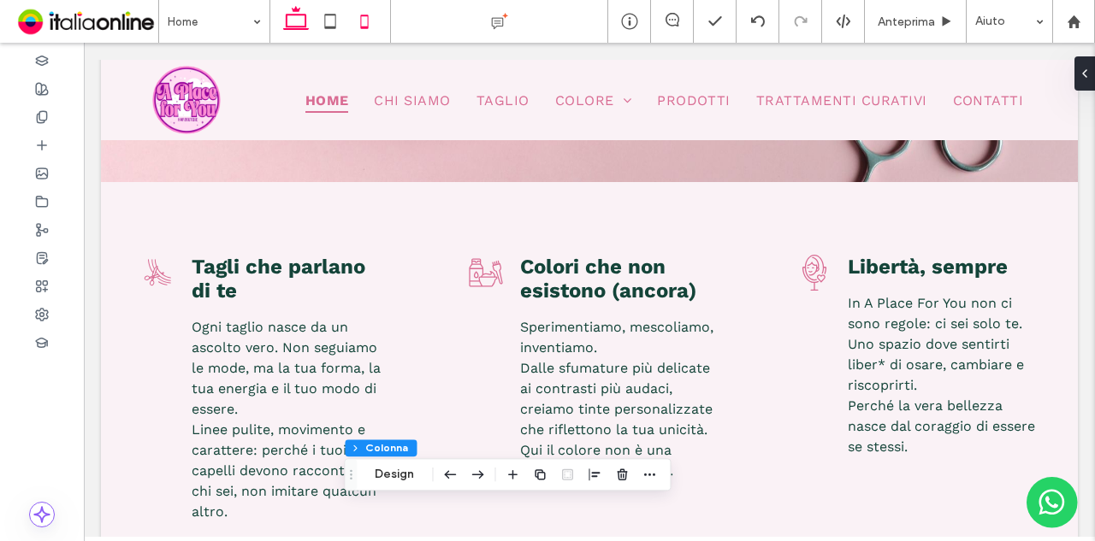
click at [363, 10] on icon at bounding box center [364, 21] width 34 height 34
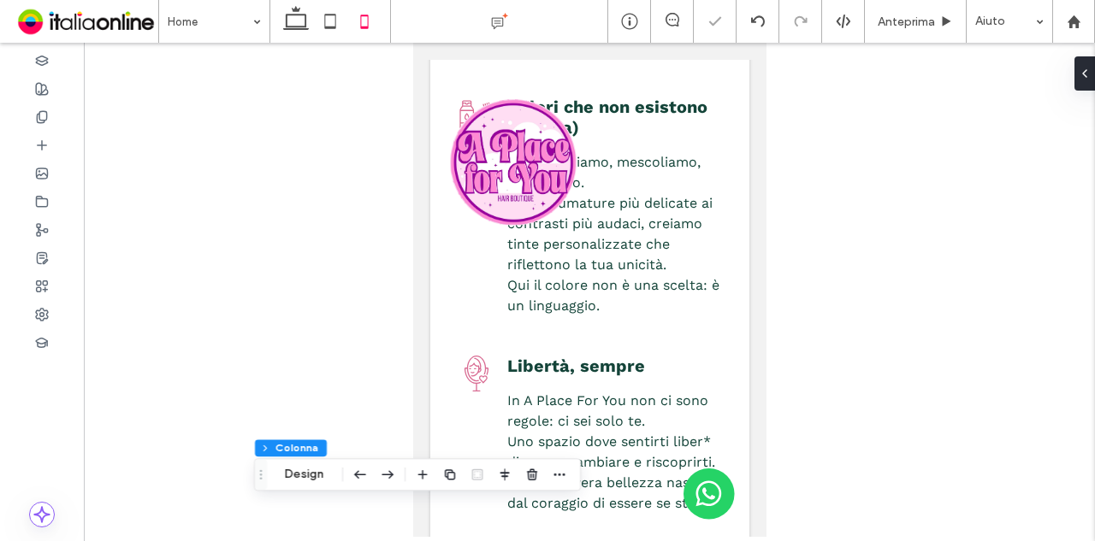
type input "***"
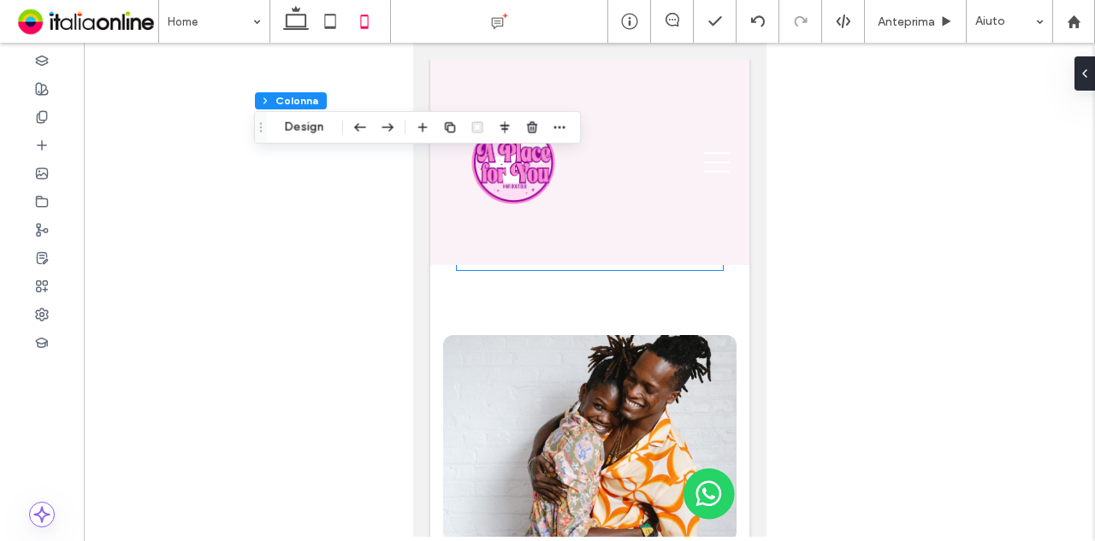
scroll to position [1283, 0]
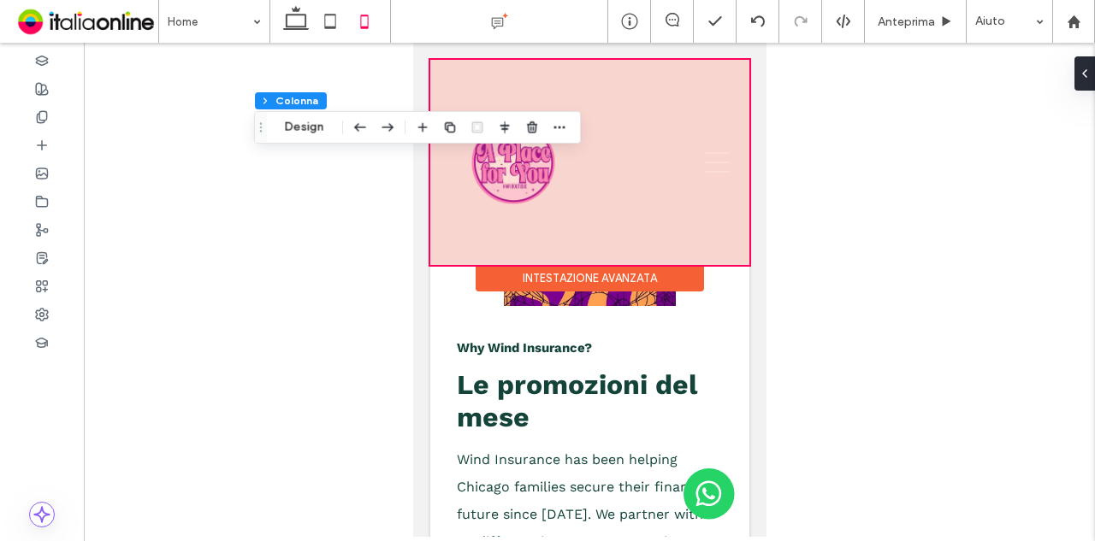
click at [612, 251] on div at bounding box center [588, 162] width 319 height 205
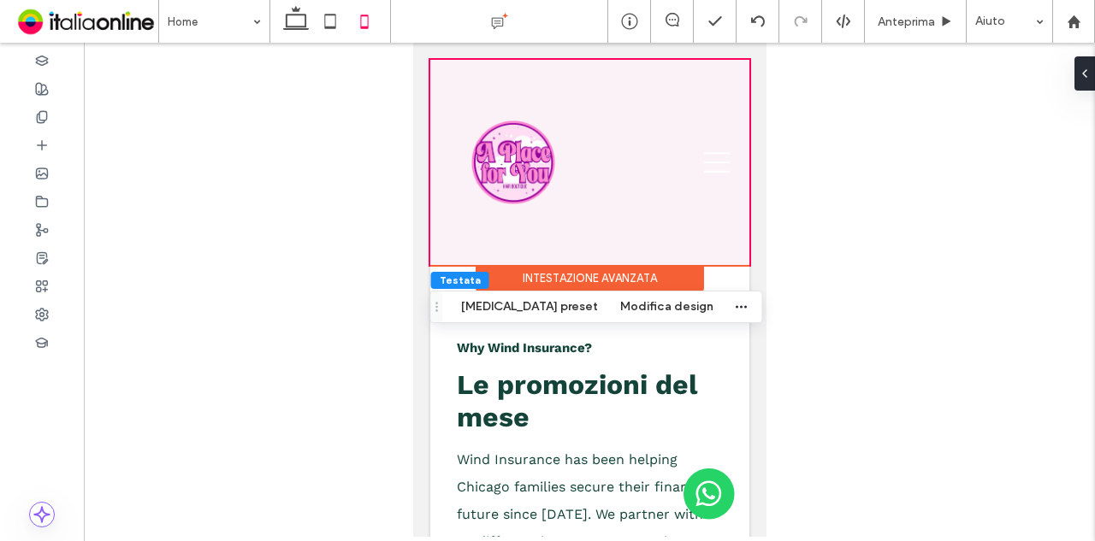
click at [607, 272] on div "Intestazione avanzata" at bounding box center [589, 278] width 228 height 27
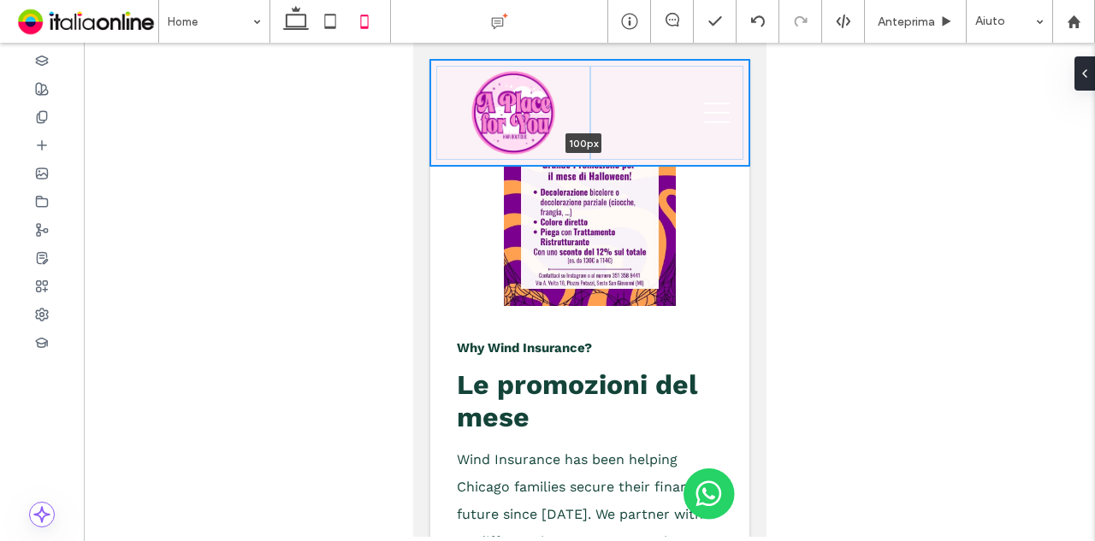
drag, startPoint x: 606, startPoint y: 264, endPoint x: 746, endPoint y: 133, distance: 191.8
type input "**"
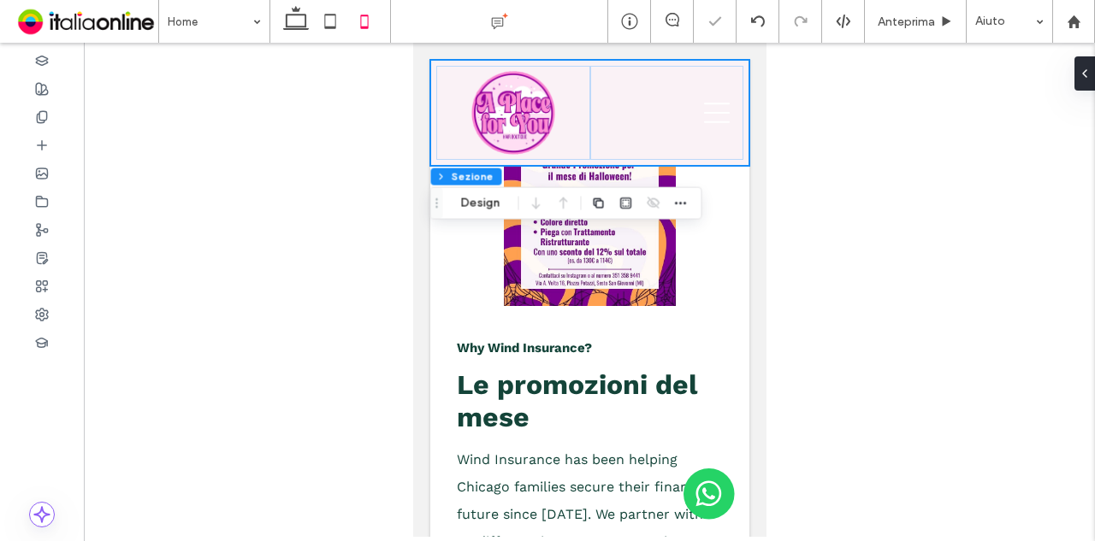
click at [841, 125] on div at bounding box center [589, 290] width 1011 height 494
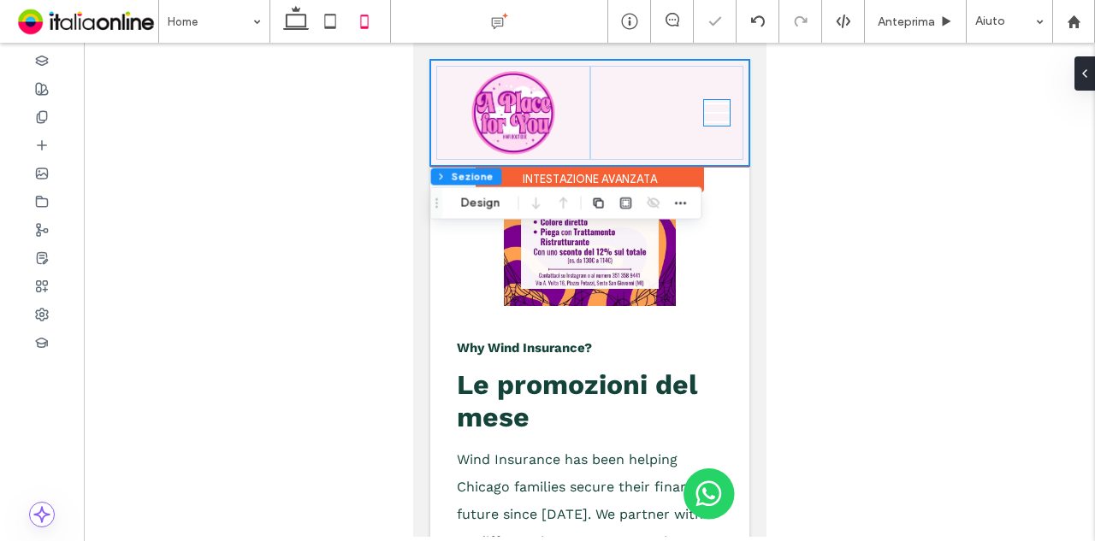
click at [703, 110] on icon at bounding box center [716, 113] width 26 height 21
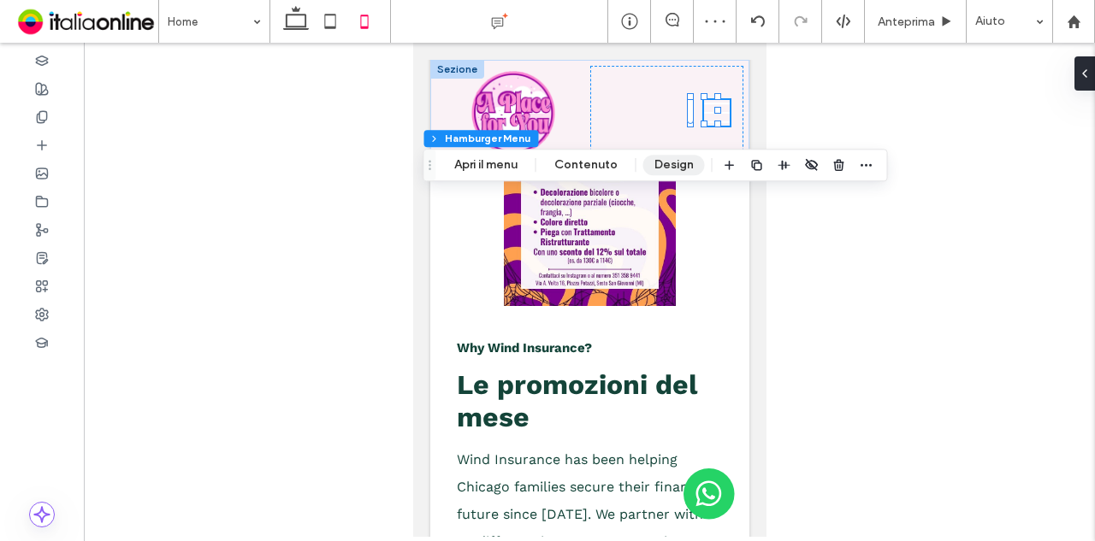
click at [675, 162] on button "Design" at bounding box center [674, 165] width 62 height 21
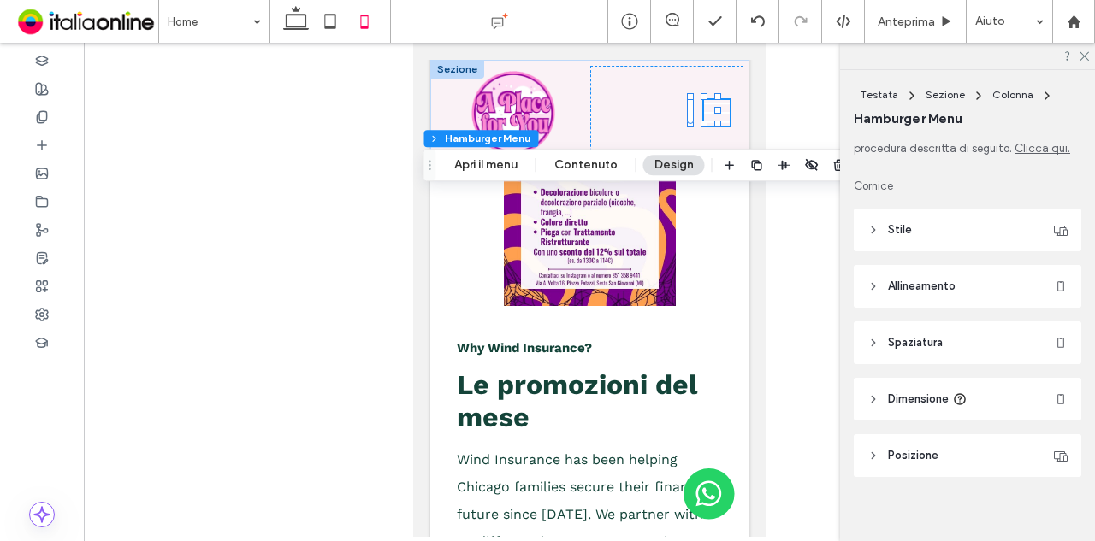
scroll to position [29, 0]
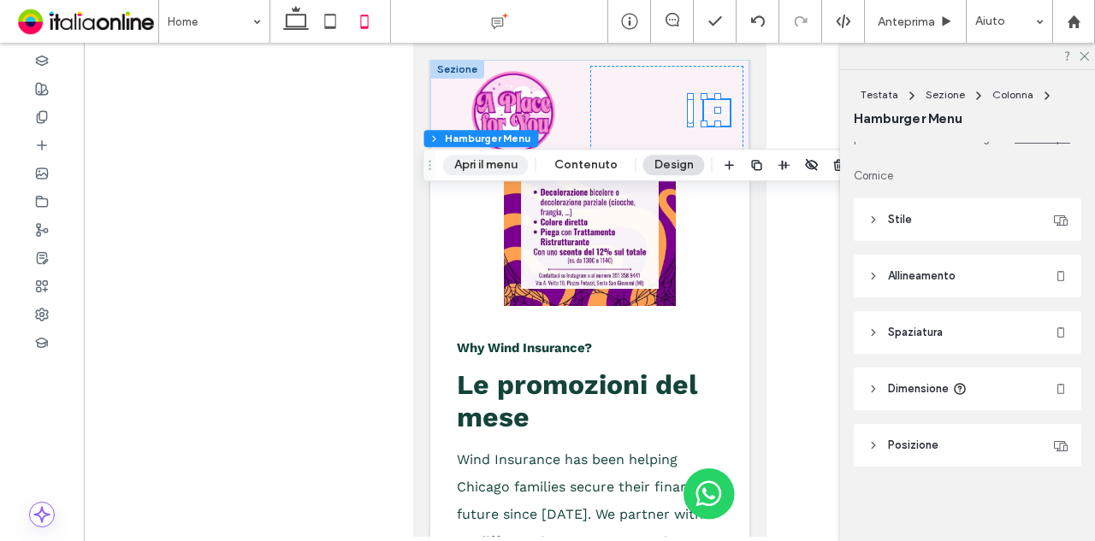
click at [463, 172] on button "Apri il menu" at bounding box center [486, 165] width 86 height 21
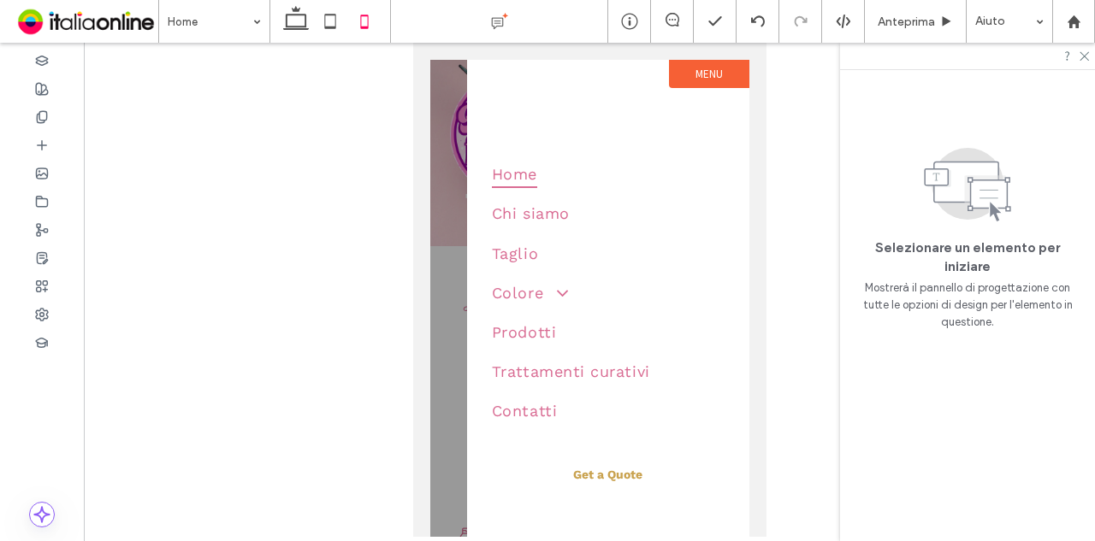
scroll to position [0, 0]
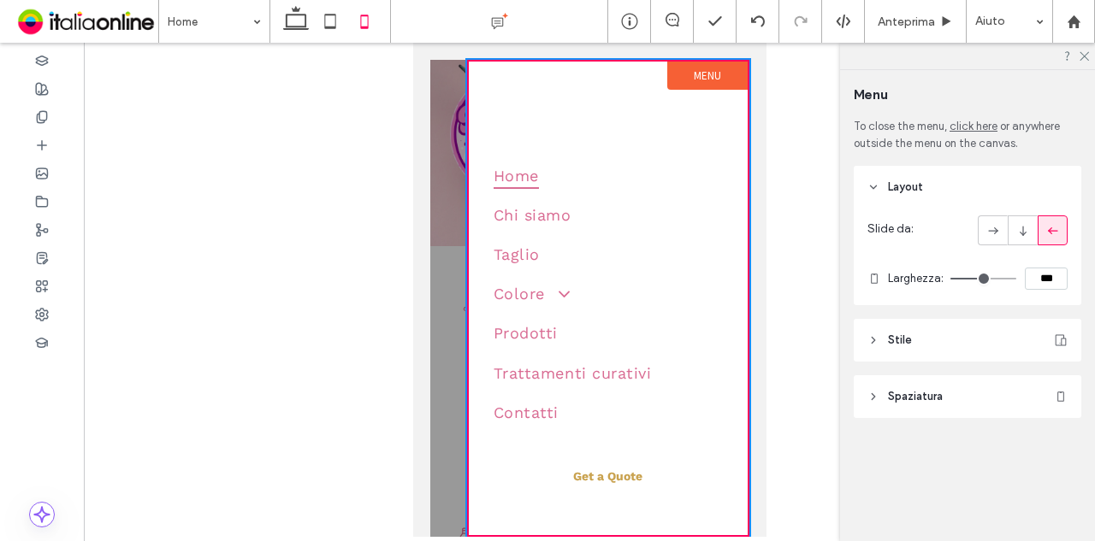
click at [305, 134] on div at bounding box center [589, 290] width 1011 height 494
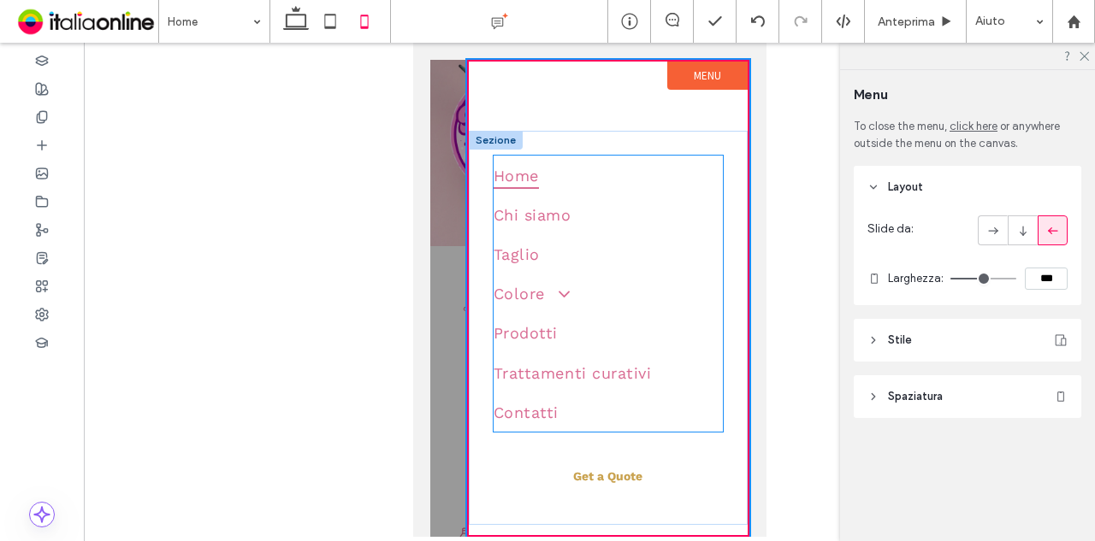
click at [693, 187] on link "Home" at bounding box center [607, 175] width 229 height 39
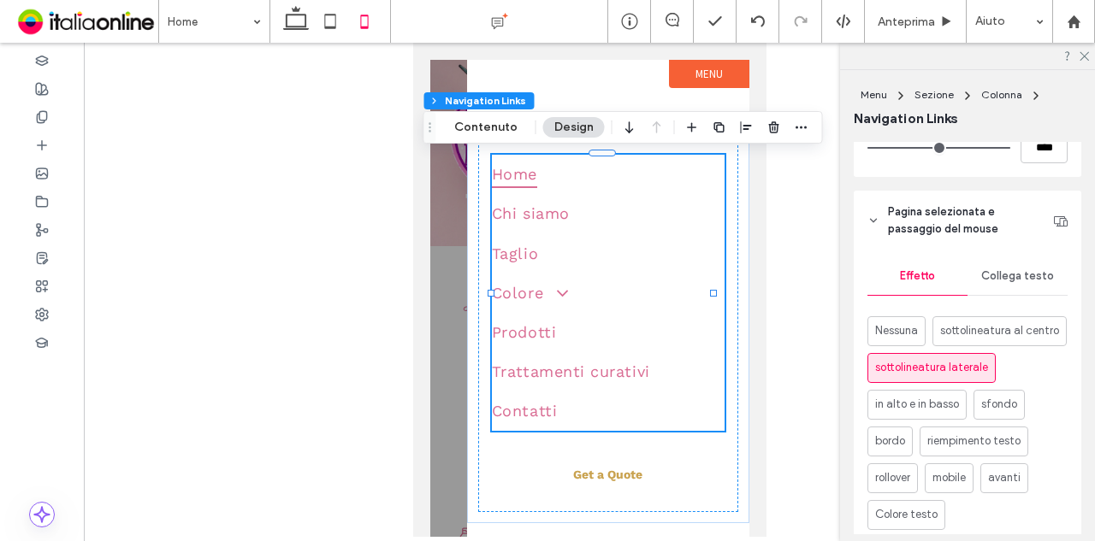
click at [994, 276] on span "Collega testo" at bounding box center [1017, 276] width 73 height 14
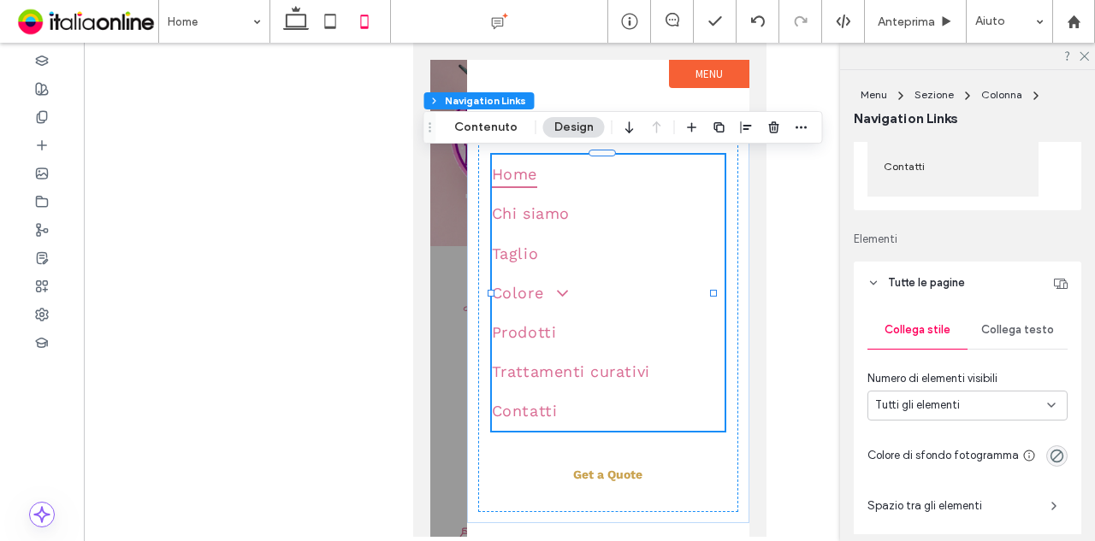
click at [985, 336] on span "Collega testo" at bounding box center [1017, 330] width 73 height 14
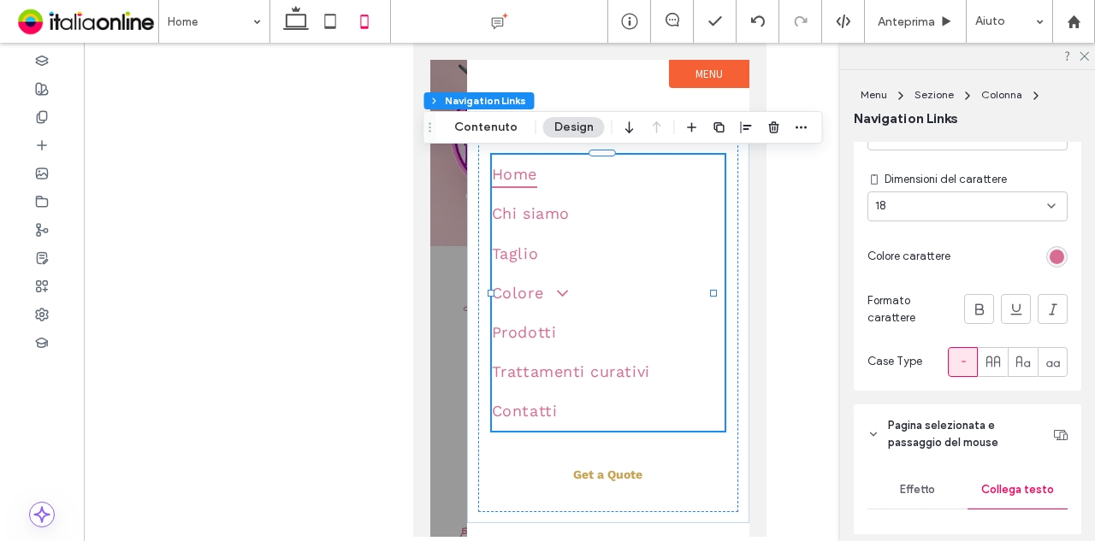
scroll to position [621, 0]
click at [996, 356] on div at bounding box center [992, 361] width 28 height 28
click at [193, 173] on div at bounding box center [589, 290] width 1011 height 494
click at [277, 16] on div at bounding box center [329, 21] width 121 height 43
click at [291, 11] on icon at bounding box center [296, 21] width 34 height 34
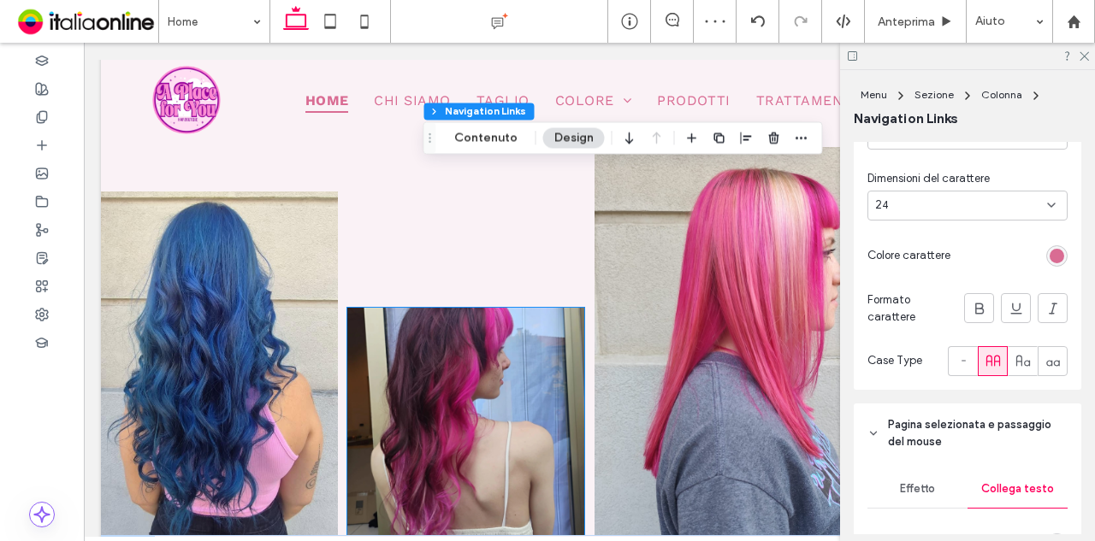
scroll to position [770, 0]
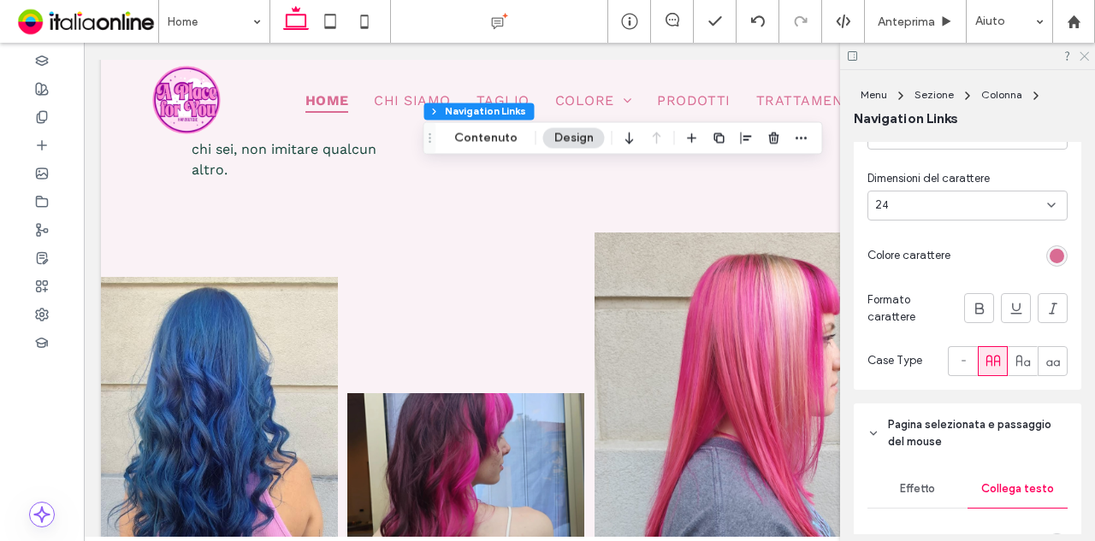
click at [1083, 57] on icon at bounding box center [1082, 55] width 11 height 11
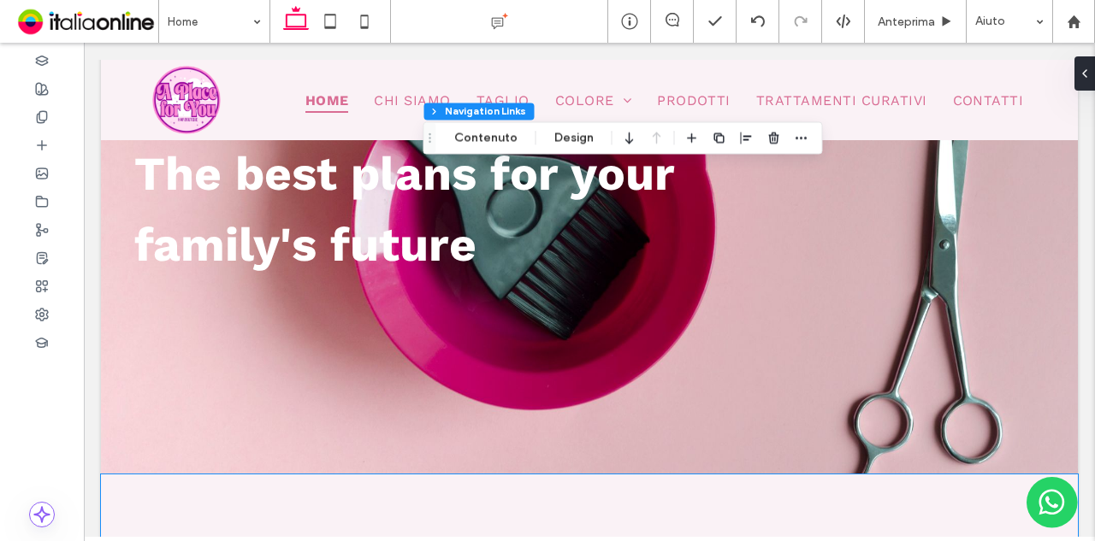
scroll to position [0, 0]
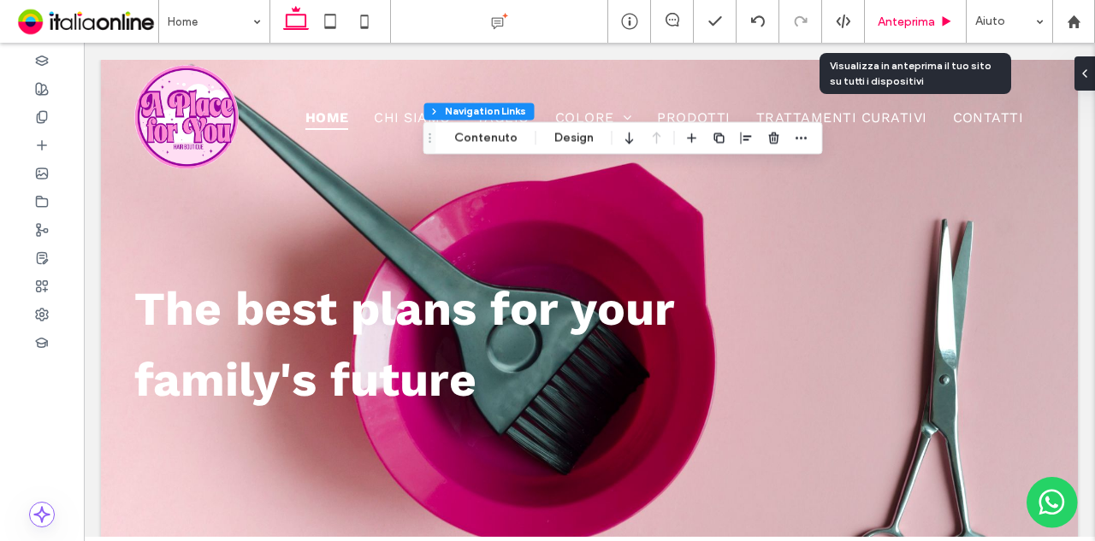
click at [900, 27] on span "Anteprima" at bounding box center [905, 22] width 57 height 15
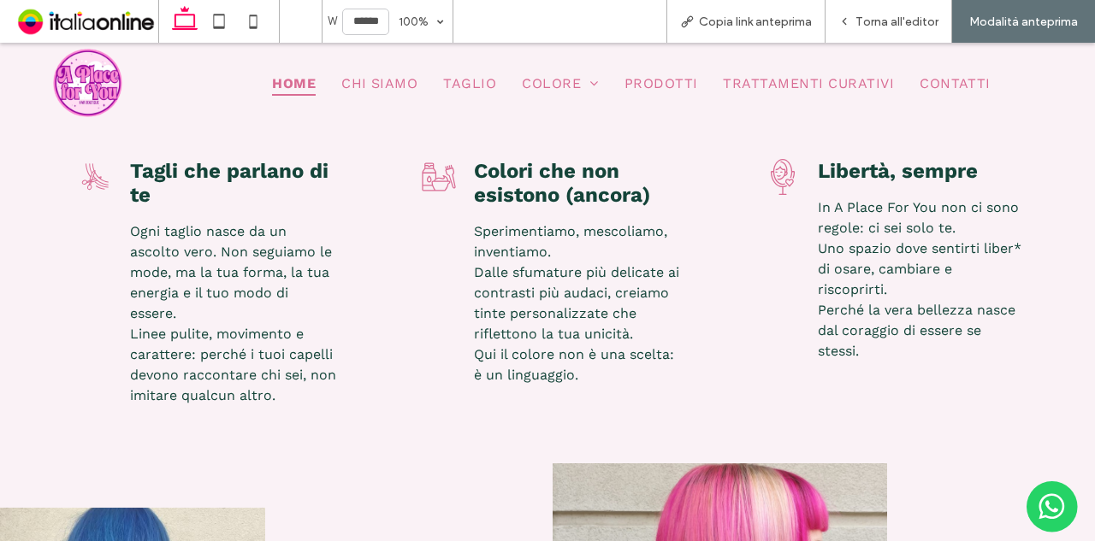
scroll to position [171, 0]
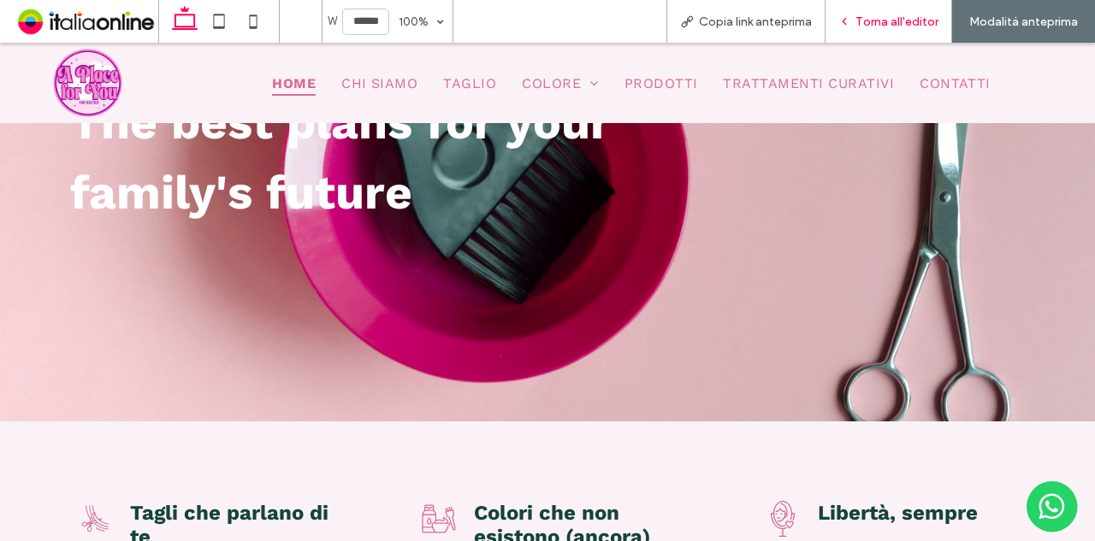
click at [866, 26] on span "Torna all'editor" at bounding box center [896, 22] width 83 height 15
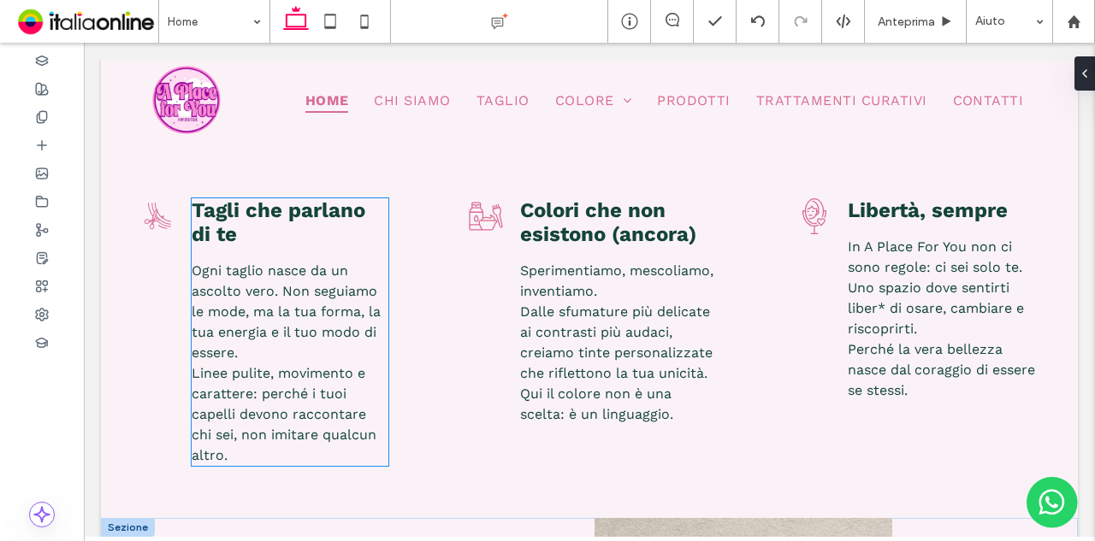
scroll to position [614, 0]
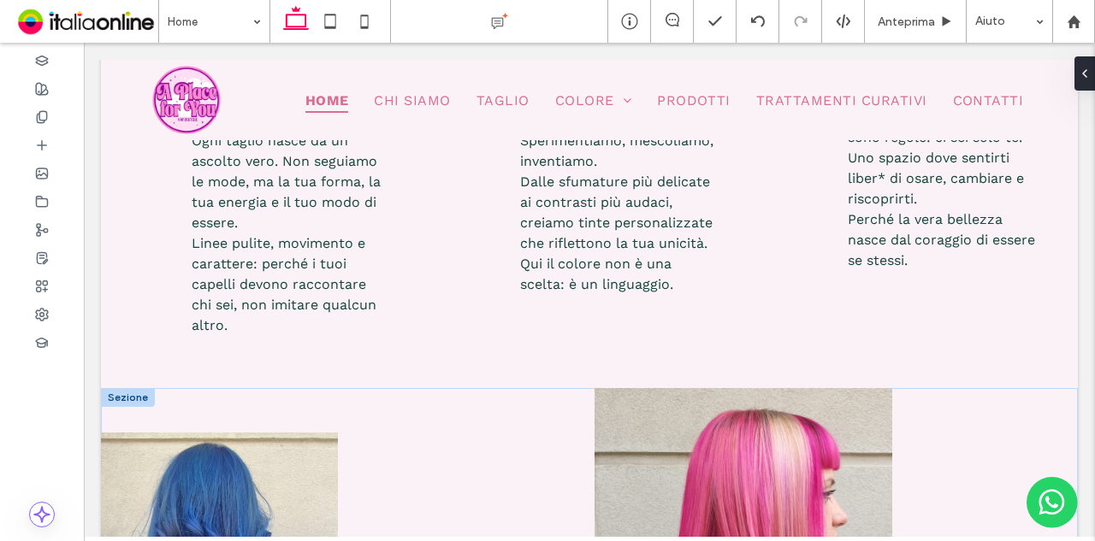
click at [111, 393] on div at bounding box center [128, 397] width 54 height 19
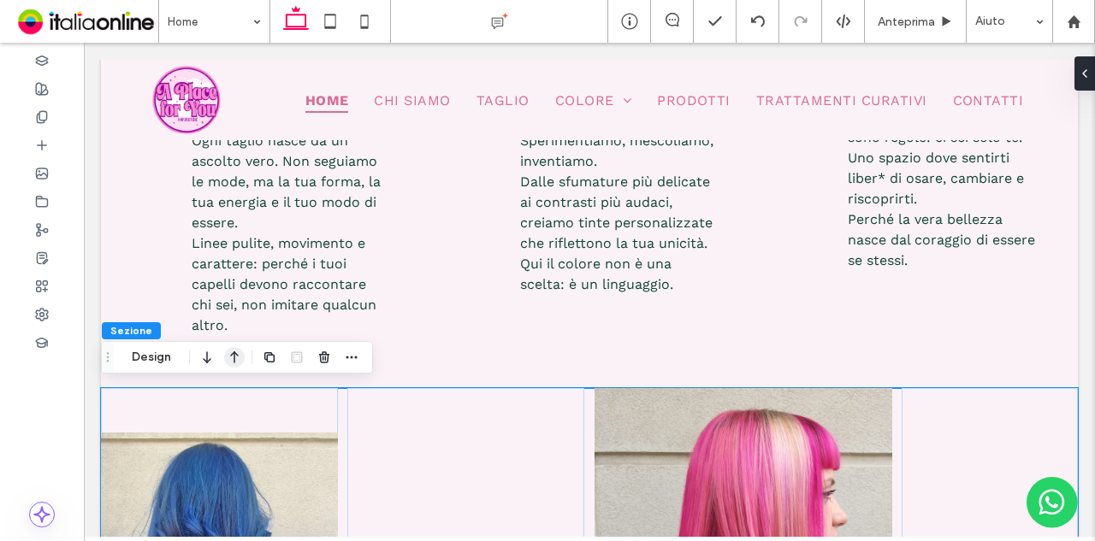
click at [239, 359] on icon "button" at bounding box center [234, 357] width 21 height 31
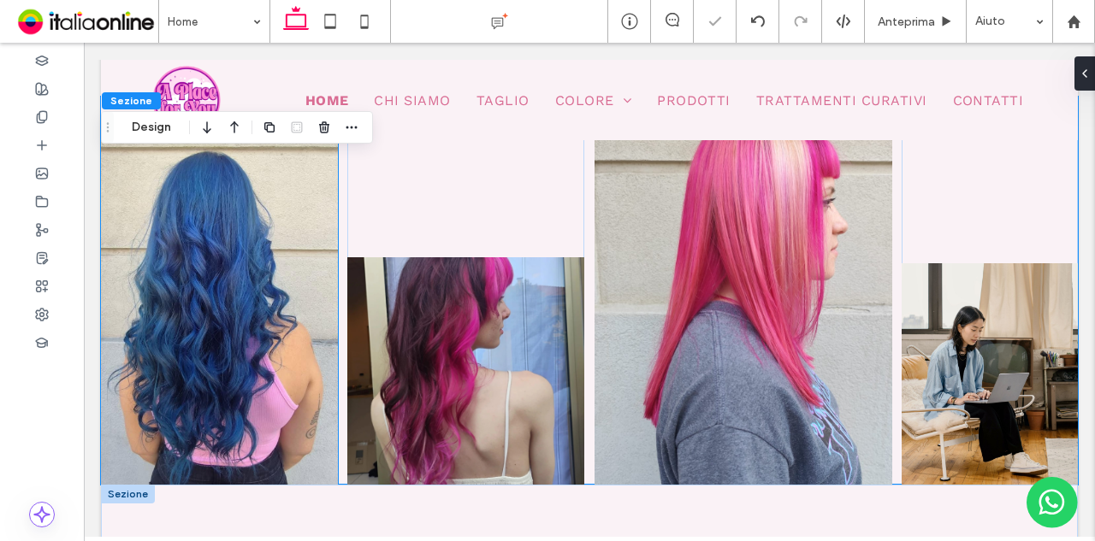
scroll to position [342, 0]
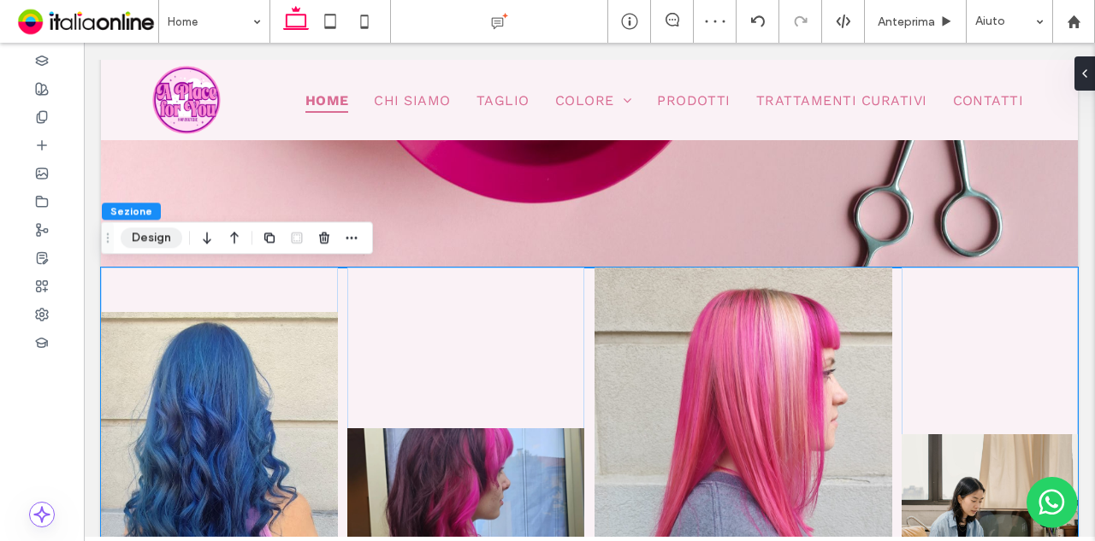
click at [174, 230] on button "Design" at bounding box center [152, 237] width 62 height 21
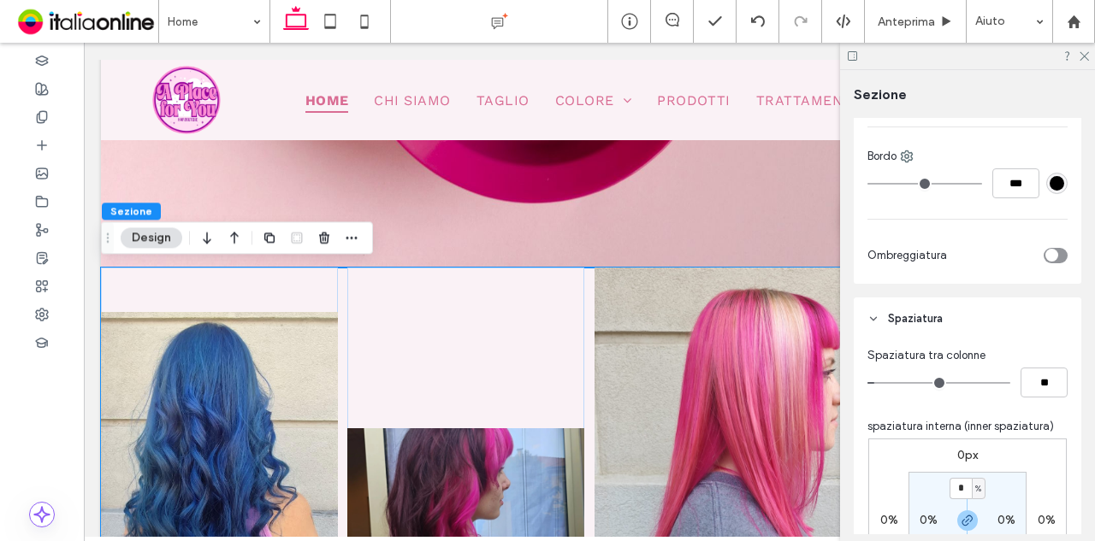
scroll to position [599, 0]
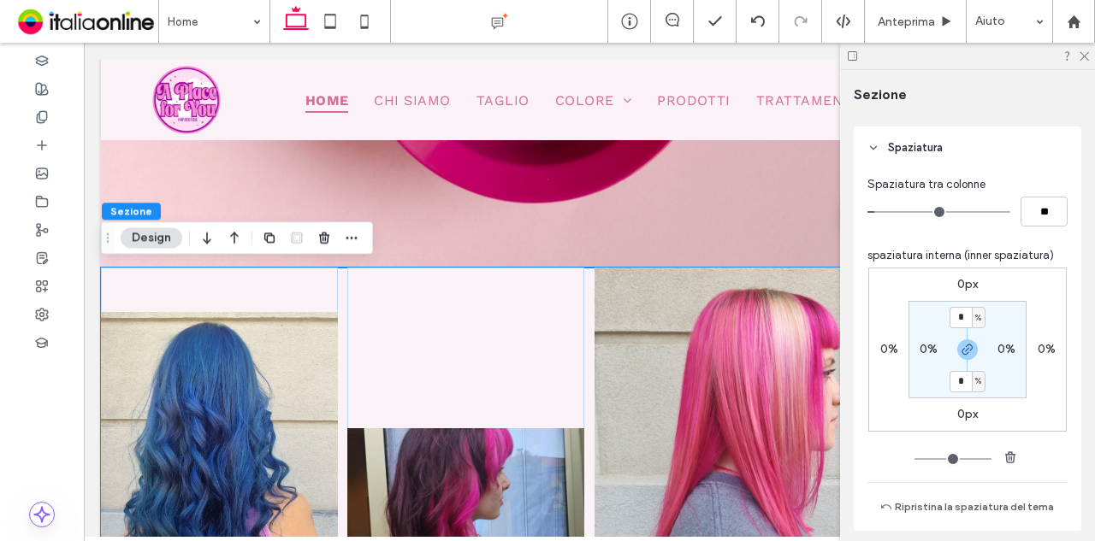
click at [977, 315] on span "%" at bounding box center [978, 318] width 6 height 17
click at [971, 348] on span "px" at bounding box center [968, 342] width 12 height 17
click at [961, 317] on input "*" at bounding box center [960, 317] width 22 height 21
type input "***"
click at [886, 297] on div "0px 0% 0px 0% *** px 0% * px 0%" at bounding box center [967, 350] width 198 height 164
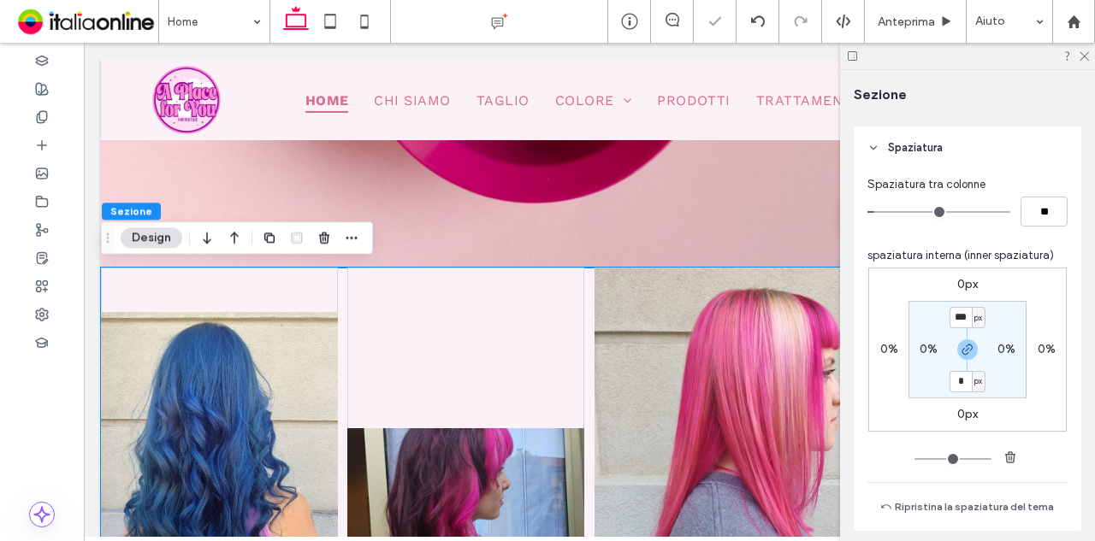
click at [962, 283] on label "0px" at bounding box center [967, 284] width 21 height 15
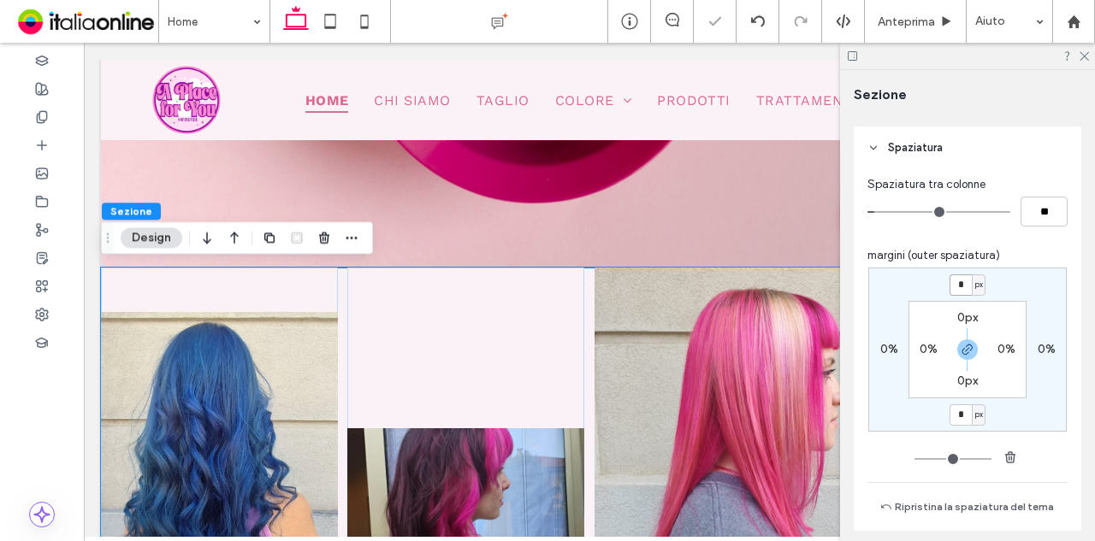
click at [962, 283] on input "*" at bounding box center [960, 285] width 22 height 21
type input "***"
type input "*"
type input "***"
type input "*"
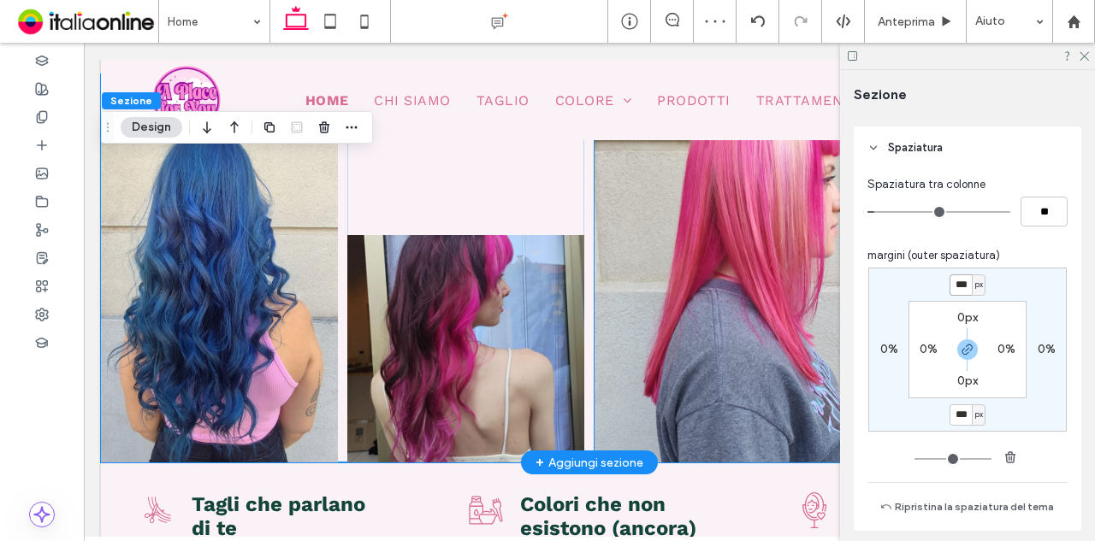
scroll to position [342, 0]
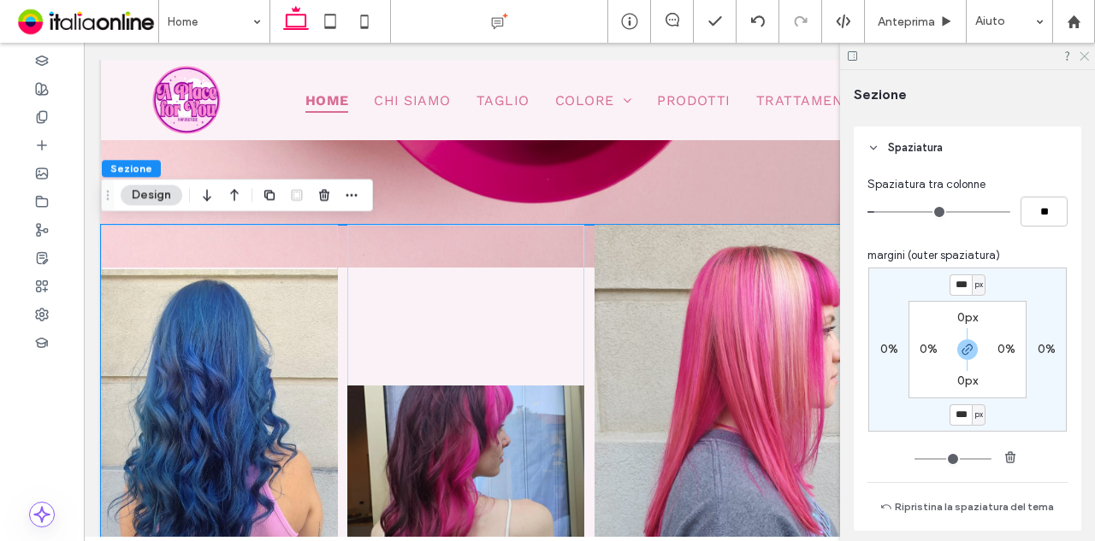
click at [1086, 53] on use at bounding box center [1083, 56] width 9 height 9
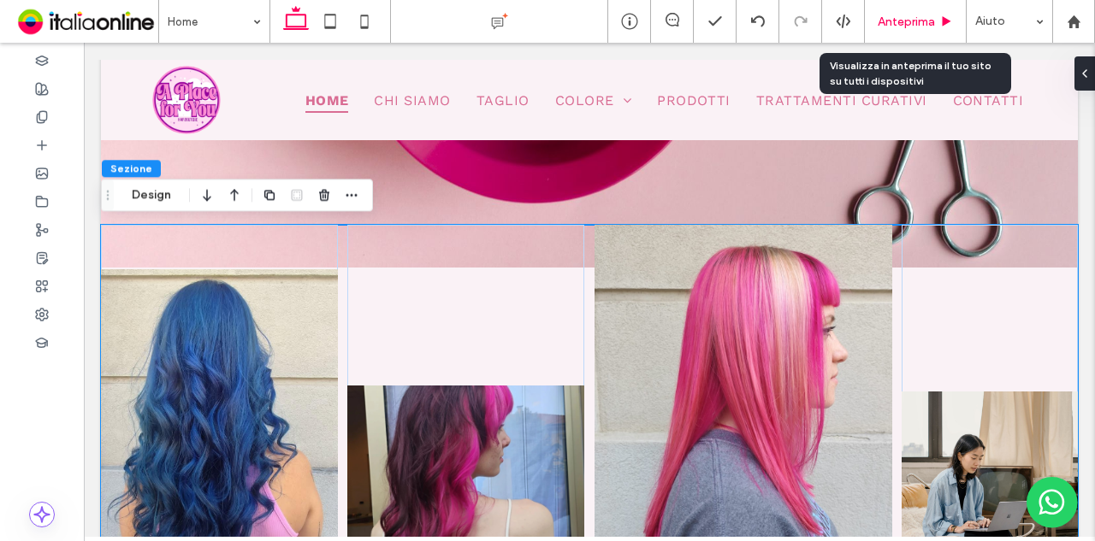
click at [894, 27] on span "Anteprima" at bounding box center [905, 22] width 57 height 15
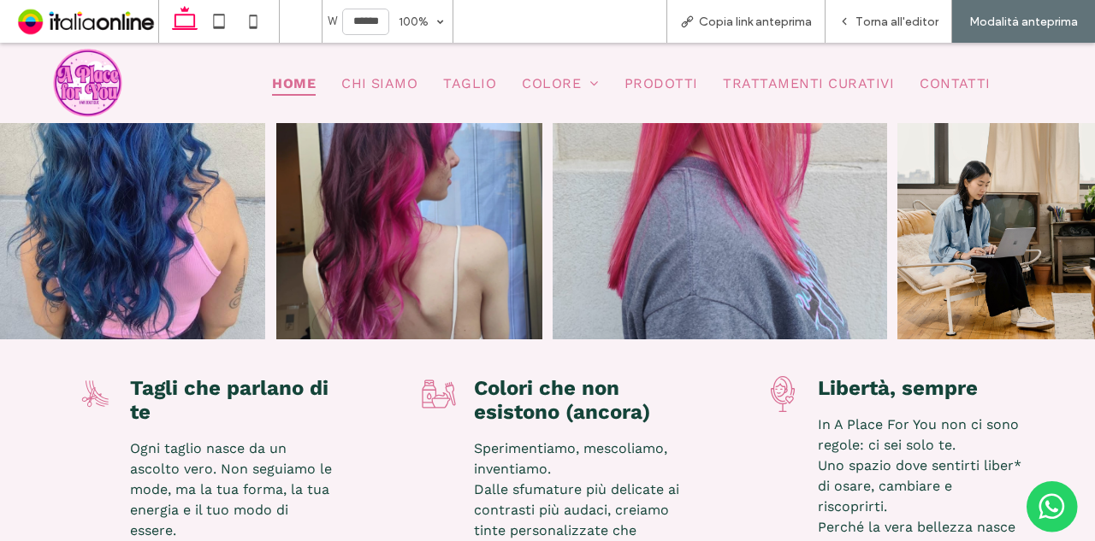
scroll to position [342, 0]
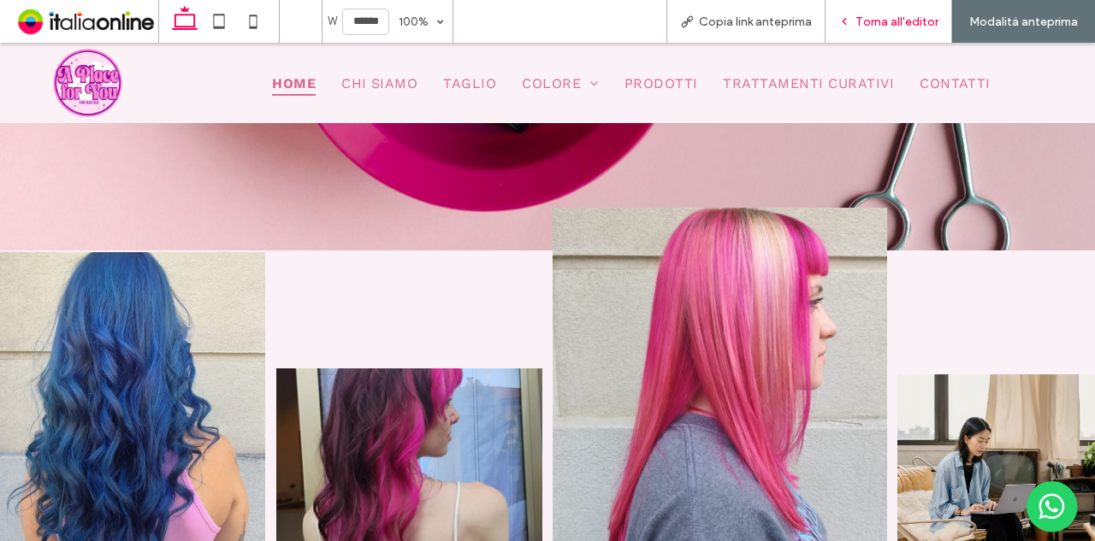
click at [903, 23] on span "Torna all'editor" at bounding box center [896, 22] width 83 height 15
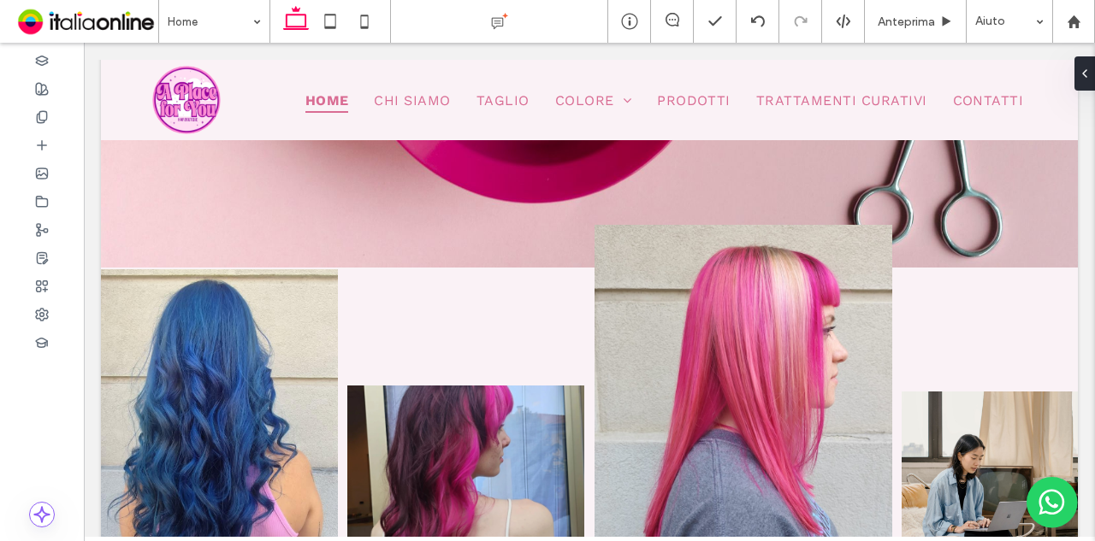
scroll to position [357, 0]
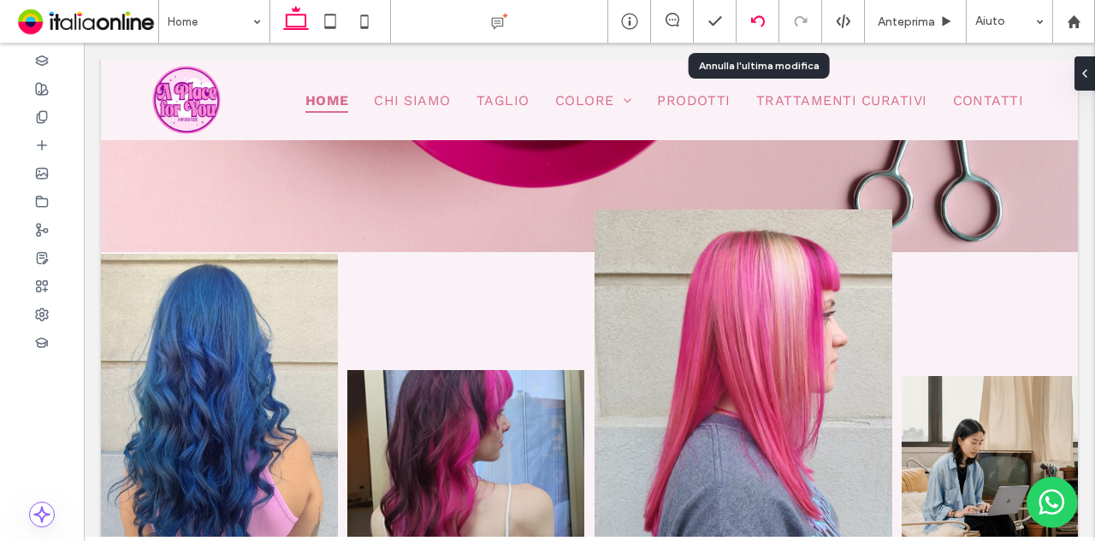
click at [768, 15] on div at bounding box center [757, 22] width 42 height 14
click at [761, 15] on icon at bounding box center [758, 22] width 14 height 14
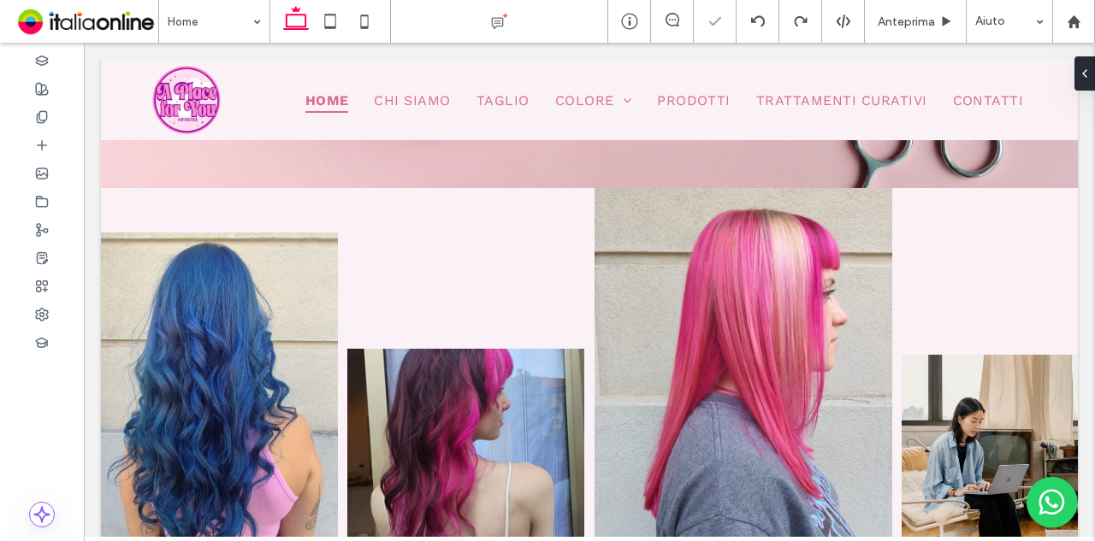
scroll to position [428, 0]
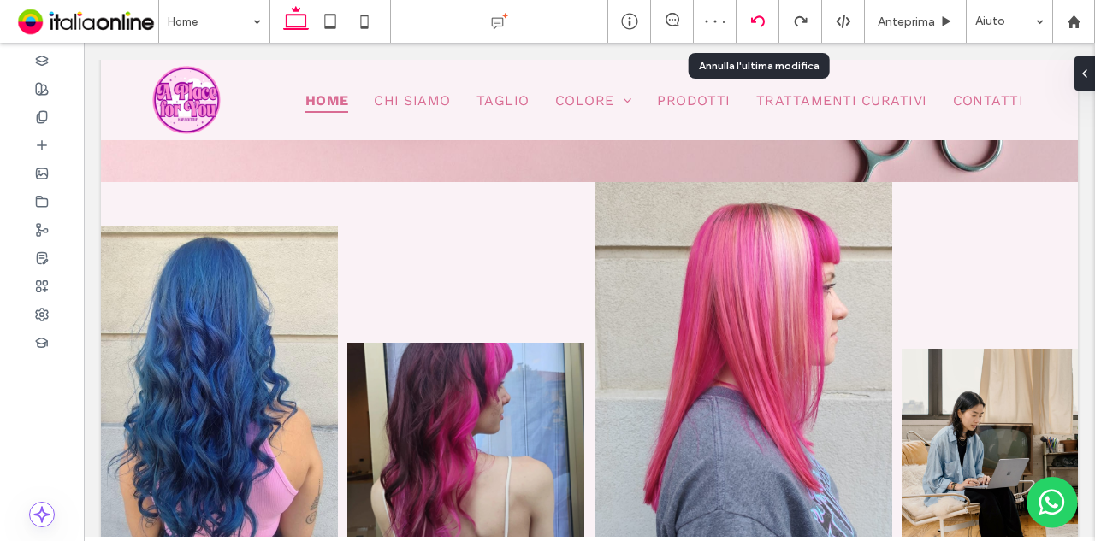
click at [751, 16] on icon at bounding box center [758, 22] width 14 height 14
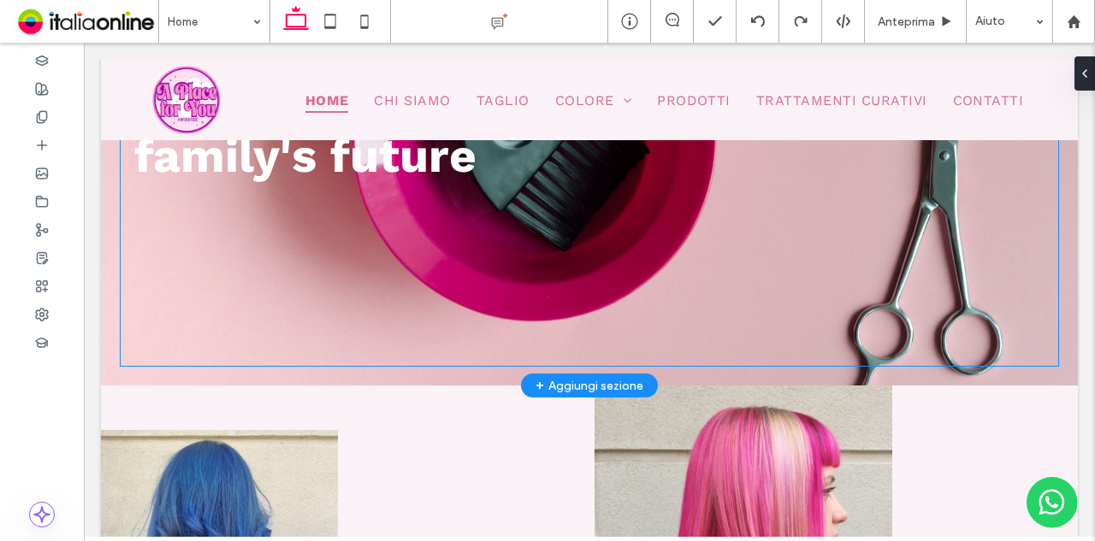
scroll to position [342, 0]
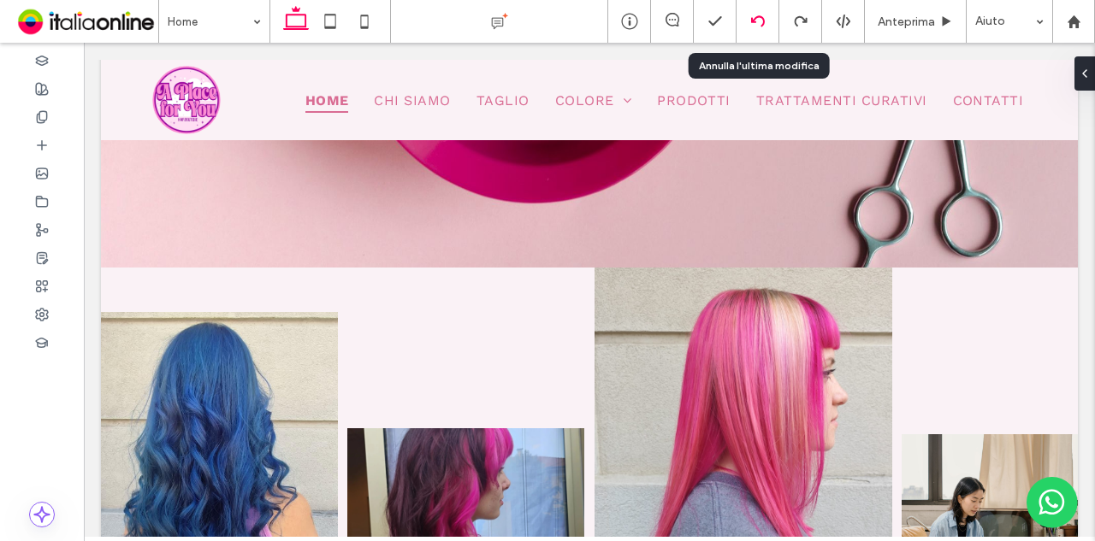
click at [765, 21] on div at bounding box center [757, 22] width 42 height 14
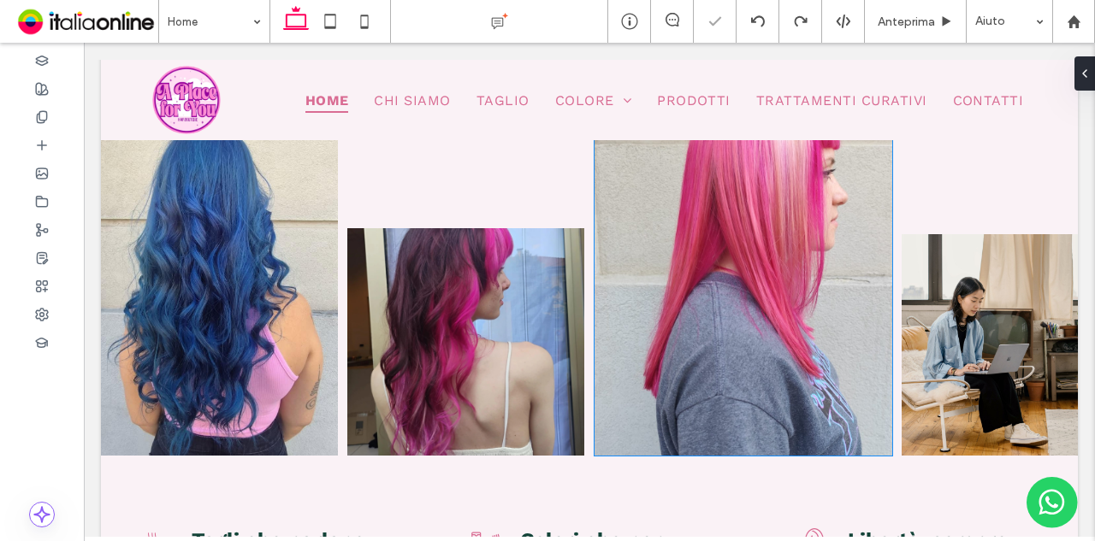
scroll to position [599, 0]
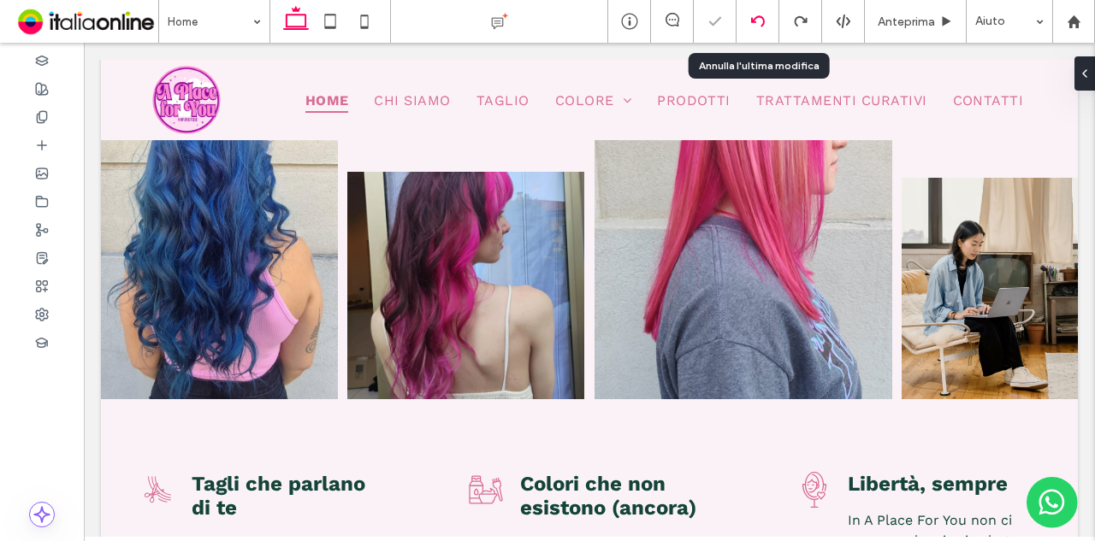
click at [755, 19] on icon at bounding box center [758, 22] width 14 height 14
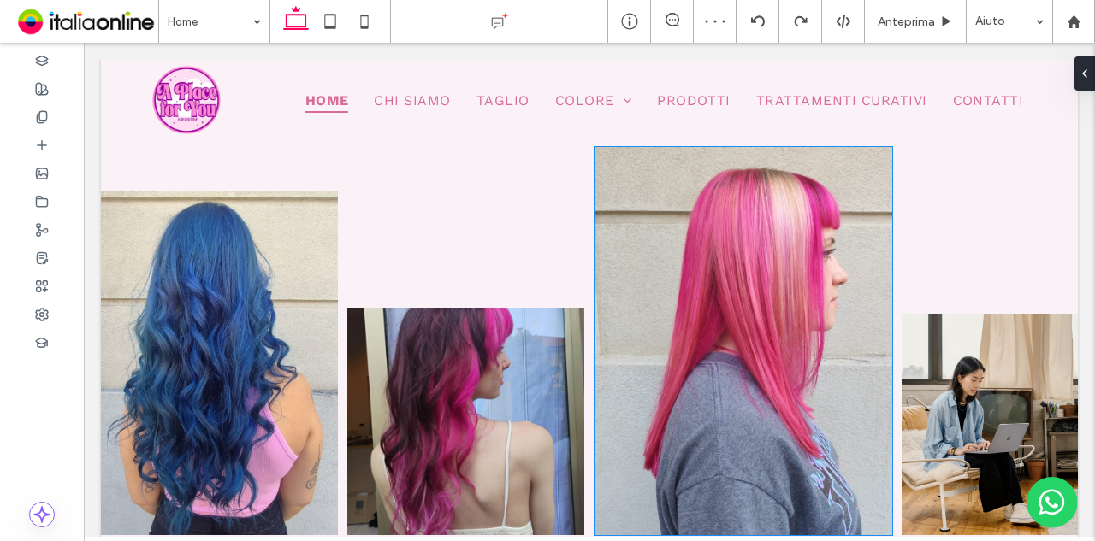
scroll to position [684, 0]
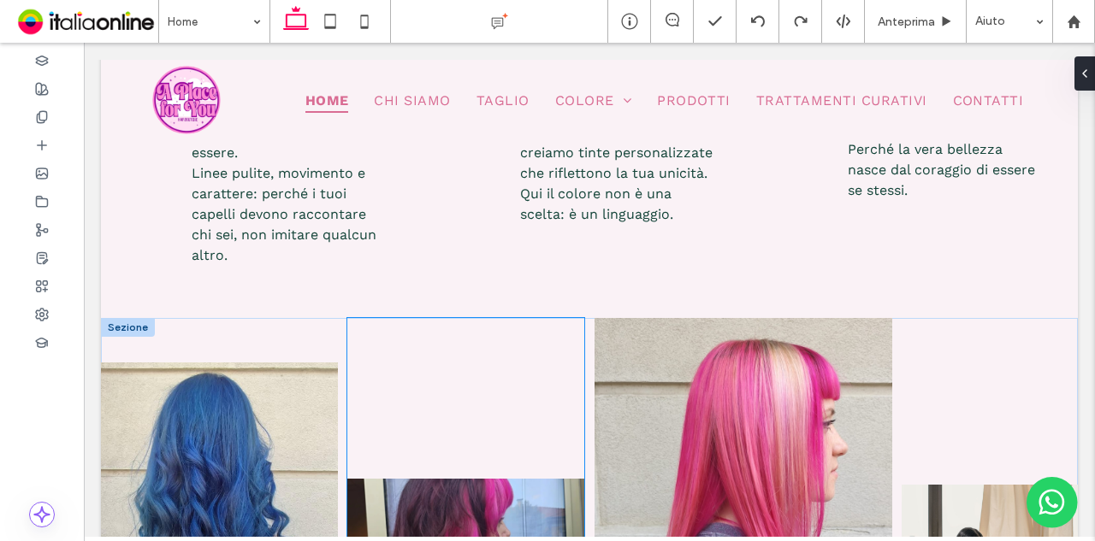
click at [417, 363] on div at bounding box center [465, 512] width 237 height 388
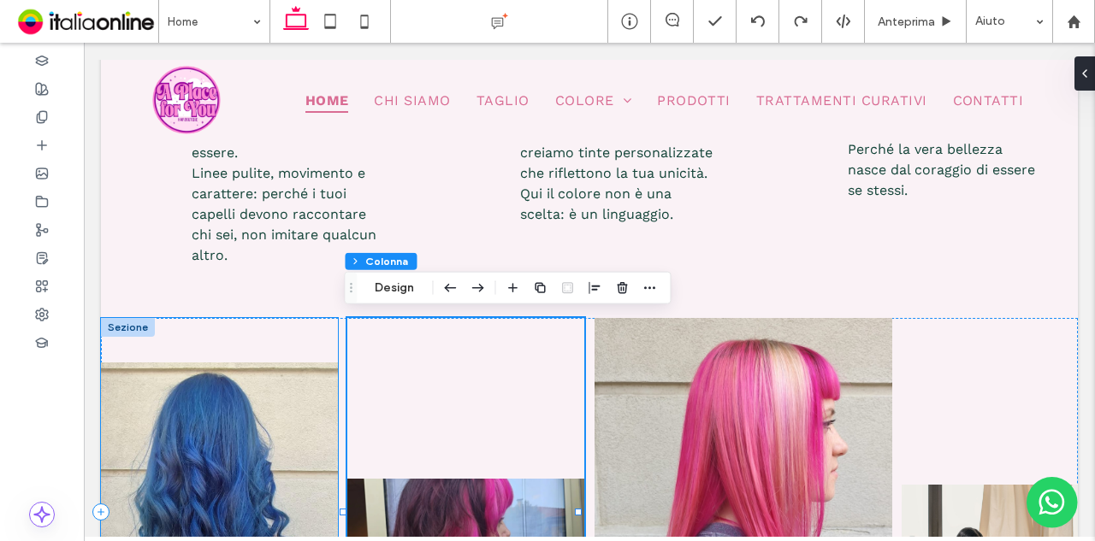
click at [298, 338] on div at bounding box center [219, 512] width 237 height 388
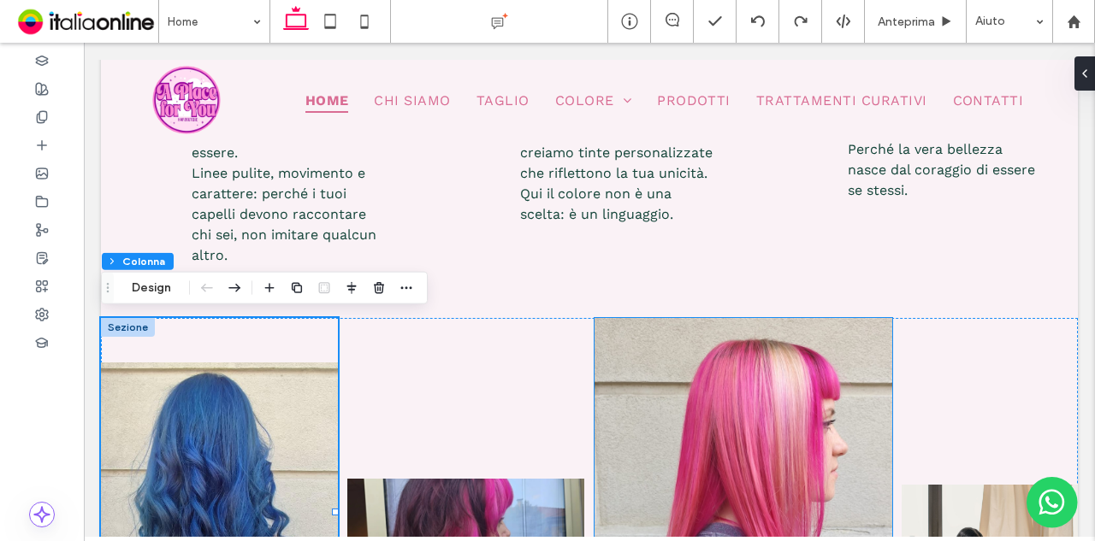
click at [744, 362] on img at bounding box center [743, 512] width 298 height 388
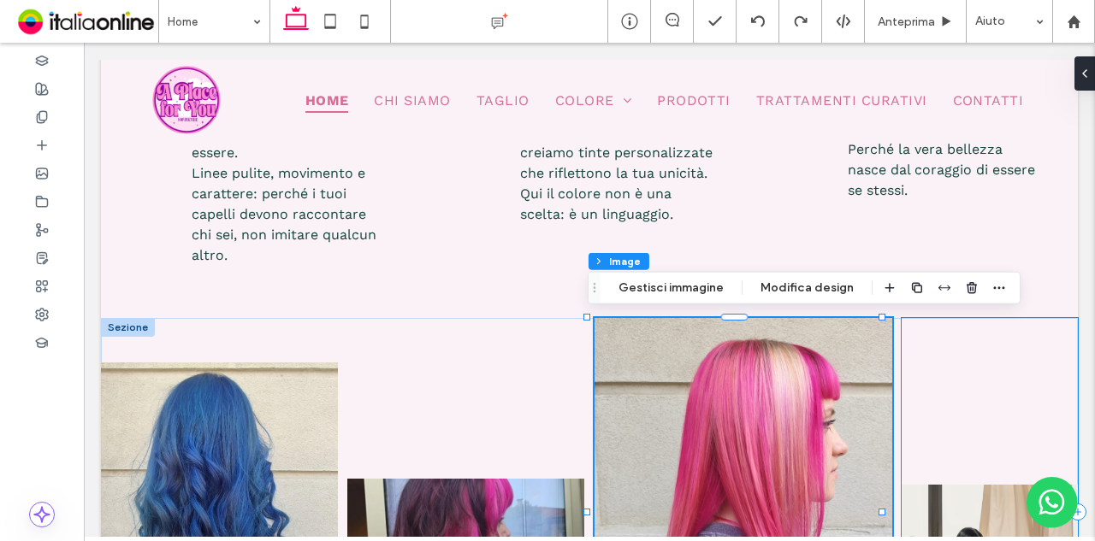
click at [985, 404] on div at bounding box center [989, 512] width 176 height 388
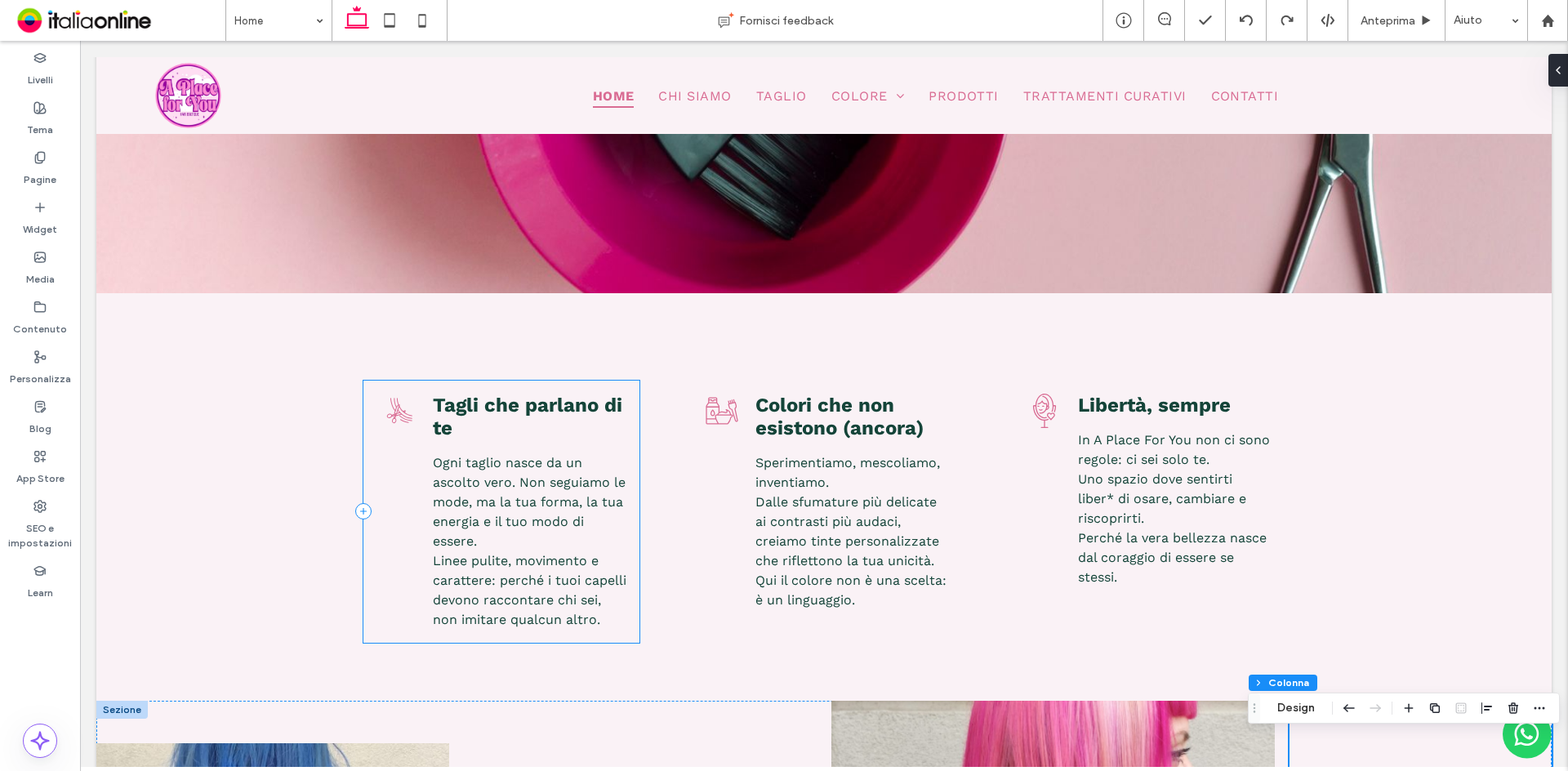
scroll to position [126, 0]
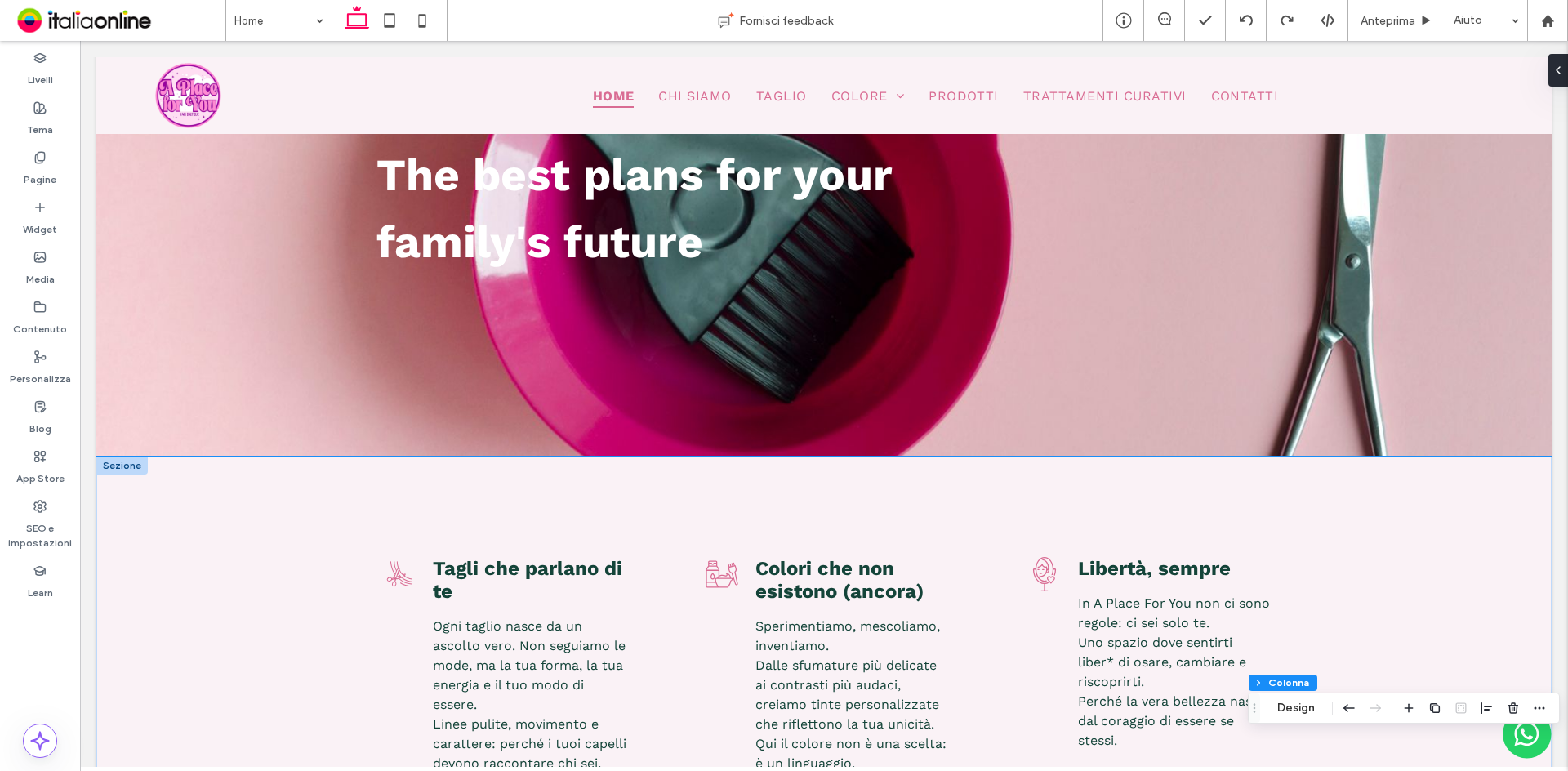
click at [393, 515] on div "Tagli che parlano di te Ogni taglio nasce da un ascolto vero. Non seguiamo le m…" at bounding box center [824, 660] width 980 height 408
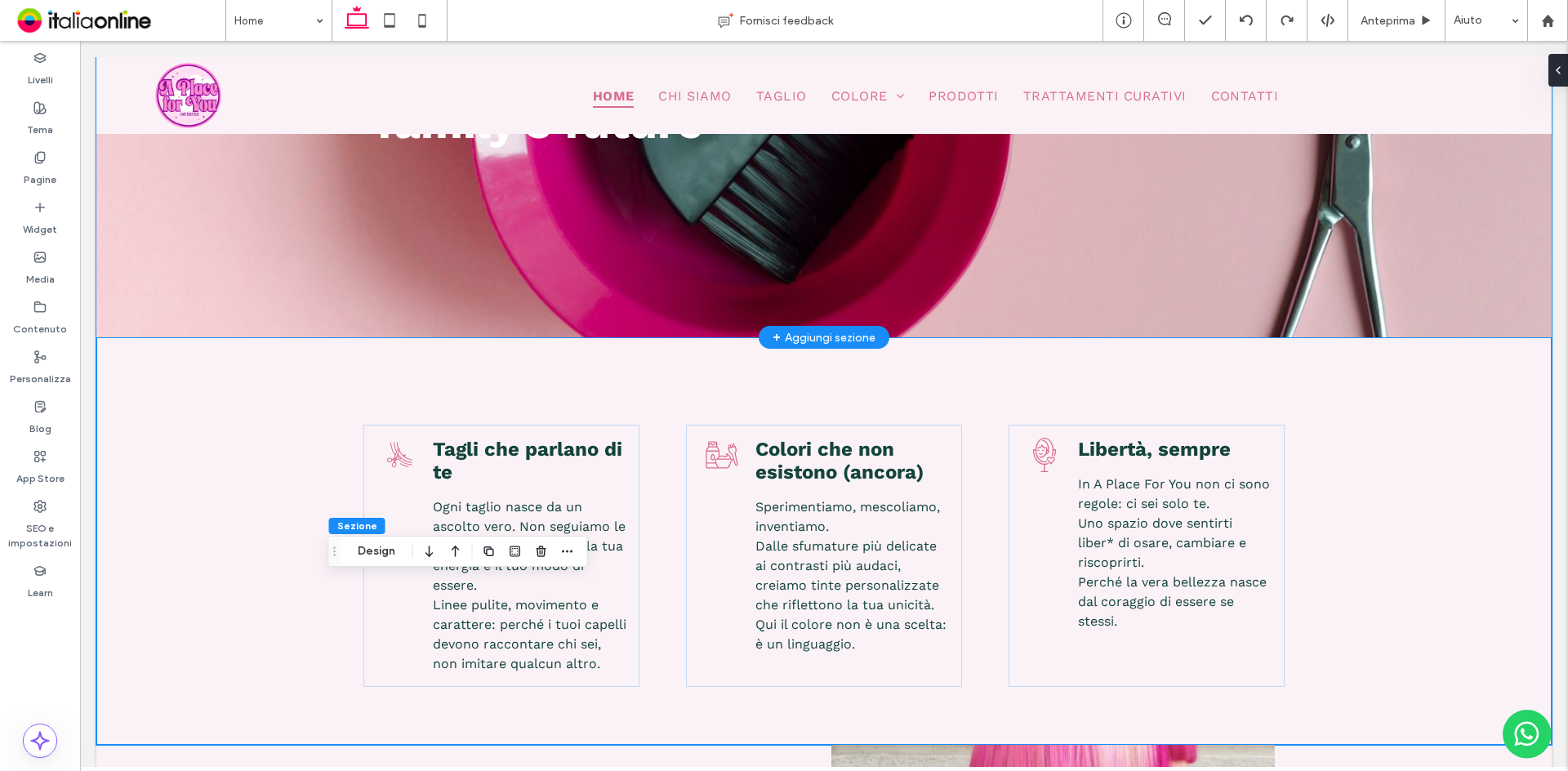
scroll to position [0, 0]
